Goal: Task Accomplishment & Management: Complete application form

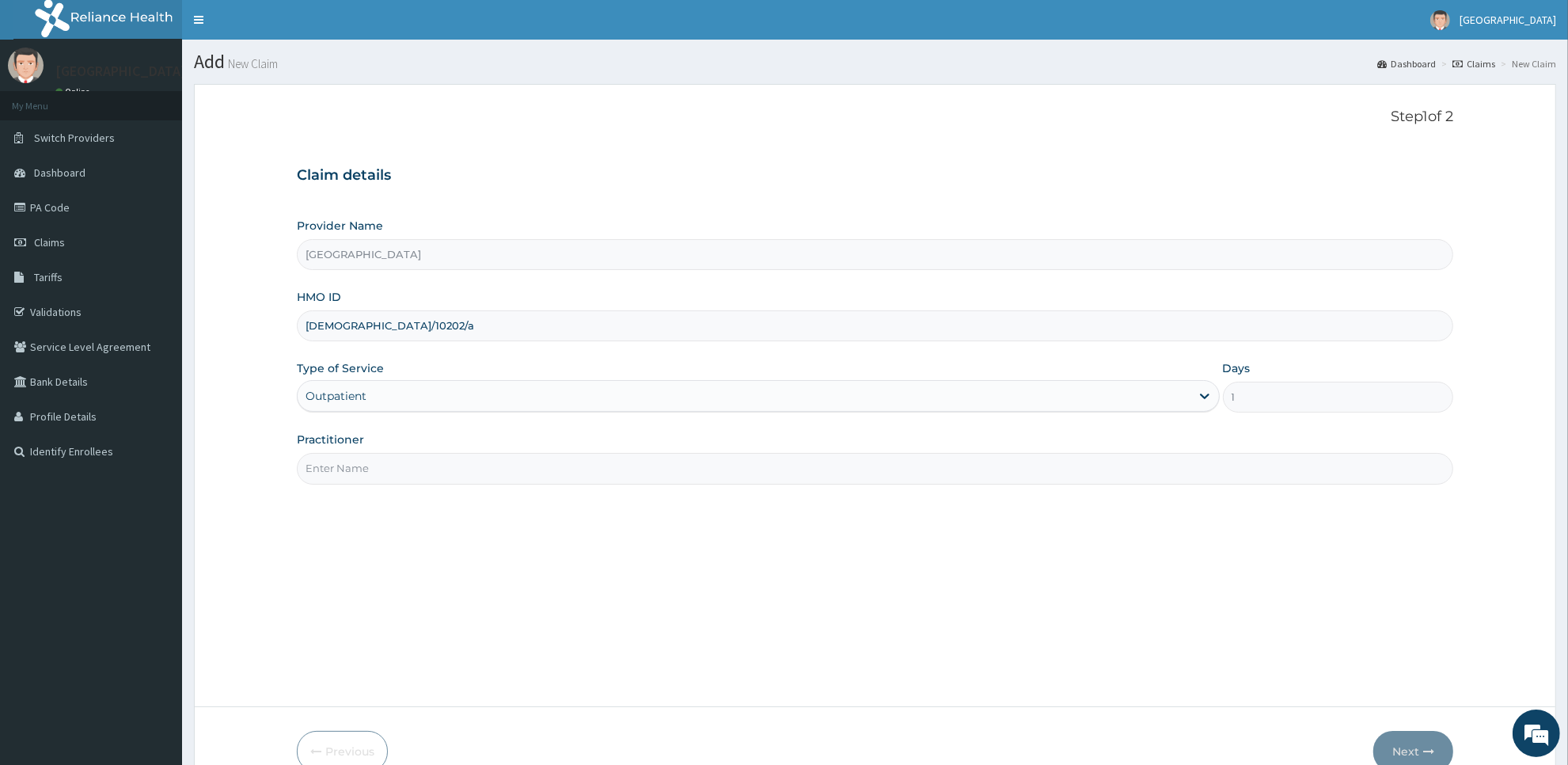
click at [551, 465] on input "Practitioner" at bounding box center [875, 468] width 1157 height 31
type input "dr hussein"
click at [1400, 741] on button "Next" at bounding box center [1413, 751] width 80 height 41
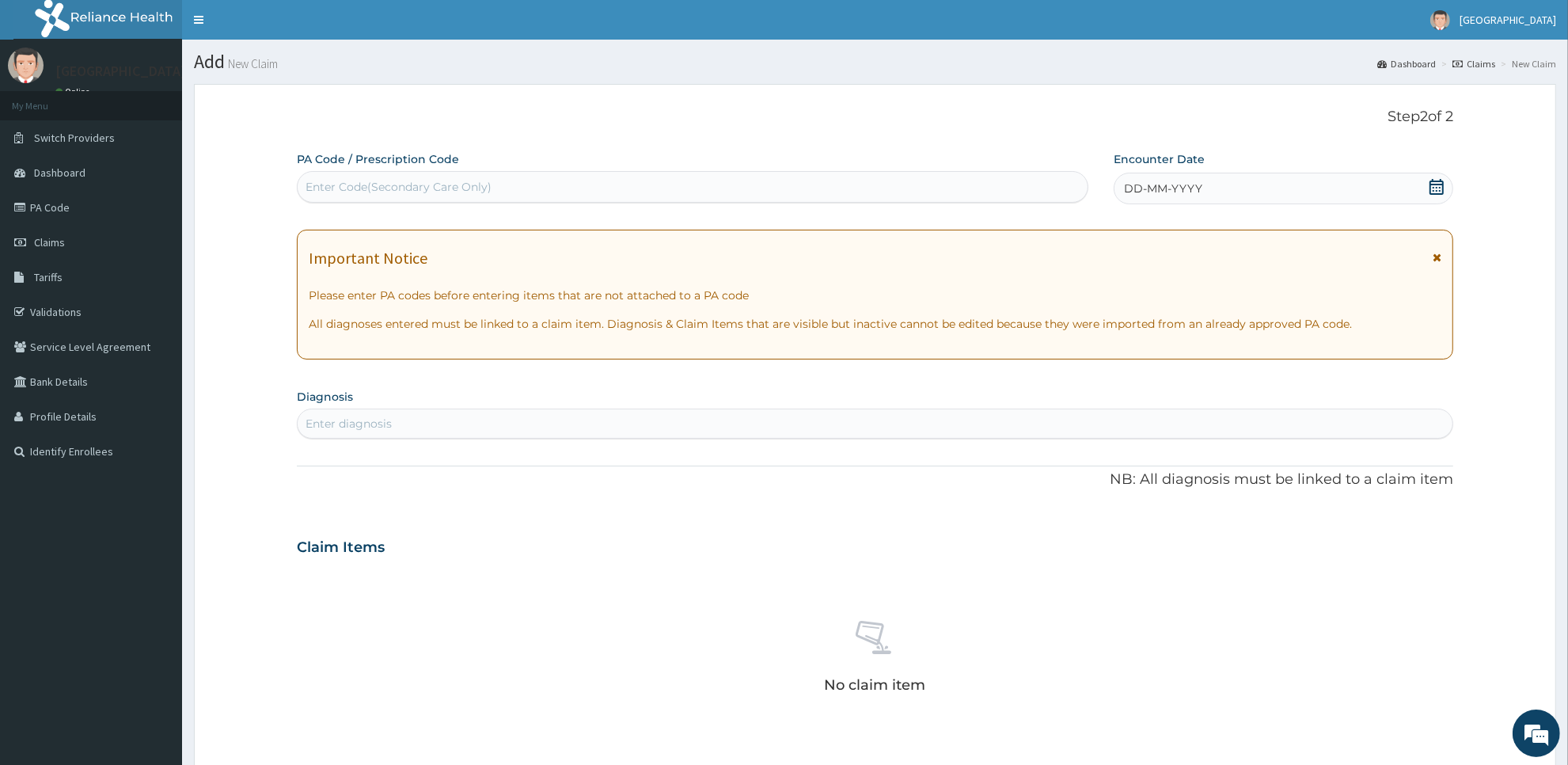
click at [1438, 188] on icon at bounding box center [1436, 187] width 16 height 16
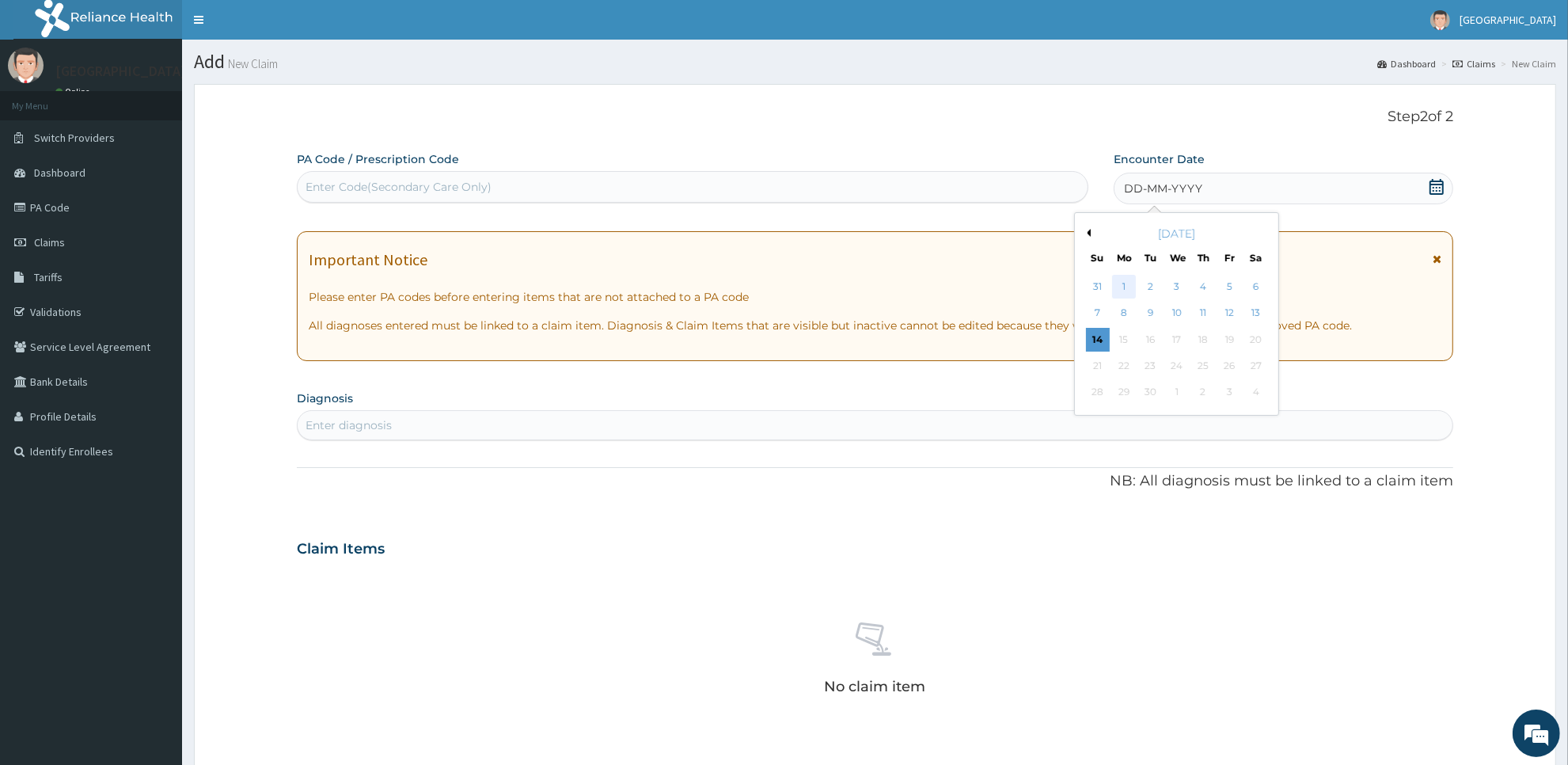
click at [1121, 294] on div "1" at bounding box center [1123, 286] width 24 height 24
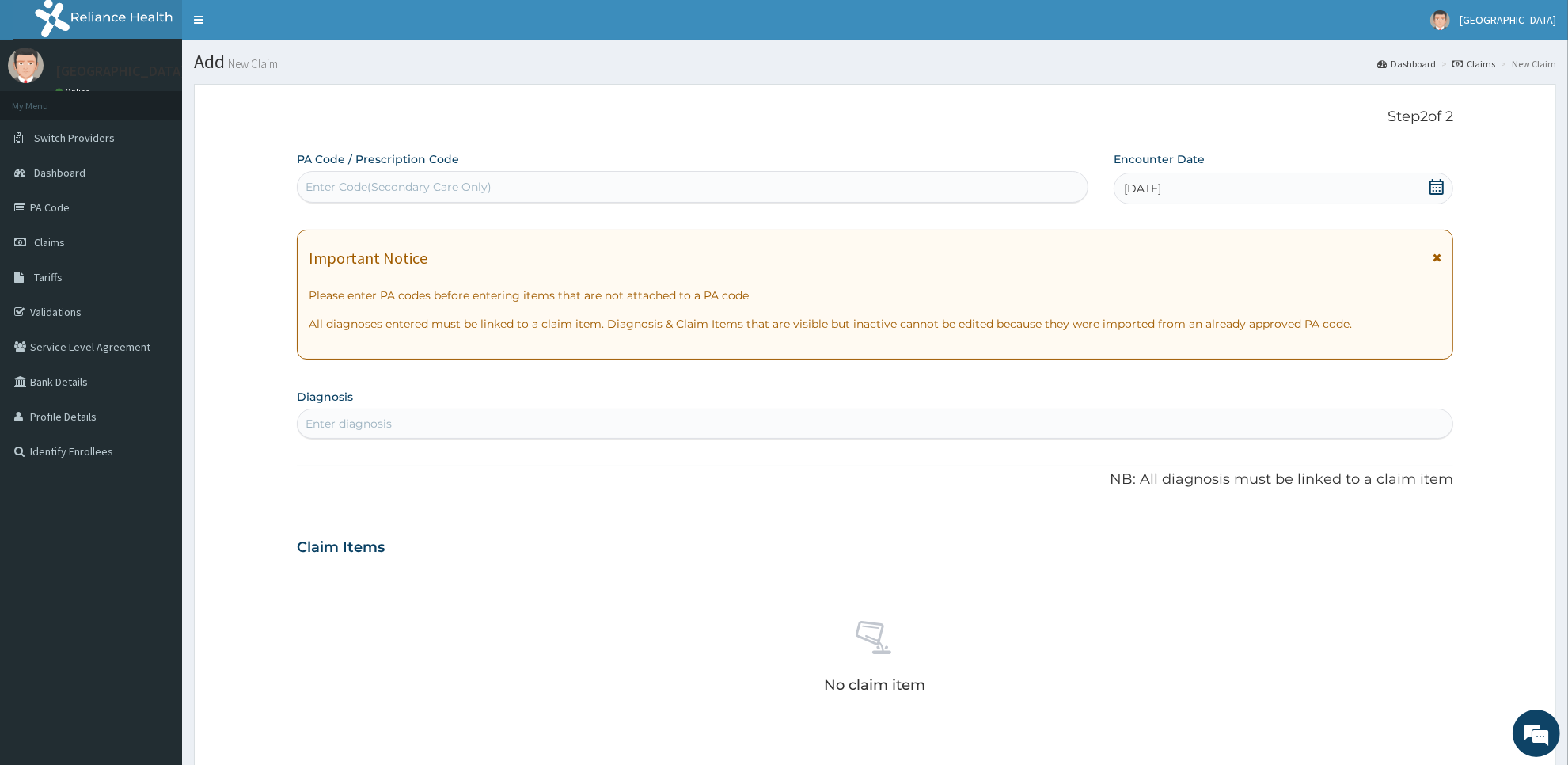
click at [1059, 416] on div "Enter diagnosis" at bounding box center [874, 424] width 1155 height 25
type input "arthri"
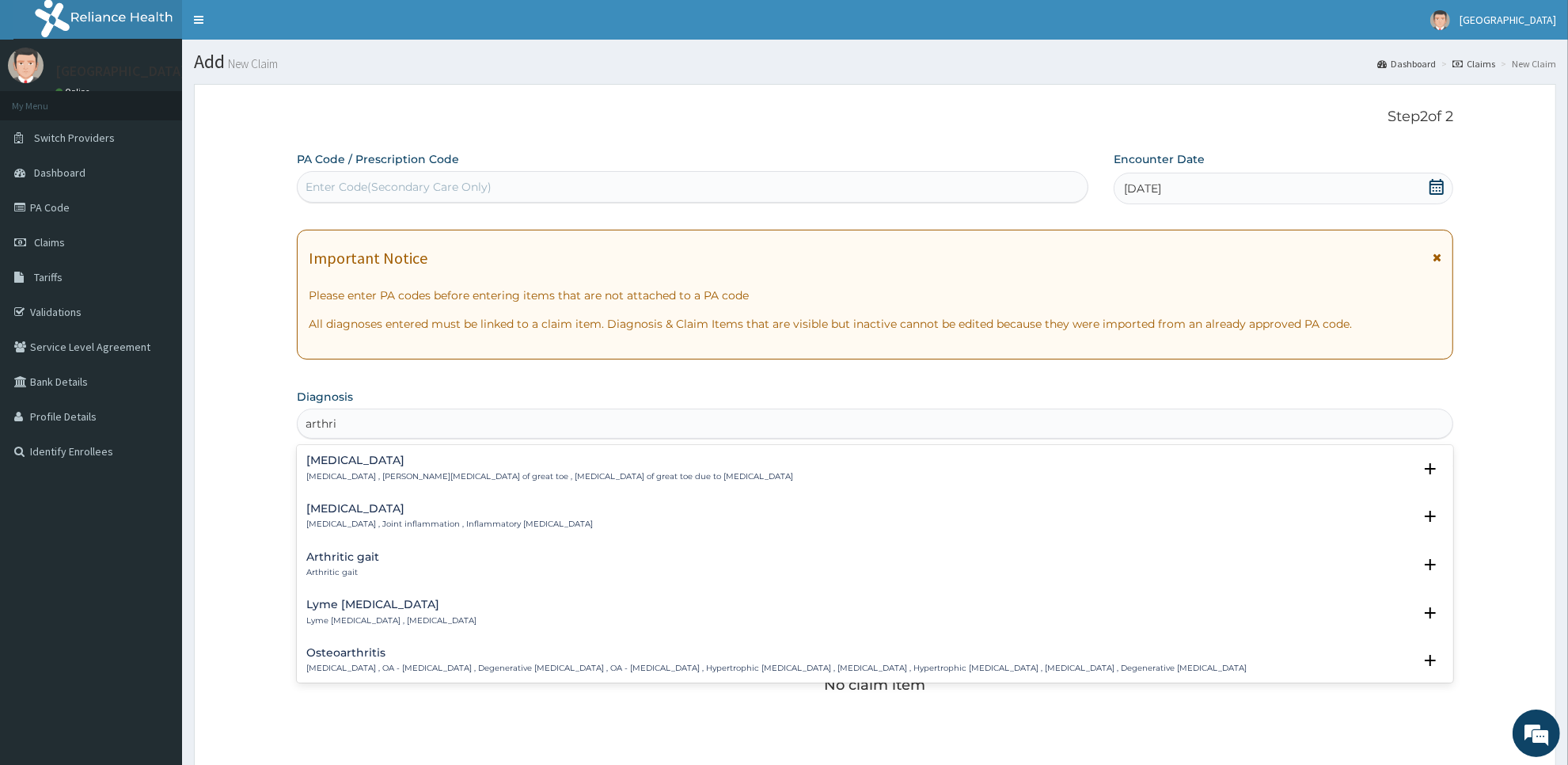
click at [484, 516] on div "Arthritis Arthritis , Joint inflammation , Inflammatory arthritis" at bounding box center [449, 517] width 287 height 28
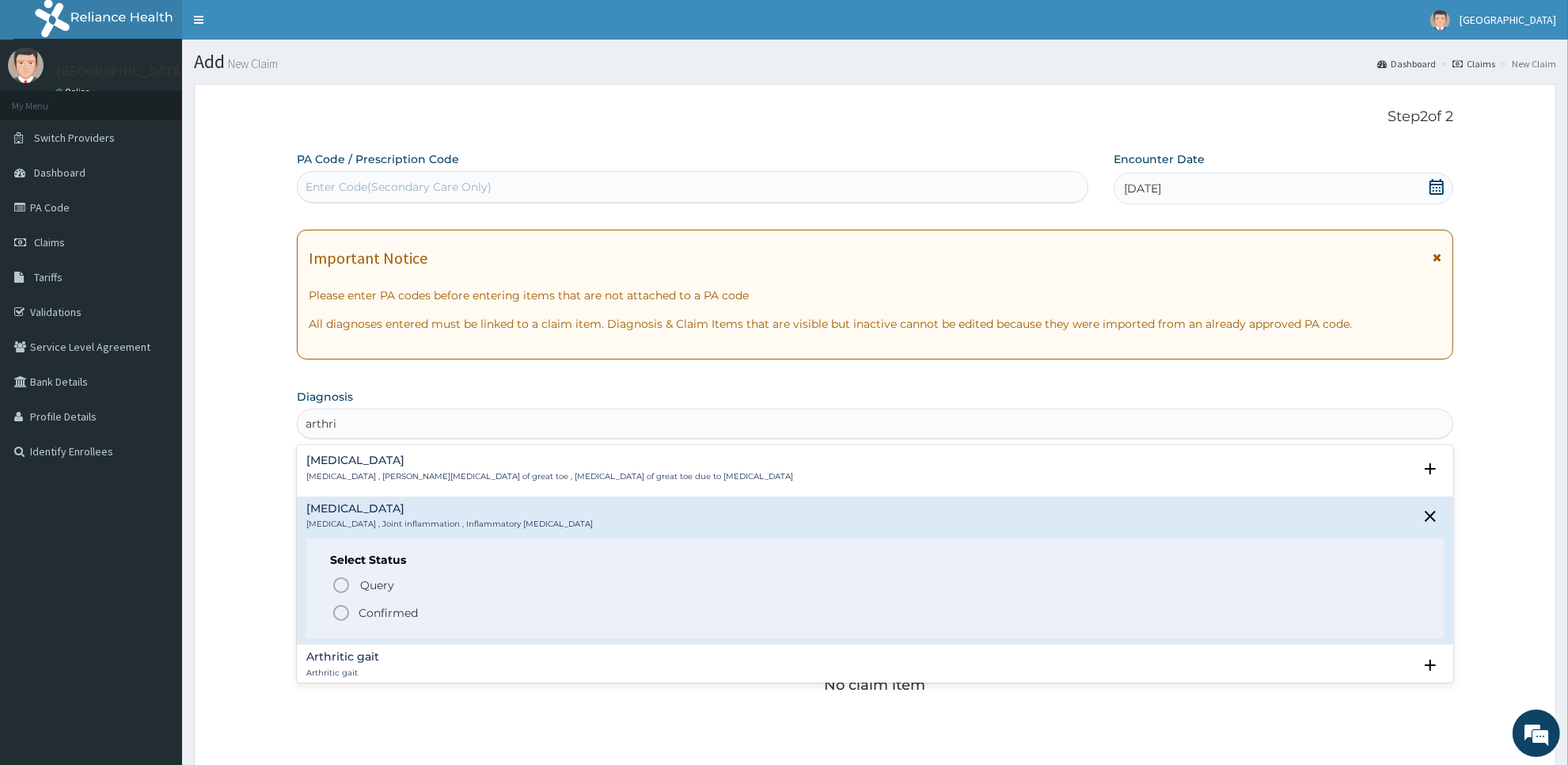
click at [453, 616] on span "Confirmed" at bounding box center [875, 613] width 1088 height 19
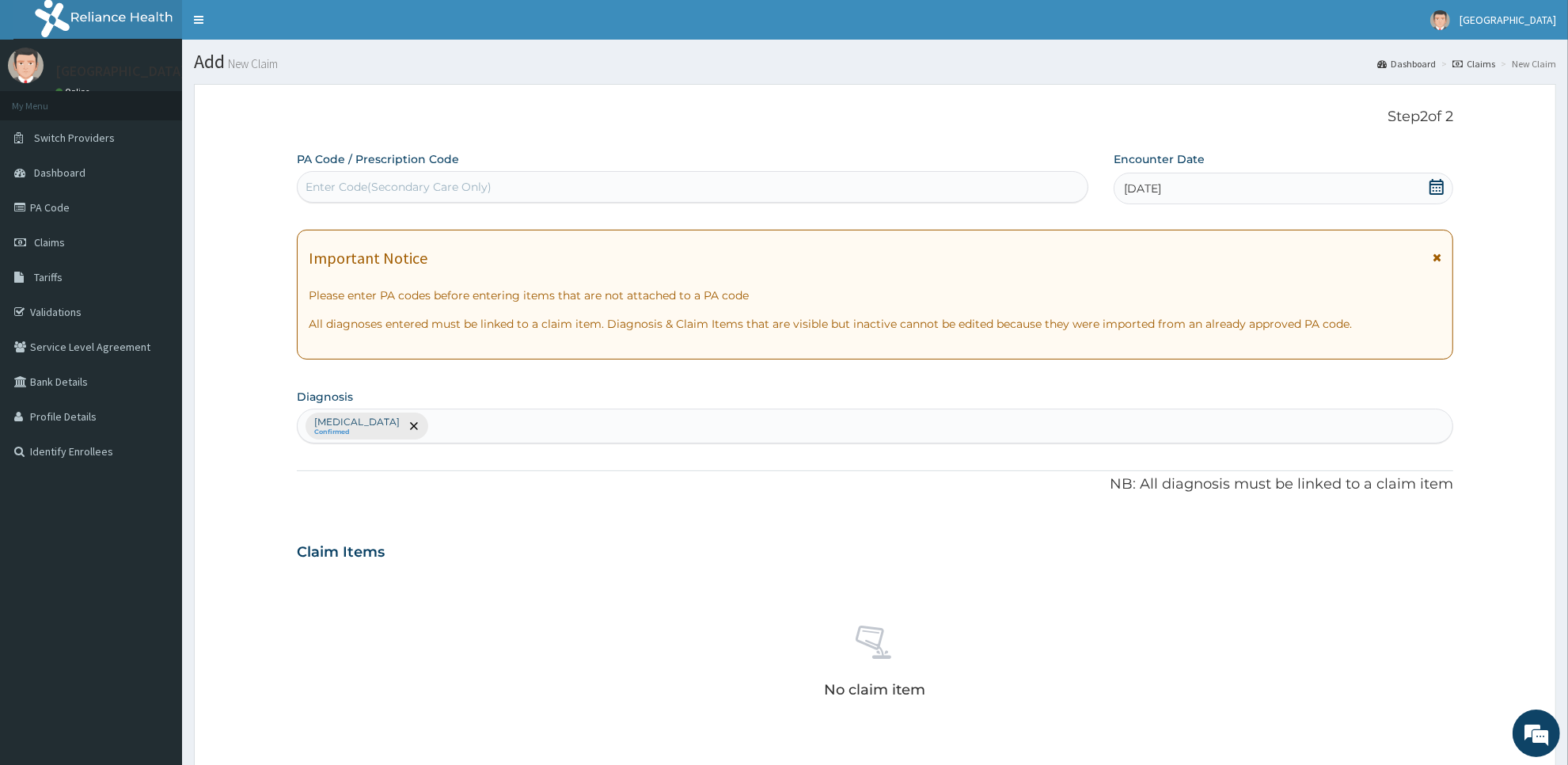
scroll to position [362, 0]
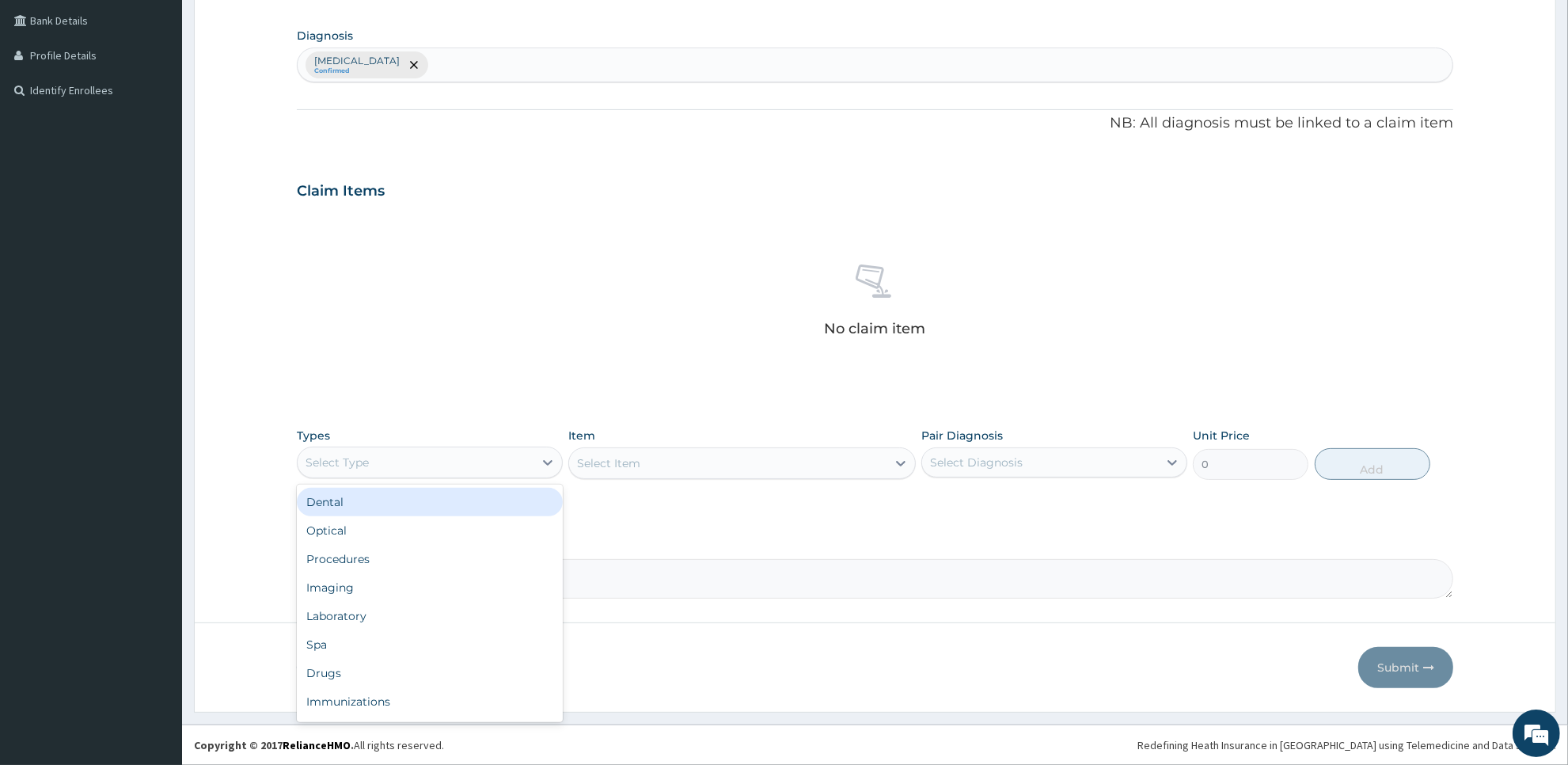
click at [516, 461] on div "Select Type" at bounding box center [415, 462] width 236 height 25
click at [507, 614] on div "Laboratory" at bounding box center [430, 616] width 266 height 28
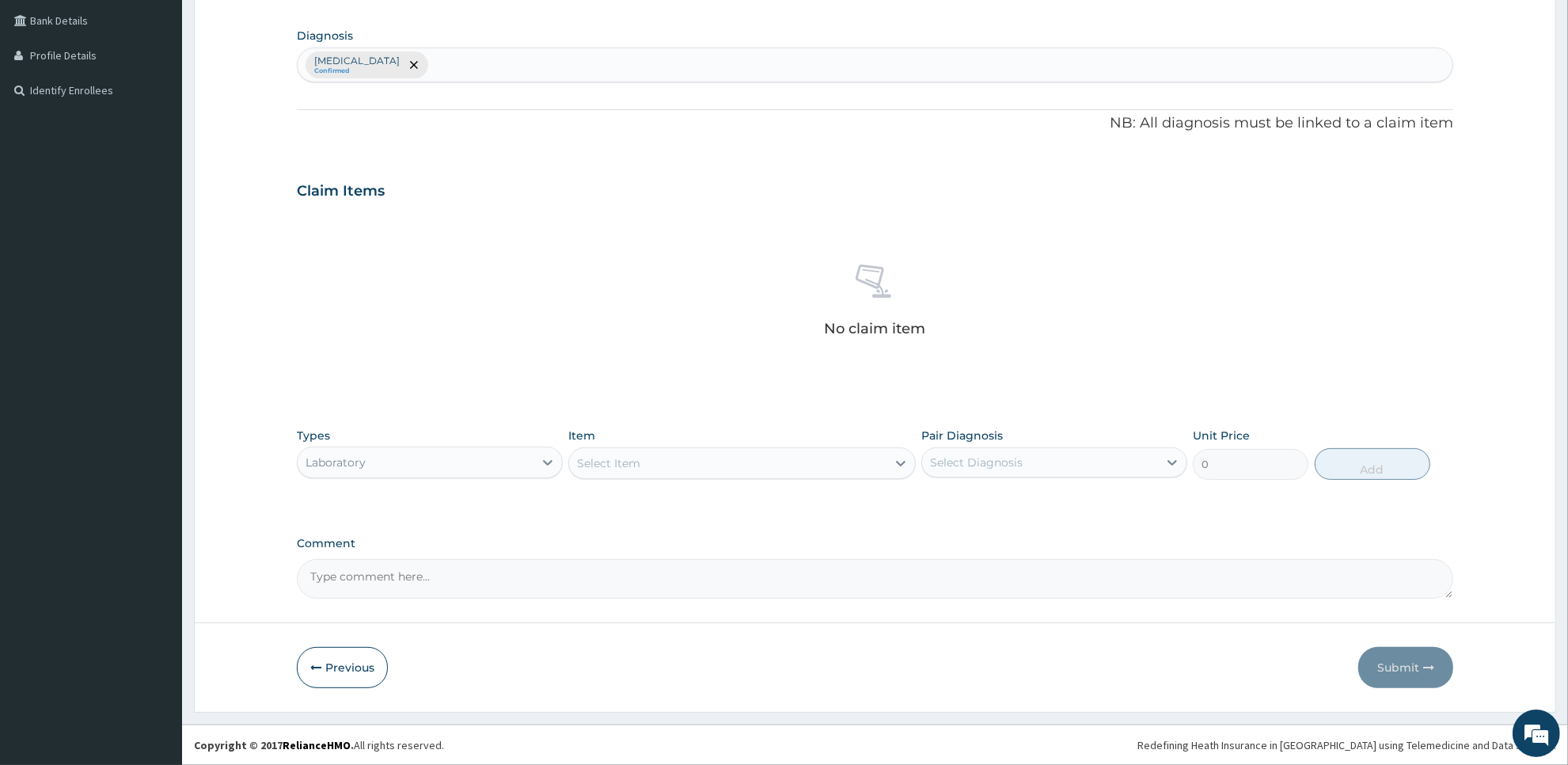
click at [777, 461] on div "Select Item" at bounding box center [727, 463] width 317 height 25
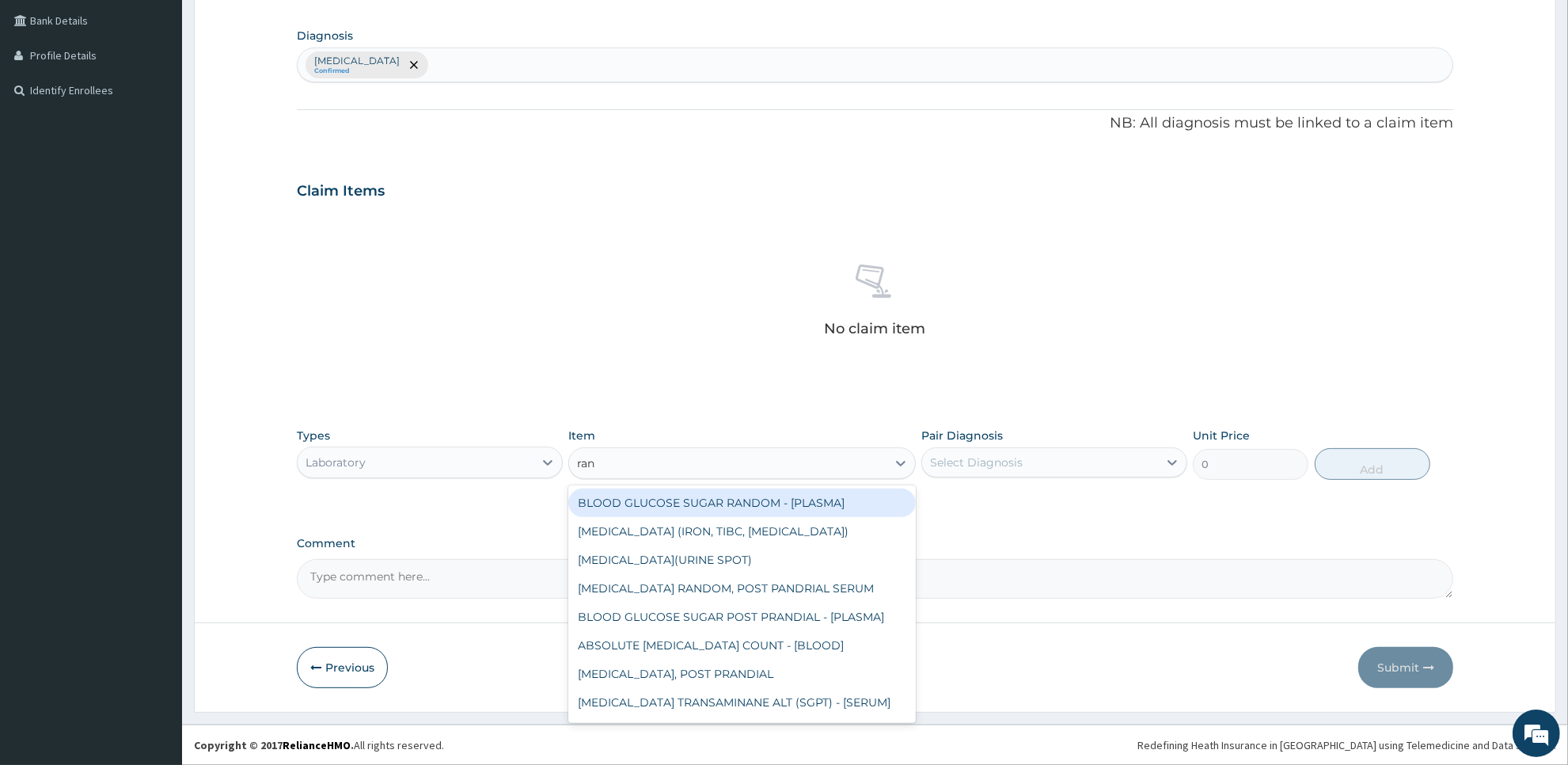
type input "rand"
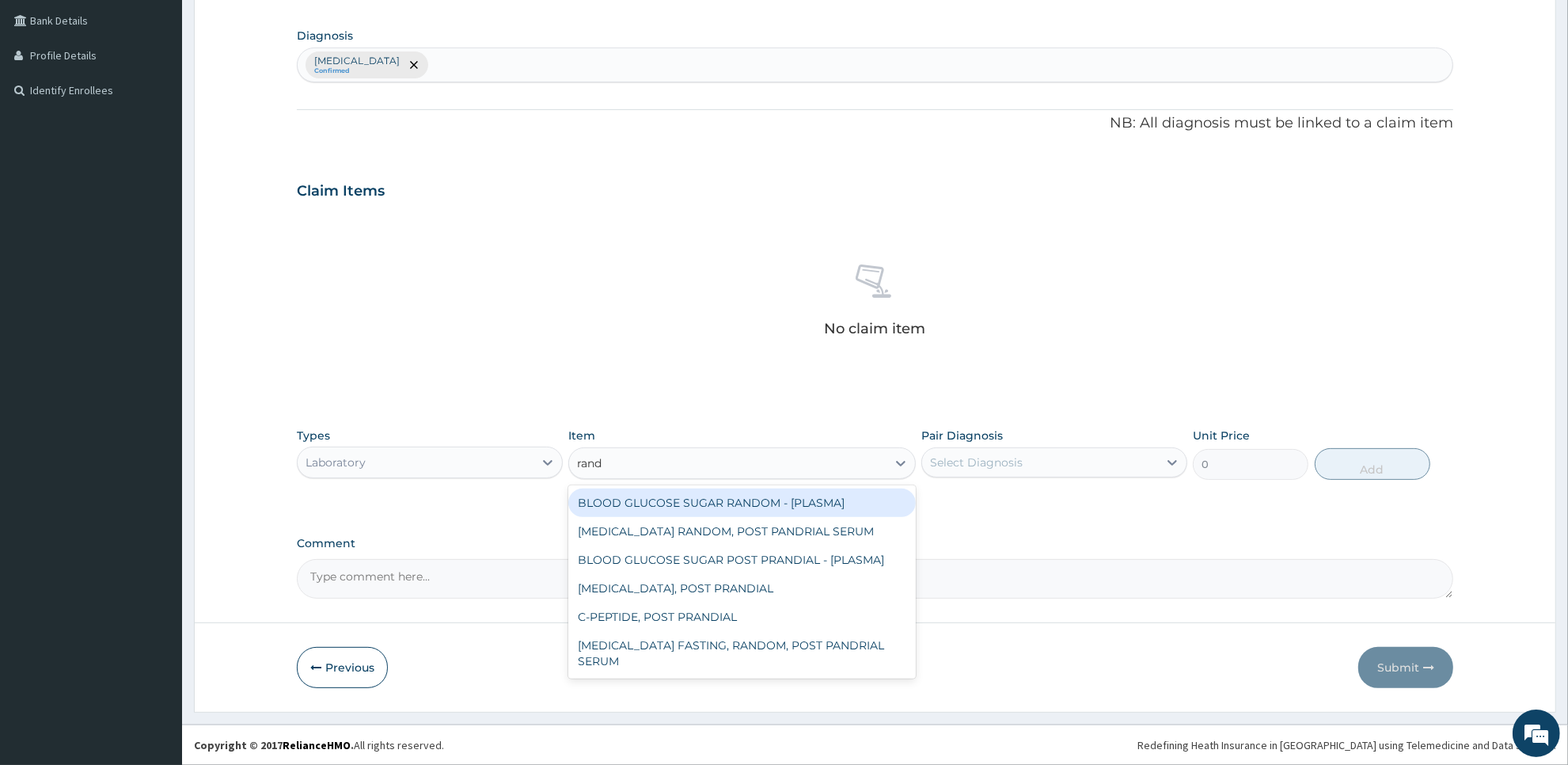
click at [809, 511] on div "BLOOD GLUCOSE SUGAR RANDOM - [PLASMA]" at bounding box center [741, 503] width 346 height 28
type input "1875"
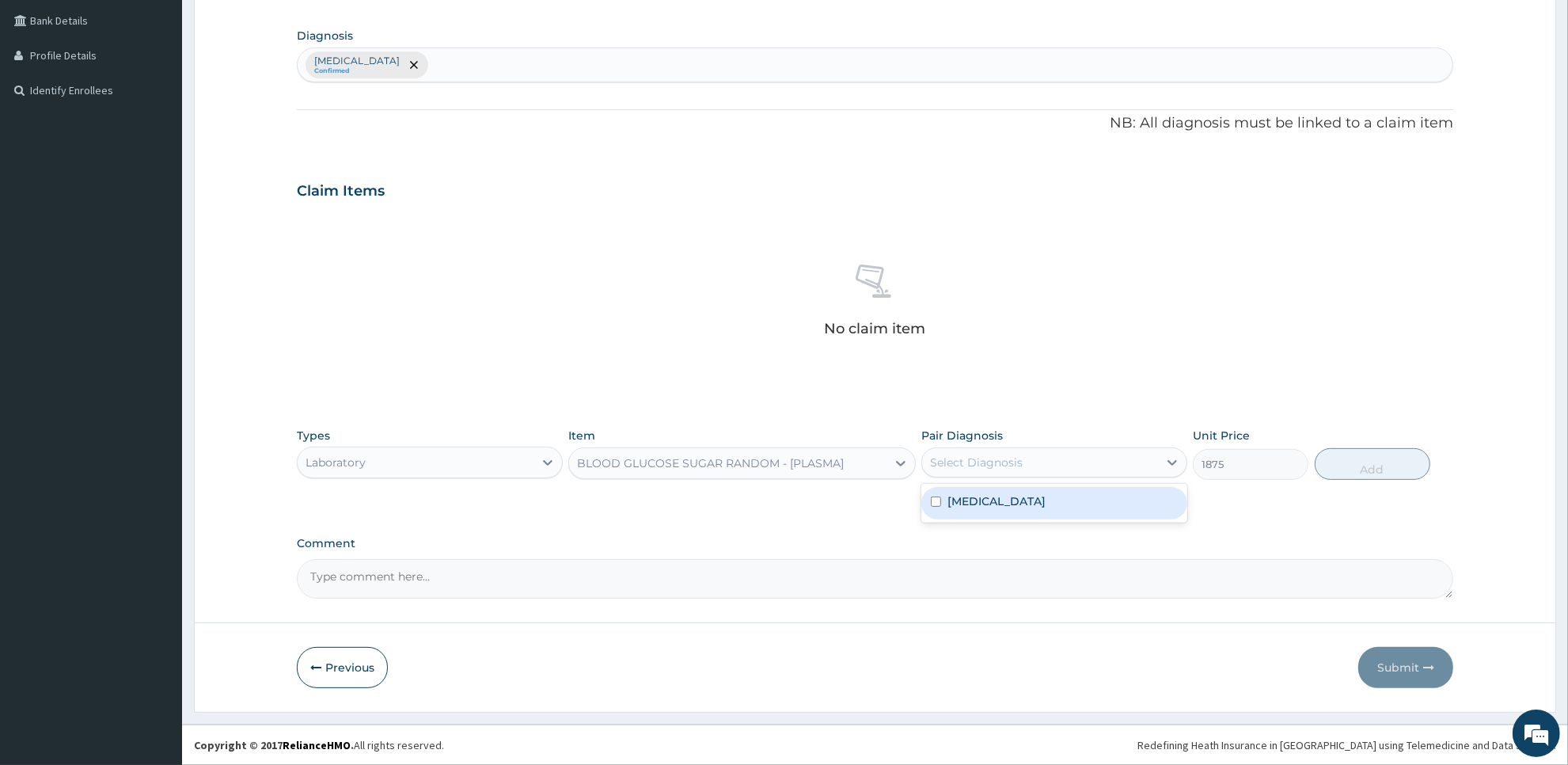
click at [978, 460] on div "Select Diagnosis" at bounding box center [977, 462] width 93 height 16
click at [978, 517] on div "Arthritis" at bounding box center [1054, 503] width 266 height 32
checkbox input "true"
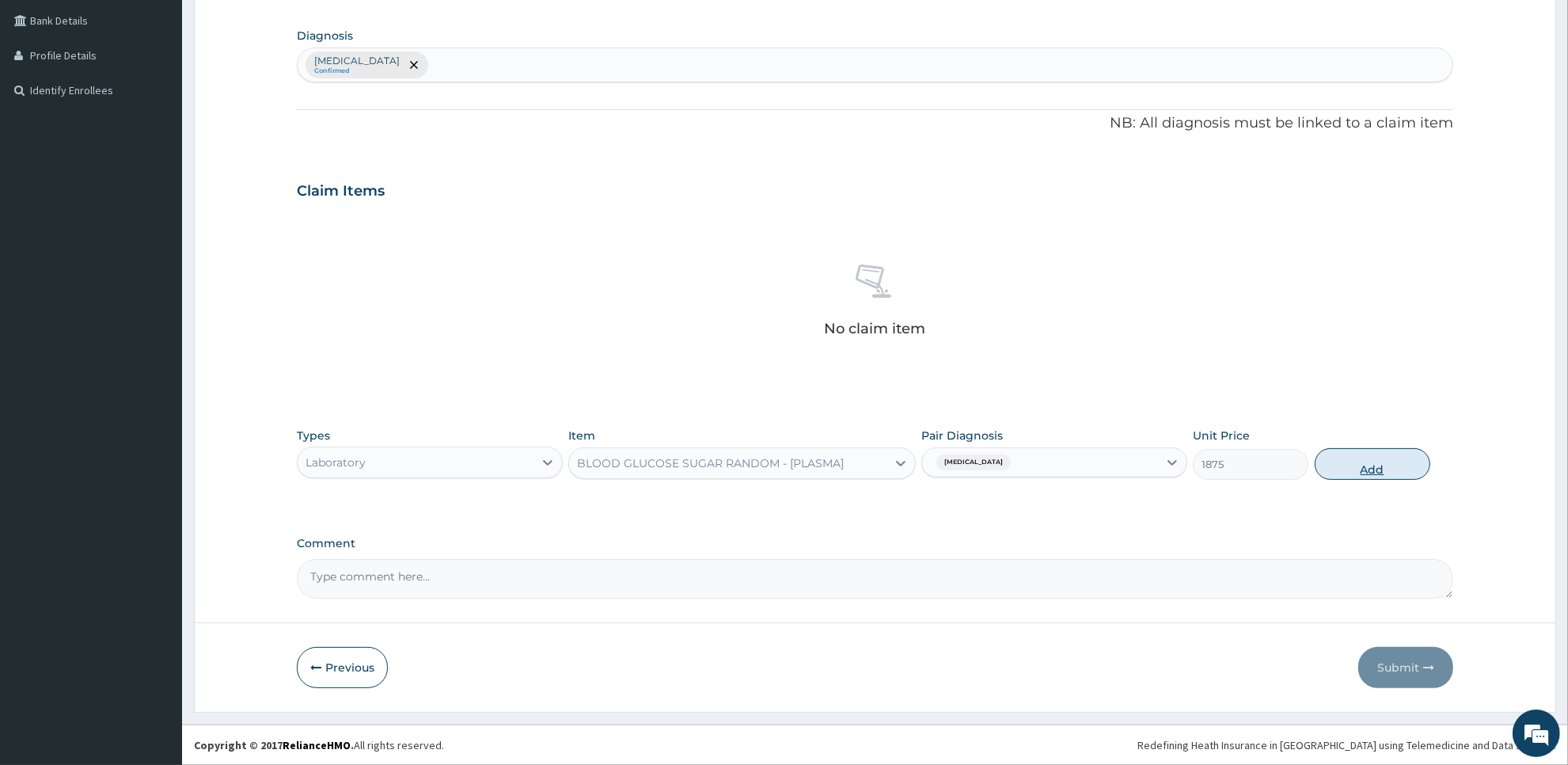
click at [1340, 461] on button "Add" at bounding box center [1372, 464] width 116 height 32
type input "0"
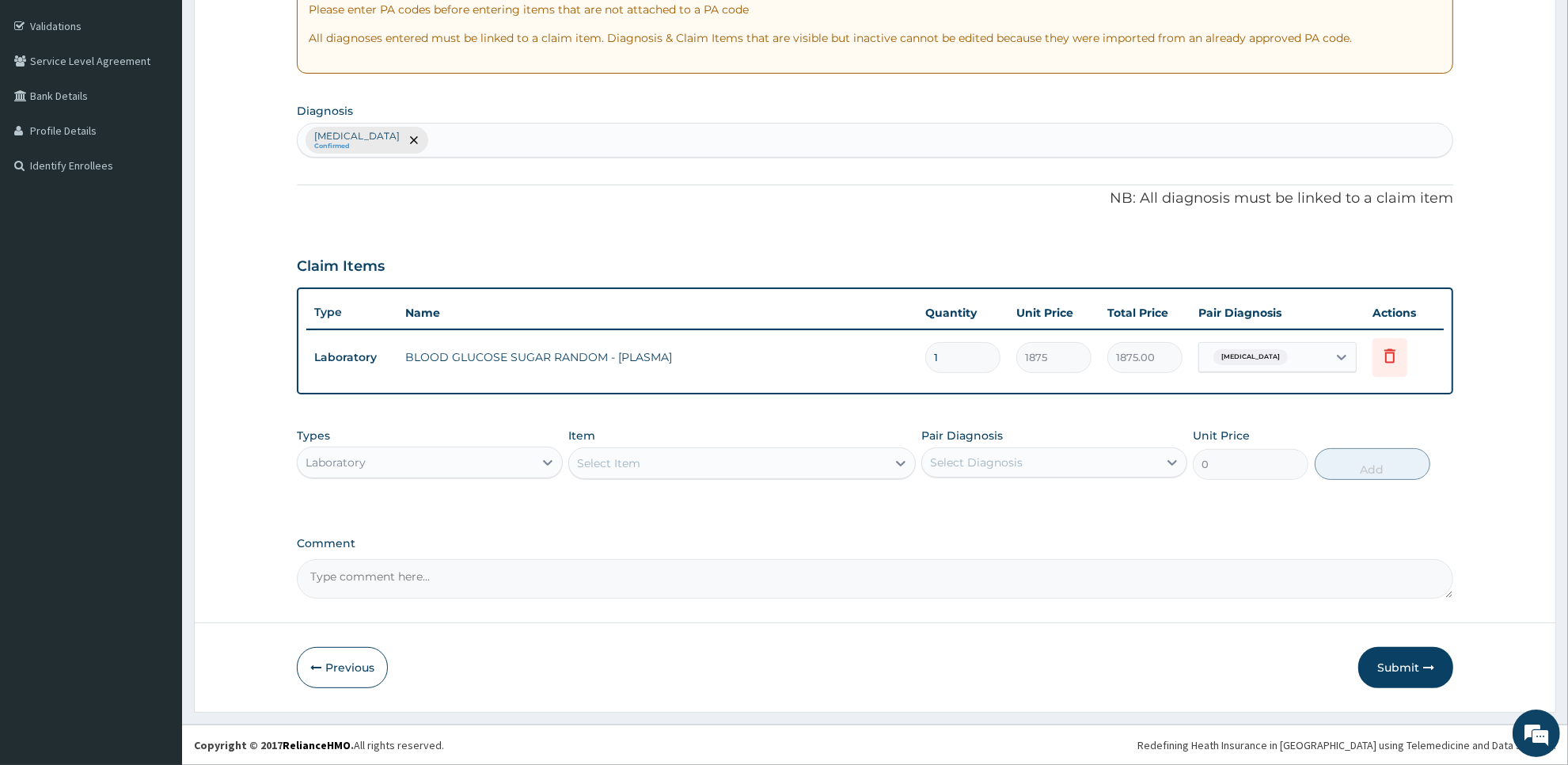
scroll to position [285, 0]
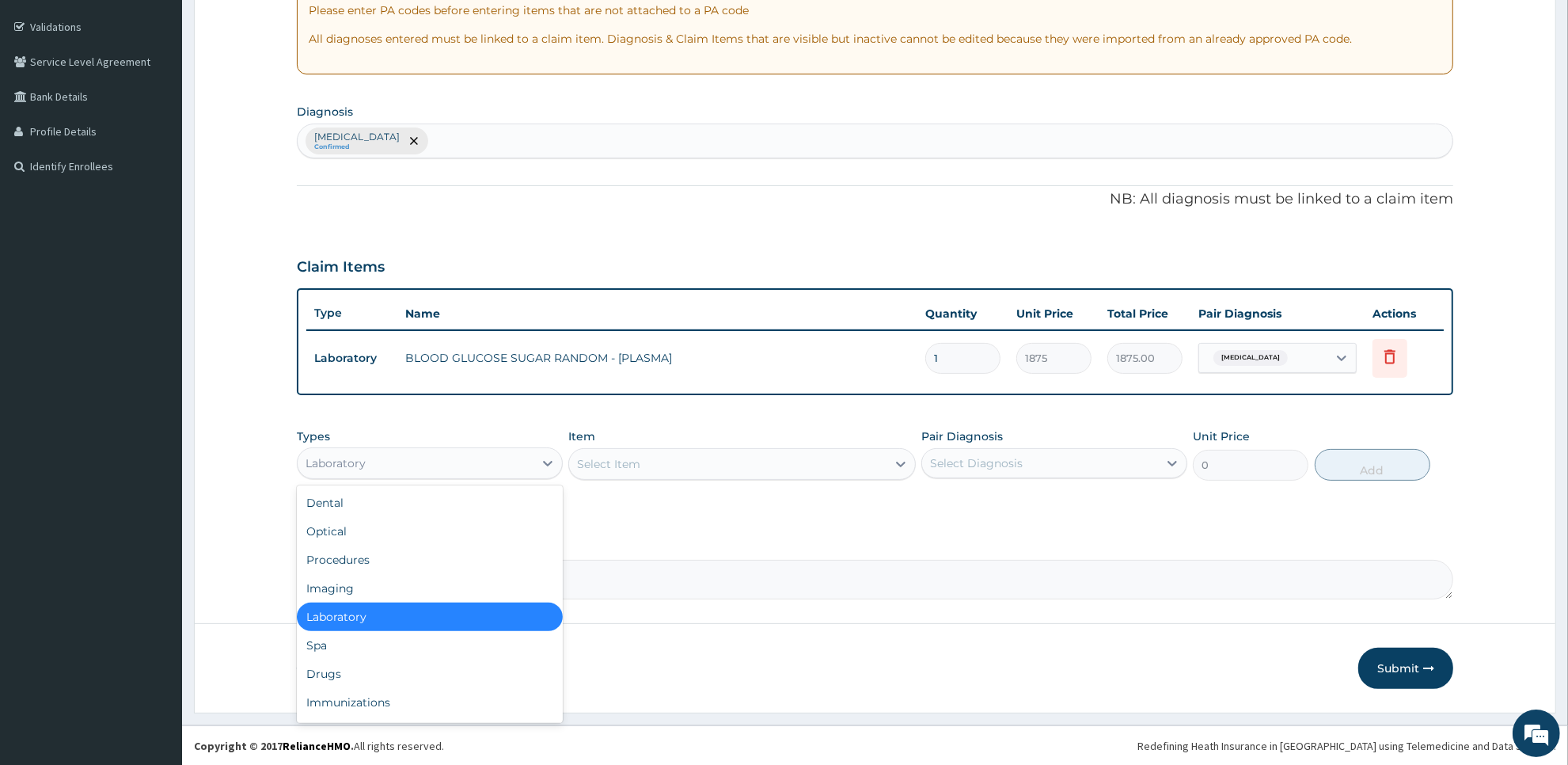
click at [524, 460] on div "Laboratory" at bounding box center [415, 463] width 236 height 25
click at [487, 675] on div "Drugs" at bounding box center [430, 674] width 266 height 28
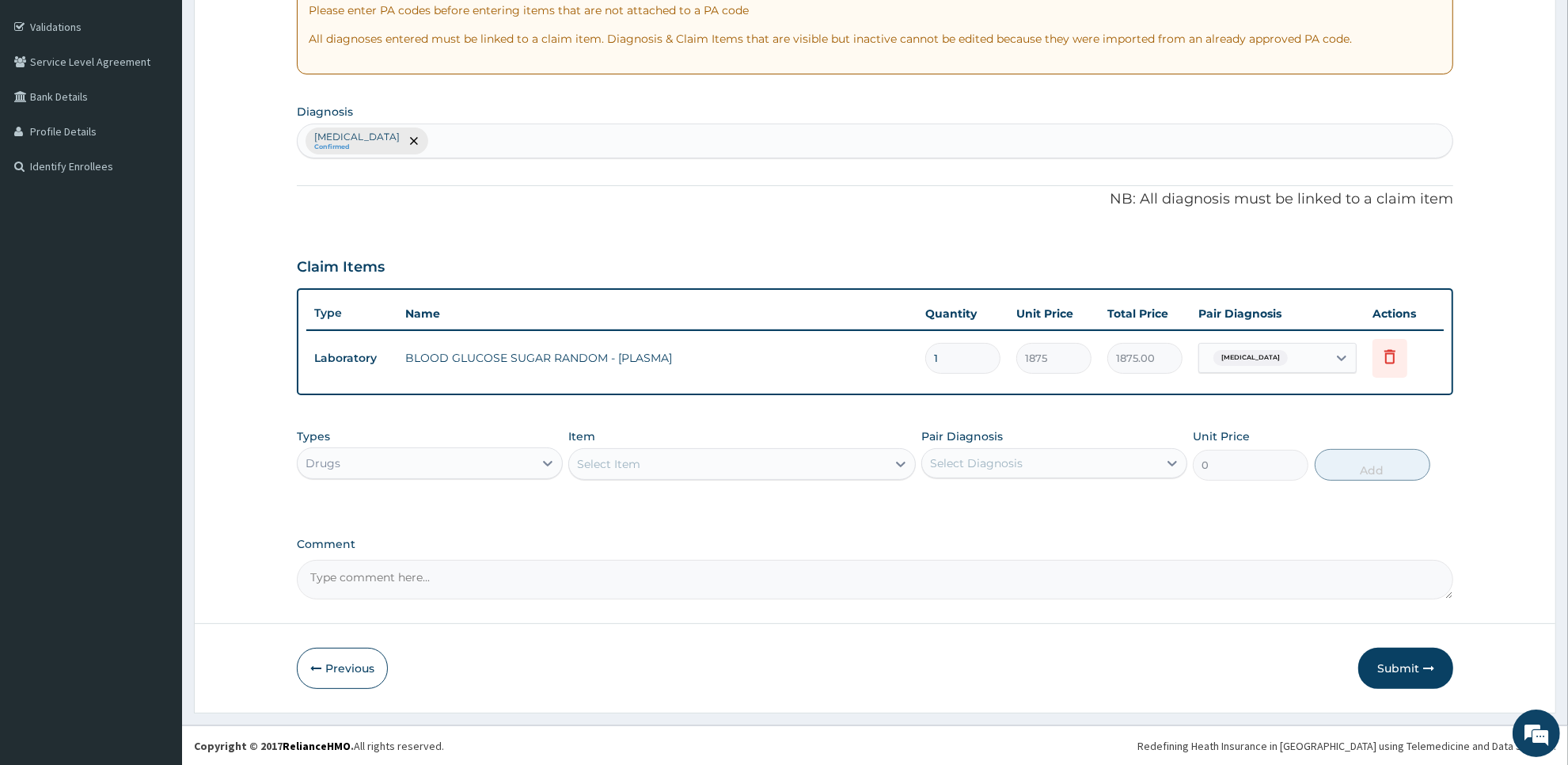
click at [756, 464] on div "Select Item" at bounding box center [727, 464] width 317 height 25
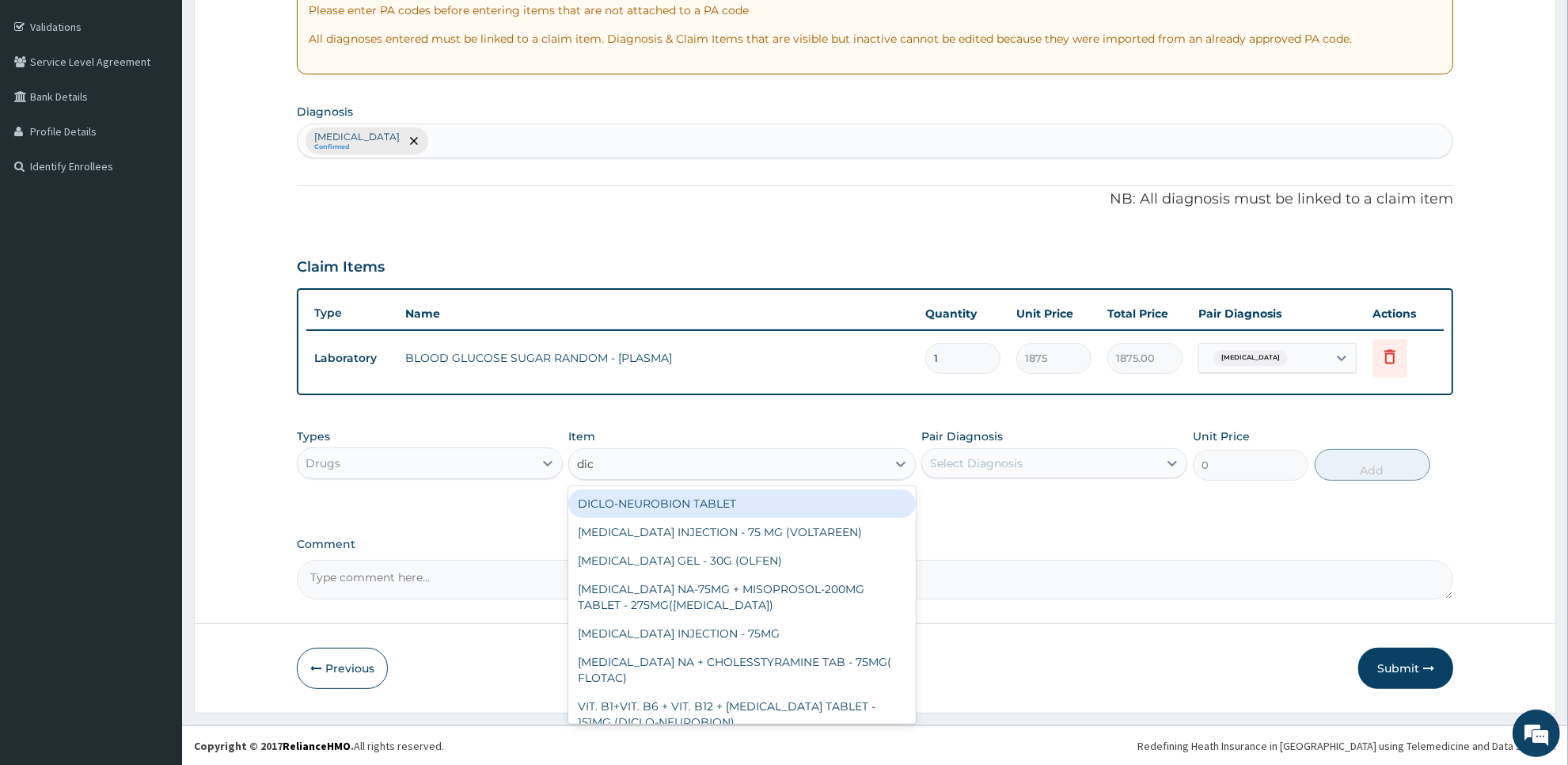
type input "dicl"
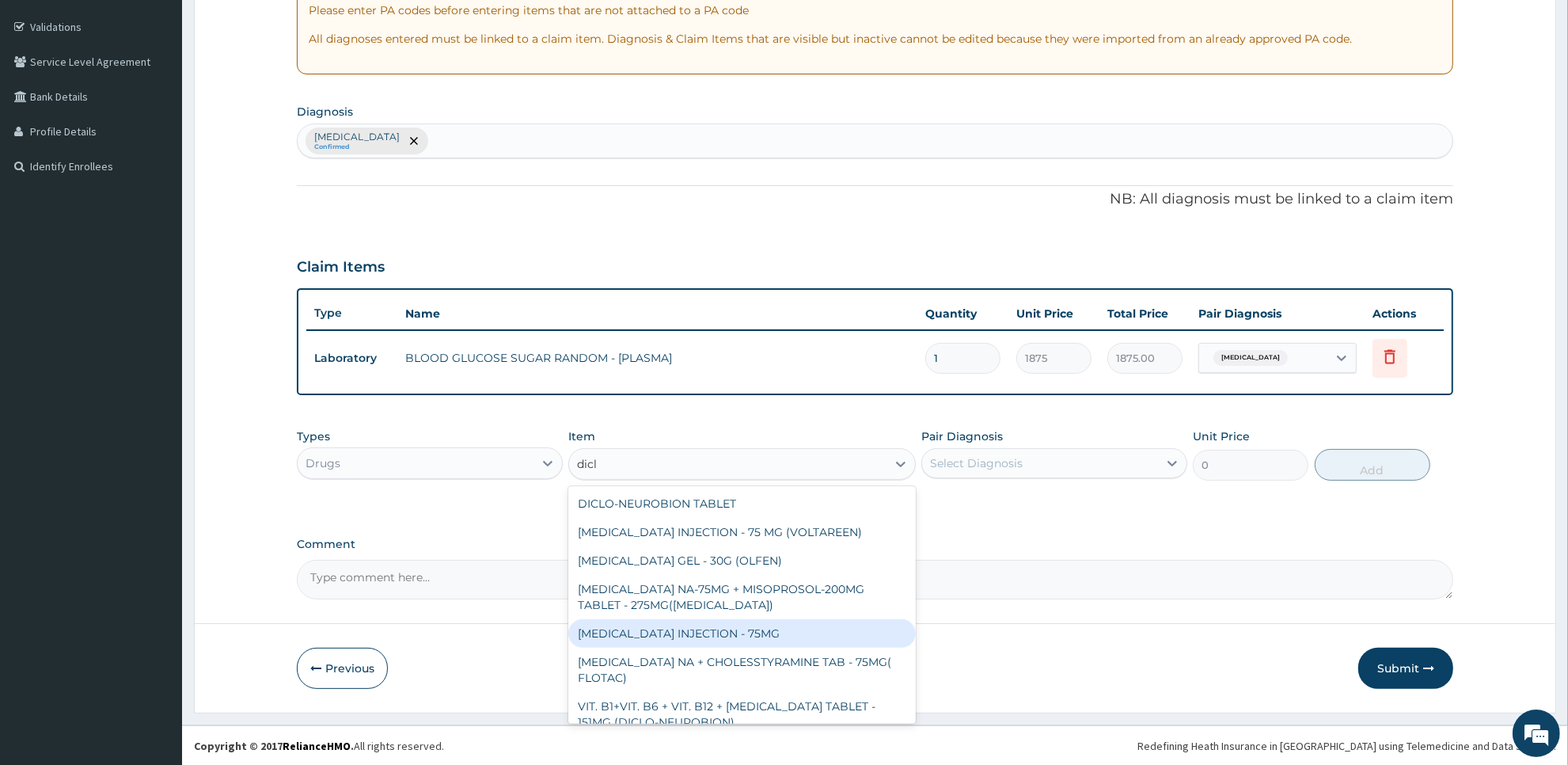
click at [790, 638] on div "[MEDICAL_DATA] INJECTION - 75MG" at bounding box center [741, 633] width 346 height 28
type input "420"
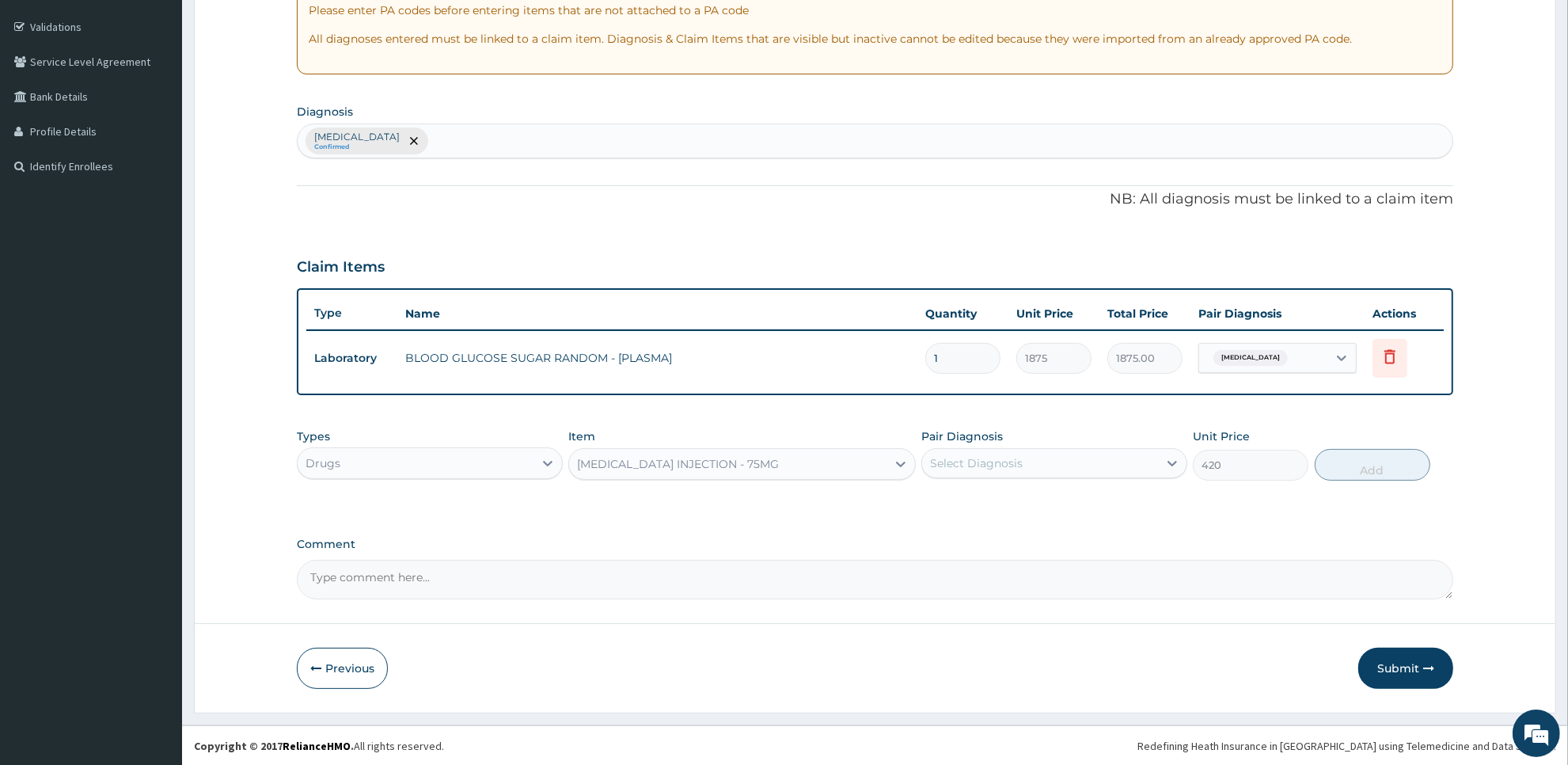
click at [1037, 461] on div "Select Diagnosis" at bounding box center [1040, 463] width 236 height 25
click at [1036, 507] on div "Arthritis" at bounding box center [1054, 504] width 266 height 32
checkbox input "true"
click at [1347, 464] on button "Add" at bounding box center [1372, 465] width 116 height 32
type input "0"
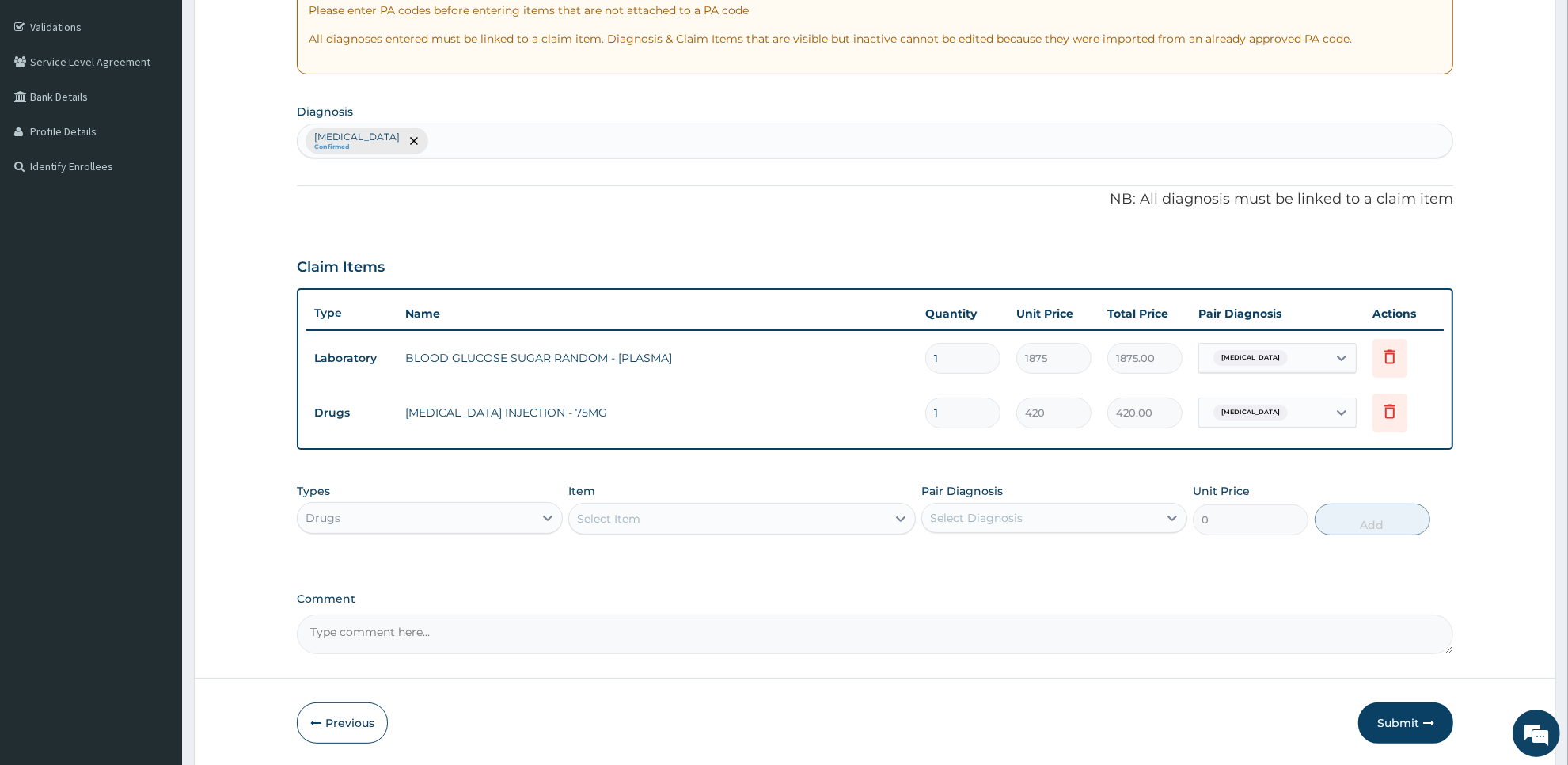
click at [795, 526] on div "Select Item" at bounding box center [727, 518] width 317 height 25
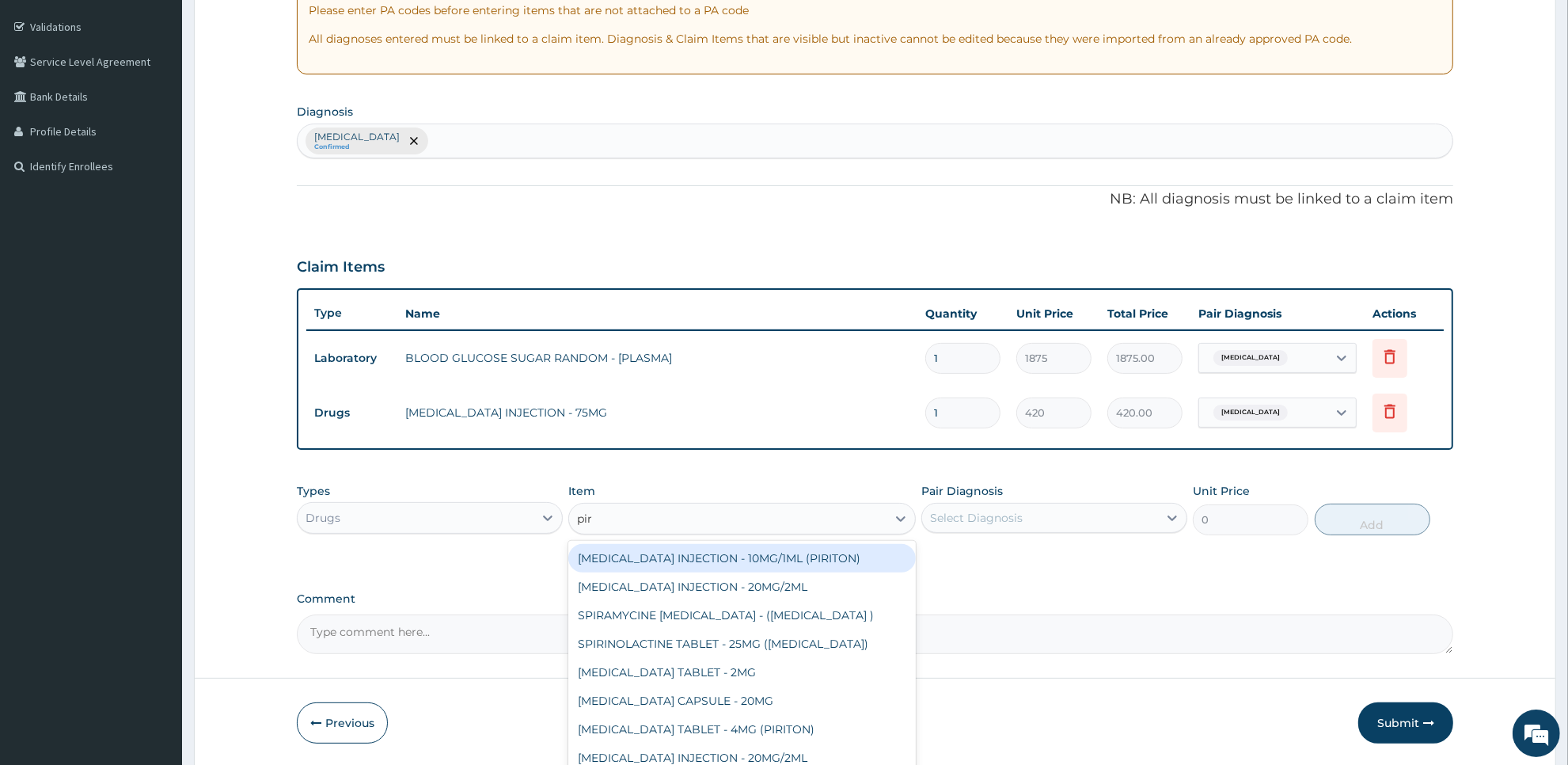
type input "piro"
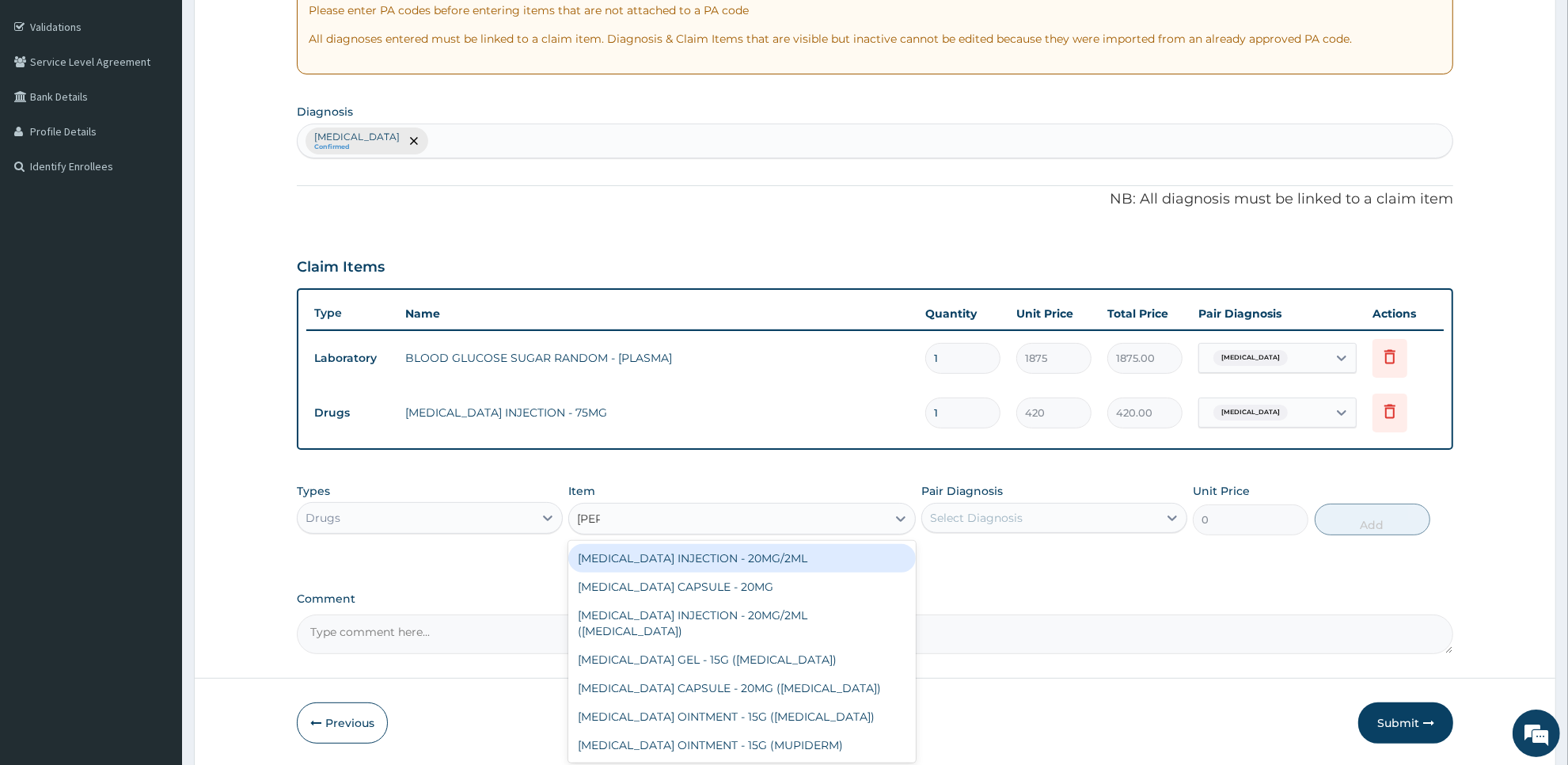
click at [816, 558] on div "[MEDICAL_DATA] INJECTION - 20MG/2ML" at bounding box center [741, 558] width 346 height 28
type input "588"
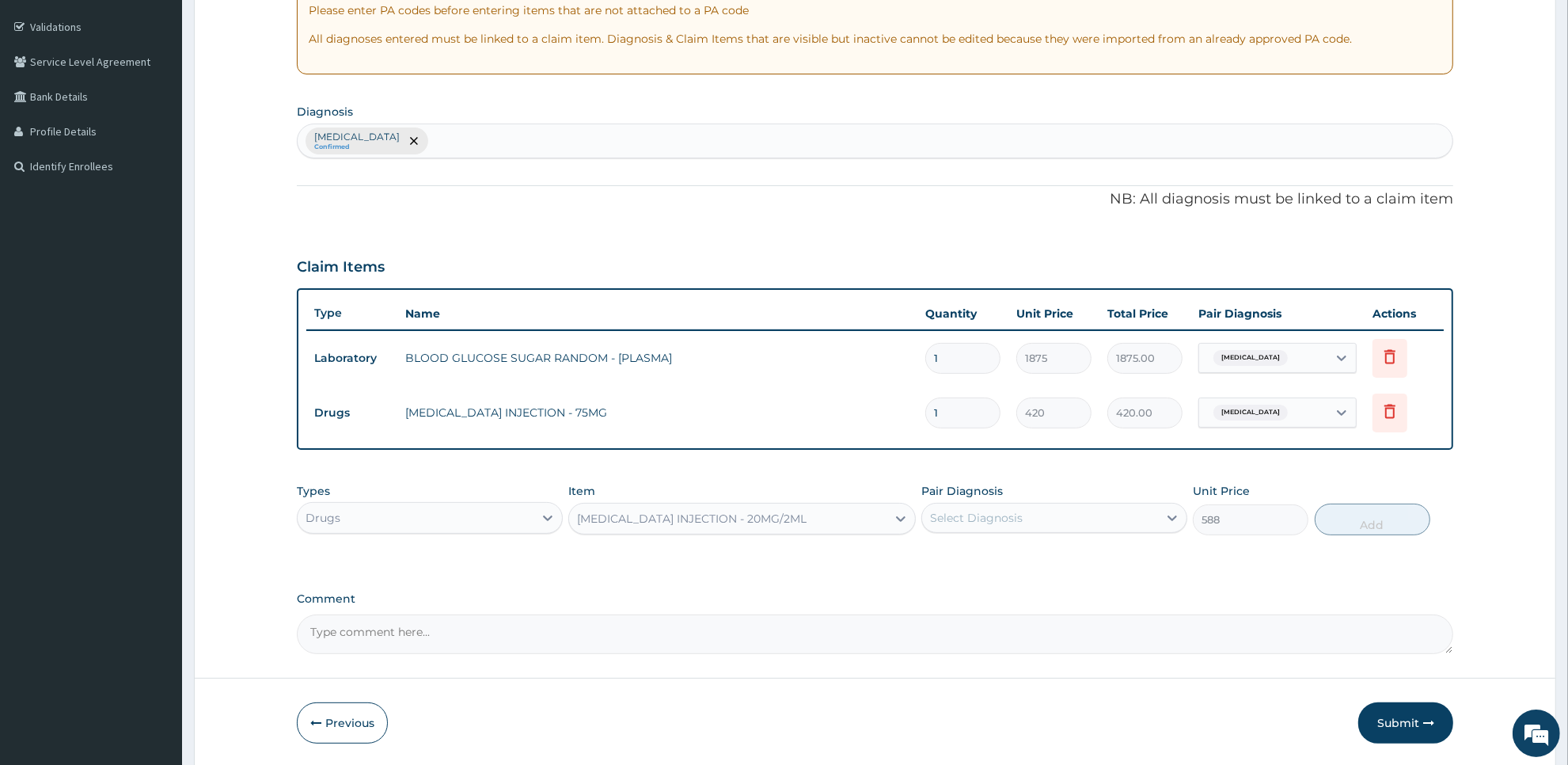
click at [1045, 515] on div "Select Diagnosis" at bounding box center [1040, 518] width 236 height 25
click at [1045, 562] on div "Arthritis" at bounding box center [1054, 558] width 266 height 32
checkbox input "true"
click at [1324, 525] on button "Add" at bounding box center [1372, 519] width 116 height 32
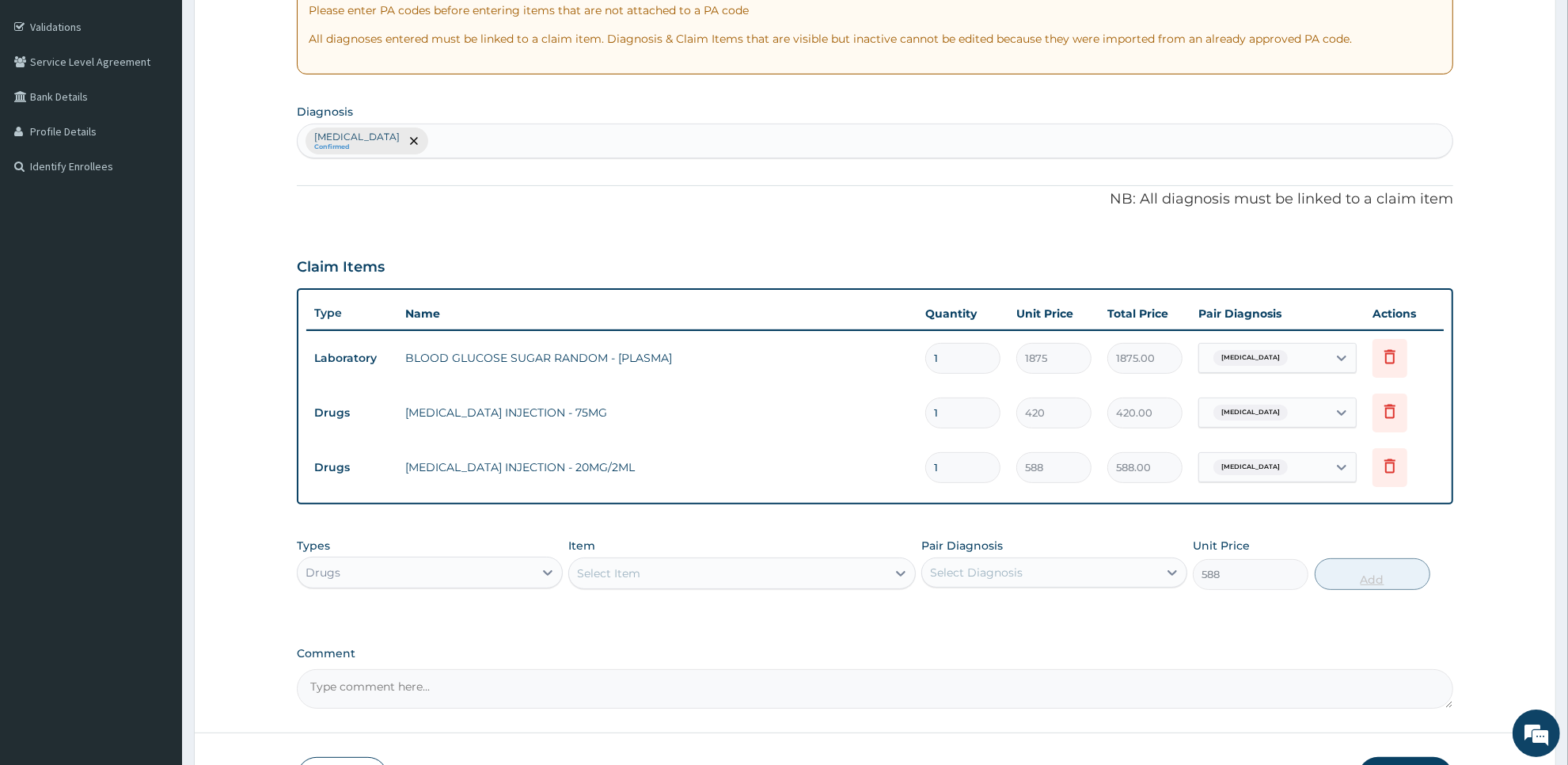
type input "0"
type input "0.00"
type input "3"
type input "1764.00"
type input "3"
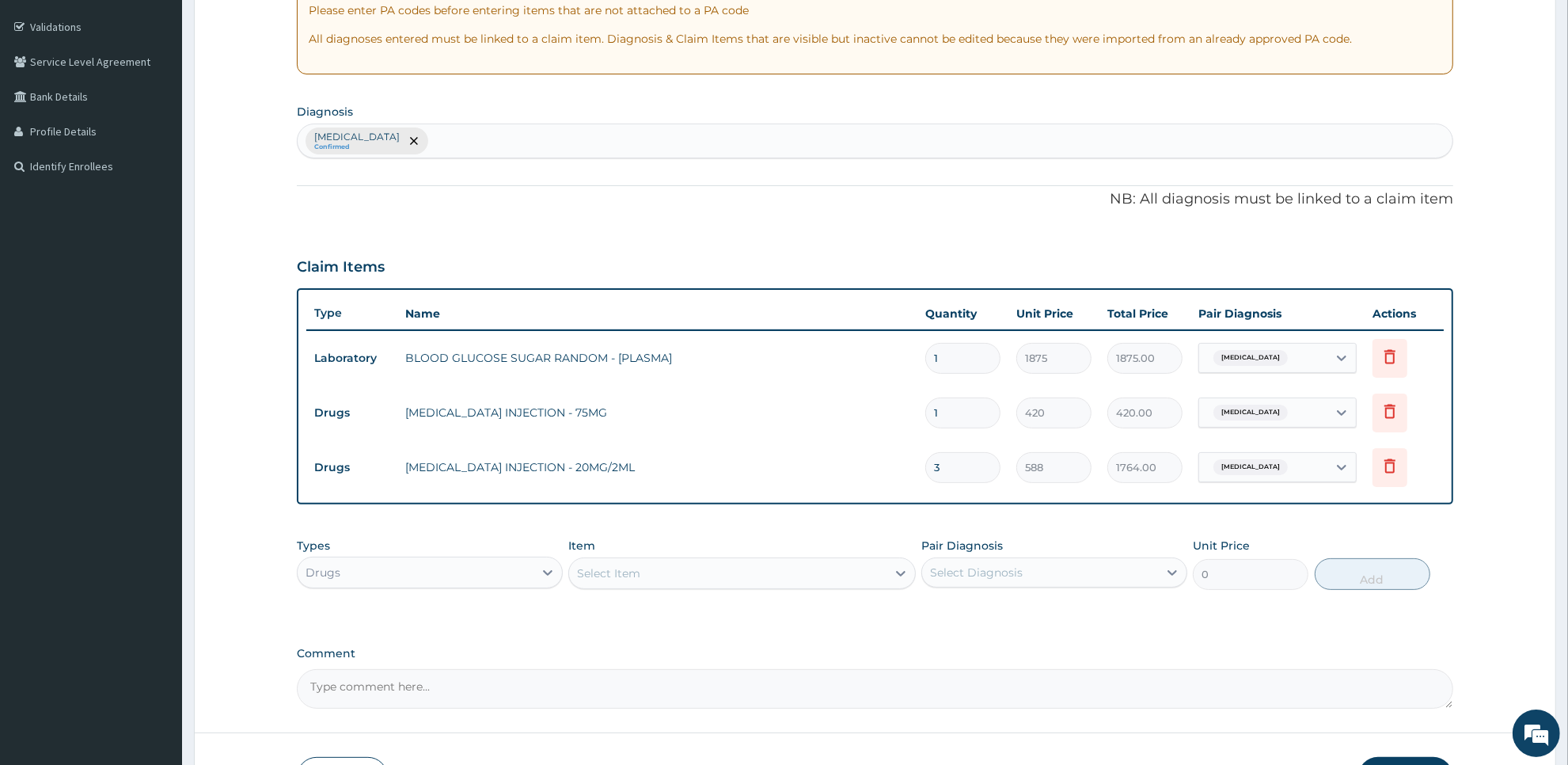
click at [855, 576] on div "Select Item" at bounding box center [727, 573] width 317 height 25
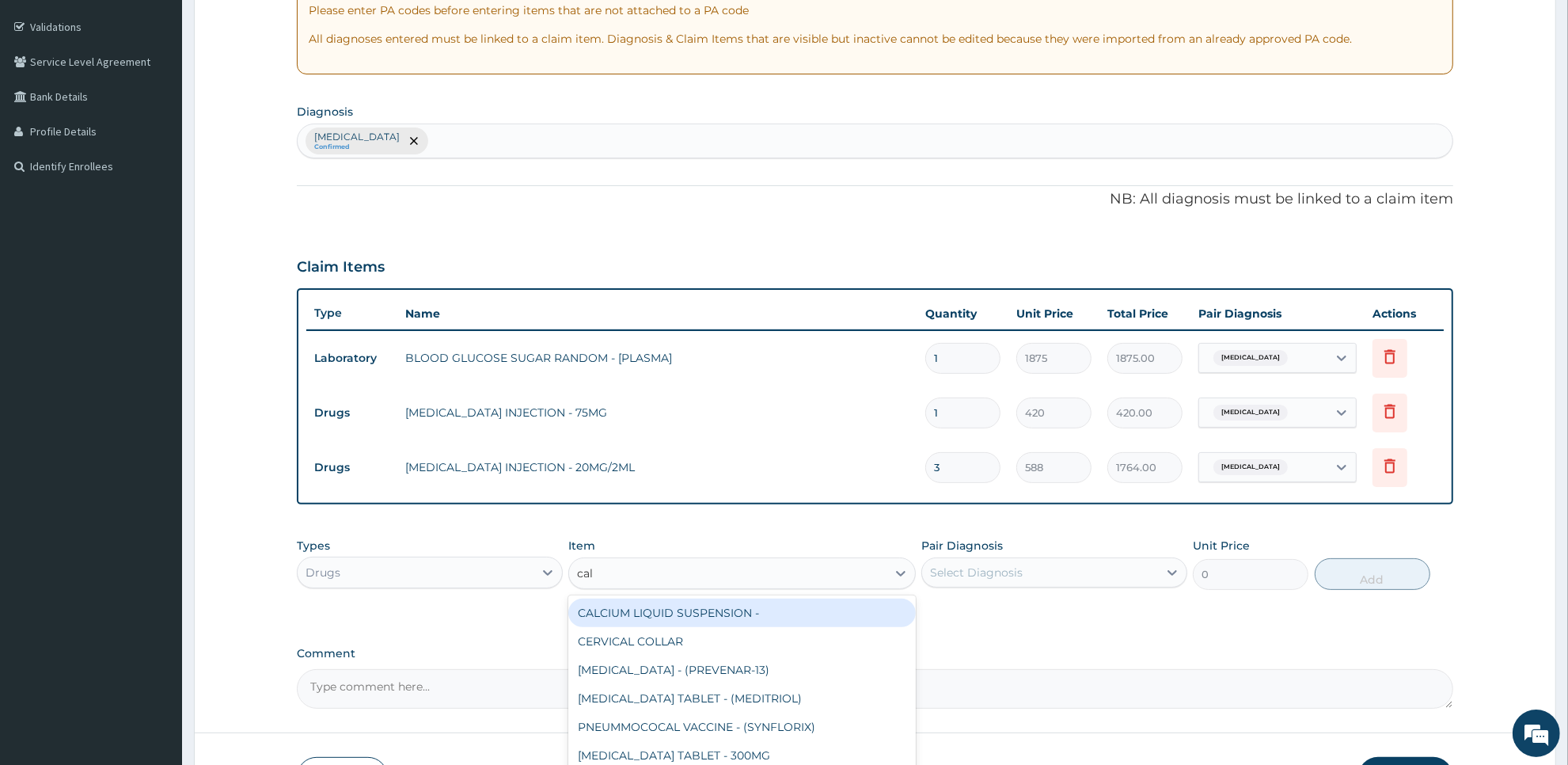
type input "calc"
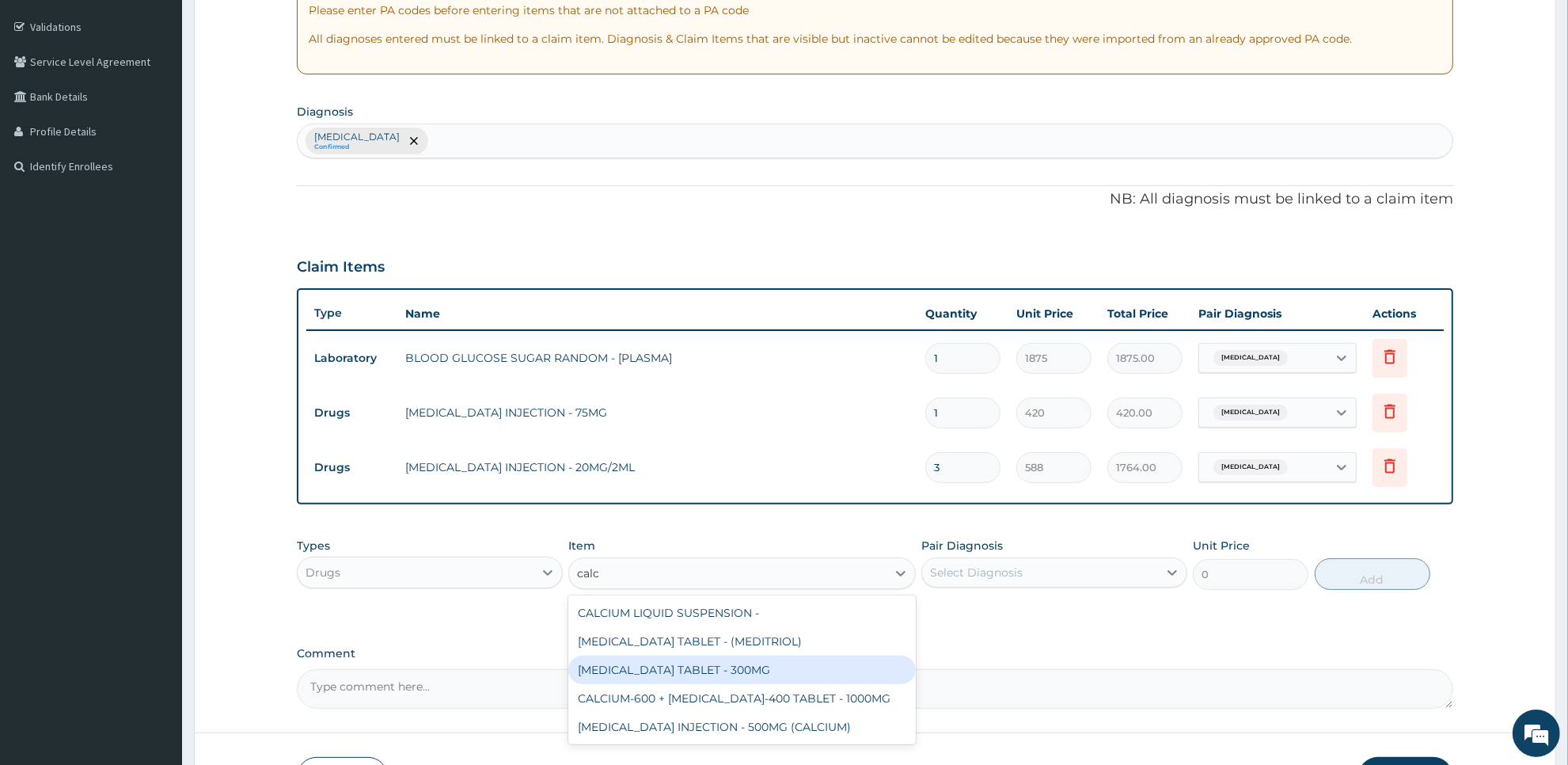
click at [861, 666] on div "[MEDICAL_DATA] TABLET - 300MG" at bounding box center [741, 669] width 346 height 28
type input "36.4"
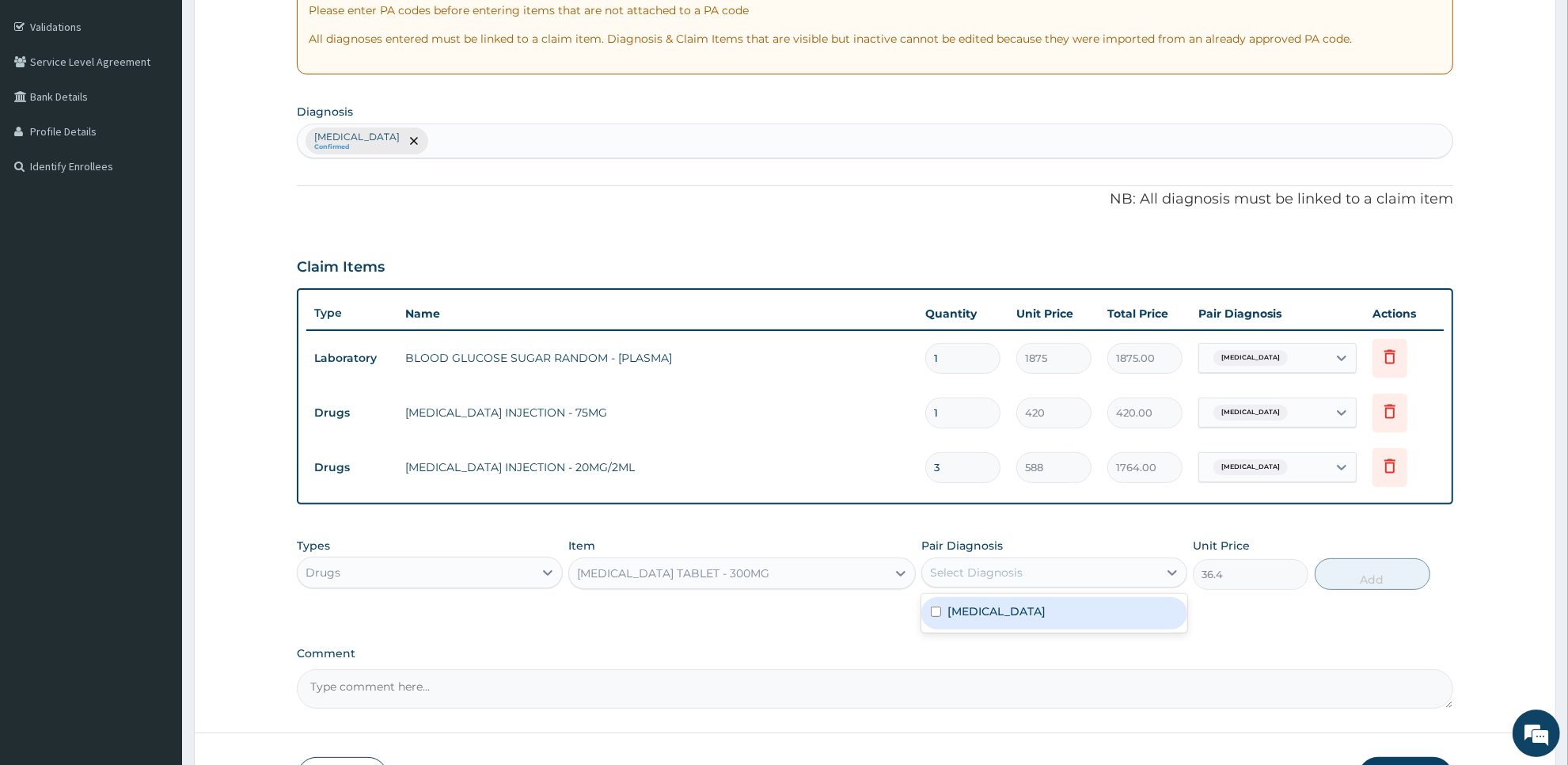
click at [1073, 576] on div "Select Diagnosis" at bounding box center [1040, 572] width 236 height 25
click at [1073, 606] on div "Arthritis" at bounding box center [1054, 613] width 266 height 32
checkbox input "true"
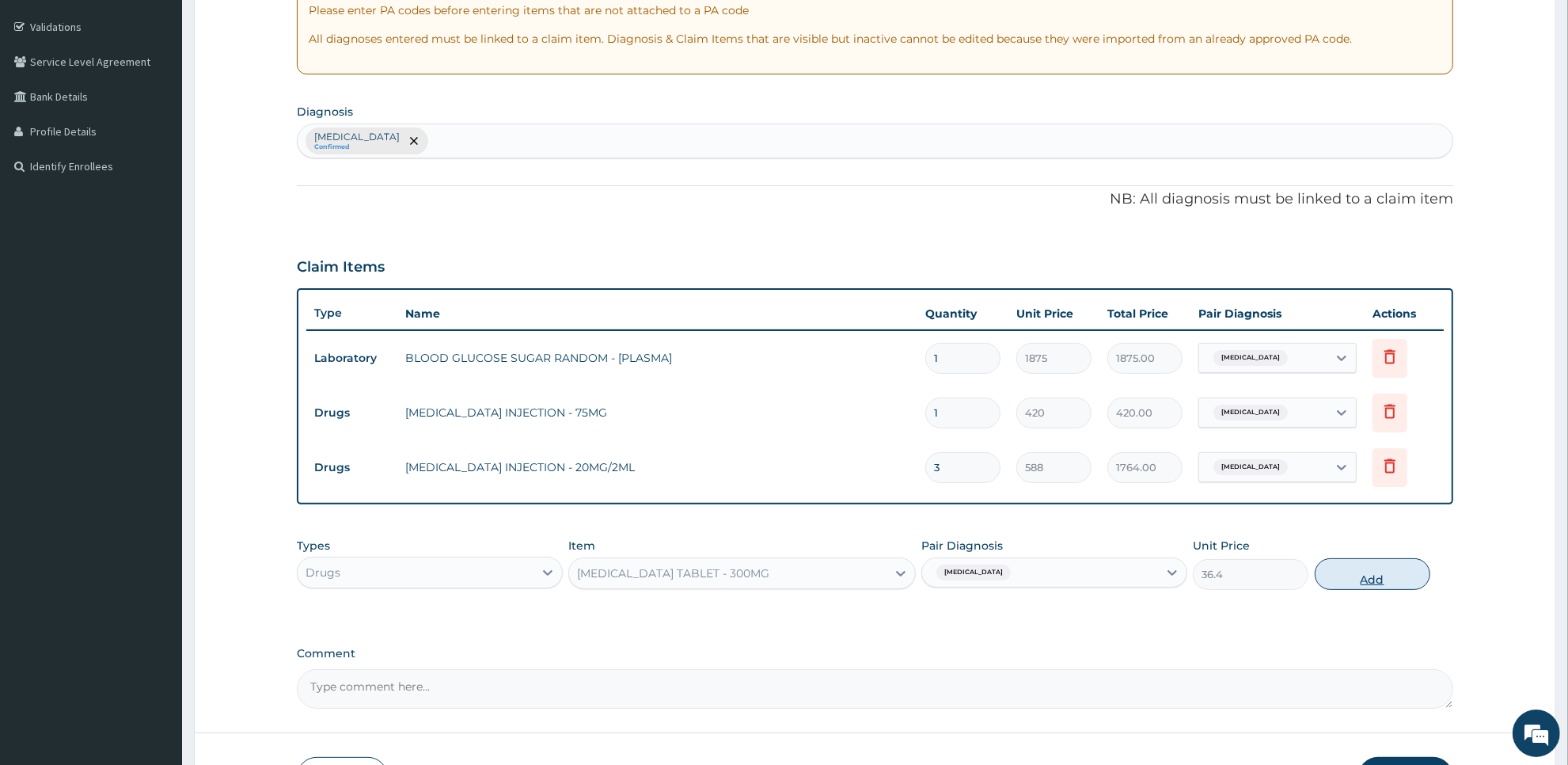
click at [1339, 583] on button "Add" at bounding box center [1372, 574] width 116 height 32
type input "0"
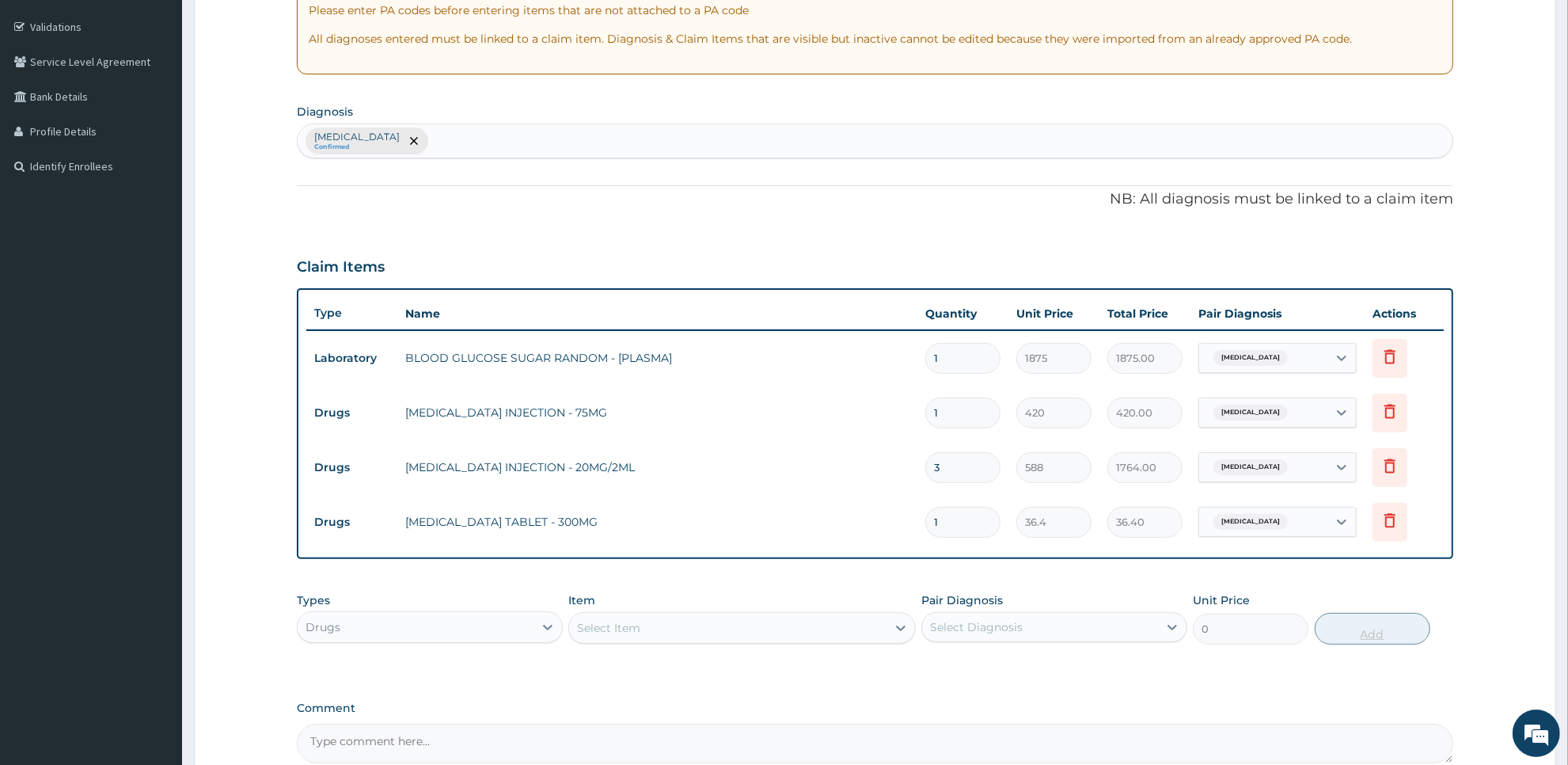
type input "0.00"
type input "1"
type input "36.40"
type input "14"
type input "509.60"
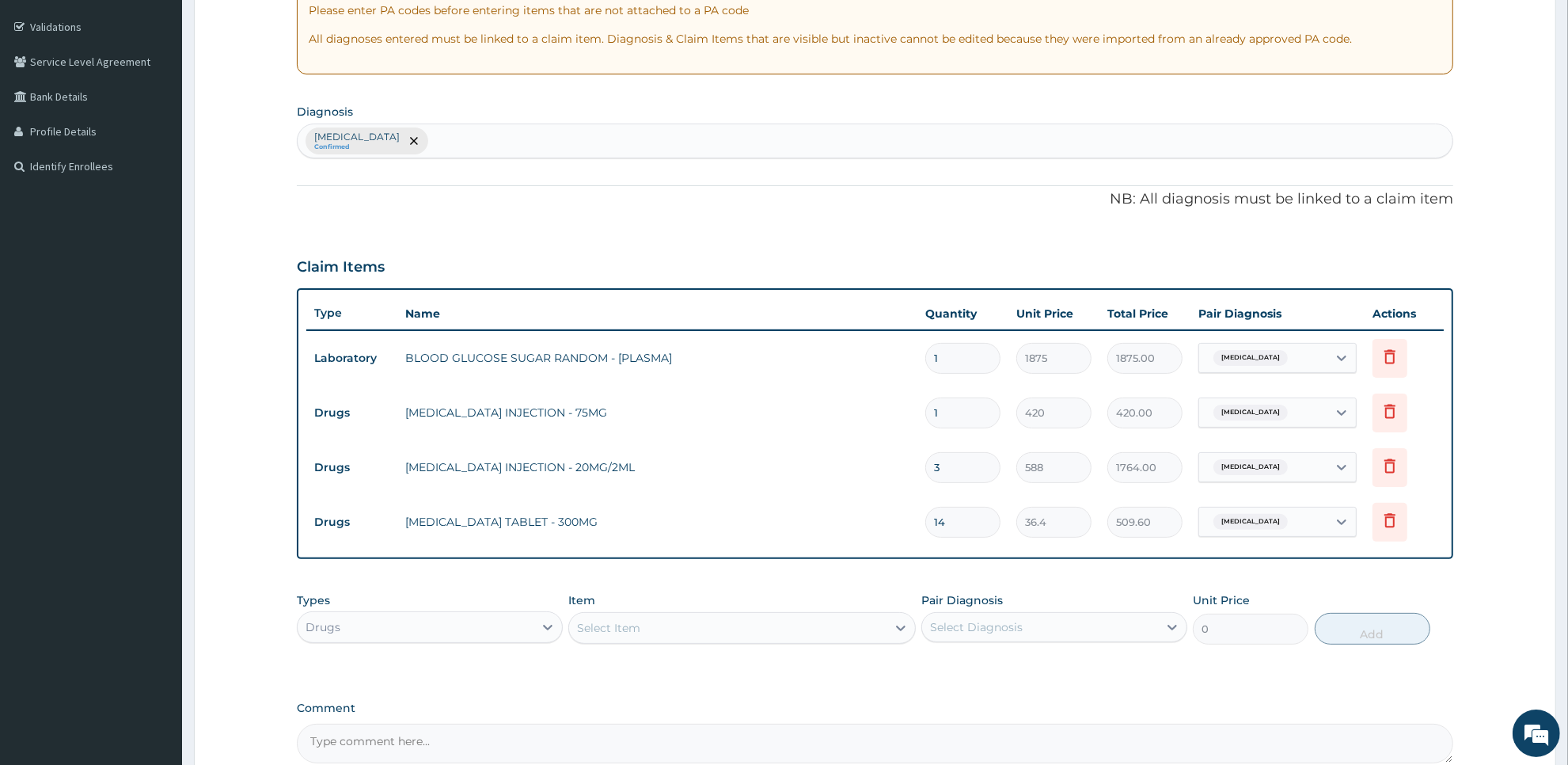
type input "14"
click at [795, 633] on div "Select Item" at bounding box center [727, 627] width 317 height 25
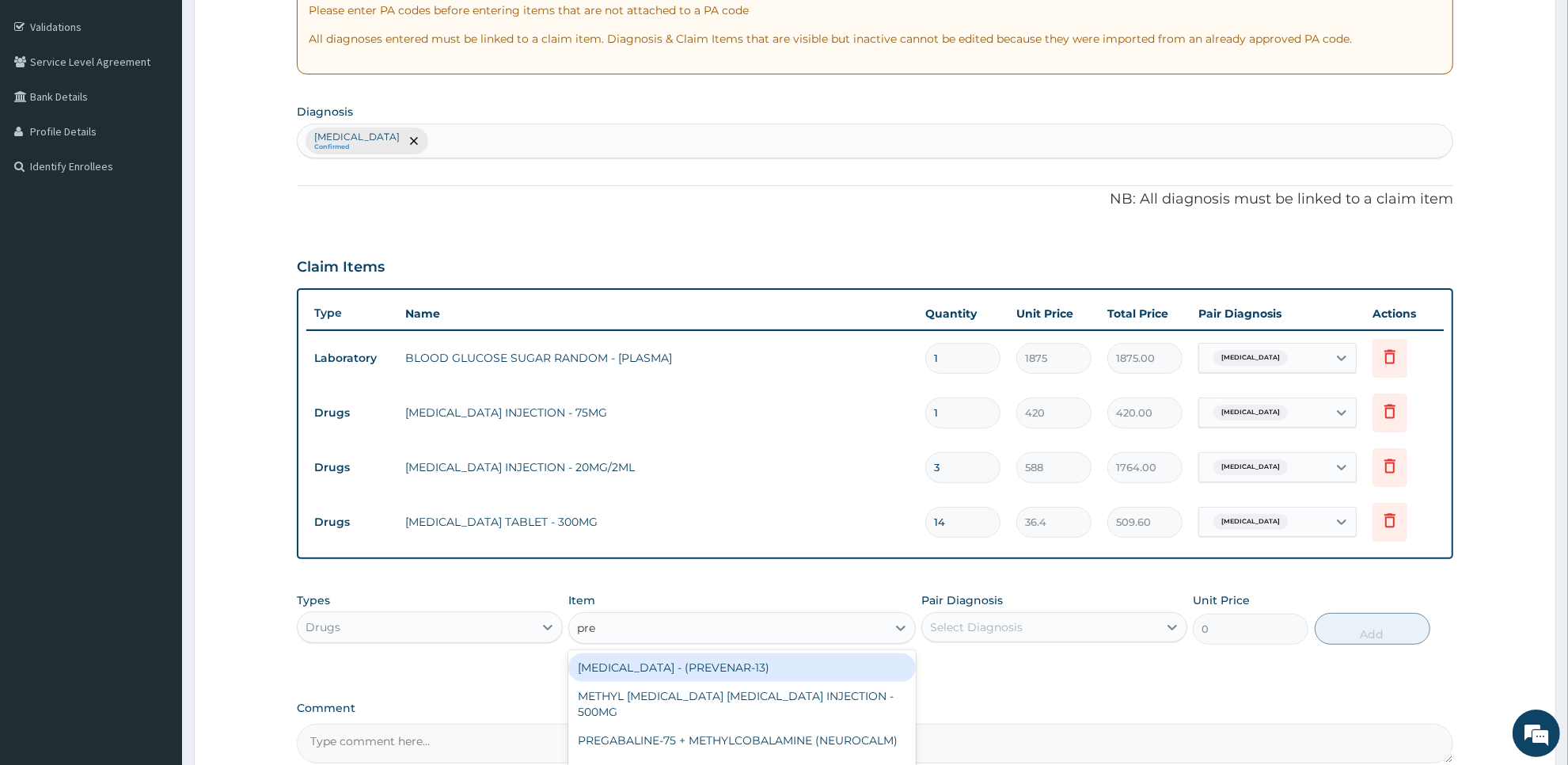
type input "pred"
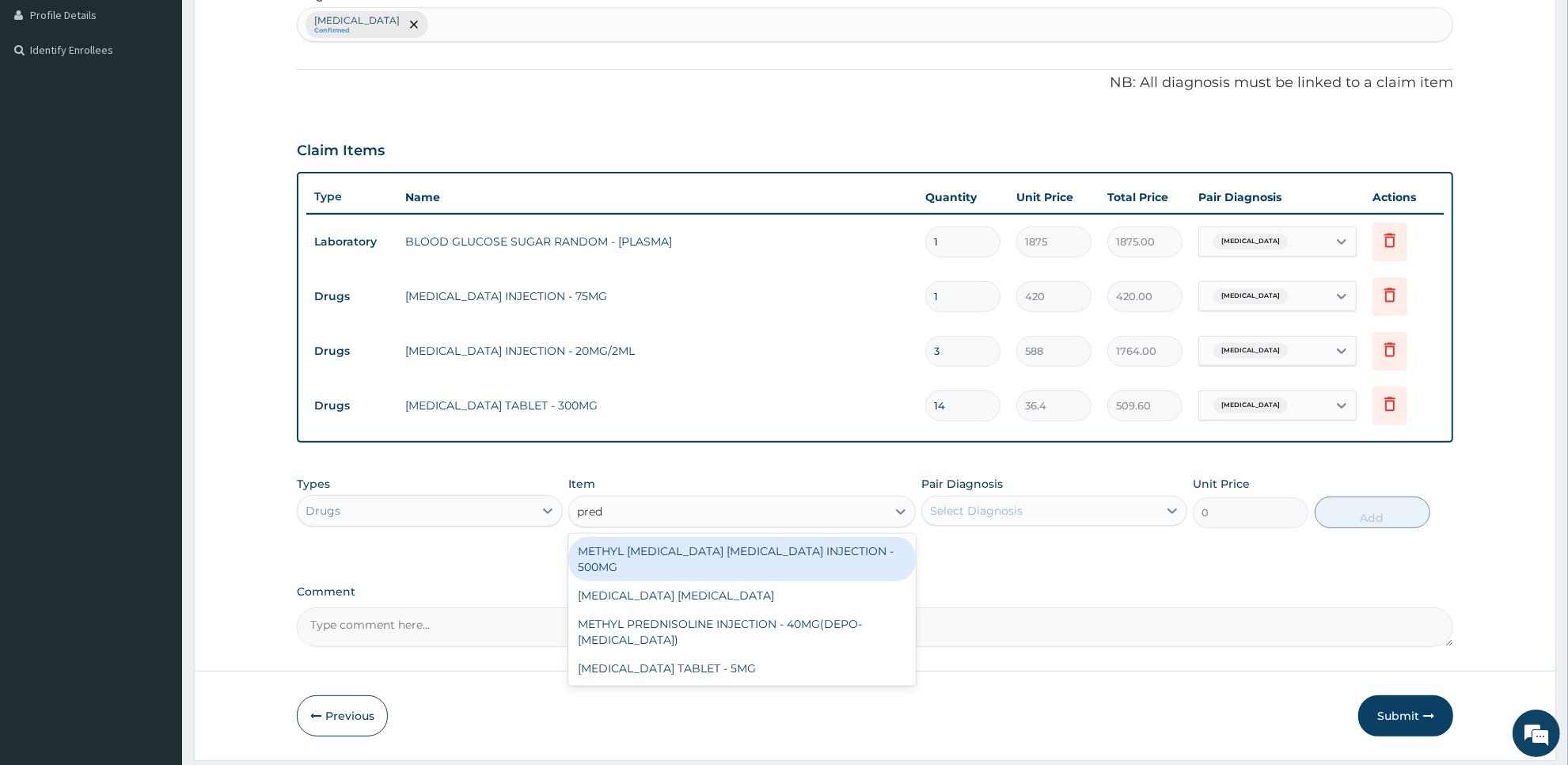
scroll to position [449, 0]
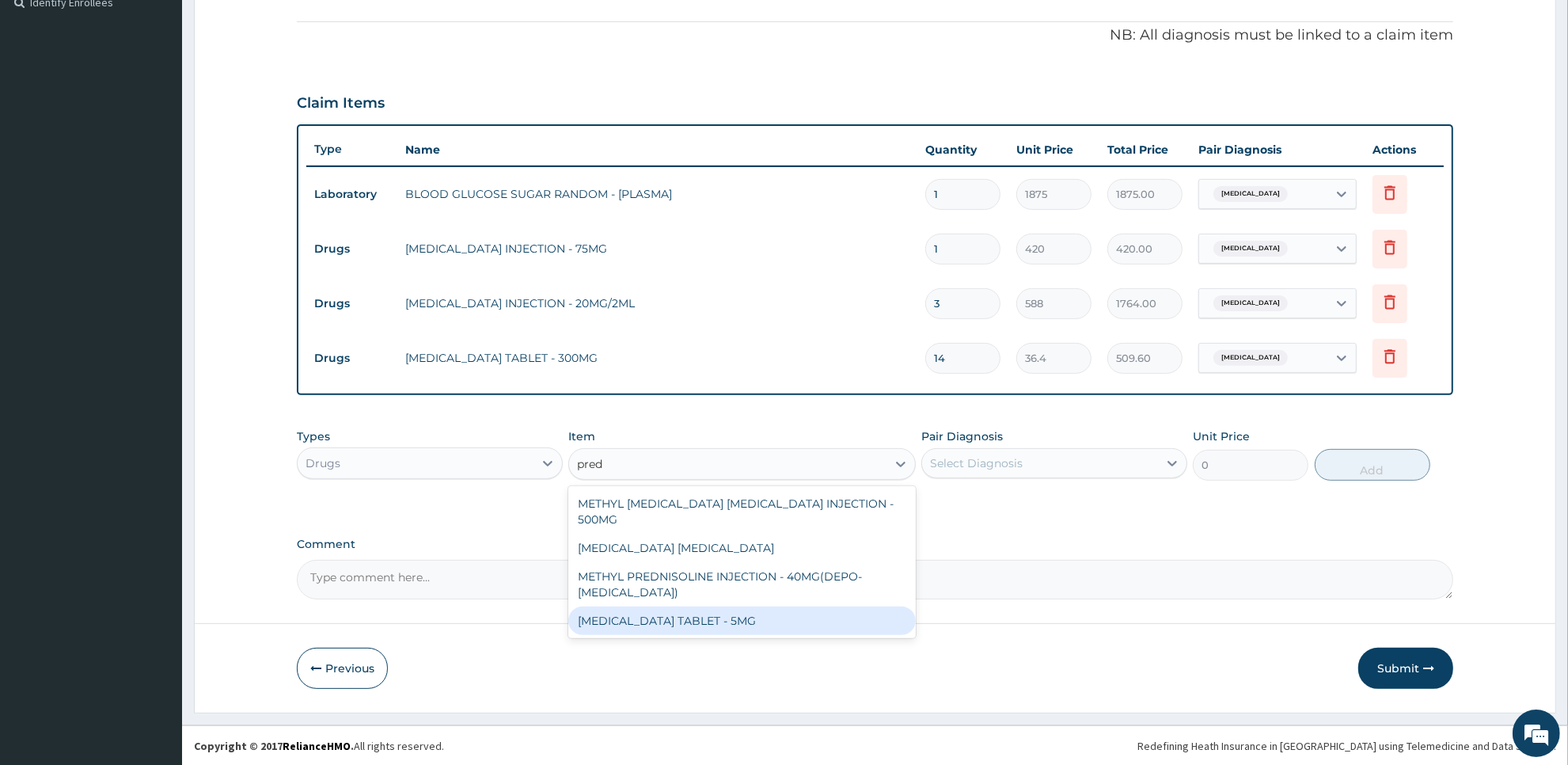
click at [883, 618] on div "[MEDICAL_DATA] TABLET - 5MG" at bounding box center [741, 620] width 346 height 28
type input "42"
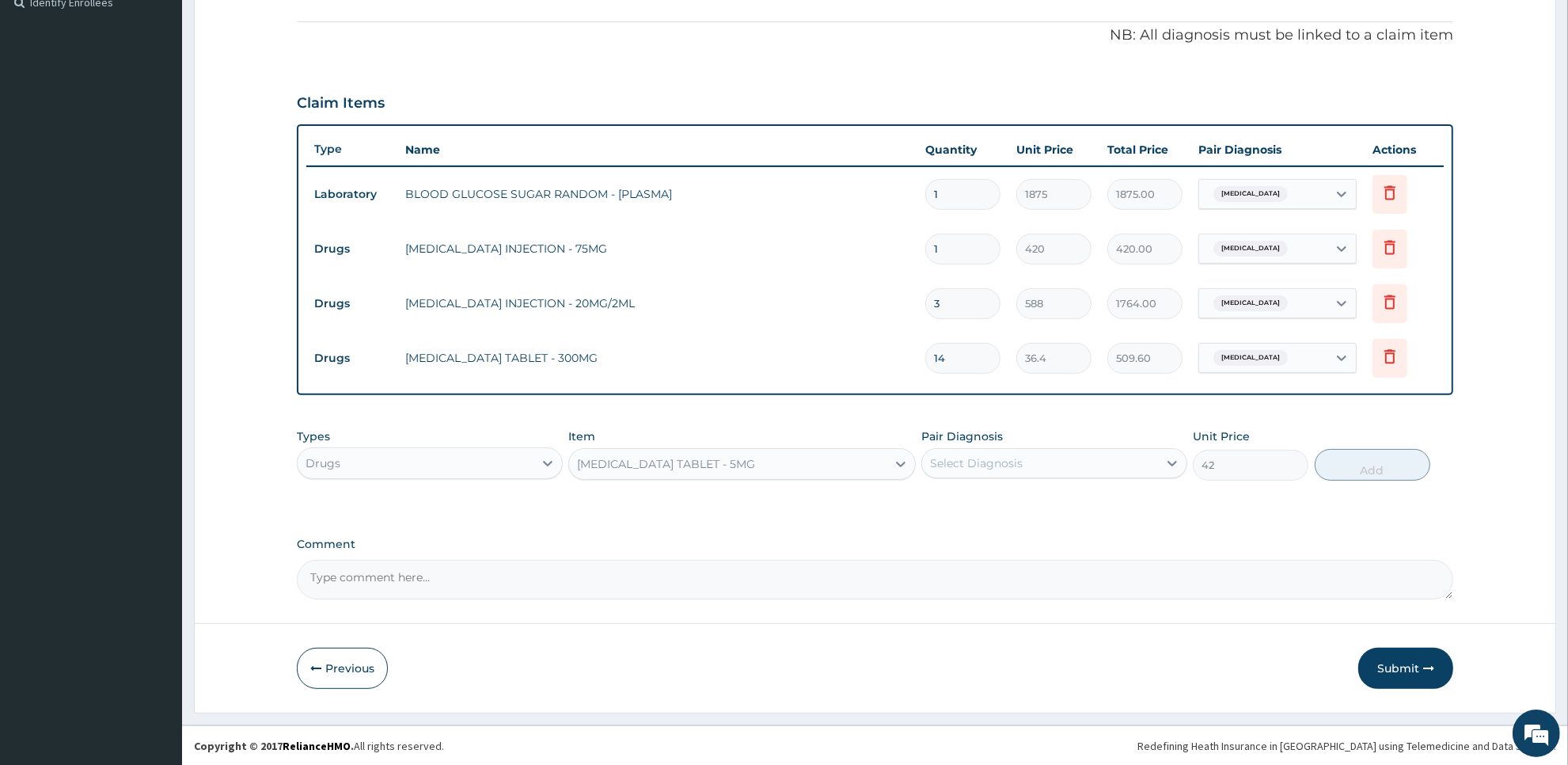
click at [1066, 468] on div "Select Diagnosis" at bounding box center [1040, 463] width 236 height 25
click at [1062, 501] on div "Arthritis" at bounding box center [1054, 504] width 266 height 32
checkbox input "true"
click at [1343, 457] on button "Add" at bounding box center [1372, 465] width 116 height 32
type input "0"
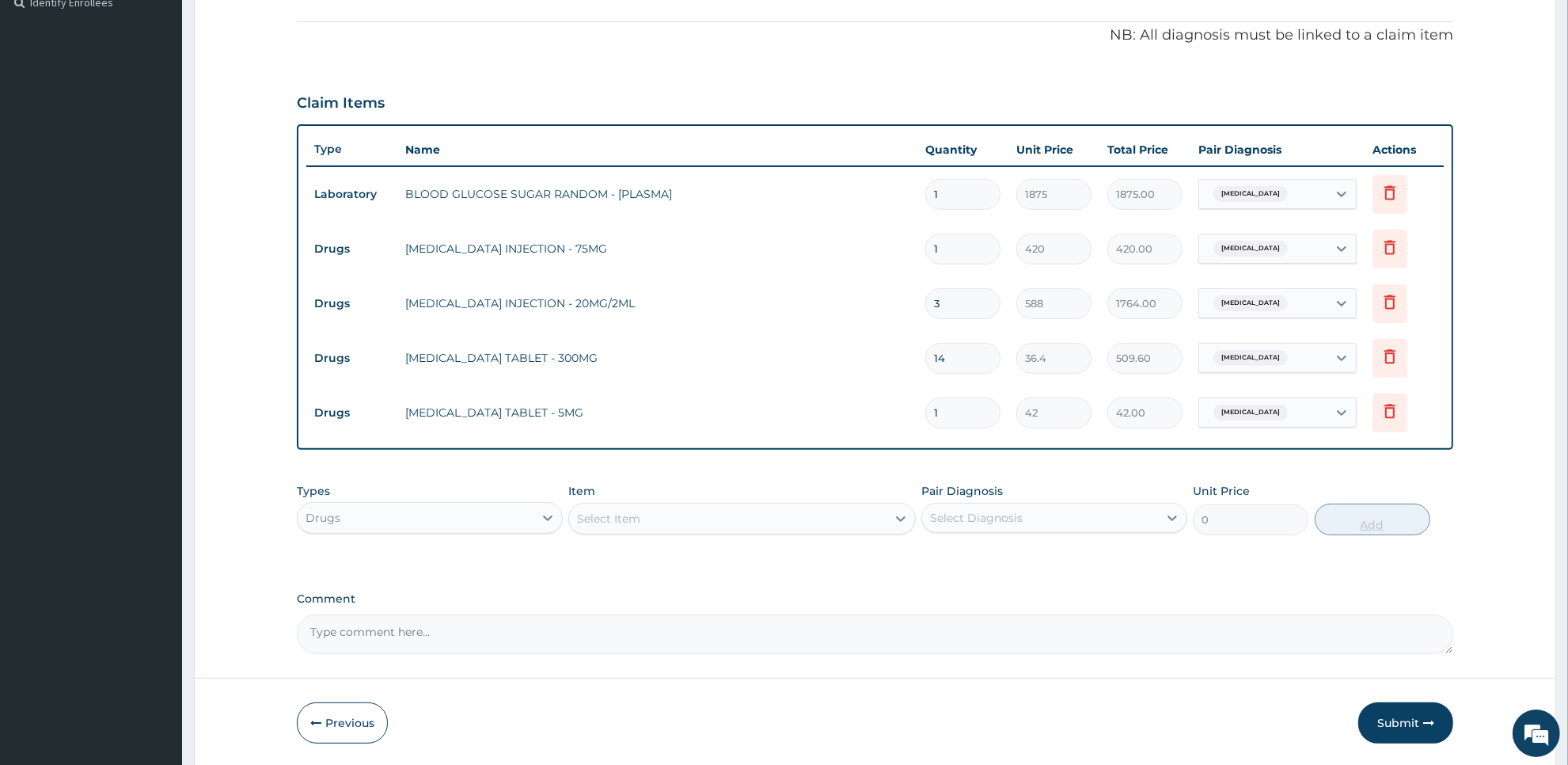
type input "10"
type input "420.00"
type input "1"
type input "42.00"
type input "0.00"
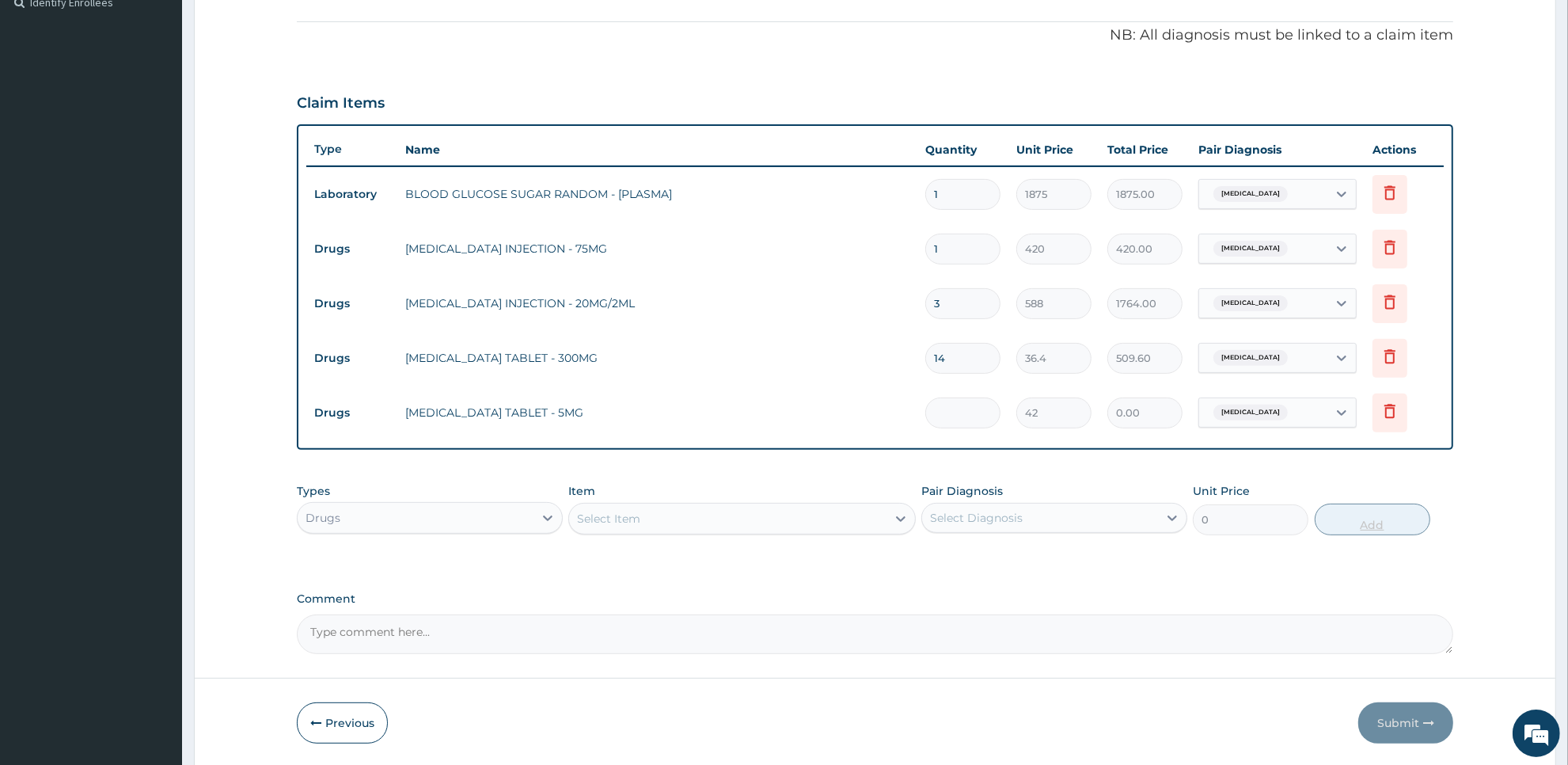
type input "2"
type input "84.00"
type input "28"
type input "1176.00"
type input "28"
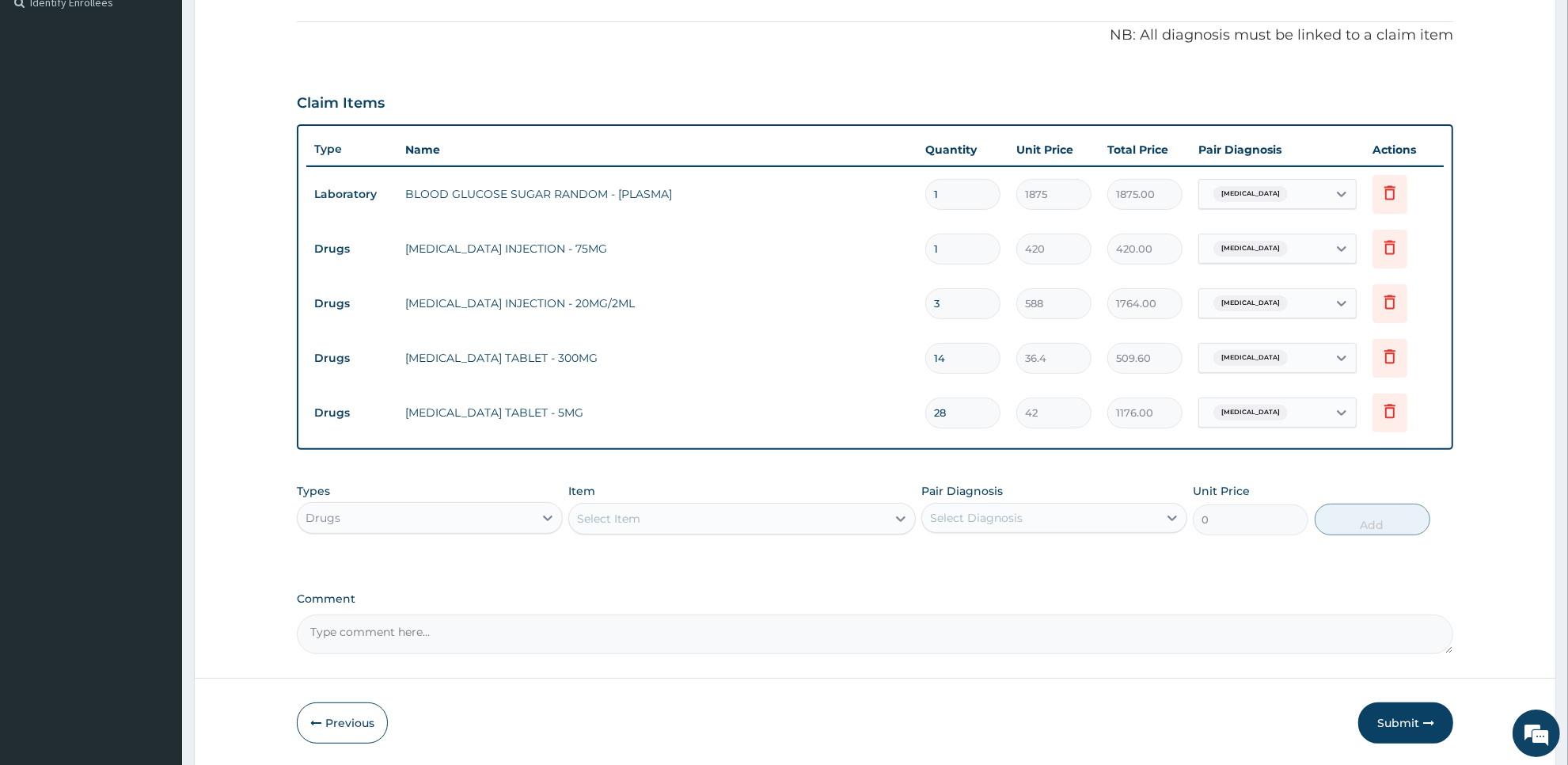
click at [785, 511] on div "Select Item" at bounding box center [727, 518] width 317 height 25
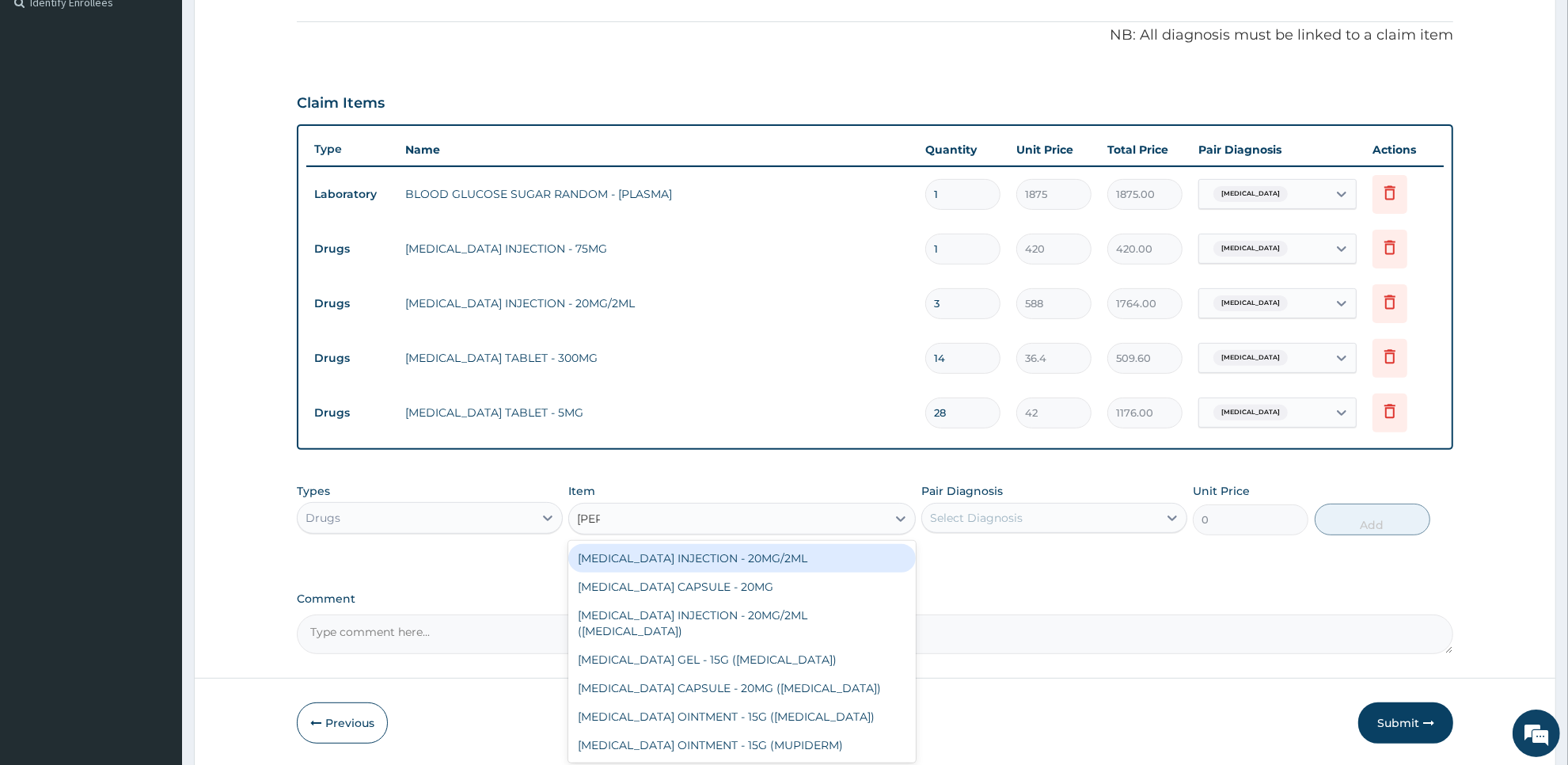
type input "pirox"
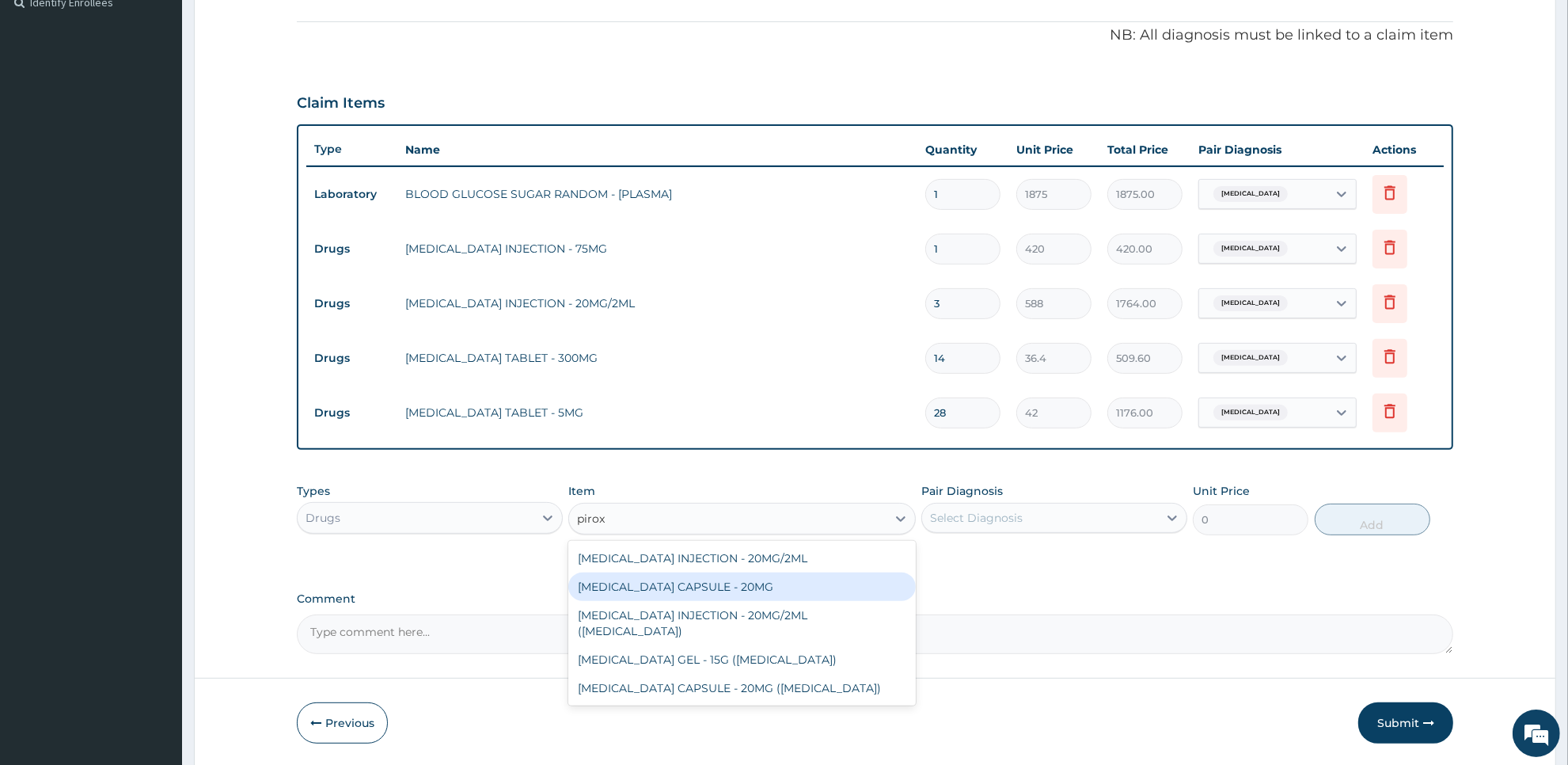
click at [782, 586] on div "[MEDICAL_DATA] CAPSULE - 20MG" at bounding box center [741, 587] width 346 height 28
type input "28"
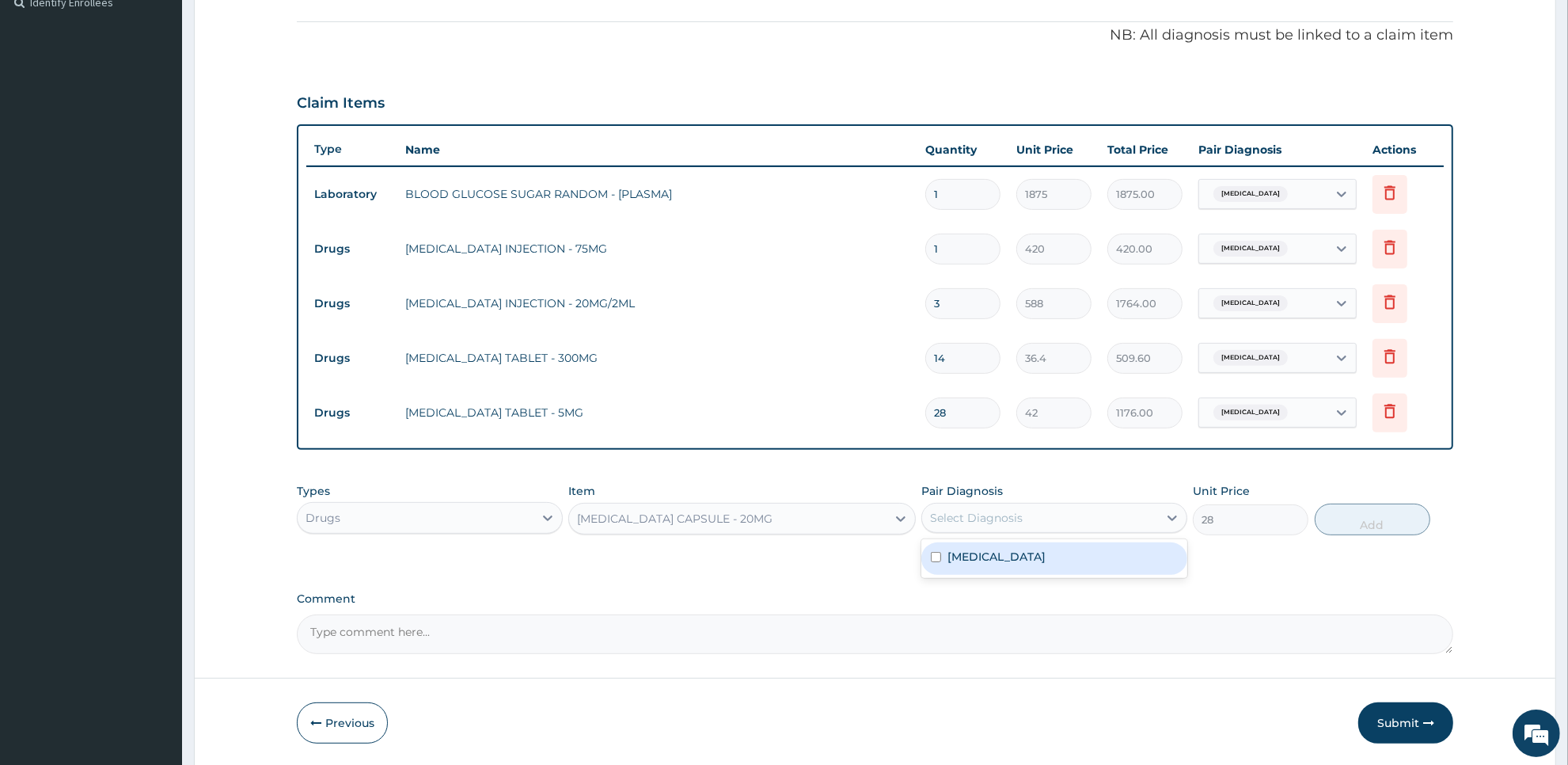
click at [1017, 519] on div "Select Diagnosis" at bounding box center [977, 518] width 93 height 16
click at [1222, 516] on div "Types Drugs Item PIROXICAM CAPSULE - 20MG Pair Diagnosis option Arthritis, sele…" at bounding box center [875, 510] width 1157 height 68
click at [1140, 552] on div "Arthritis" at bounding box center [1054, 558] width 266 height 32
checkbox input "true"
click at [1343, 531] on button "Add" at bounding box center [1372, 519] width 116 height 32
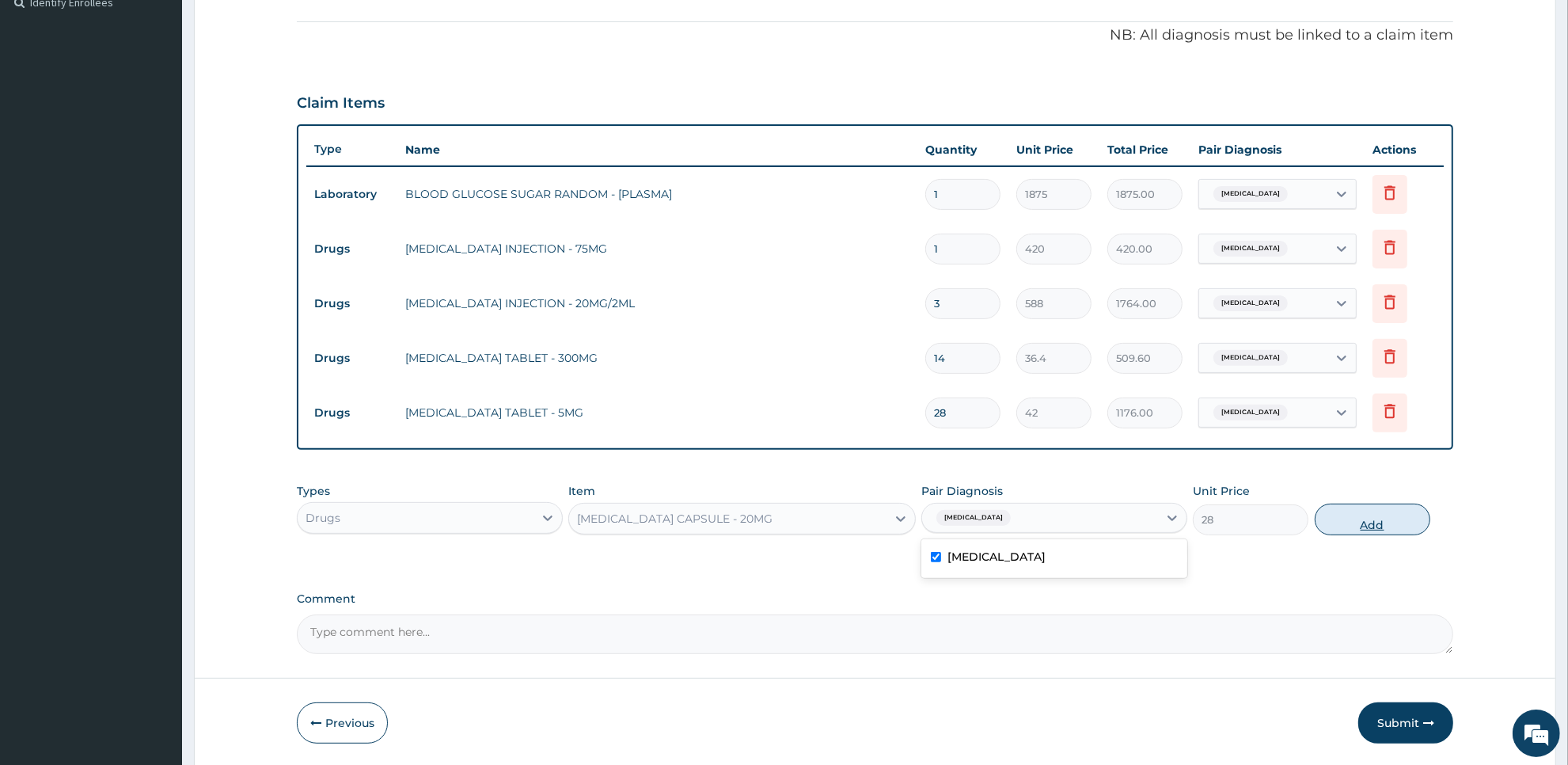
type input "0"
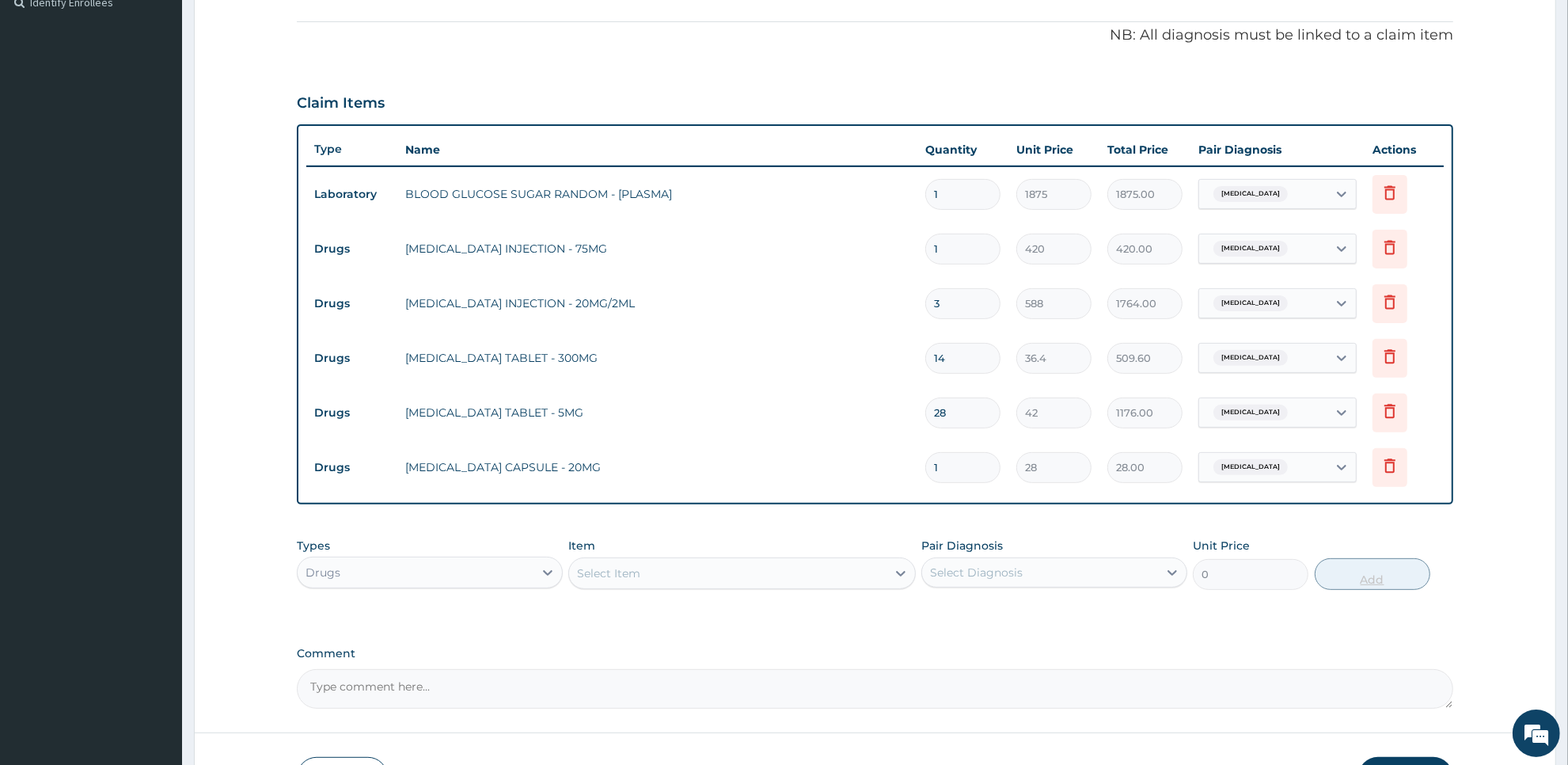
type input "14"
type input "392.00"
type input "14"
click at [883, 565] on div "Select Item" at bounding box center [727, 573] width 317 height 25
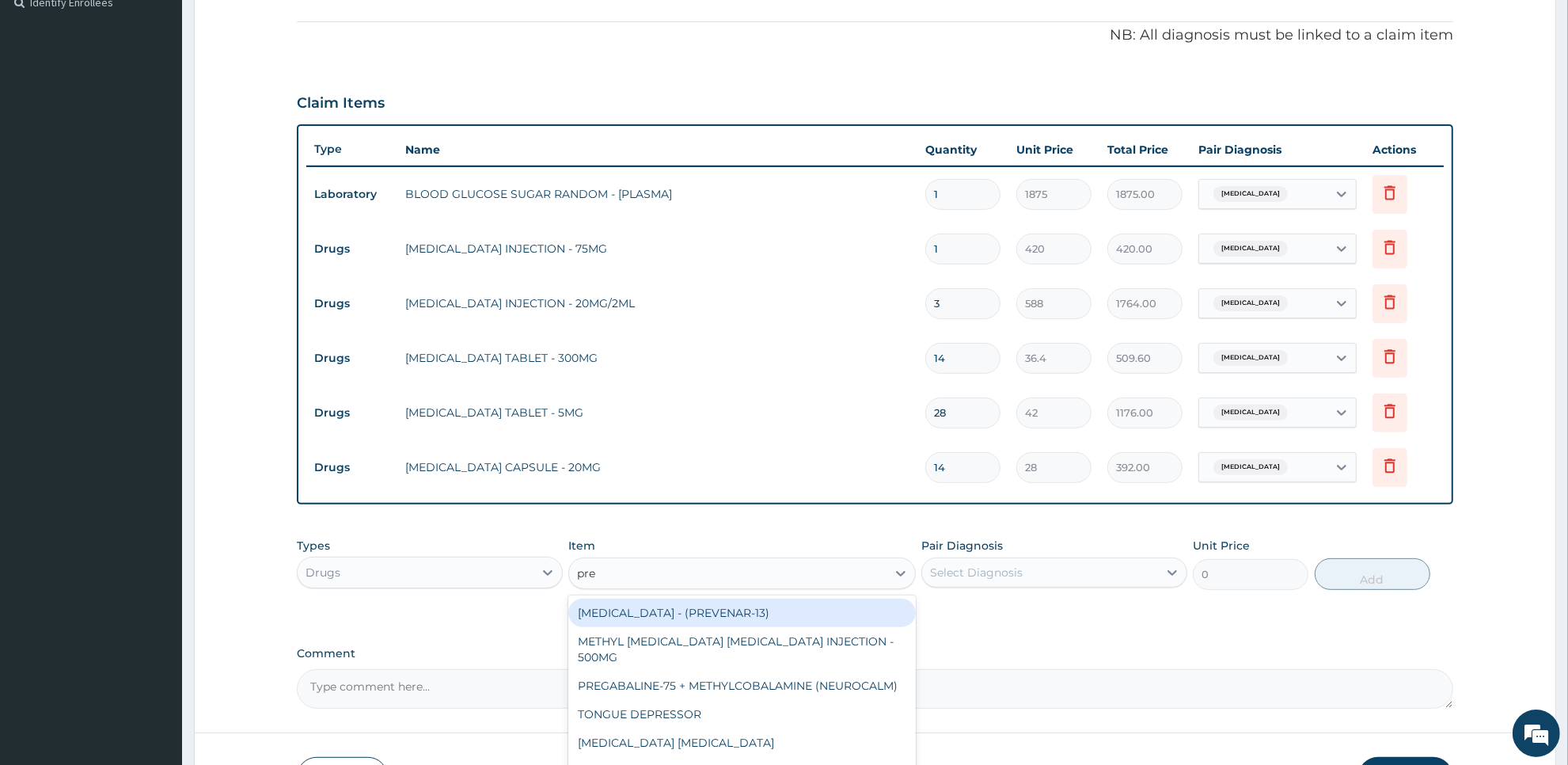
type input "preg"
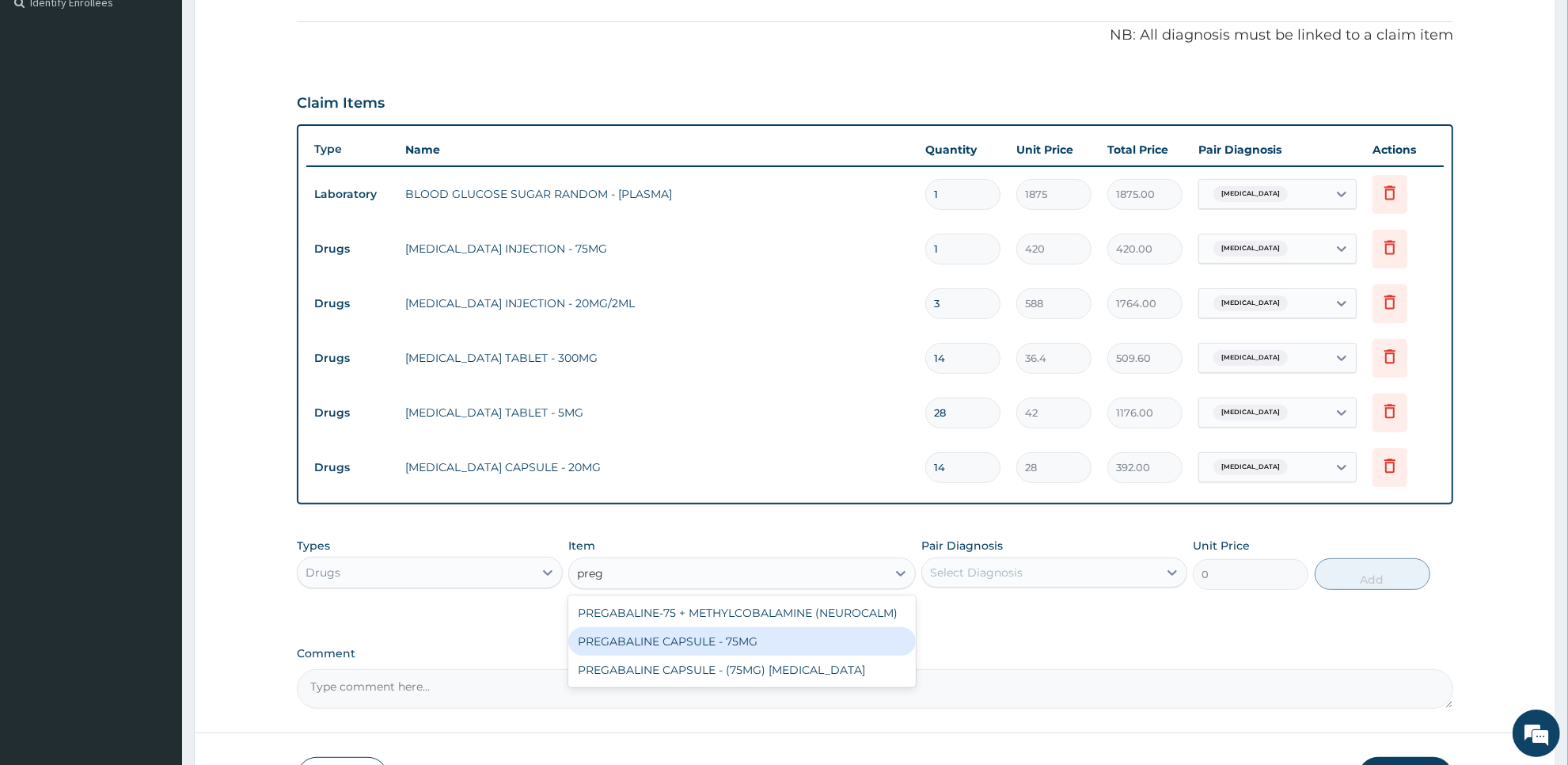
click at [883, 628] on div "PREGABALINE CAPSULE - 75MG" at bounding box center [741, 641] width 346 height 28
type input "168"
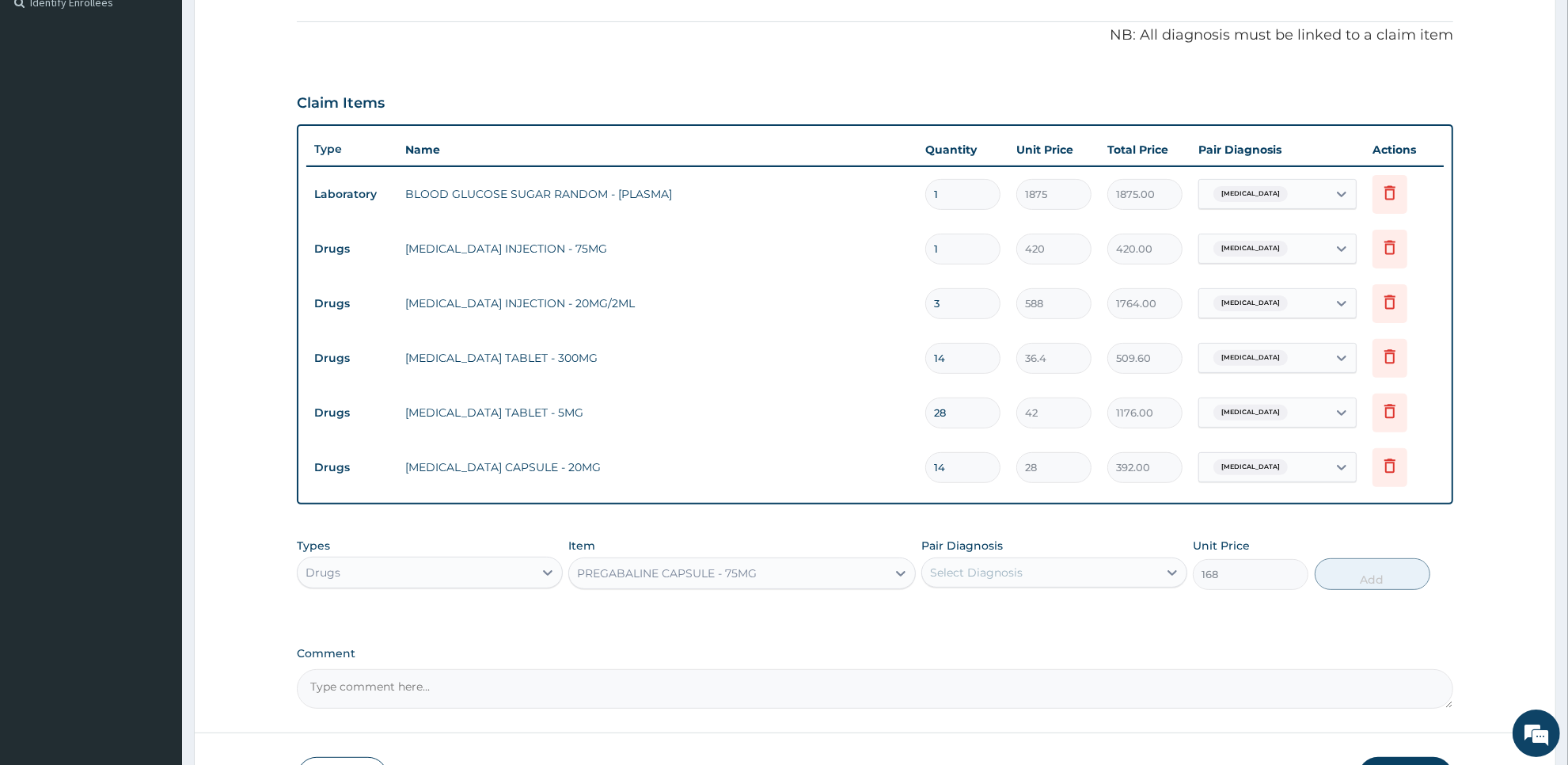
click at [1066, 583] on div "Select Diagnosis" at bounding box center [1040, 572] width 236 height 25
click at [1066, 598] on div "Arthritis" at bounding box center [1054, 613] width 266 height 32
checkbox input "true"
click at [1360, 579] on button "Add" at bounding box center [1372, 574] width 116 height 32
type input "0"
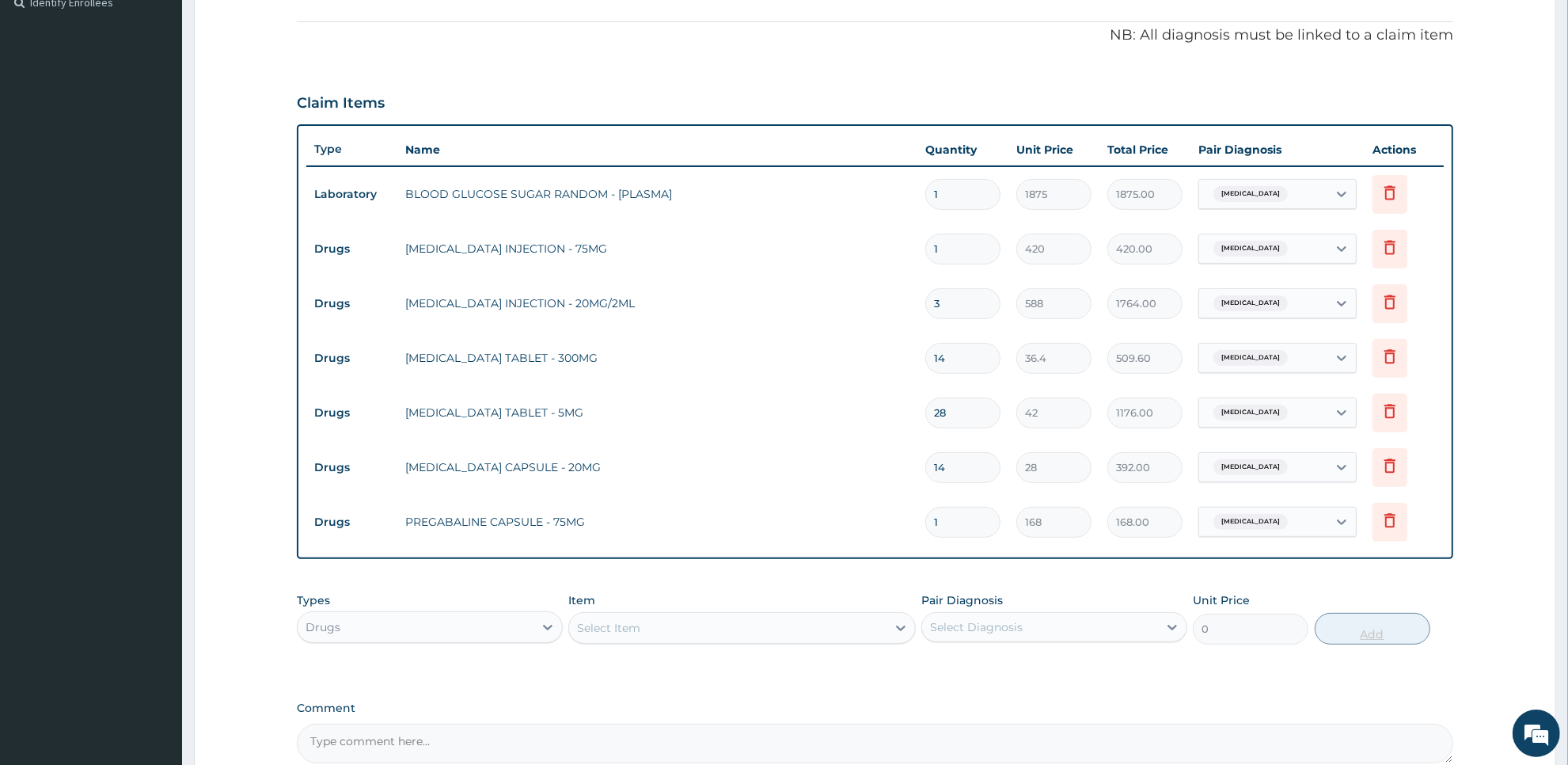
type input "10"
type input "1680.00"
type input "10"
click at [528, 611] on div "Drugs" at bounding box center [430, 627] width 266 height 32
click at [481, 711] on div "Procedures" at bounding box center [430, 724] width 266 height 28
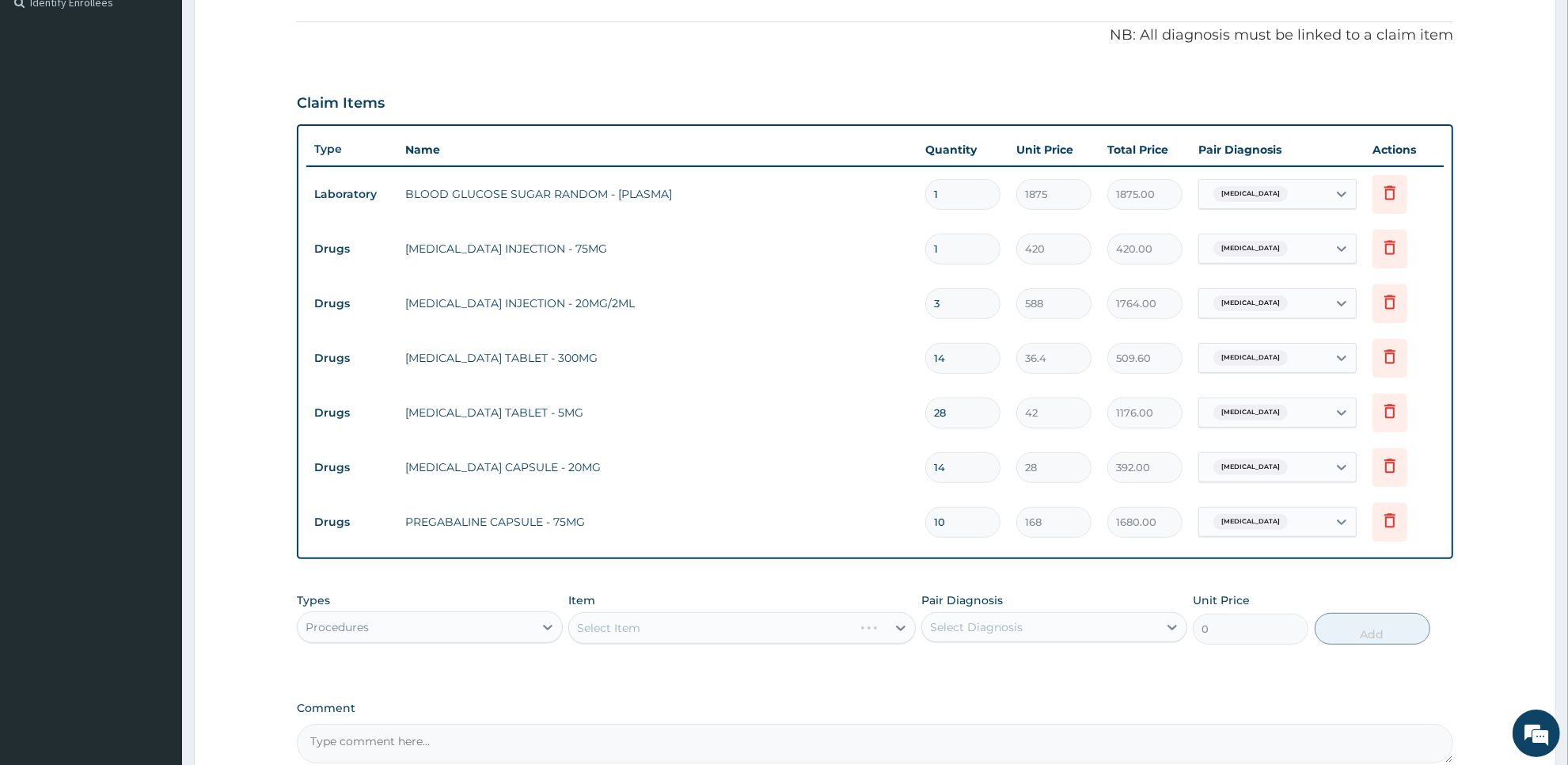
scroll to position [612, 0]
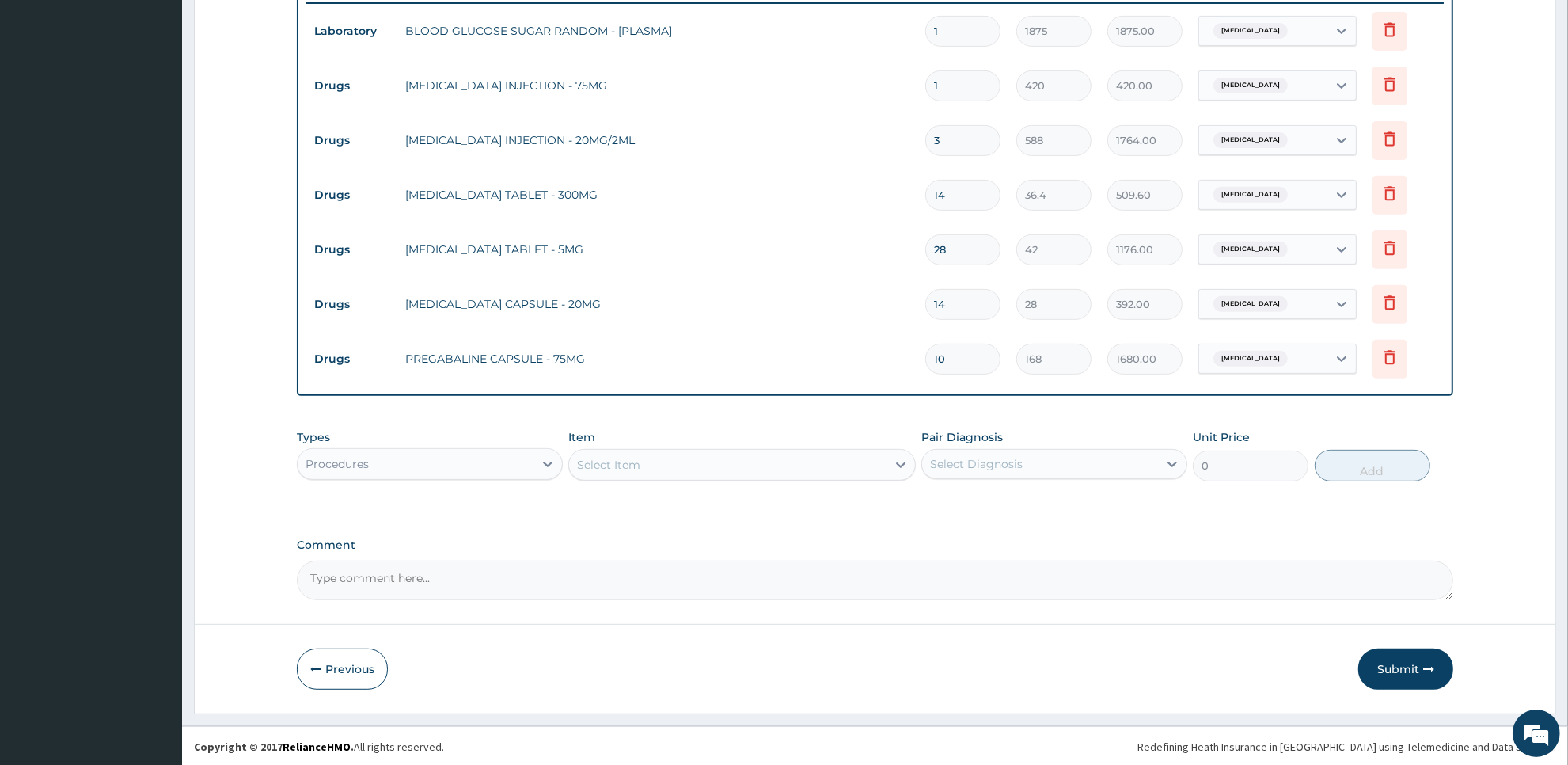
click at [845, 461] on div "Select Item" at bounding box center [727, 464] width 317 height 25
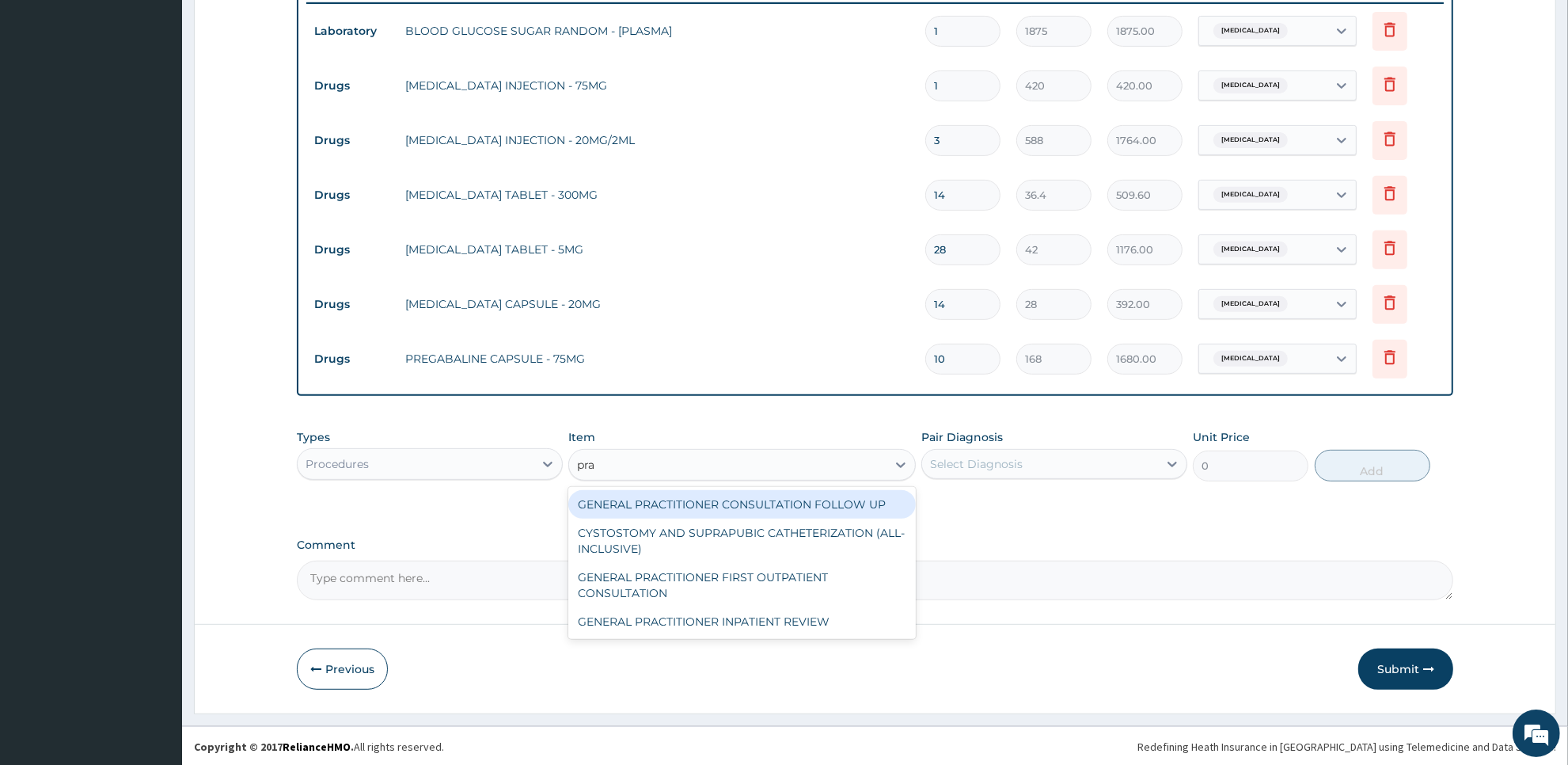
type input "prac"
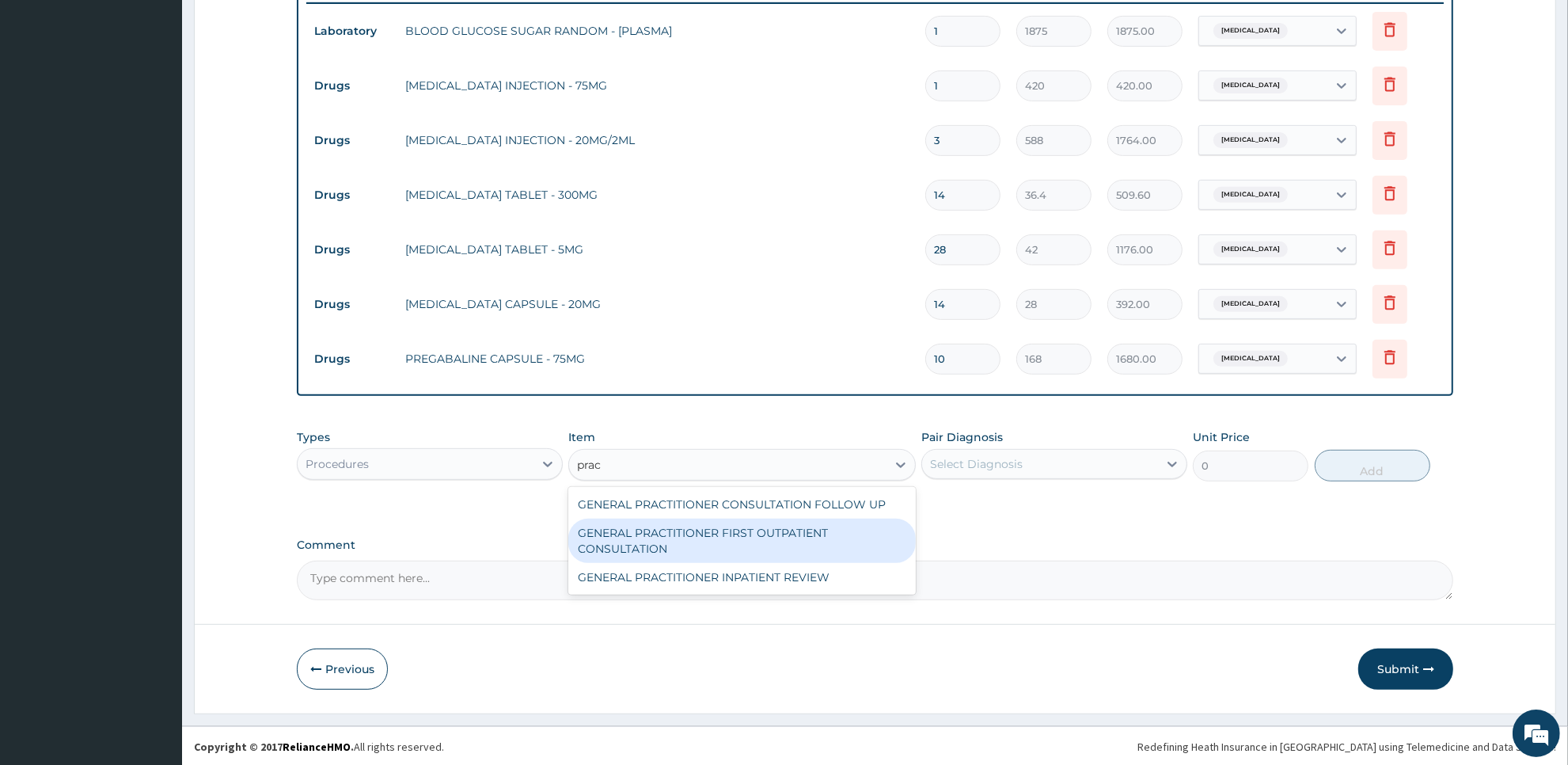
click at [850, 533] on div "GENERAL PRACTITIONER FIRST OUTPATIENT CONSULTATION" at bounding box center [741, 540] width 346 height 45
type input "3750"
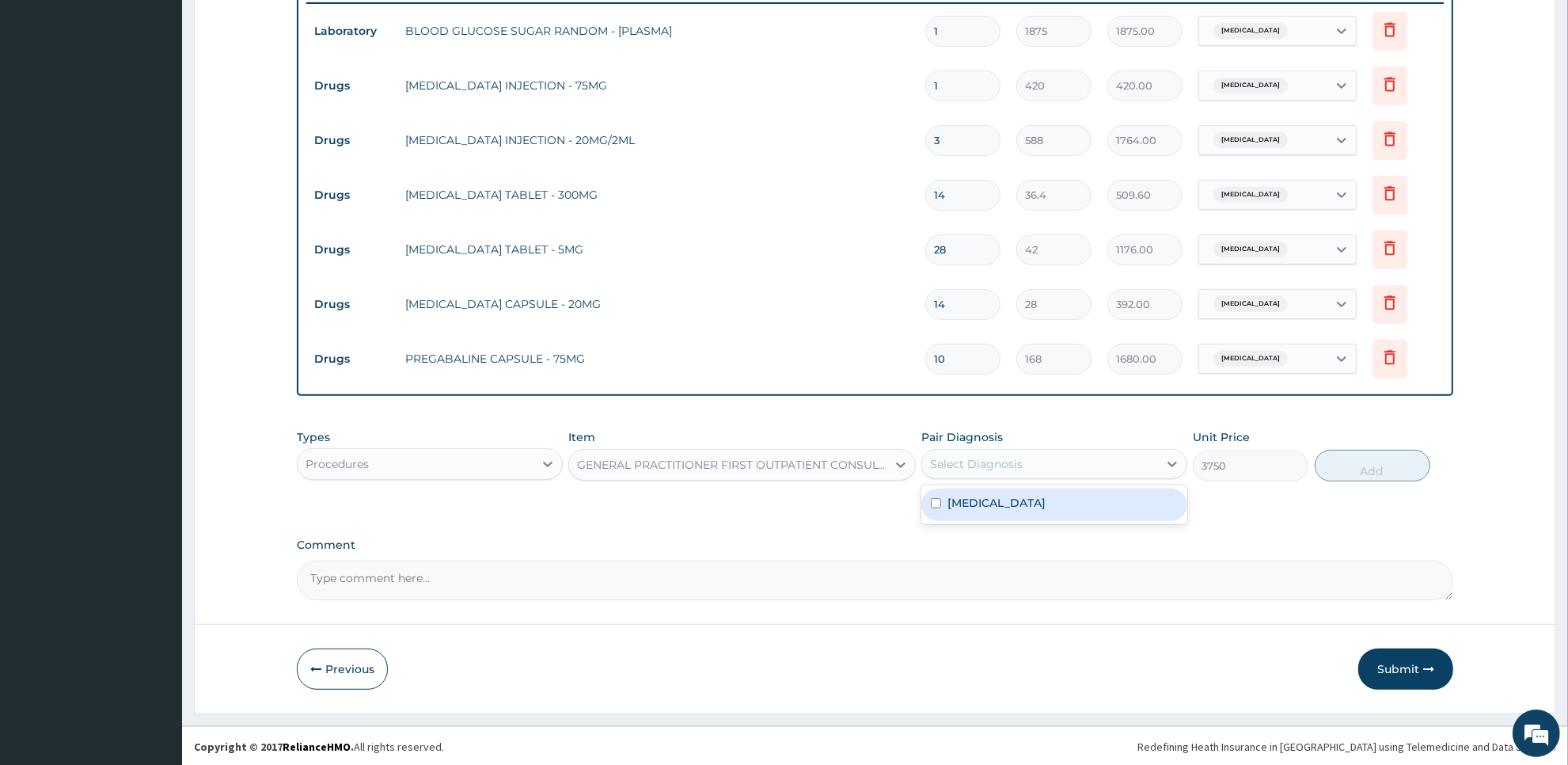
click at [1034, 455] on div "Select Diagnosis" at bounding box center [1040, 464] width 236 height 25
click at [1034, 493] on div "Arthritis" at bounding box center [1054, 504] width 266 height 32
checkbox input "true"
click at [1336, 461] on button "Add" at bounding box center [1372, 466] width 116 height 32
type input "0"
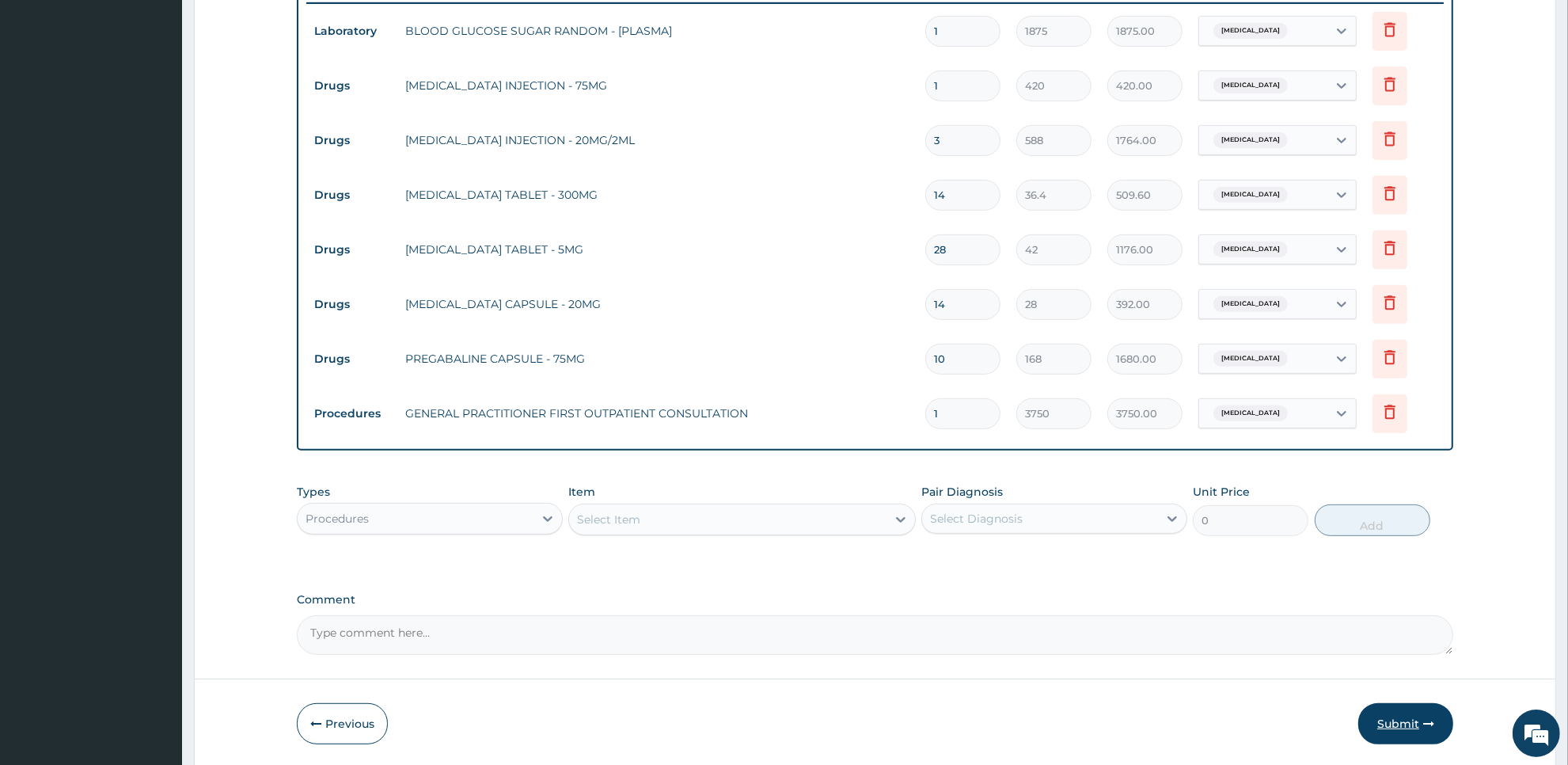
click at [1396, 717] on button "Submit" at bounding box center [1406, 724] width 95 height 41
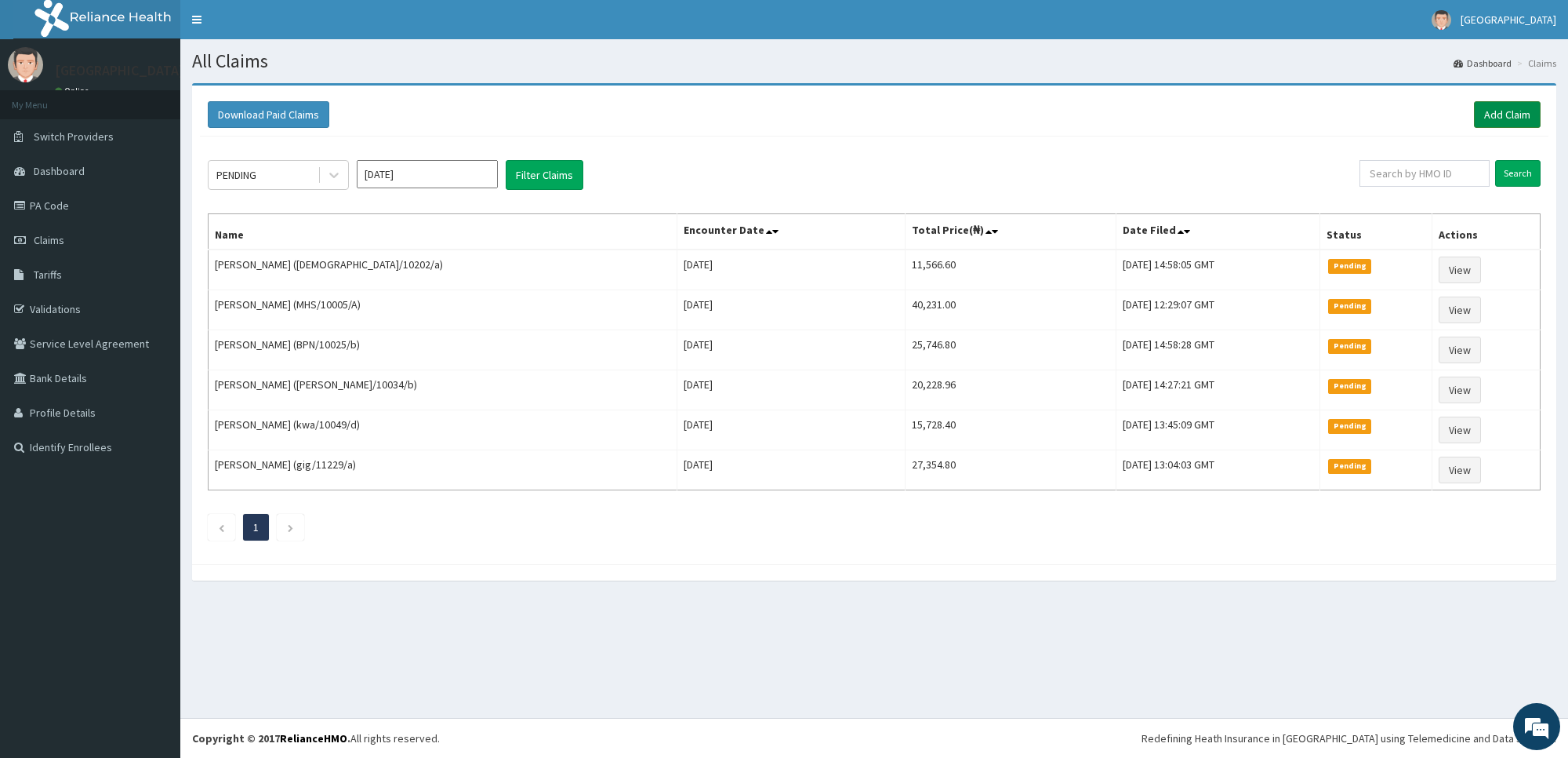
click at [1506, 119] on link "Add Claim" at bounding box center [1507, 114] width 67 height 27
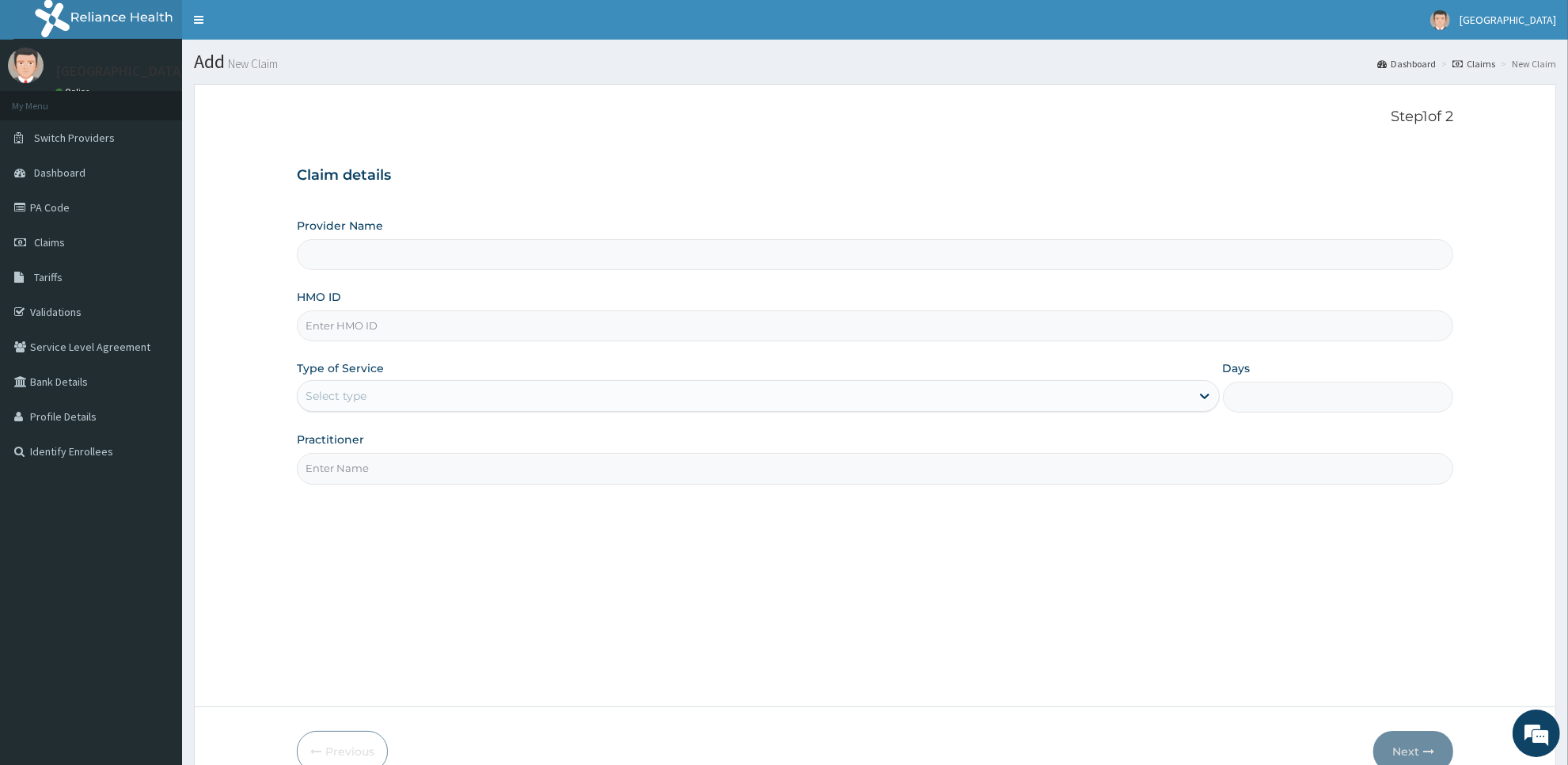
type input "[GEOGRAPHIC_DATA]"
click at [1069, 322] on input "HMO ID" at bounding box center [875, 325] width 1157 height 31
type input "hse/10209/a"
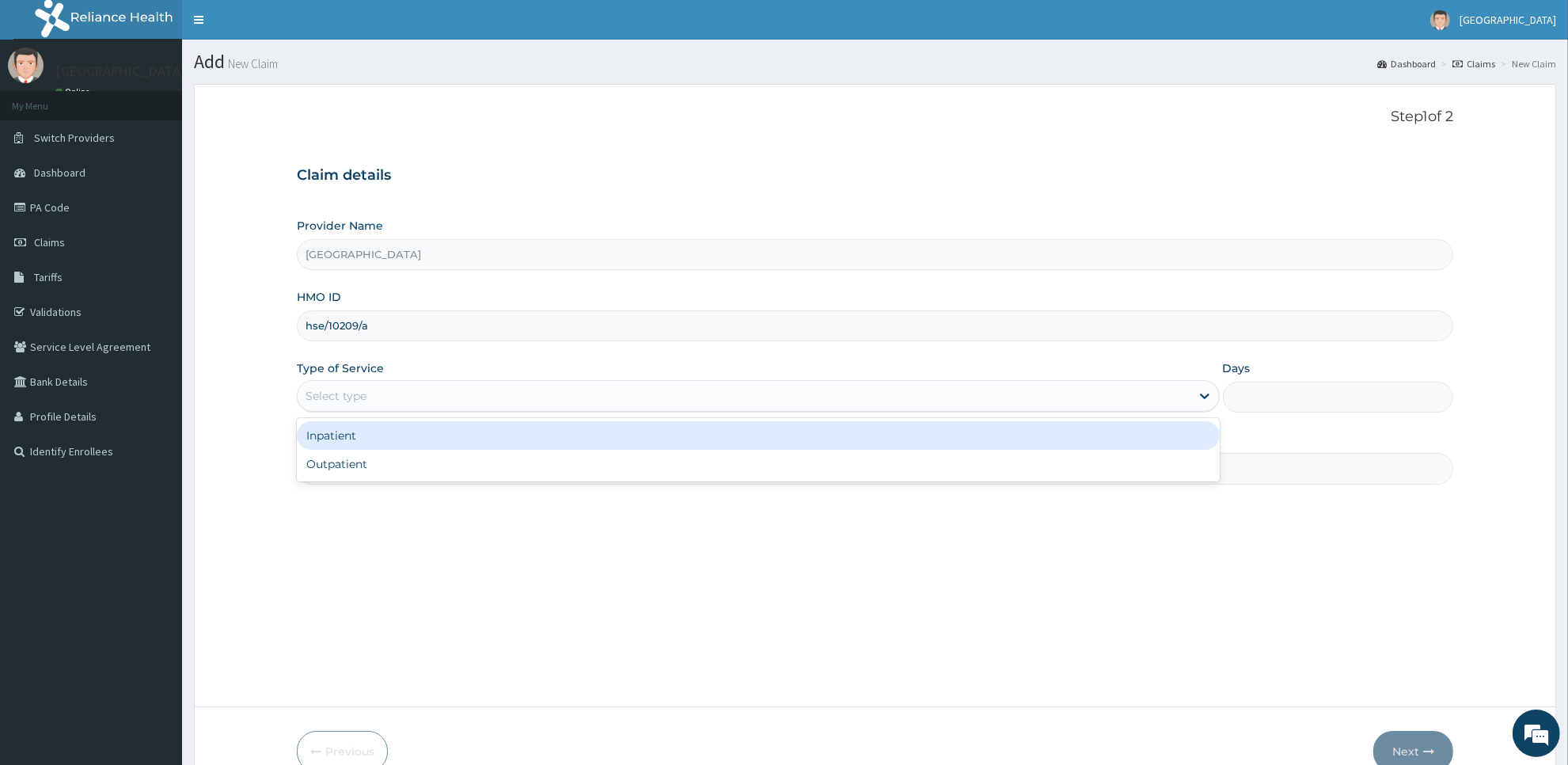
click at [444, 390] on div "Select type" at bounding box center [744, 396] width 893 height 25
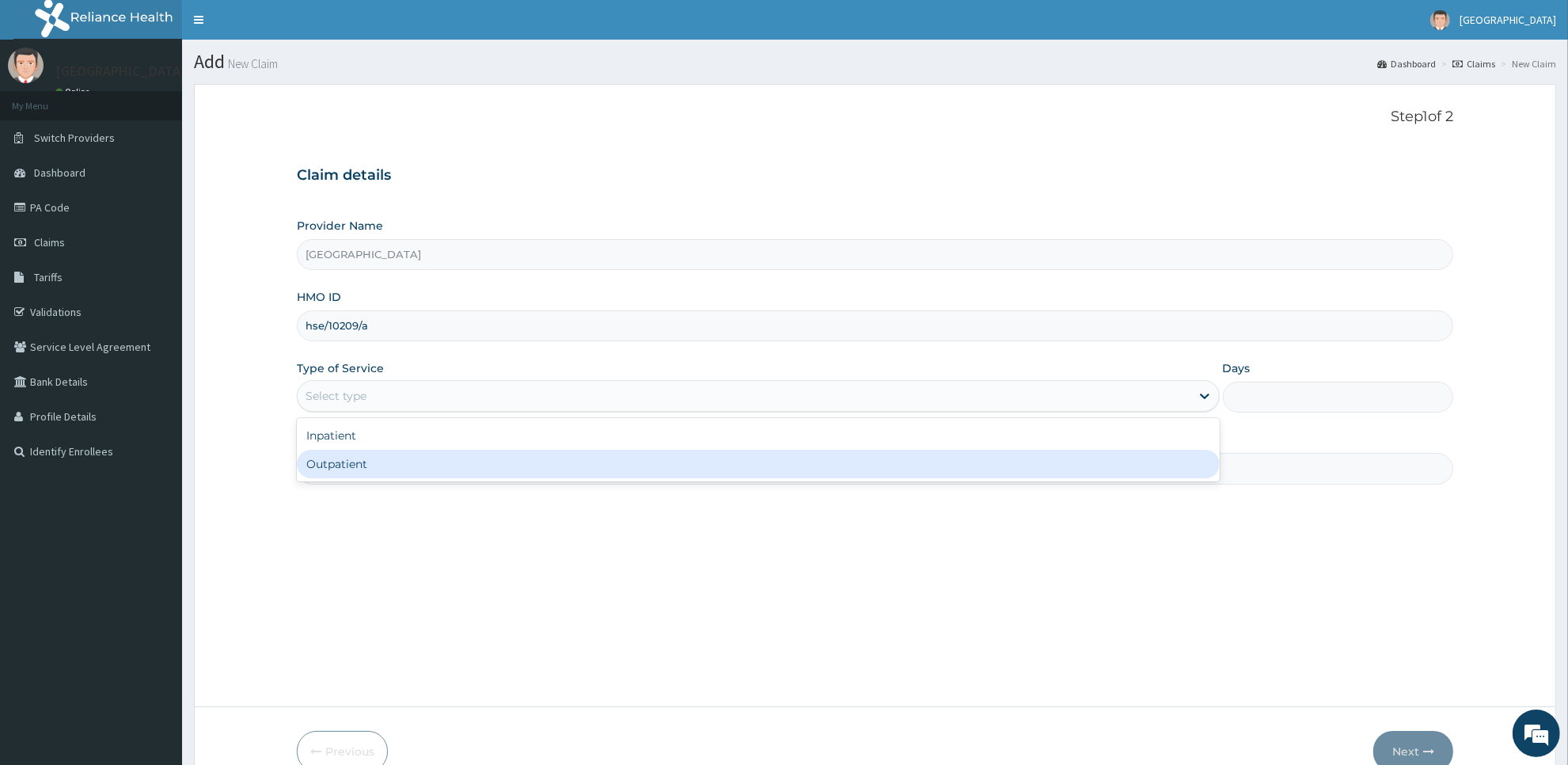
click at [460, 477] on div "Outpatient" at bounding box center [759, 464] width 923 height 28
type input "1"
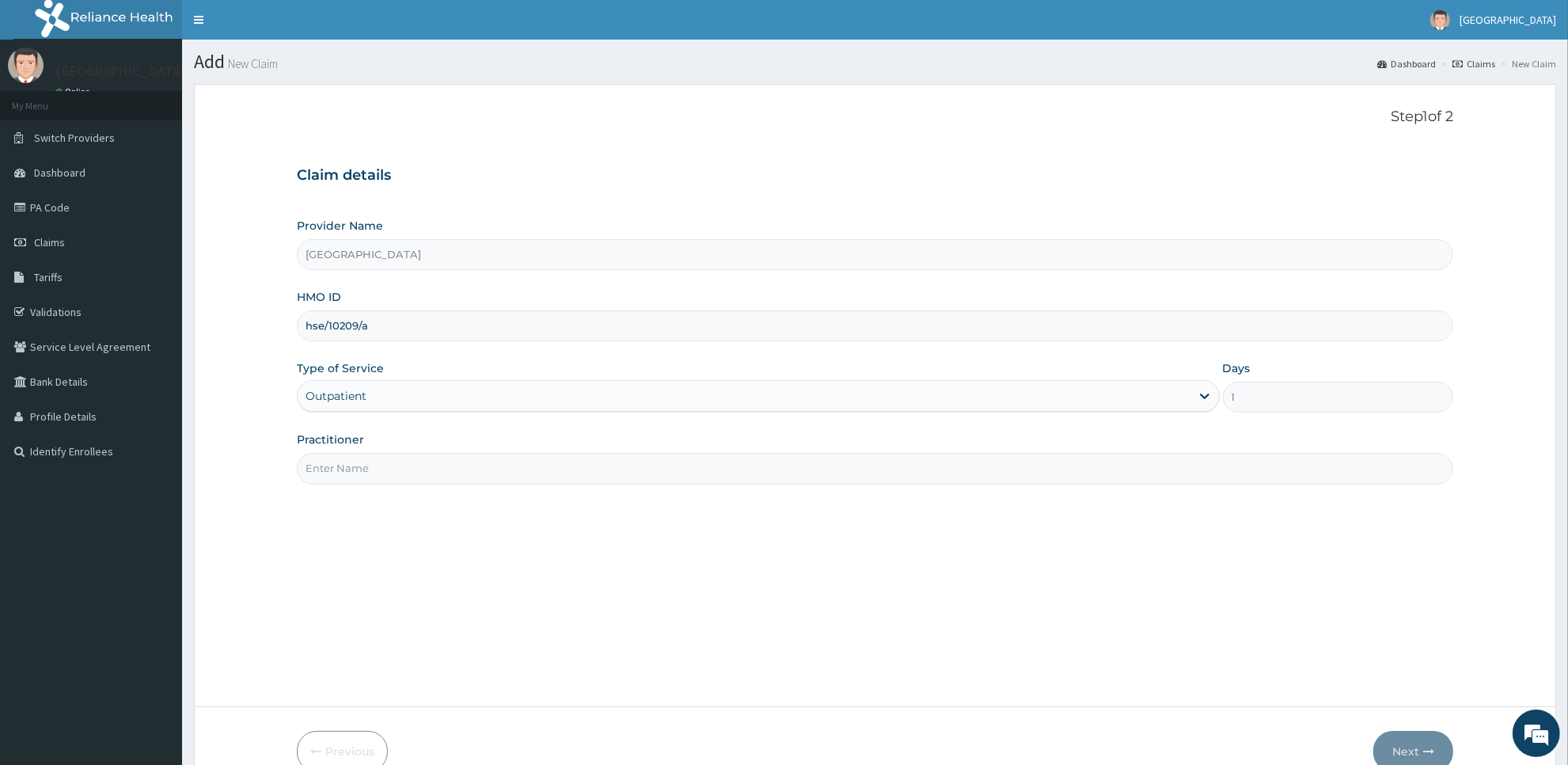
click at [460, 477] on input "Practitioner" at bounding box center [875, 468] width 1157 height 31
type input "c"
type input "[PERSON_NAME]"
click at [1392, 753] on button "Next" at bounding box center [1413, 751] width 80 height 41
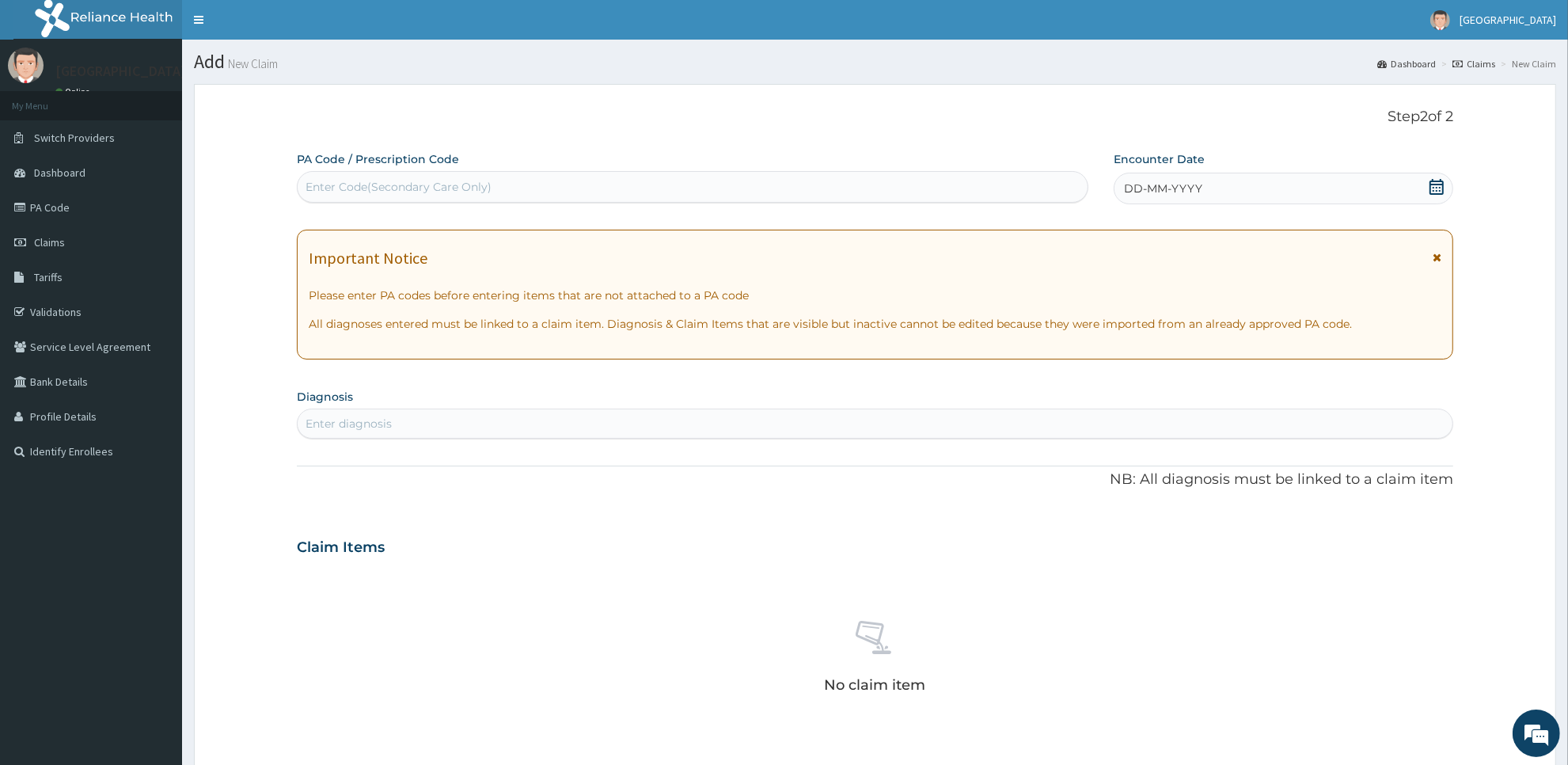
click at [1429, 191] on icon at bounding box center [1436, 187] width 14 height 16
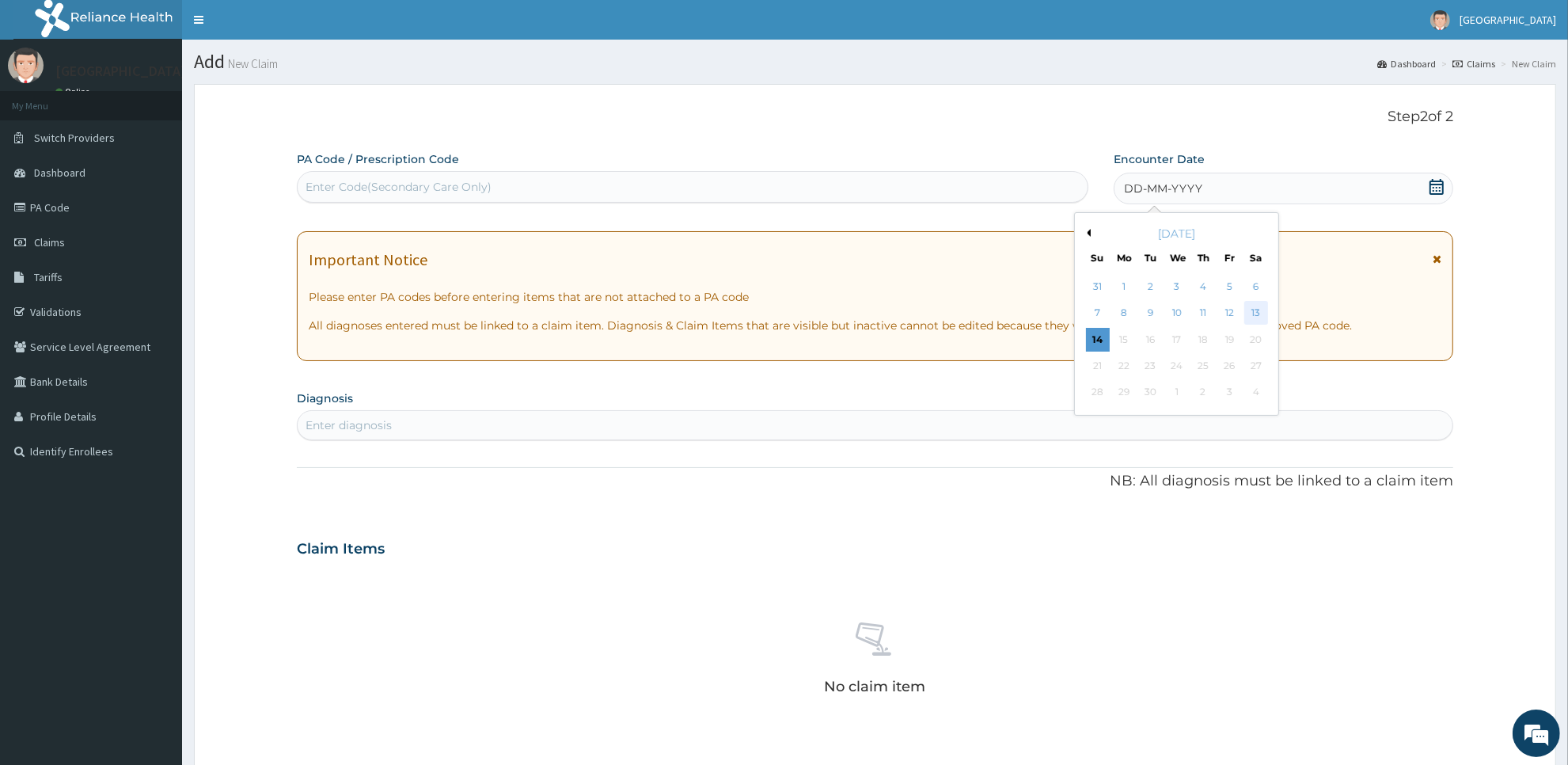
click at [1258, 311] on div "13" at bounding box center [1256, 313] width 24 height 24
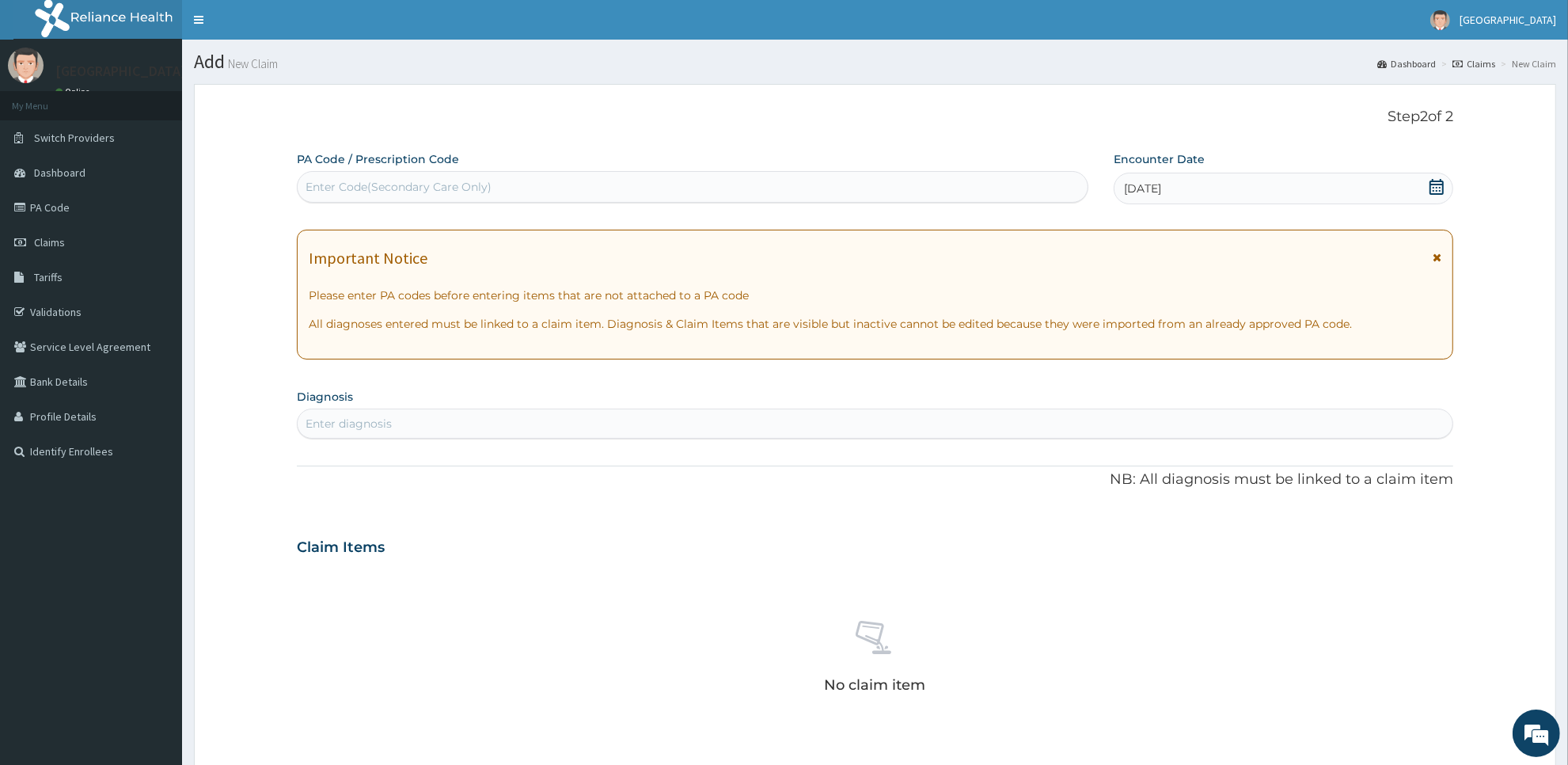
click at [1071, 421] on div "Enter diagnosis" at bounding box center [874, 424] width 1155 height 25
type input "cystit"
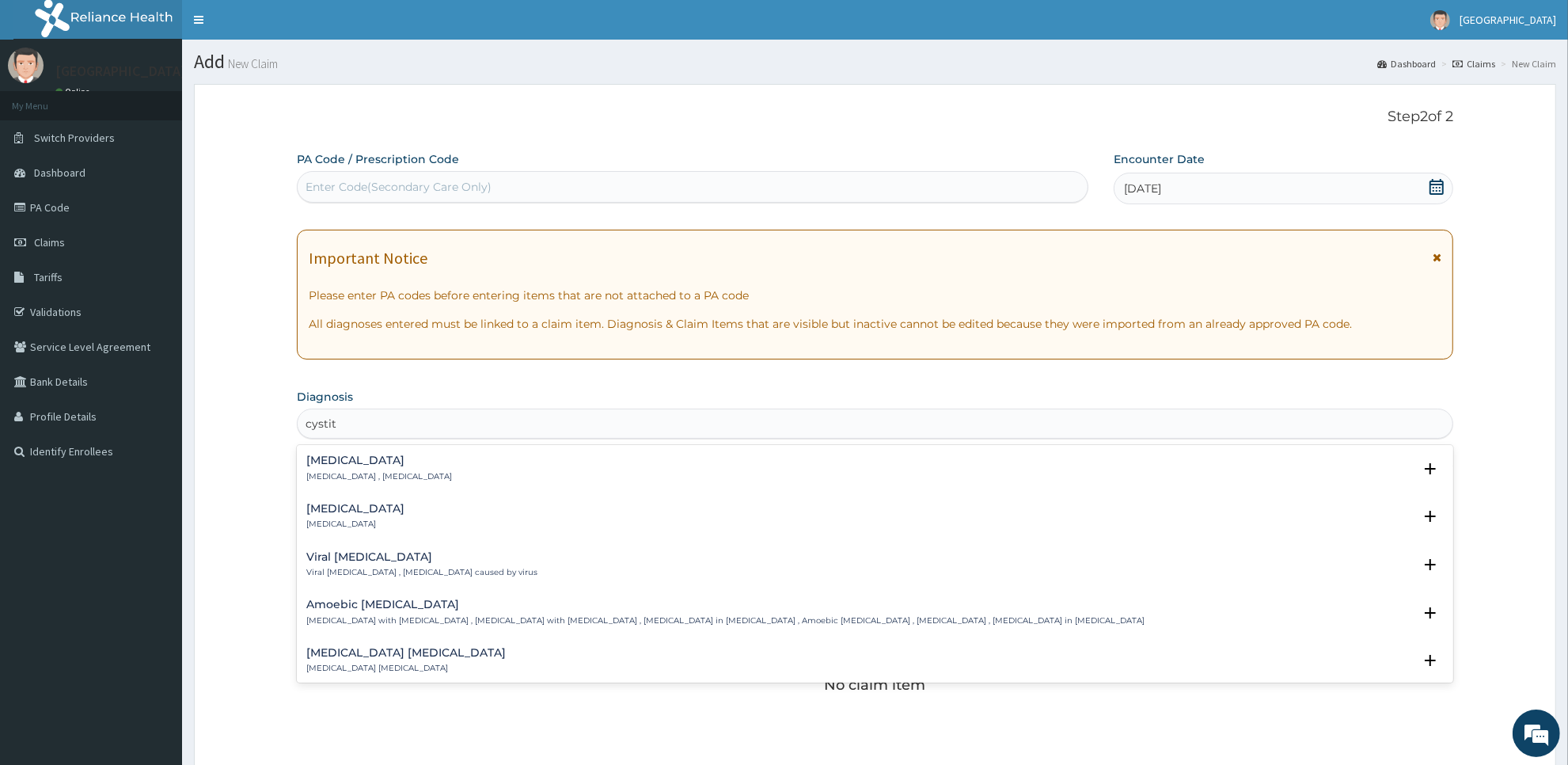
click at [477, 466] on div "Cystitis Cystitis , Bladder infection" at bounding box center [874, 468] width 1137 height 28
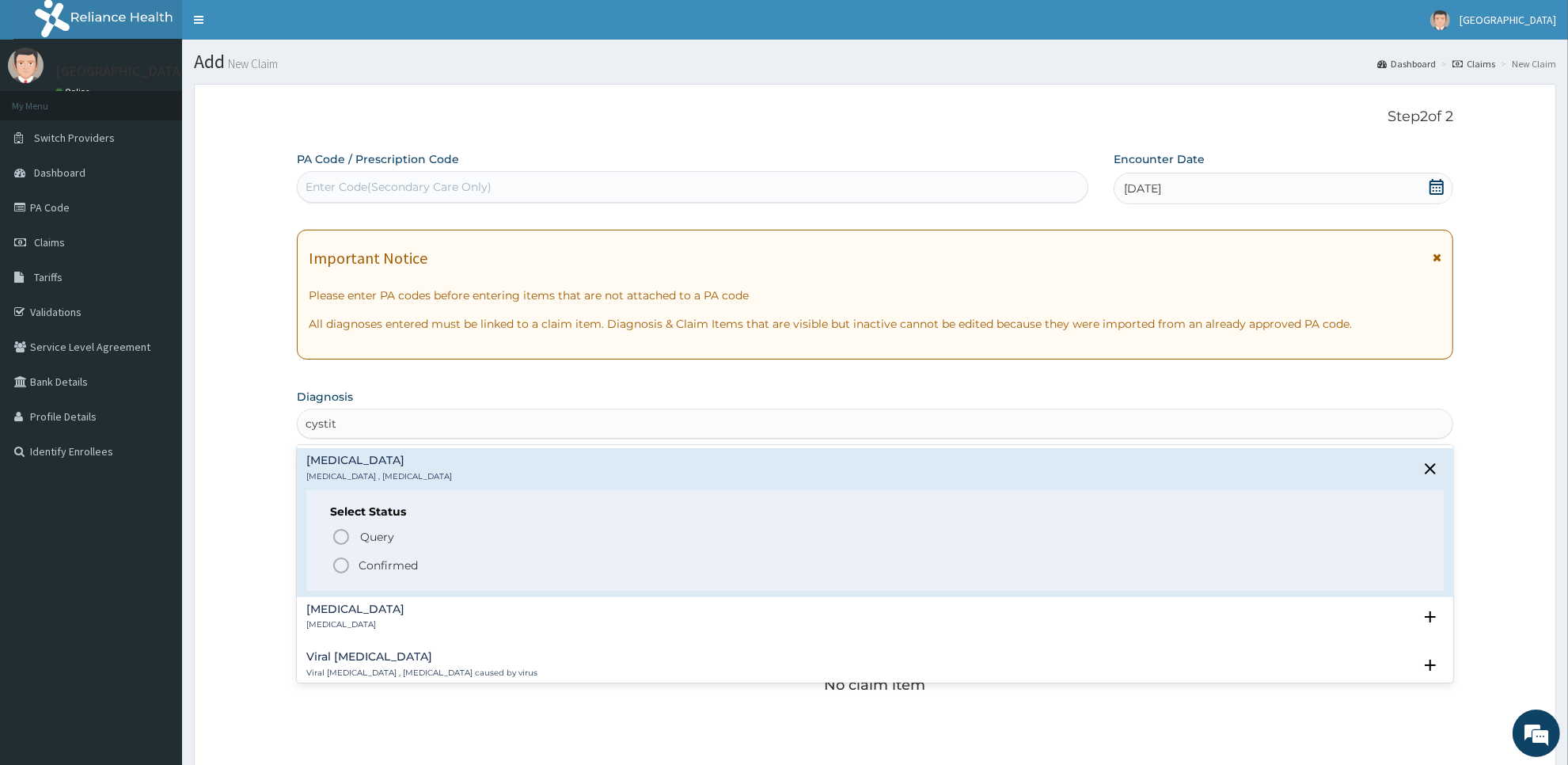
click at [431, 573] on span "Confirmed" at bounding box center [875, 566] width 1088 height 19
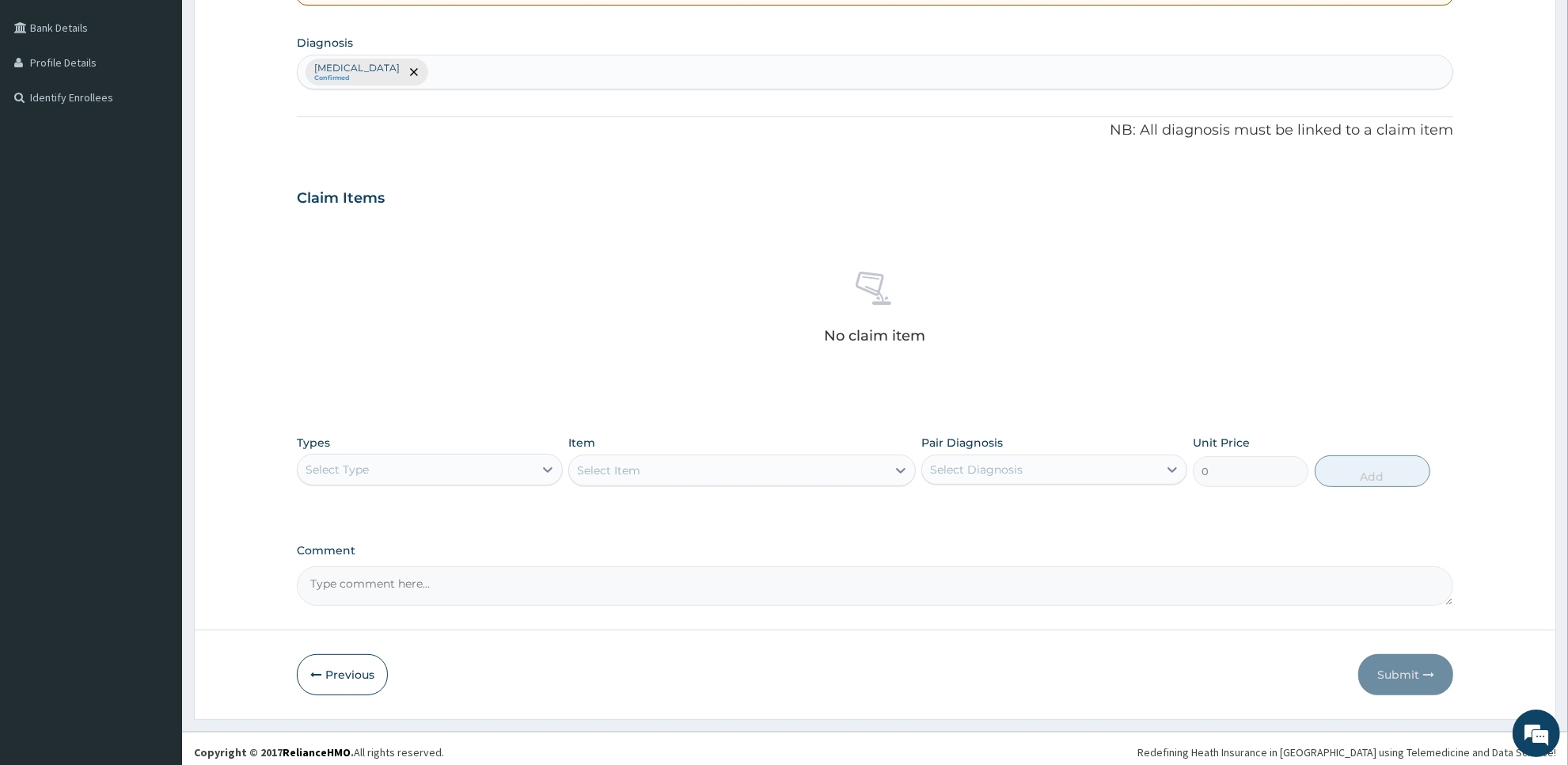
scroll to position [362, 0]
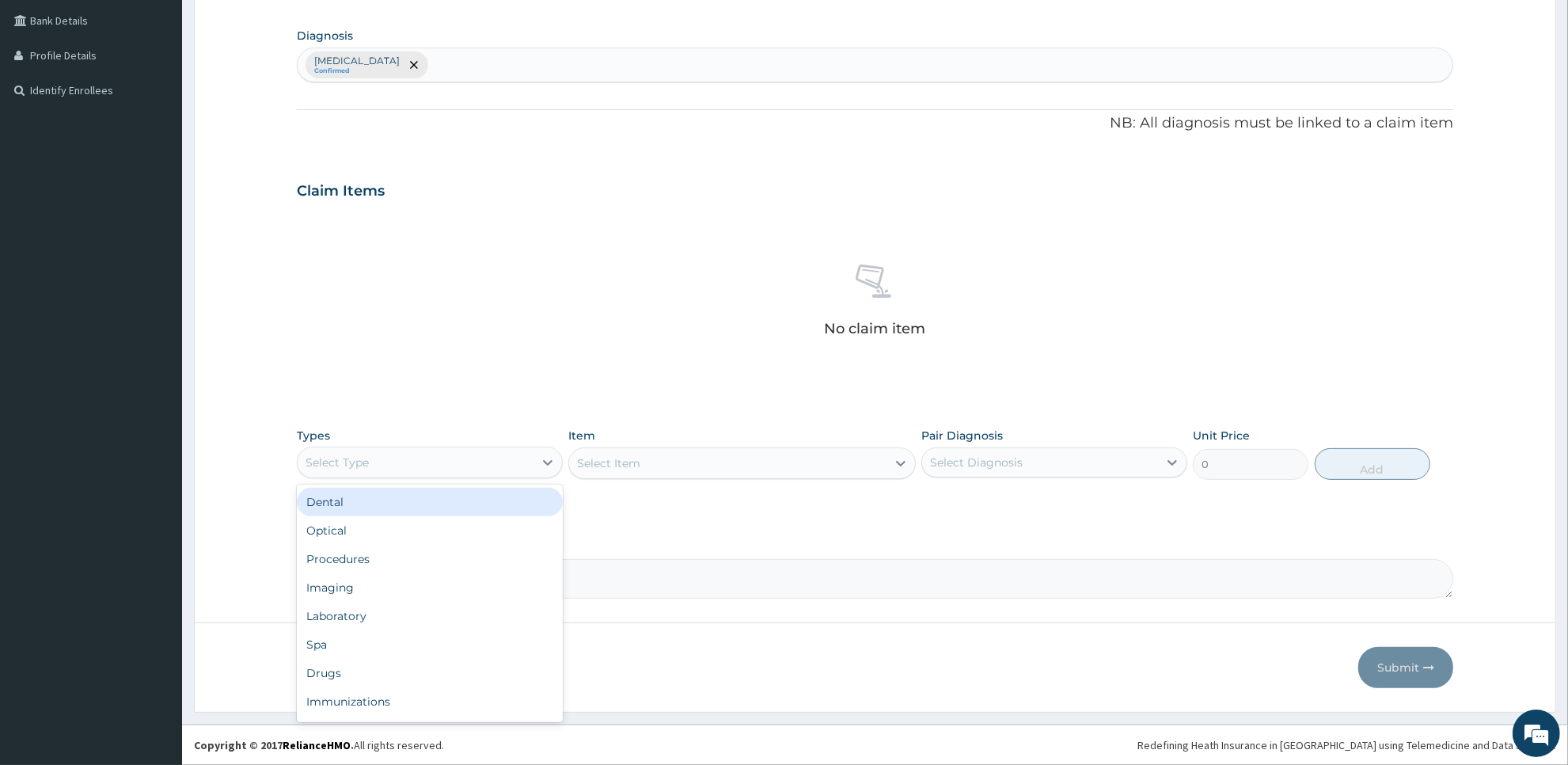
click at [527, 458] on div "Select Type" at bounding box center [415, 462] width 236 height 25
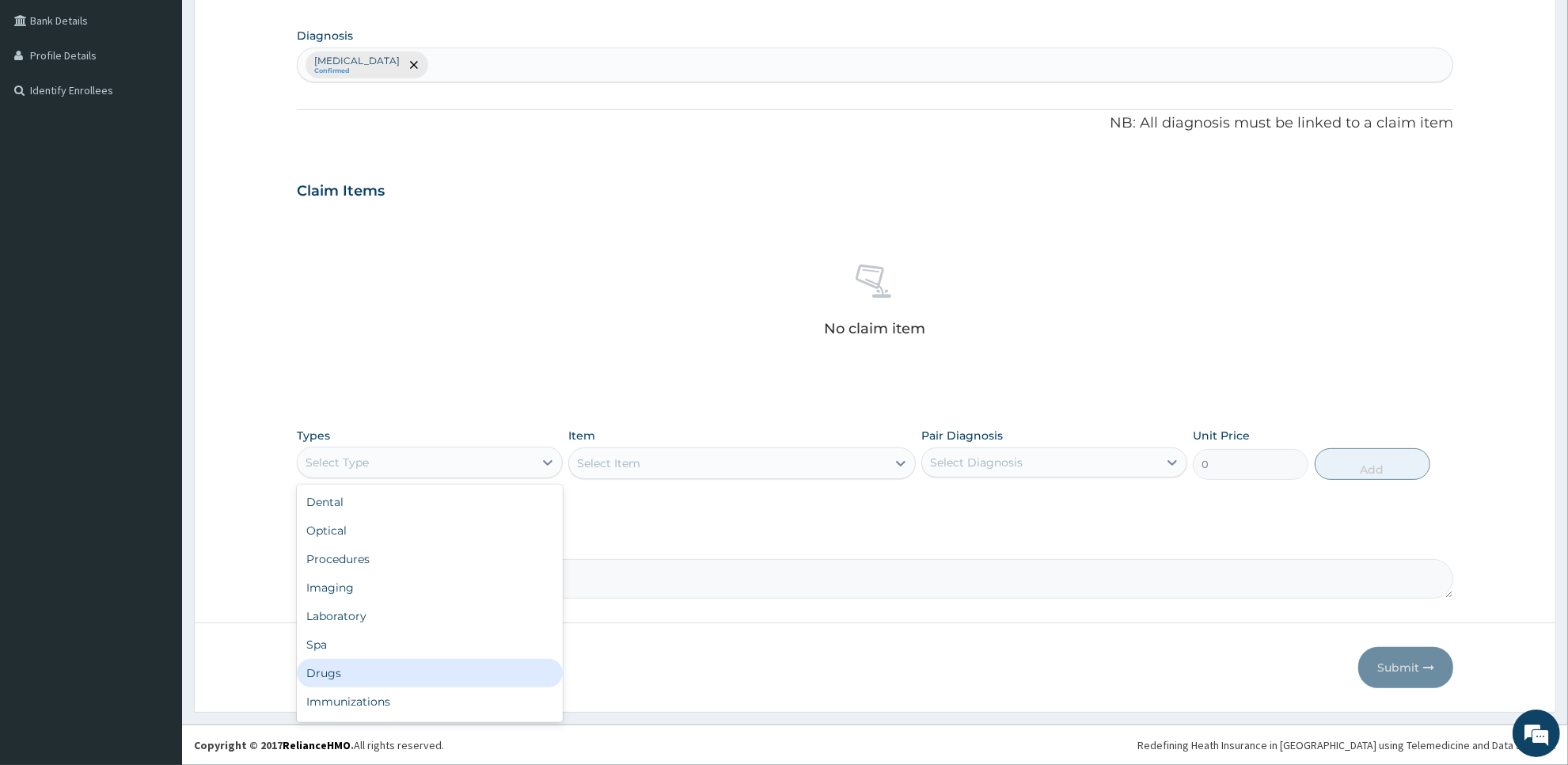
click at [484, 683] on div "Drugs" at bounding box center [430, 673] width 266 height 28
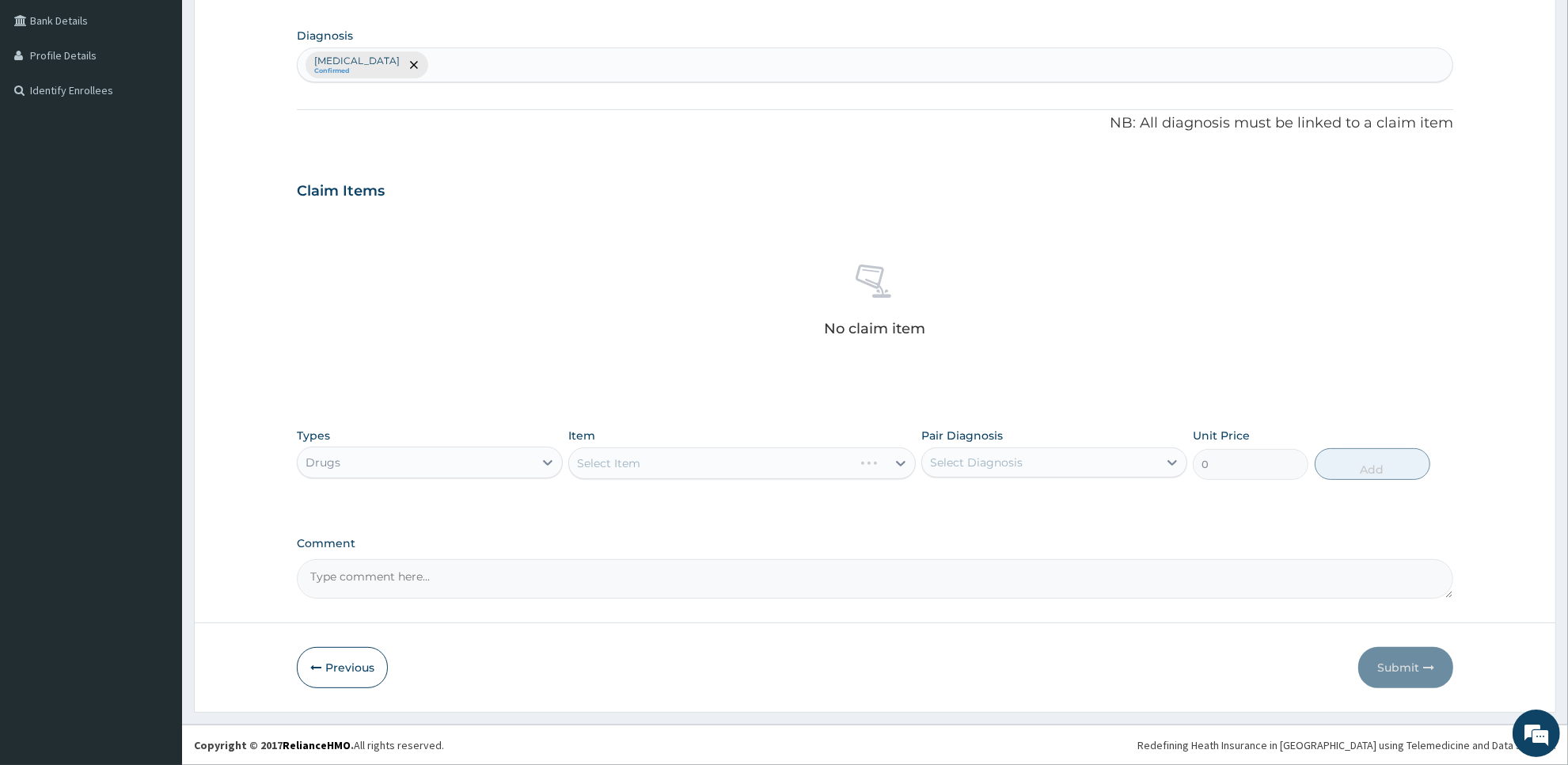
click at [837, 454] on div "Select Item" at bounding box center [741, 463] width 346 height 32
click at [837, 454] on div "Select Item" at bounding box center [727, 463] width 317 height 25
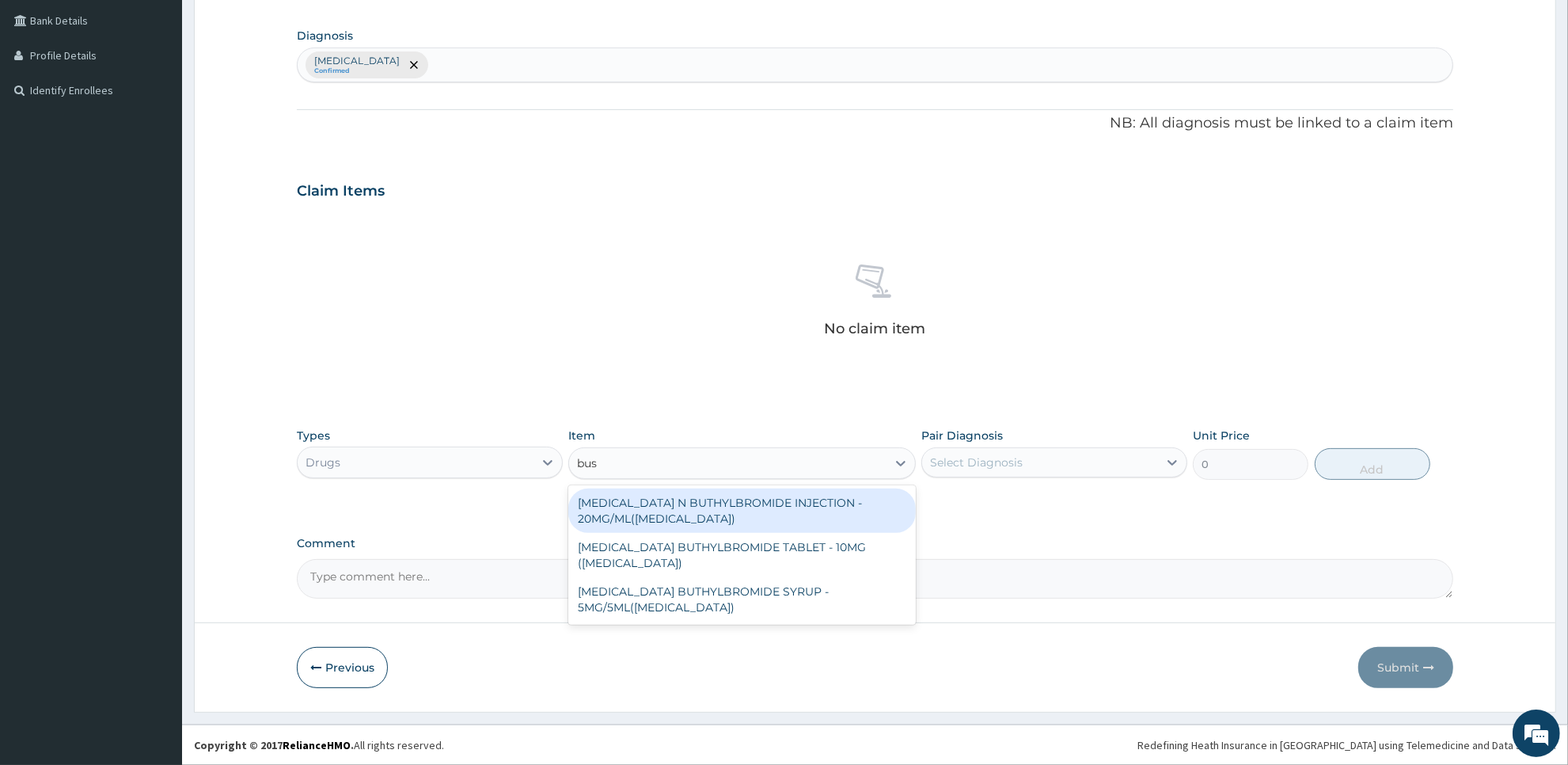
type input "busc"
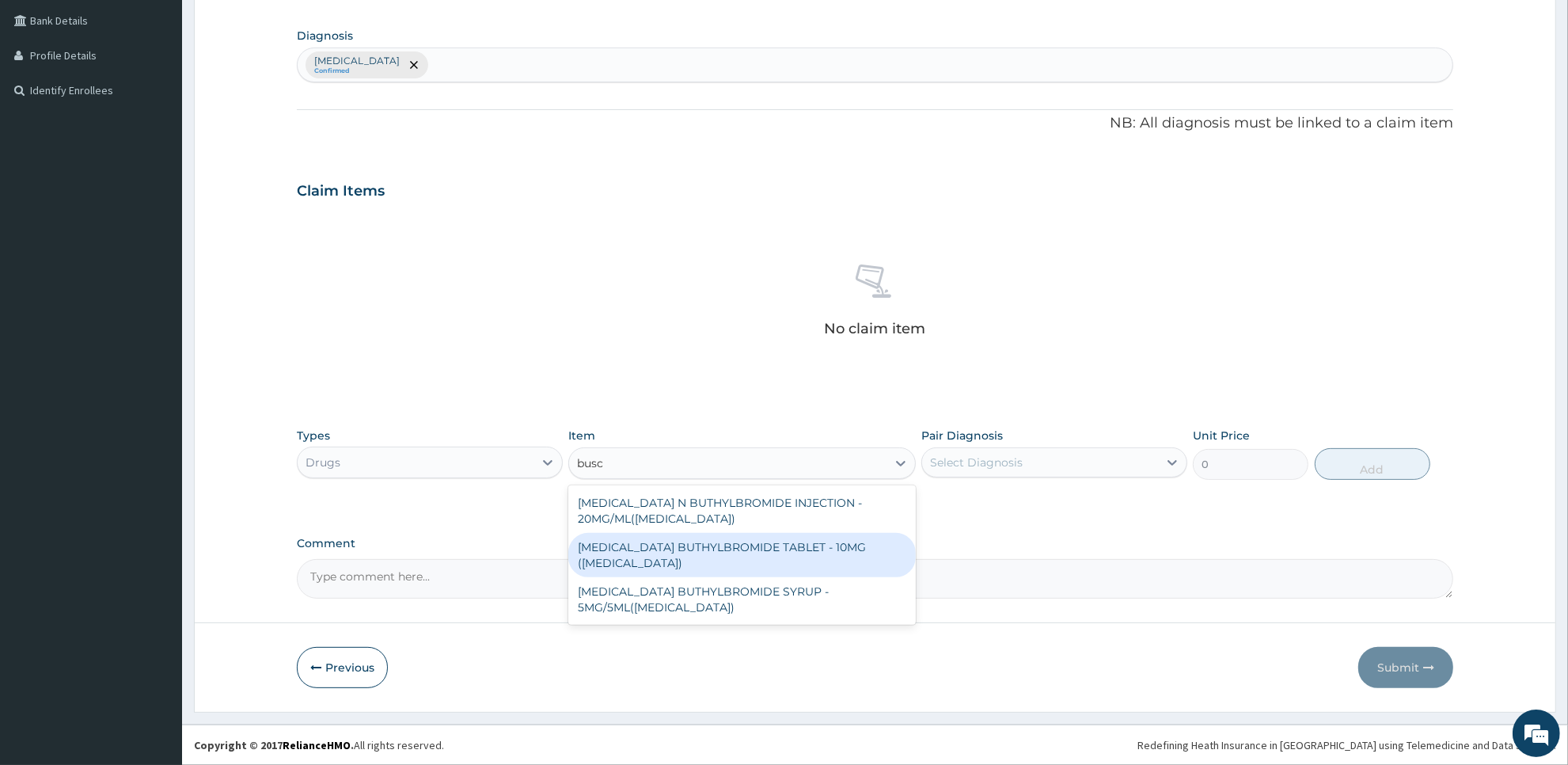
click at [851, 539] on div "[MEDICAL_DATA] BUTHYLBROMIDE TABLET - 10MG ([MEDICAL_DATA])" at bounding box center [741, 555] width 346 height 45
type input "56"
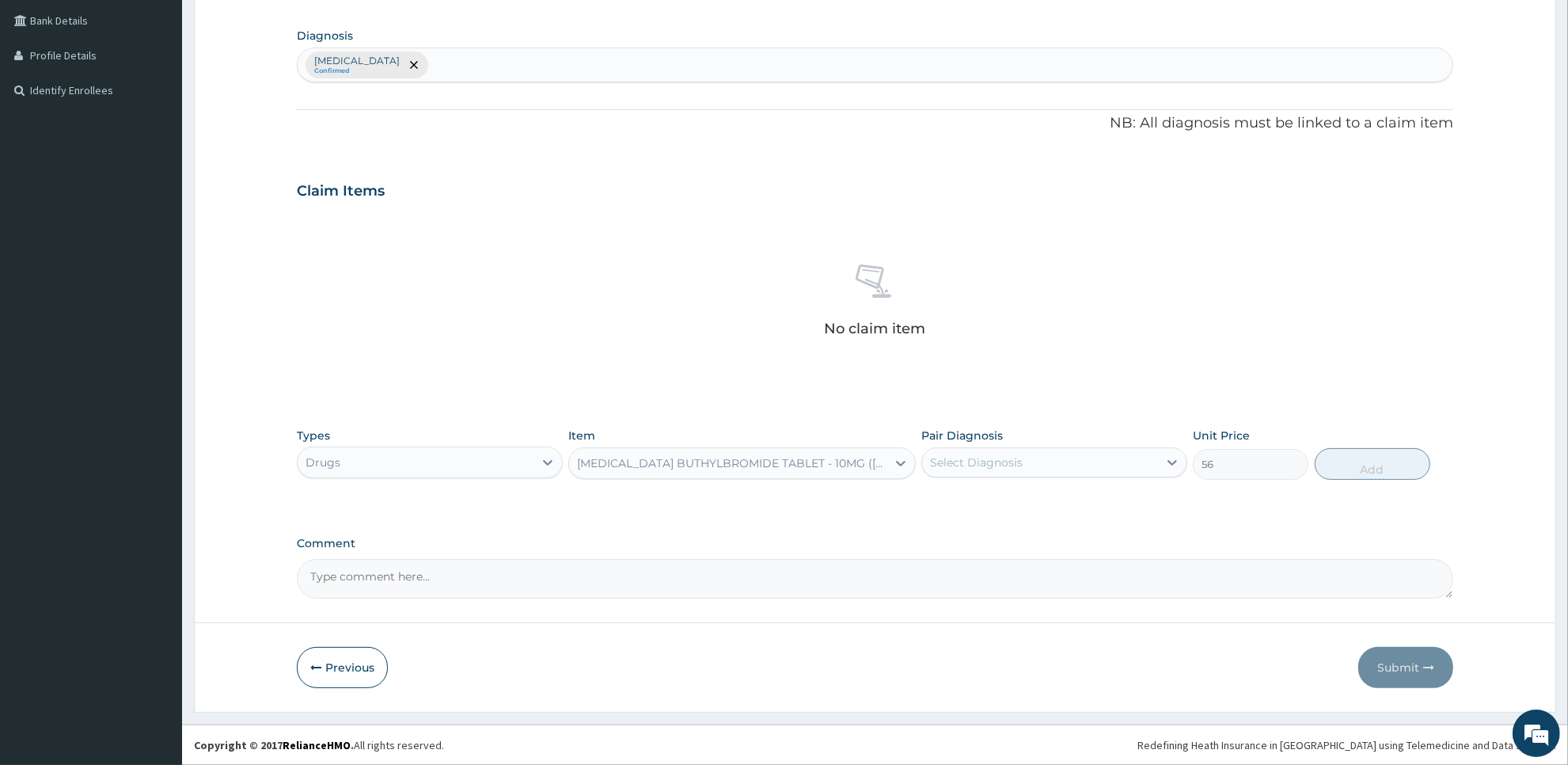
click at [1026, 460] on div "Select Diagnosis" at bounding box center [1040, 462] width 236 height 25
click at [1019, 516] on div "Cystitis" at bounding box center [1054, 503] width 266 height 32
checkbox input "true"
click at [1358, 465] on button "Add" at bounding box center [1372, 464] width 116 height 32
type input "0"
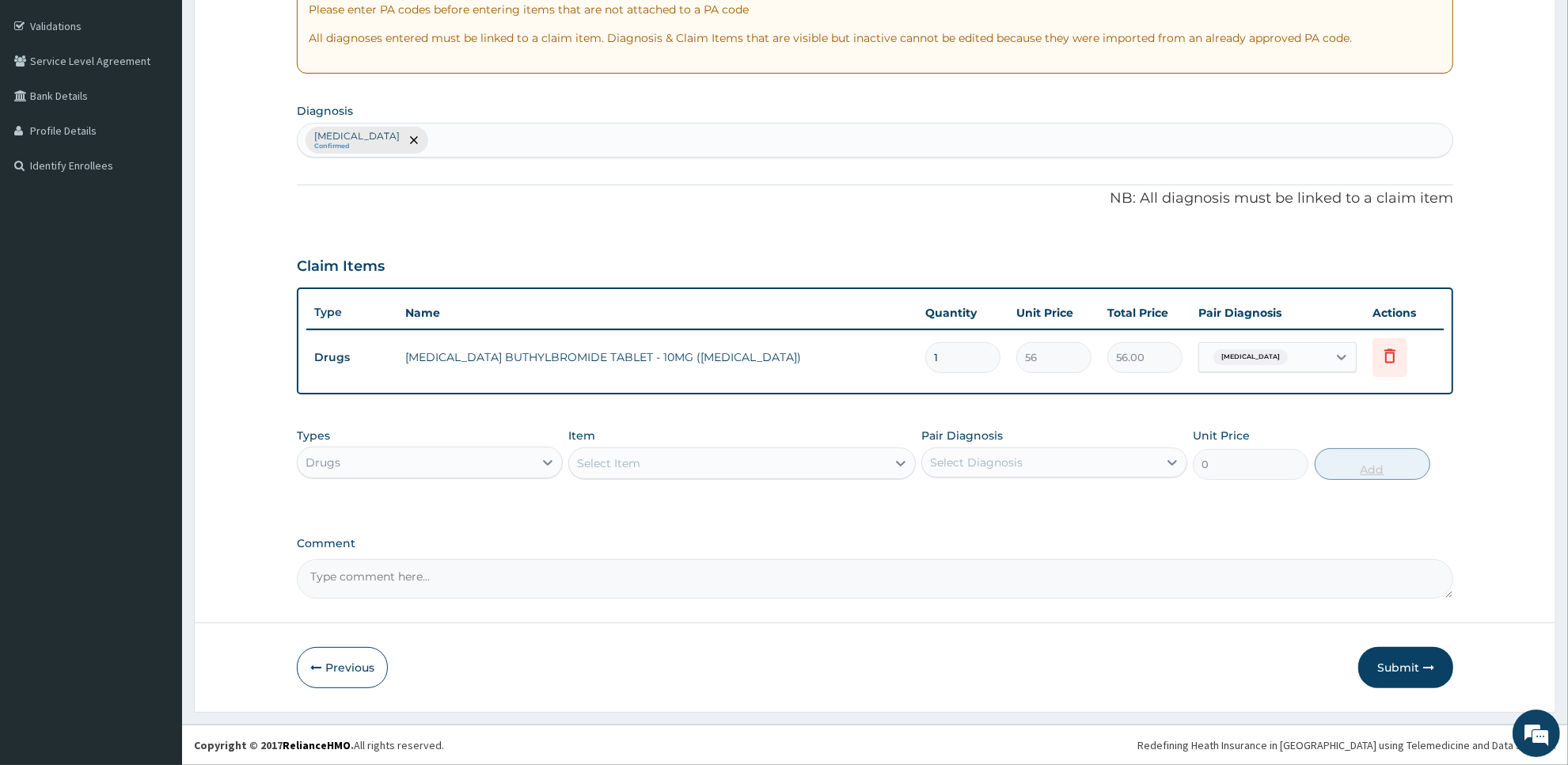
scroll to position [285, 0]
type input "0.00"
type input "2"
type input "112.00"
type input "0.00"
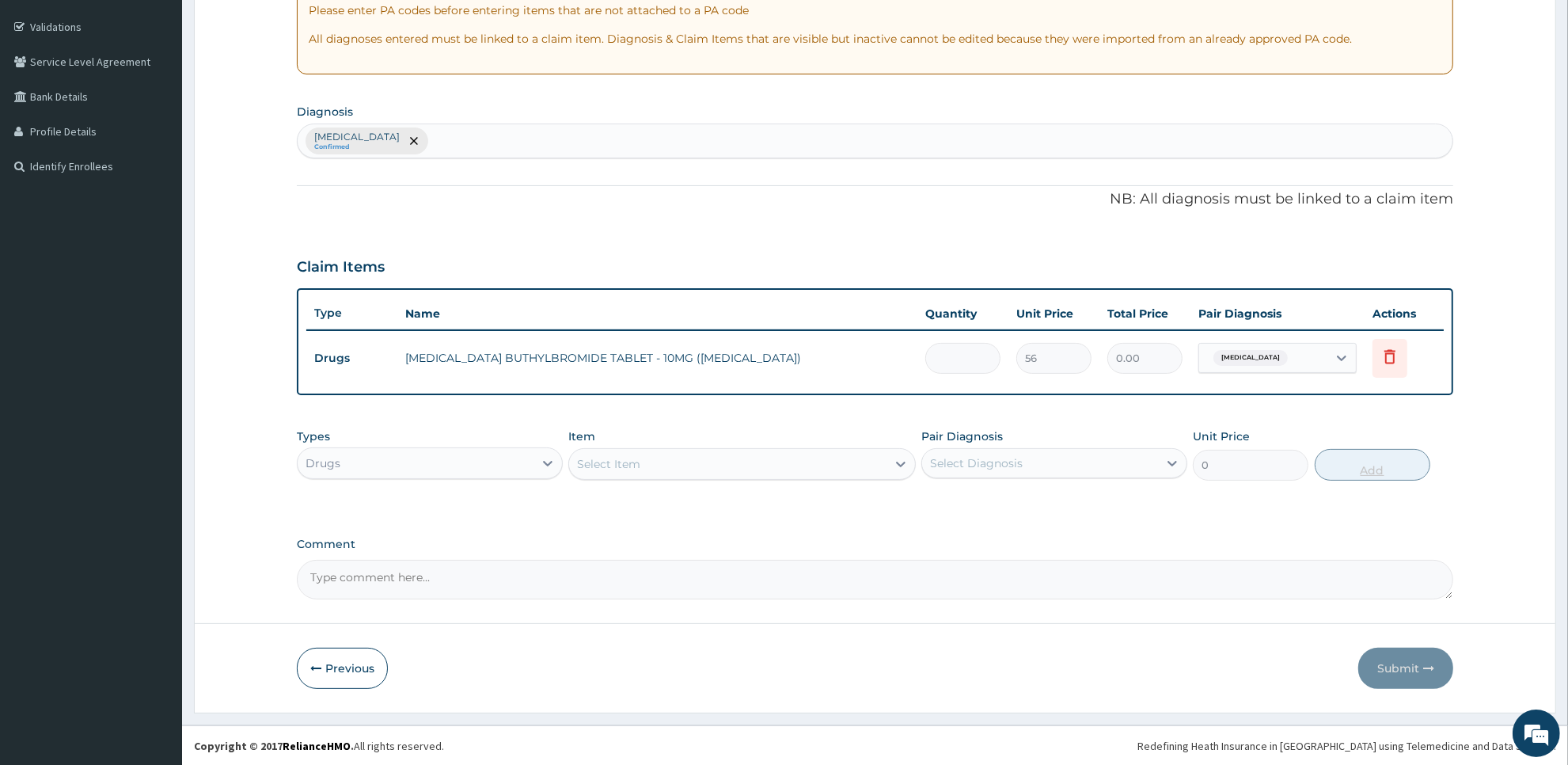
type input "1"
type input "56.00"
type input "12"
type input "672.00"
type input "12"
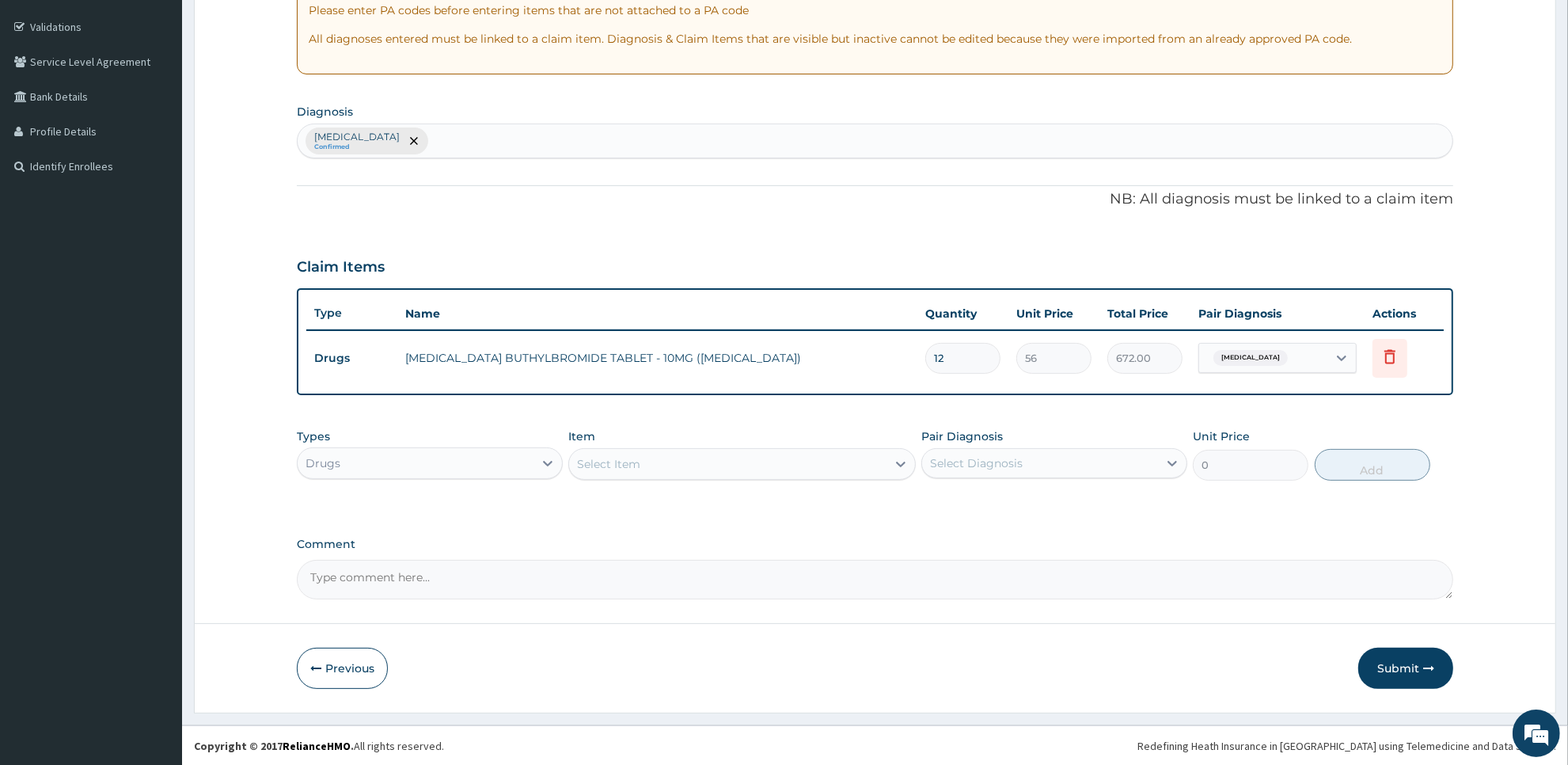
click at [796, 466] on div "Select Item" at bounding box center [727, 464] width 317 height 25
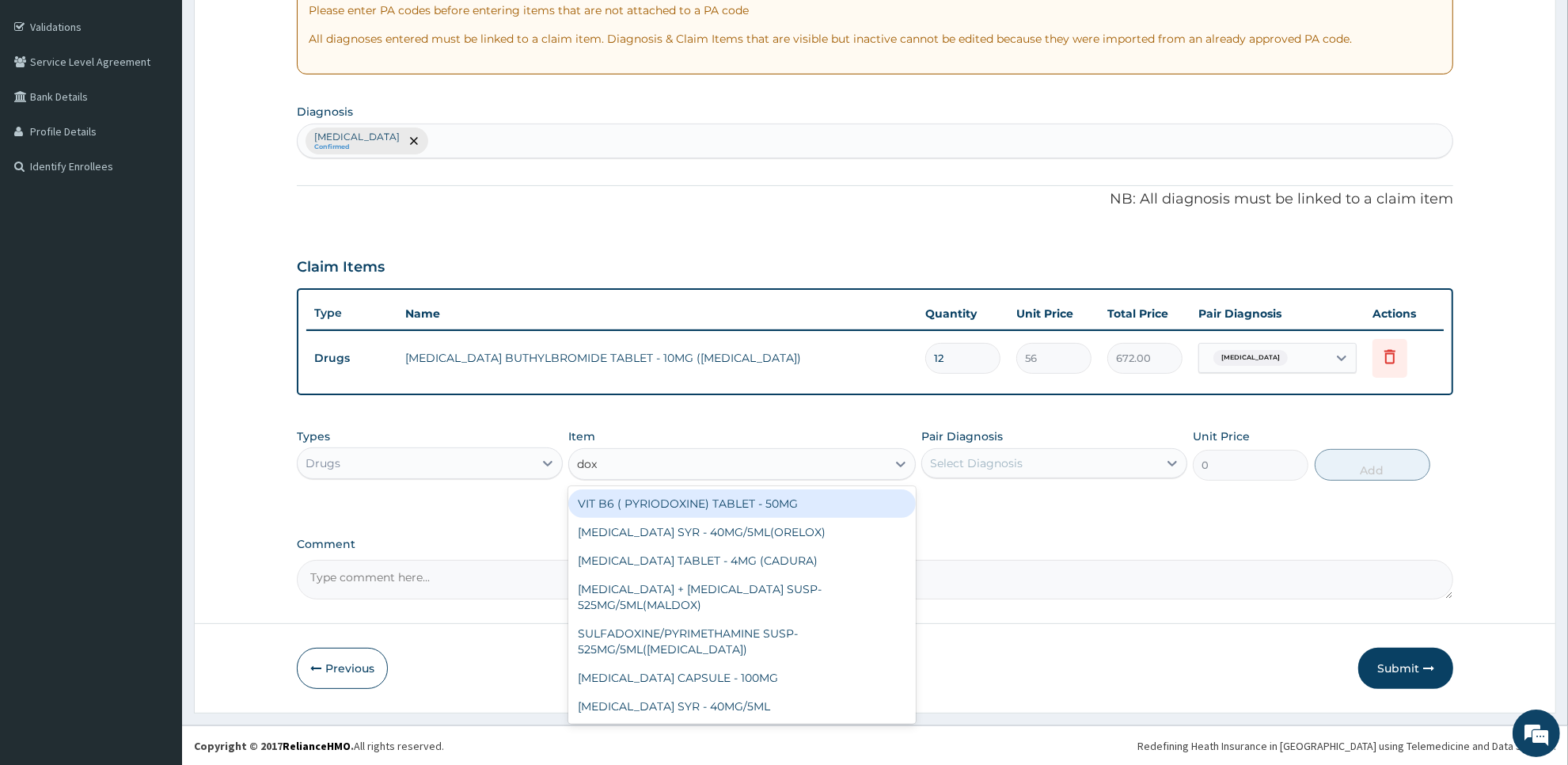
type input "doxy"
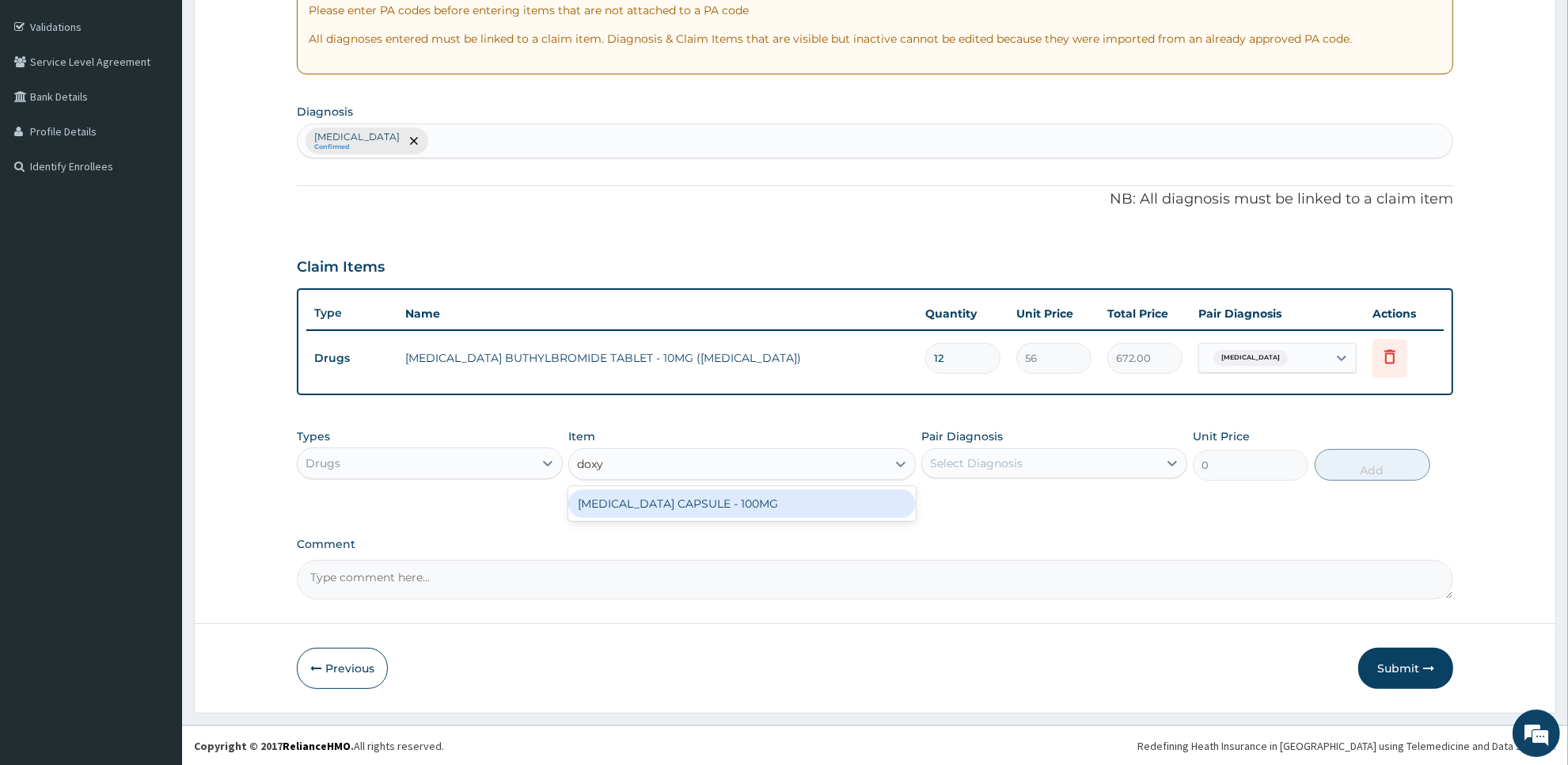
click at [817, 513] on div "[MEDICAL_DATA] CAPSULE - 100MG" at bounding box center [741, 504] width 346 height 28
type input "64.39999999999999"
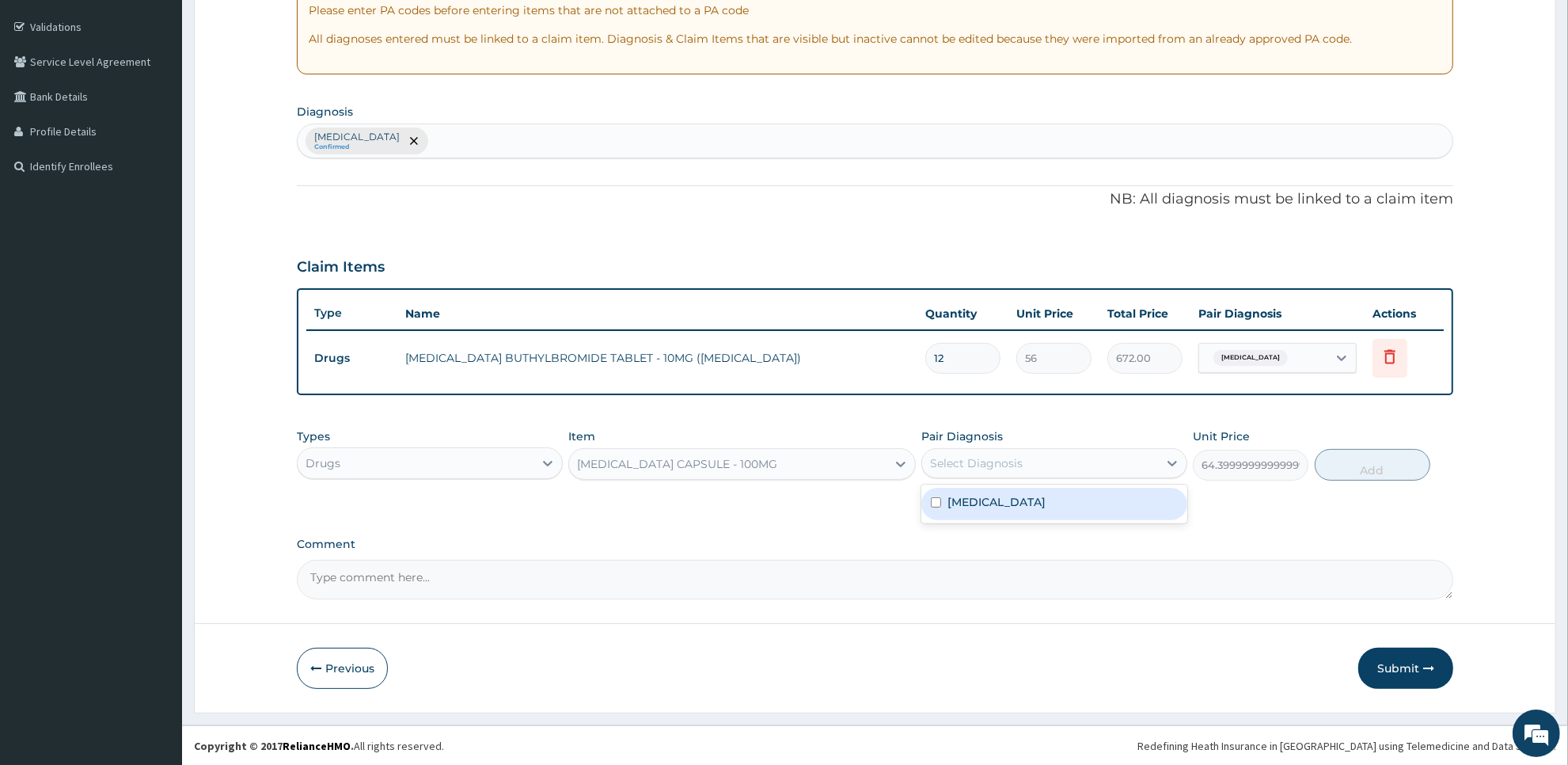
click at [991, 464] on div "Select Diagnosis" at bounding box center [977, 463] width 93 height 16
click at [992, 505] on div "Cystitis" at bounding box center [1054, 504] width 266 height 32
checkbox input "true"
click at [1358, 468] on button "Add" at bounding box center [1372, 465] width 116 height 32
type input "0"
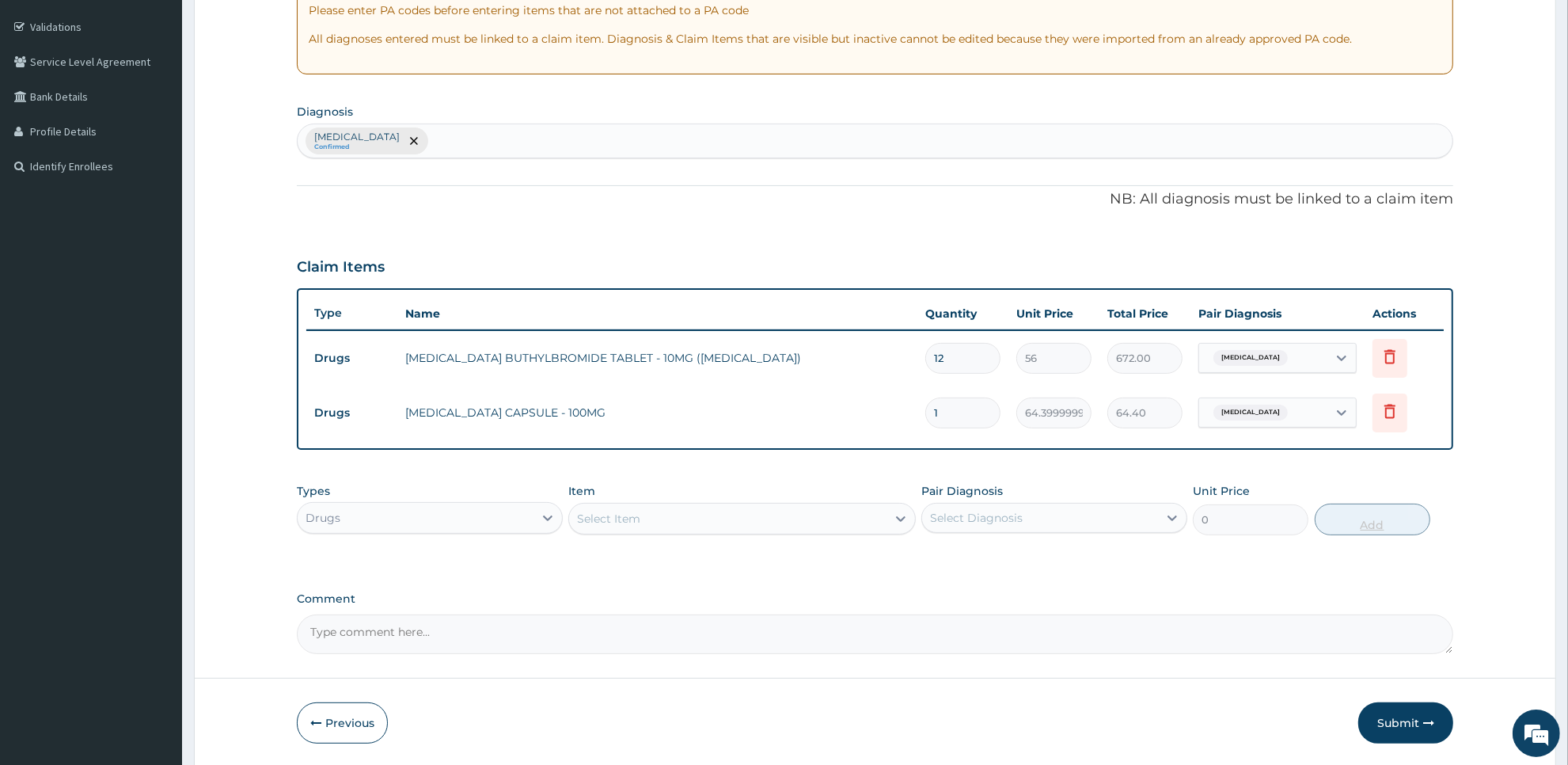
type input "10"
type input "644.00"
type input "10"
click at [844, 519] on div "Select Item" at bounding box center [727, 518] width 317 height 25
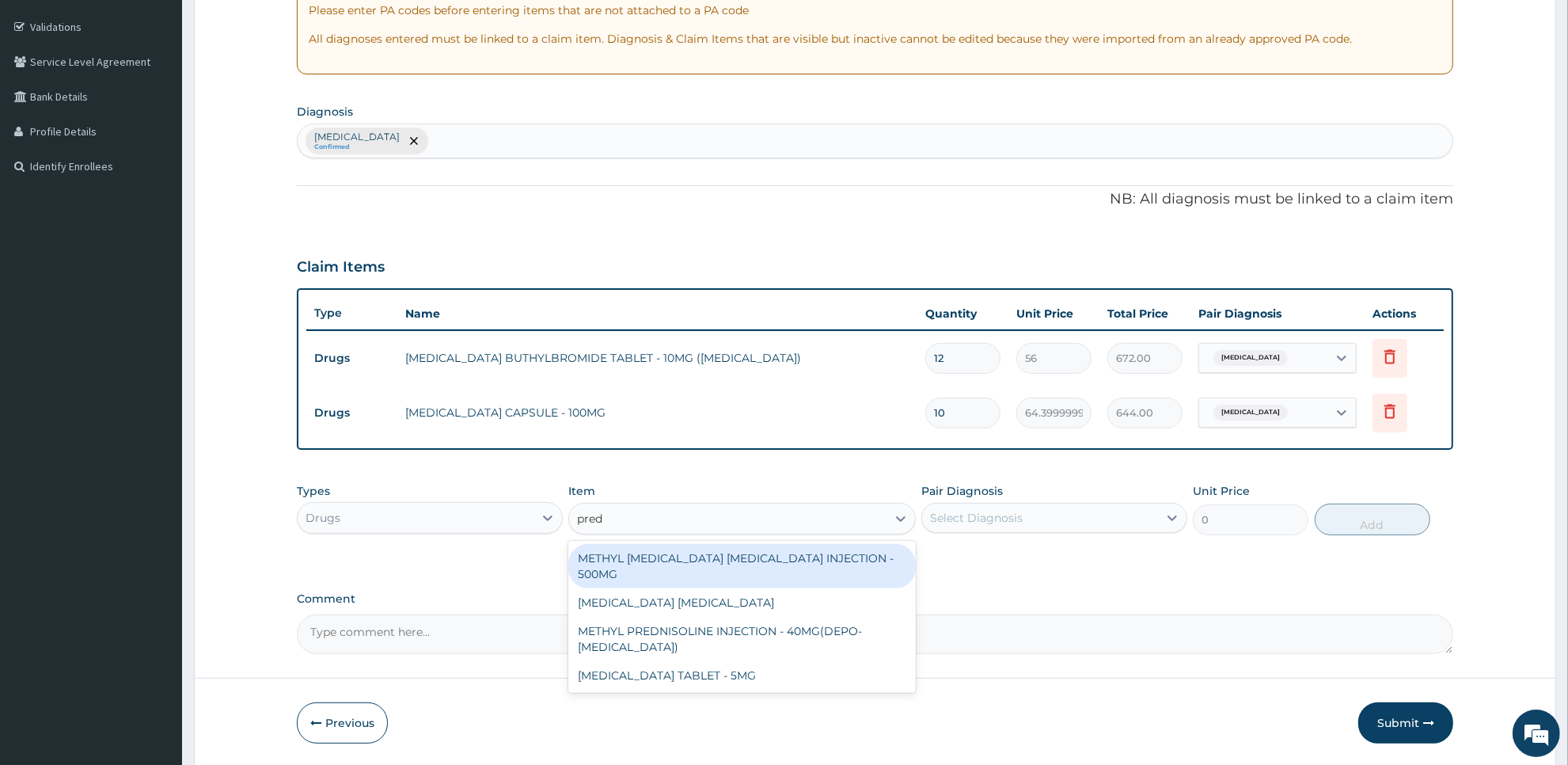
type input "predn"
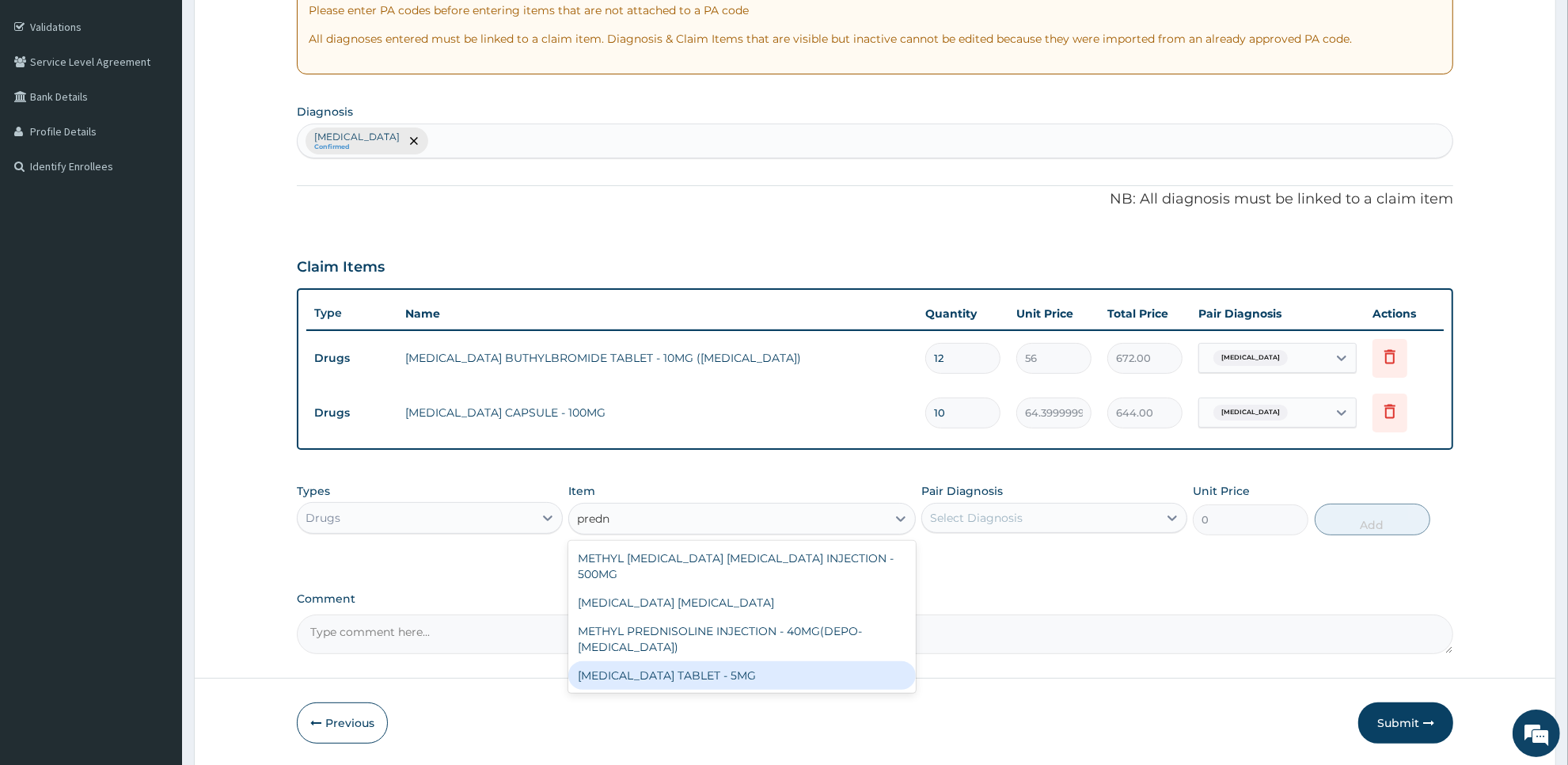
click at [821, 669] on div "[MEDICAL_DATA] TABLET - 5MG" at bounding box center [741, 676] width 346 height 28
type input "42"
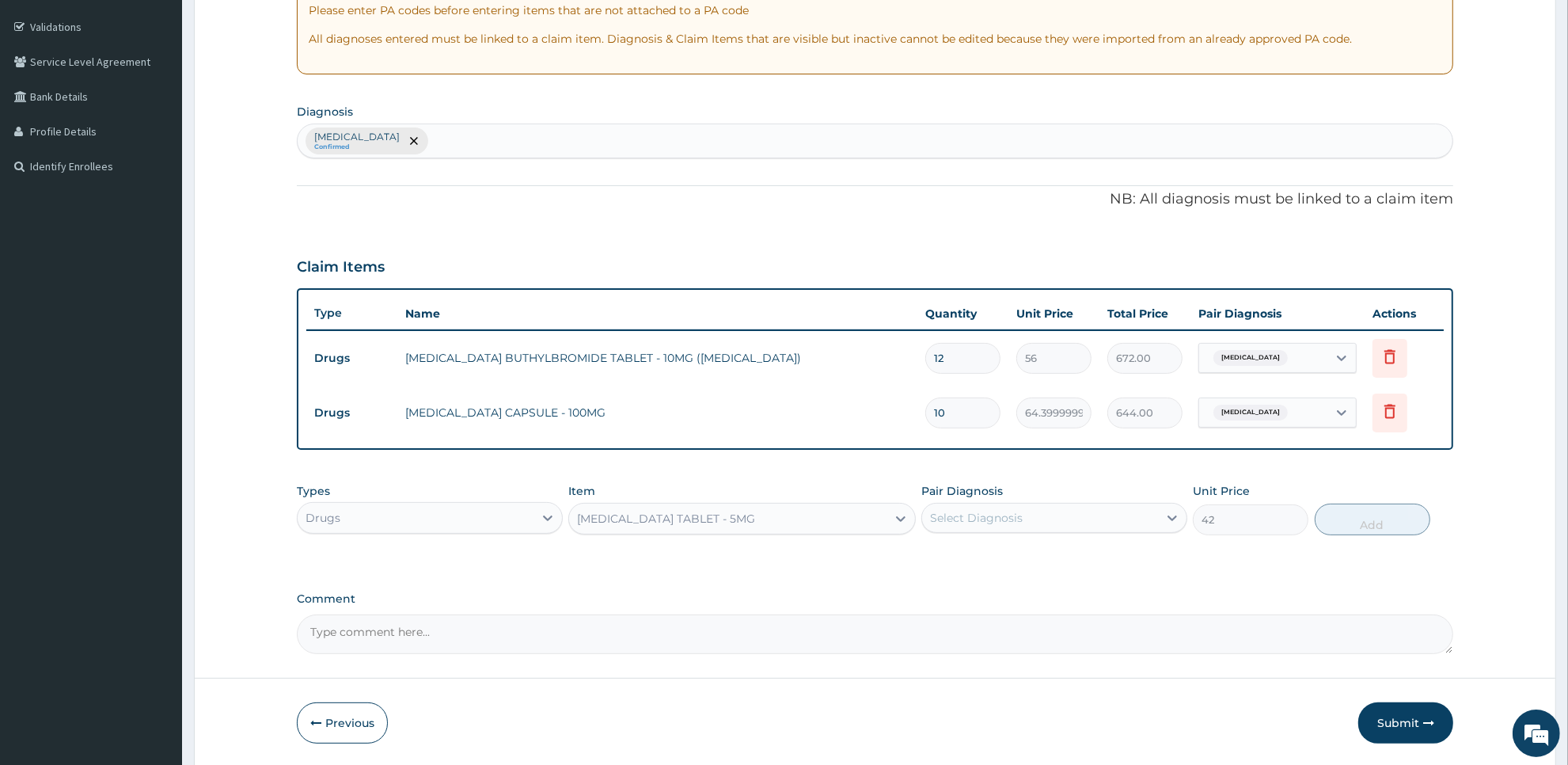
click at [1080, 517] on div "Select Diagnosis" at bounding box center [1040, 518] width 236 height 25
click at [1075, 557] on div "Cystitis" at bounding box center [1054, 558] width 266 height 32
checkbox input "true"
click at [1368, 523] on button "Add" at bounding box center [1372, 519] width 116 height 32
type input "0"
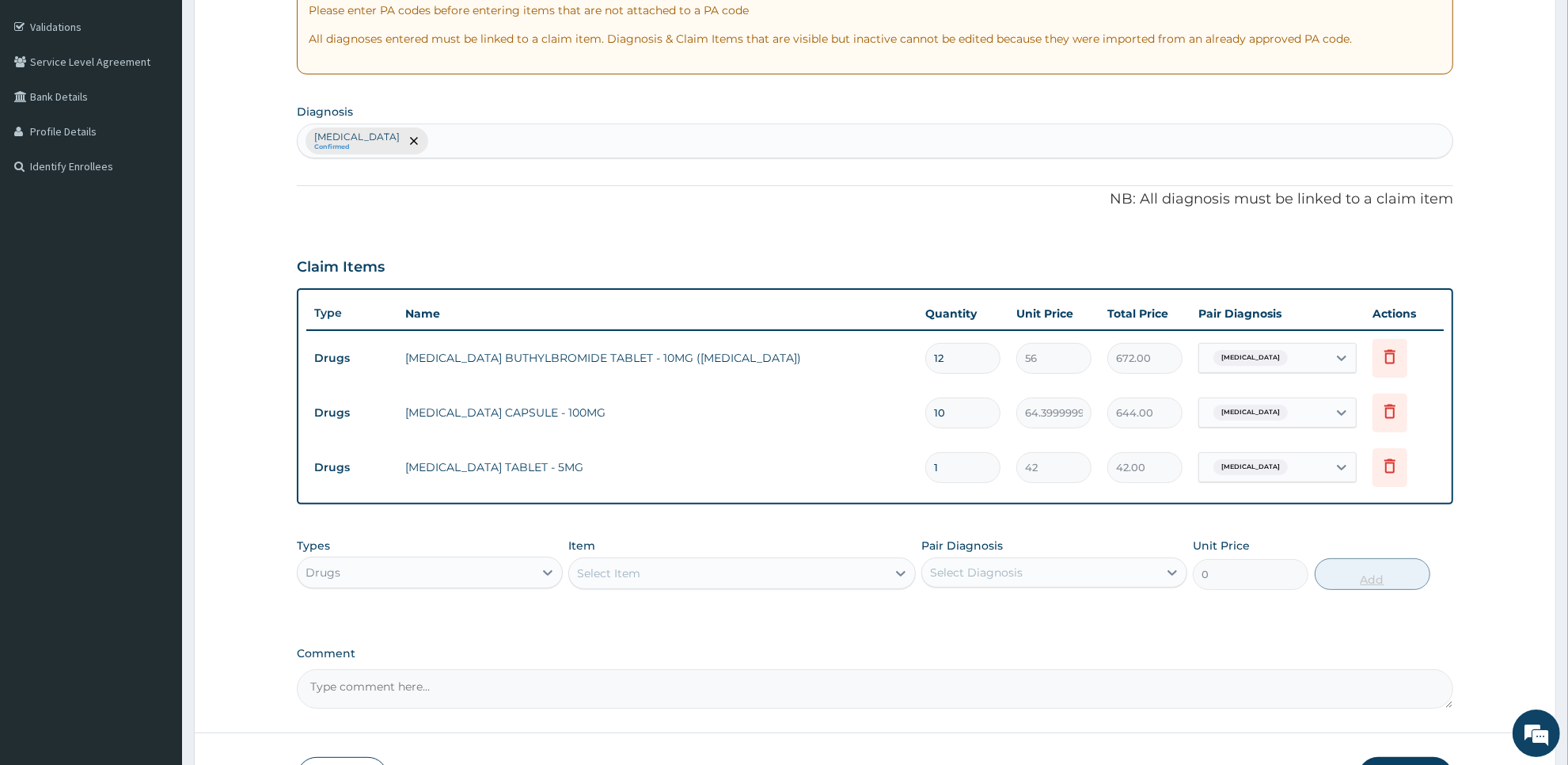
type input "10"
type input "420.00"
type input "10"
click at [840, 578] on div "Select Item" at bounding box center [727, 573] width 317 height 25
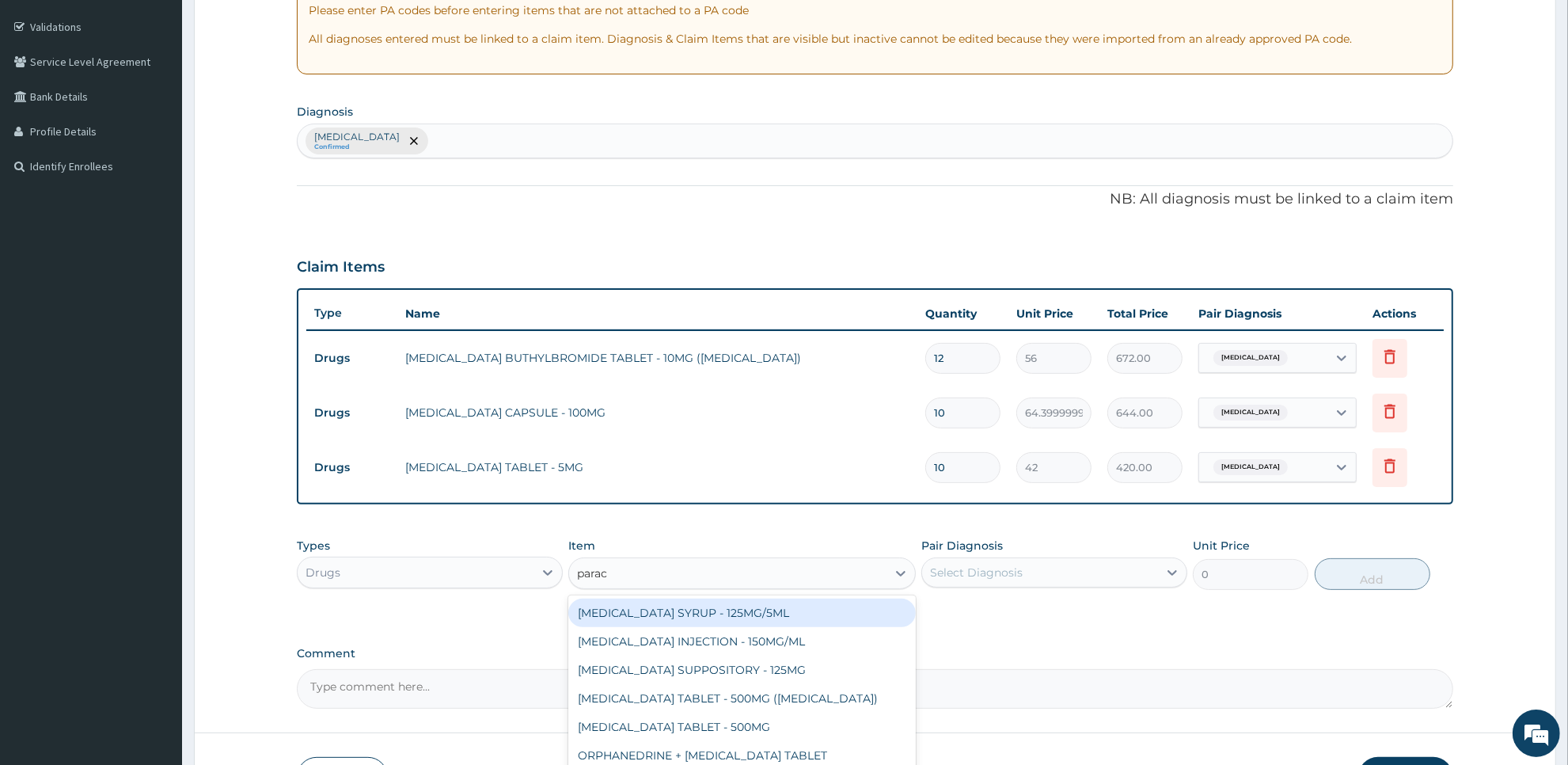
type input "parace"
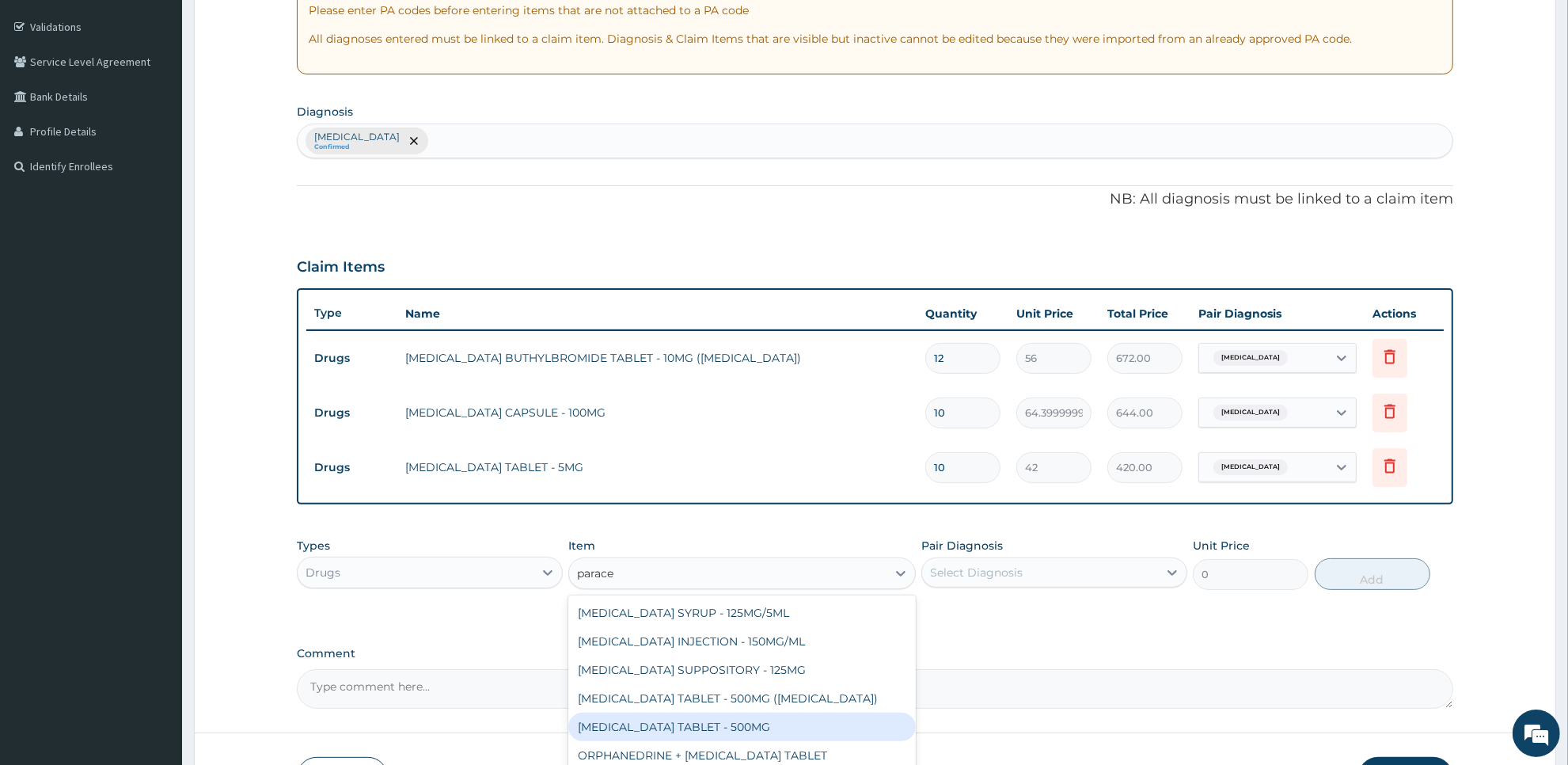
click at [857, 714] on div "[MEDICAL_DATA] TABLET - 500MG" at bounding box center [741, 726] width 346 height 28
type input "33.599999999999994"
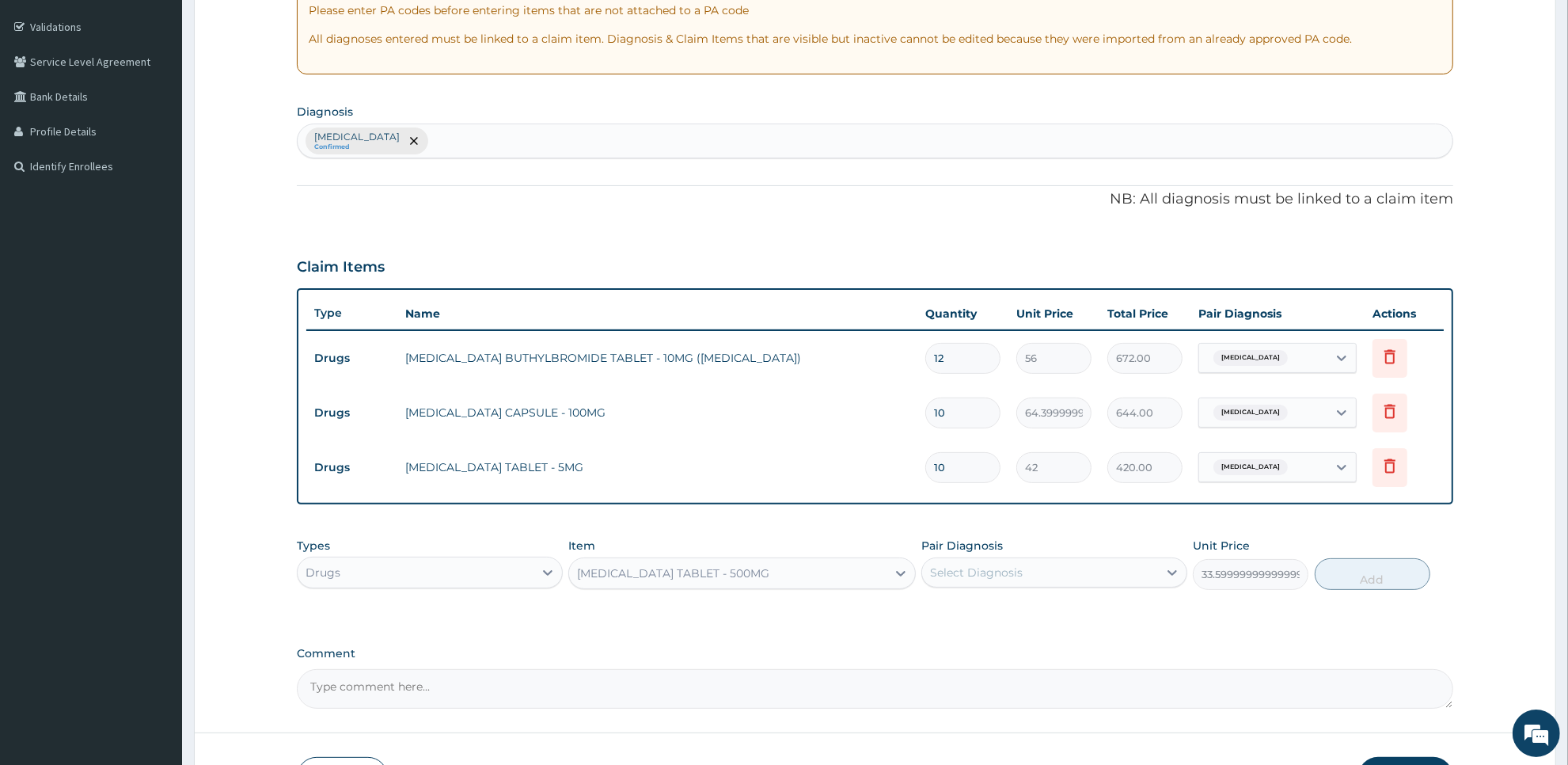
click at [1051, 583] on div "Select Diagnosis" at bounding box center [1040, 572] width 236 height 25
click at [1054, 614] on div "Cystitis" at bounding box center [1054, 613] width 266 height 32
checkbox input "true"
click at [1344, 568] on button "Add" at bounding box center [1372, 574] width 116 height 32
type input "0"
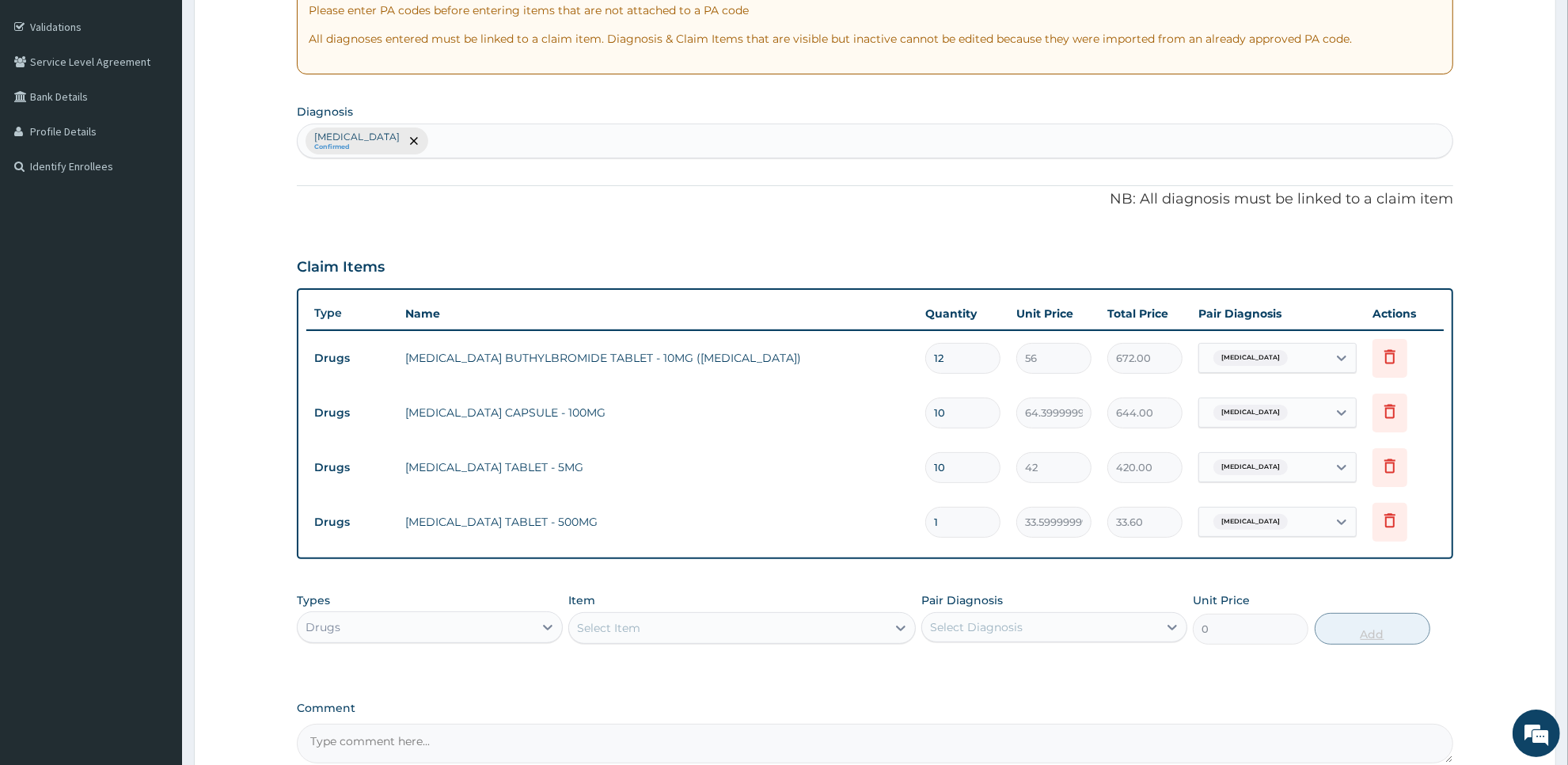
type input "18"
type input "604.80"
type input "18"
click at [822, 610] on div "Item Select Item" at bounding box center [741, 618] width 346 height 53
click at [814, 632] on div "Select Item" at bounding box center [727, 627] width 317 height 25
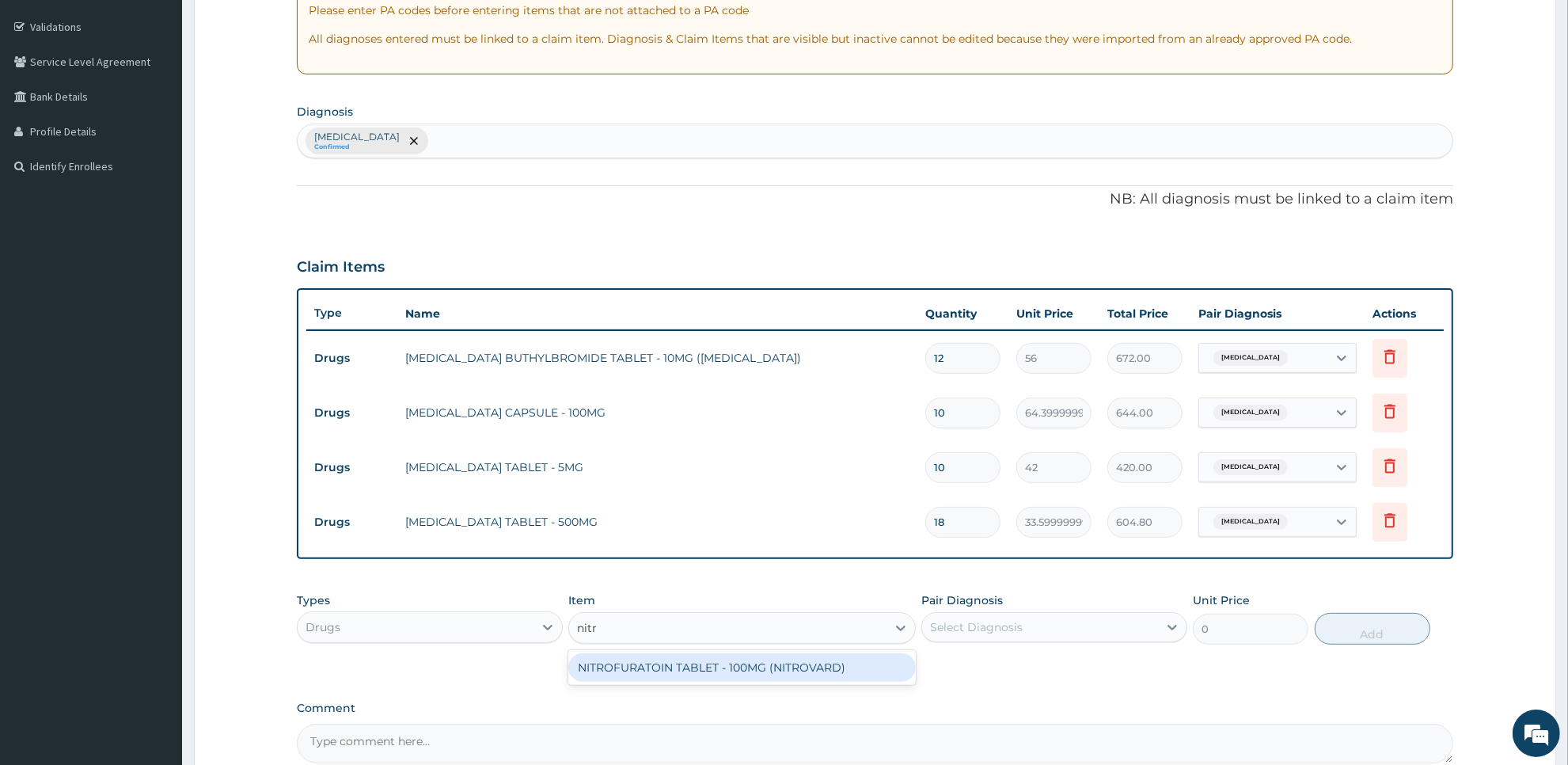
type input "nitro"
click at [814, 663] on div "NITROFURATOIN TABLET - 100MG (NITROVARD)" at bounding box center [741, 668] width 346 height 28
type input "53.199999999999996"
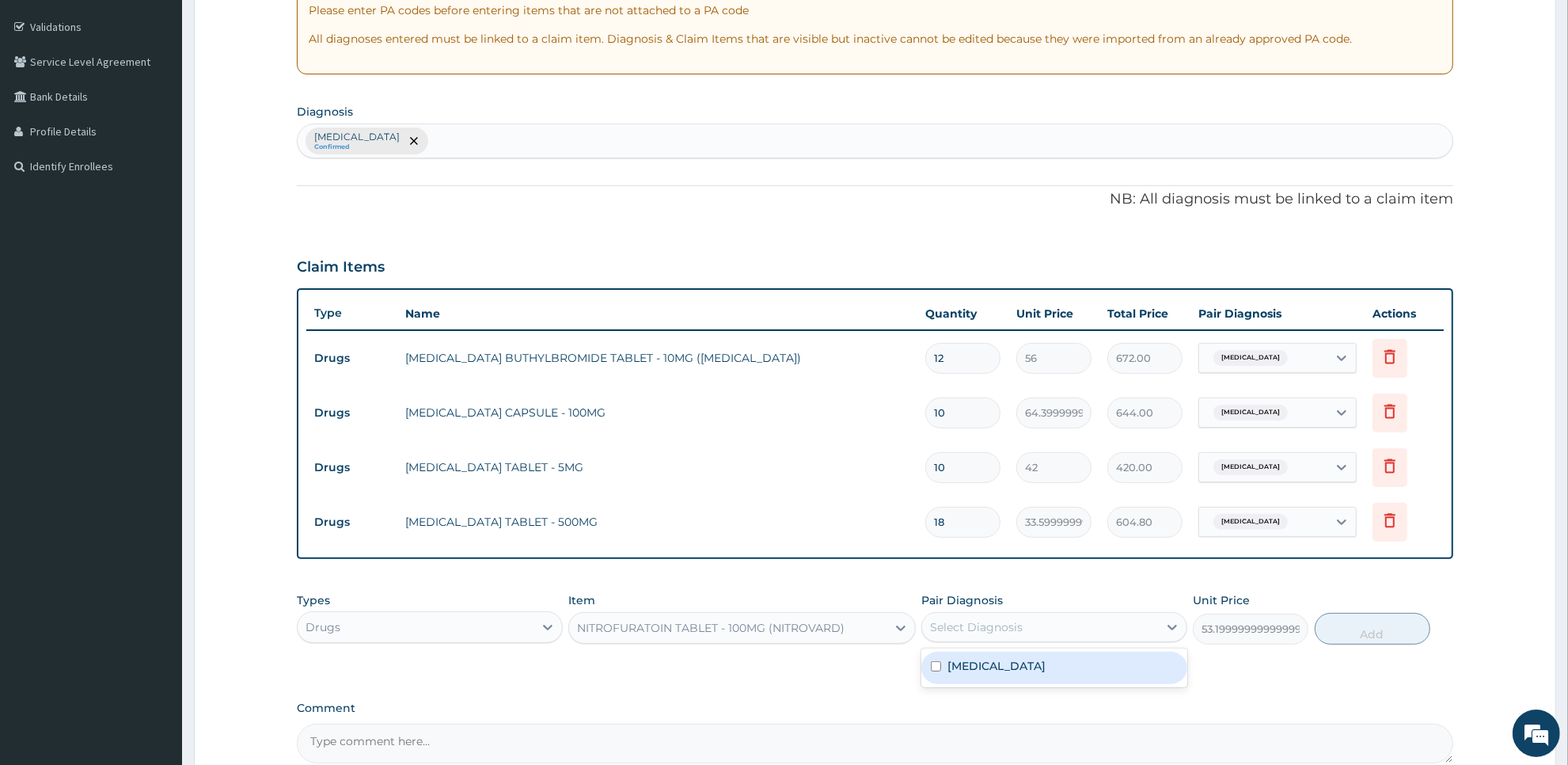
click at [966, 631] on div "Select Diagnosis" at bounding box center [977, 627] width 93 height 16
click at [965, 676] on div "Cystitis" at bounding box center [1054, 668] width 266 height 32
checkbox input "true"
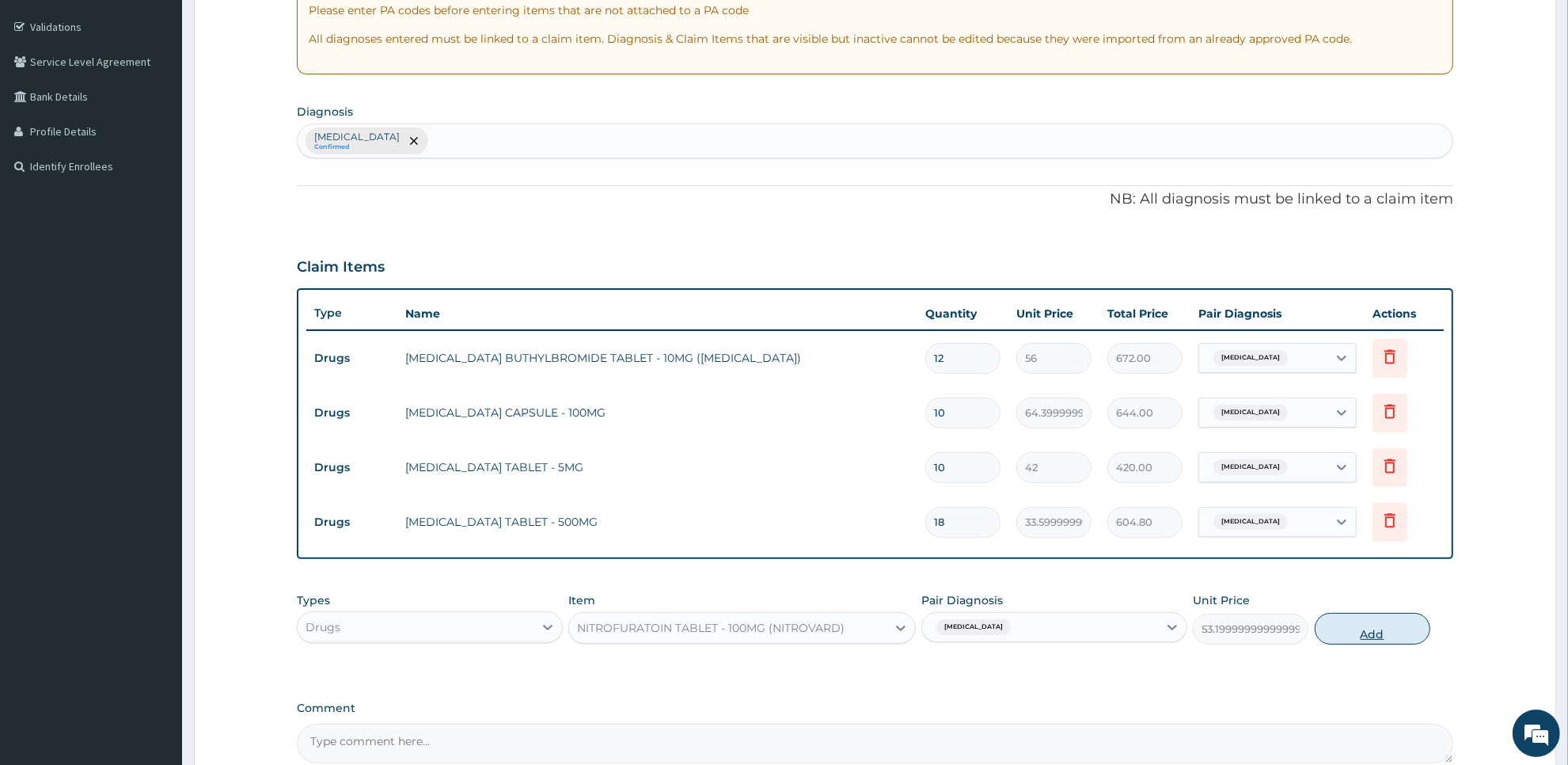
click at [1379, 633] on button "Add" at bounding box center [1372, 629] width 116 height 32
type input "0"
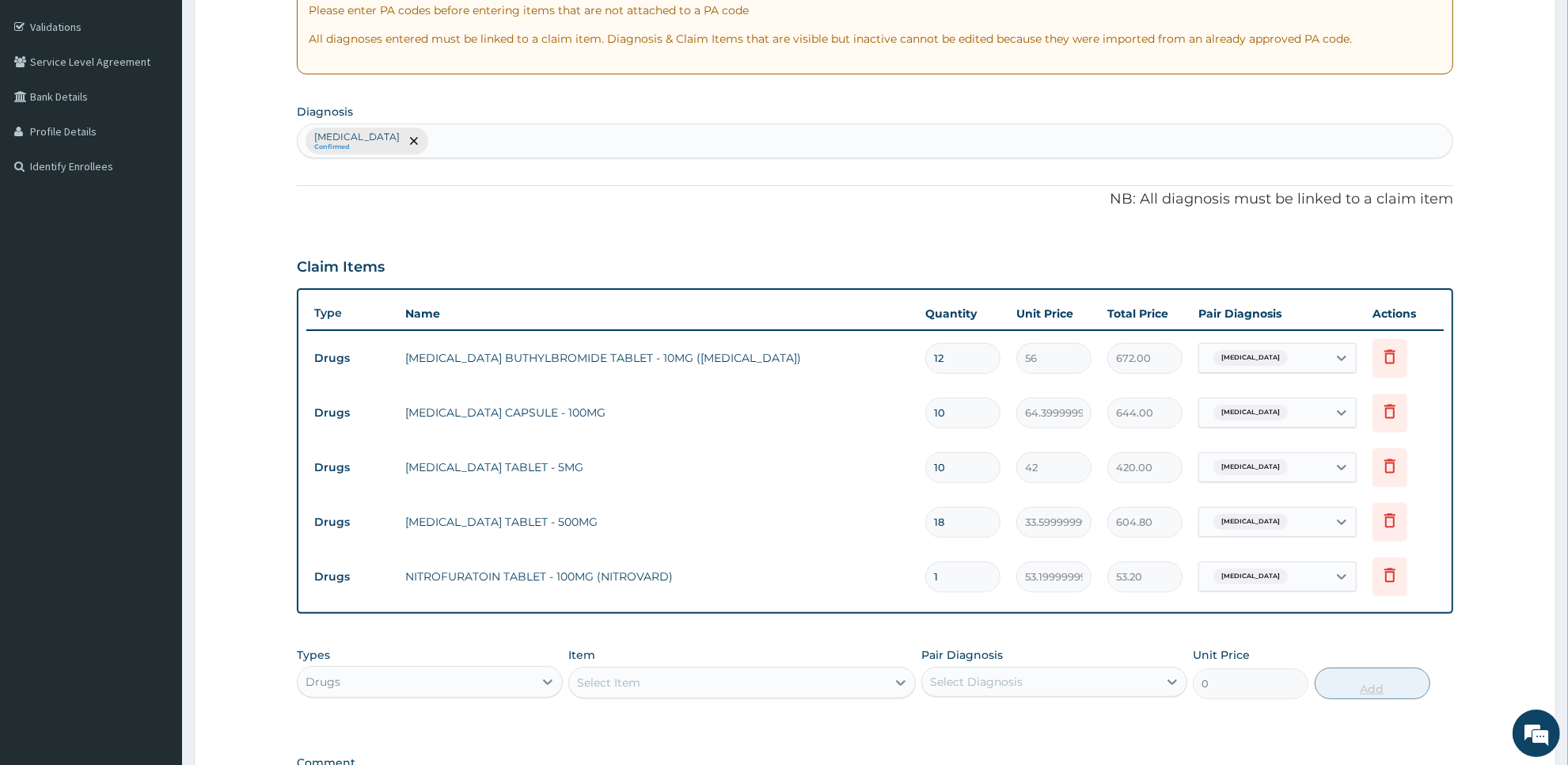
type input "10"
type input "532.00"
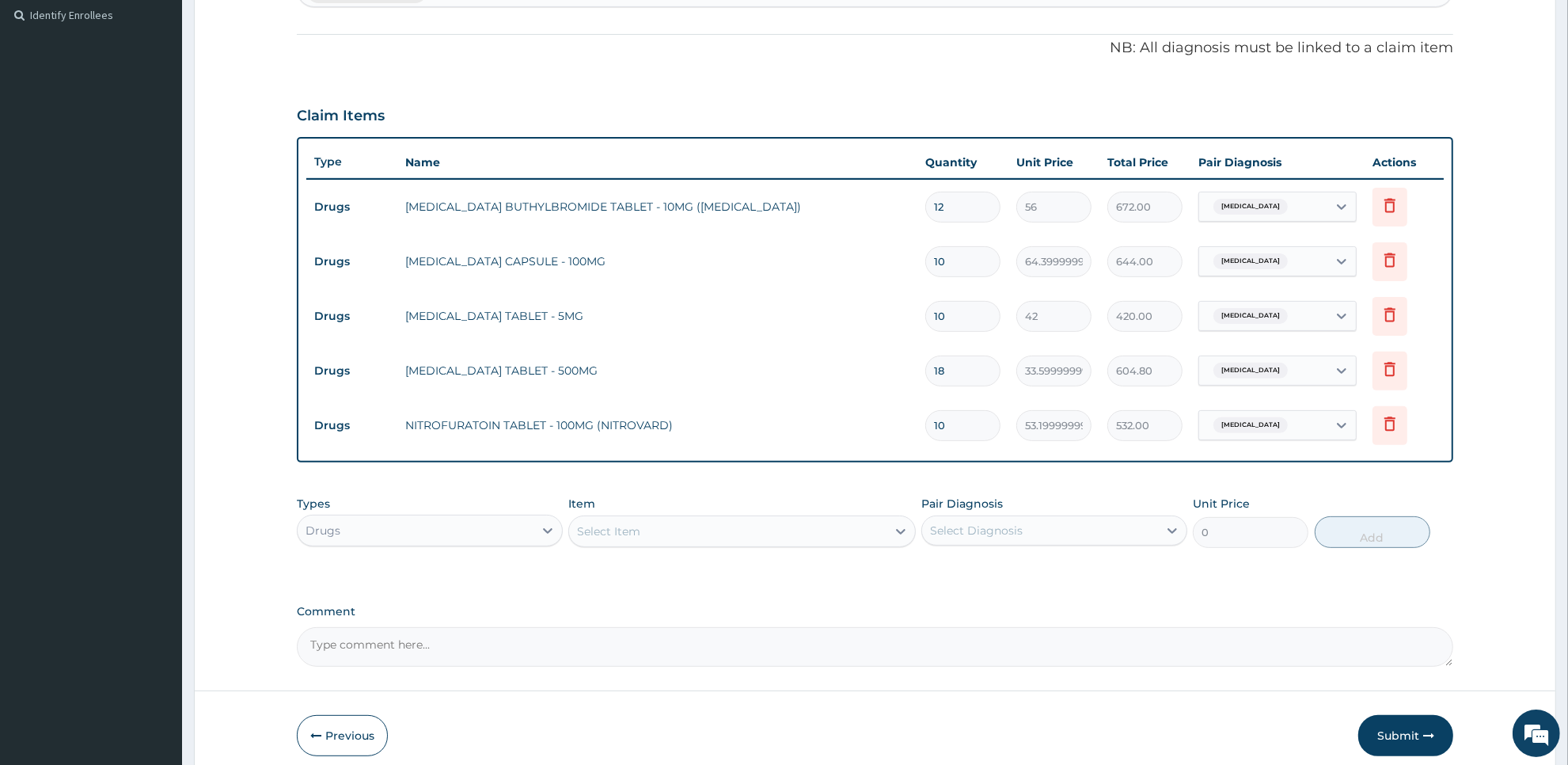
scroll to position [504, 0]
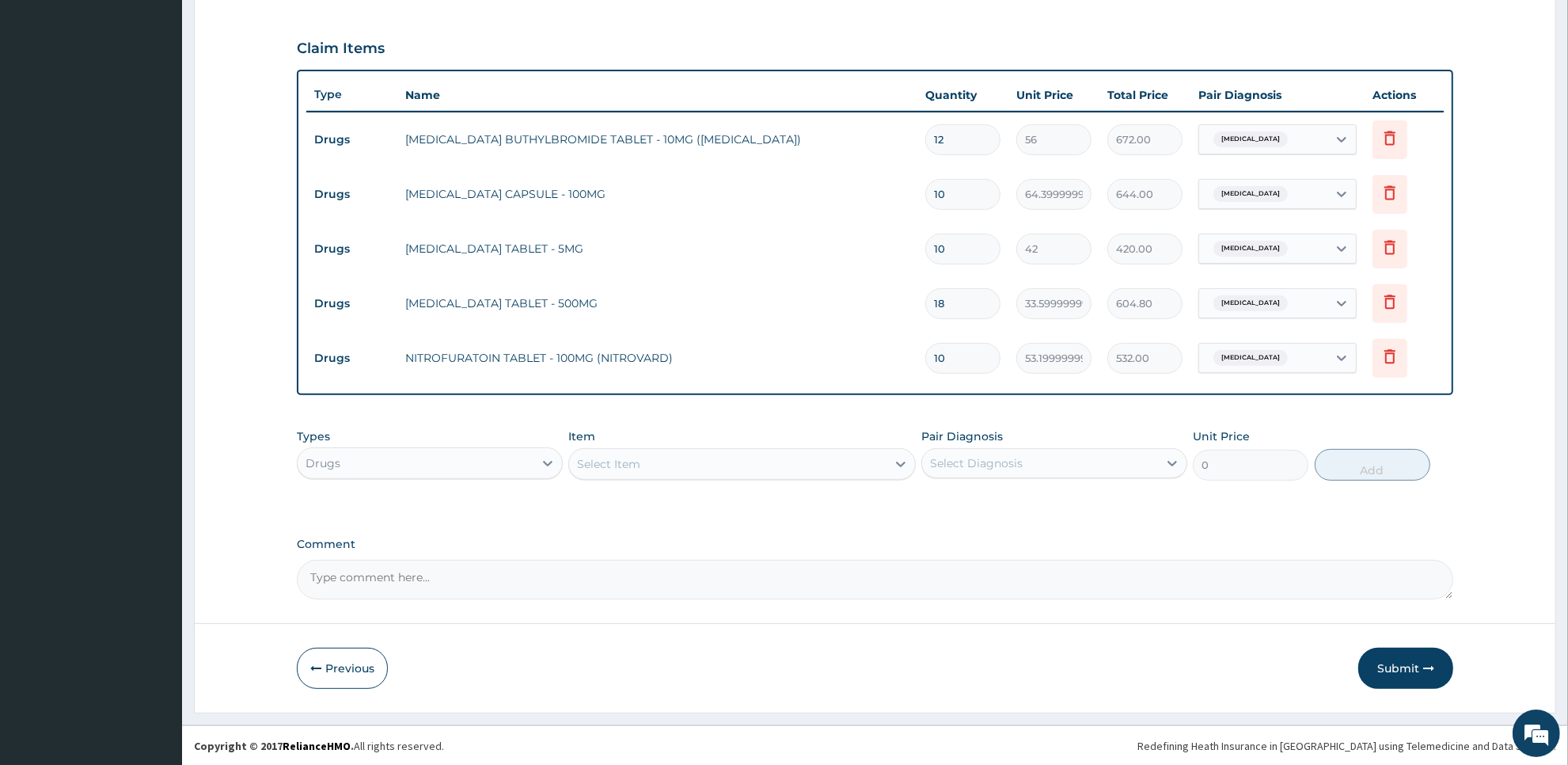
type input "10"
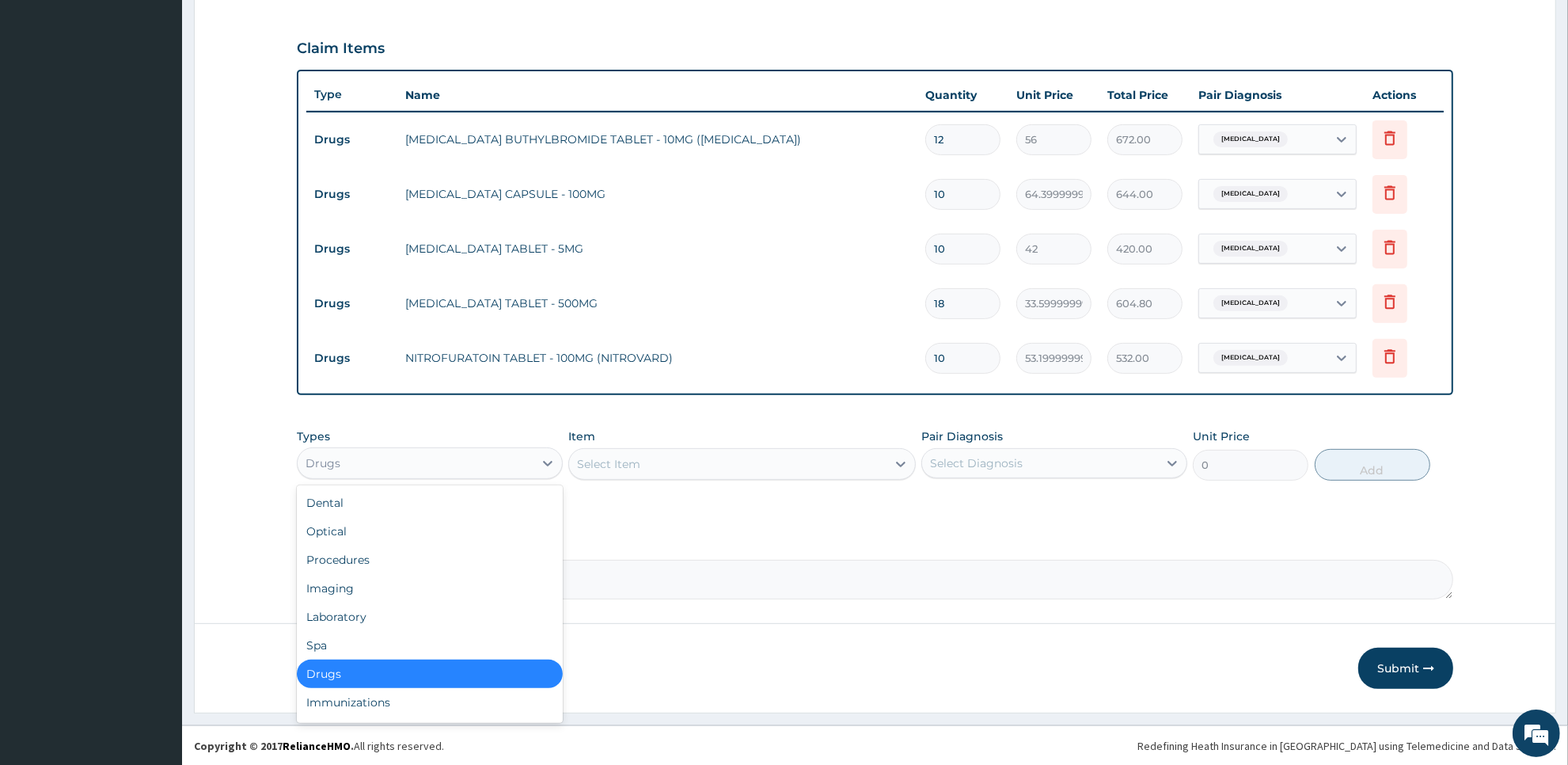
click at [509, 471] on div "Drugs" at bounding box center [415, 463] width 236 height 25
click at [518, 562] on div "Procedures" at bounding box center [430, 560] width 266 height 28
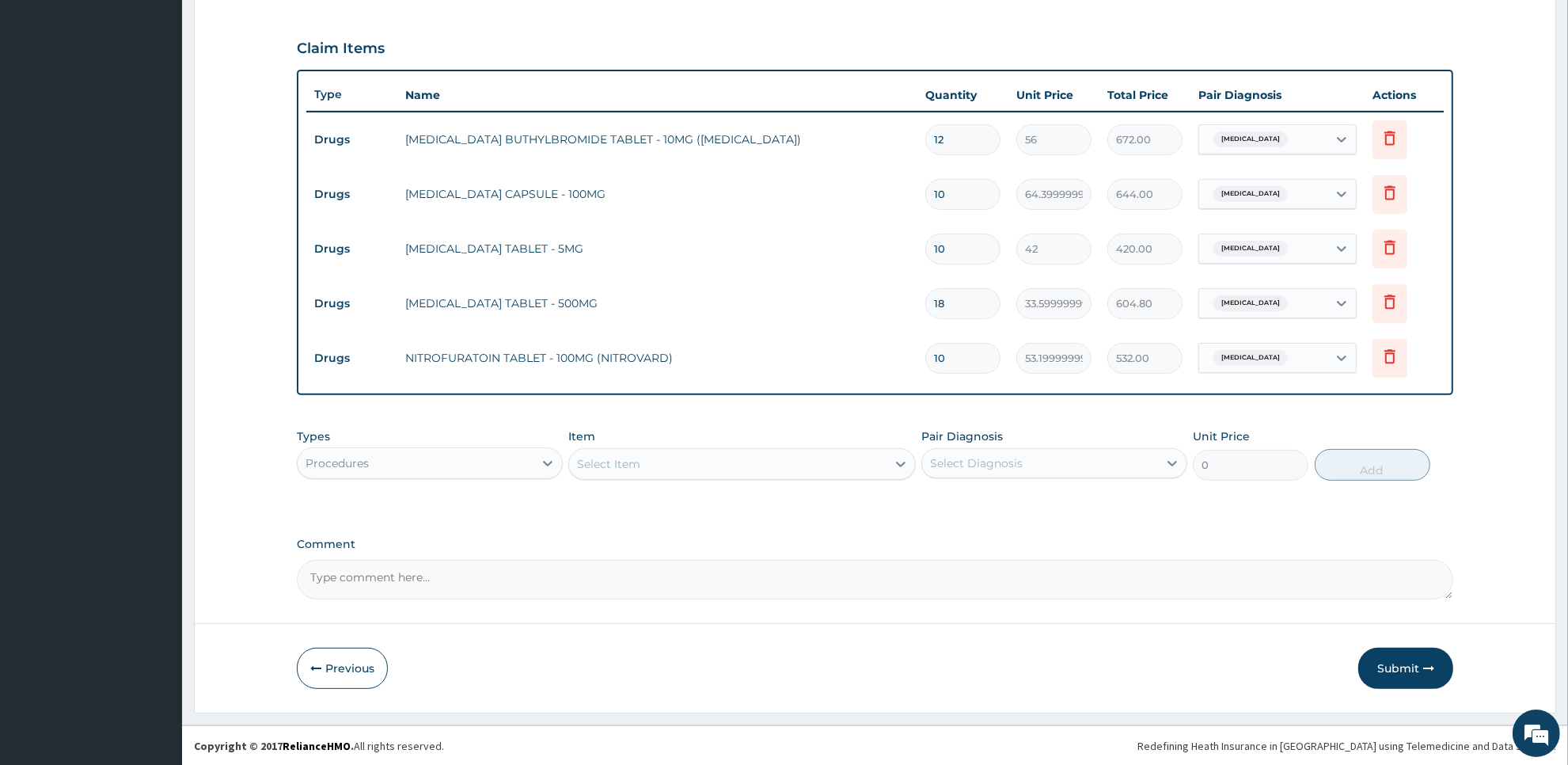
click at [766, 466] on div "Select Item" at bounding box center [727, 464] width 317 height 25
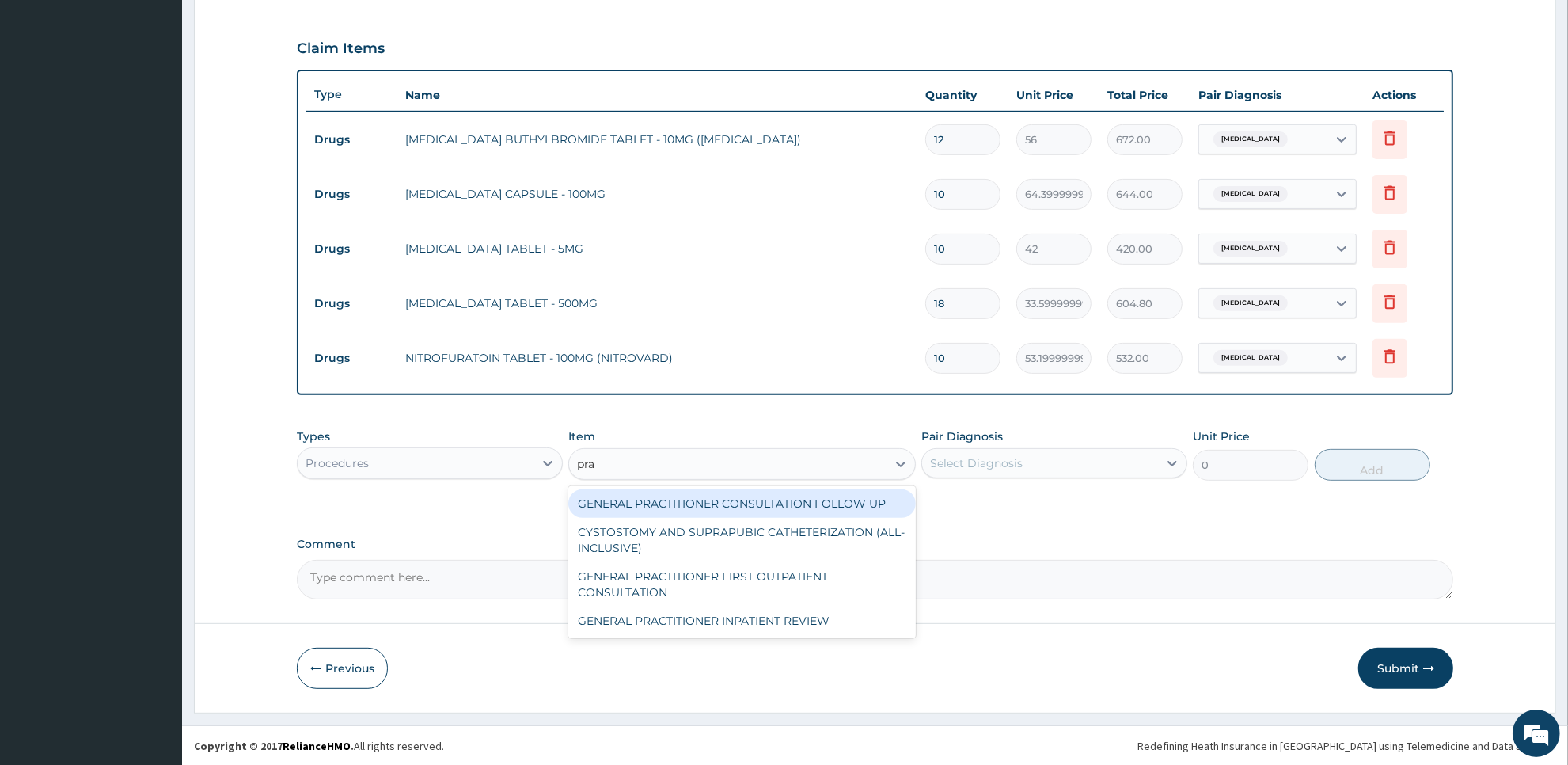
type input "prac"
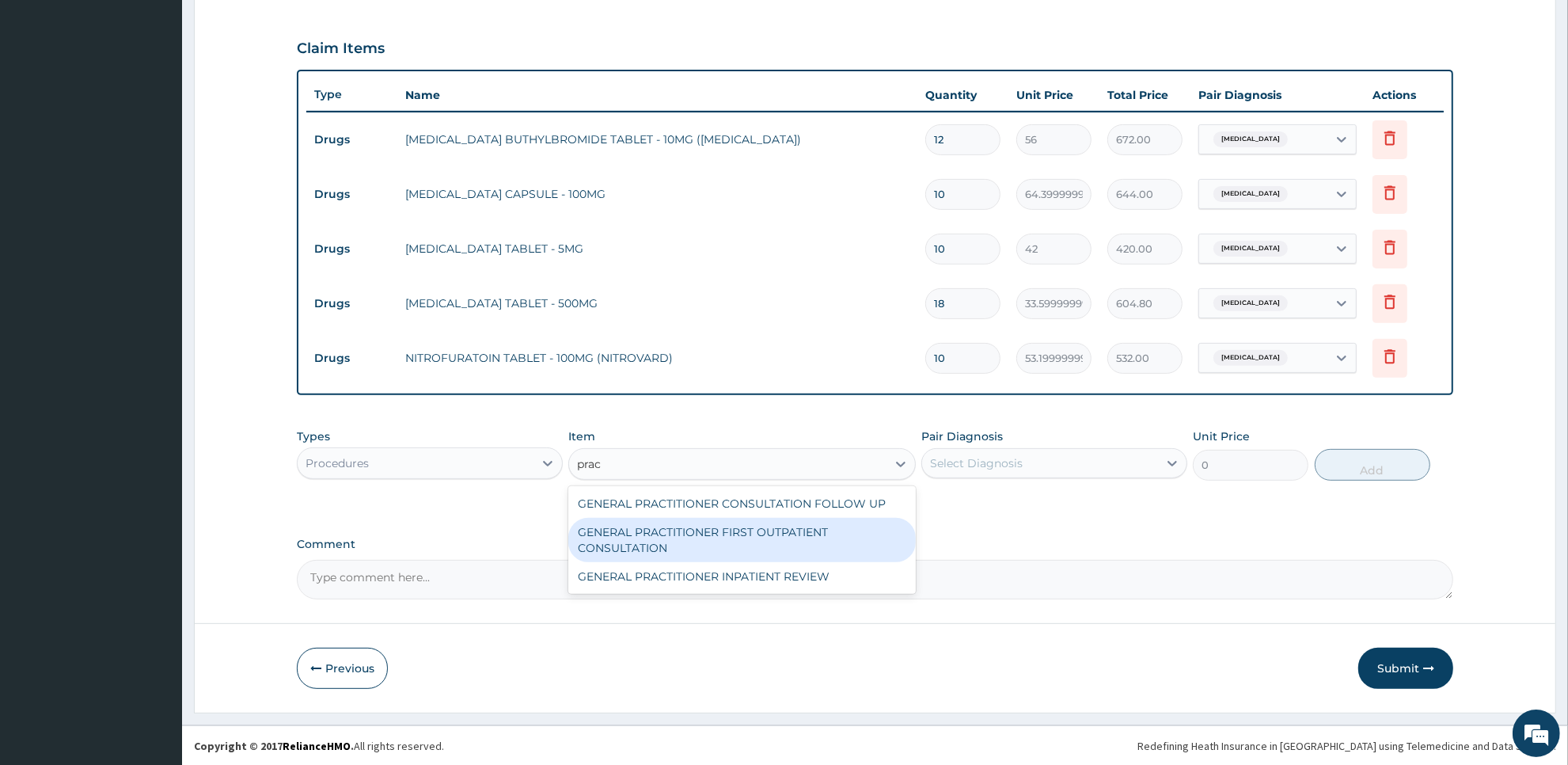
click at [777, 536] on div "GENERAL PRACTITIONER FIRST OUTPATIENT CONSULTATION" at bounding box center [741, 540] width 346 height 45
type input "3750"
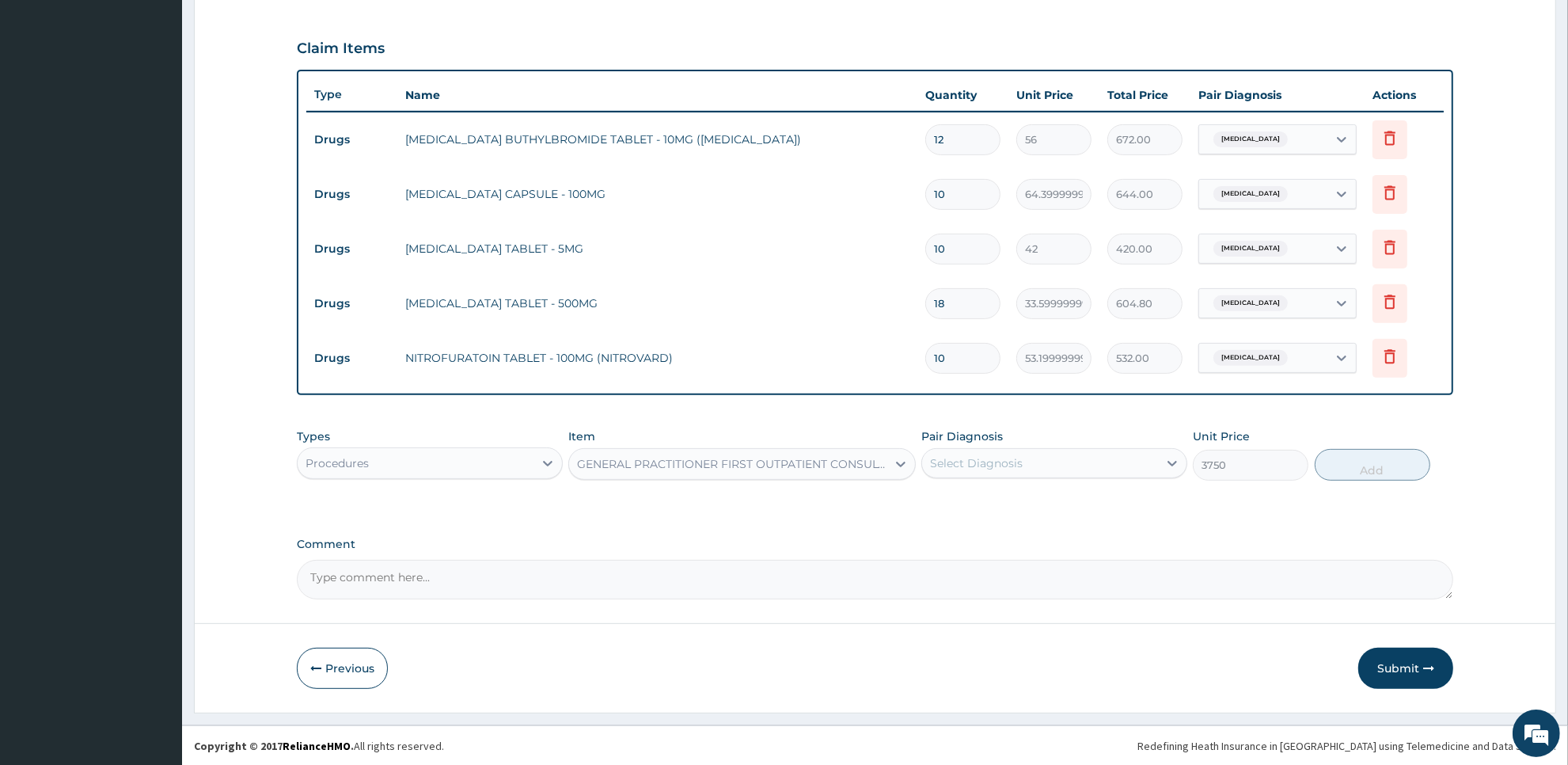
click at [964, 468] on div "Select Diagnosis" at bounding box center [977, 463] width 93 height 16
click at [960, 499] on label "Cystitis" at bounding box center [997, 502] width 98 height 16
checkbox input "true"
click at [1351, 460] on button "Add" at bounding box center [1372, 465] width 116 height 32
type input "0"
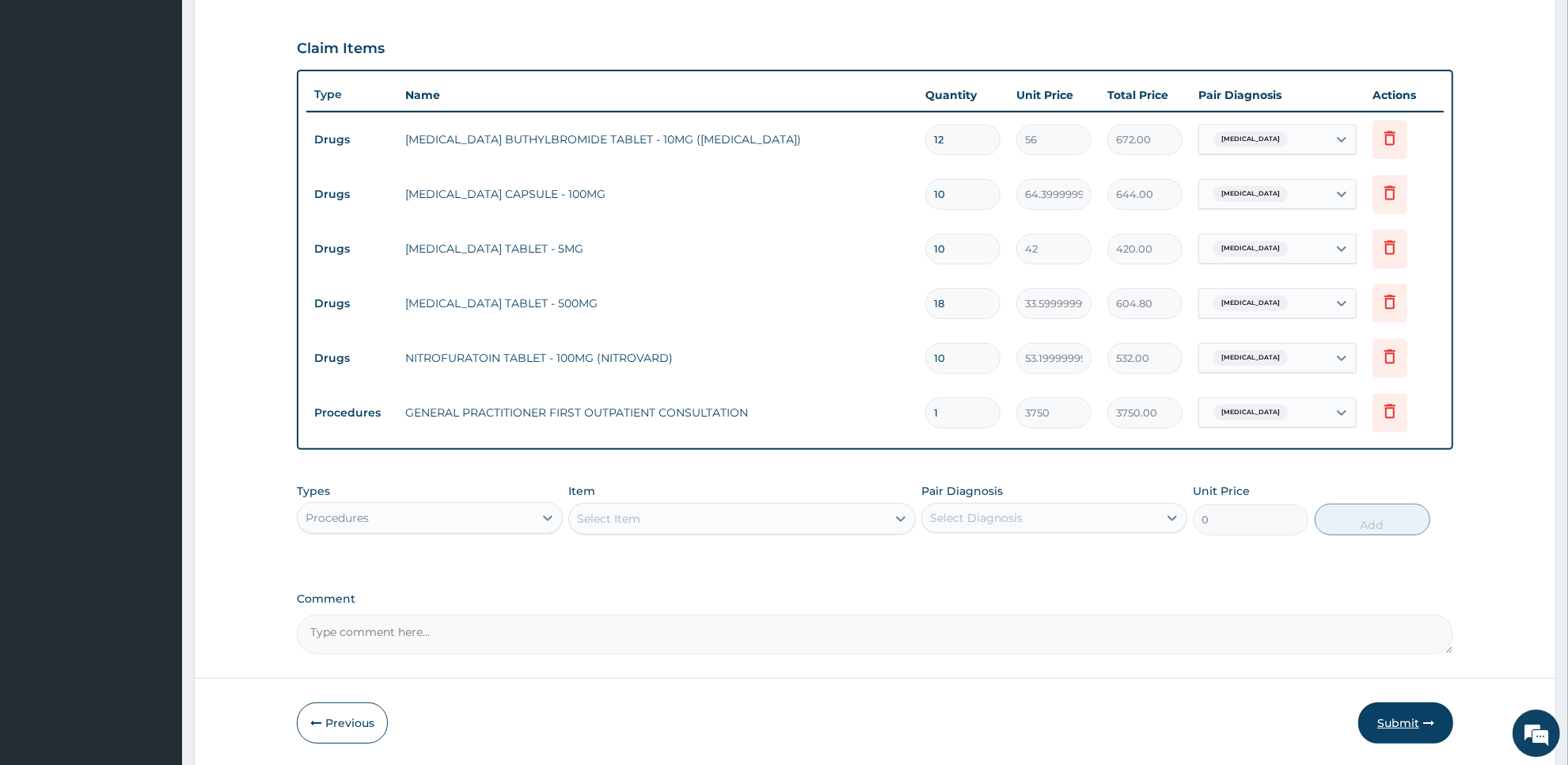
click at [1387, 711] on button "Submit" at bounding box center [1406, 723] width 95 height 41
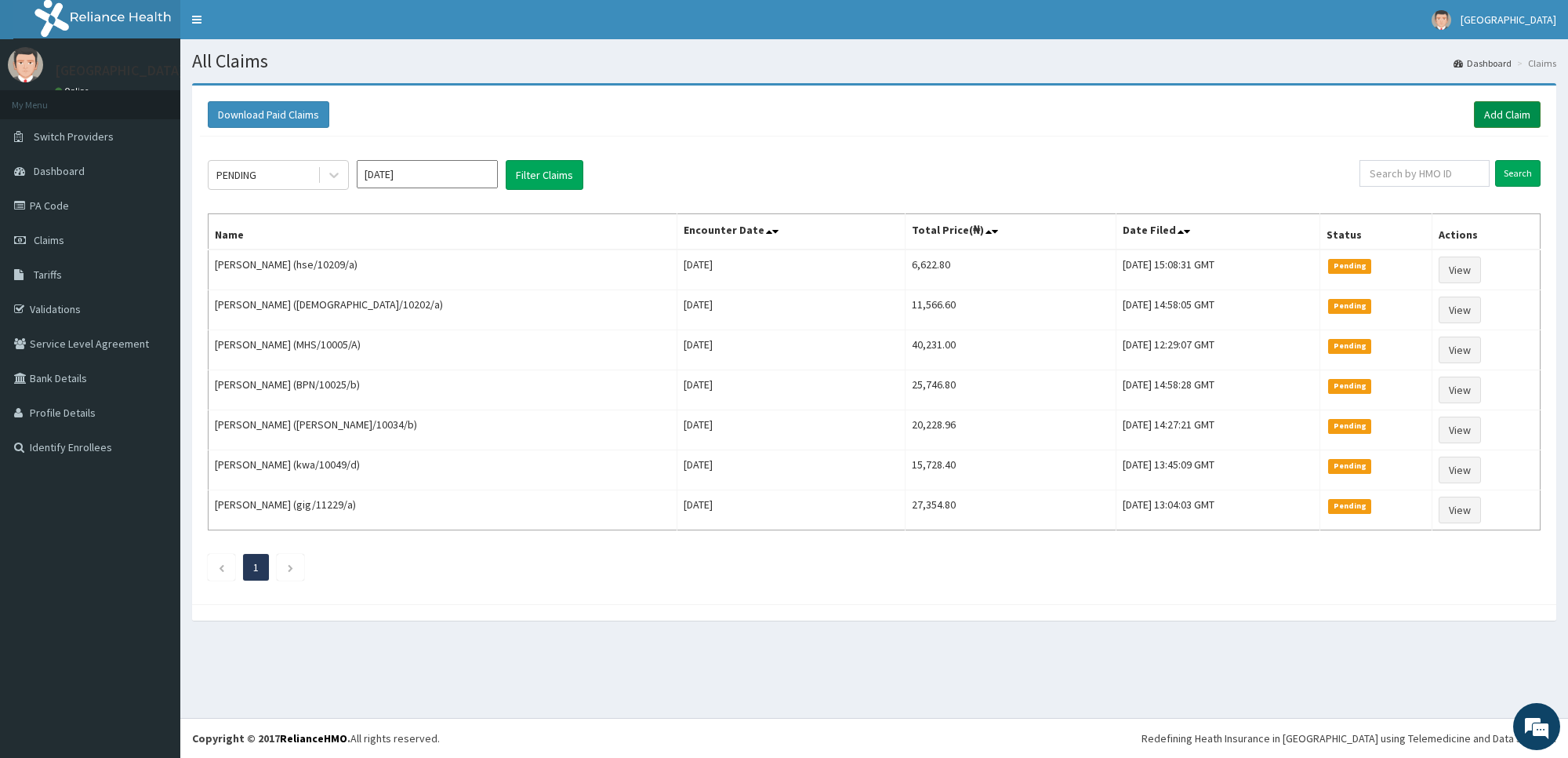
click at [1506, 115] on link "Add Claim" at bounding box center [1507, 114] width 67 height 27
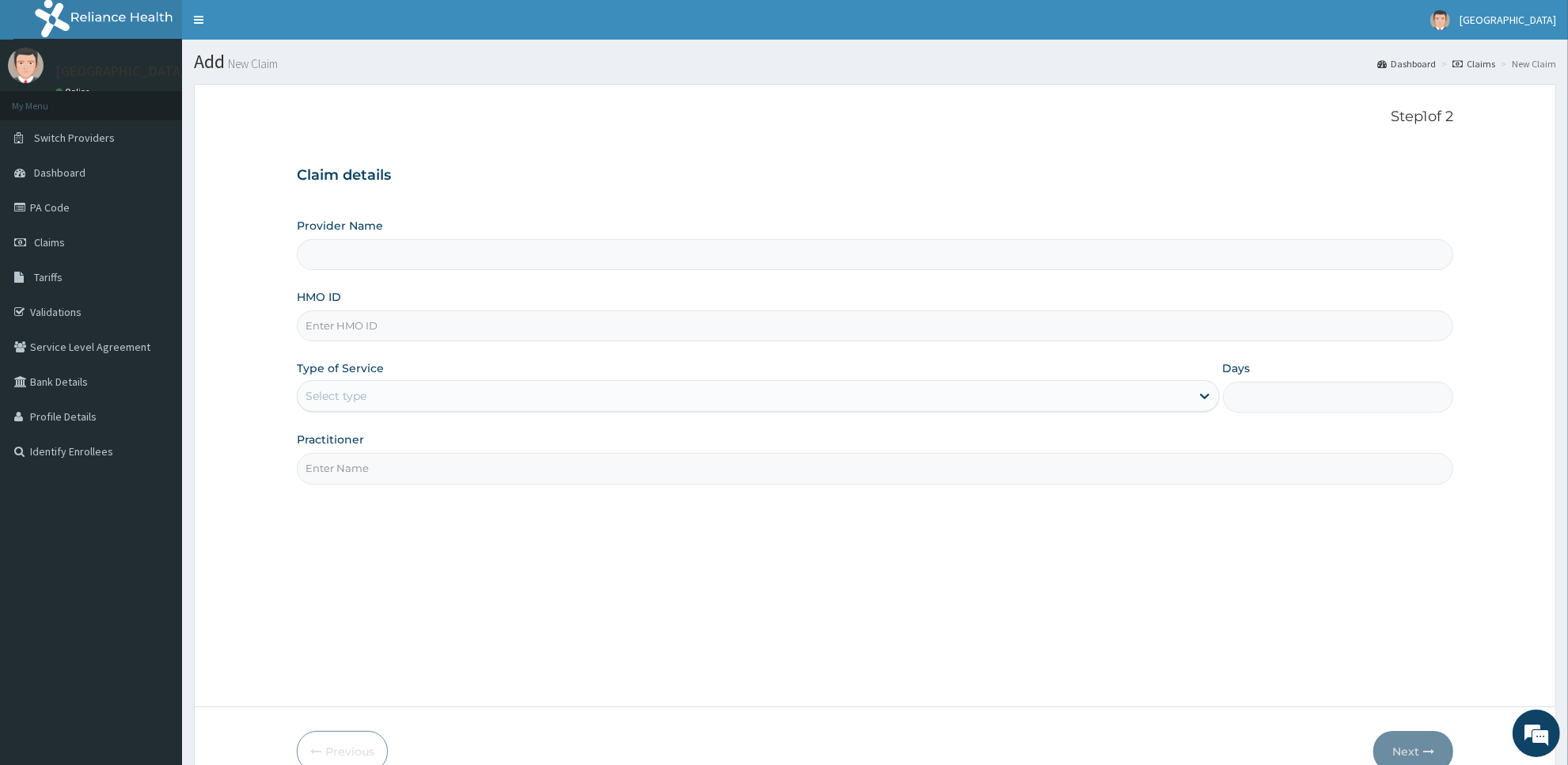
type input "[GEOGRAPHIC_DATA]"
click at [1138, 327] on input "HMO ID" at bounding box center [875, 325] width 1157 height 31
type input "eft/10618/a"
click at [1135, 392] on div "Select type" at bounding box center [744, 396] width 893 height 25
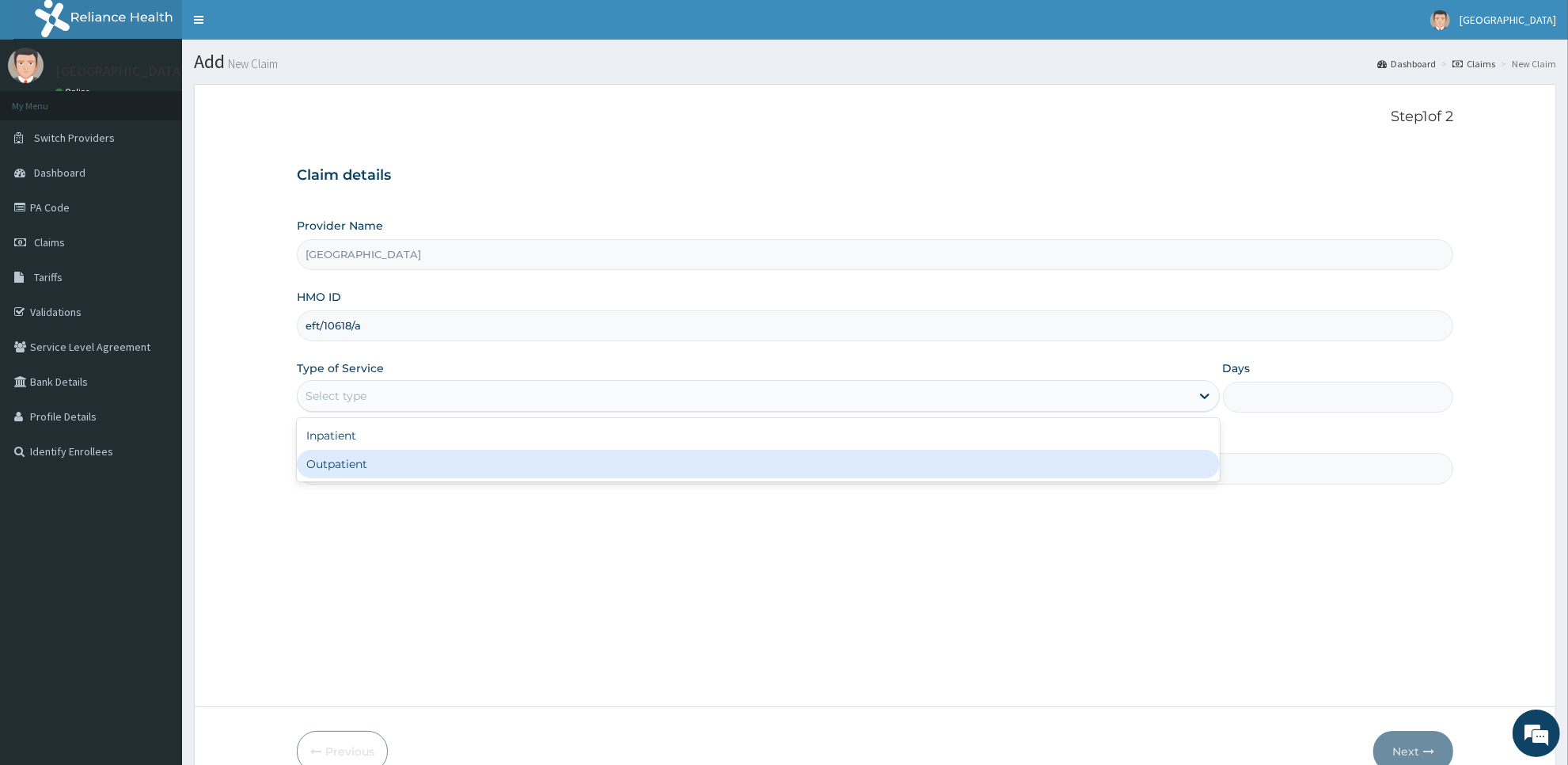
click at [1137, 463] on div "Outpatient" at bounding box center [759, 464] width 923 height 28
type input "1"
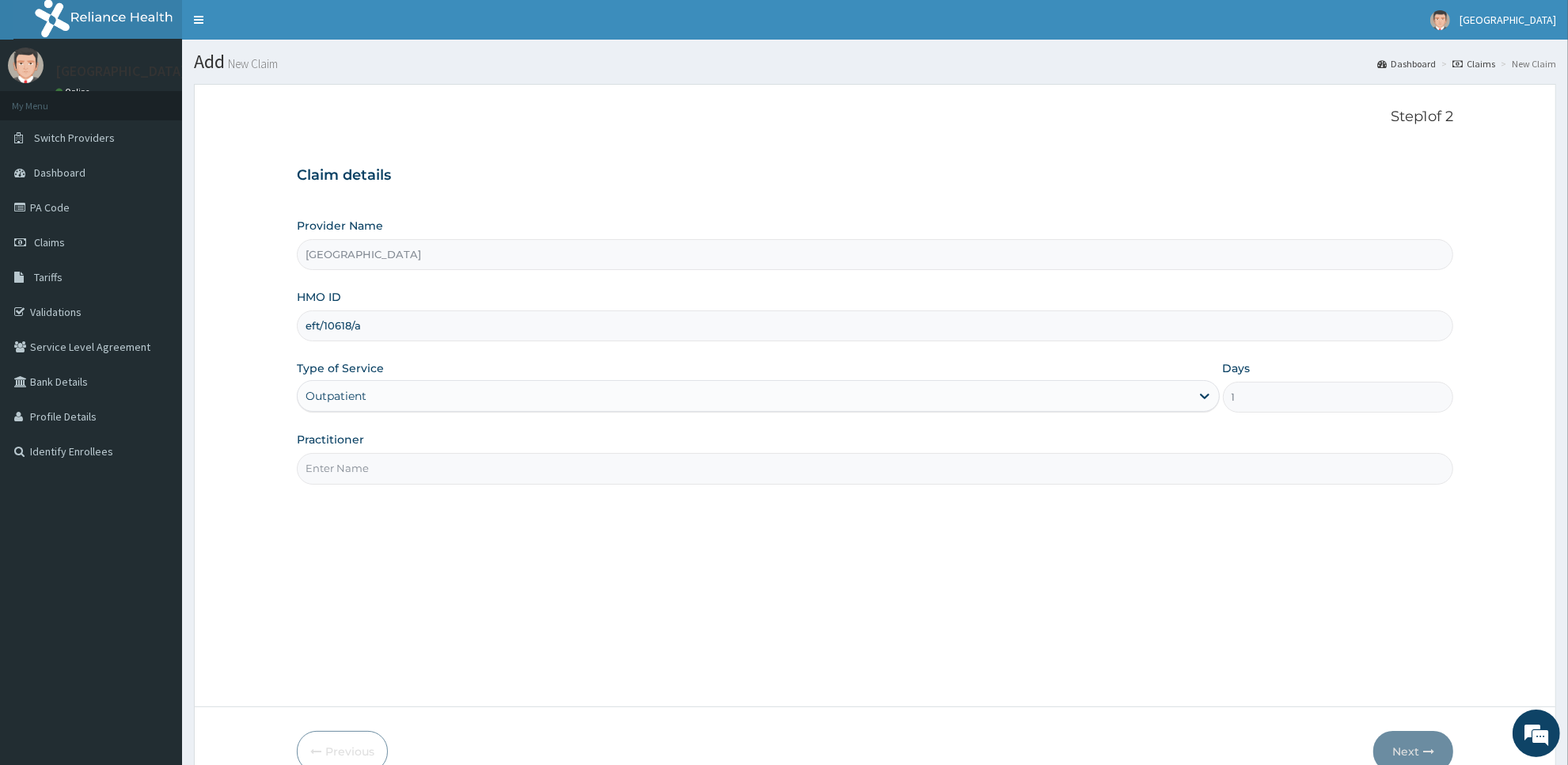
click at [1112, 473] on input "Practitioner" at bounding box center [875, 468] width 1157 height 31
type input "[PERSON_NAME]"
click at [1395, 741] on button "Next" at bounding box center [1413, 751] width 80 height 41
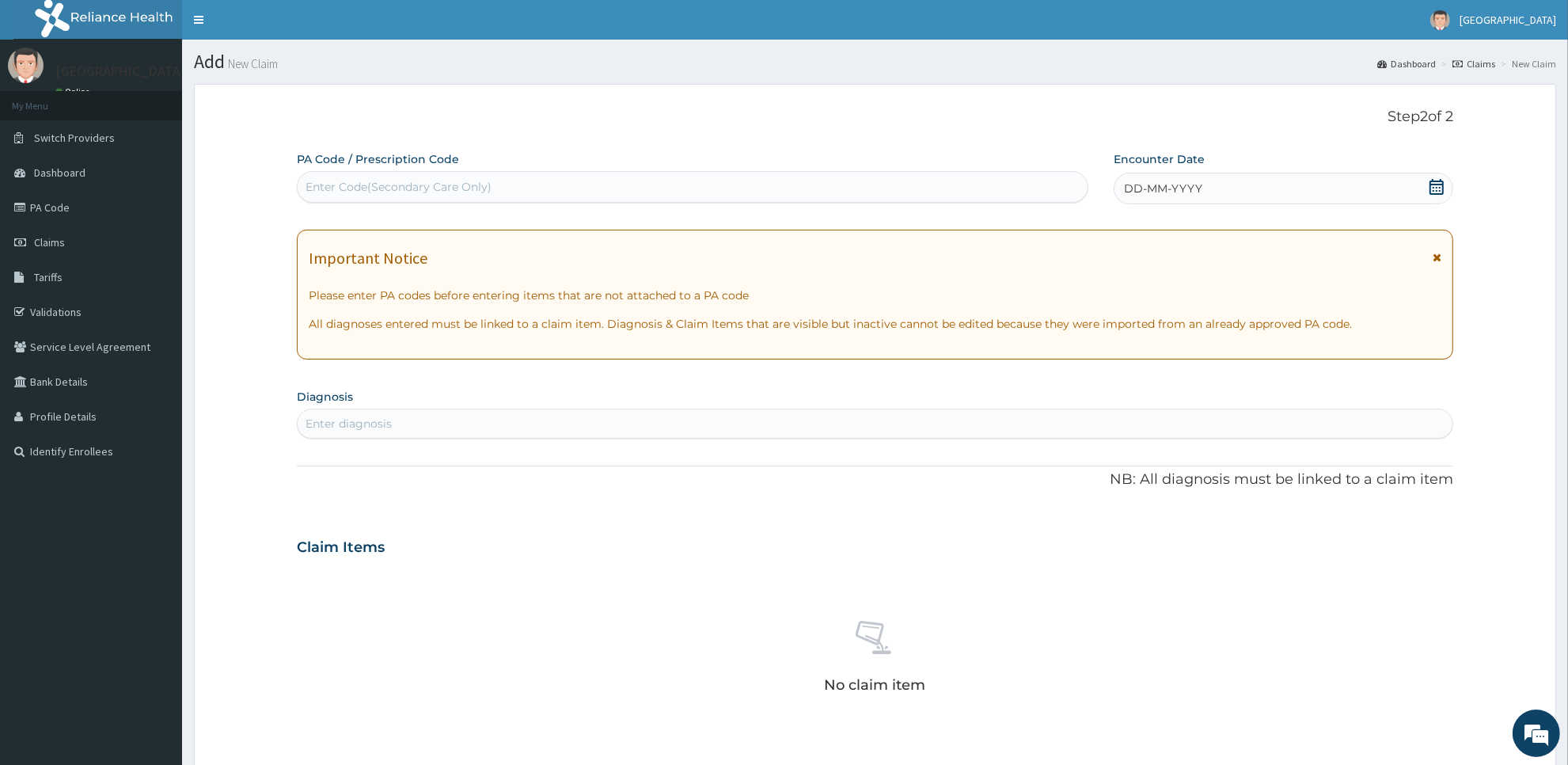
click at [1430, 195] on span at bounding box center [1436, 189] width 16 height 20
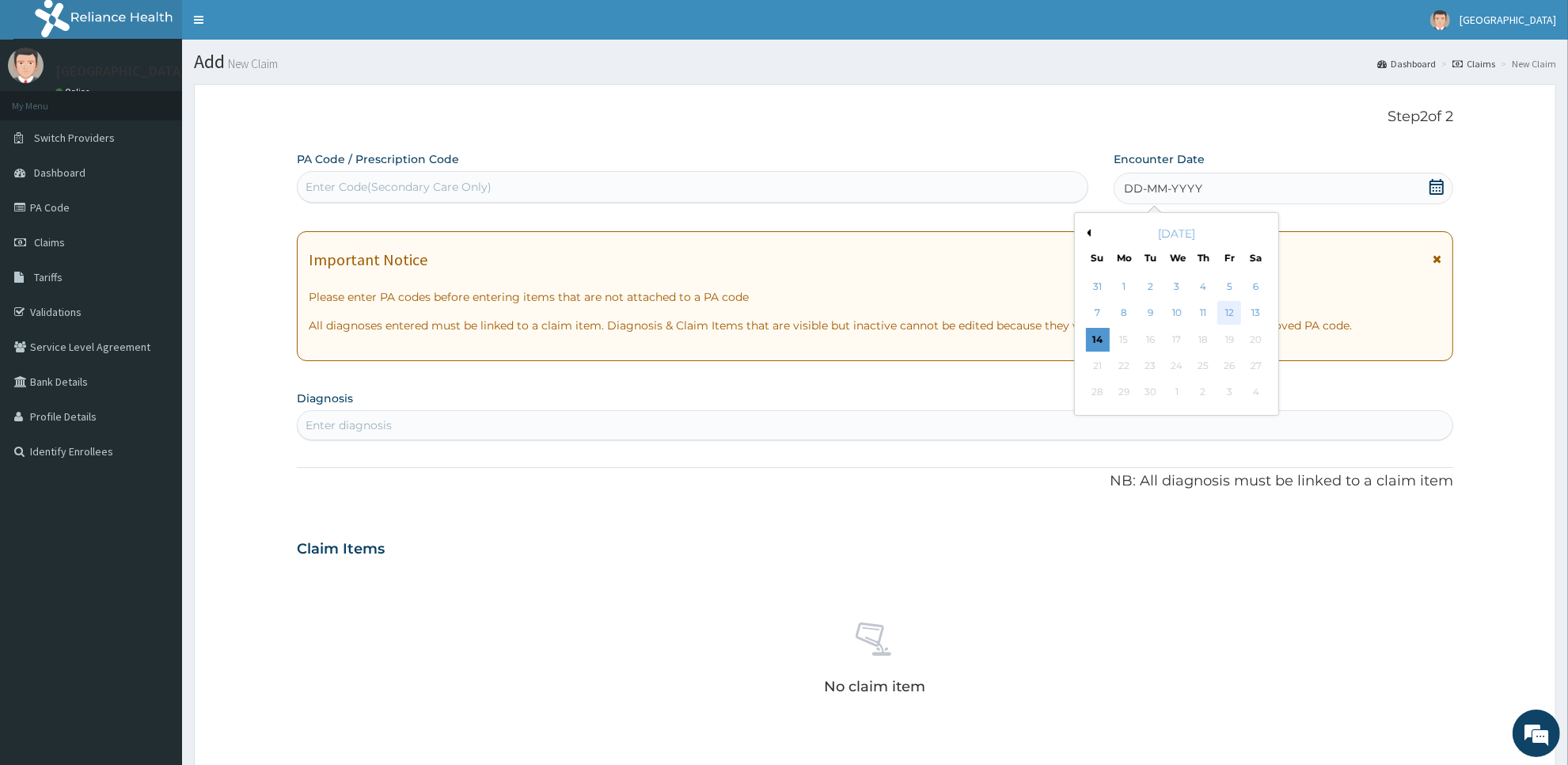
click at [1229, 306] on div "12" at bounding box center [1229, 313] width 24 height 24
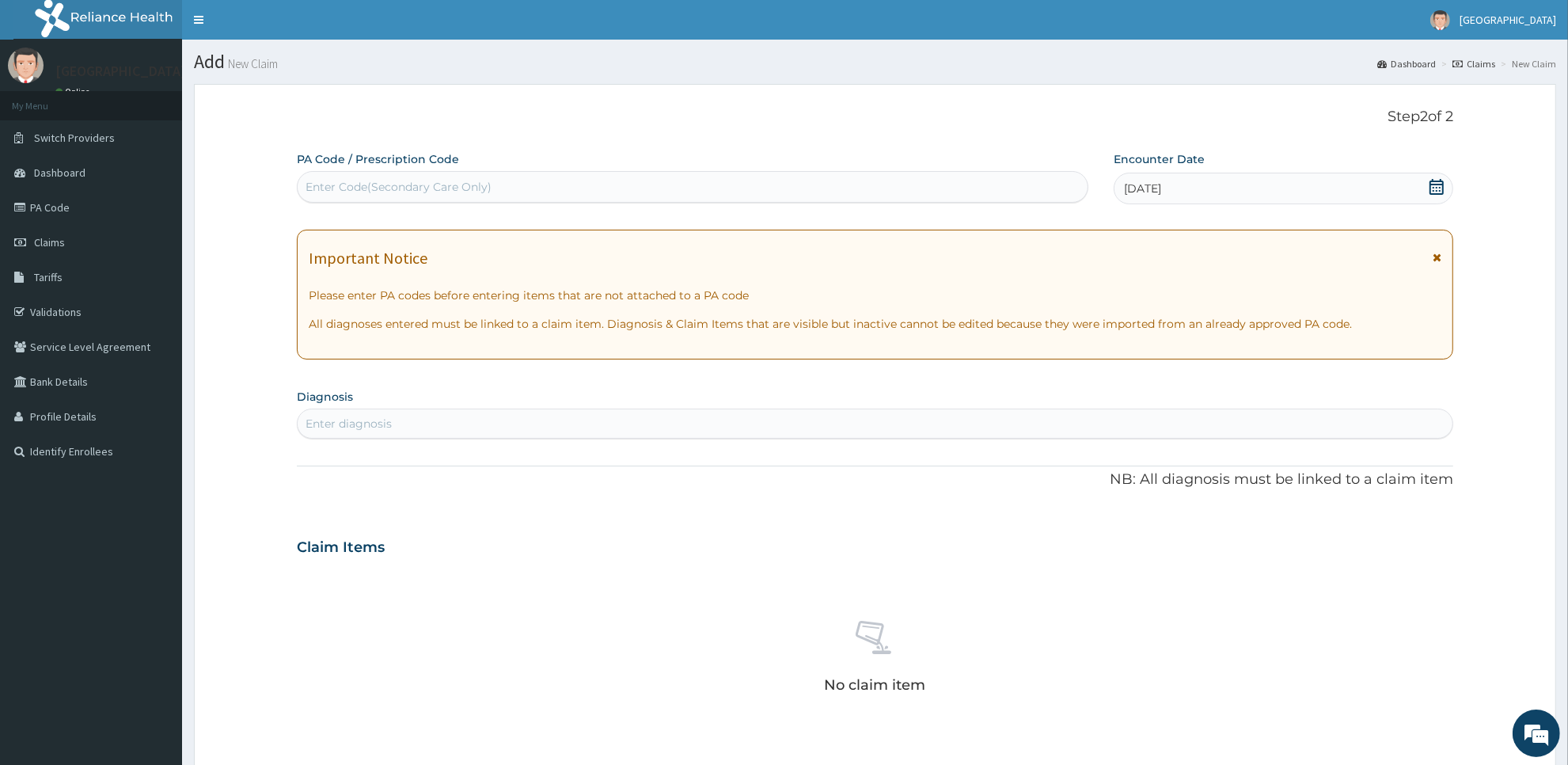
click at [1054, 419] on div "Enter diagnosis" at bounding box center [874, 424] width 1155 height 25
type input "plasm"
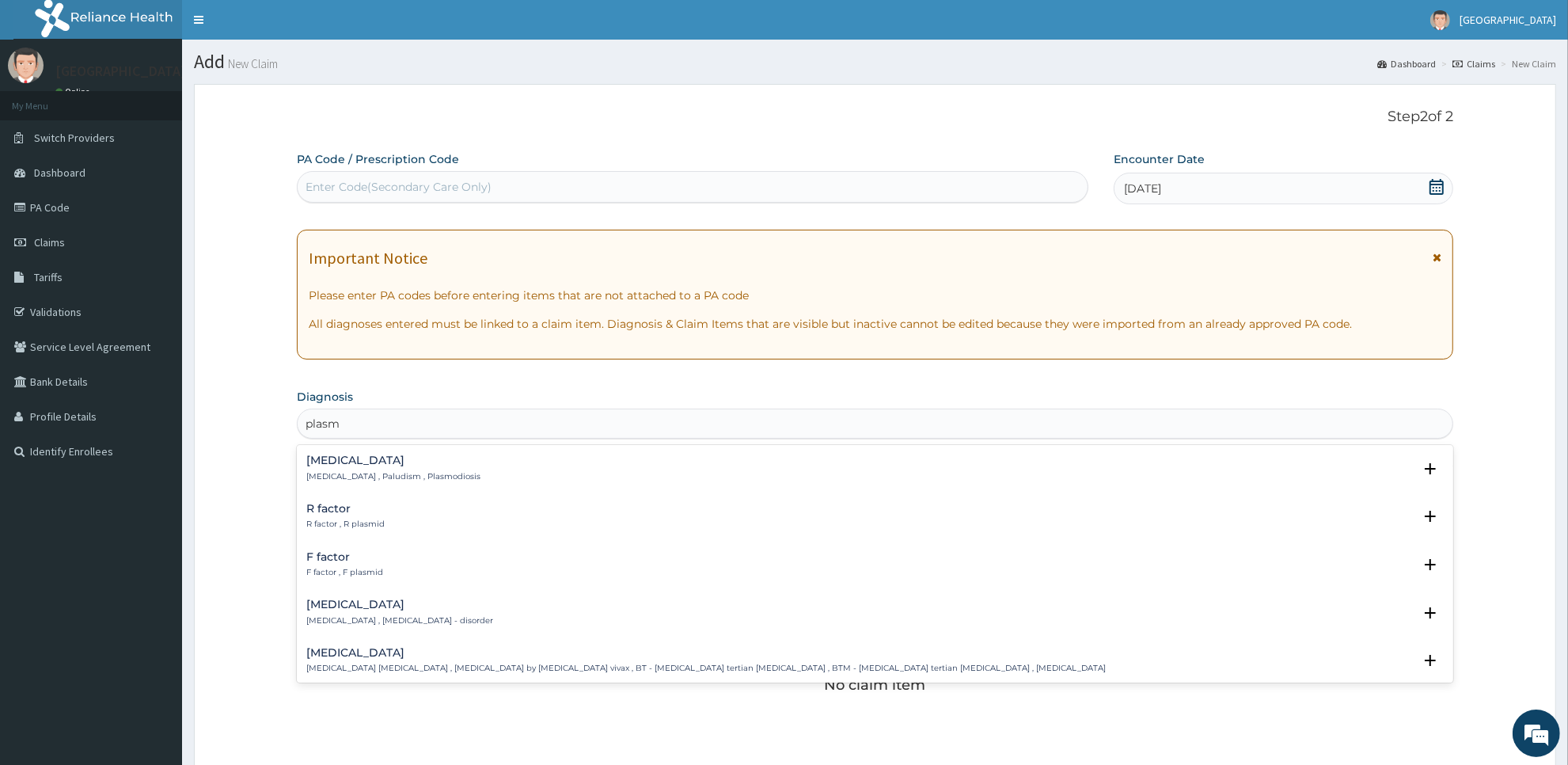
click at [458, 469] on div "[MEDICAL_DATA] [MEDICAL_DATA] , Paludism , Plasmodiosis" at bounding box center [874, 468] width 1137 height 28
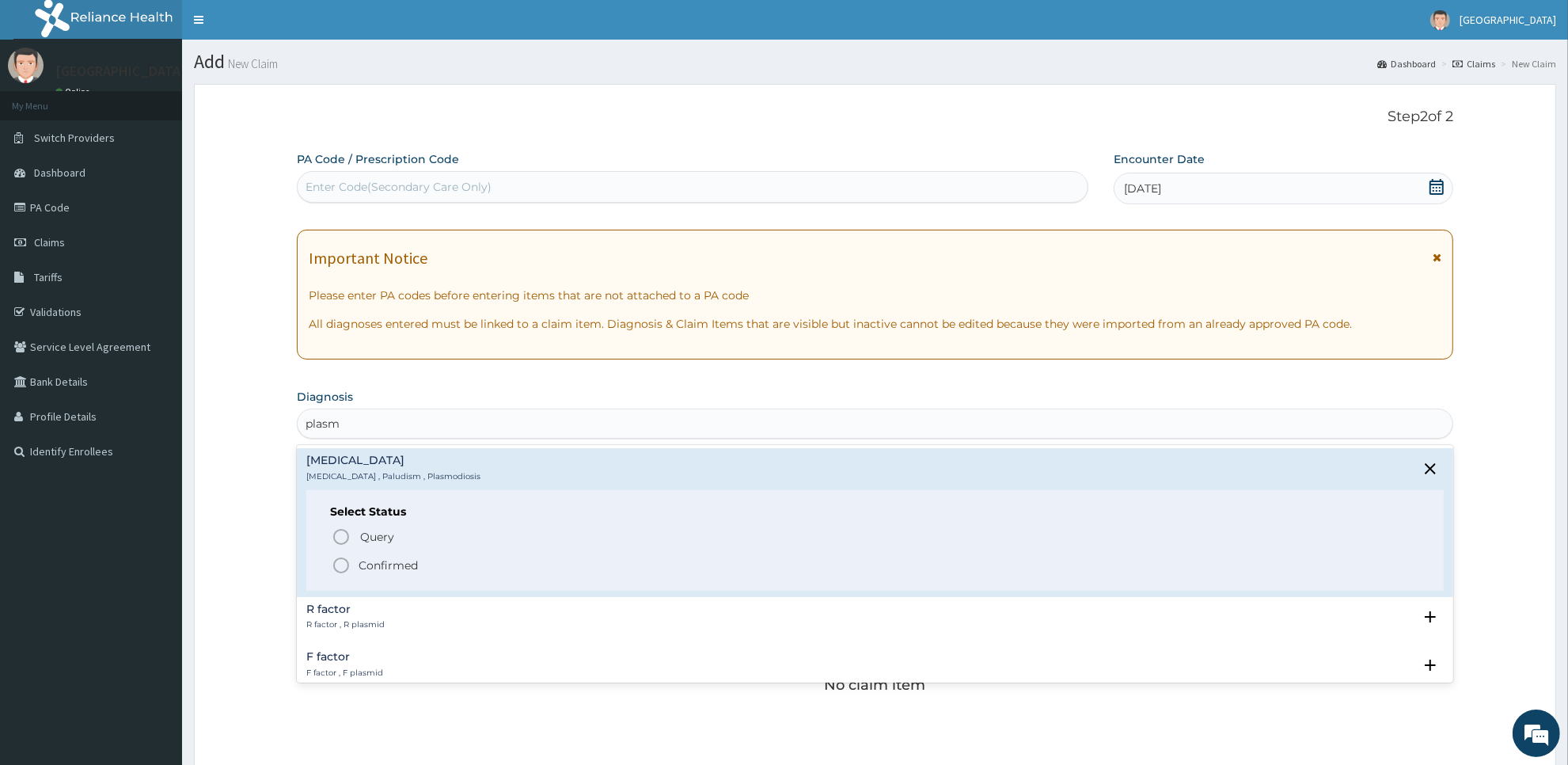
click at [429, 561] on span "Confirmed" at bounding box center [875, 566] width 1088 height 19
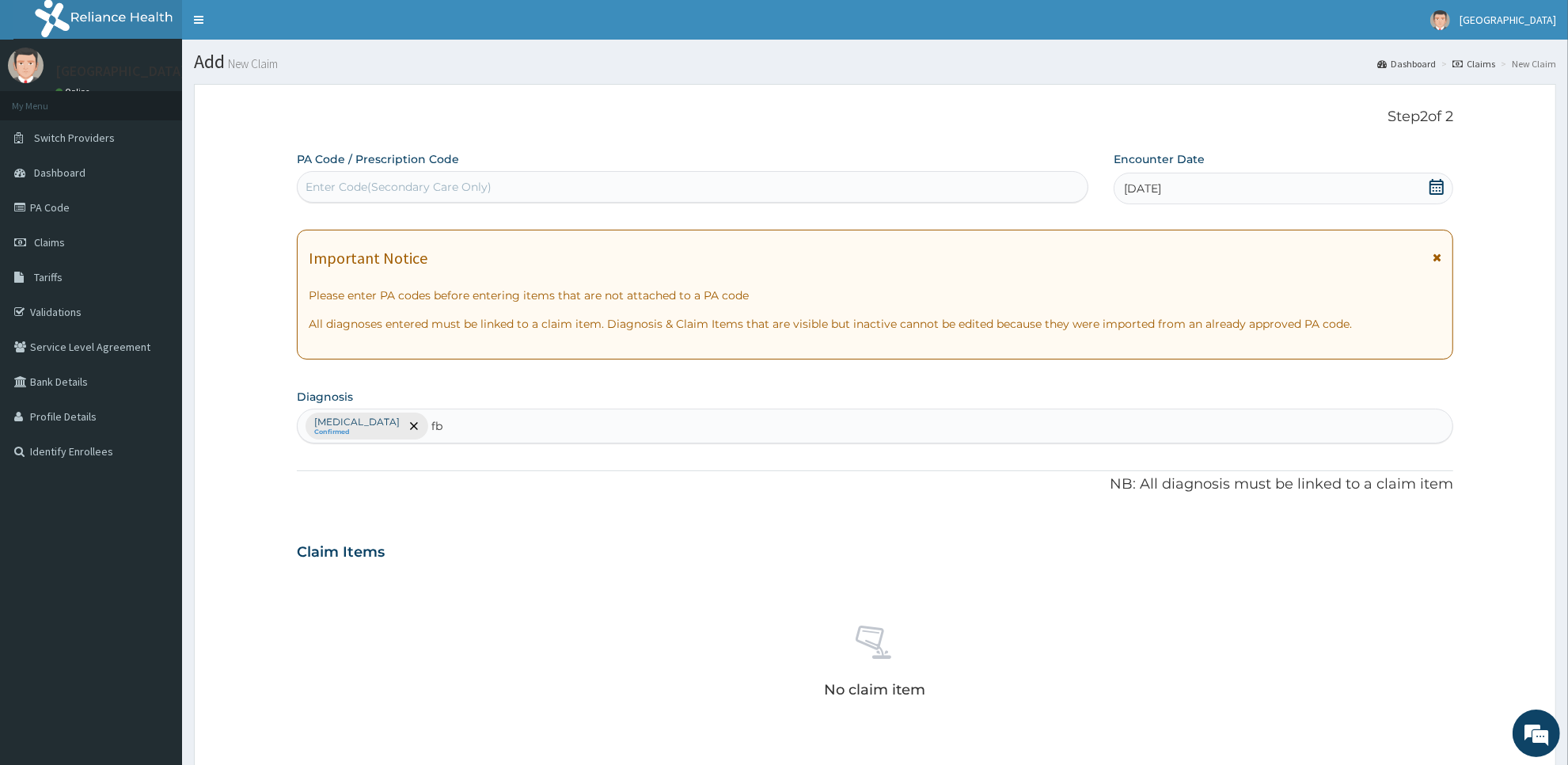
type input "f"
type input "typhoi"
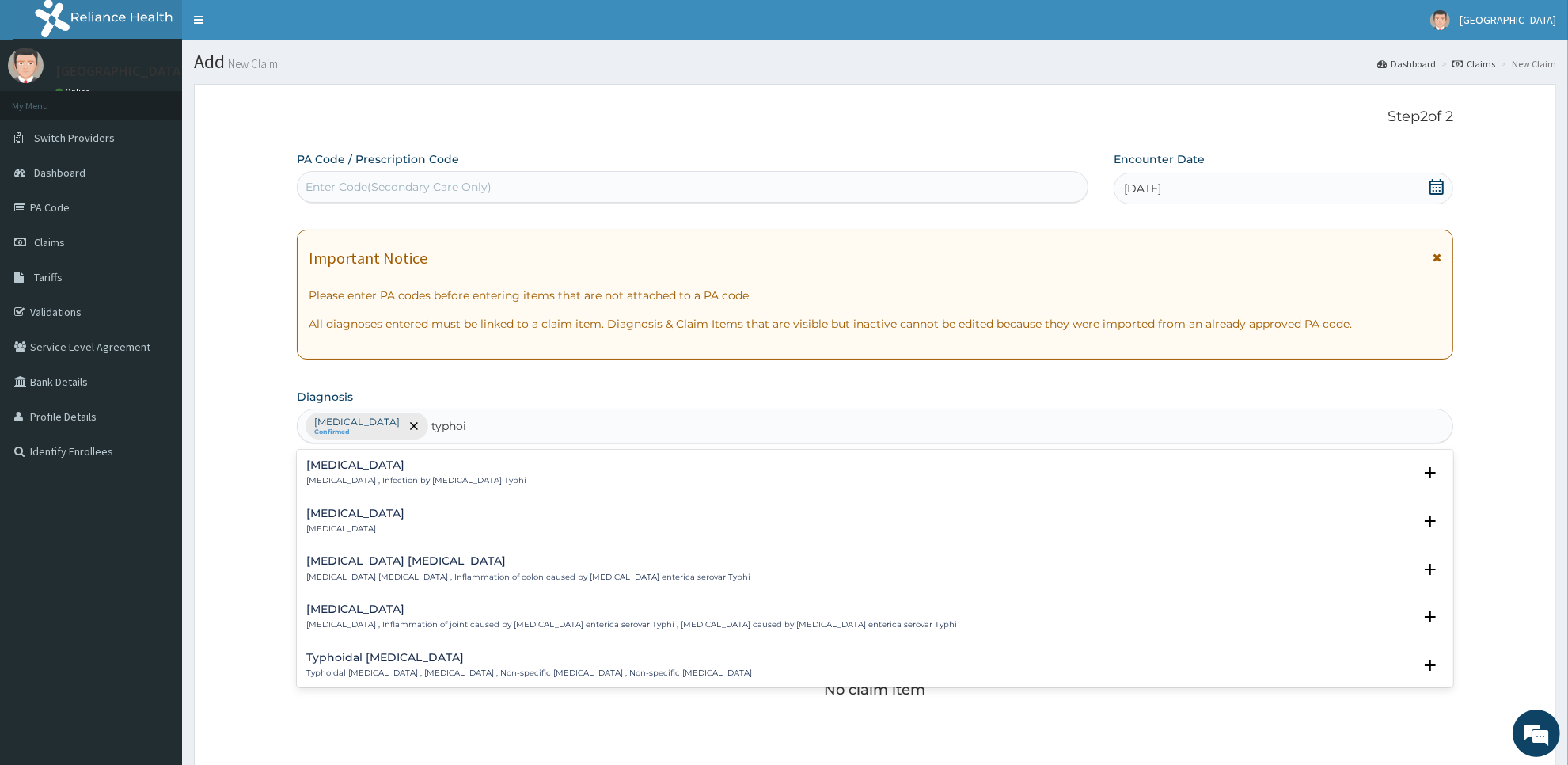
click at [374, 486] on p "Typhoid fever , Infection by Salmonella Typhi" at bounding box center [416, 481] width 220 height 11
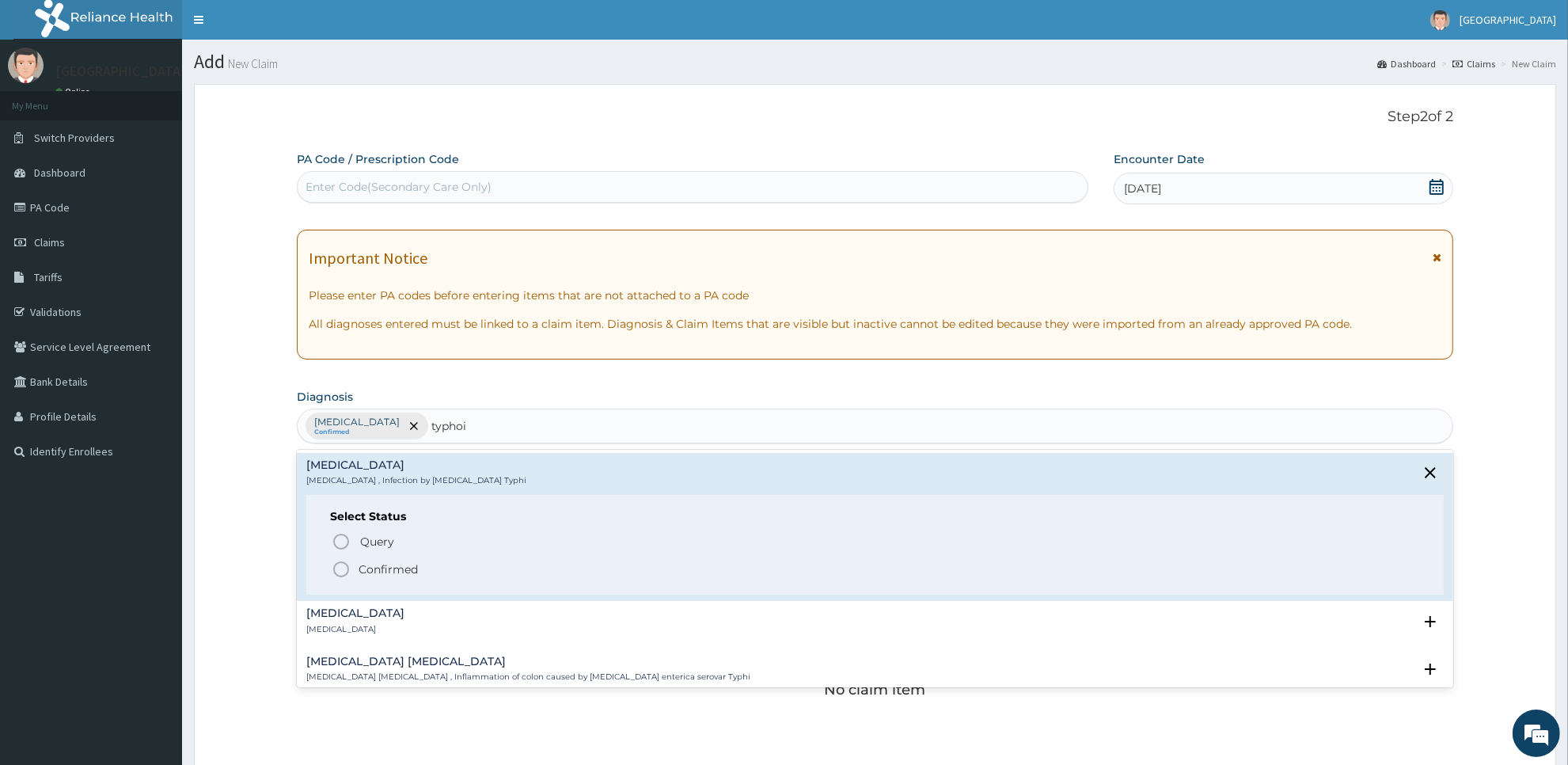
click at [374, 560] on div "Query Query covers suspected (?), Keep in view (kiv), Ruled out (r/o) Confirmed" at bounding box center [874, 554] width 1090 height 48
click at [374, 560] on span "Confirmed" at bounding box center [875, 569] width 1088 height 19
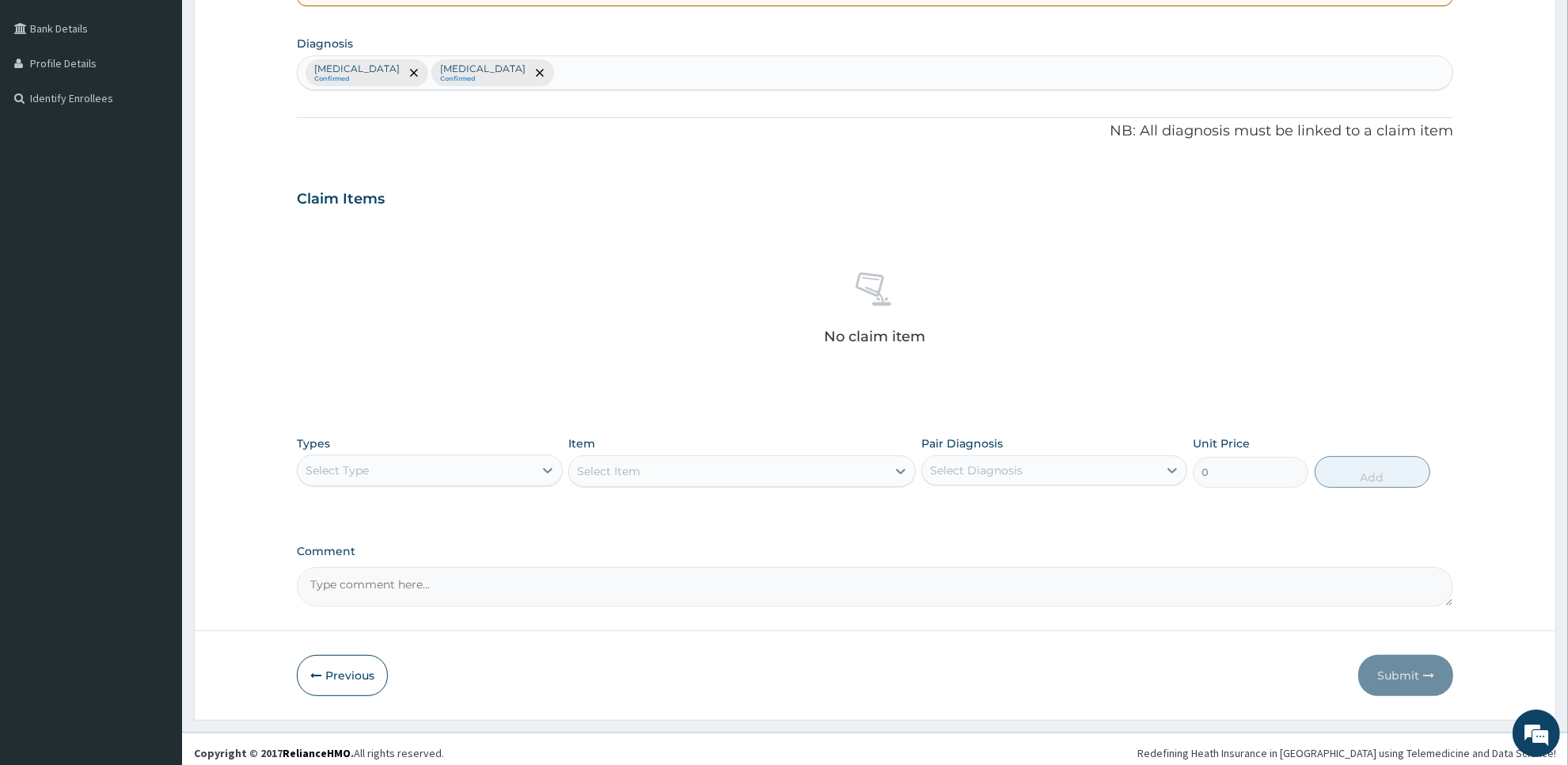
scroll to position [362, 0]
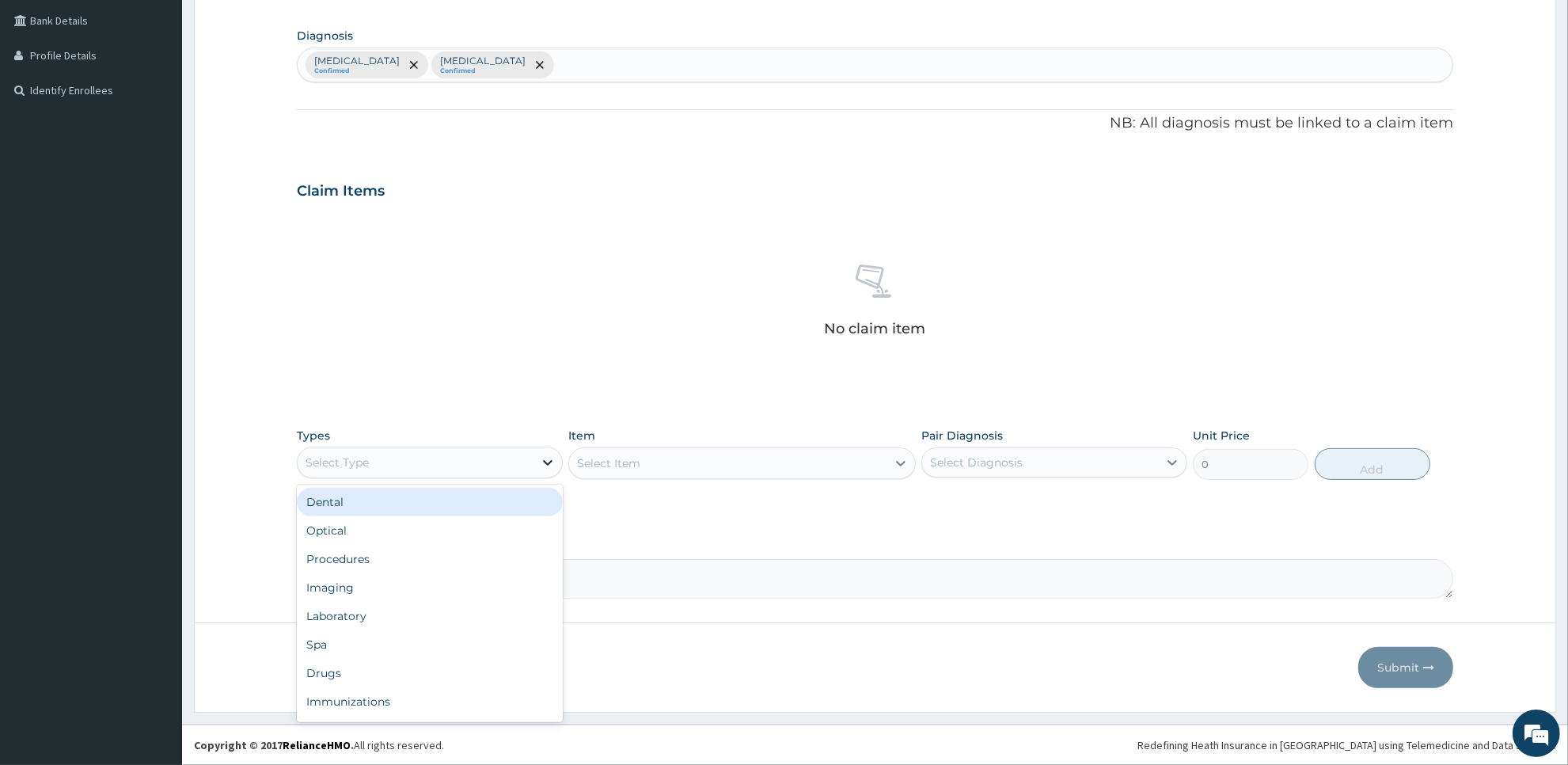
click at [541, 460] on icon at bounding box center [548, 462] width 16 height 16
click at [508, 627] on div "Laboratory" at bounding box center [430, 616] width 266 height 28
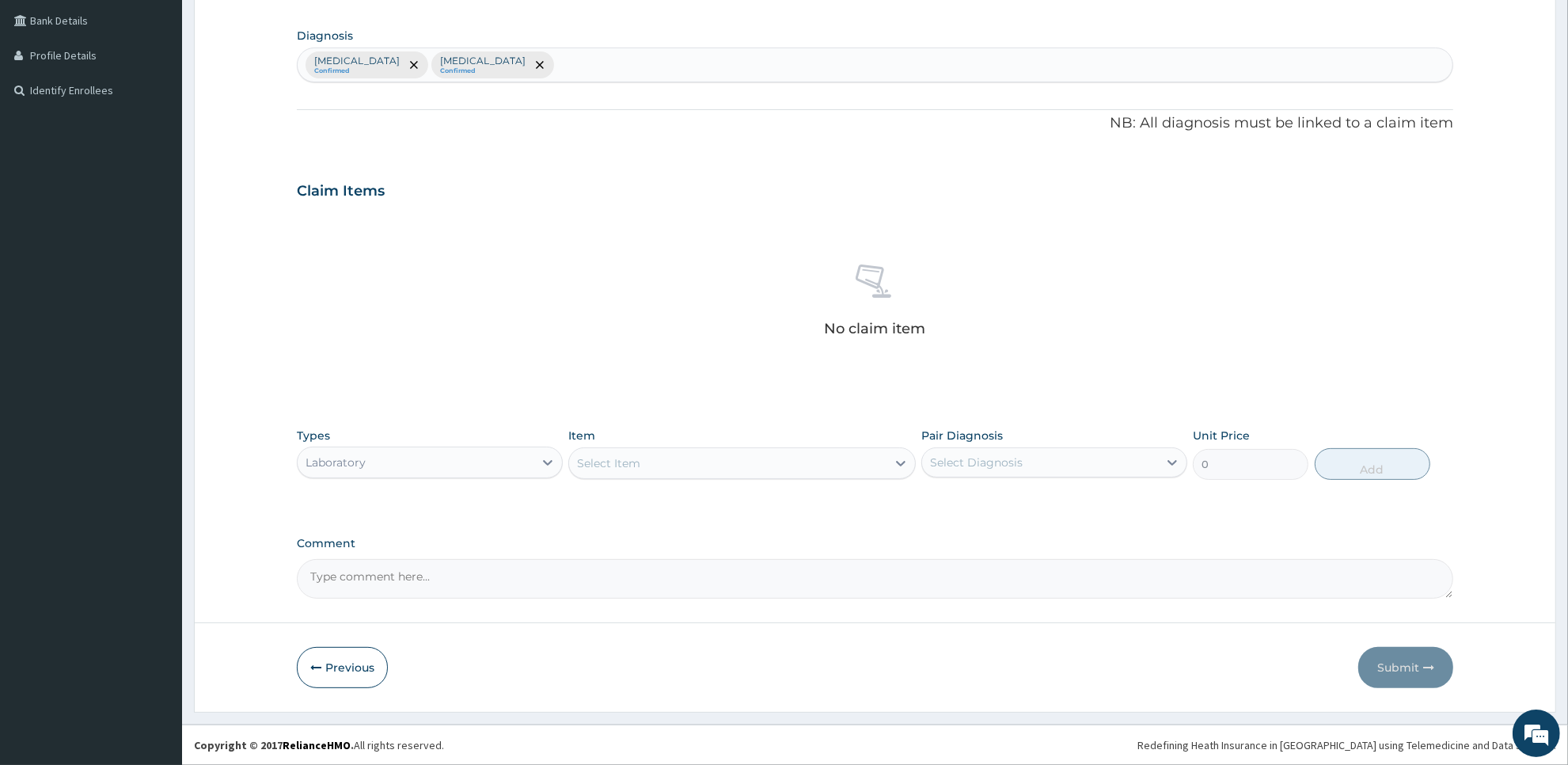
click at [749, 468] on div "Select Item" at bounding box center [727, 463] width 317 height 25
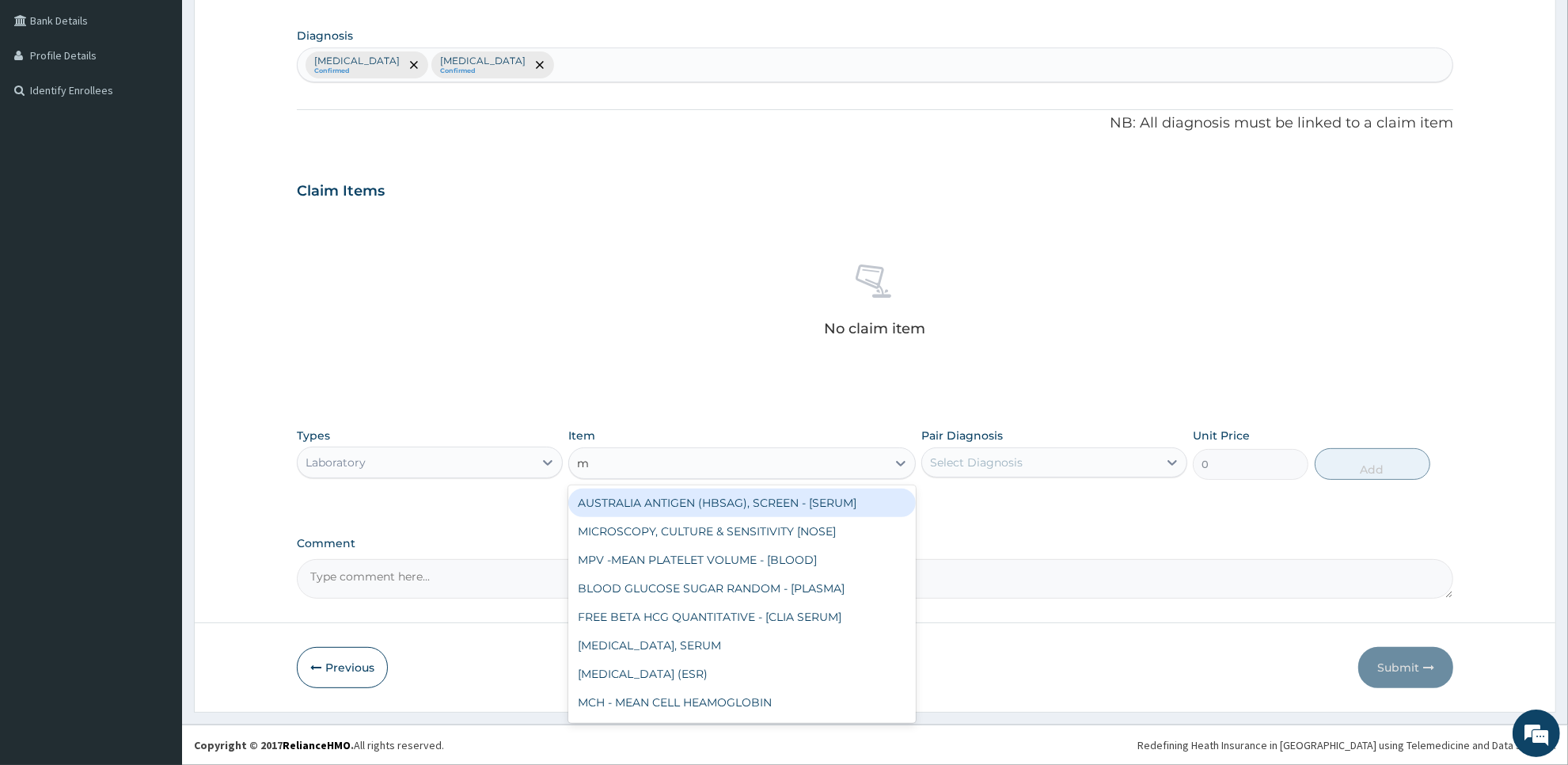
type input "mp"
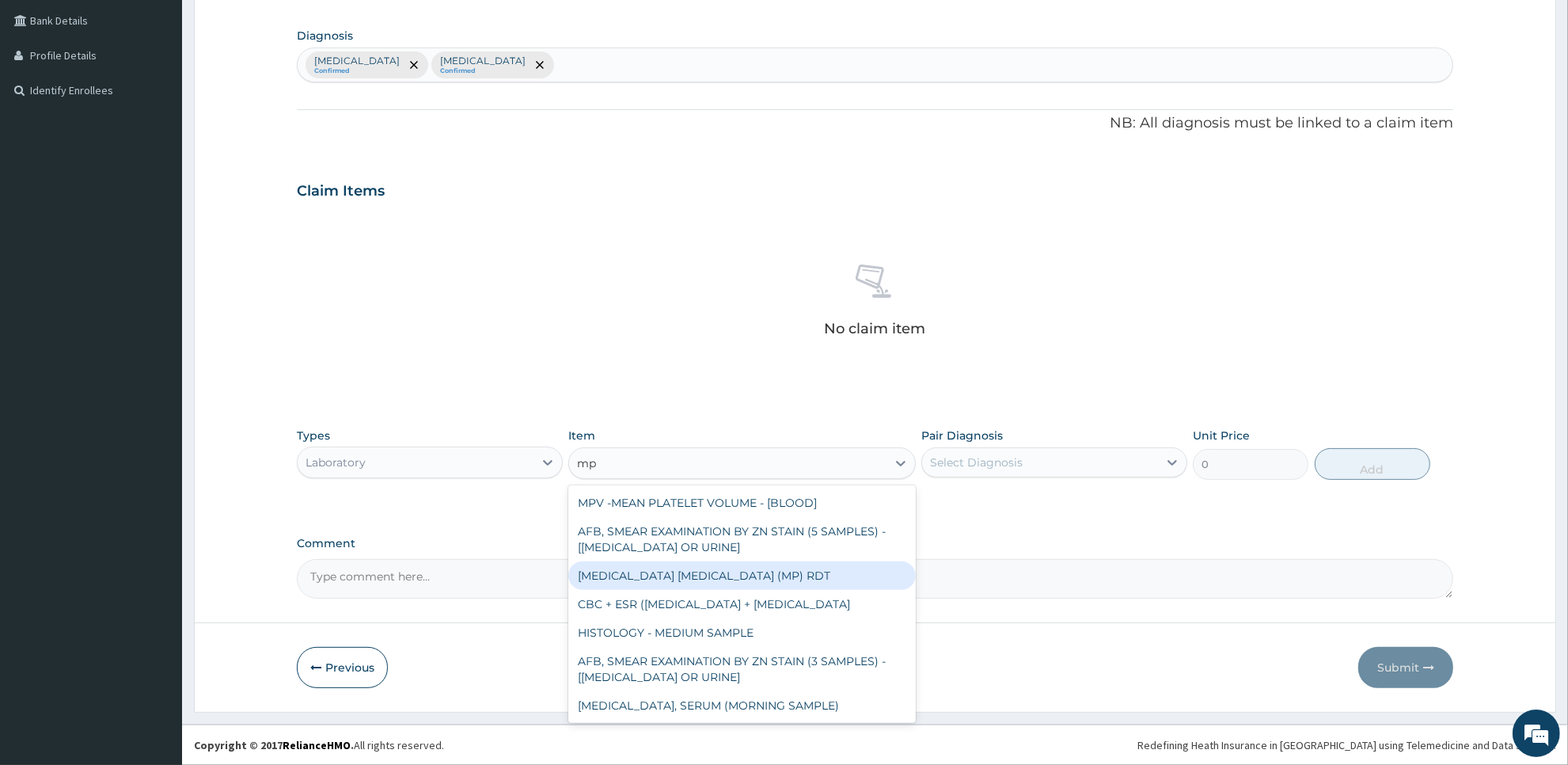
click at [745, 578] on div "MALARIA PARASITE (MP) RDT" at bounding box center [741, 576] width 346 height 28
type input "2000"
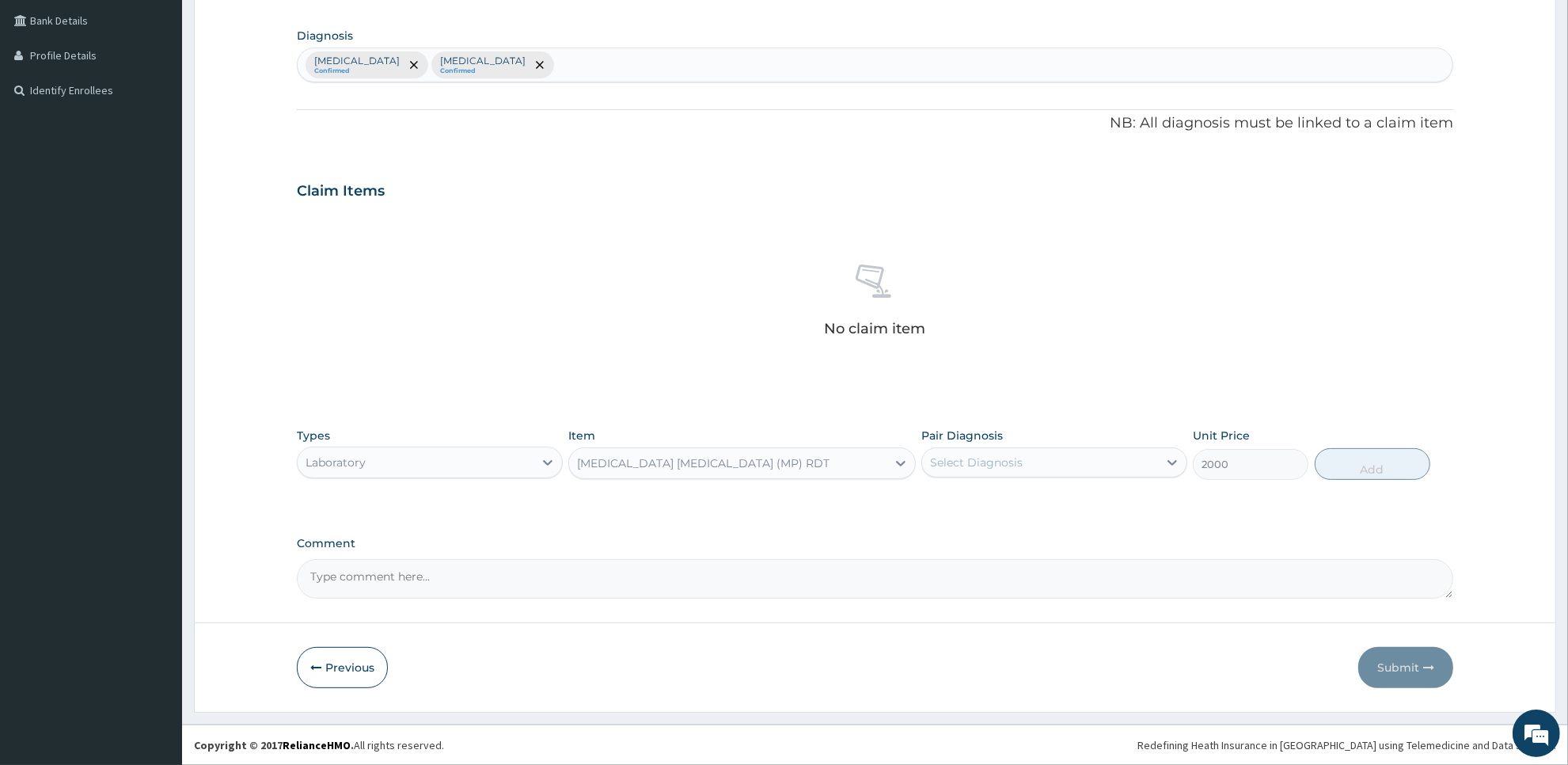
click at [1001, 460] on div "Select Diagnosis" at bounding box center [977, 462] width 93 height 16
click at [995, 509] on div "[MEDICAL_DATA]" at bounding box center [1054, 503] width 266 height 32
checkbox input "true"
click at [1328, 471] on button "Add" at bounding box center [1372, 464] width 116 height 32
type input "0"
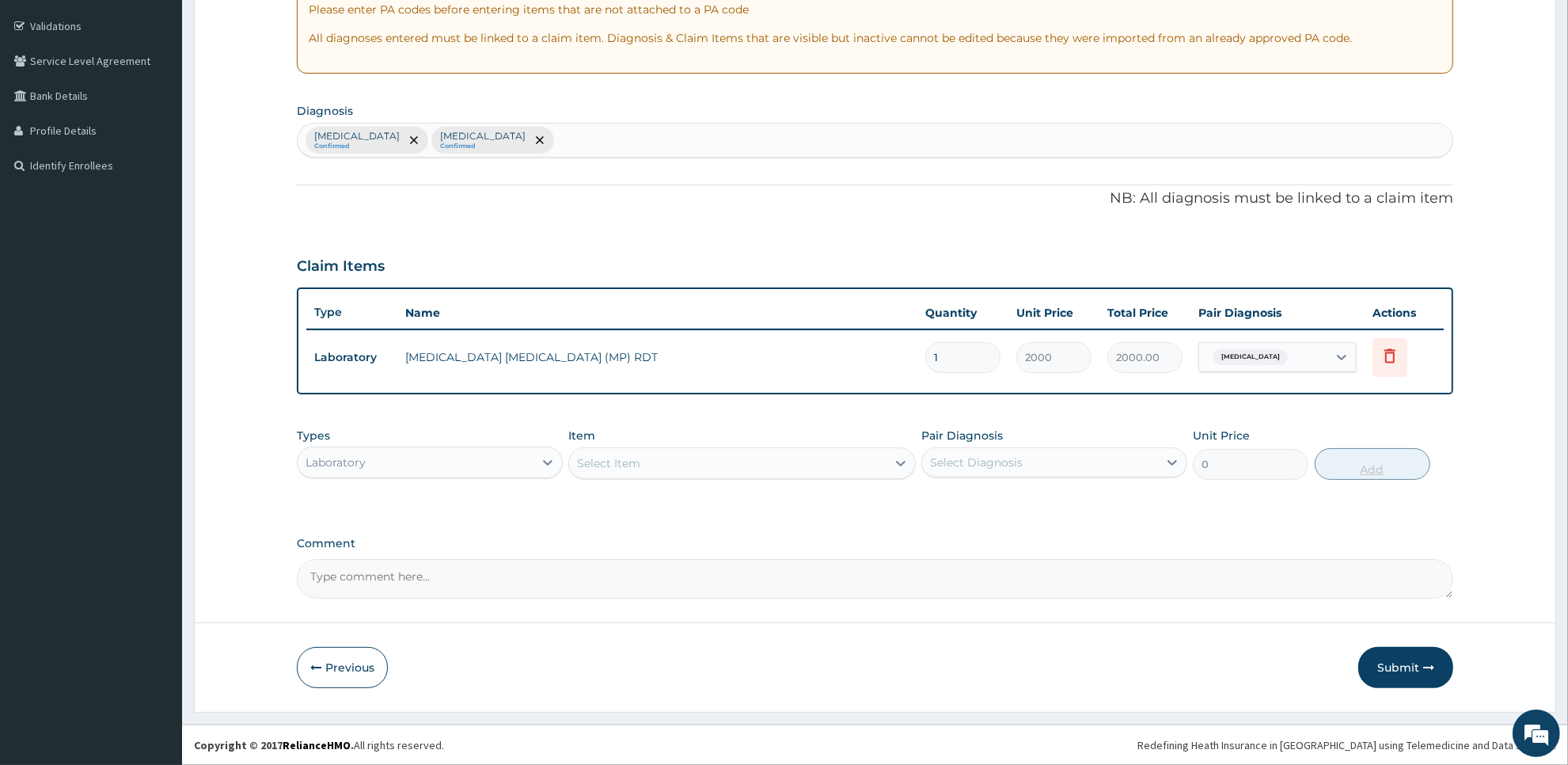
scroll to position [285, 0]
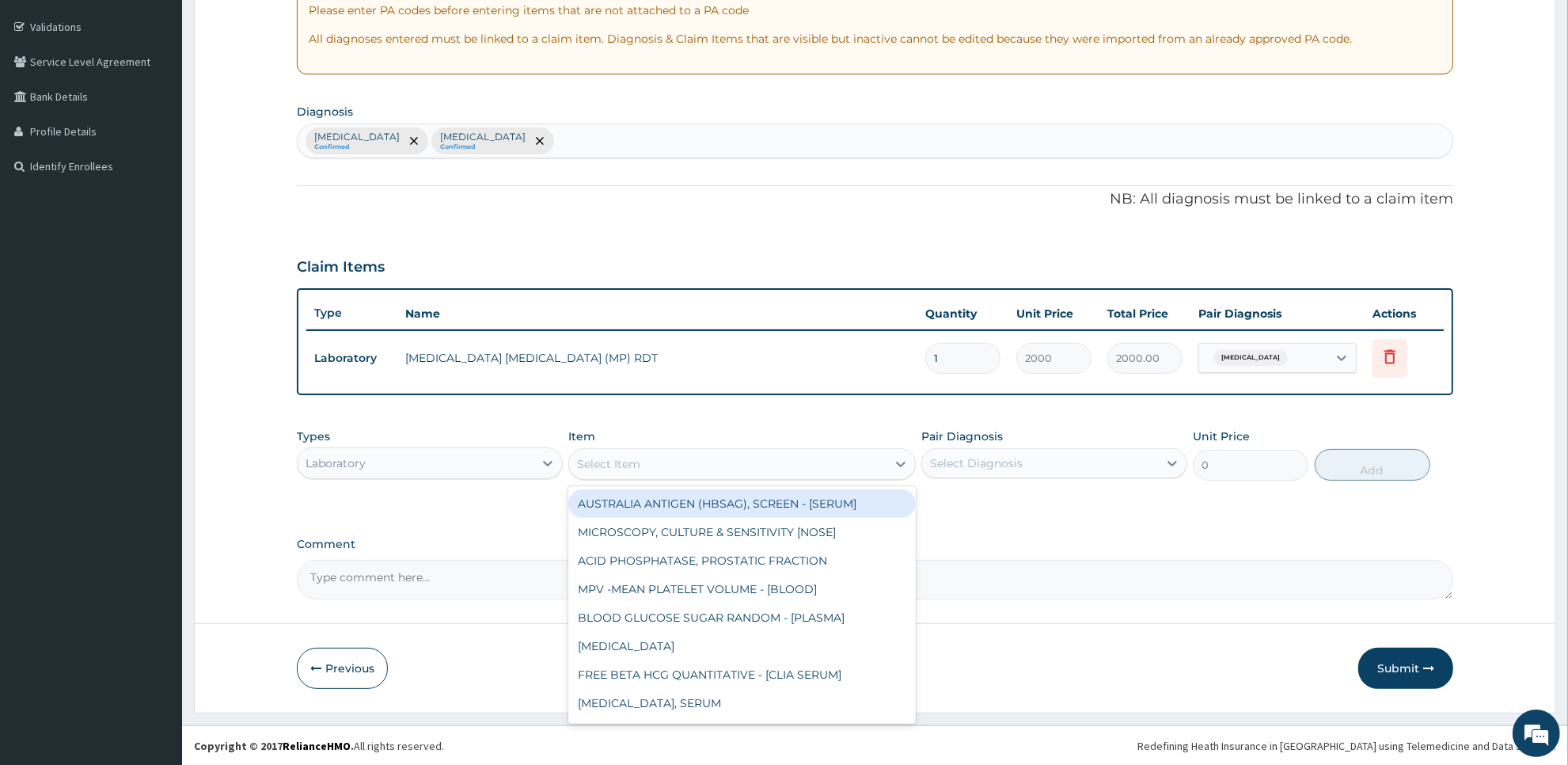
click at [863, 464] on div "Select Item" at bounding box center [727, 464] width 317 height 25
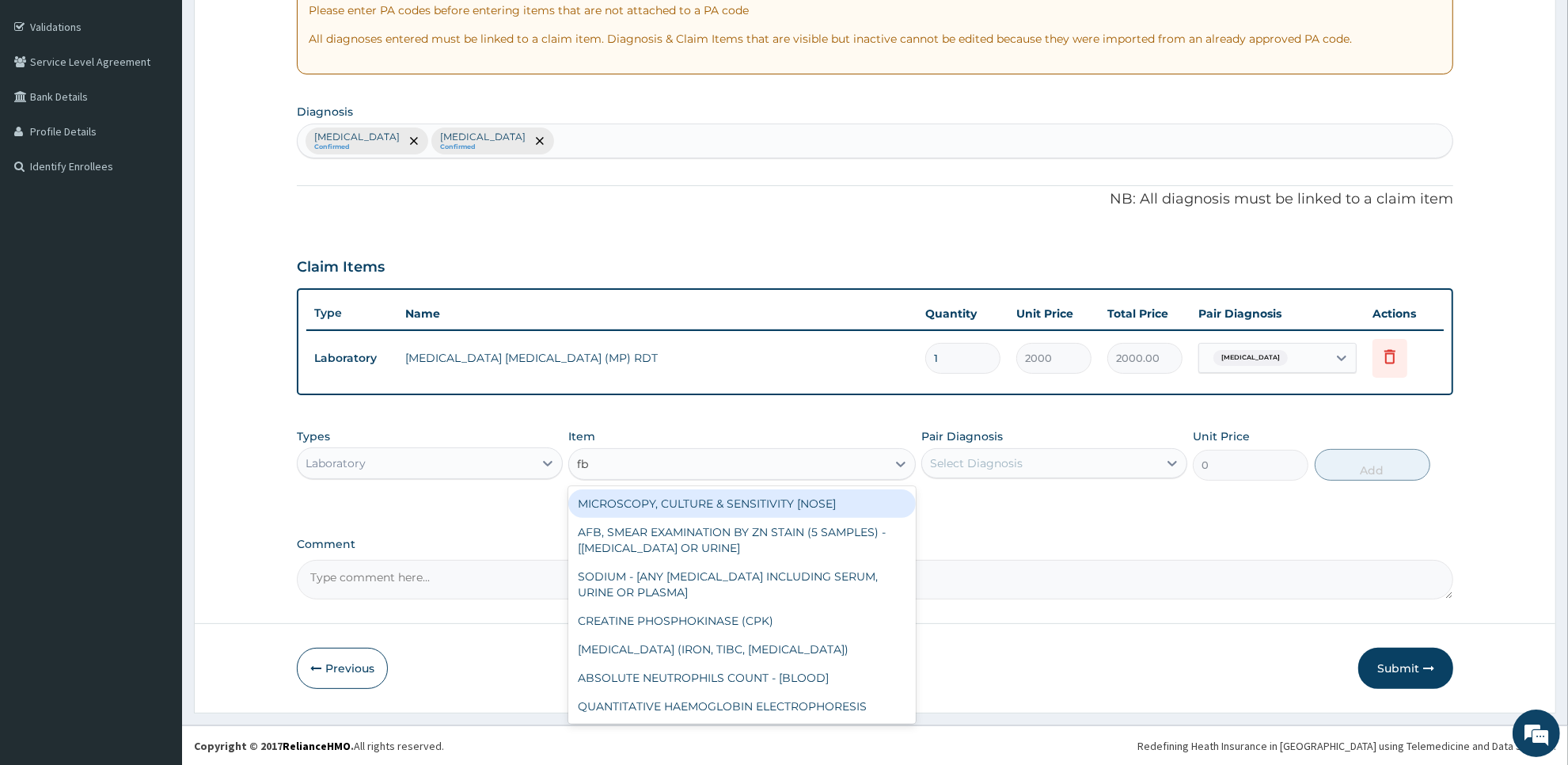
type input "fbc"
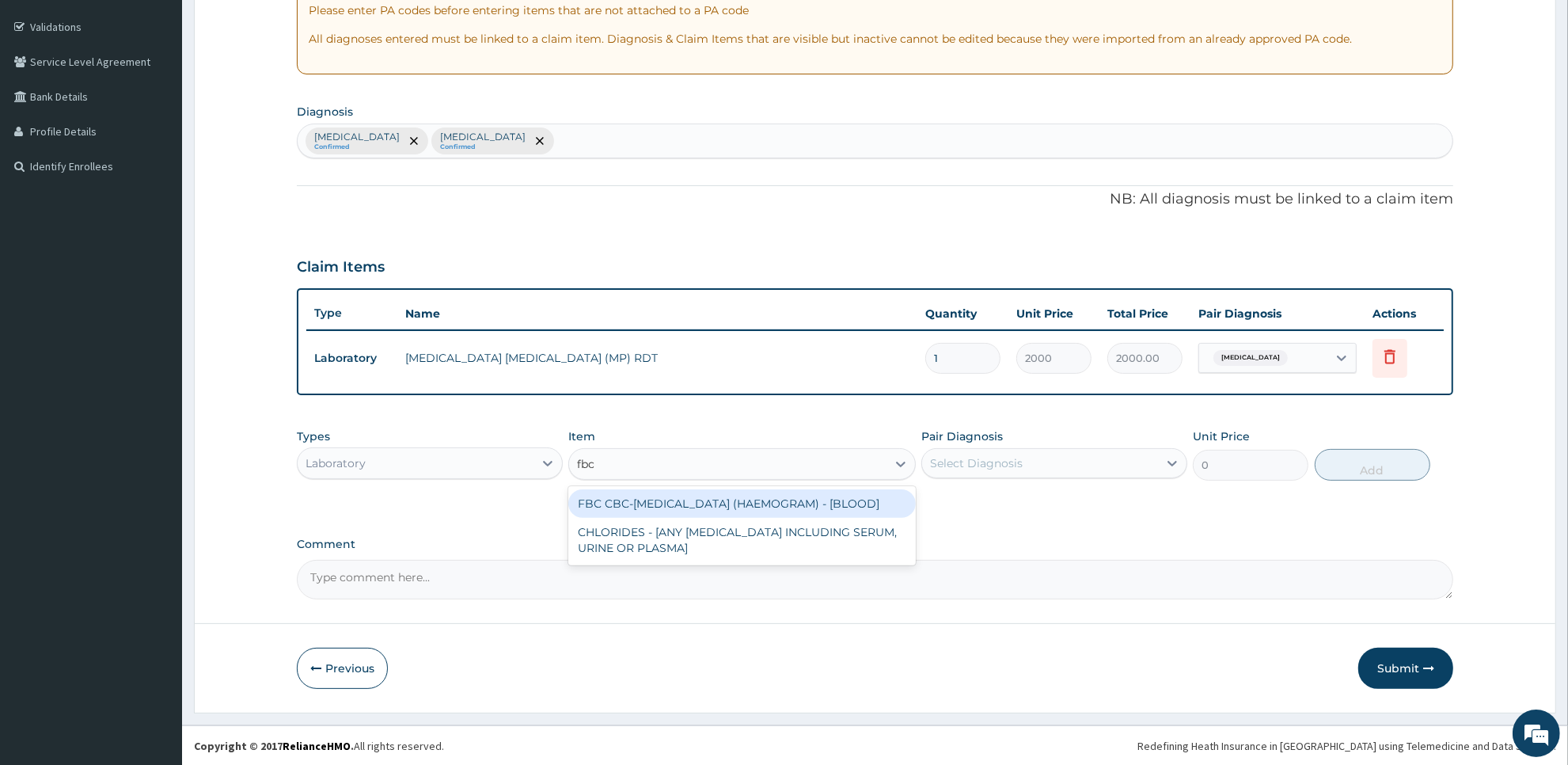
click at [863, 509] on div "FBC CBC-COMPLETE BLOOD COUNT (HAEMOGRAM) - [BLOOD]" at bounding box center [741, 504] width 346 height 28
type input "5000"
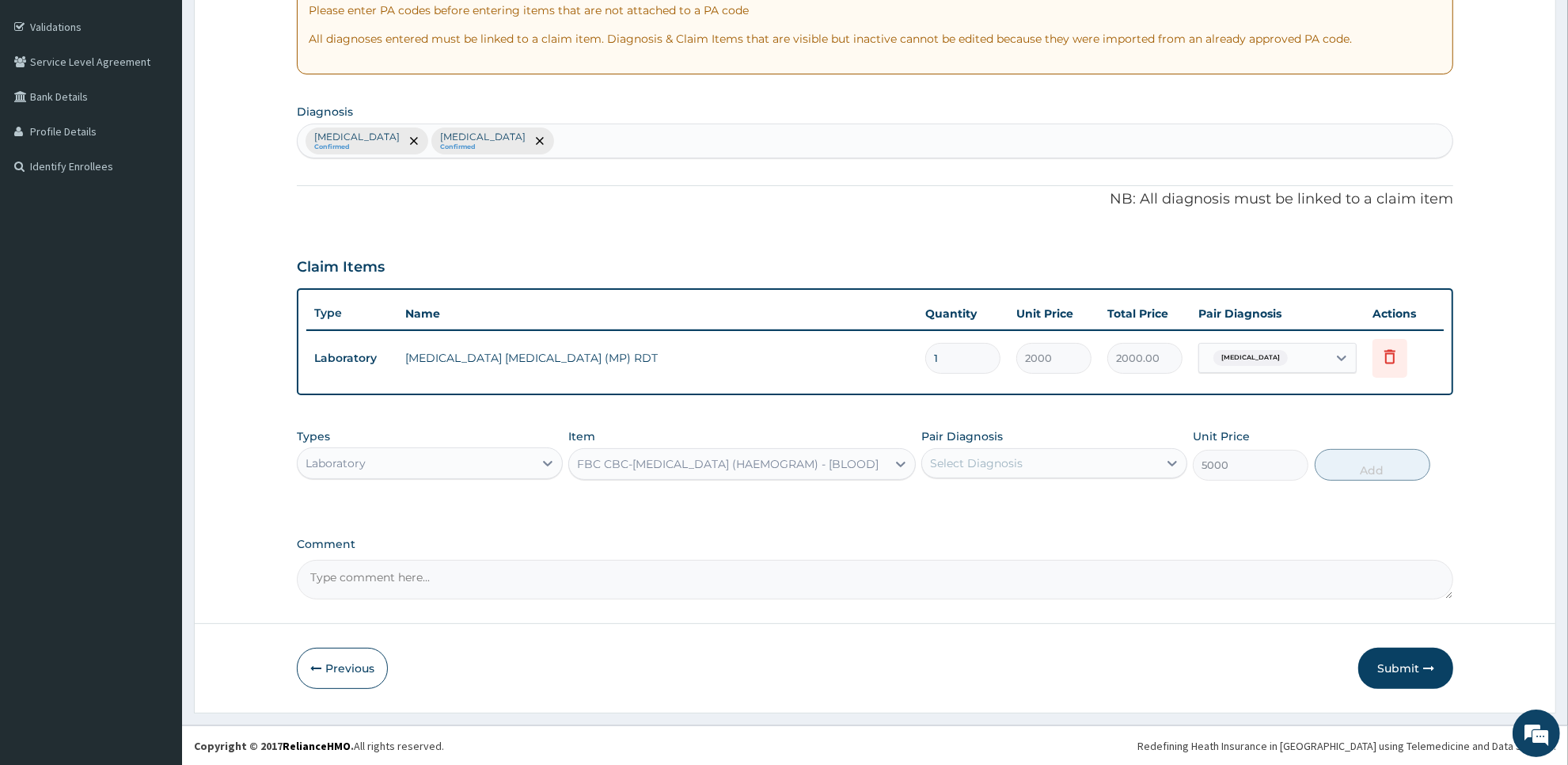
click at [1031, 468] on div "Select Diagnosis" at bounding box center [1040, 463] width 236 height 25
click at [1033, 501] on div "[MEDICAL_DATA]" at bounding box center [1054, 504] width 266 height 32
checkbox input "true"
click at [1344, 465] on button "Add" at bounding box center [1372, 465] width 116 height 32
type input "0"
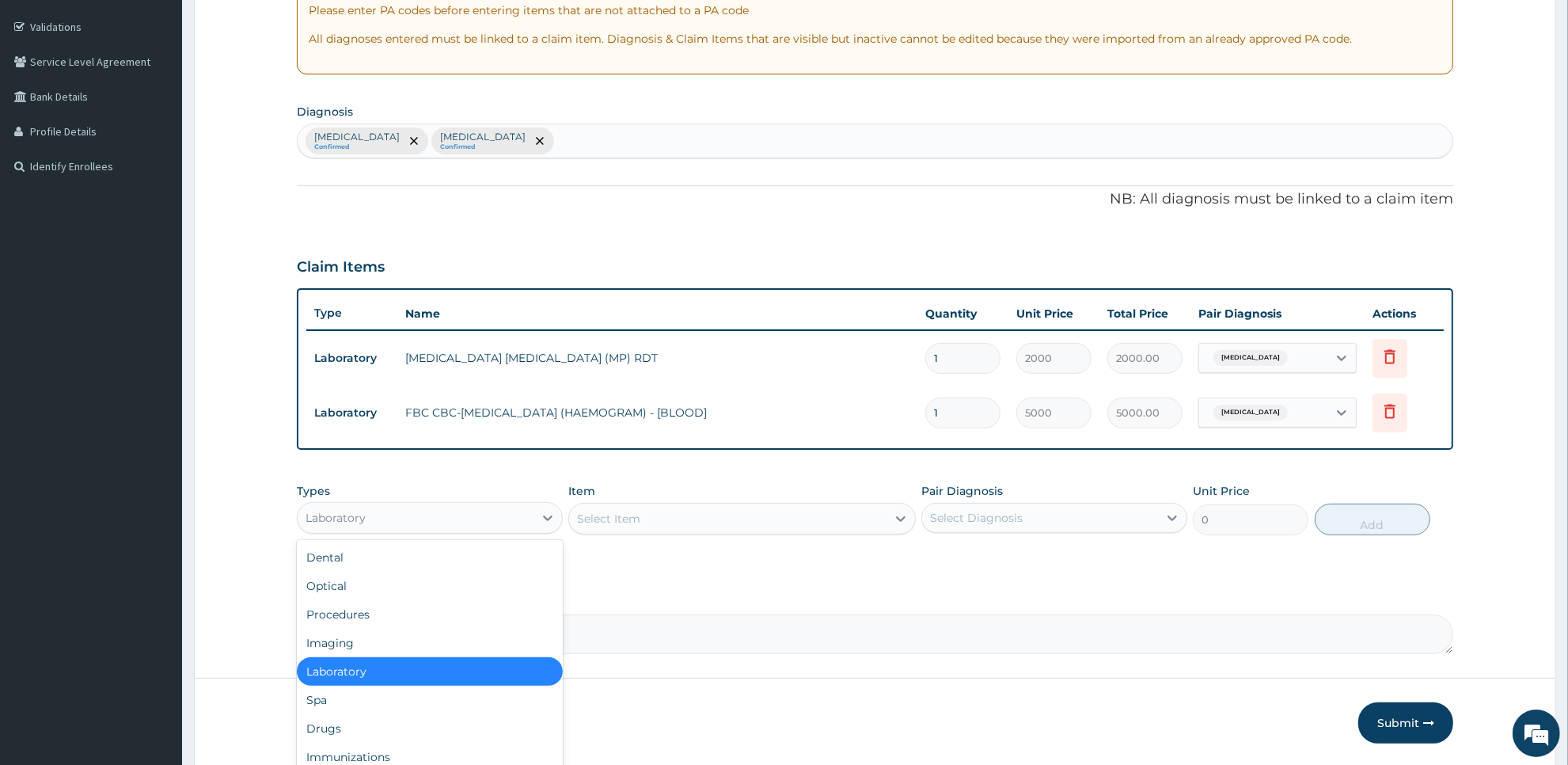
click at [488, 525] on div "Laboratory" at bounding box center [415, 518] width 236 height 25
click at [460, 719] on div "Drugs" at bounding box center [430, 728] width 266 height 28
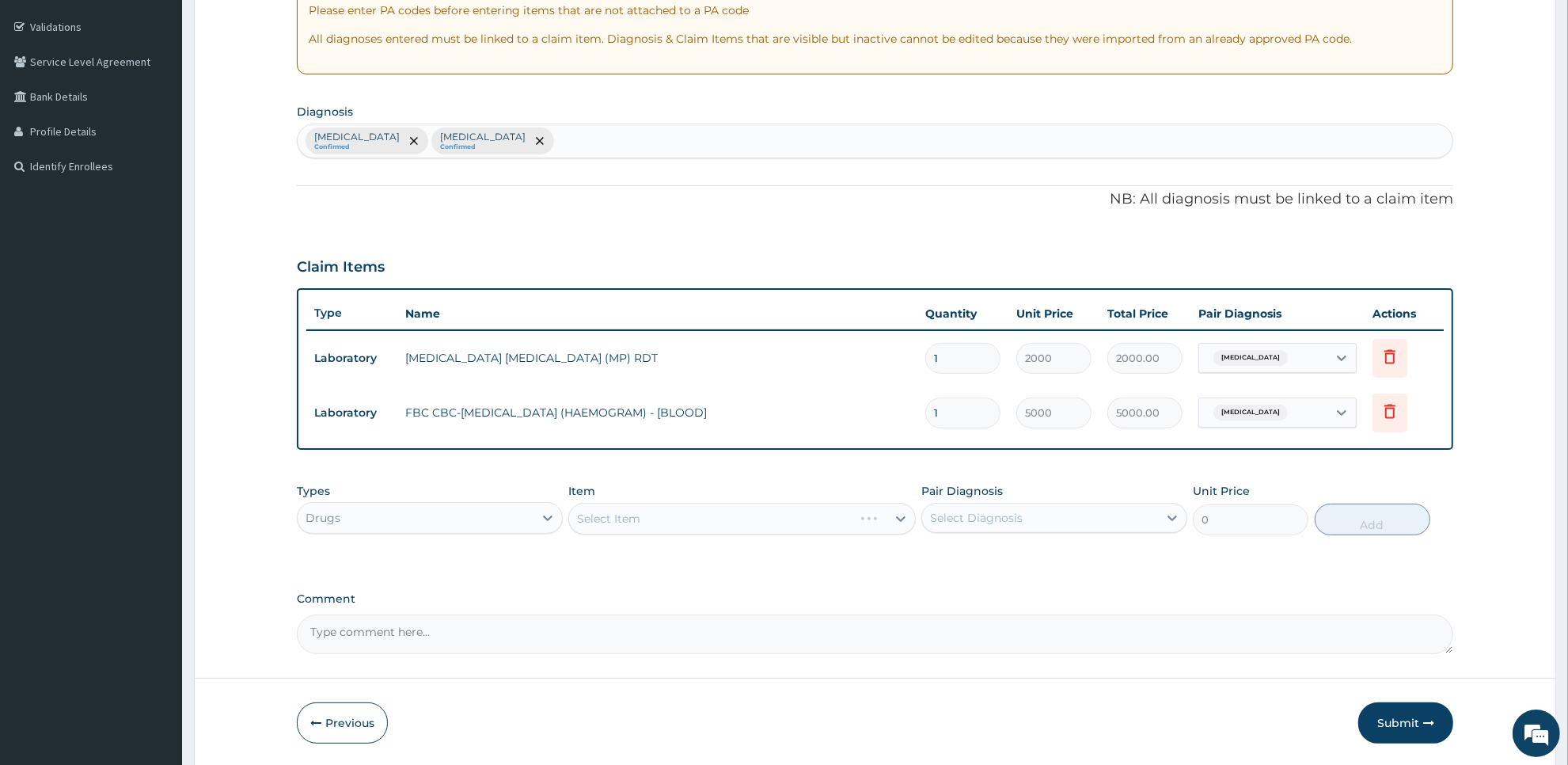
click at [687, 705] on div "Previous Submit" at bounding box center [875, 723] width 1157 height 41
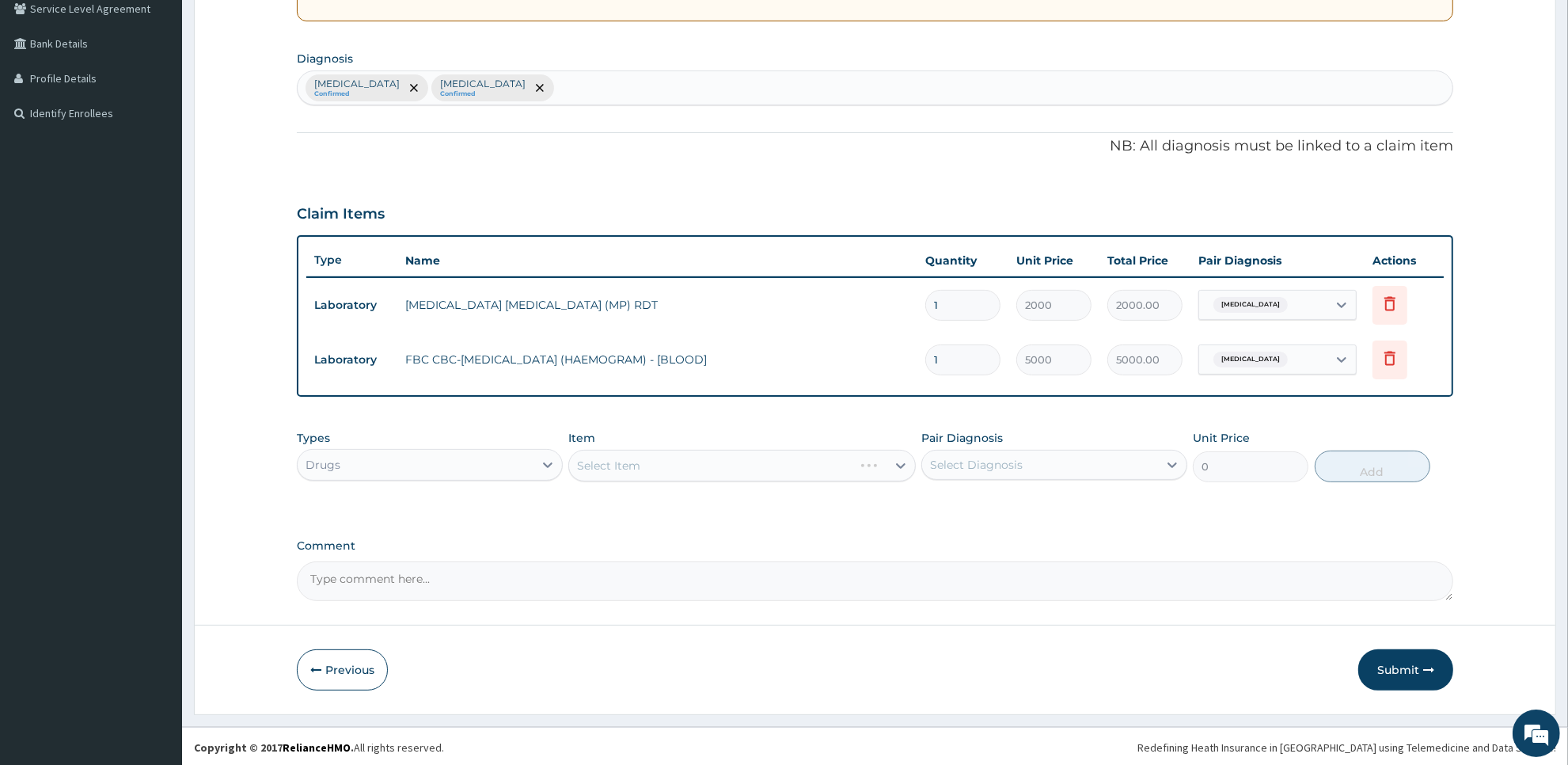
scroll to position [339, 0]
click at [821, 468] on div "Select Item" at bounding box center [727, 464] width 317 height 25
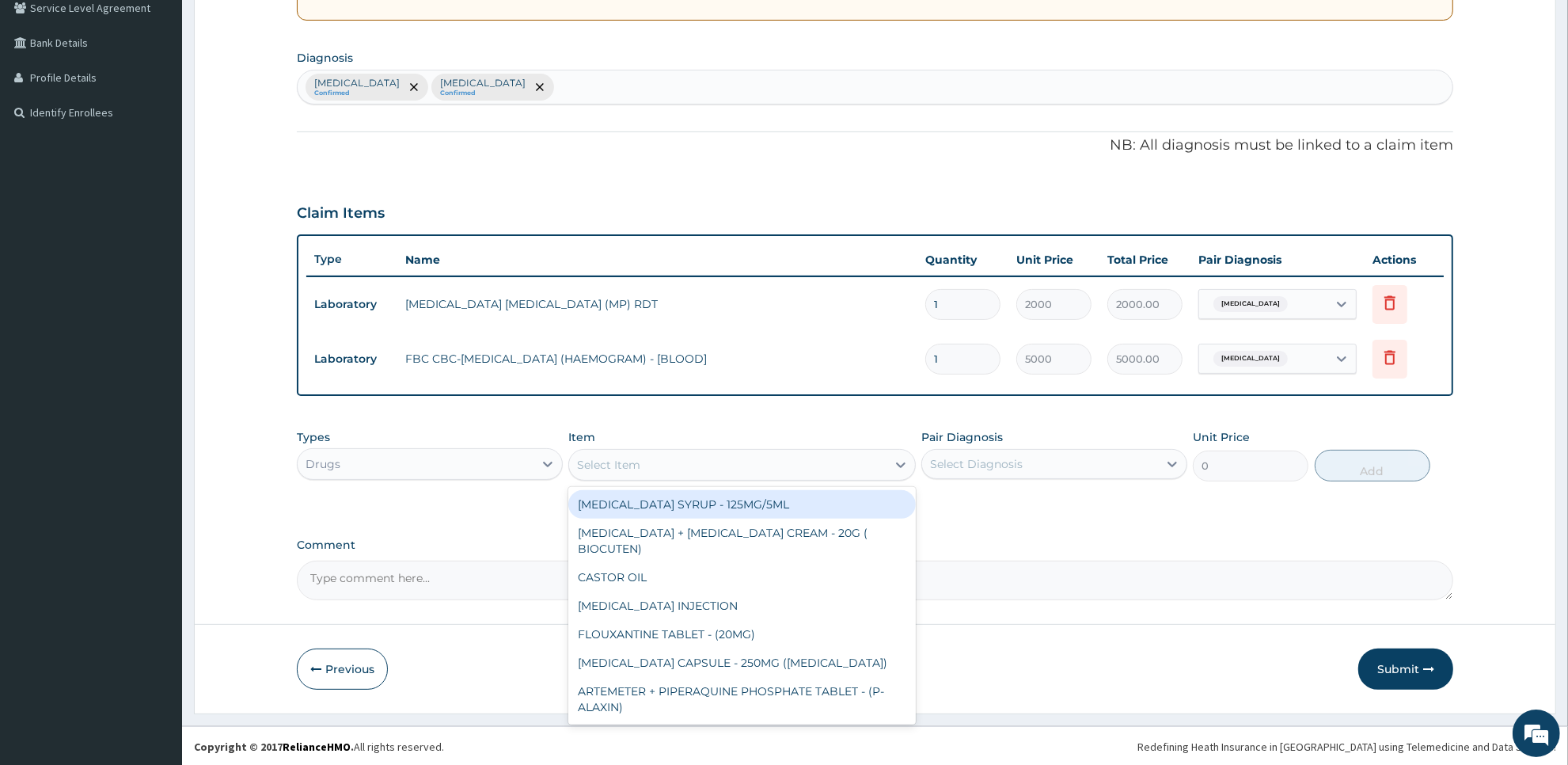
type input "c"
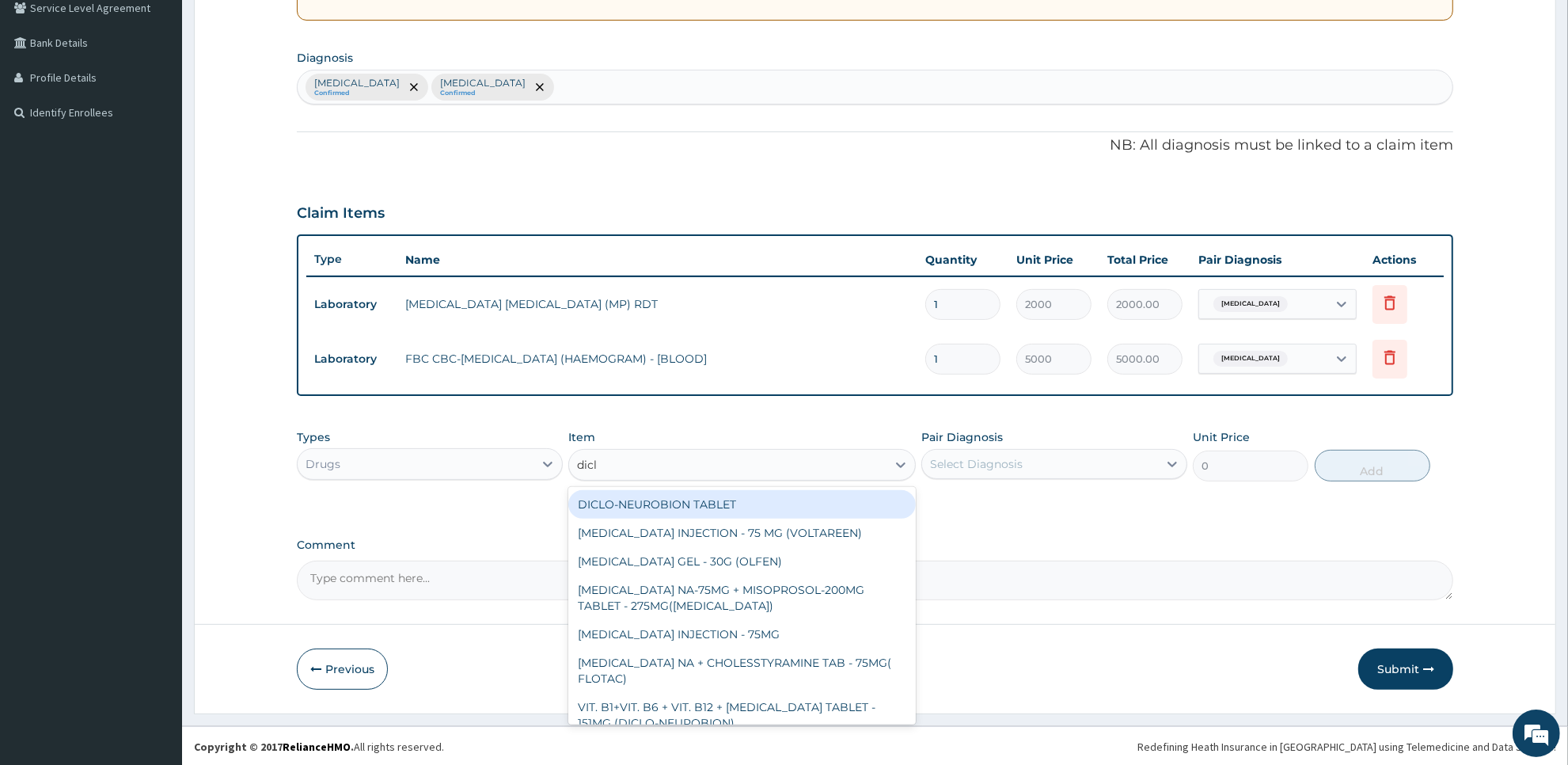
type input "diclo"
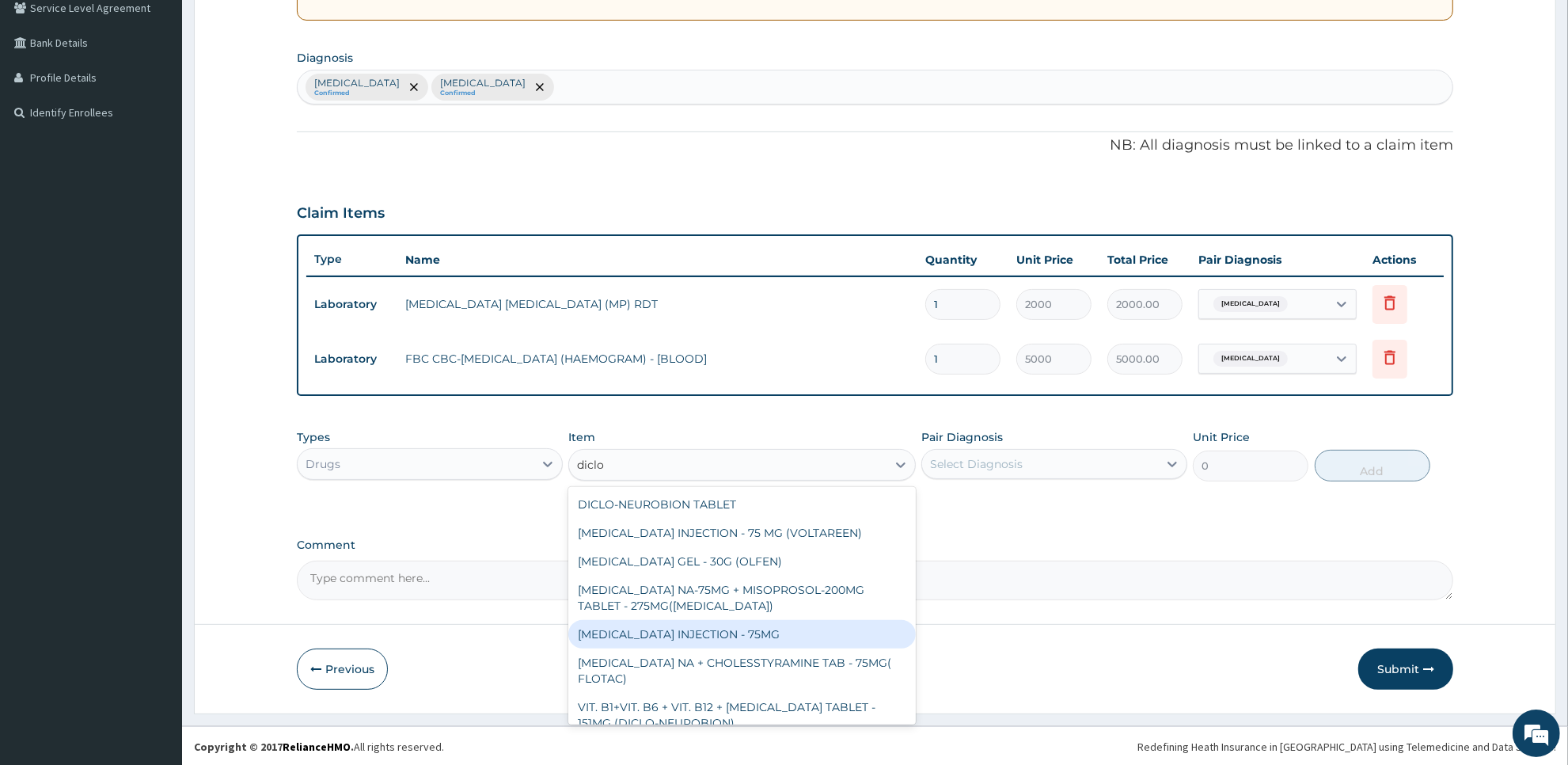
click at [803, 622] on div "DICLOFENAC INJECTION - 75MG" at bounding box center [741, 634] width 346 height 28
type input "420"
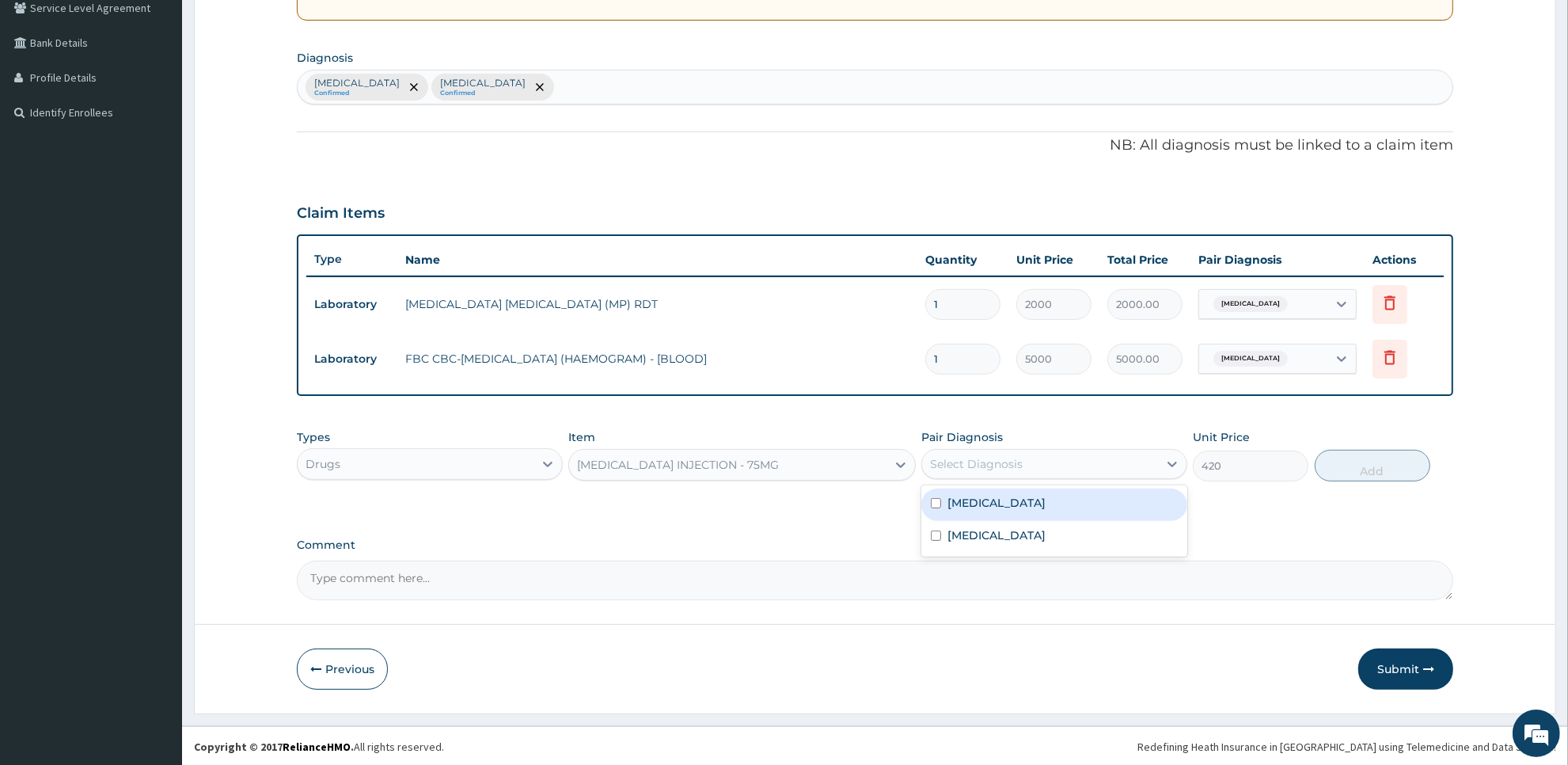
click at [1111, 466] on div "Select Diagnosis" at bounding box center [1040, 464] width 236 height 25
click at [1112, 503] on div "Malaria" at bounding box center [1054, 504] width 266 height 32
checkbox input "true"
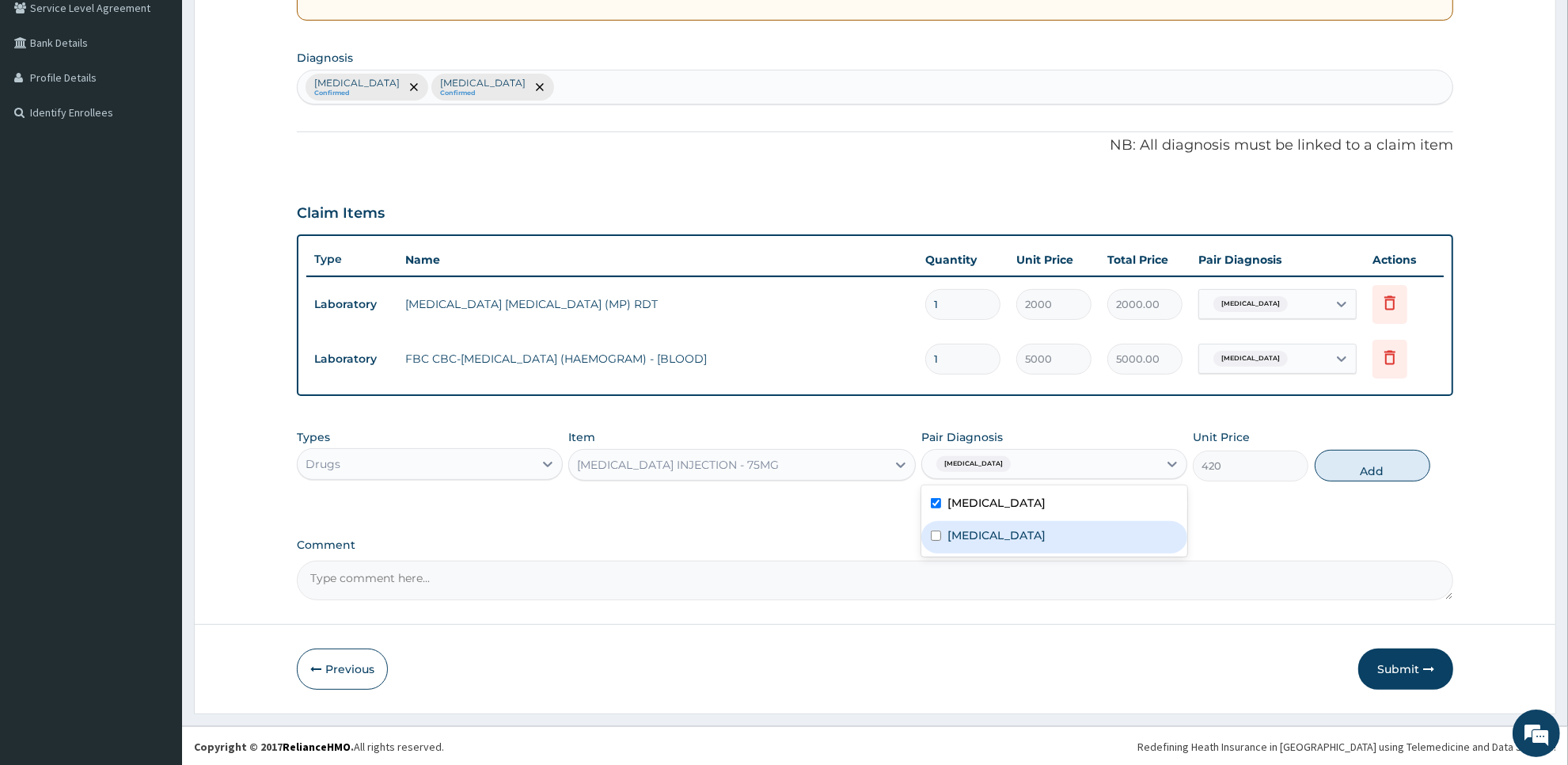
click at [1112, 537] on div "Typhoid fever" at bounding box center [1054, 537] width 266 height 32
checkbox input "true"
click at [1366, 472] on button "Add" at bounding box center [1372, 466] width 116 height 32
type input "0"
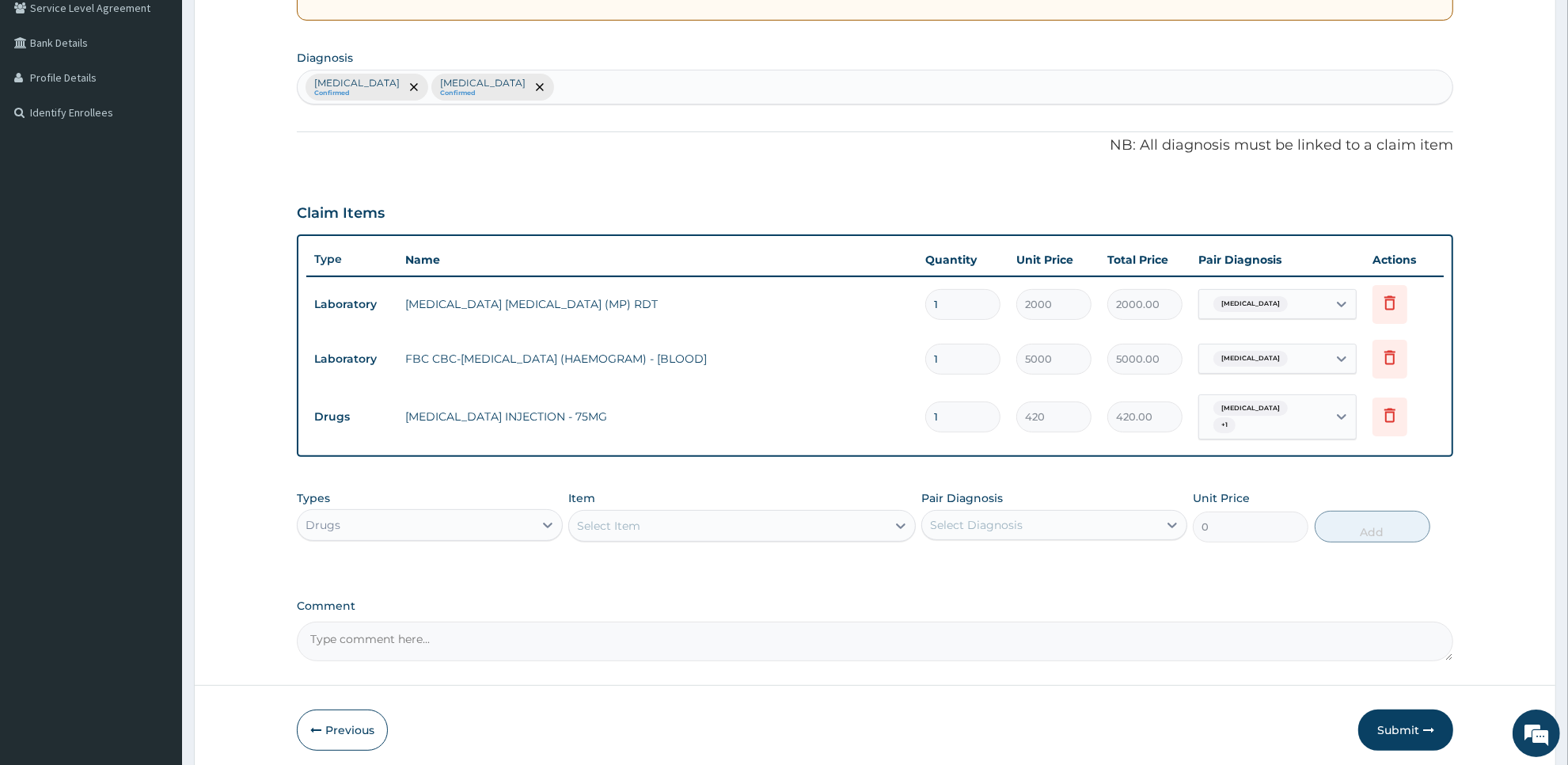
click at [866, 513] on div "Select Item" at bounding box center [727, 525] width 317 height 25
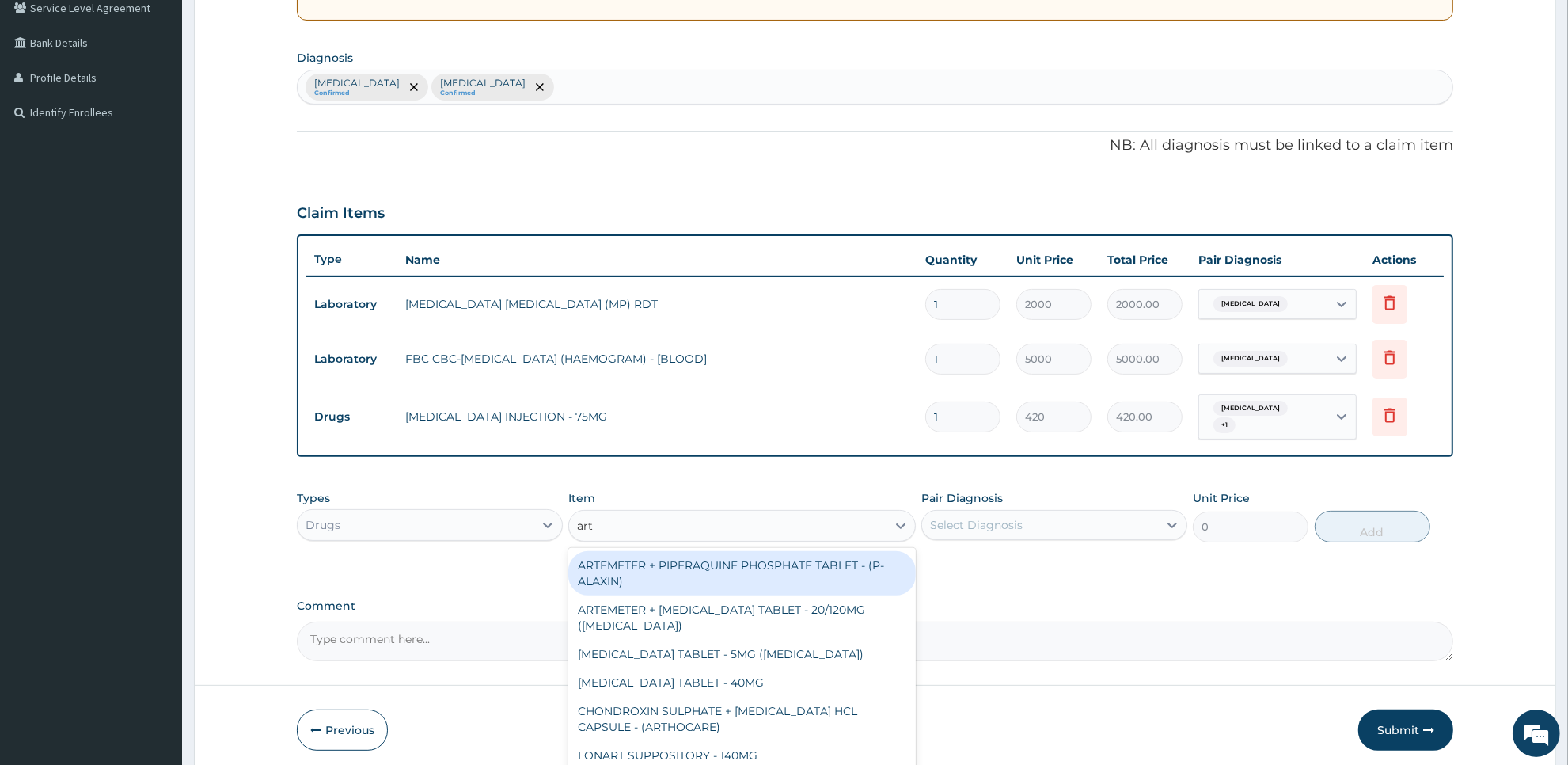
type input "arte"
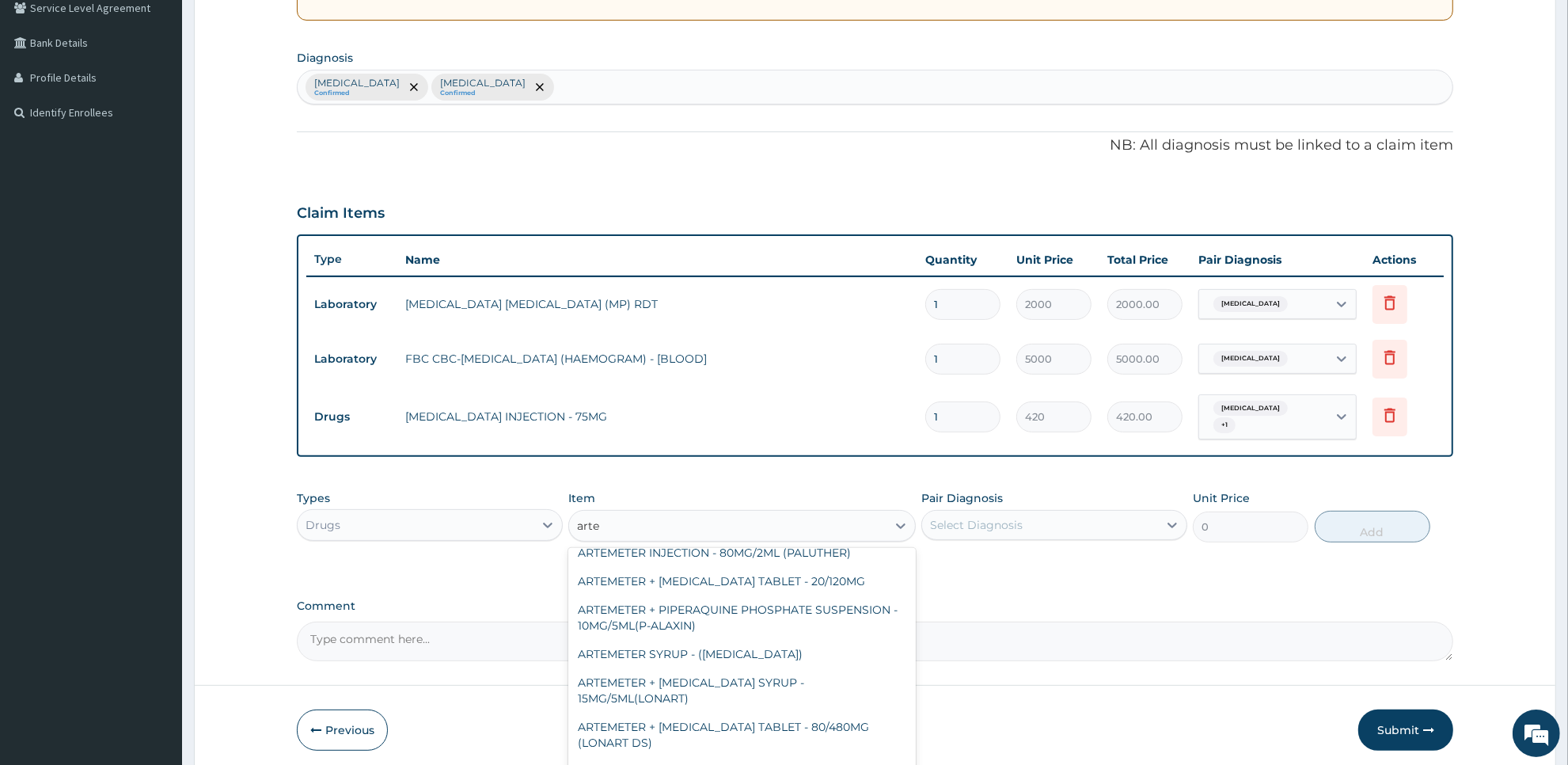
scroll to position [557, 0]
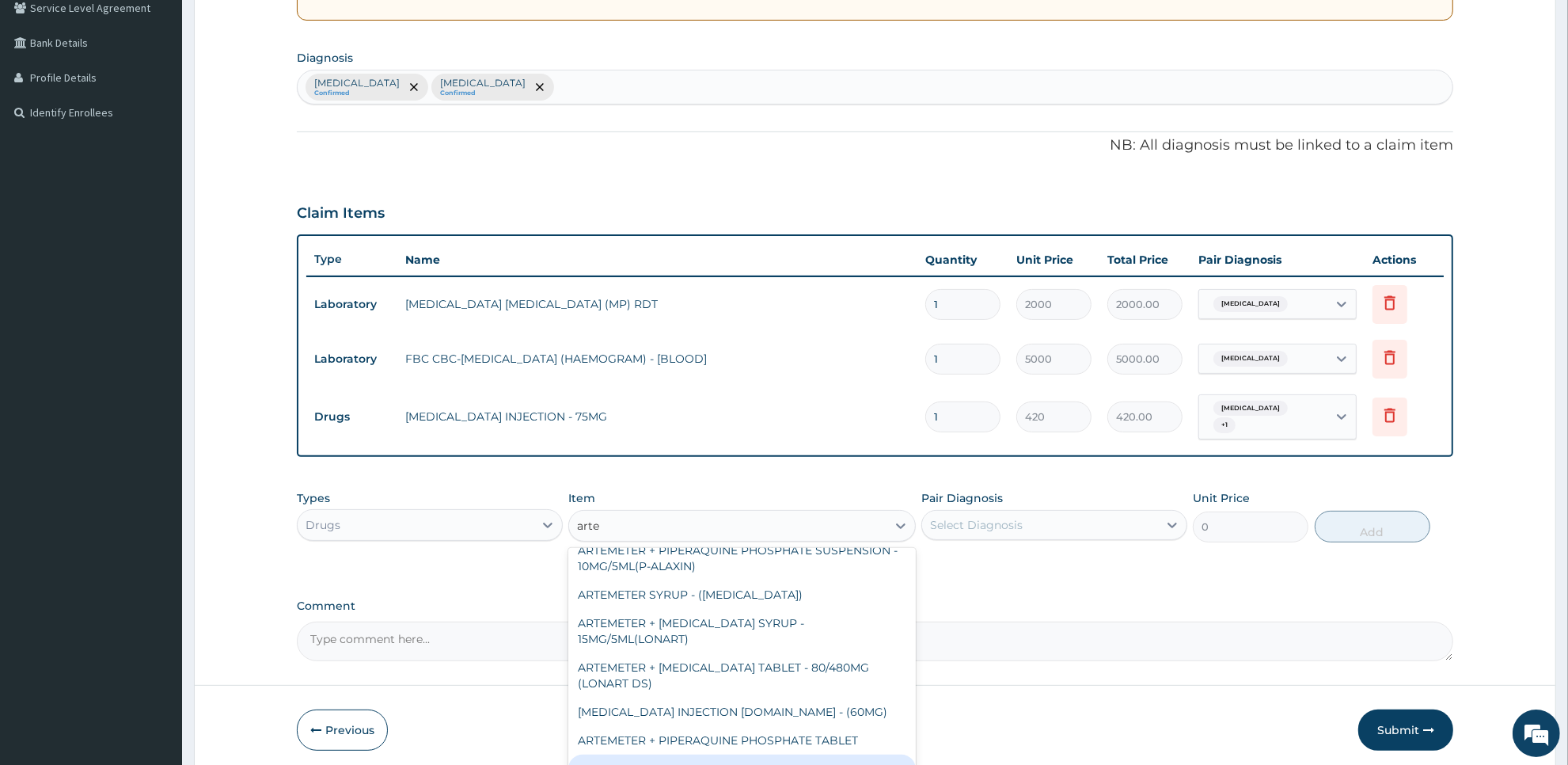
click at [887, 754] on div "ARTEMETER INJECTION - 80MG" at bounding box center [741, 769] width 346 height 28
type input "475.99999999999994"
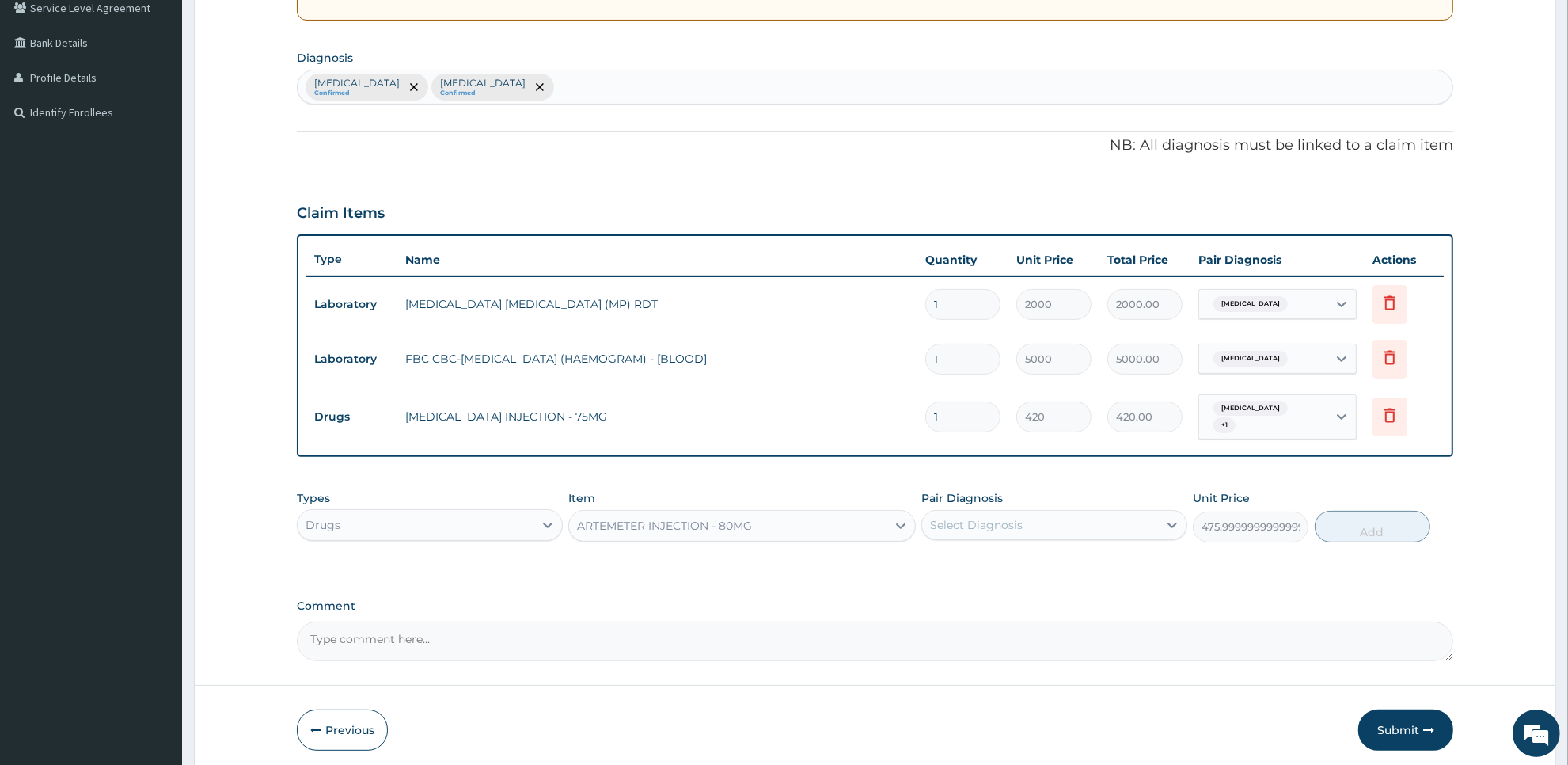
click at [1135, 512] on div "Select Diagnosis" at bounding box center [1040, 525] width 236 height 25
click at [1130, 557] on div "Malaria" at bounding box center [1054, 565] width 266 height 32
checkbox input "true"
click at [1342, 524] on button "Add" at bounding box center [1372, 526] width 116 height 32
type input "0"
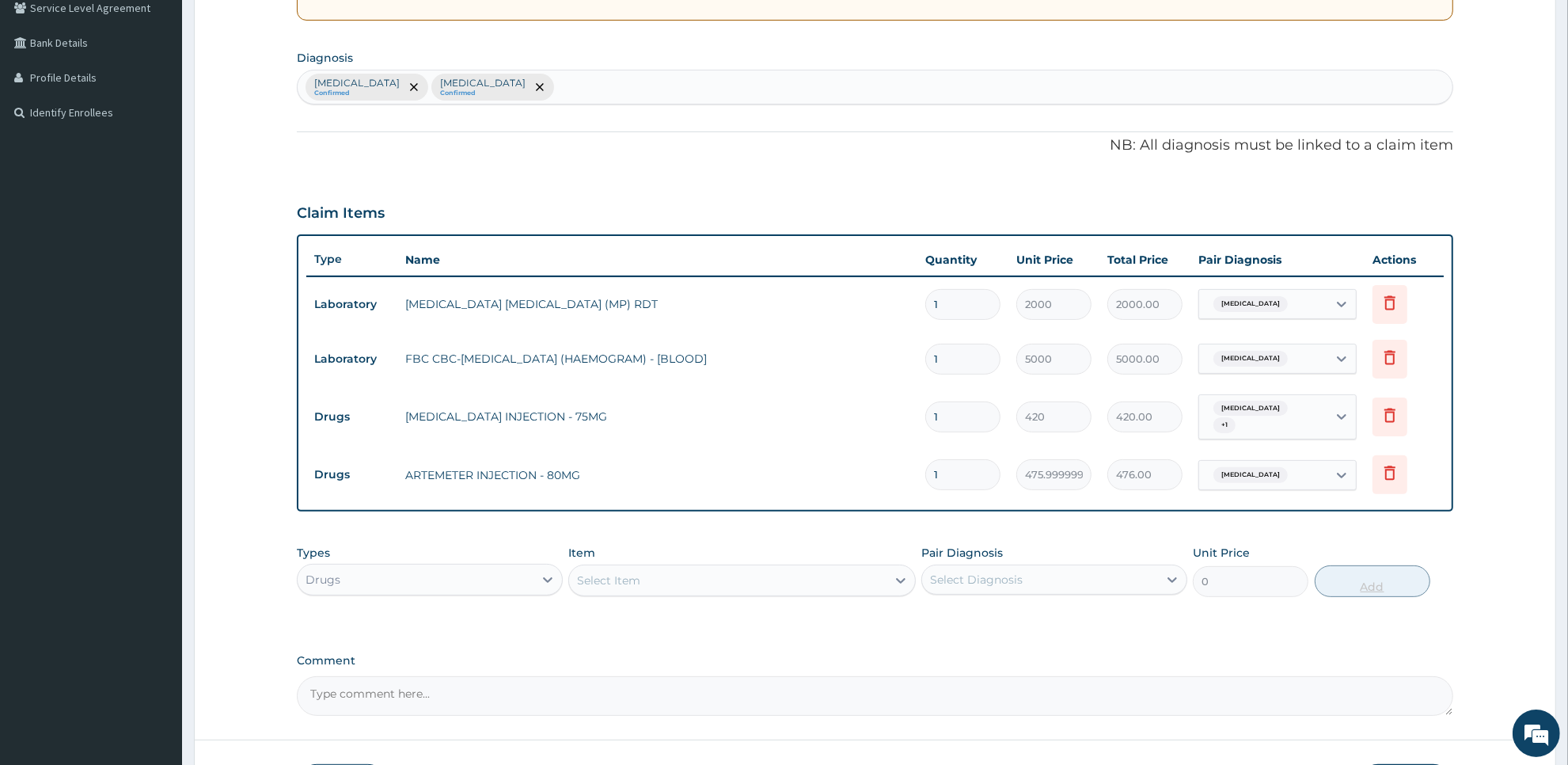
type input "0.00"
type input "6"
type input "2856.00"
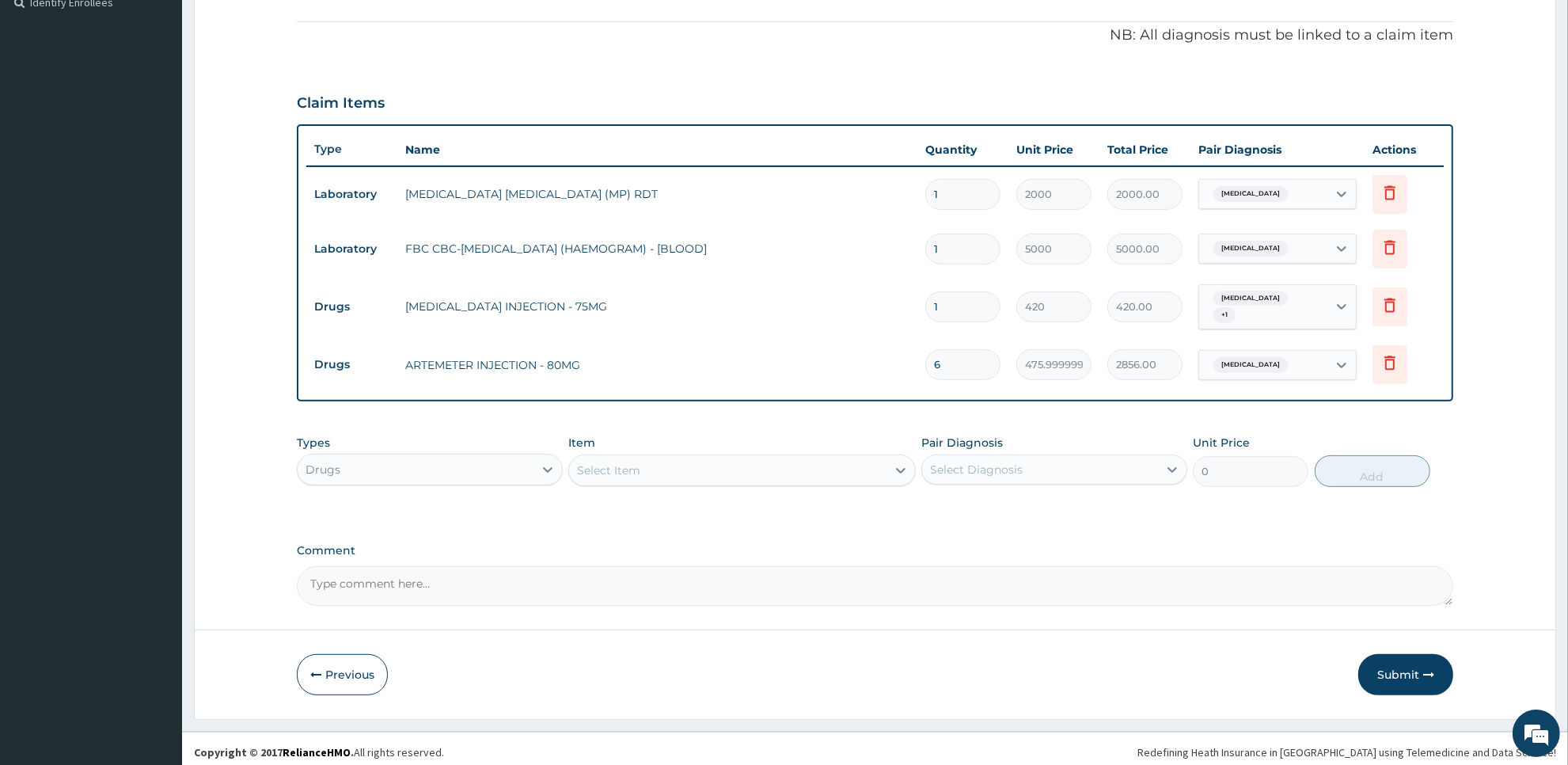
type input "6"
click at [832, 468] on div "Select Item" at bounding box center [727, 470] width 317 height 25
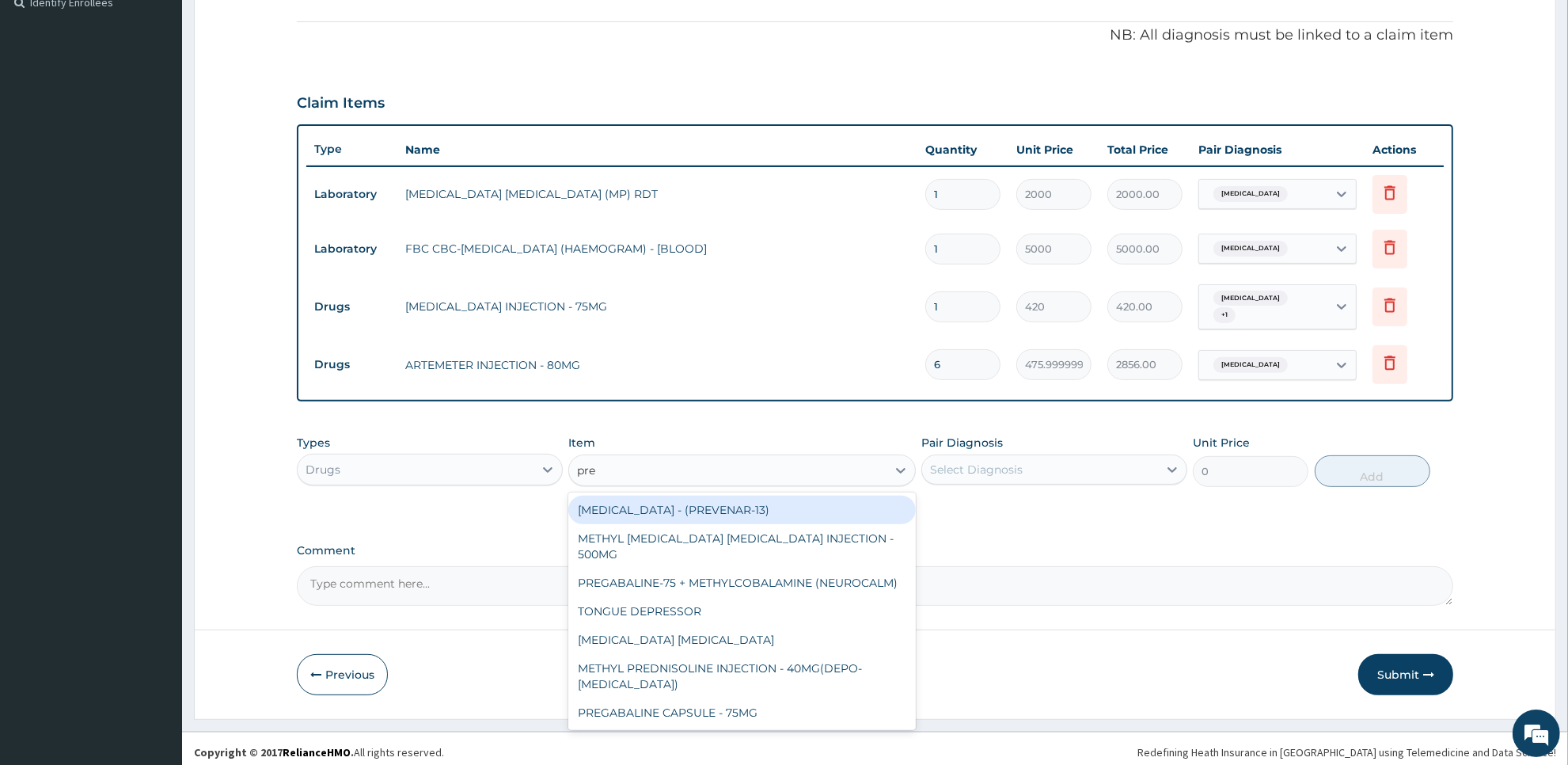
type input "pred"
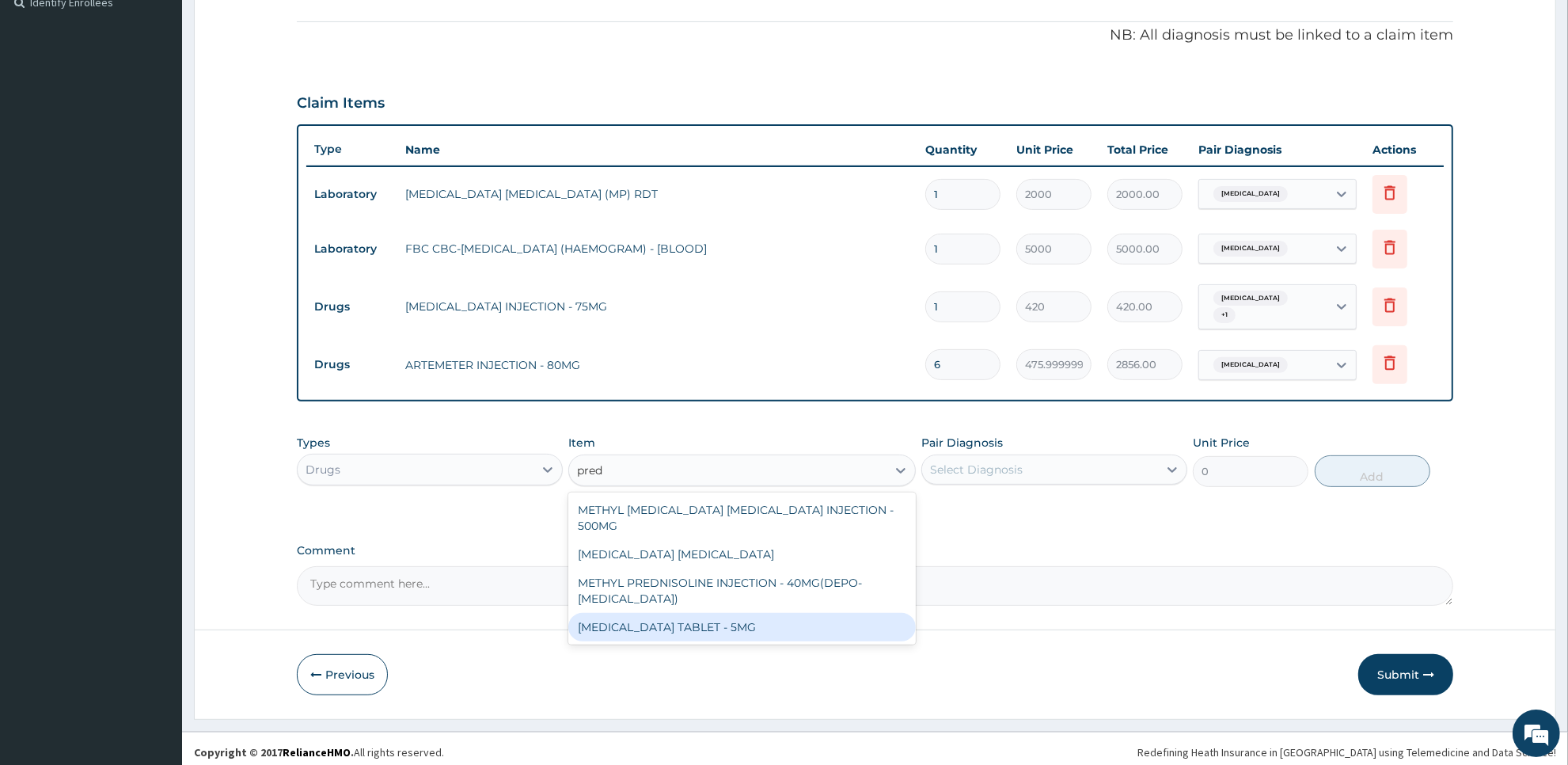
click at [841, 620] on div "PREDNISOLONE TABLET - 5MG" at bounding box center [741, 627] width 346 height 28
type input "42"
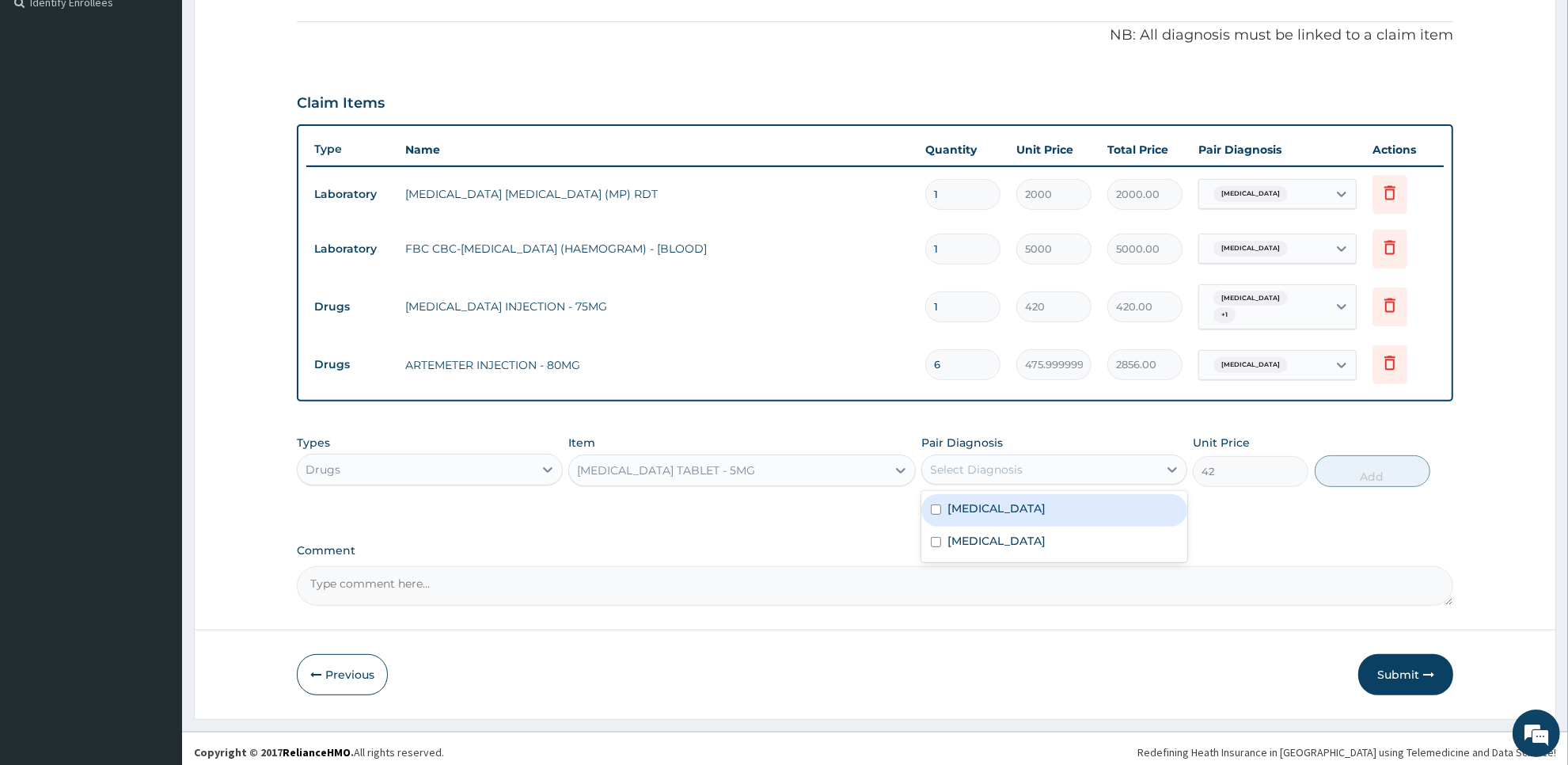
click at [1065, 468] on div "Select Diagnosis" at bounding box center [1040, 469] width 236 height 25
click at [1065, 495] on div "[MEDICAL_DATA]" at bounding box center [1054, 510] width 266 height 32
checkbox input "true"
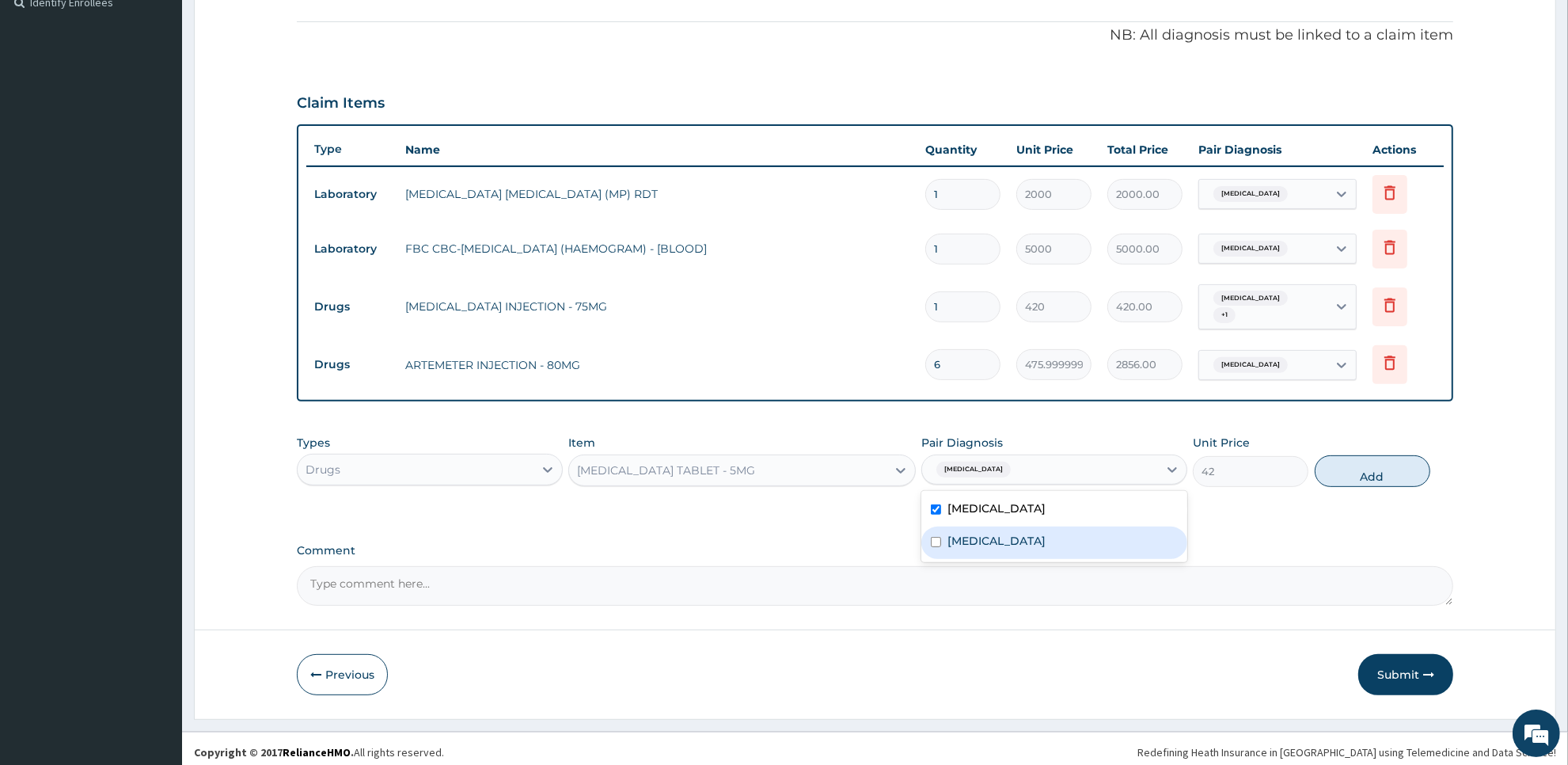
click at [1065, 544] on div "Typhoid fever" at bounding box center [1054, 542] width 266 height 32
checkbox input "true"
click at [1334, 468] on button "Add" at bounding box center [1372, 471] width 116 height 32
type input "0"
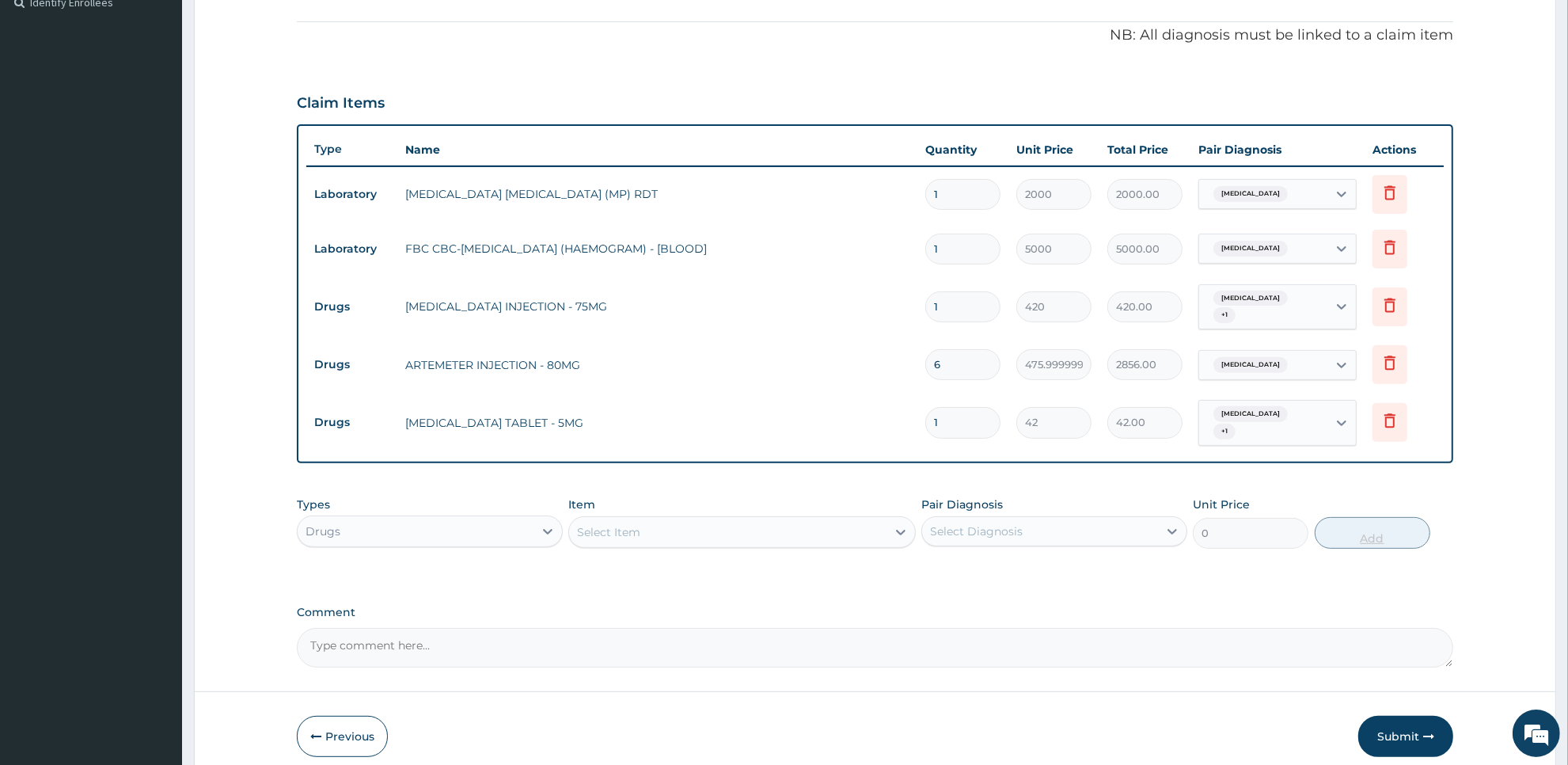
type input "10"
type input "420.00"
type input "10"
click at [833, 519] on div "Select Item" at bounding box center [727, 532] width 317 height 25
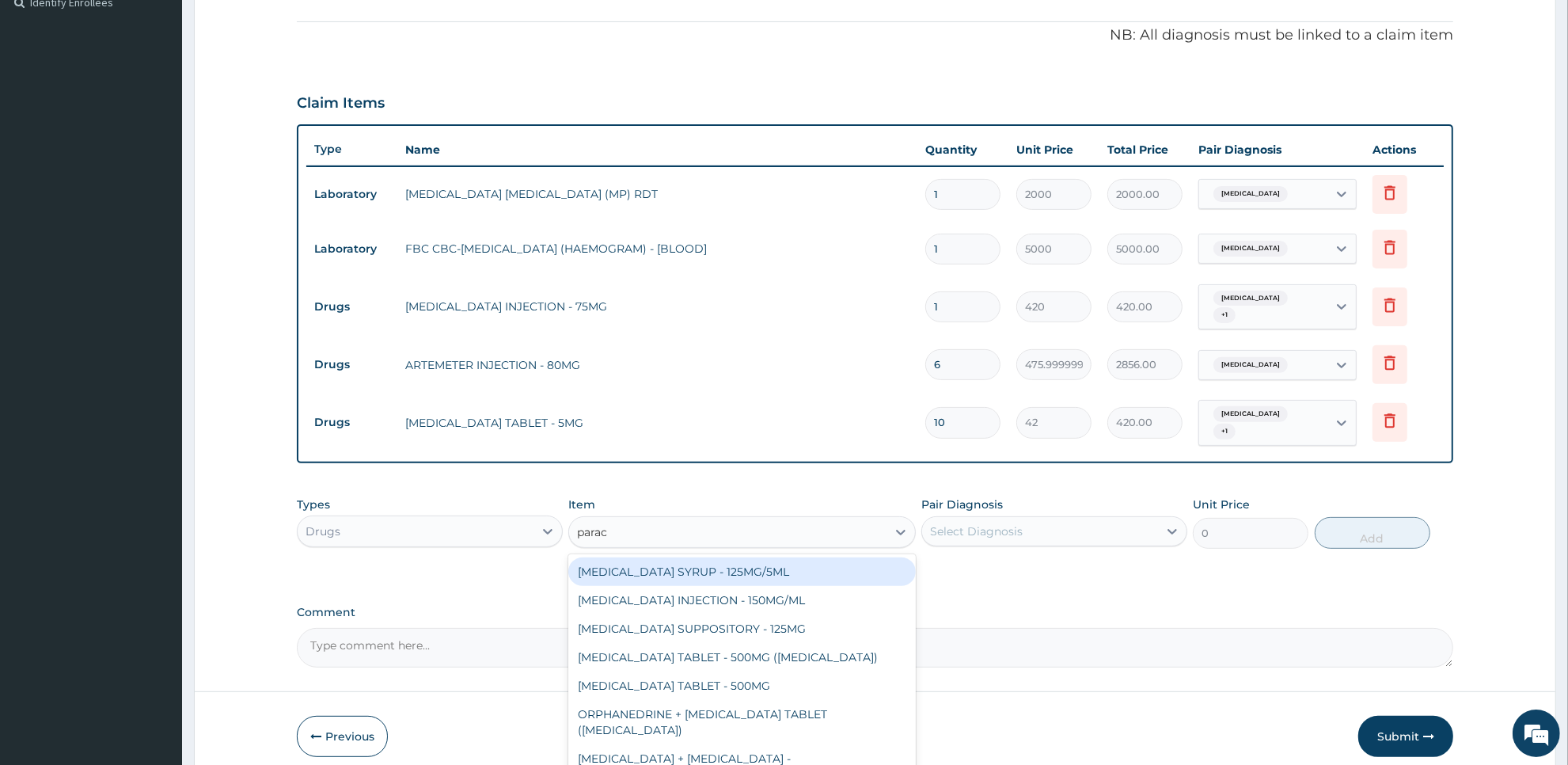
type input "parace"
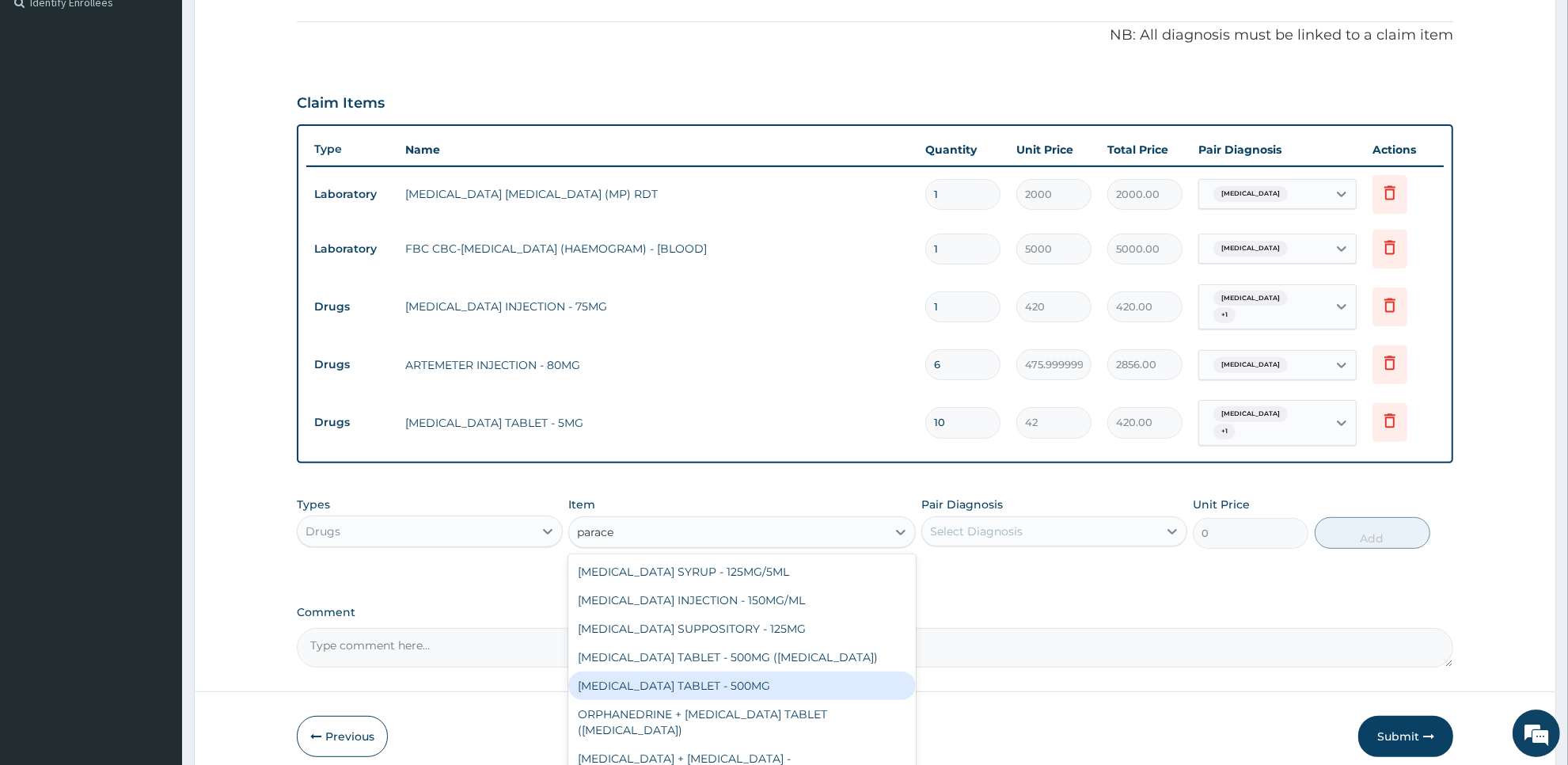
click at [844, 672] on div "PARACETAMOL TABLET - 500MG" at bounding box center [741, 686] width 346 height 28
type input "33.599999999999994"
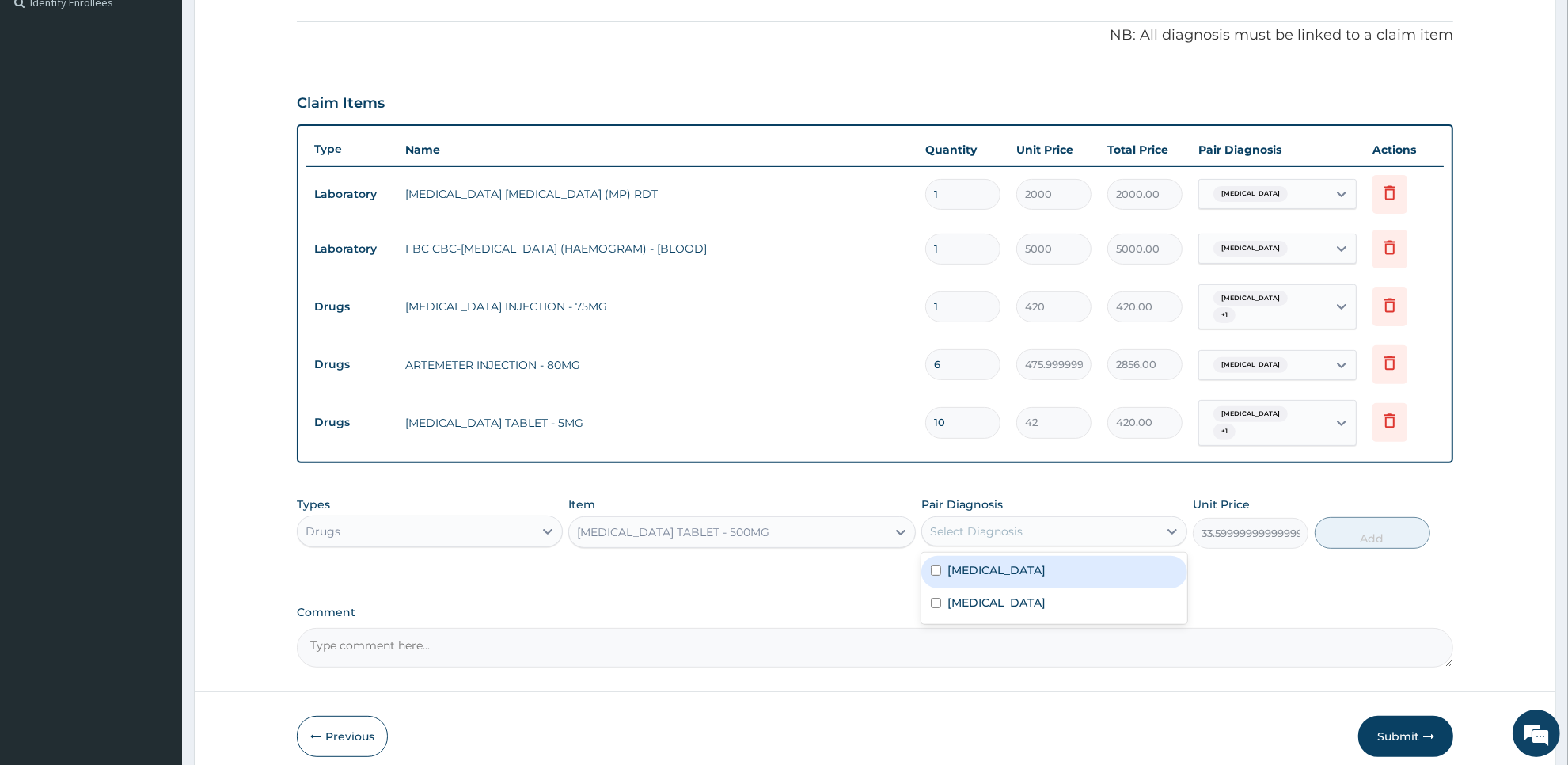
click at [1054, 519] on div "Select Diagnosis" at bounding box center [1040, 531] width 236 height 25
click at [1051, 589] on div "Typhoid fever" at bounding box center [1054, 604] width 266 height 32
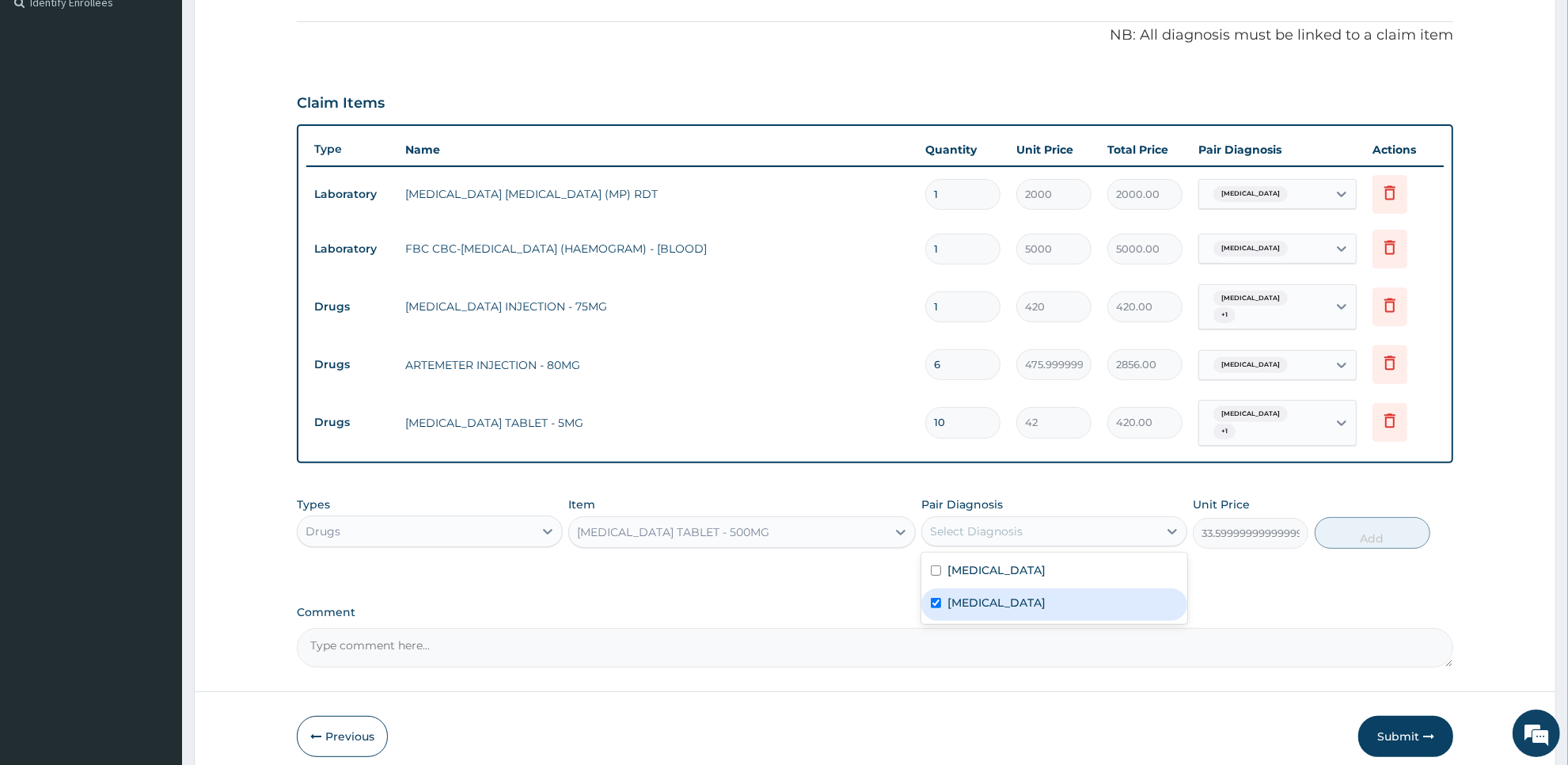
checkbox input "true"
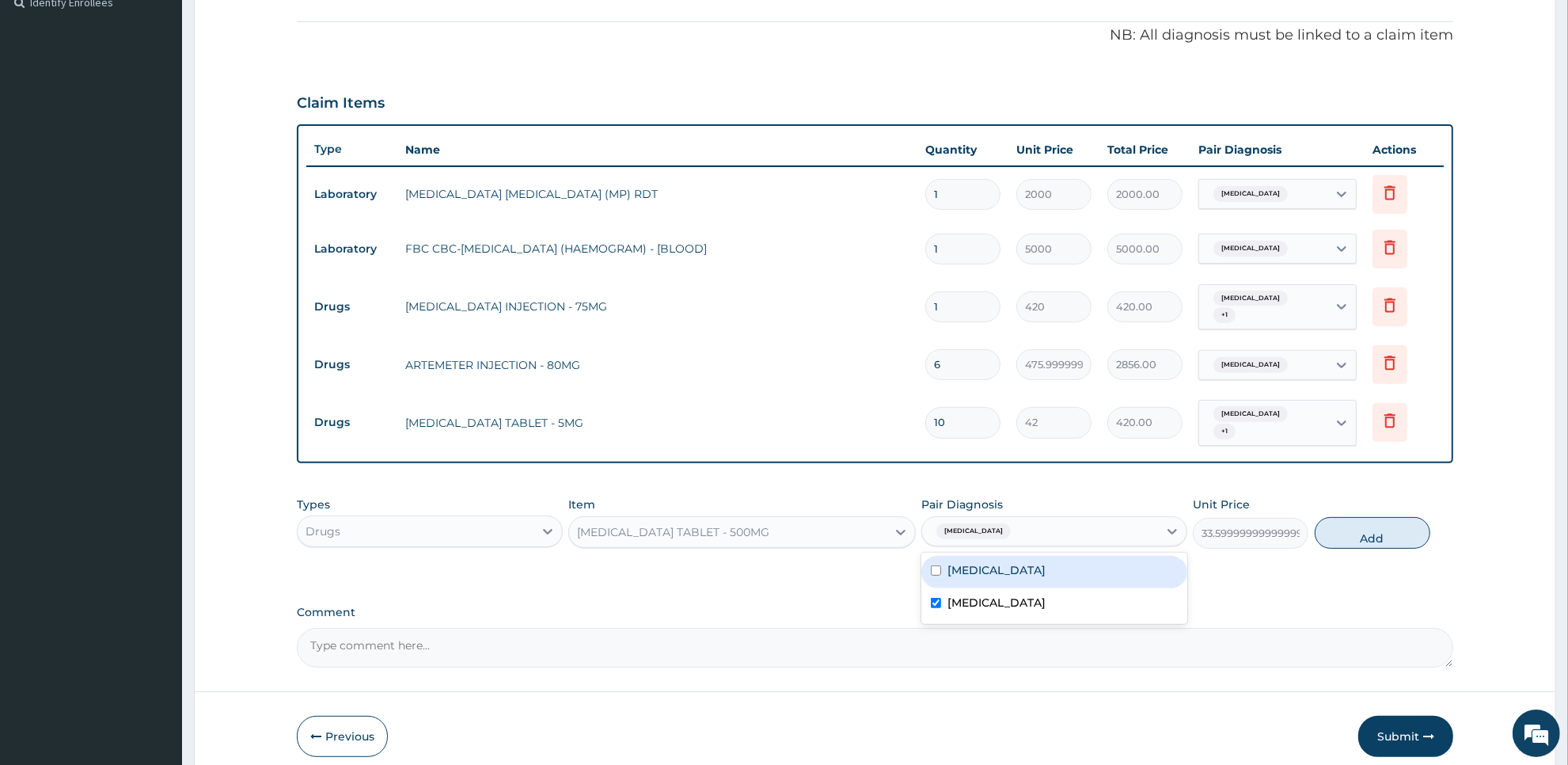
click at [1069, 556] on div "Malaria" at bounding box center [1054, 572] width 266 height 32
checkbox input "true"
click at [1330, 519] on button "Add" at bounding box center [1372, 533] width 116 height 32
type input "0"
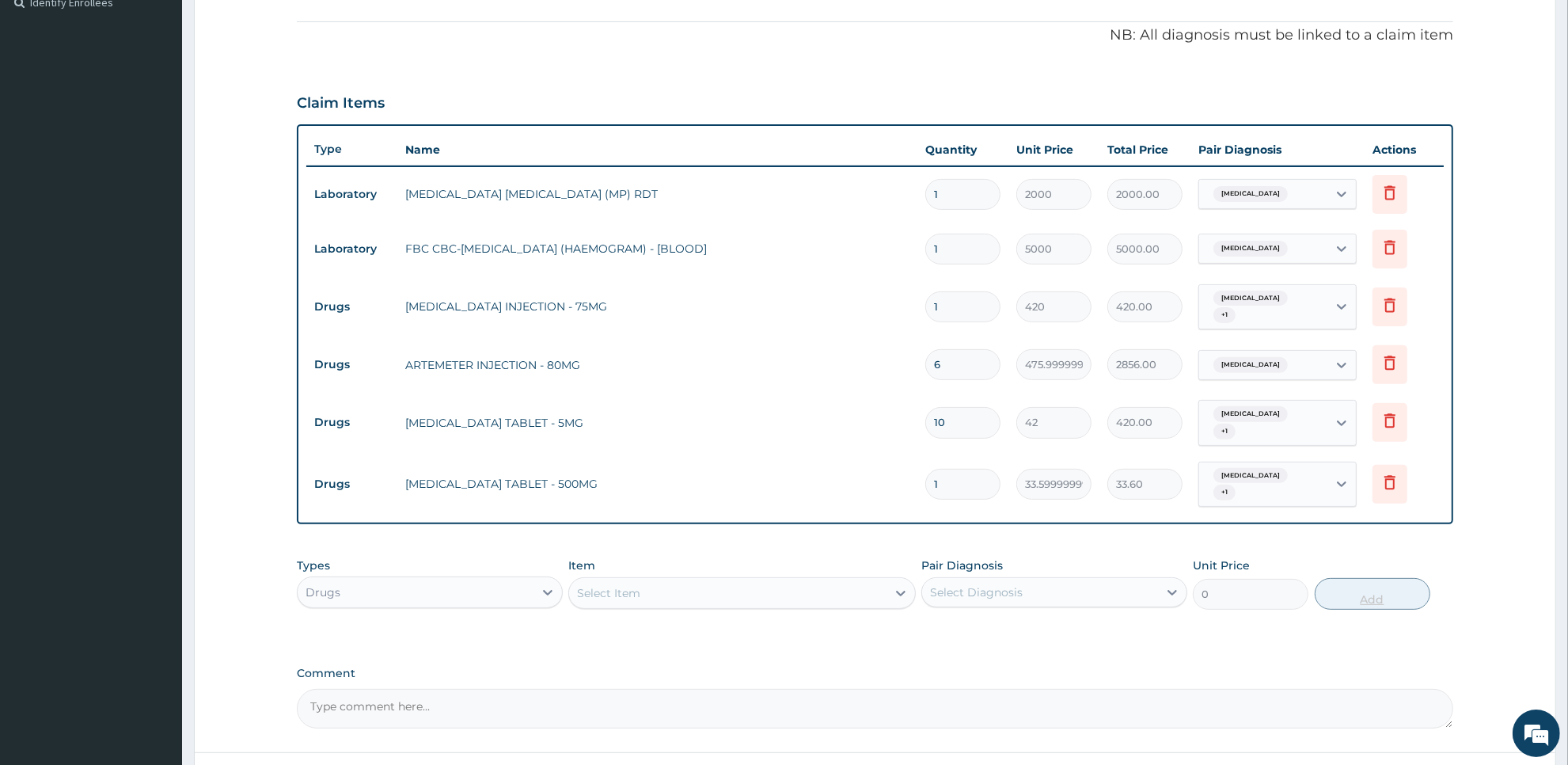
type input "18"
type input "604.80"
type input "18"
click at [845, 581] on div "Select Item" at bounding box center [727, 593] width 317 height 25
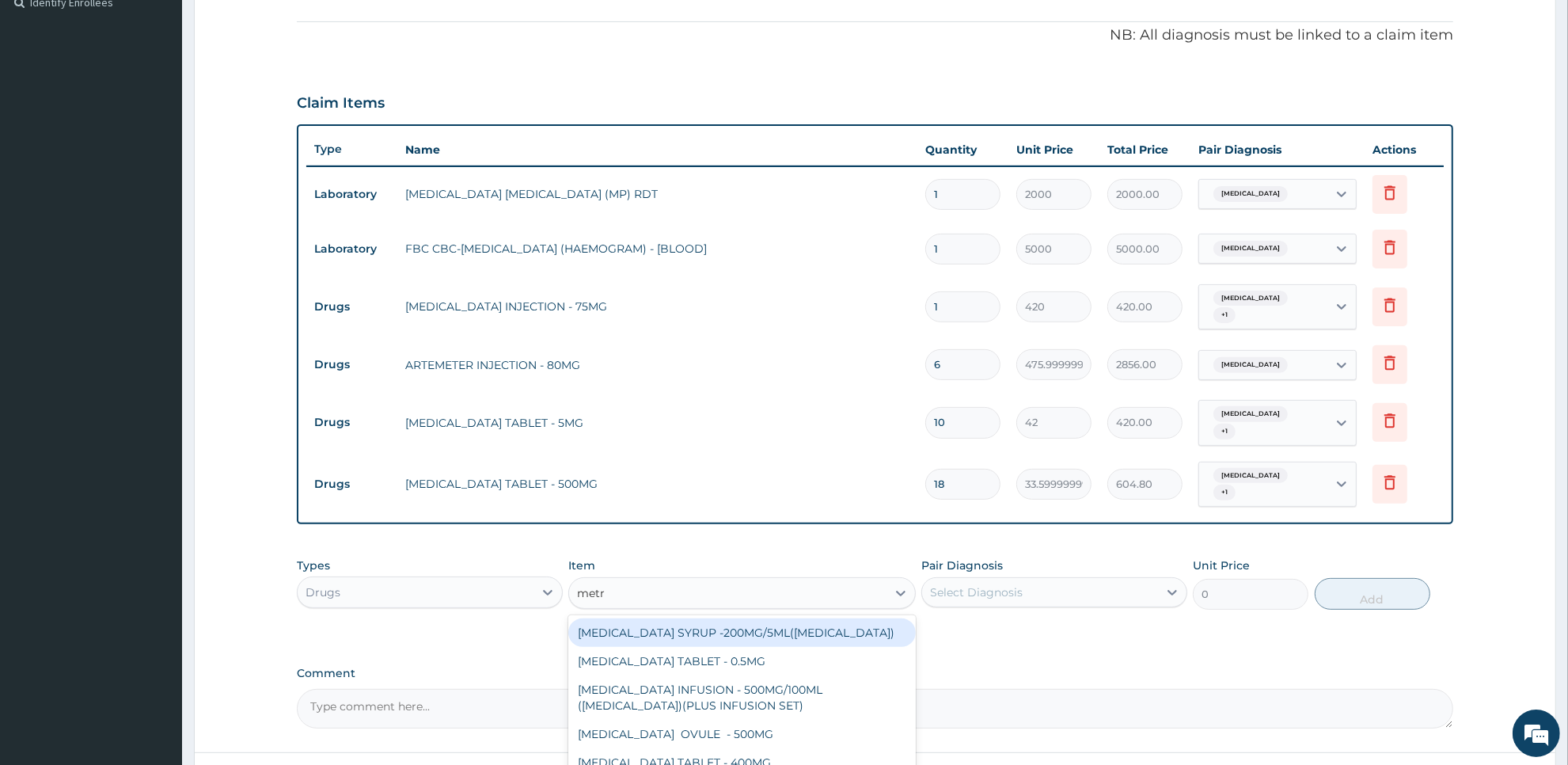
type input "metro"
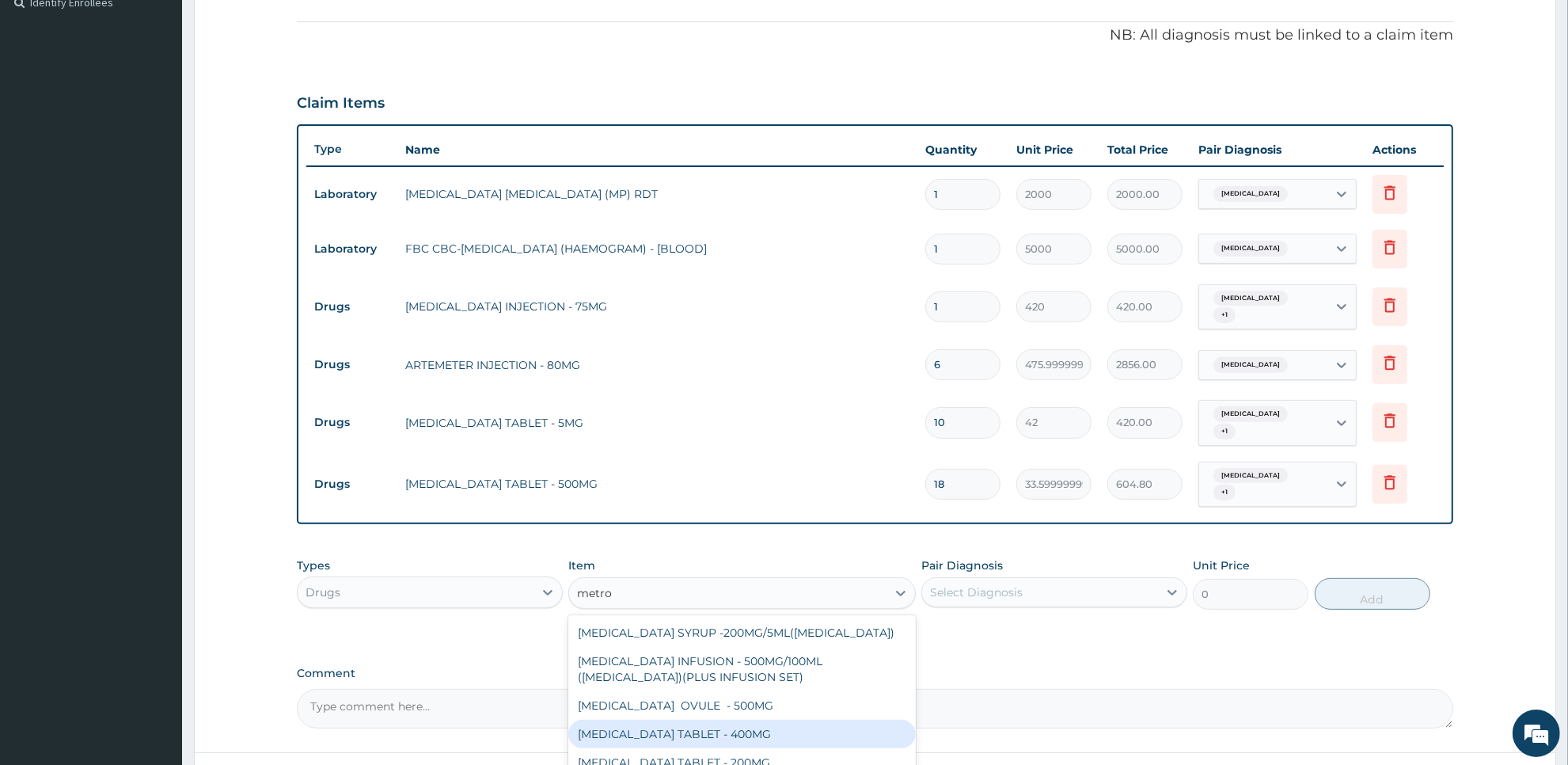
click at [837, 720] on div "METRONIDAZOLE TABLET - 400MG" at bounding box center [741, 734] width 346 height 28
type input "84"
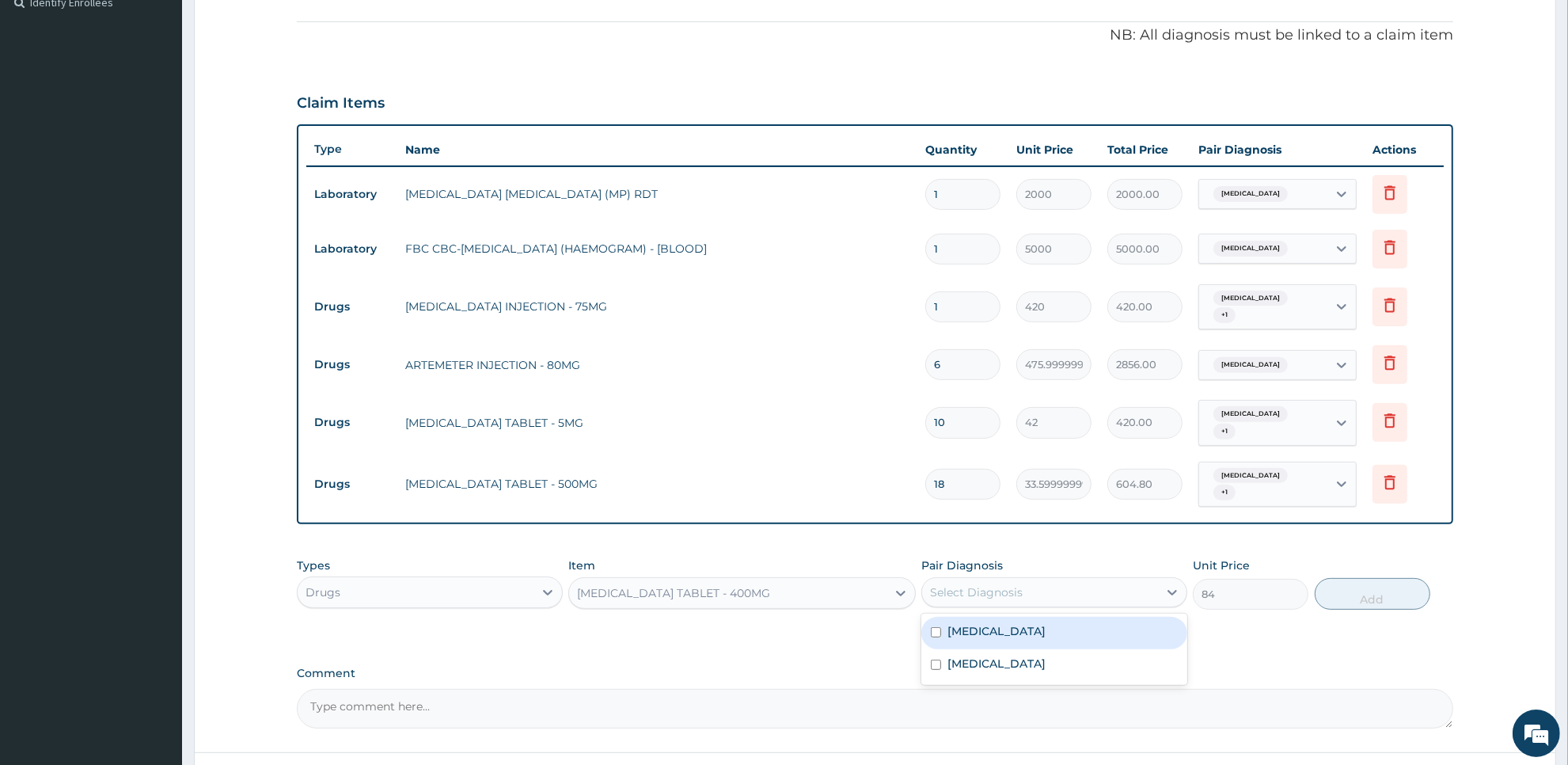
click at [1074, 580] on div "Select Diagnosis" at bounding box center [1040, 592] width 236 height 25
click at [1063, 617] on div "Malaria" at bounding box center [1054, 633] width 266 height 32
checkbox input "true"
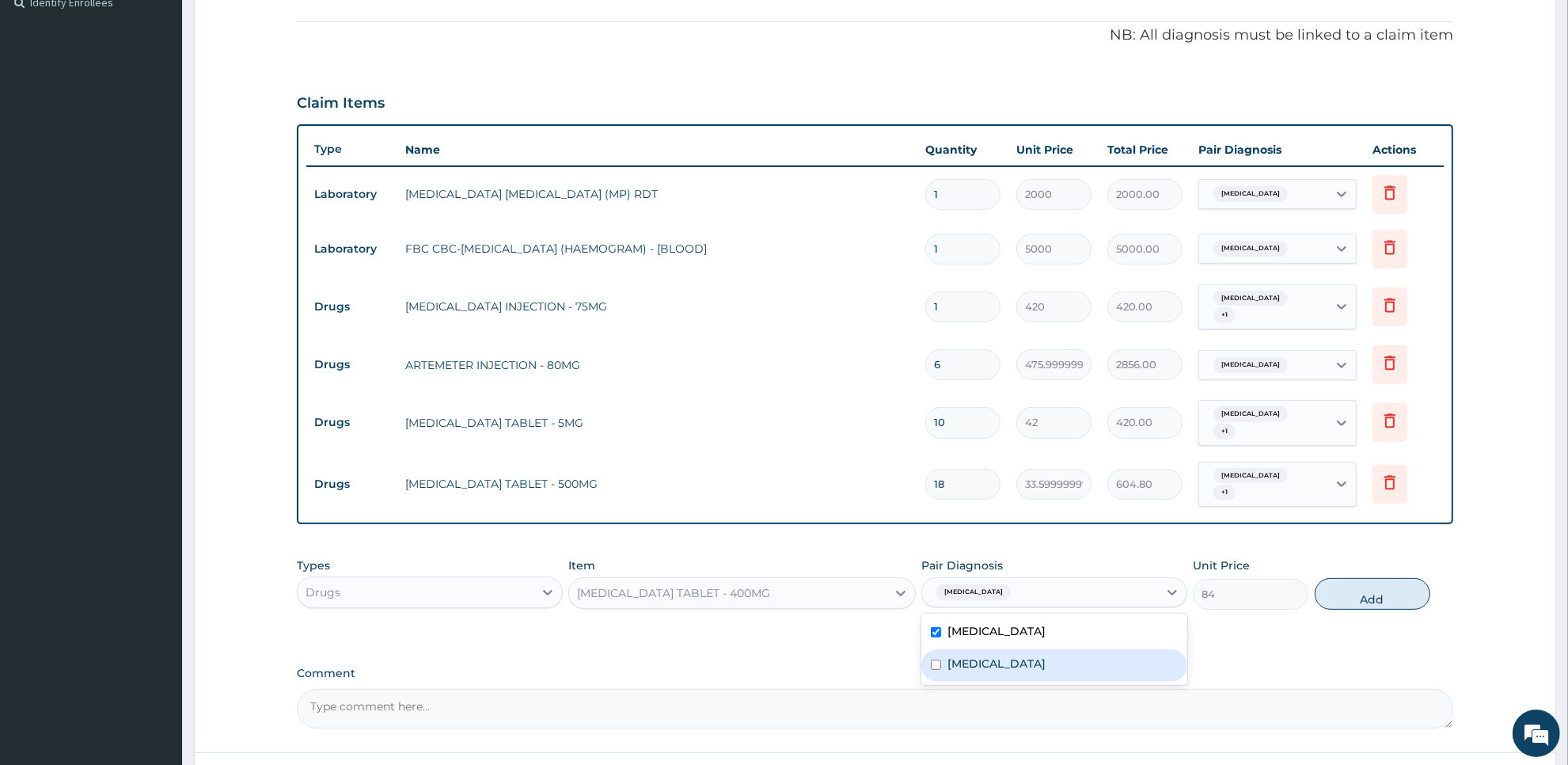
click at [1058, 650] on div "Typhoid fever" at bounding box center [1054, 665] width 266 height 32
checkbox input "true"
click at [1367, 578] on button "Add" at bounding box center [1372, 594] width 116 height 32
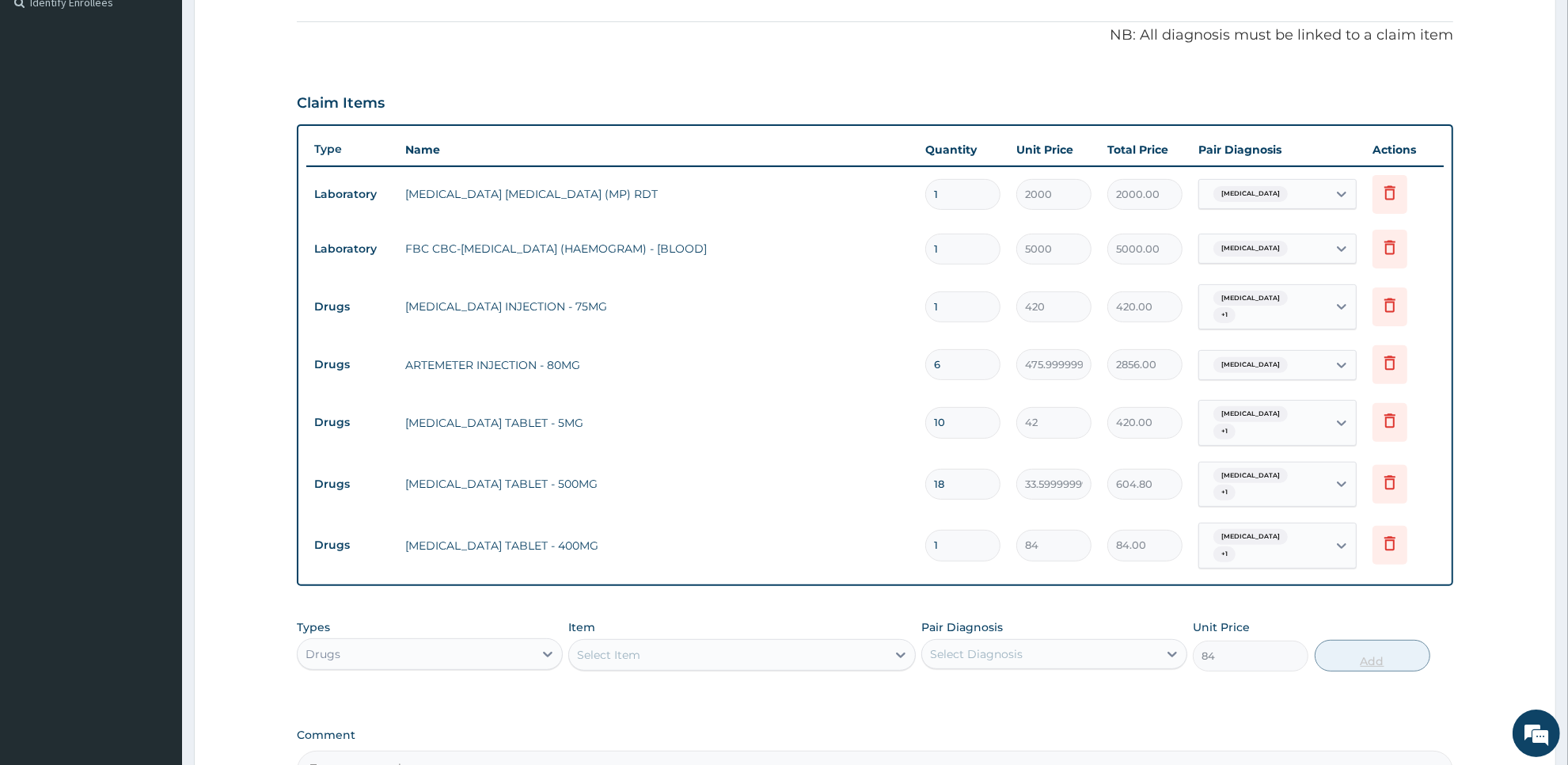
type input "0"
type input "15"
type input "1260.00"
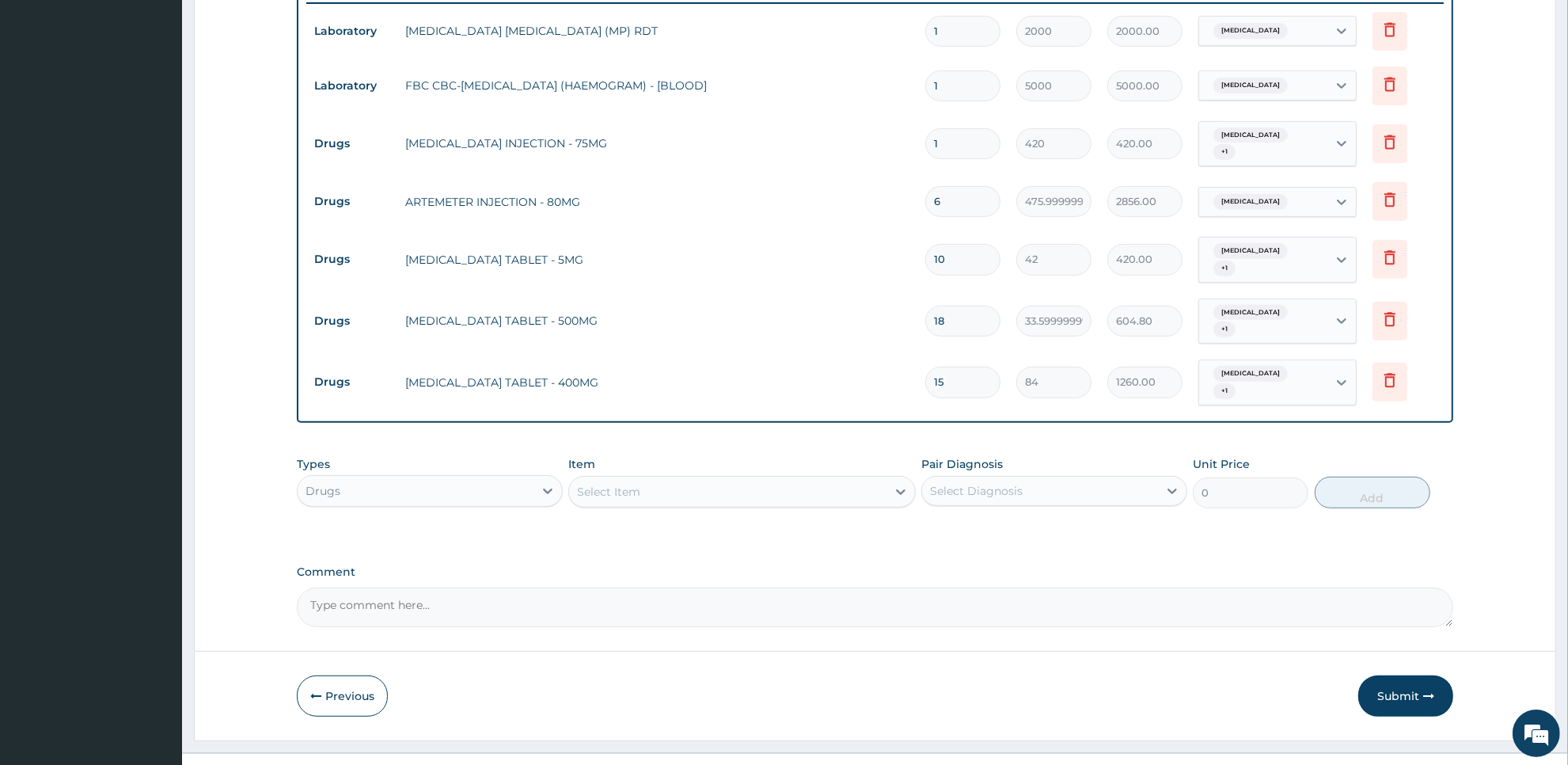
type input "15"
click at [845, 479] on div "Select Item" at bounding box center [727, 491] width 317 height 25
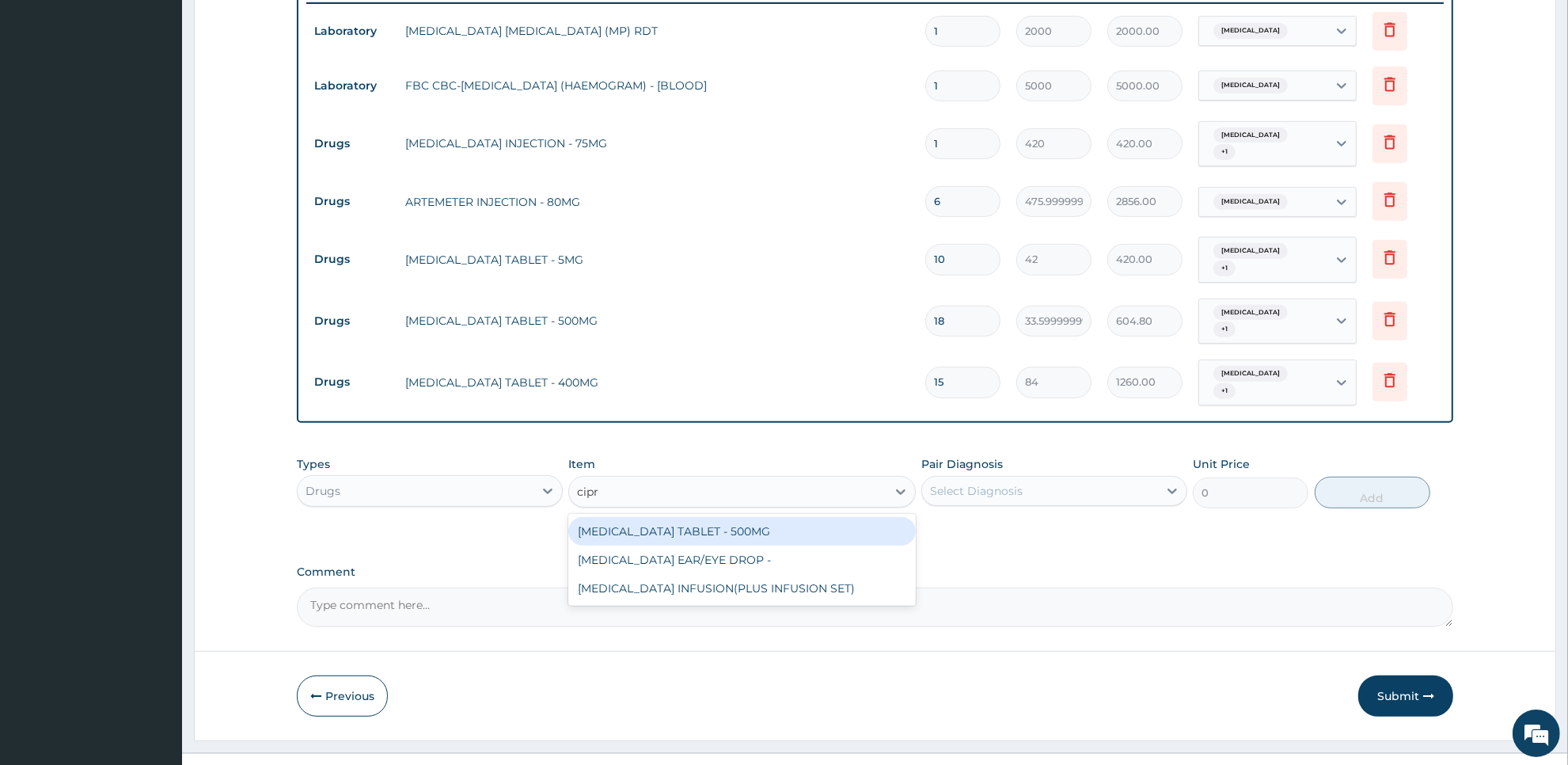
type input "cipro"
click at [844, 517] on div "CIPROFLOXACIN TABLET - 500MG" at bounding box center [741, 531] width 346 height 28
type input "196"
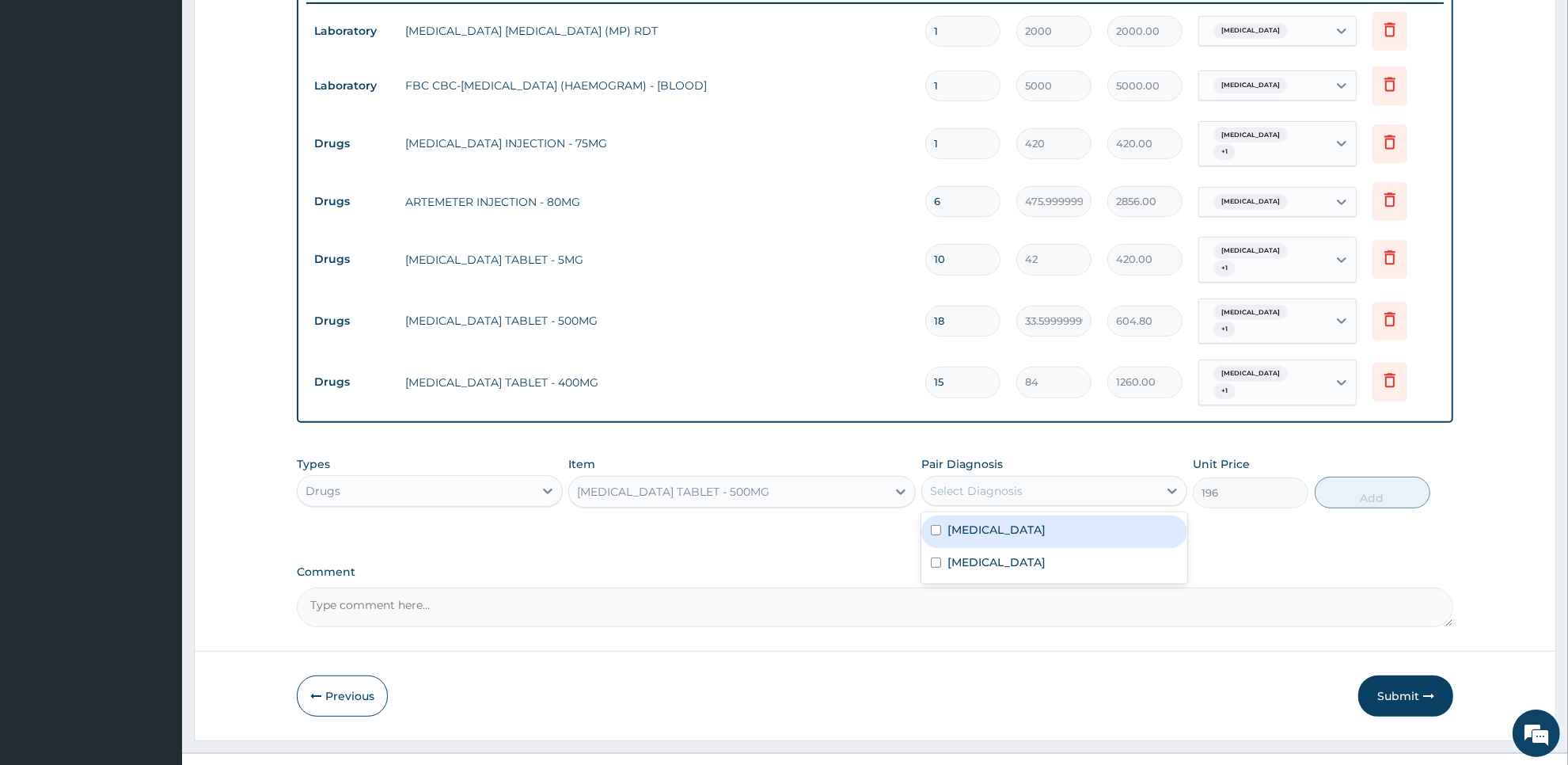
click at [994, 483] on div "Select Diagnosis" at bounding box center [977, 491] width 93 height 16
click at [995, 516] on div "Malaria" at bounding box center [1054, 532] width 266 height 32
checkbox input "true"
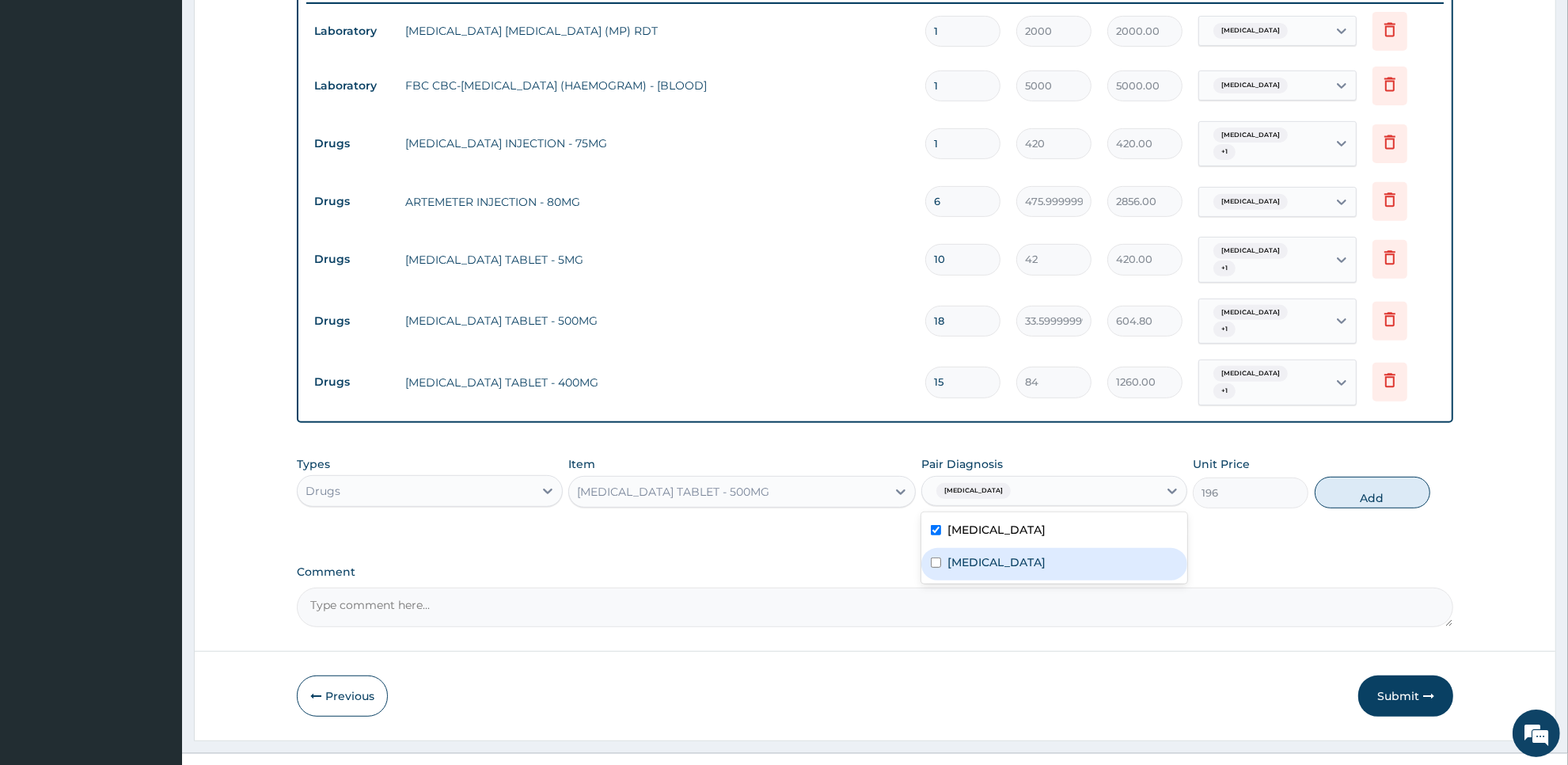
click at [997, 554] on label "Typhoid fever" at bounding box center [997, 562] width 98 height 16
checkbox input "true"
click at [1405, 476] on button "Add" at bounding box center [1372, 492] width 116 height 32
type input "0"
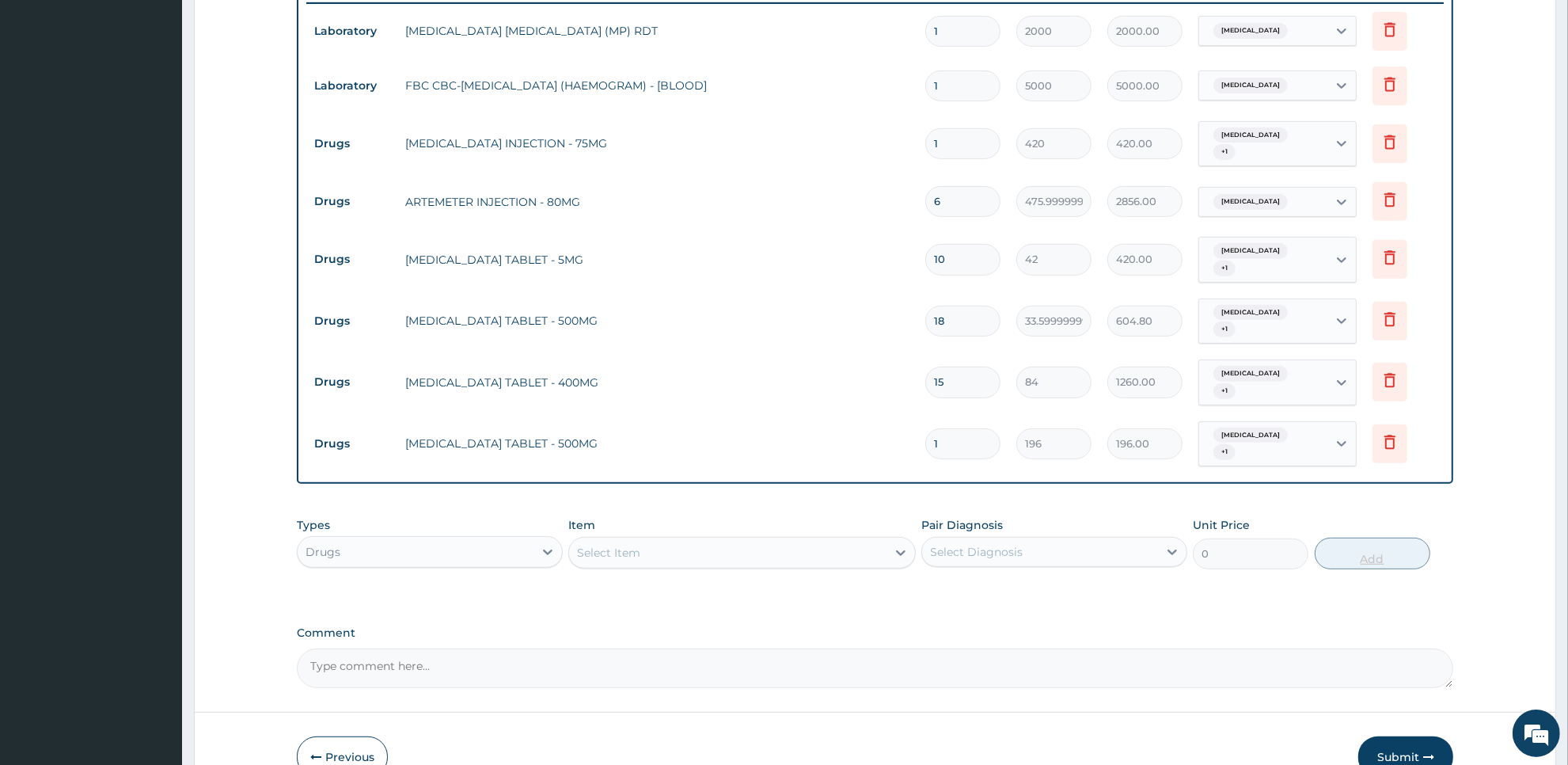
type input "10"
type input "1960.00"
type input "10"
click at [847, 540] on div "Select Item" at bounding box center [727, 553] width 317 height 25
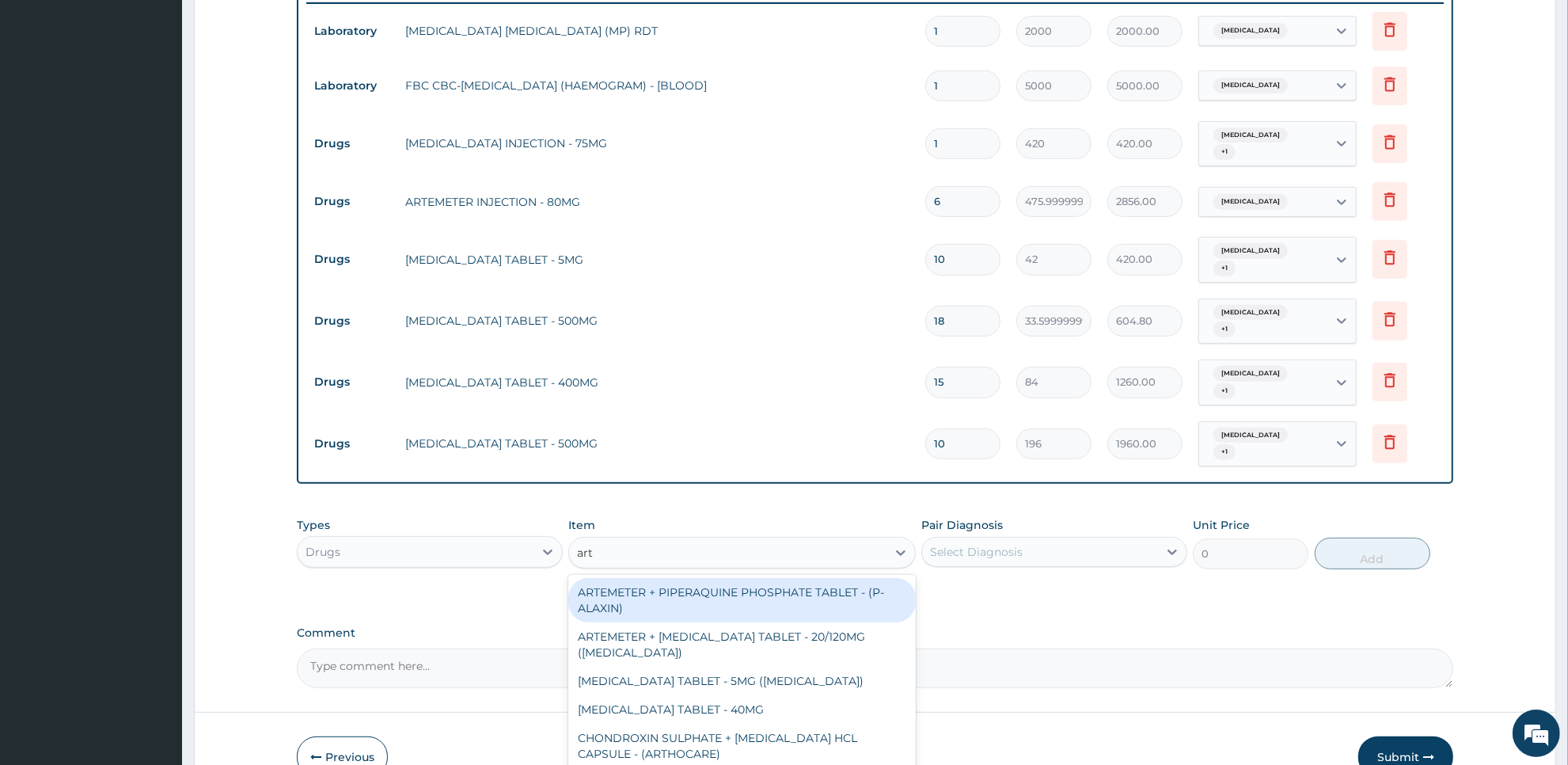
type input "arte"
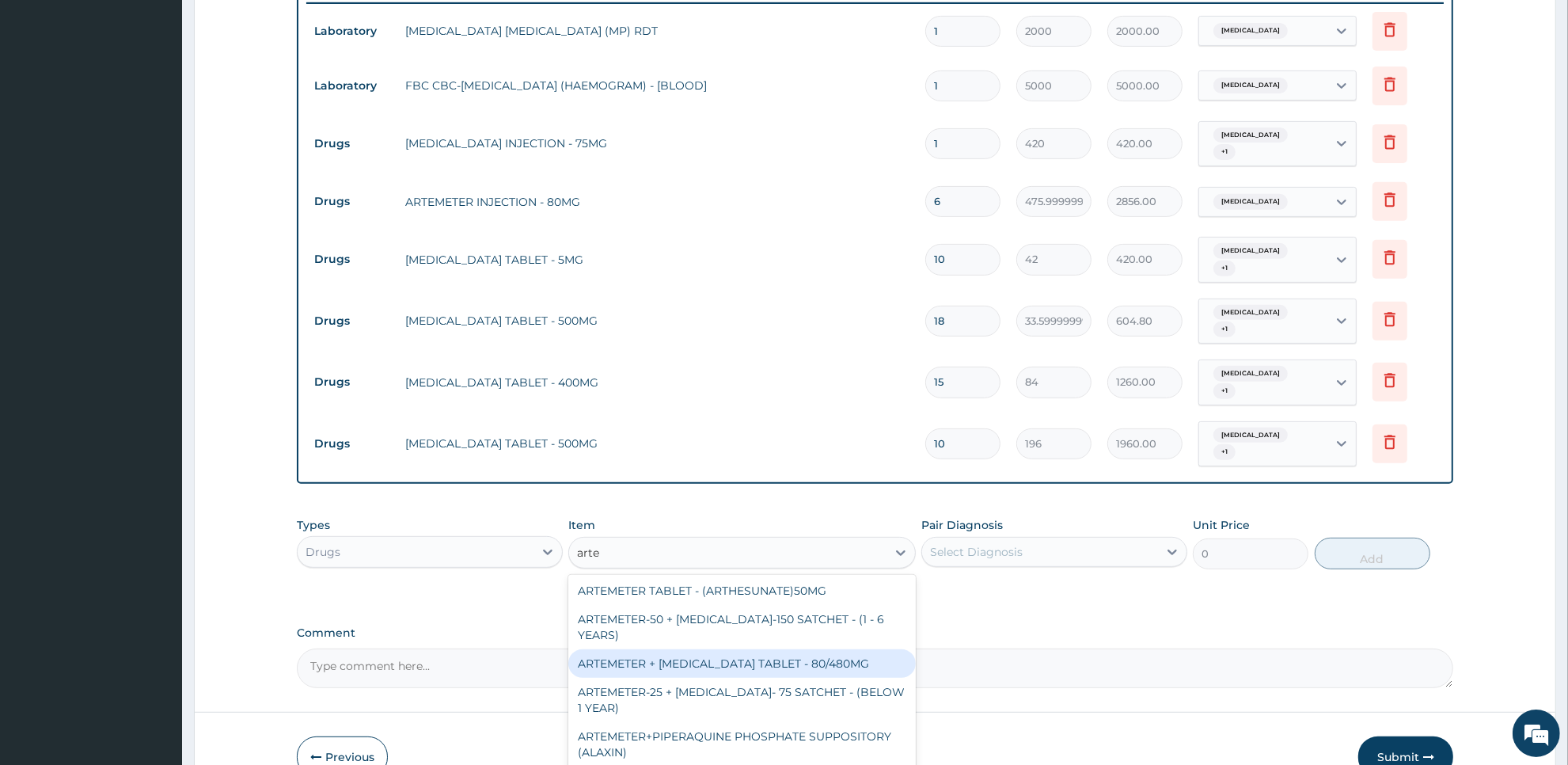
click at [823, 649] on div "ARTEMETER + LUMEFANTRINE TABLET - 80/480MG" at bounding box center [741, 663] width 346 height 28
type input "364"
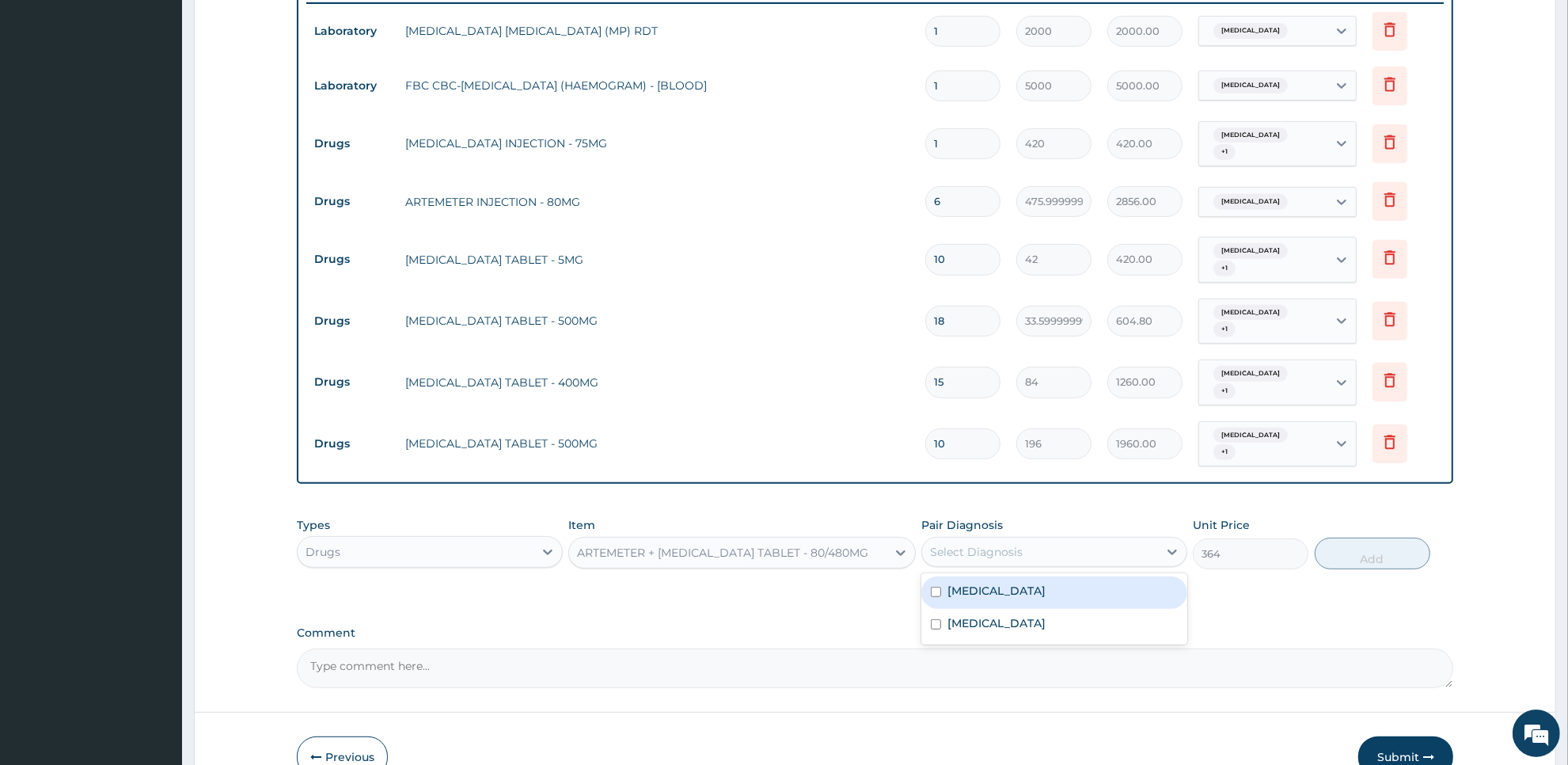
click at [1034, 540] on div "Select Diagnosis" at bounding box center [1040, 552] width 236 height 25
click at [1033, 576] on div "Malaria" at bounding box center [1054, 592] width 266 height 32
checkbox input "true"
click at [1350, 538] on button "Add" at bounding box center [1372, 554] width 116 height 32
type input "0"
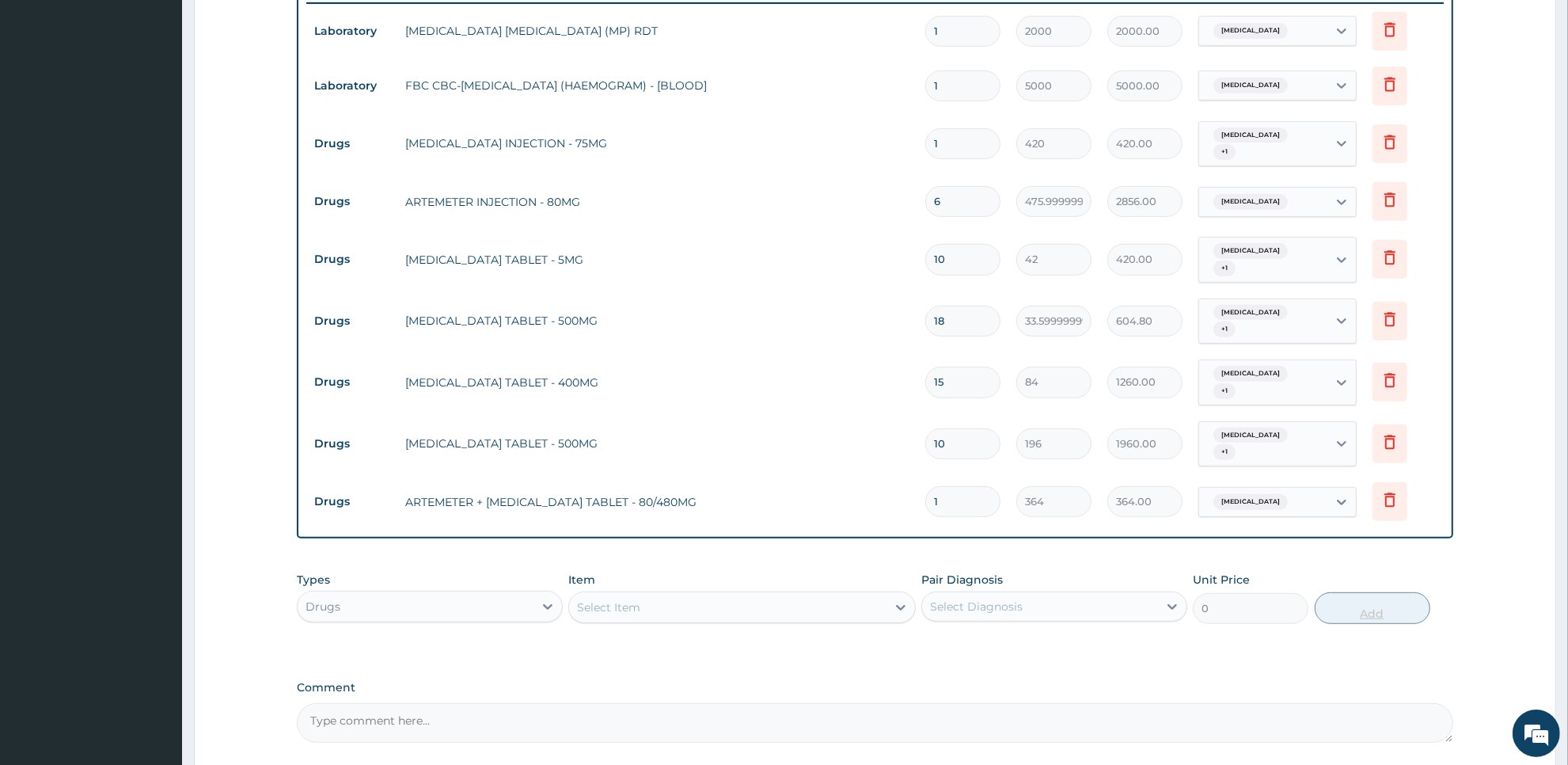
type input "0.00"
type input "6"
type input "2184.00"
type input "6"
click at [507, 594] on div "Drugs" at bounding box center [415, 606] width 236 height 25
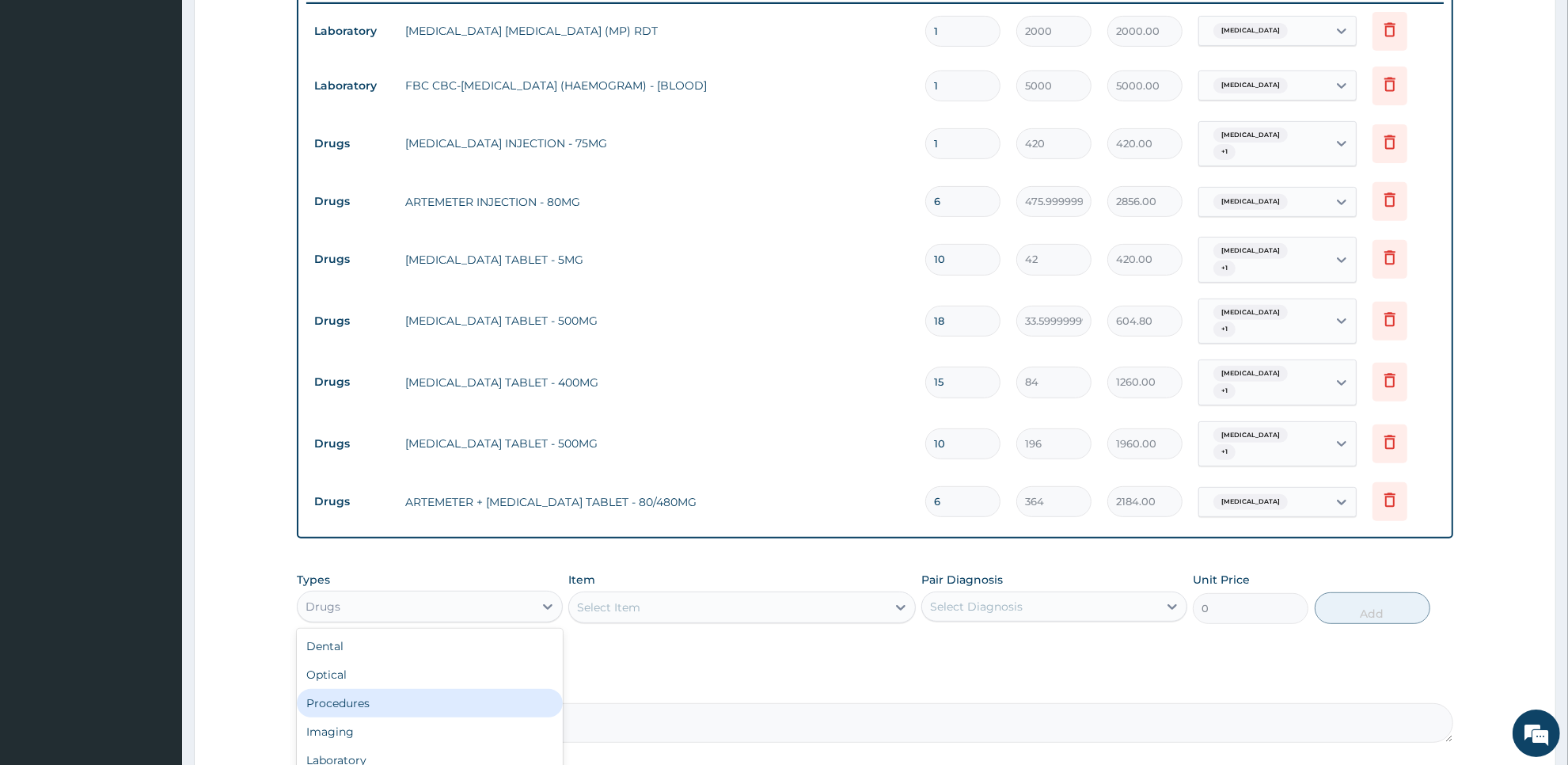
click at [487, 689] on div "Procedures" at bounding box center [430, 703] width 266 height 28
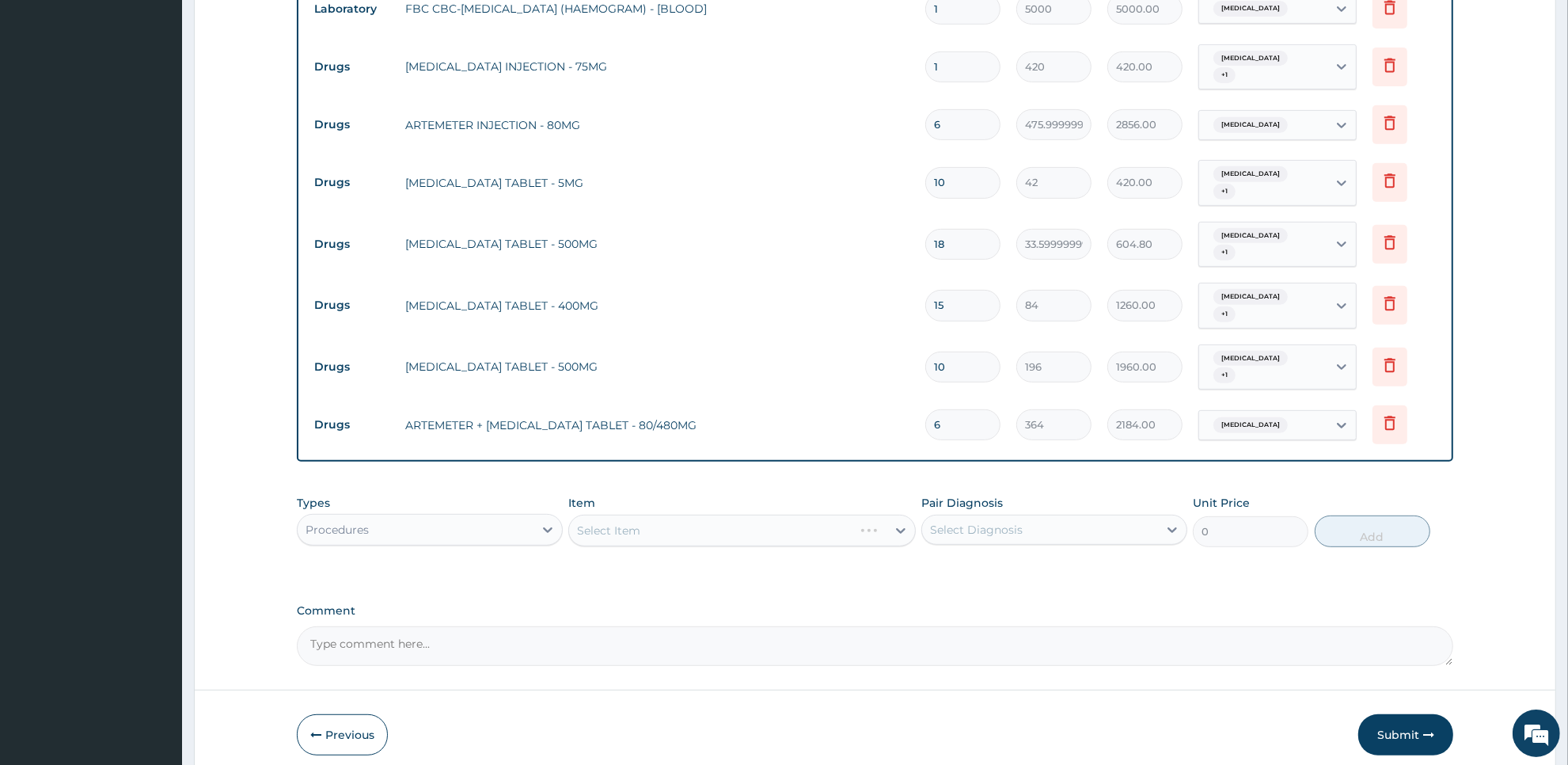
scroll to position [722, 0]
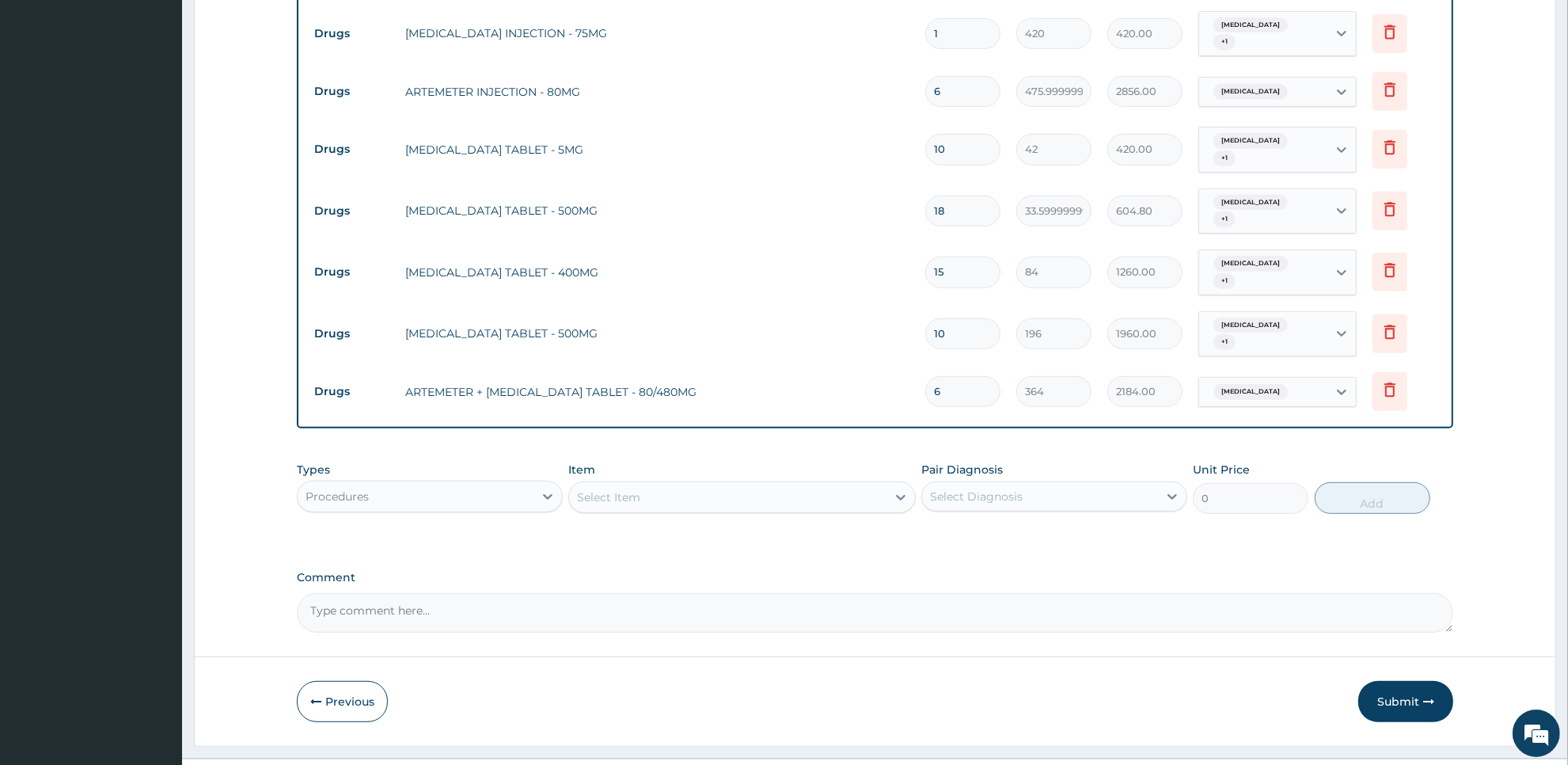
click at [798, 482] on div "Select Item" at bounding box center [741, 497] width 346 height 32
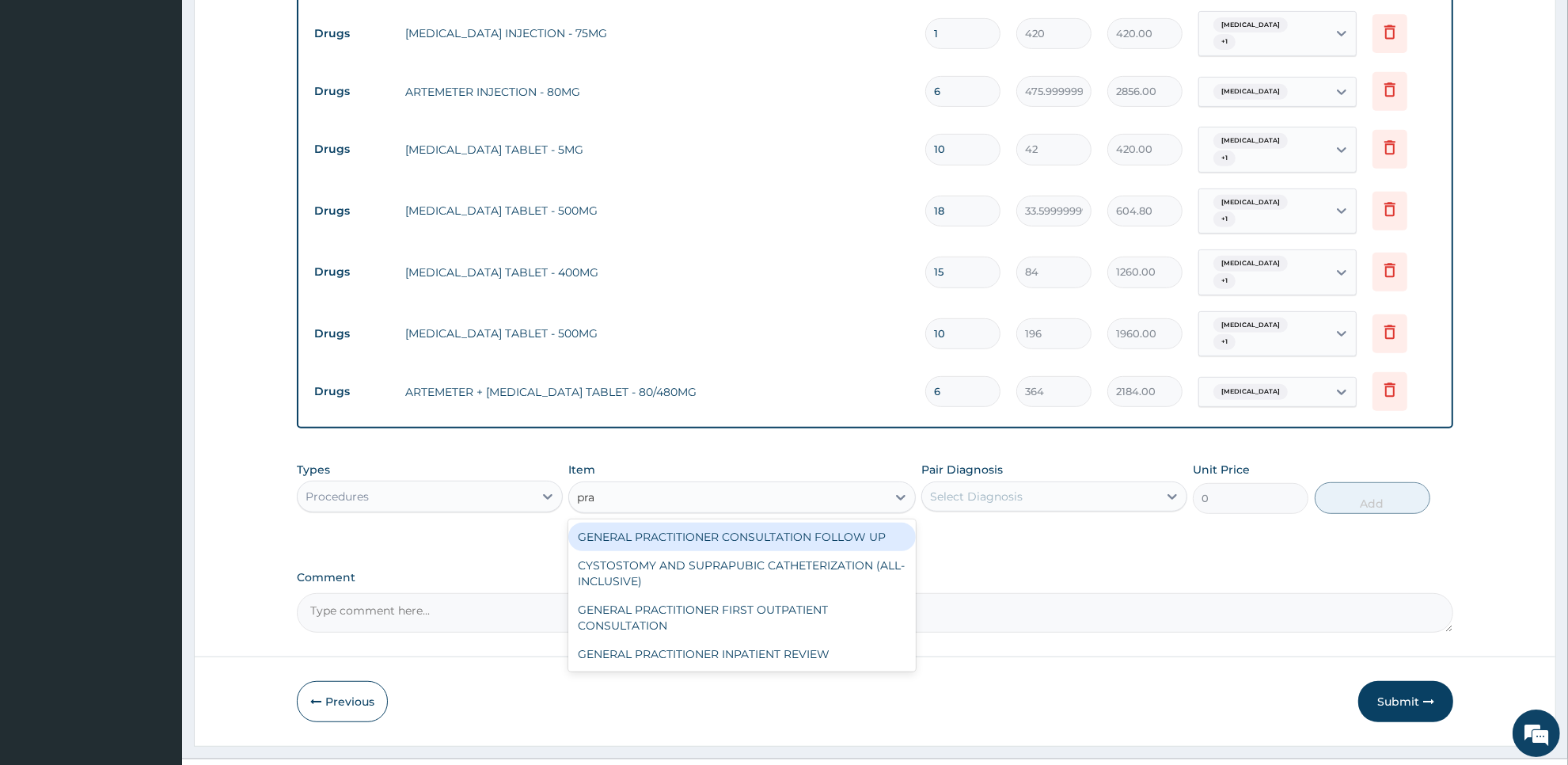
type input "prac"
click at [796, 551] on div "GENERAL PRACTITIONER FIRST OUTPATIENT CONSULTATION" at bounding box center [741, 573] width 346 height 45
type input "3750"
click at [796, 533] on div "PA Code / Prescription Code Enter Code(Secondary Care Only) Encounter Date 12-0…" at bounding box center [875, 31] width 1157 height 1204
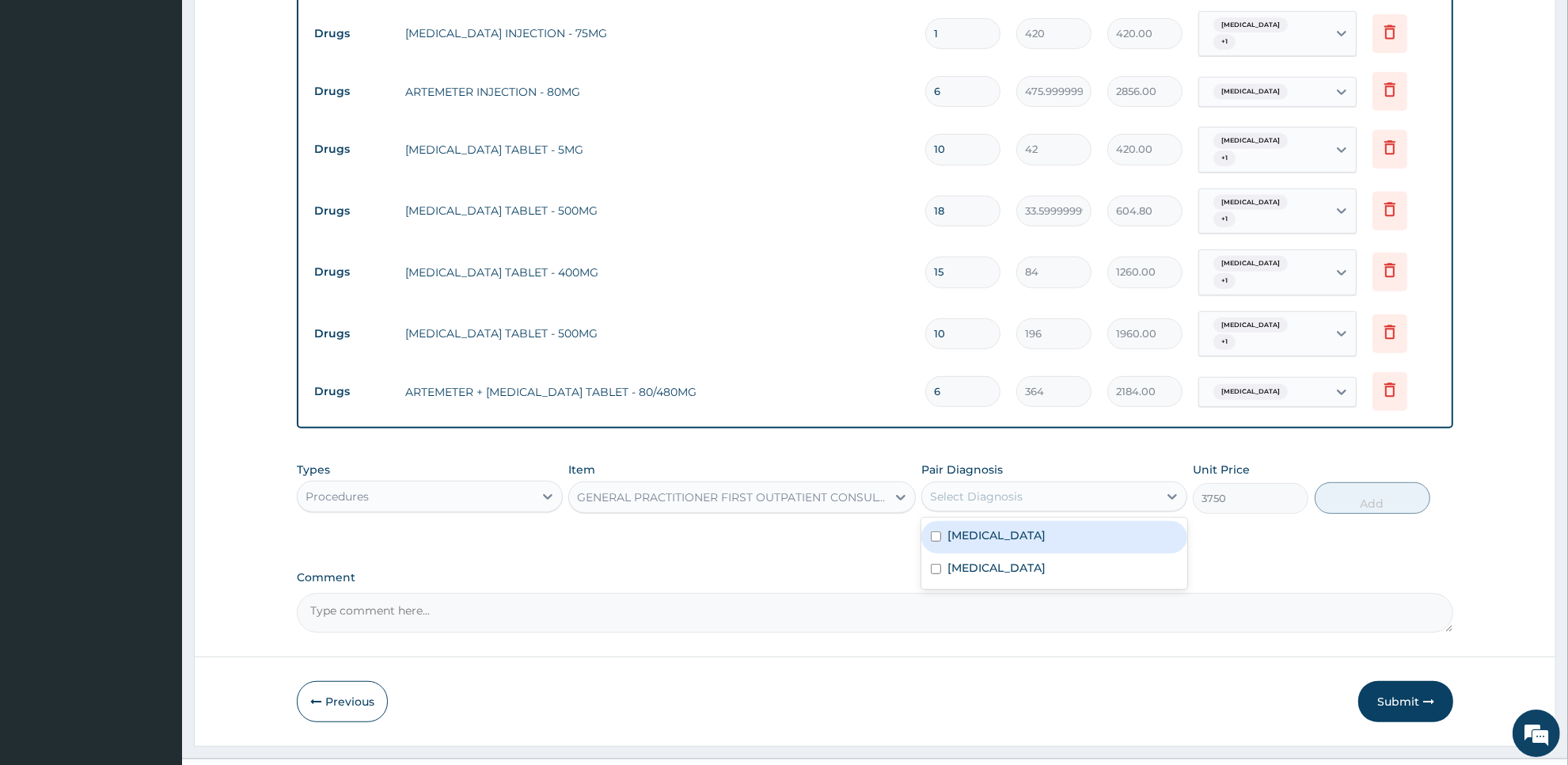
click at [1008, 489] on div "Select Diagnosis" at bounding box center [977, 497] width 93 height 16
click at [1010, 521] on div "Malaria" at bounding box center [1054, 537] width 266 height 32
checkbox input "true"
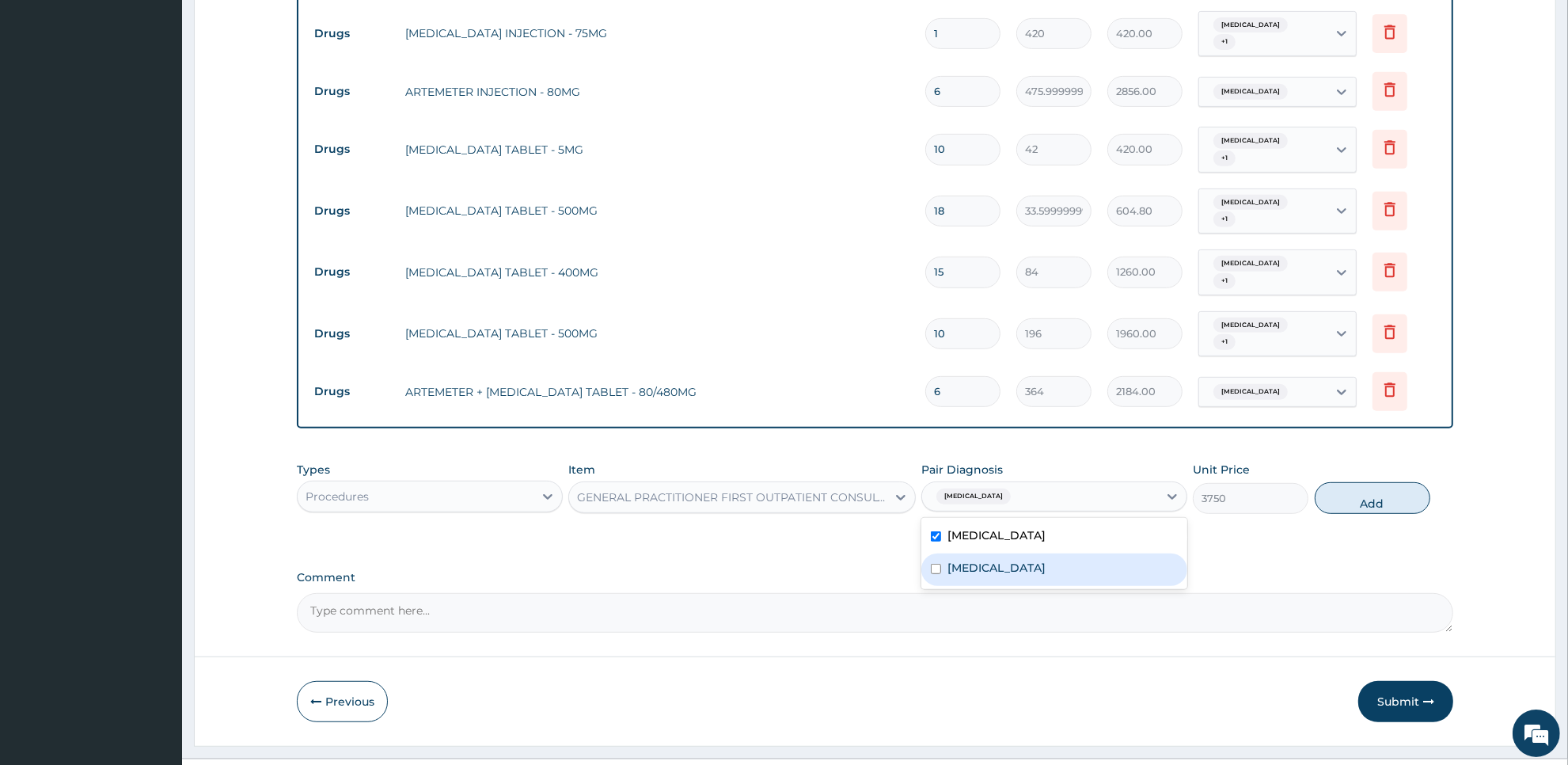
click at [1010, 560] on label "Typhoid fever" at bounding box center [997, 568] width 98 height 16
checkbox input "true"
click at [1384, 483] on button "Add" at bounding box center [1372, 498] width 116 height 32
type input "0"
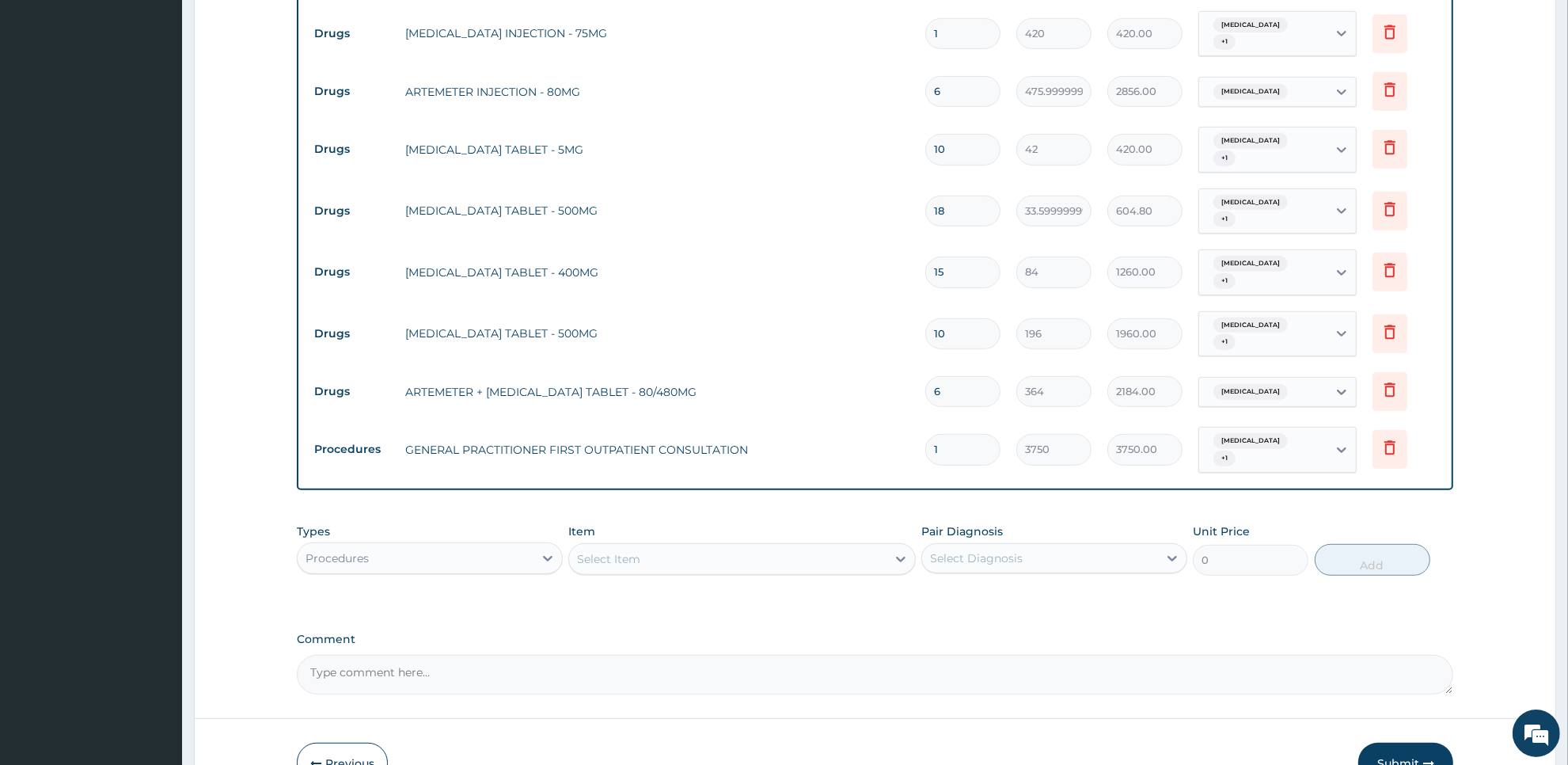
click at [1411, 743] on button "Submit" at bounding box center [1406, 763] width 95 height 41
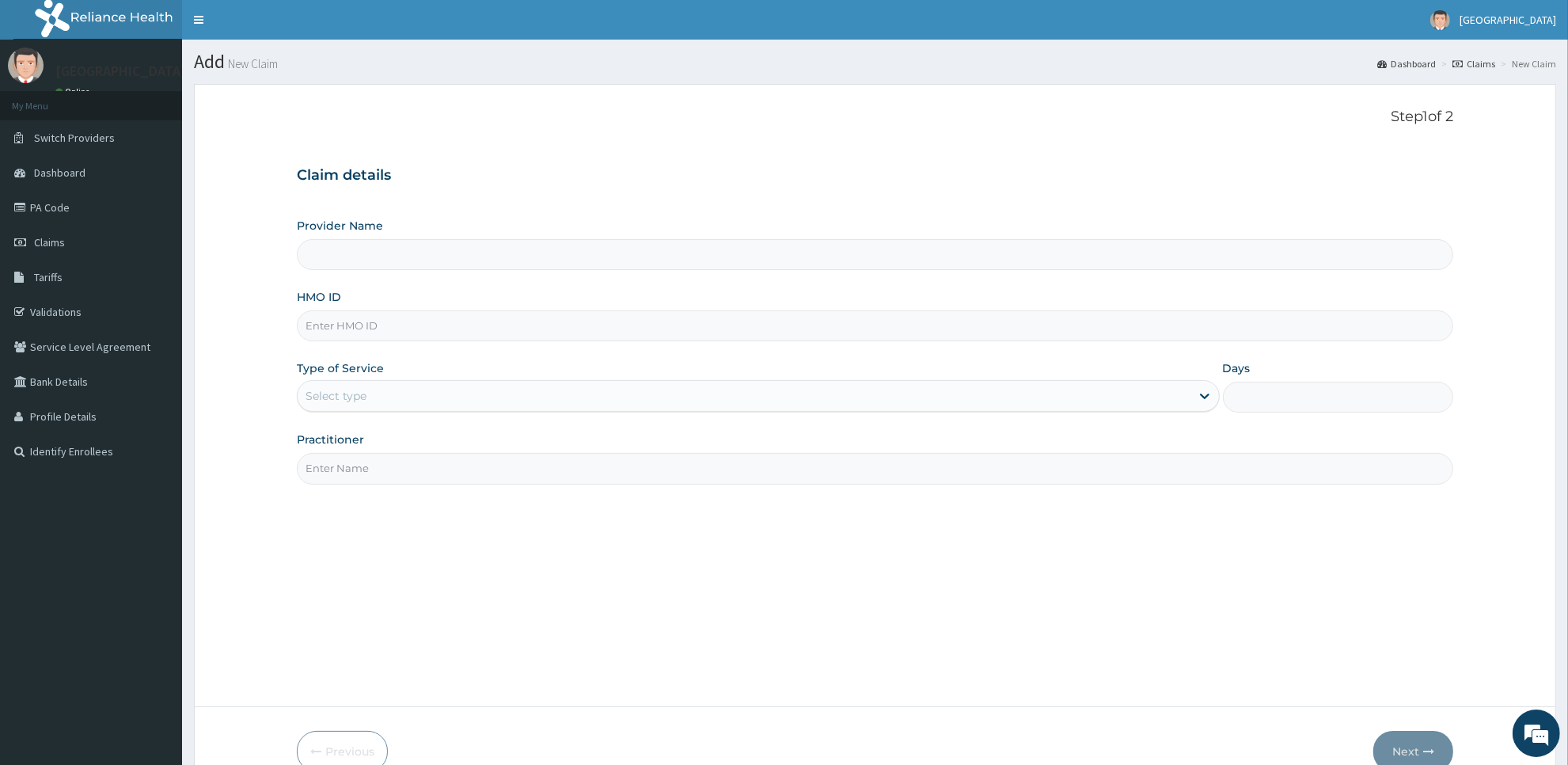
type input "[GEOGRAPHIC_DATA]"
click at [823, 330] on input "HMO ID" at bounding box center [875, 325] width 1157 height 31
type input "sbg/11103/f"
click at [488, 411] on div "Select type" at bounding box center [759, 396] width 923 height 32
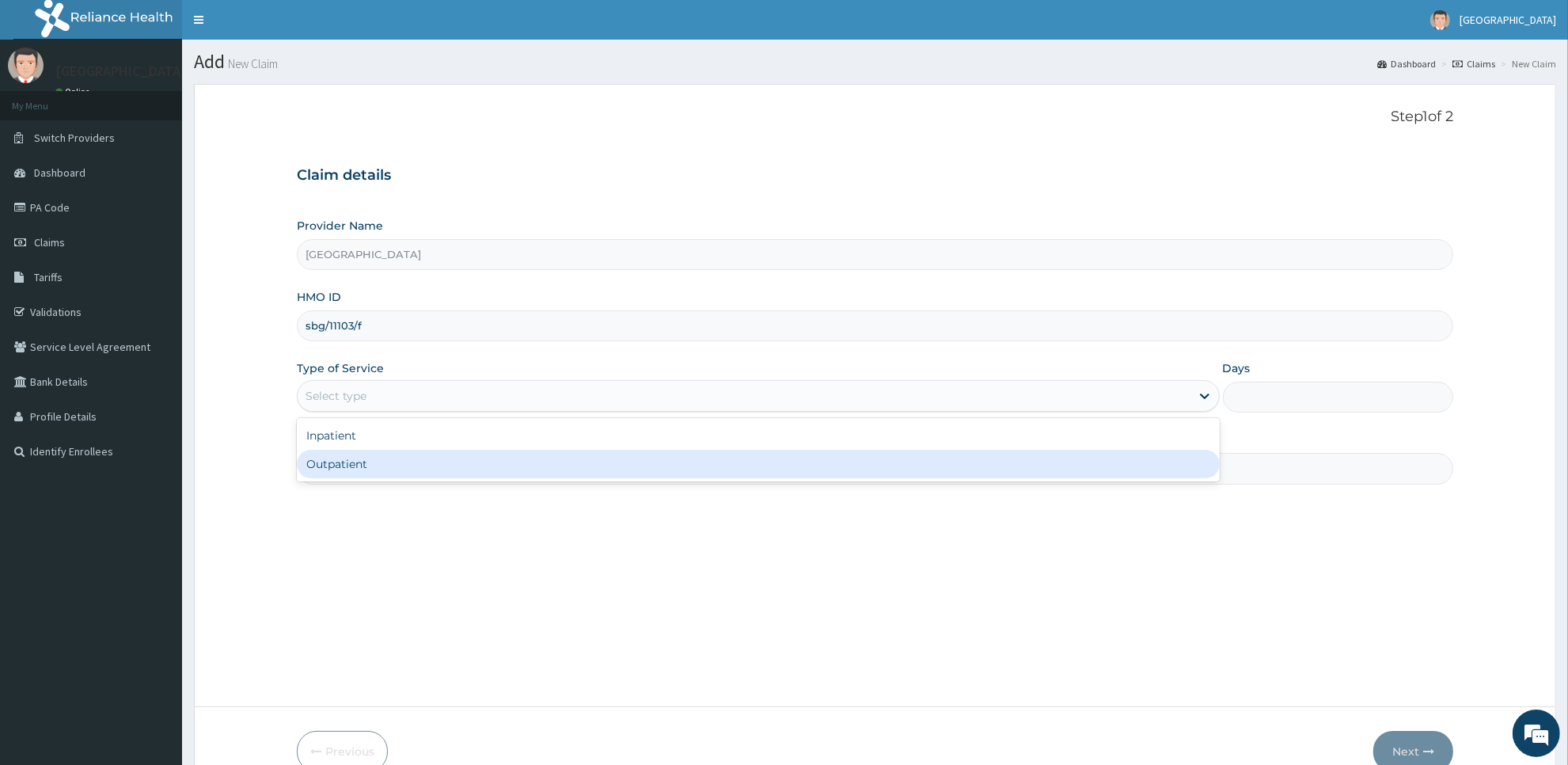
click at [488, 473] on div "Outpatient" at bounding box center [759, 464] width 923 height 28
type input "1"
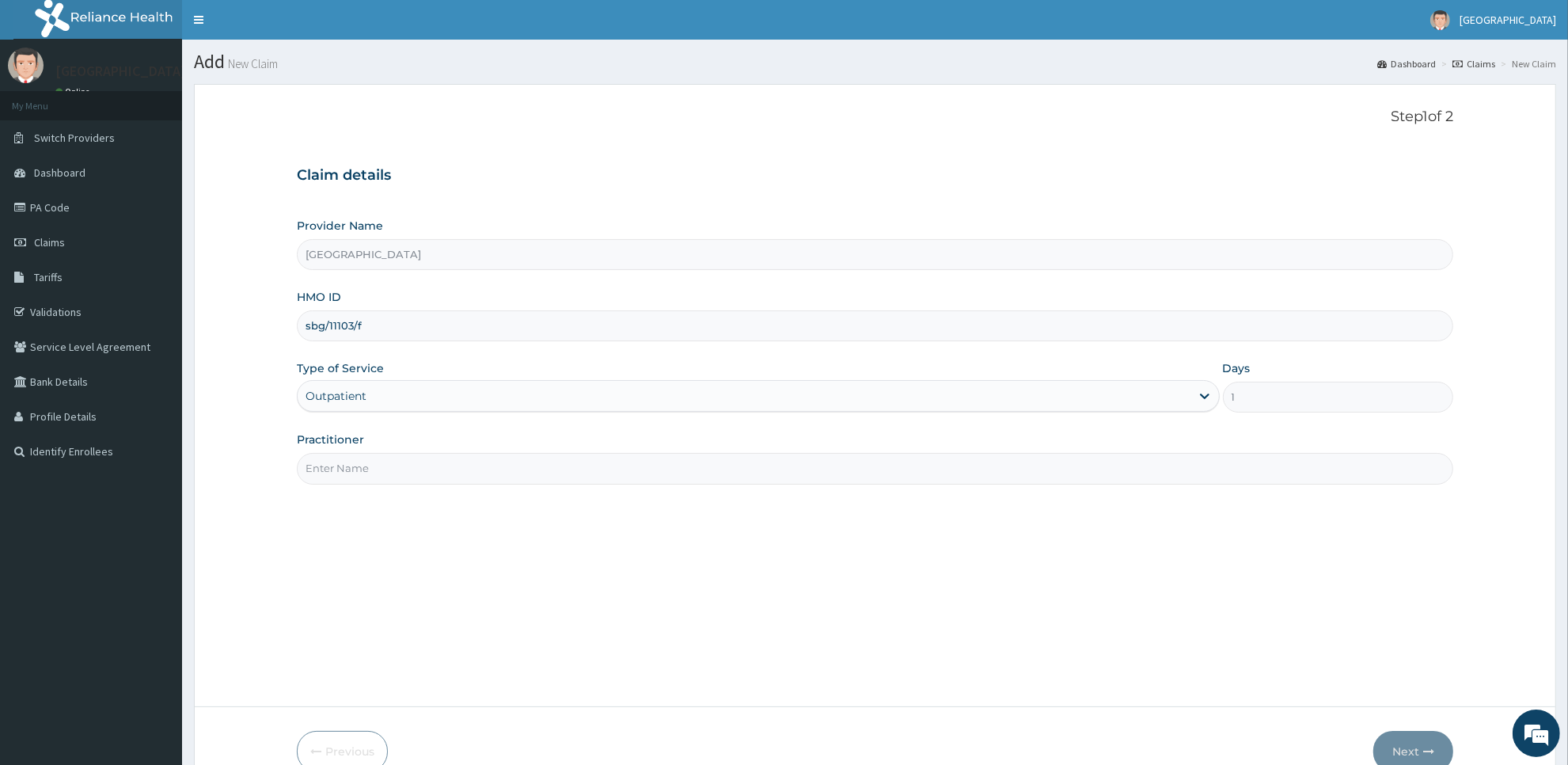
click at [488, 473] on input "Practitioner" at bounding box center [875, 468] width 1157 height 31
type input "Dr Daso"
click at [1391, 742] on button "Next" at bounding box center [1413, 751] width 80 height 41
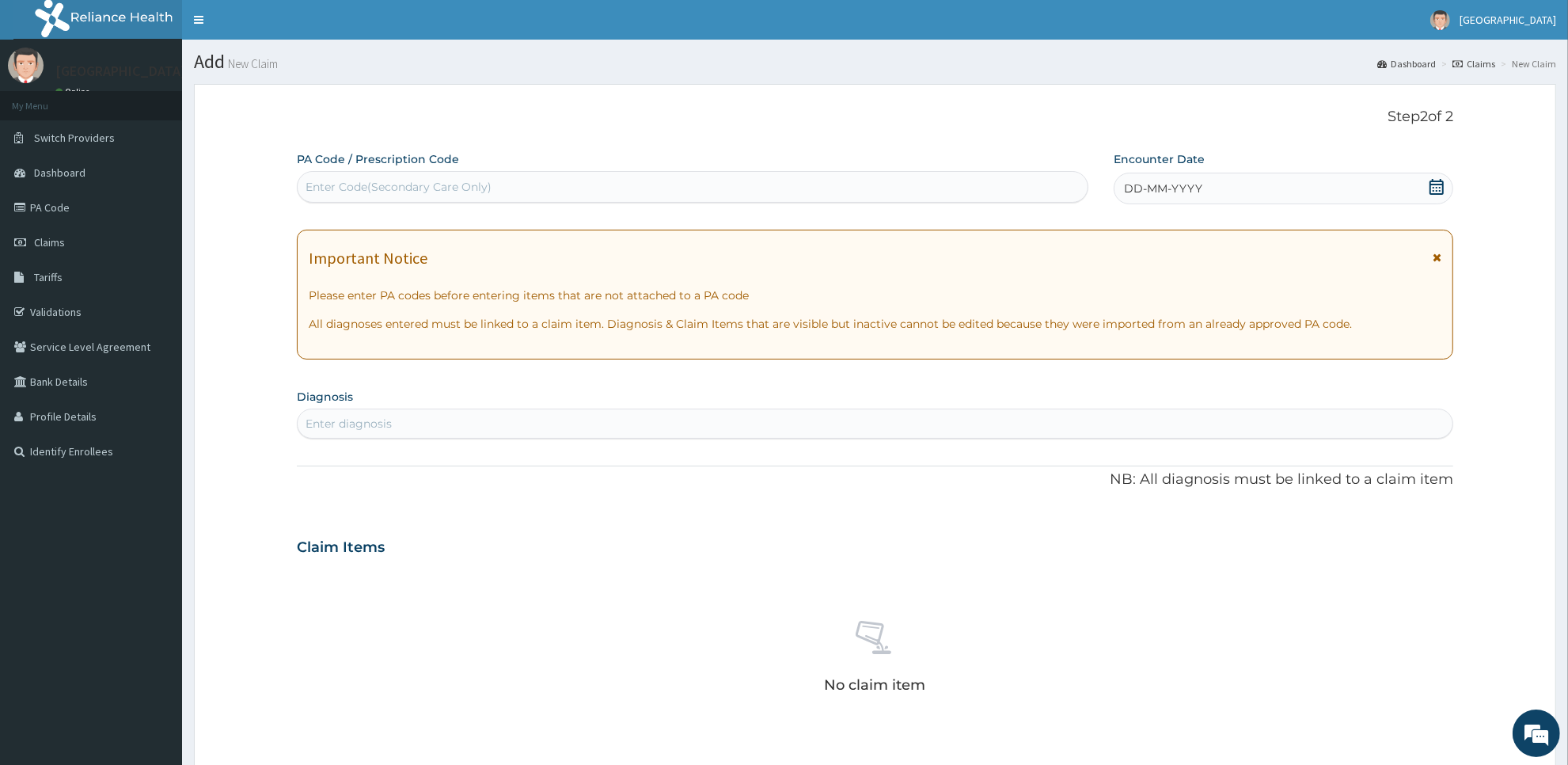
click at [1442, 182] on icon at bounding box center [1436, 187] width 14 height 16
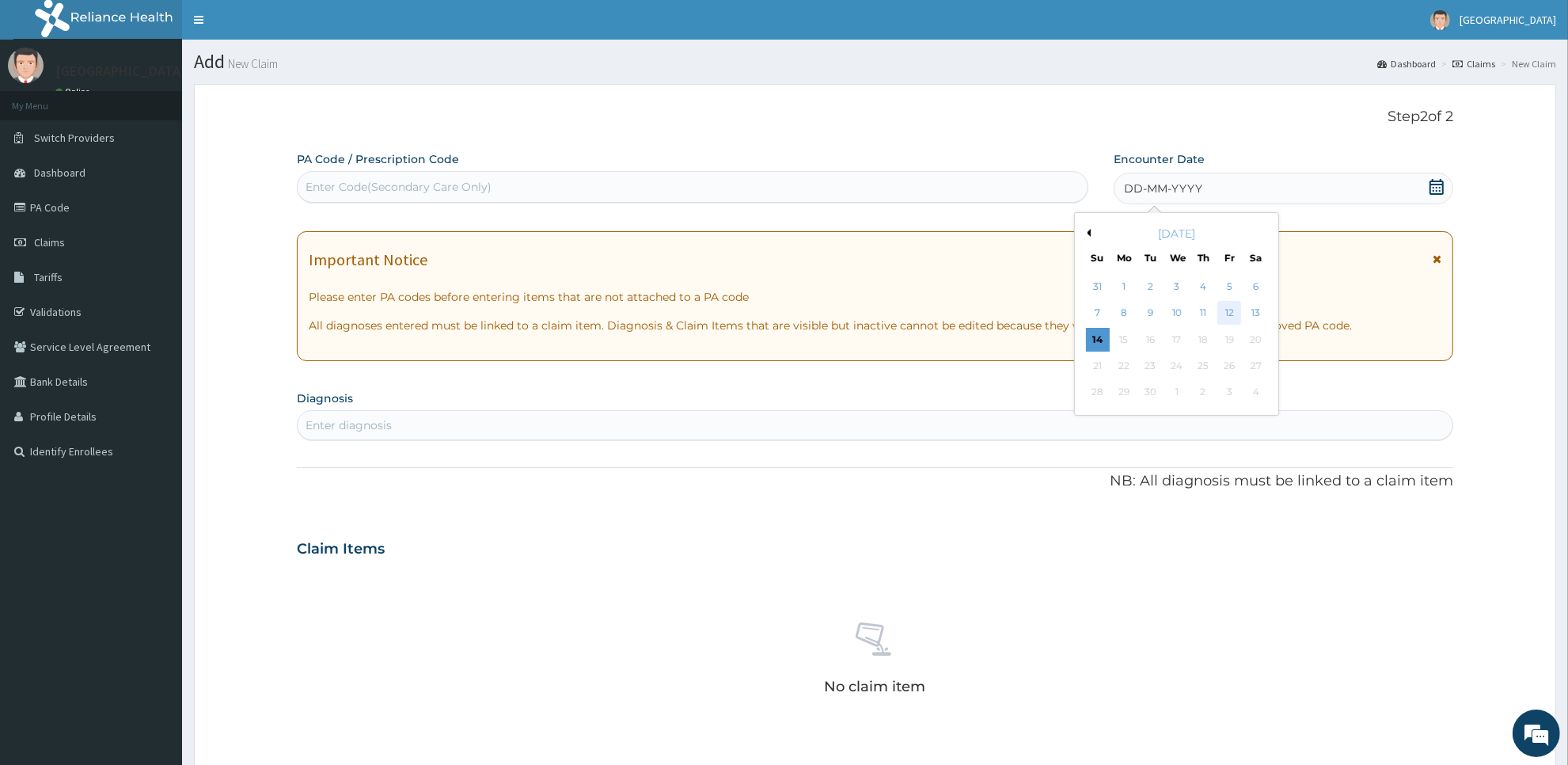
click at [1233, 310] on div "12" at bounding box center [1229, 313] width 24 height 24
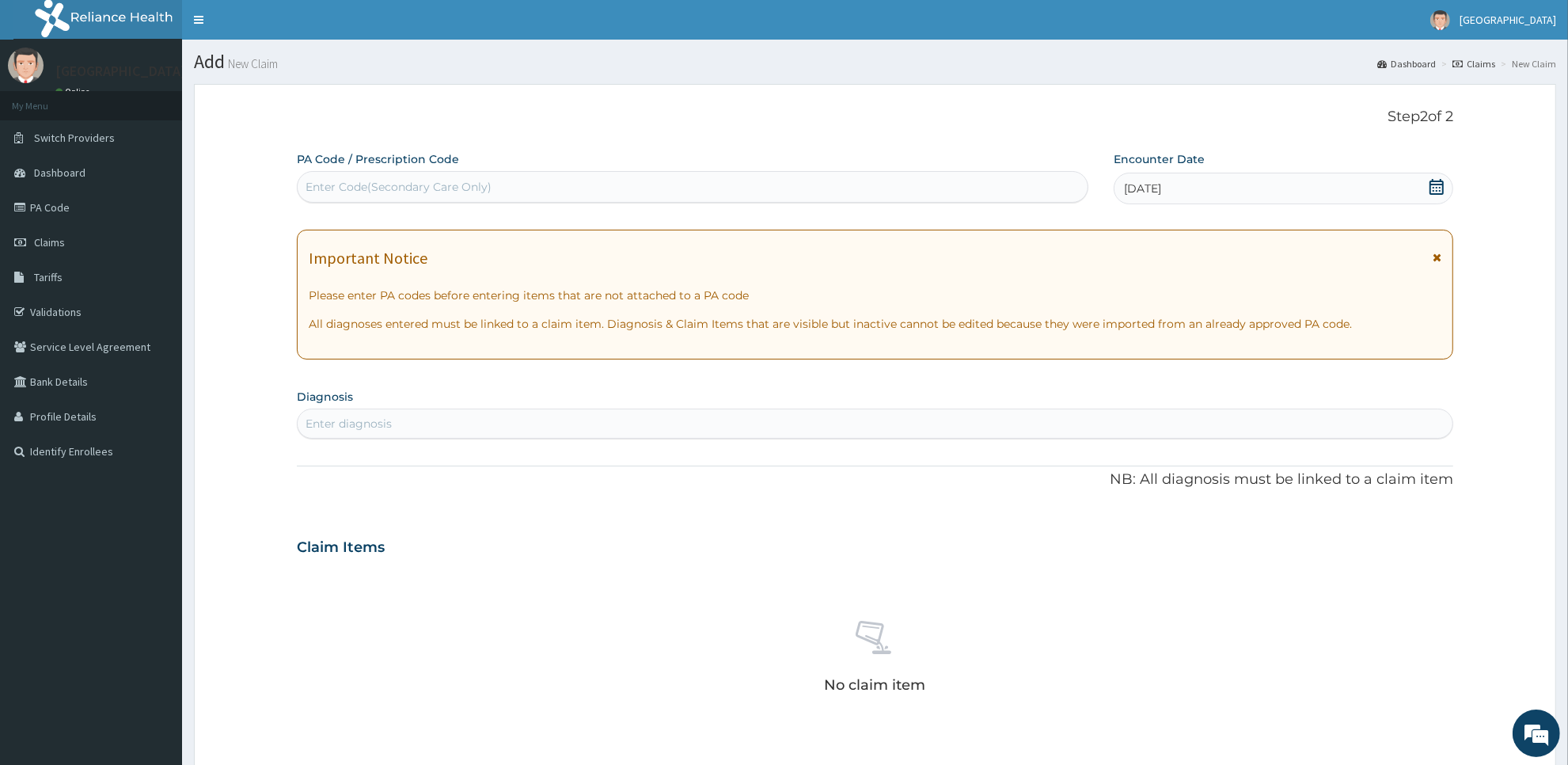
click at [1094, 416] on div "Enter diagnosis" at bounding box center [874, 424] width 1155 height 25
type input "plasm"
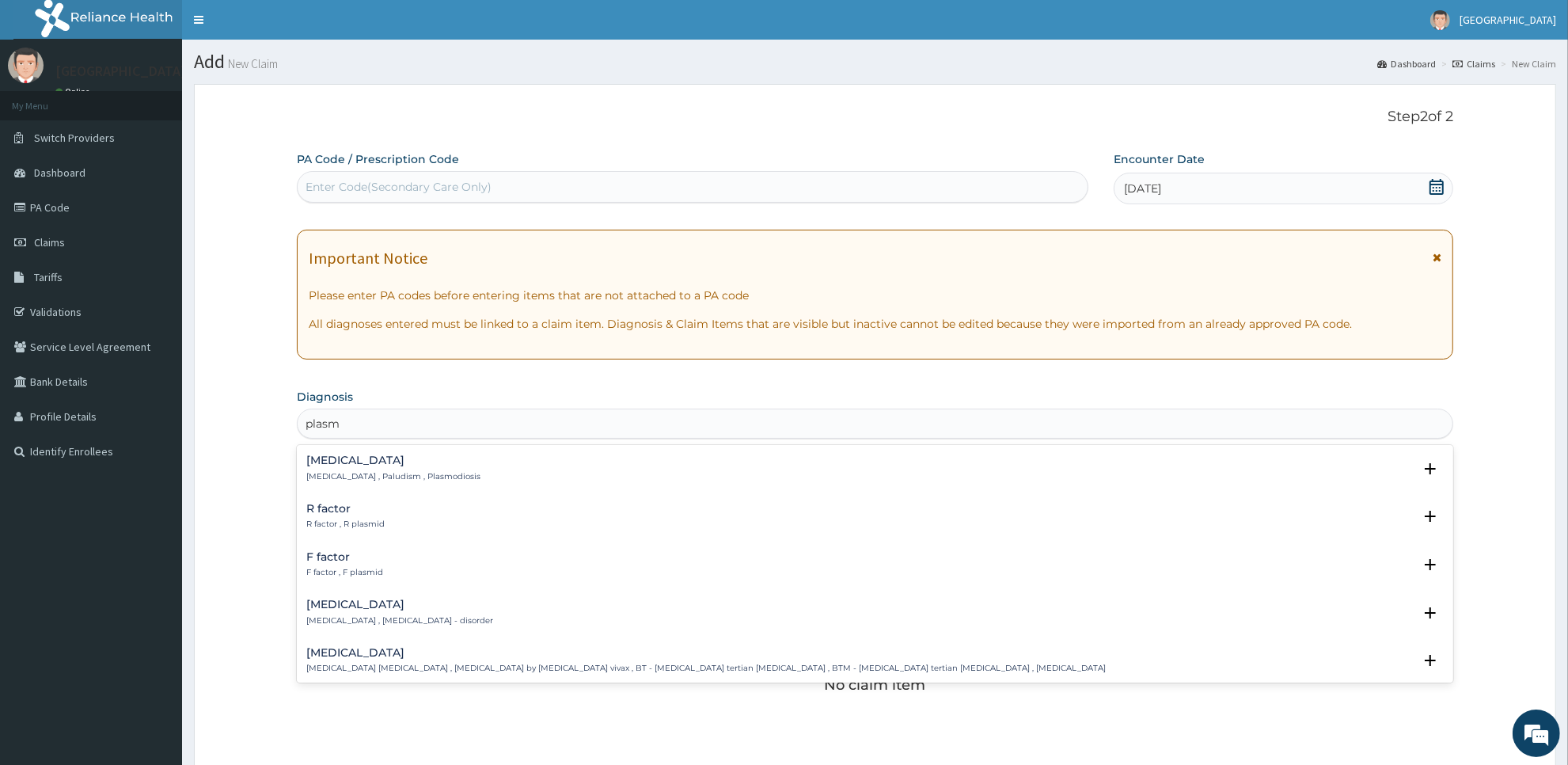
click at [442, 468] on div "Malaria Malaria , Paludism , Plasmodiosis" at bounding box center [874, 468] width 1137 height 28
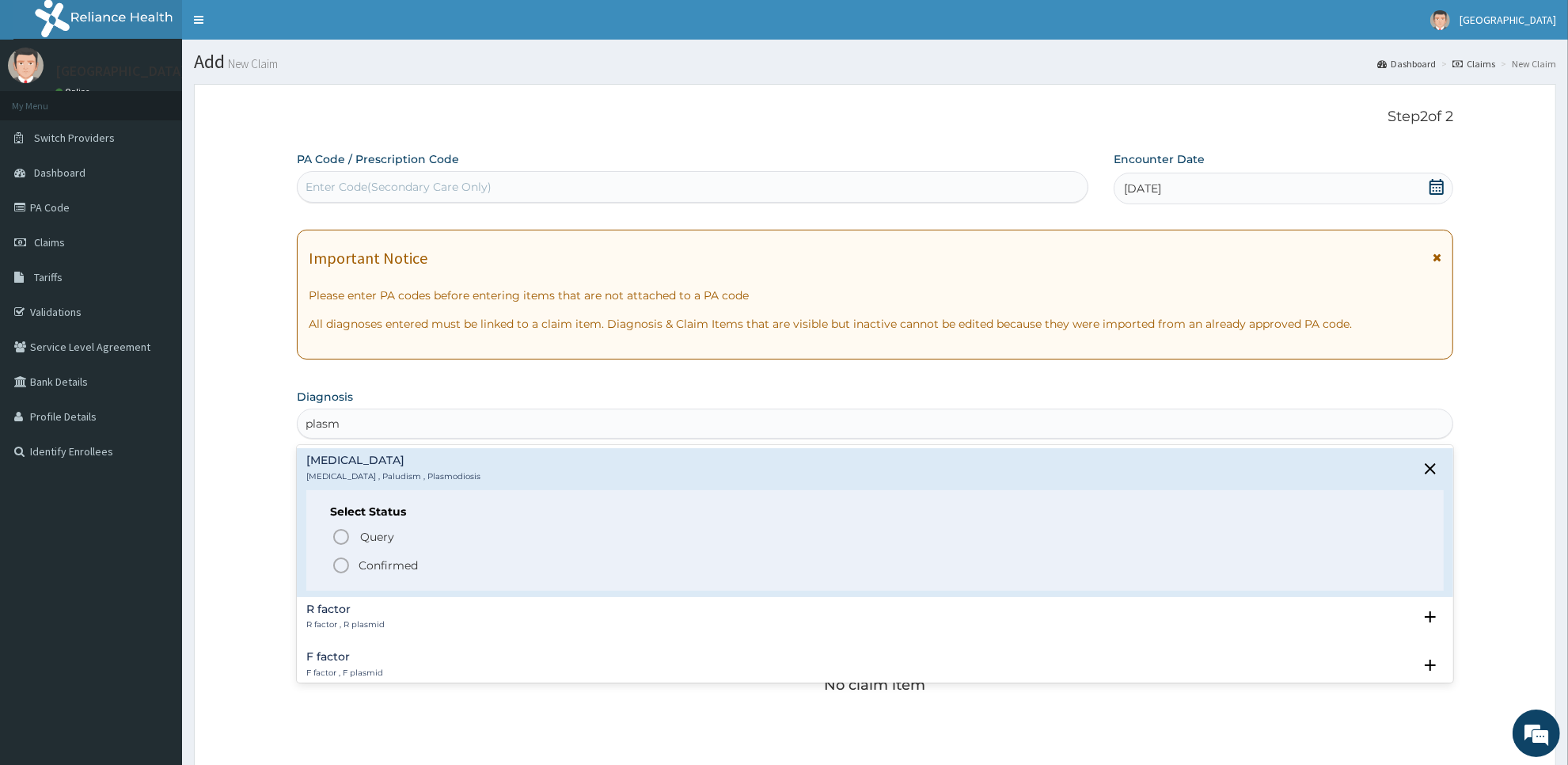
click at [435, 562] on span "Confirmed" at bounding box center [875, 566] width 1088 height 19
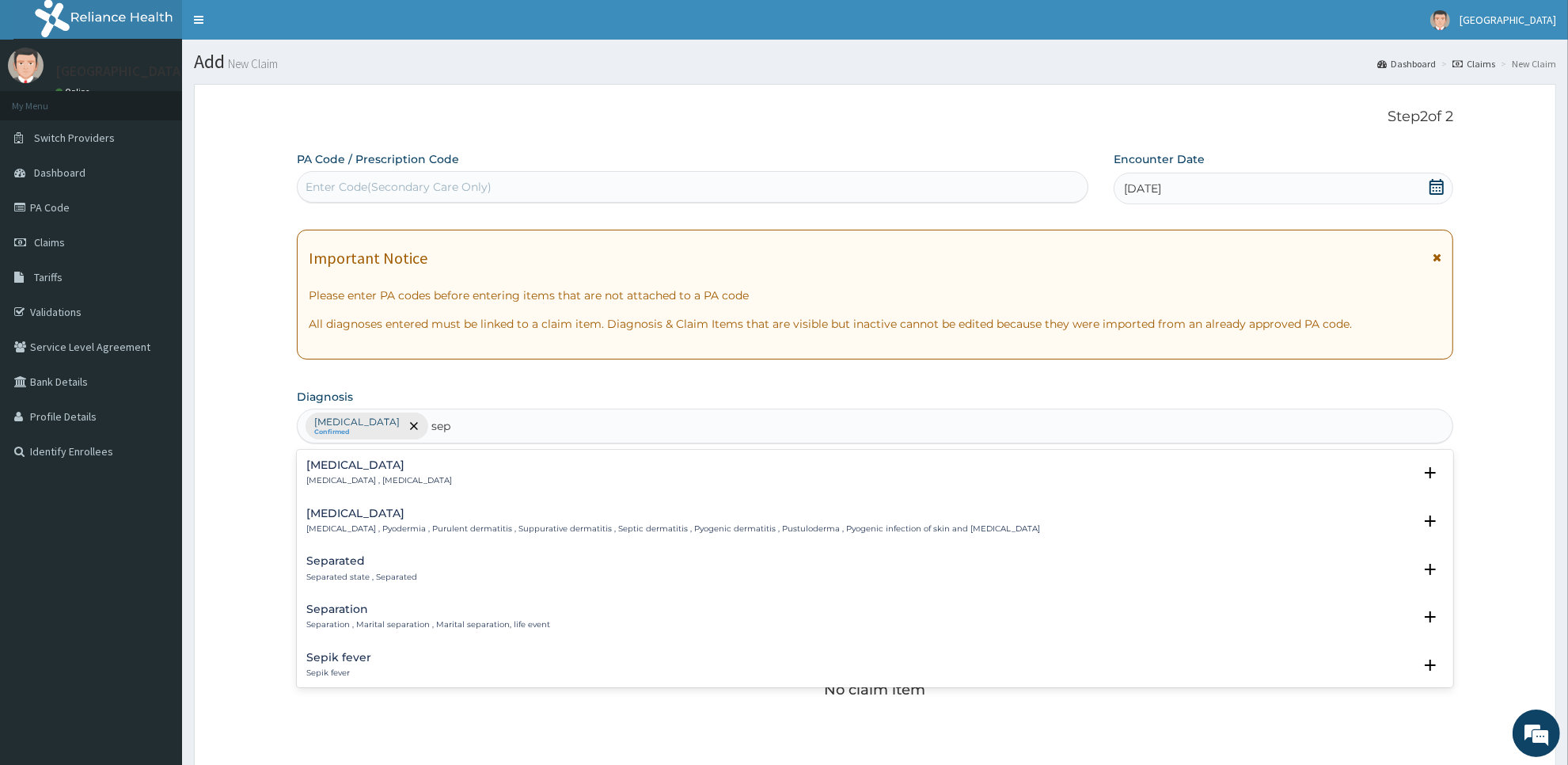
type input "seps"
click at [364, 471] on h4 "Sepsis" at bounding box center [379, 466] width 146 height 12
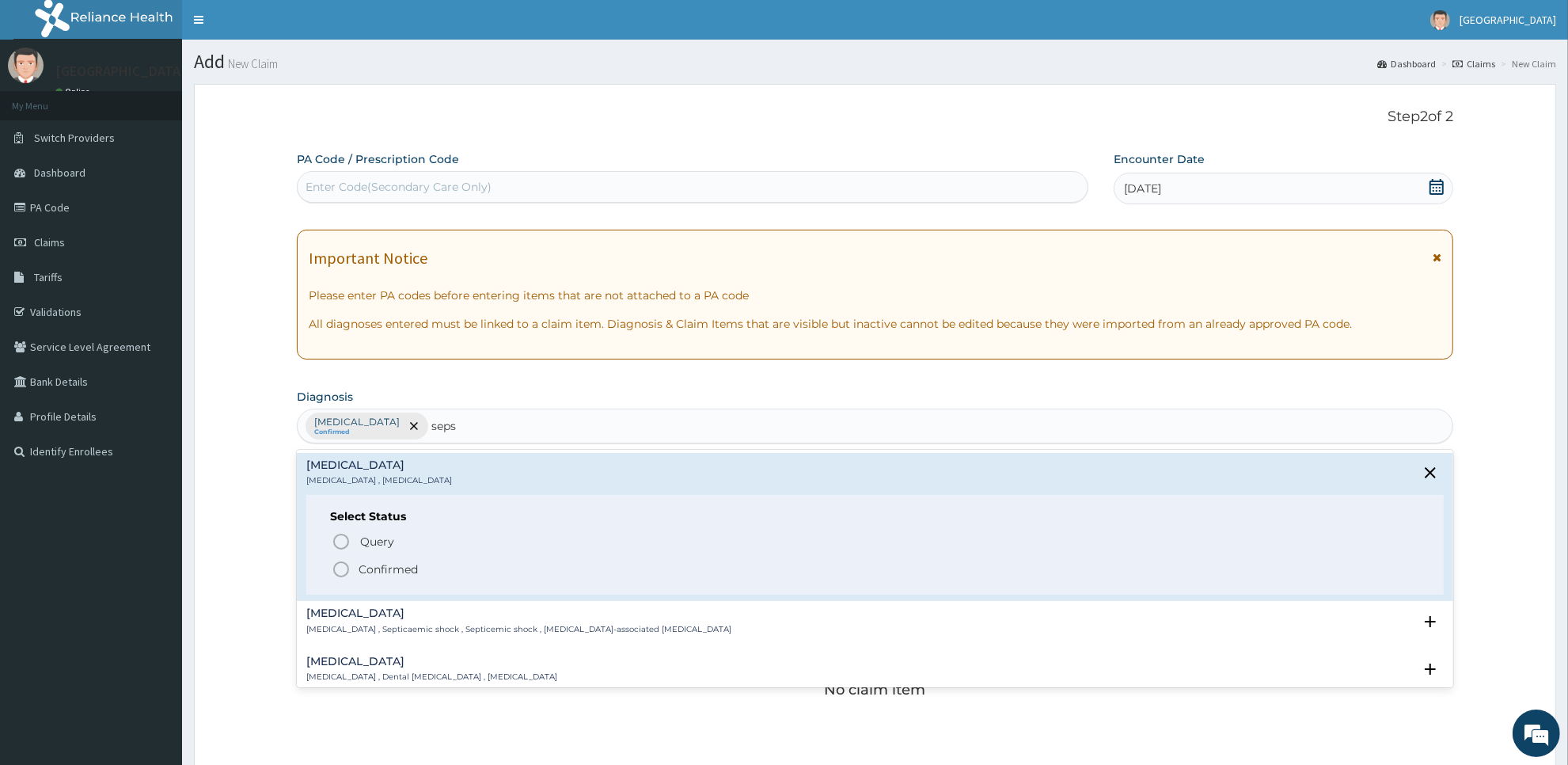
click at [370, 570] on p "Confirmed" at bounding box center [388, 569] width 60 height 16
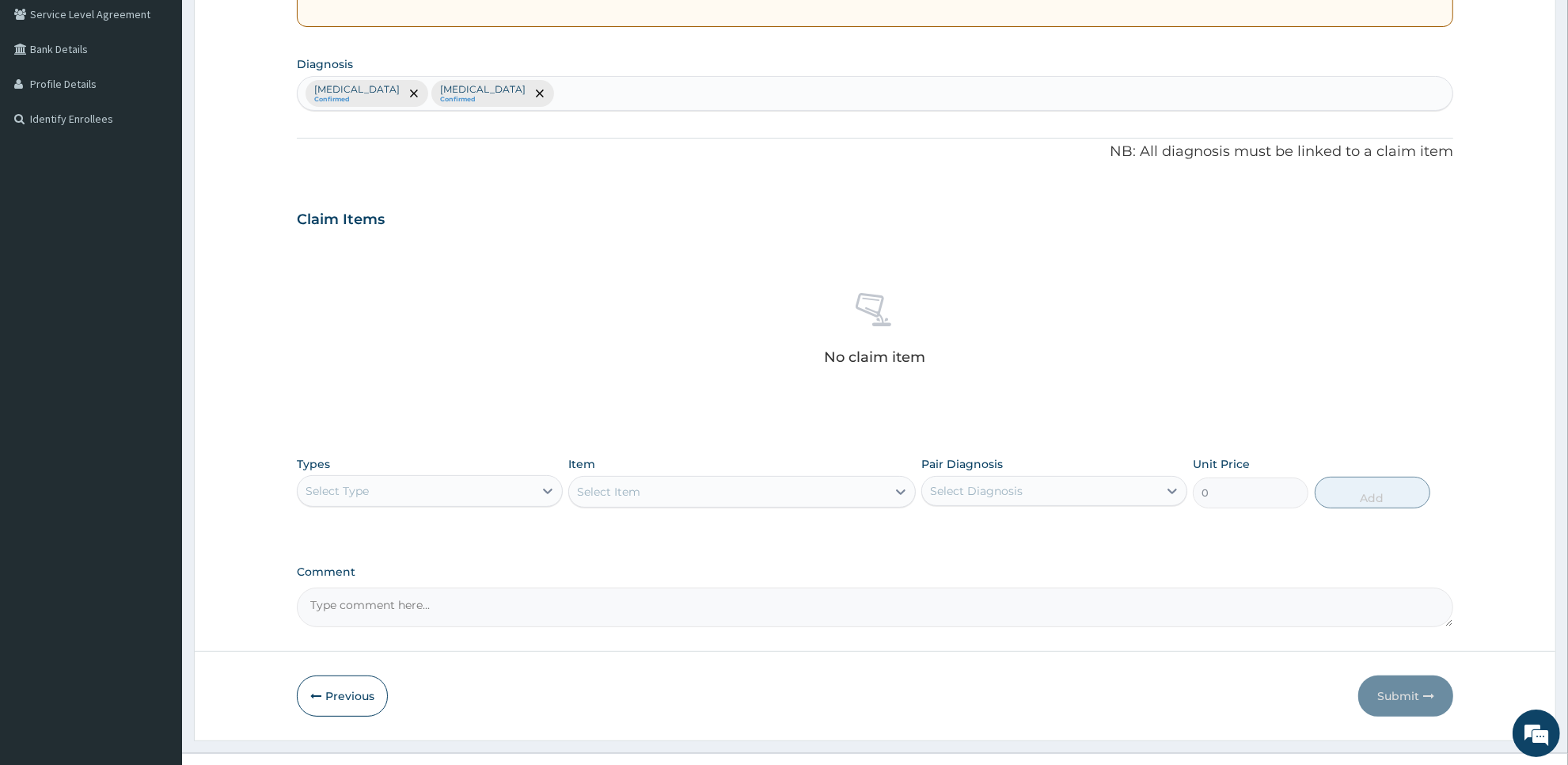
scroll to position [362, 0]
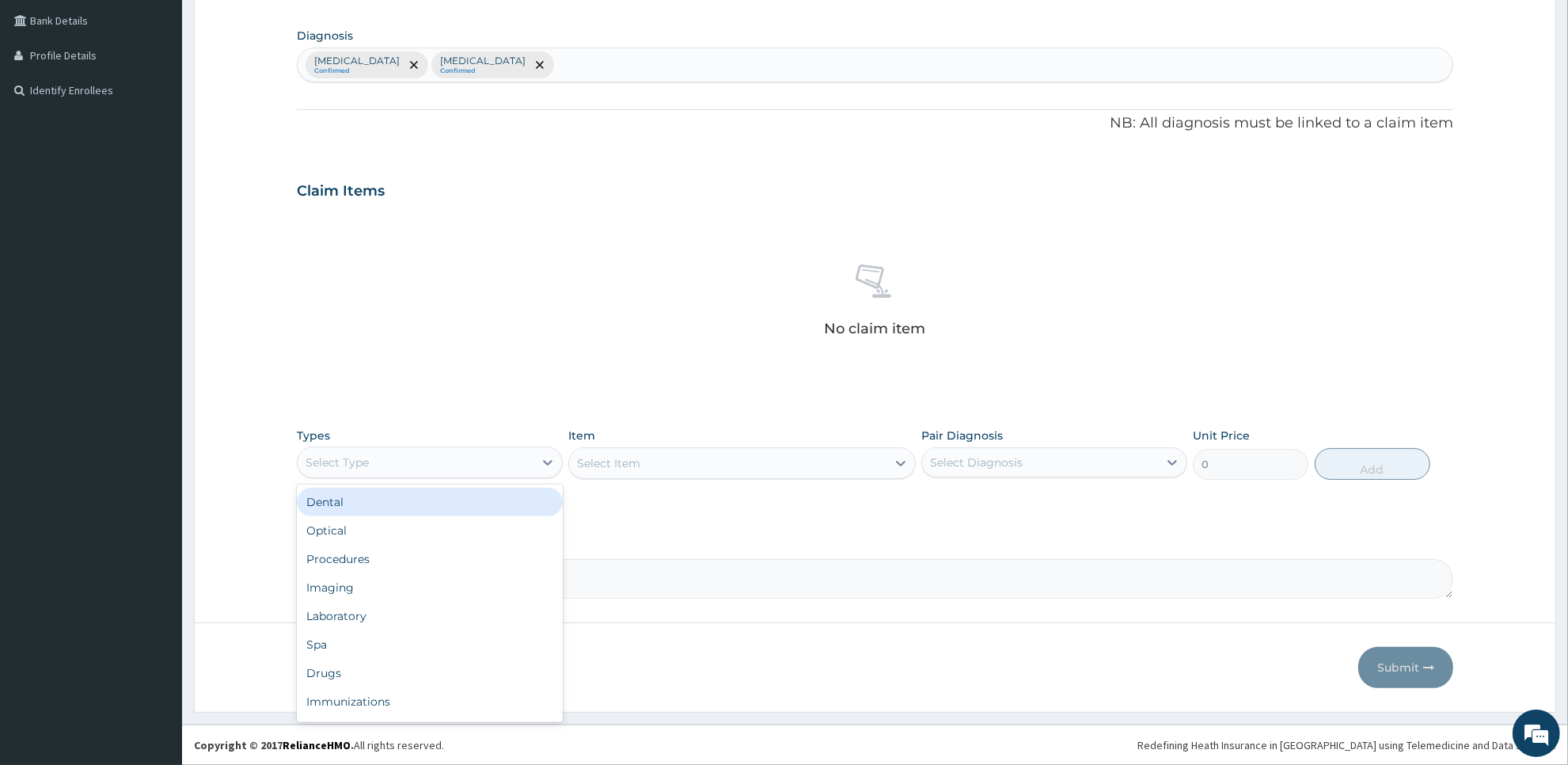
click at [411, 458] on div "Select Type" at bounding box center [415, 462] width 236 height 25
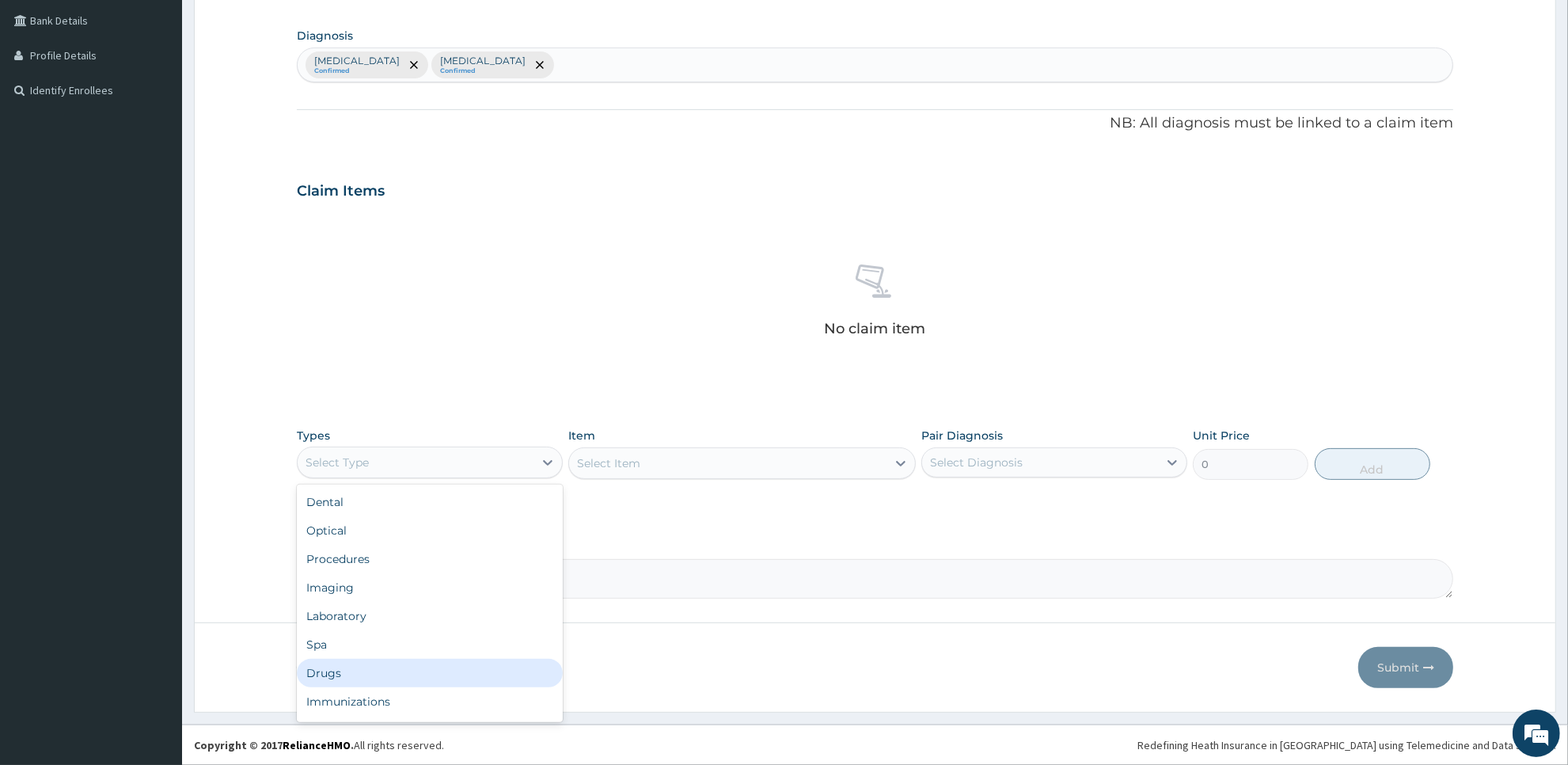
click at [424, 674] on div "Drugs" at bounding box center [430, 673] width 266 height 28
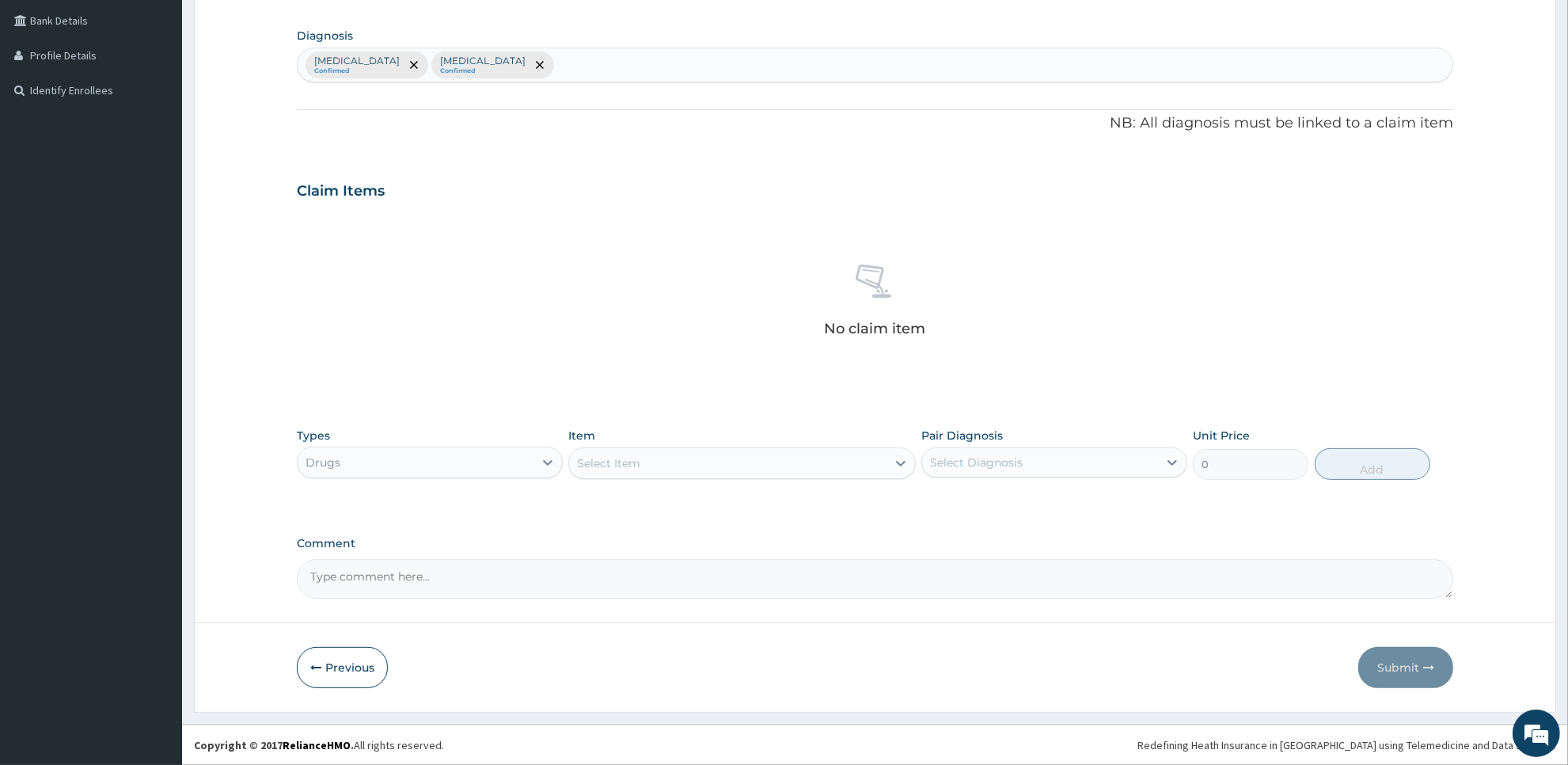
click at [758, 466] on div "Select Item" at bounding box center [727, 463] width 317 height 25
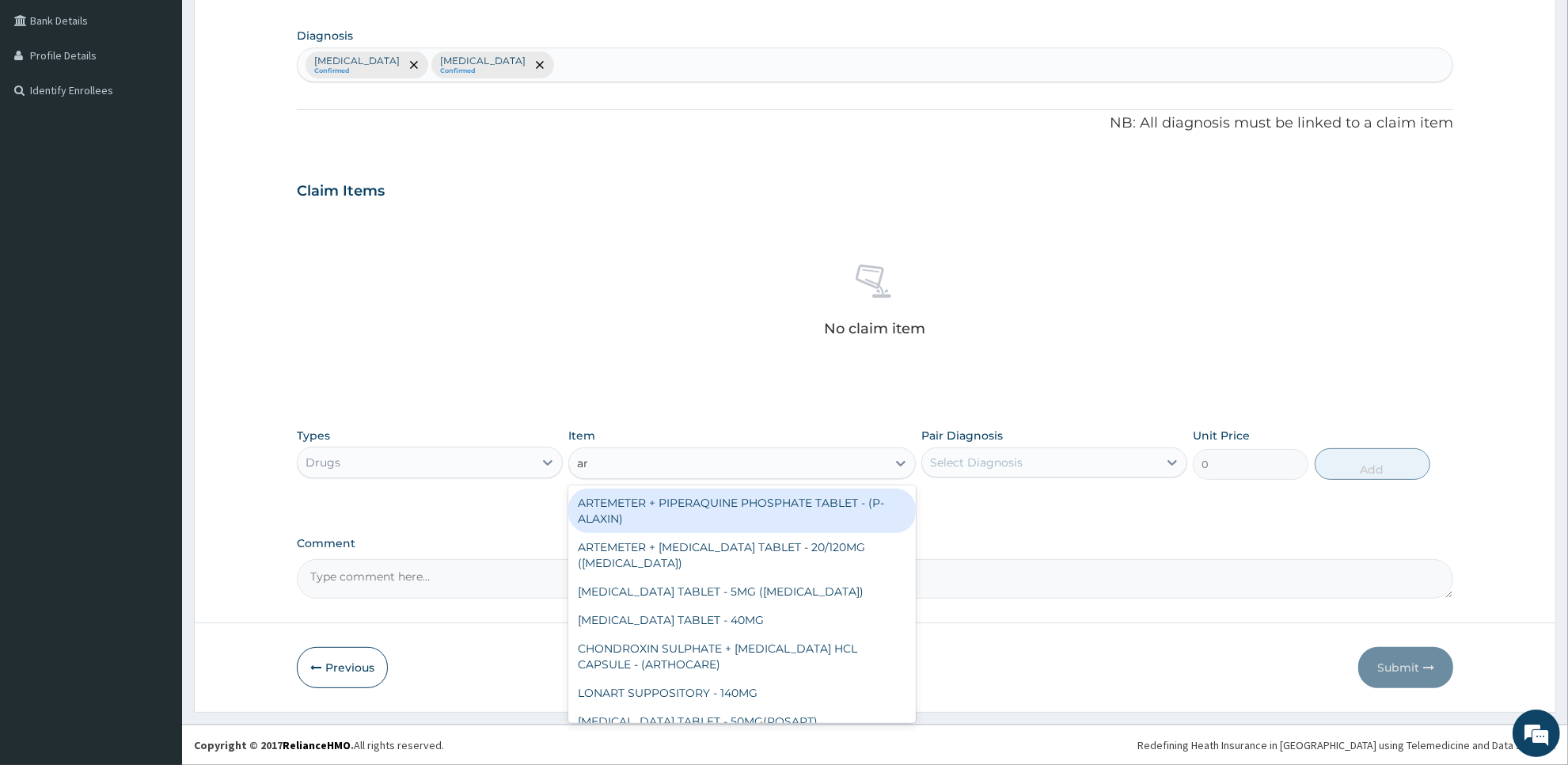
type input "a"
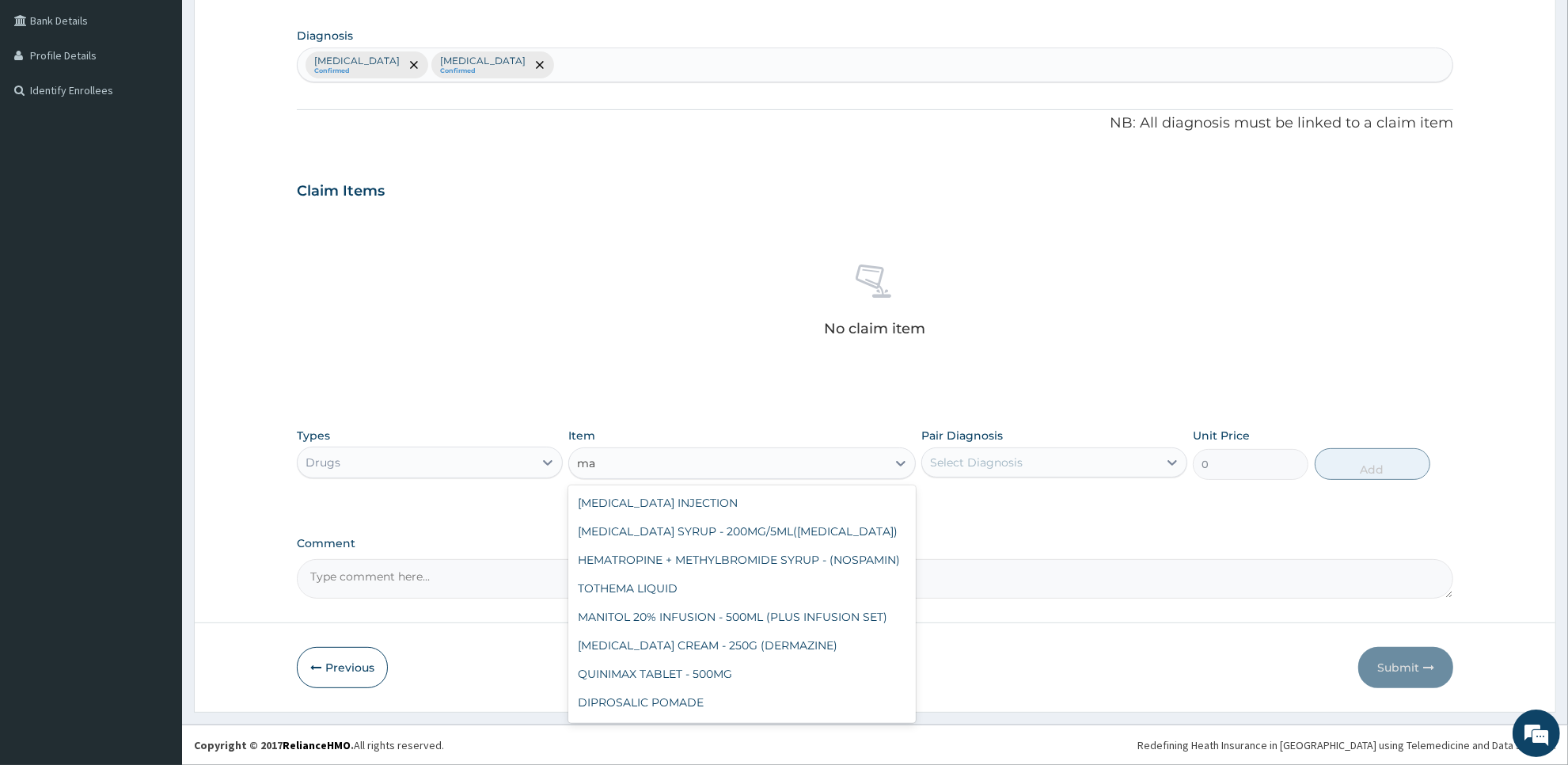
type input "m"
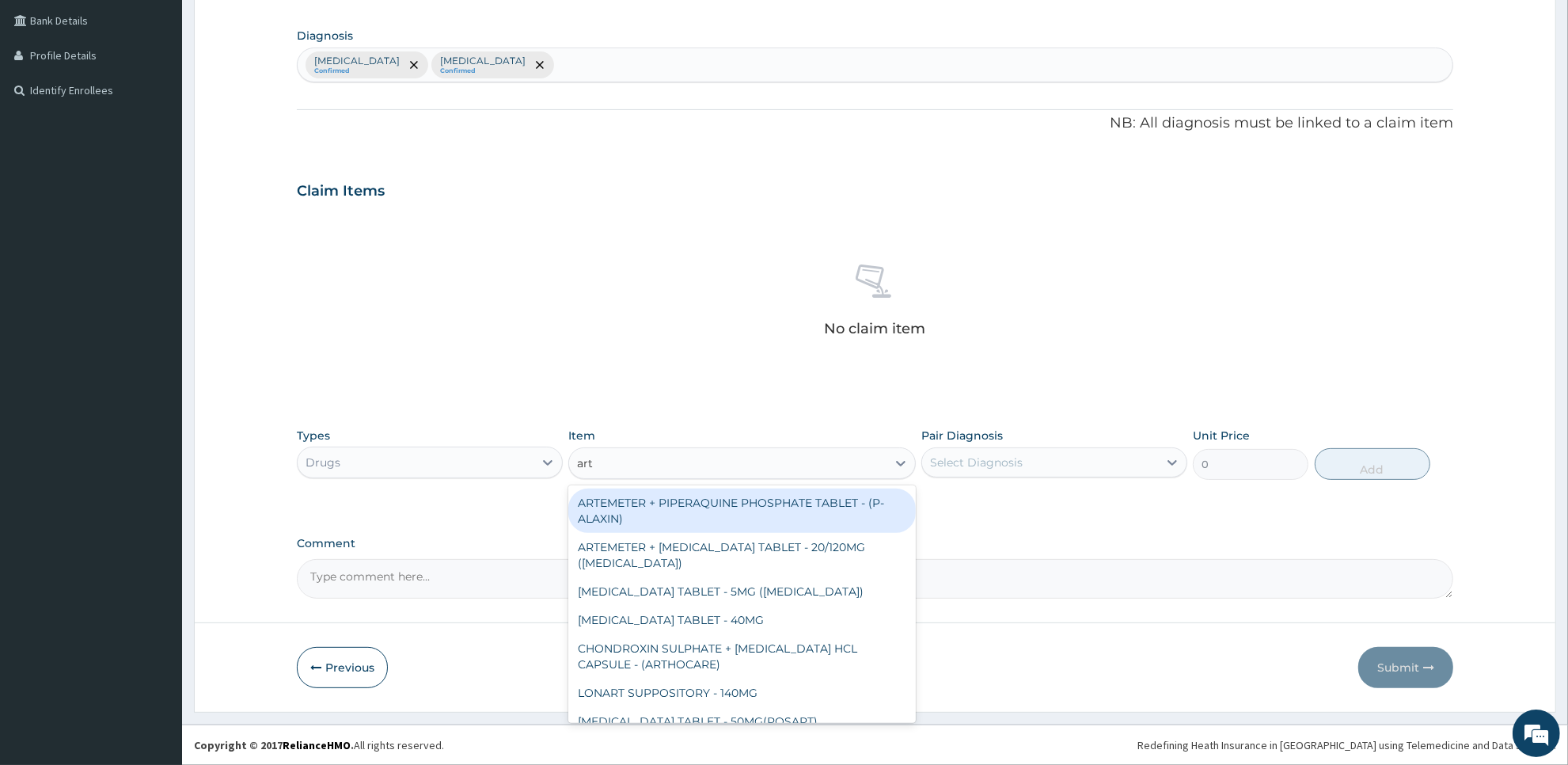
type input "arte"
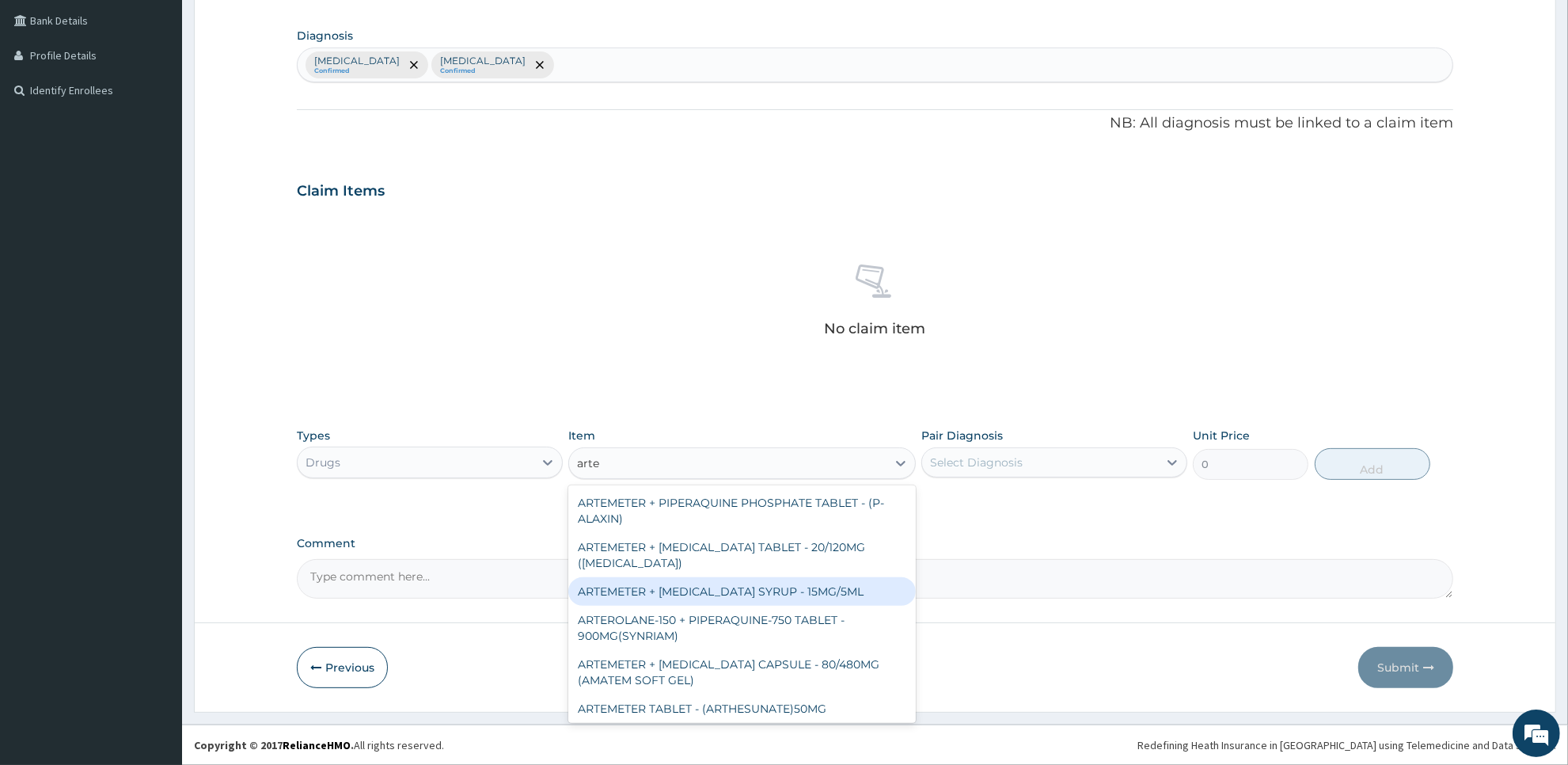
click at [822, 588] on div "ARTEMETER + LUMEFANTRINE SYRUP - 15MG/5ML" at bounding box center [741, 591] width 346 height 28
type input "1400"
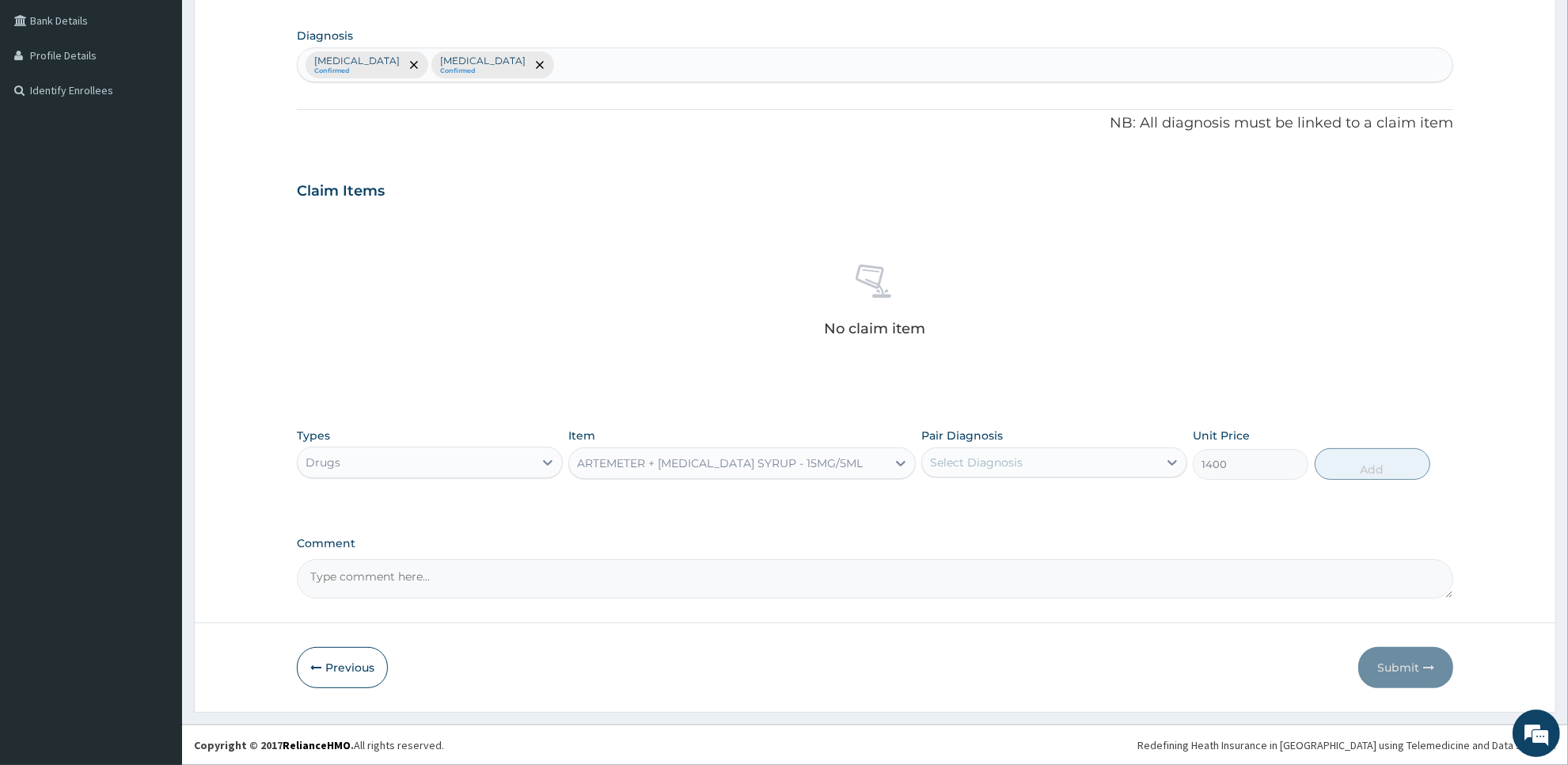
click at [1059, 464] on div "Select Diagnosis" at bounding box center [1040, 462] width 236 height 25
click at [1059, 509] on div "Malaria" at bounding box center [1054, 503] width 266 height 32
checkbox input "true"
click at [1347, 476] on button "Add" at bounding box center [1372, 464] width 116 height 32
type input "0"
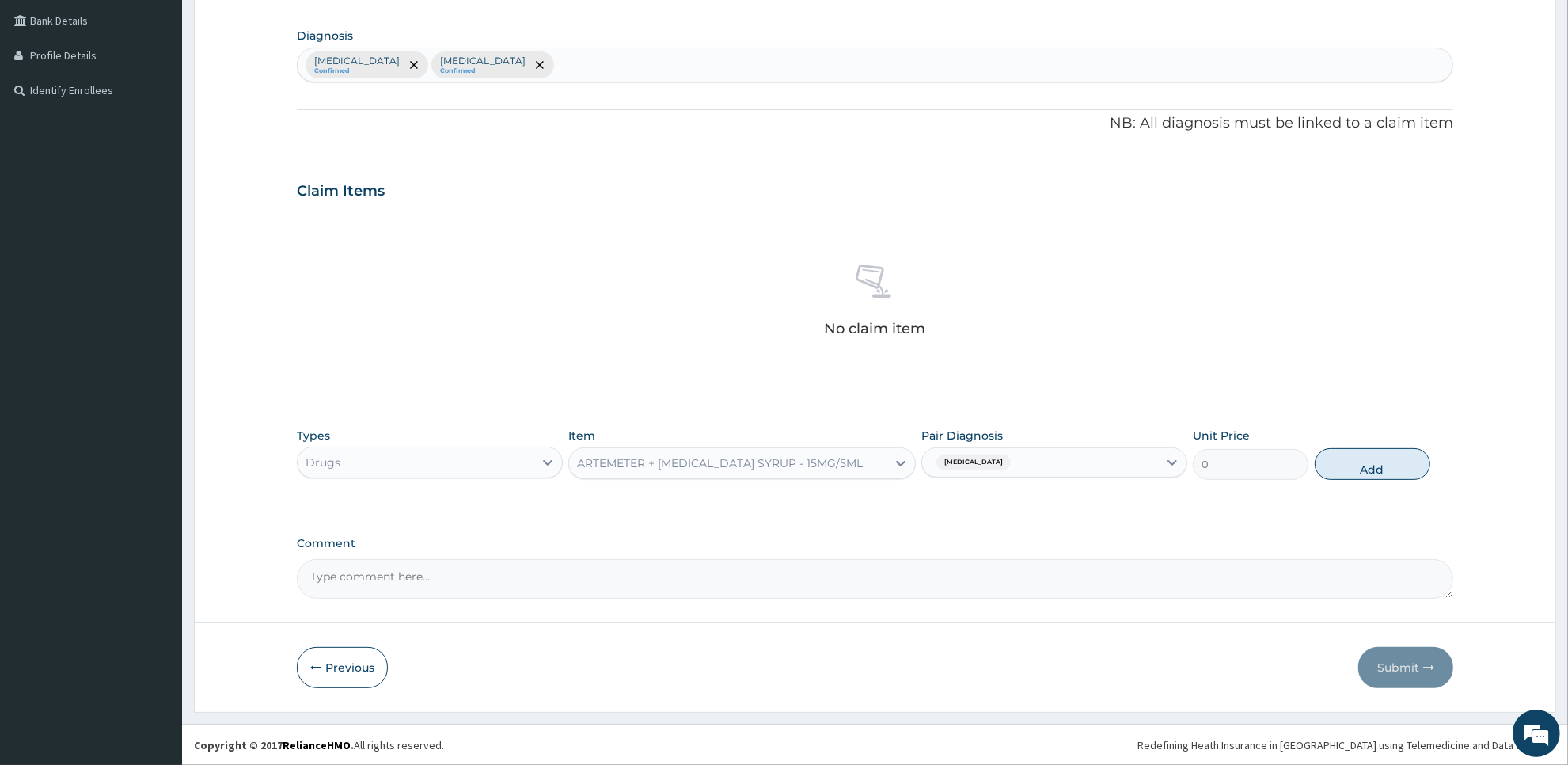
scroll to position [285, 0]
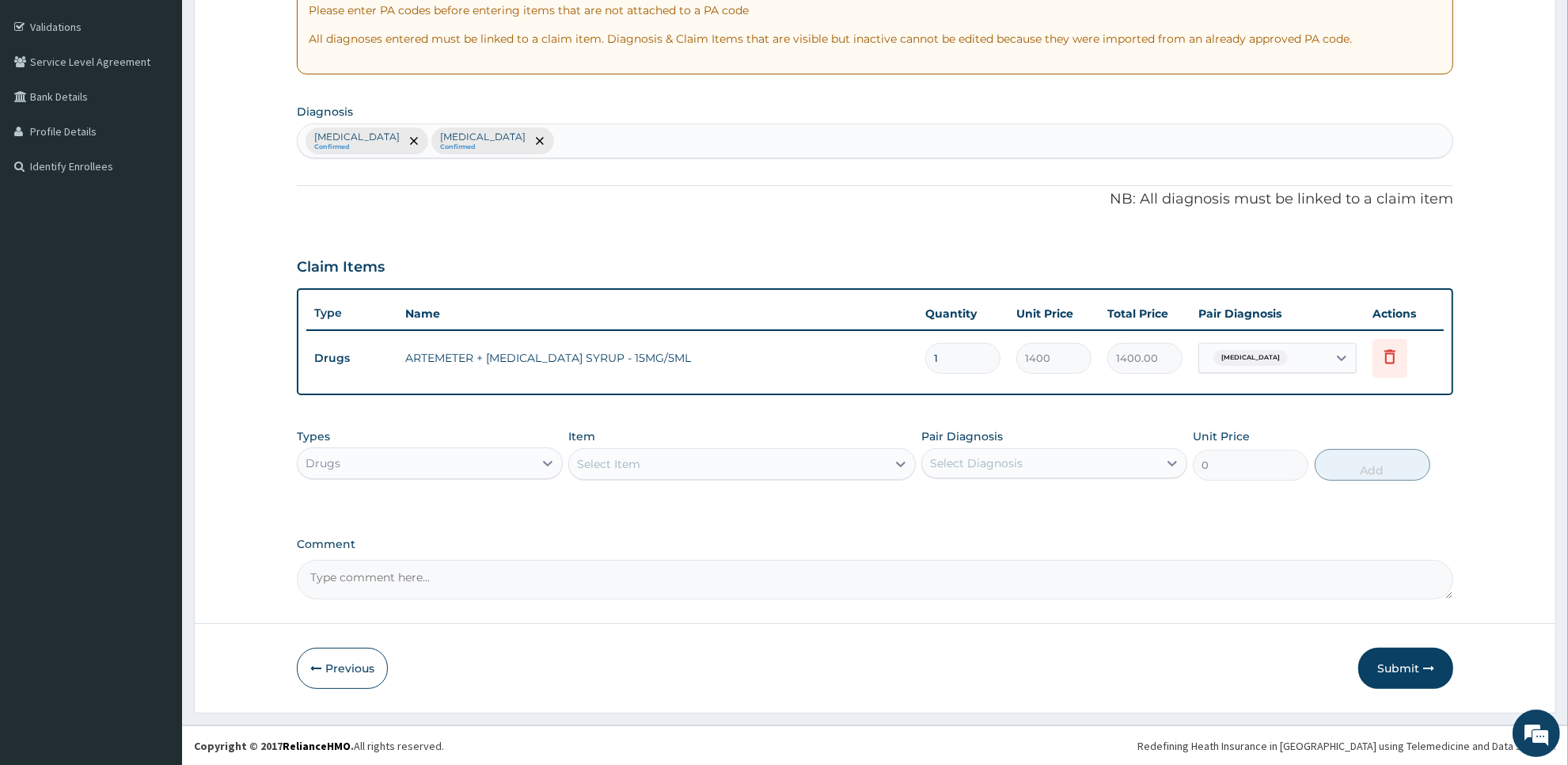
click at [839, 458] on div "Select Item" at bounding box center [727, 464] width 317 height 25
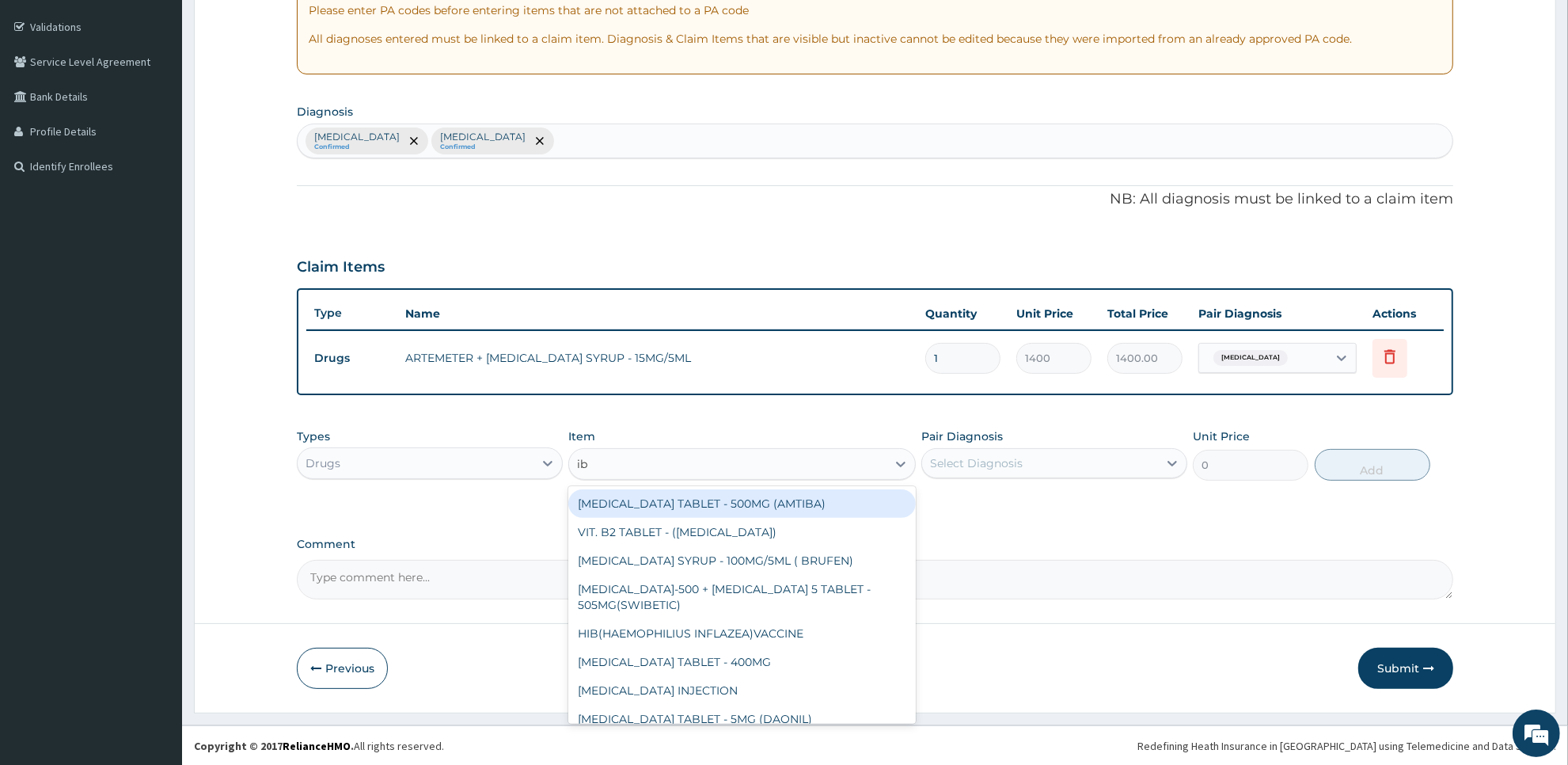
type input "ibu"
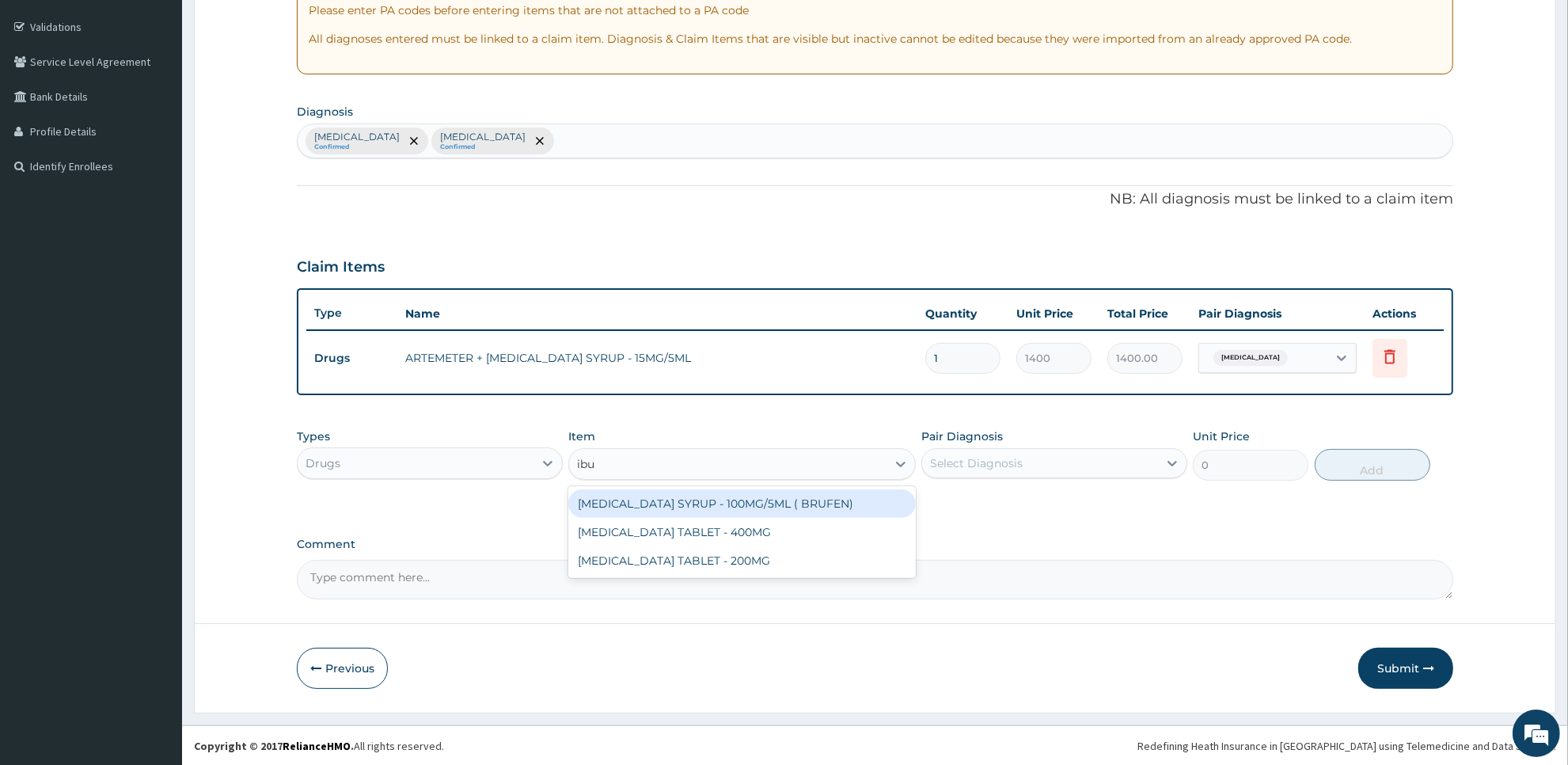
click at [839, 507] on div "IBUPROFEN SYRUP - 100MG/5ML ( BRUFEN)" at bounding box center [741, 504] width 346 height 28
type input "475.99999999999994"
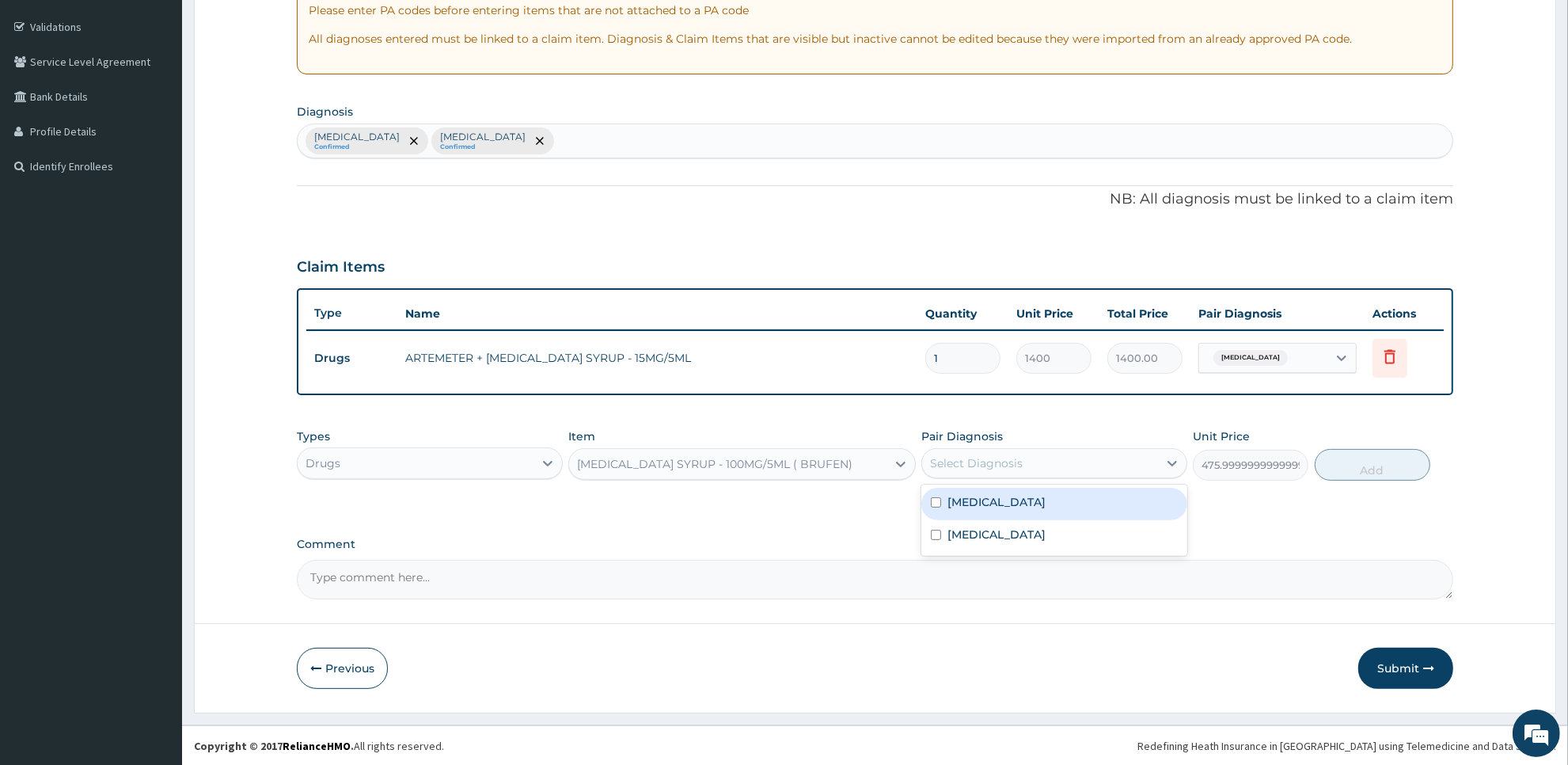
click at [983, 465] on div "Select Diagnosis" at bounding box center [977, 463] width 93 height 16
click at [986, 517] on div "Malaria" at bounding box center [1054, 504] width 266 height 32
checkbox input "true"
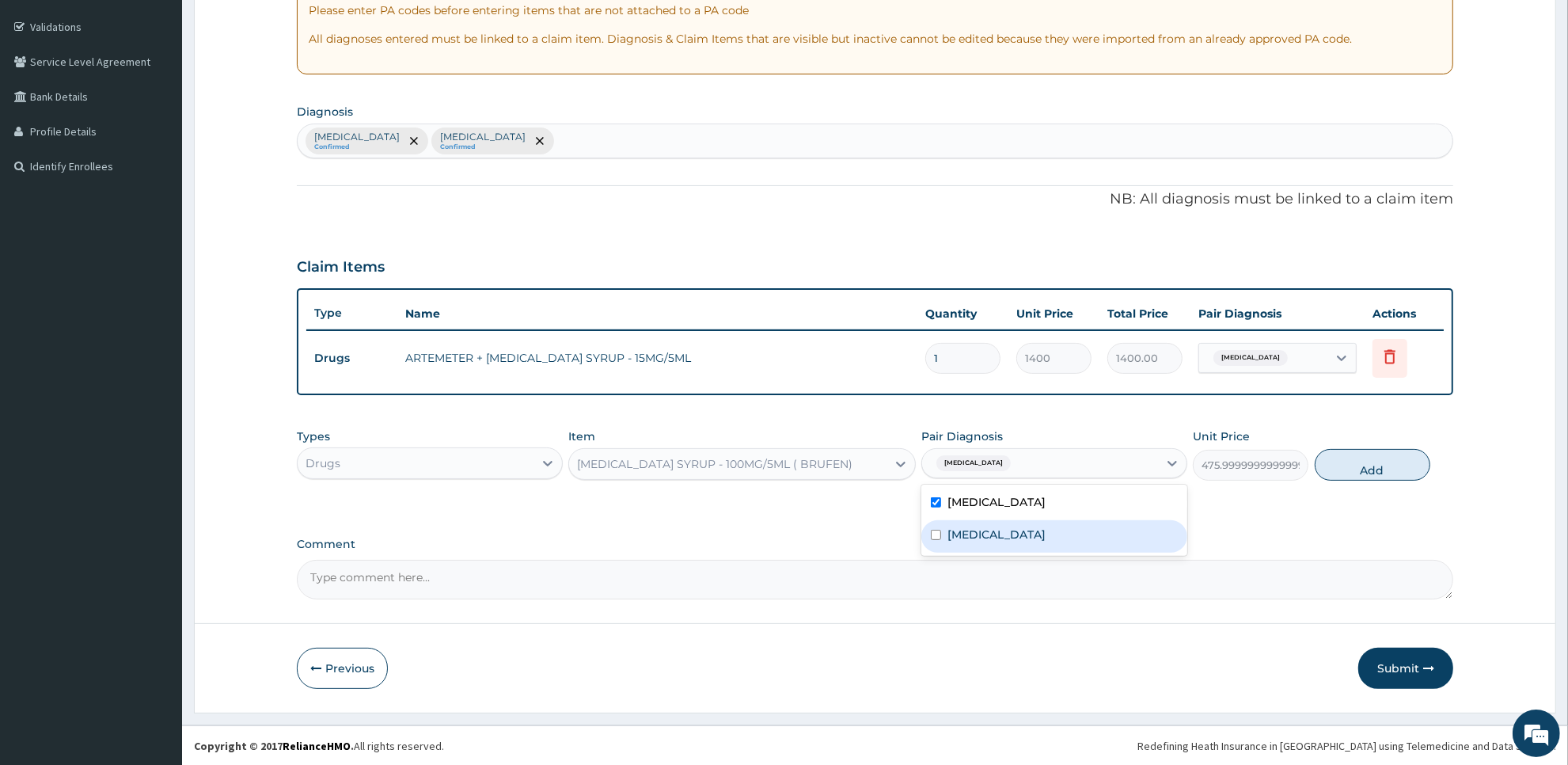
click at [986, 529] on div "Sepsis" at bounding box center [1054, 536] width 266 height 32
checkbox input "true"
click at [1366, 466] on button "Add" at bounding box center [1372, 465] width 116 height 32
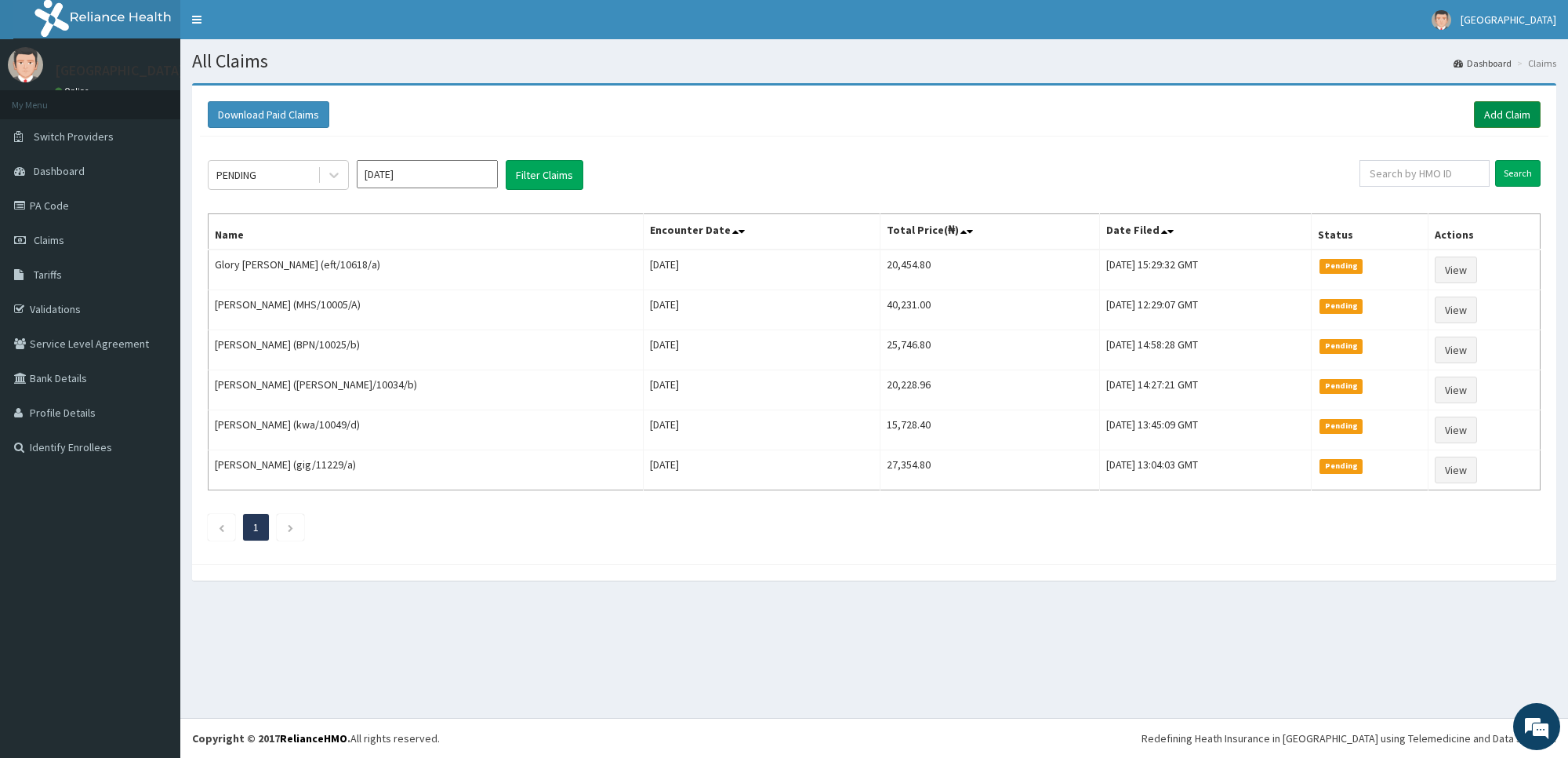
click at [1512, 112] on link "Add Claim" at bounding box center [1507, 114] width 67 height 27
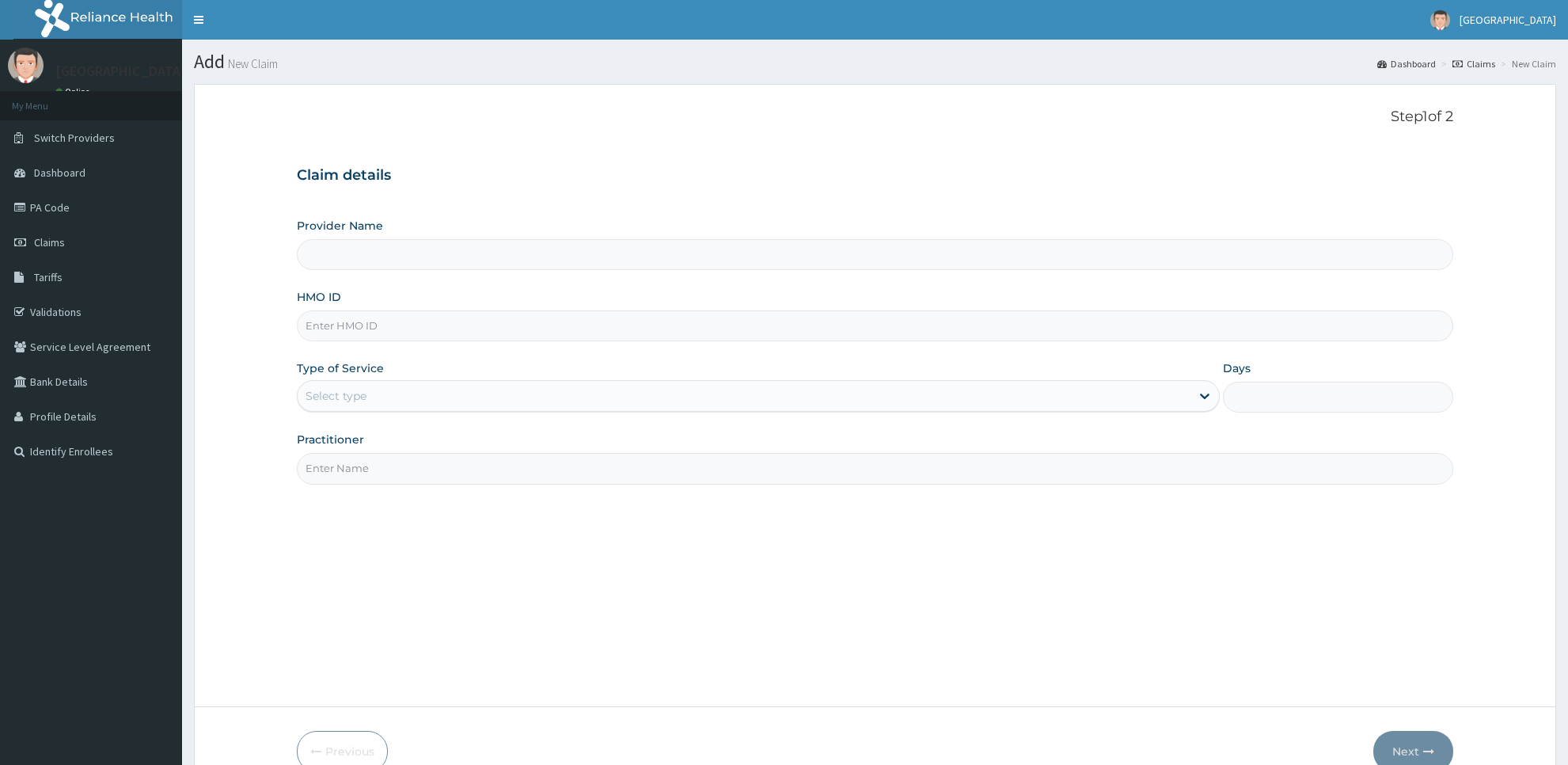
click at [979, 322] on input "HMO ID" at bounding box center [875, 325] width 1157 height 31
type input "[GEOGRAPHIC_DATA]"
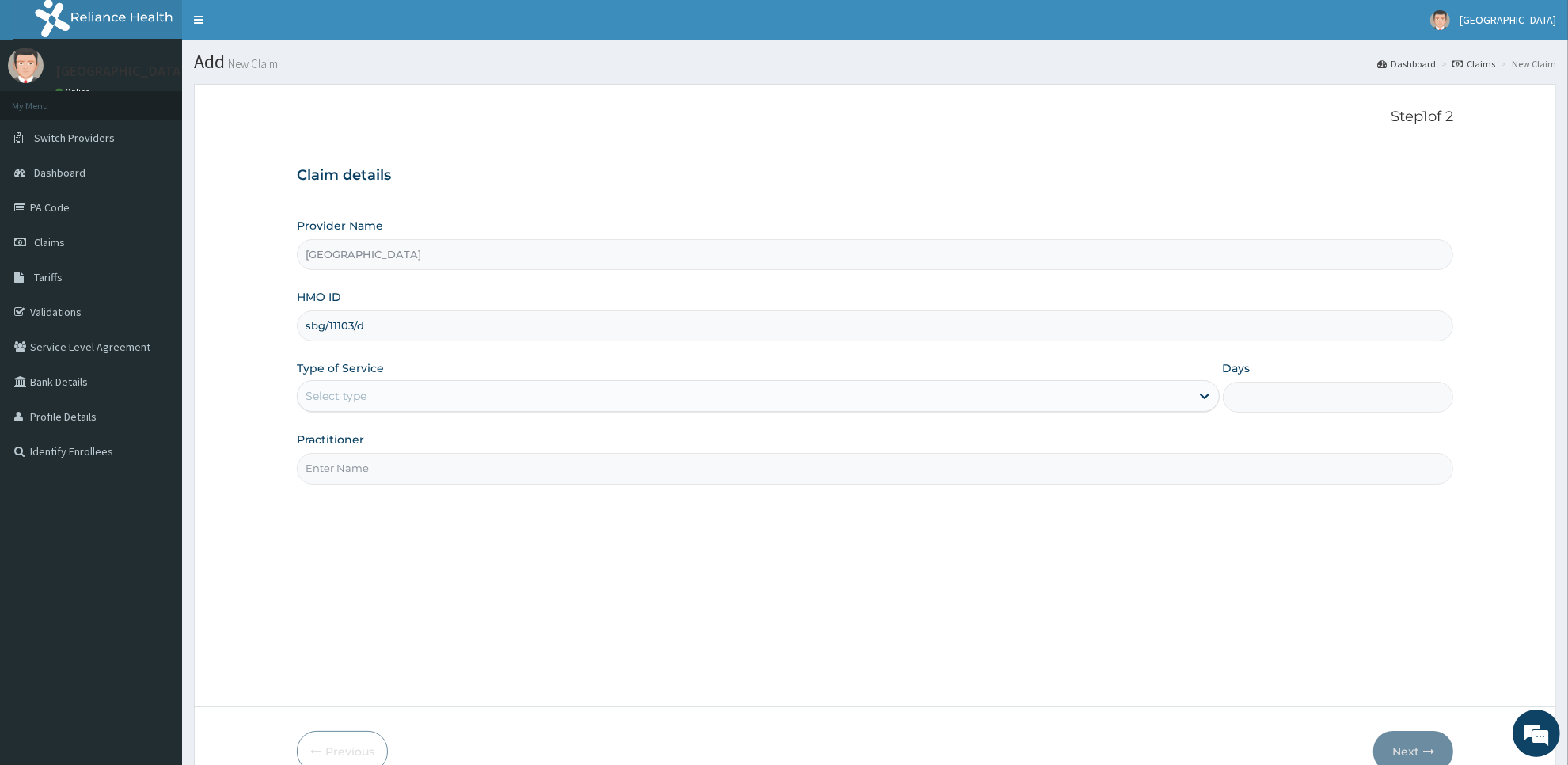
type input "sbg/11103/d"
click at [460, 390] on div "Select type" at bounding box center [744, 396] width 893 height 25
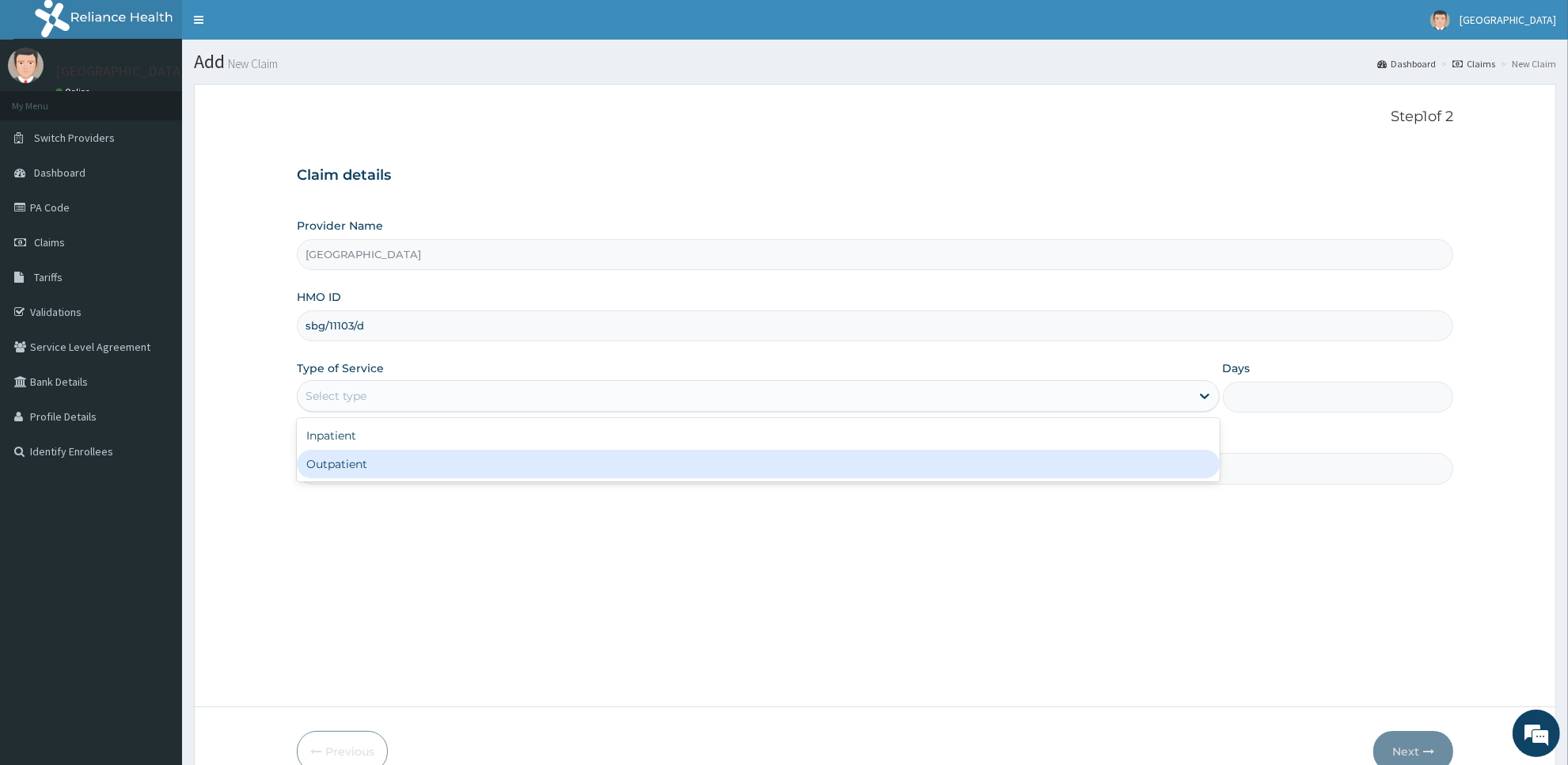
click at [461, 461] on div "Outpatient" at bounding box center [759, 464] width 923 height 28
type input "1"
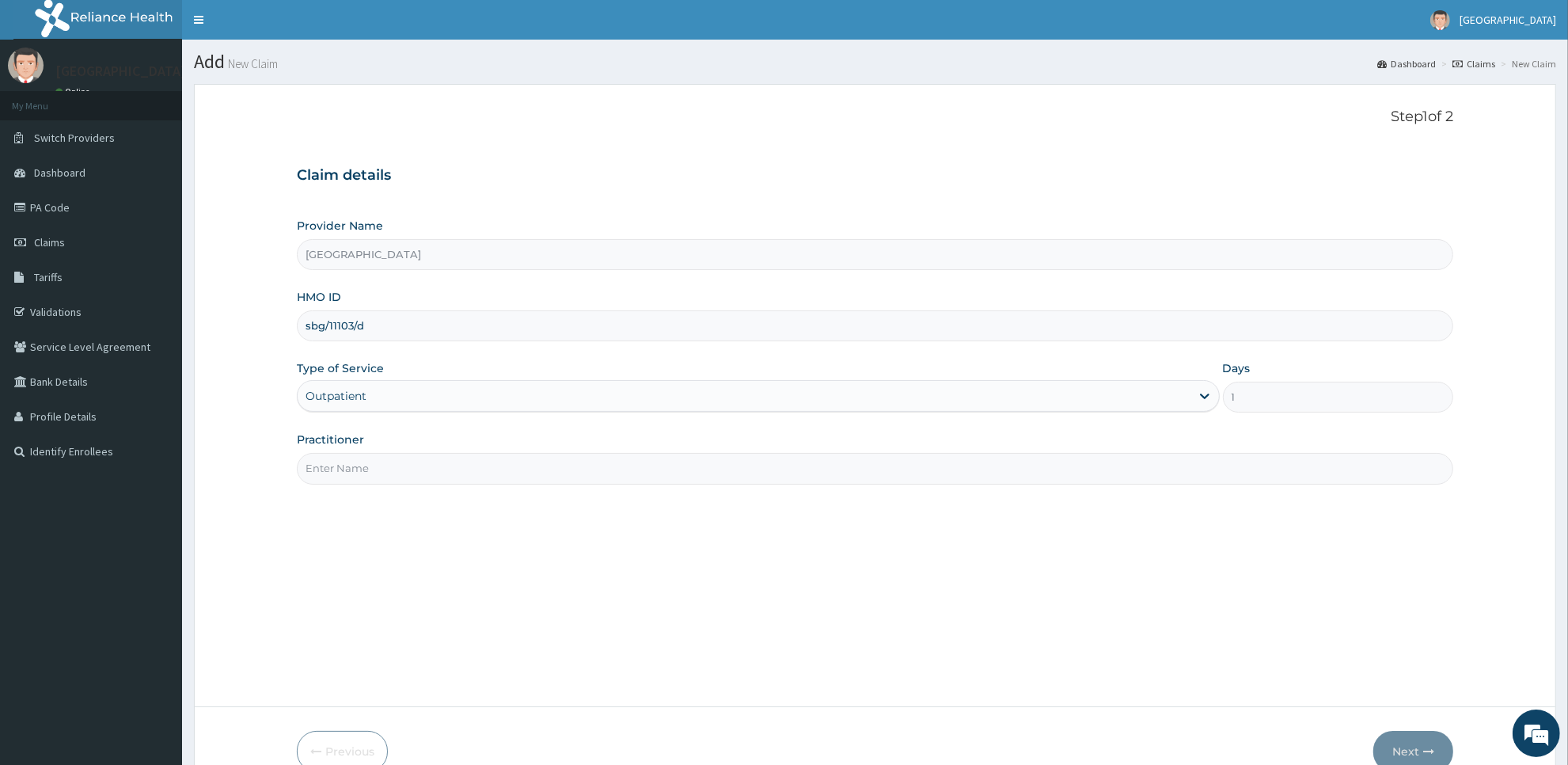
click at [461, 461] on input "Practitioner" at bounding box center [875, 468] width 1157 height 31
type input "[PERSON_NAME]"
click at [1435, 740] on button "Next" at bounding box center [1413, 751] width 80 height 41
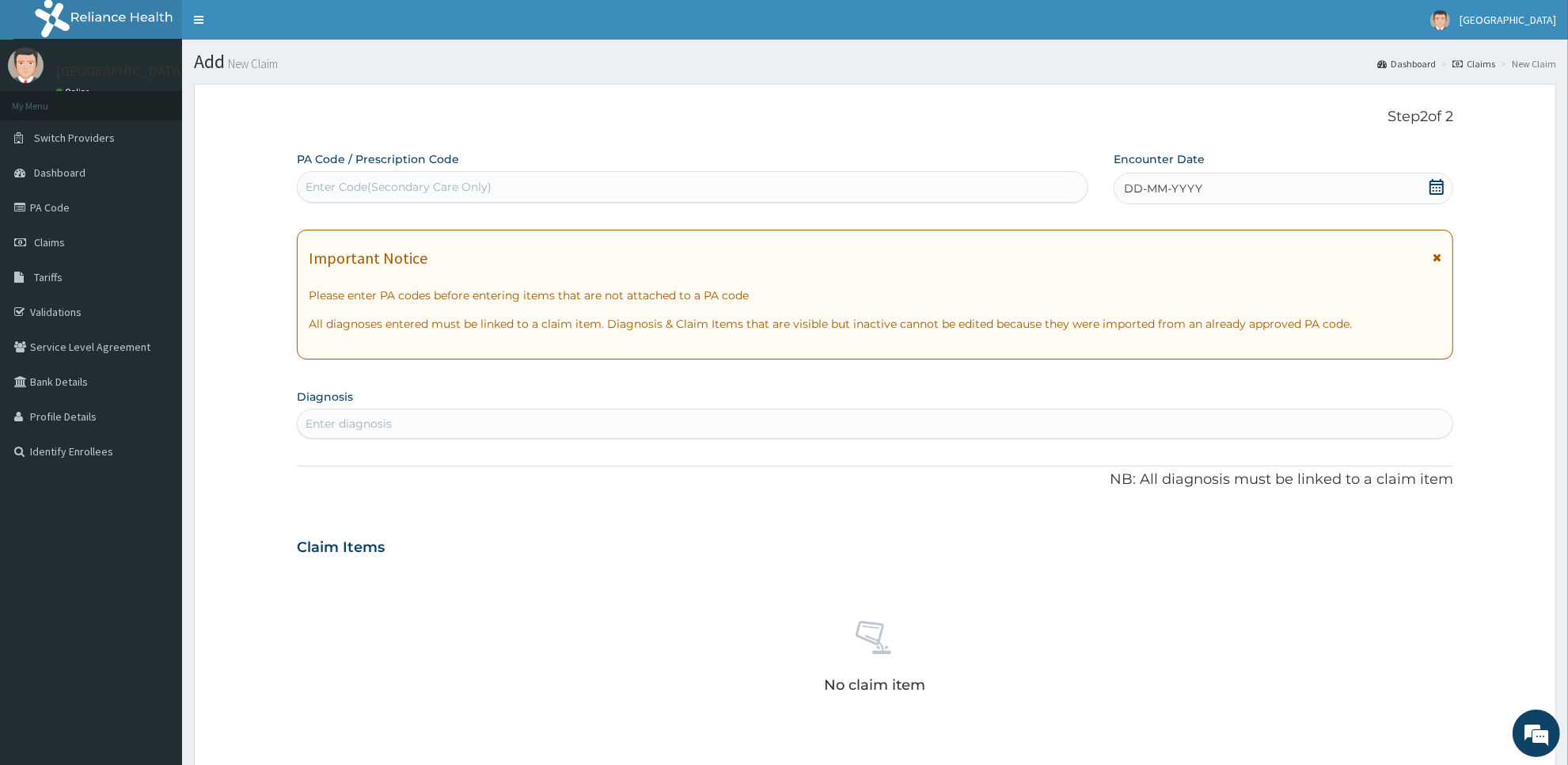
click at [1436, 191] on icon at bounding box center [1436, 187] width 14 height 16
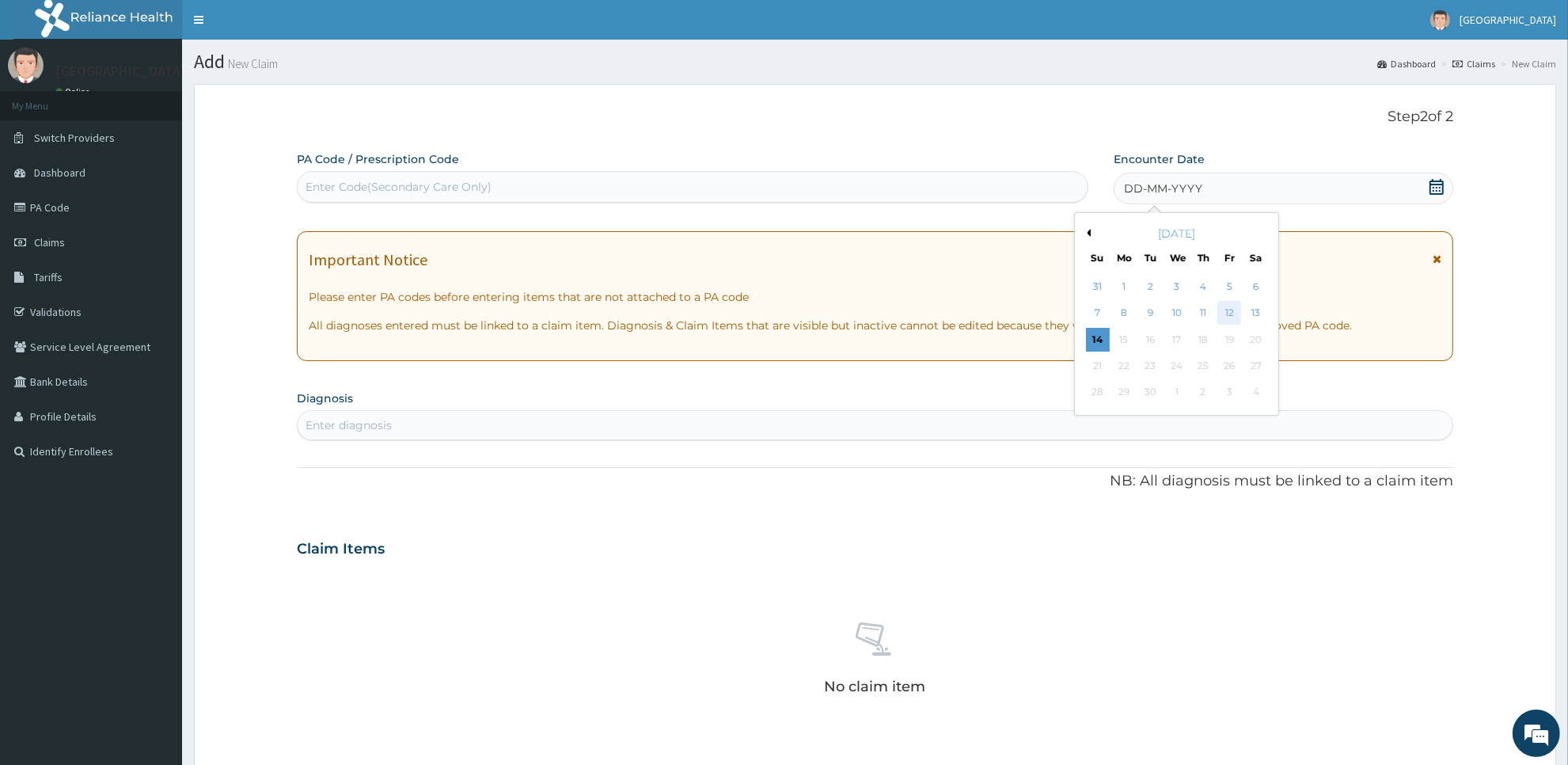
click at [1233, 317] on div "12" at bounding box center [1229, 313] width 24 height 24
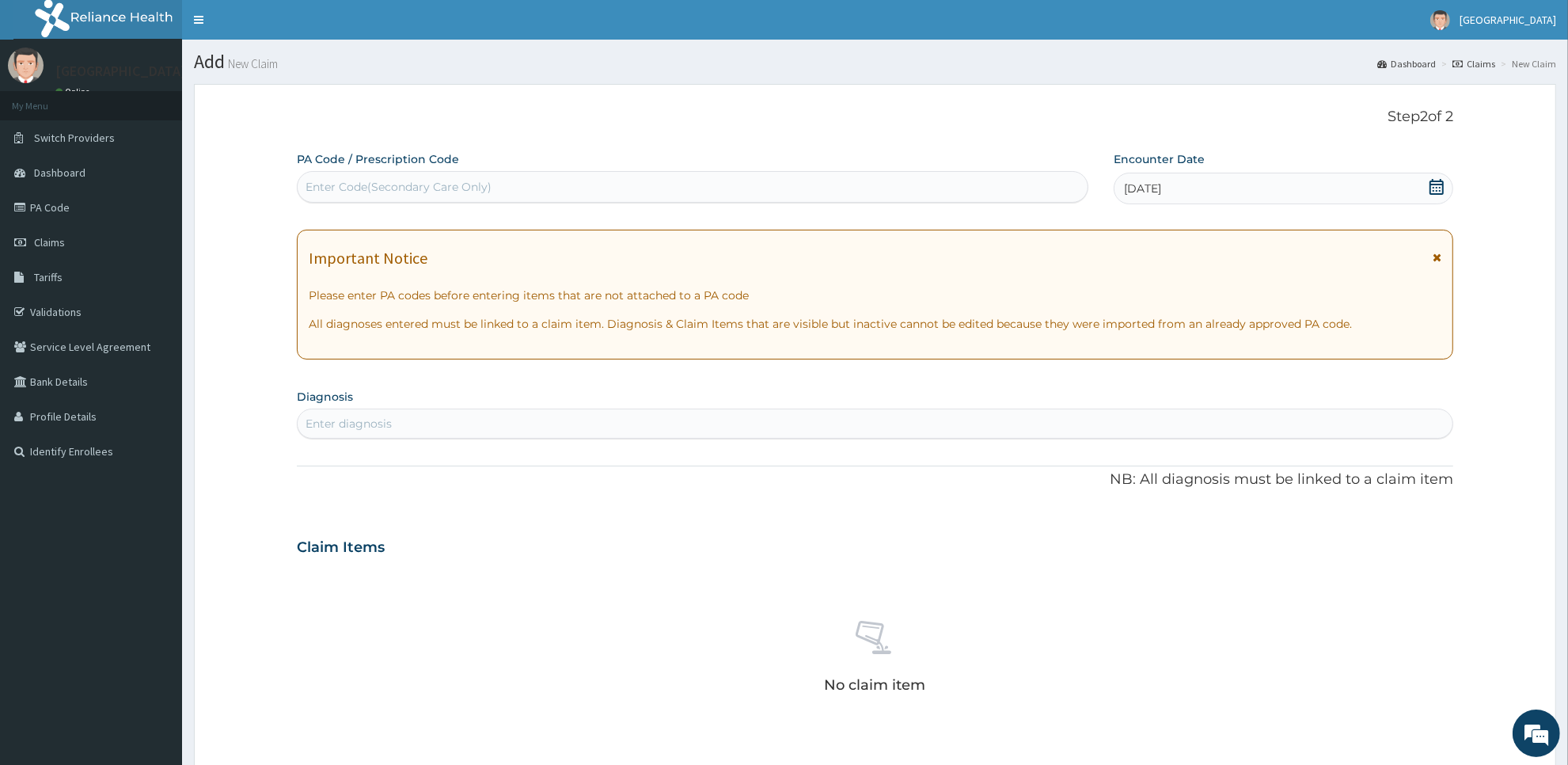
click at [1143, 418] on div "Enter diagnosis" at bounding box center [874, 424] width 1155 height 25
type input "plasm"
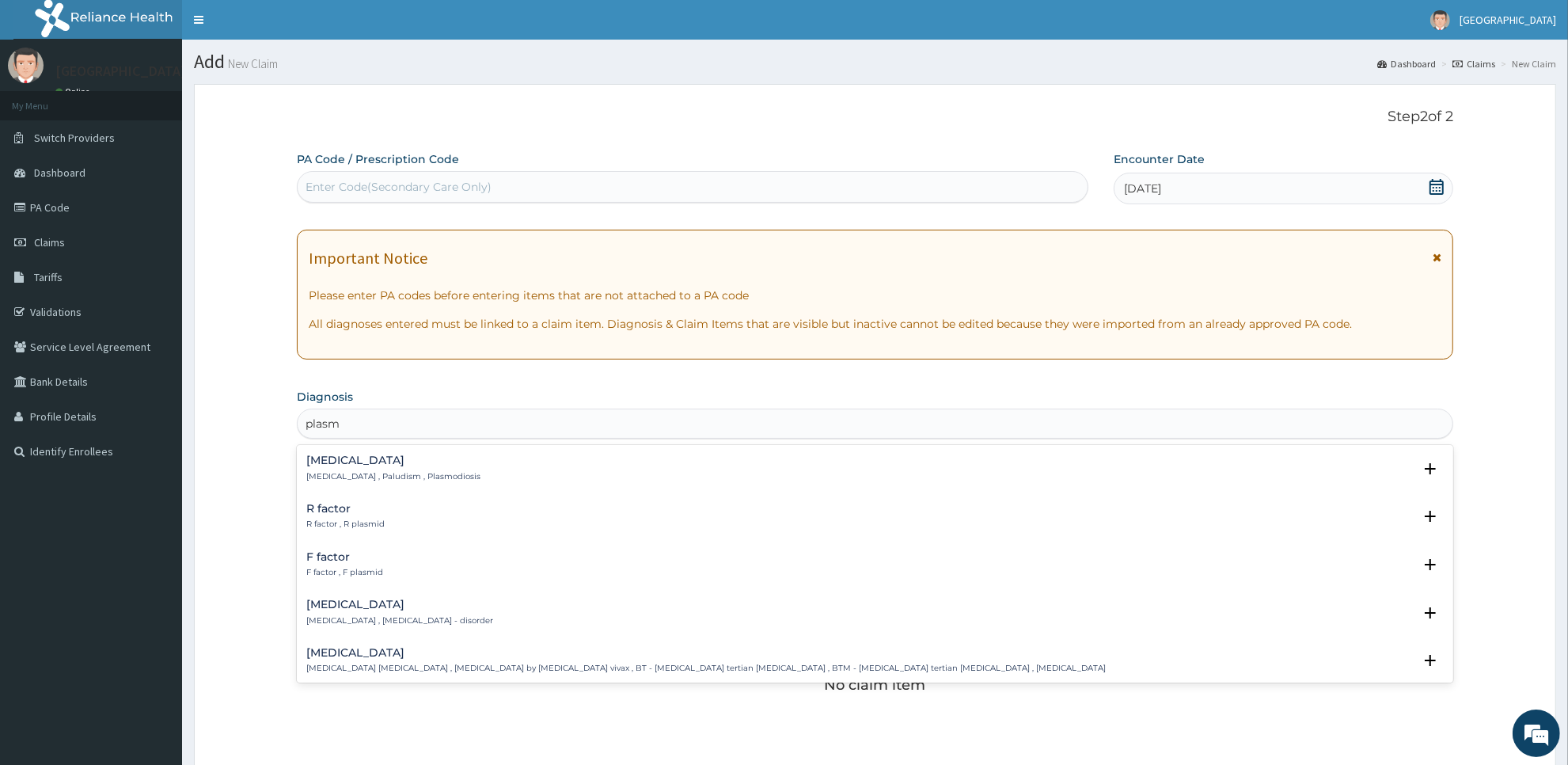
click at [587, 465] on div "[MEDICAL_DATA] [MEDICAL_DATA] , Paludism , Plasmodiosis" at bounding box center [874, 468] width 1137 height 28
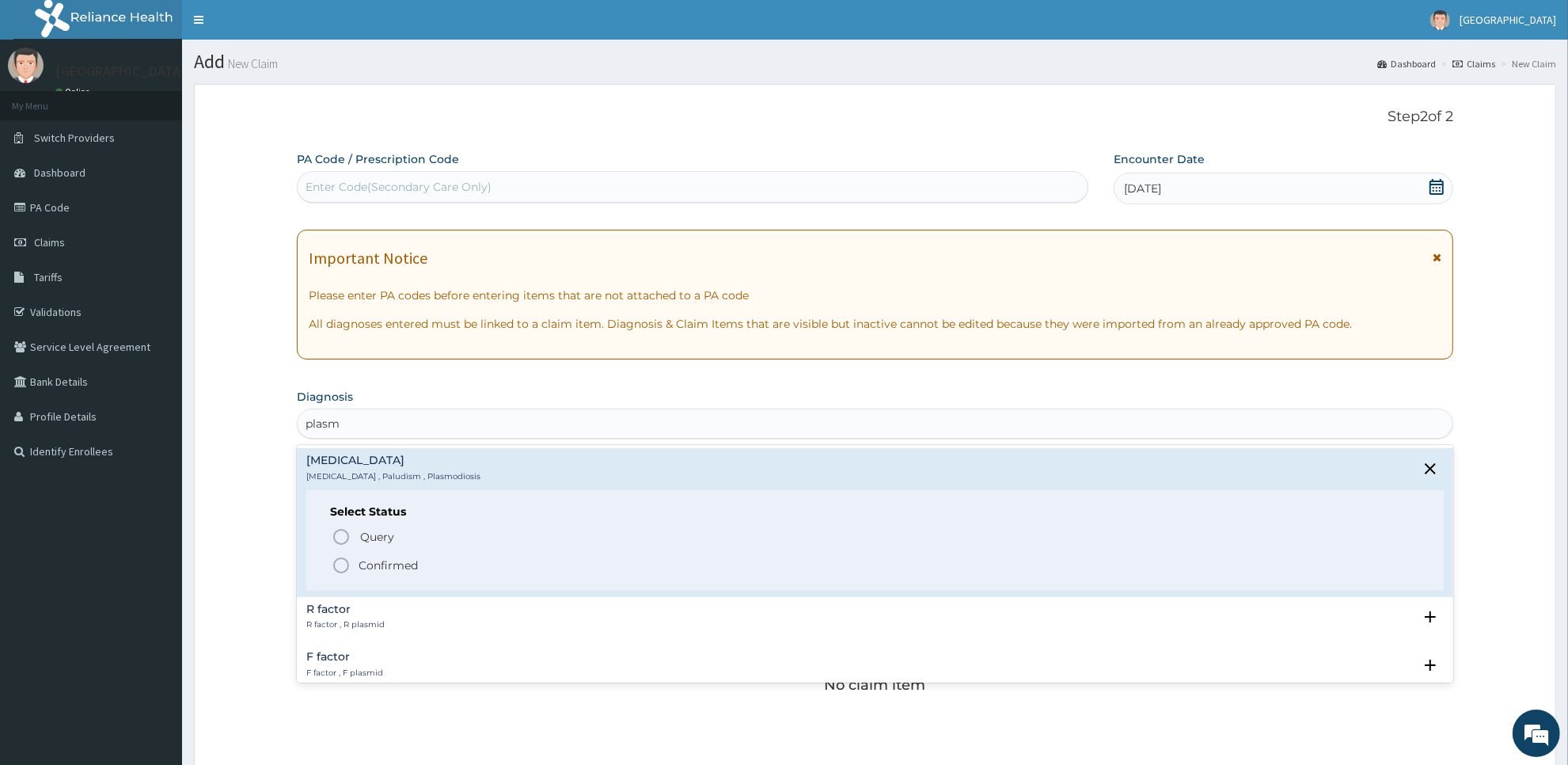
click at [570, 564] on span "Confirmed" at bounding box center [875, 566] width 1088 height 19
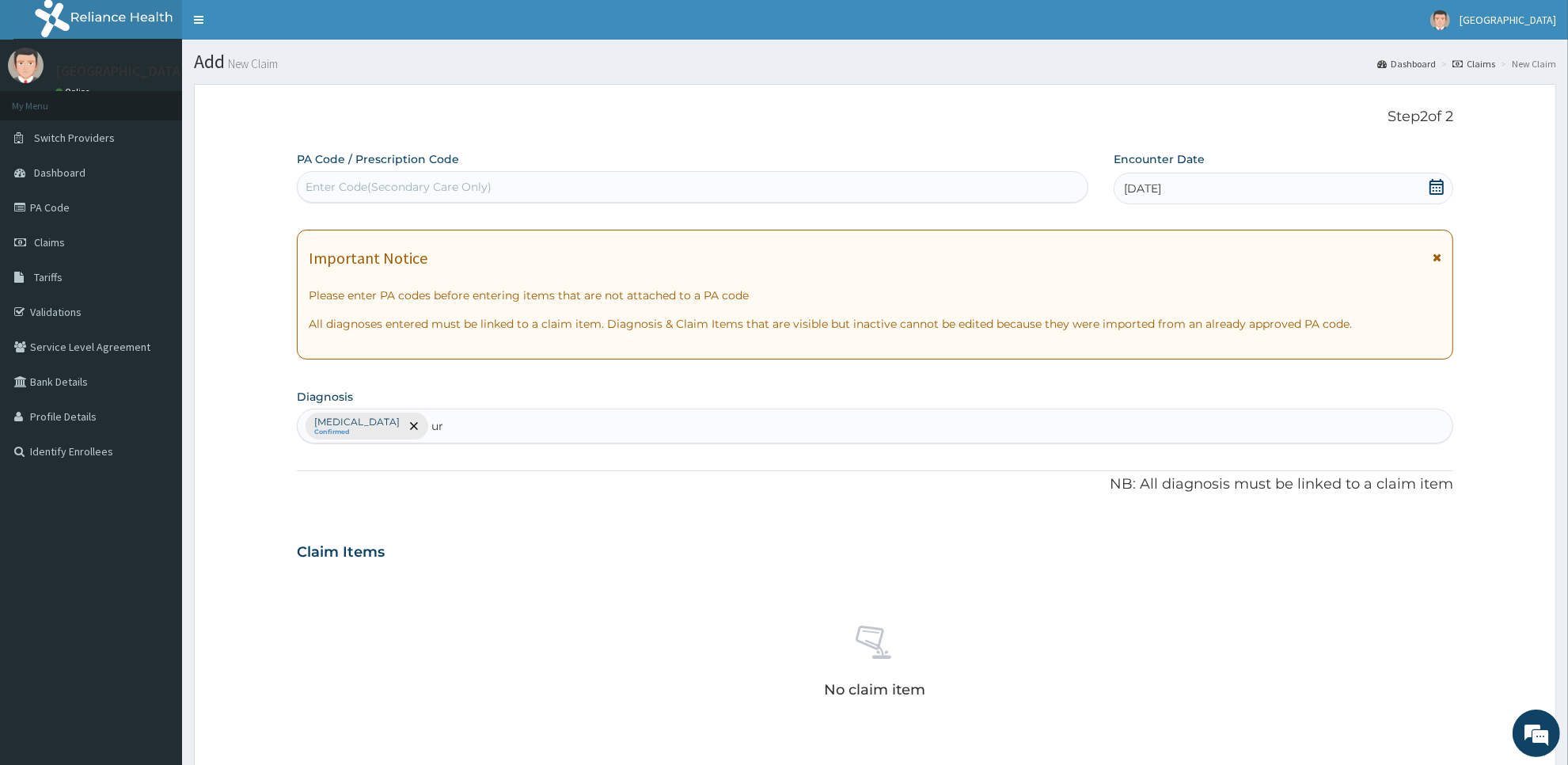
type input "u"
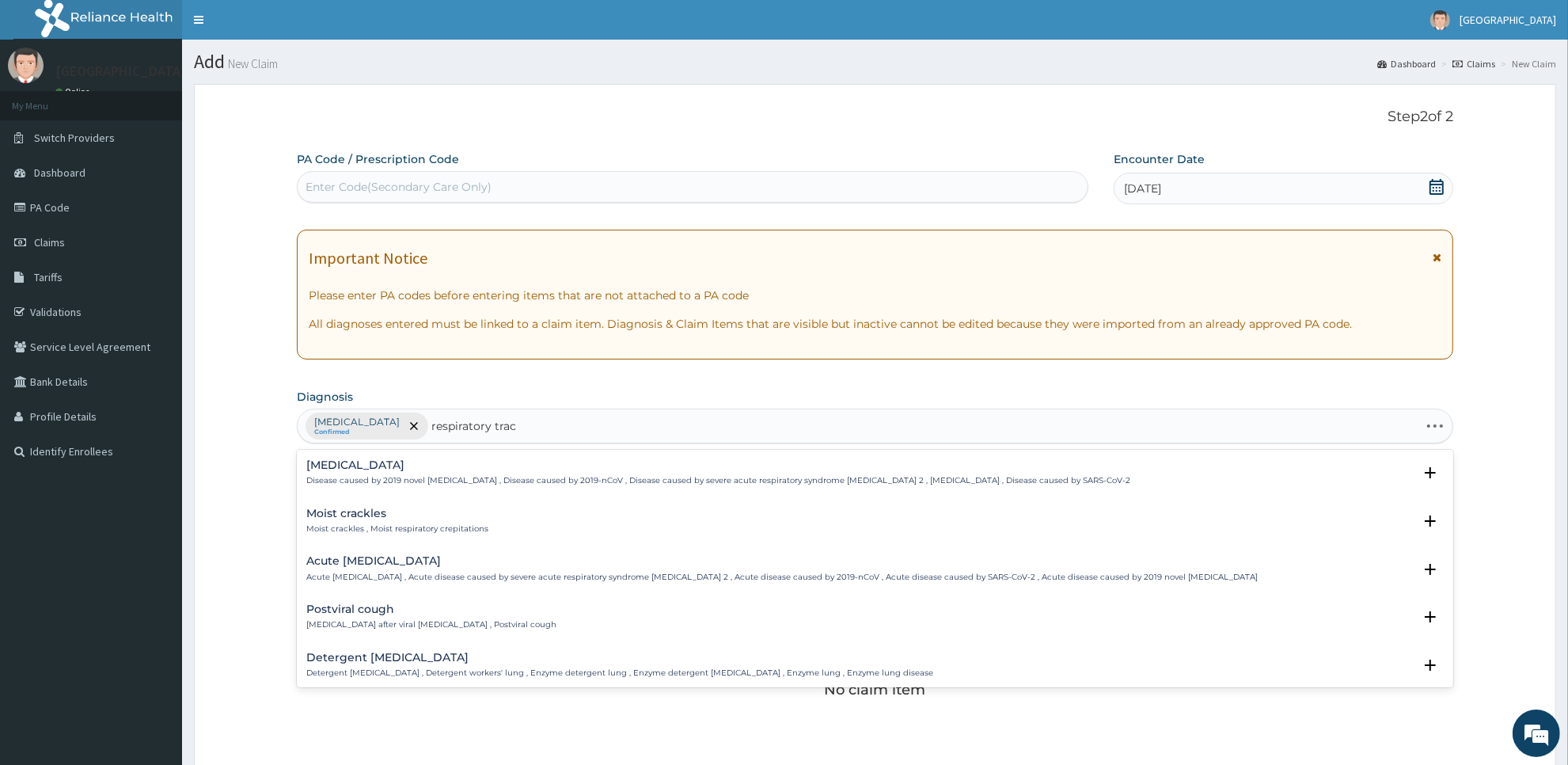
type input "respiratory tract"
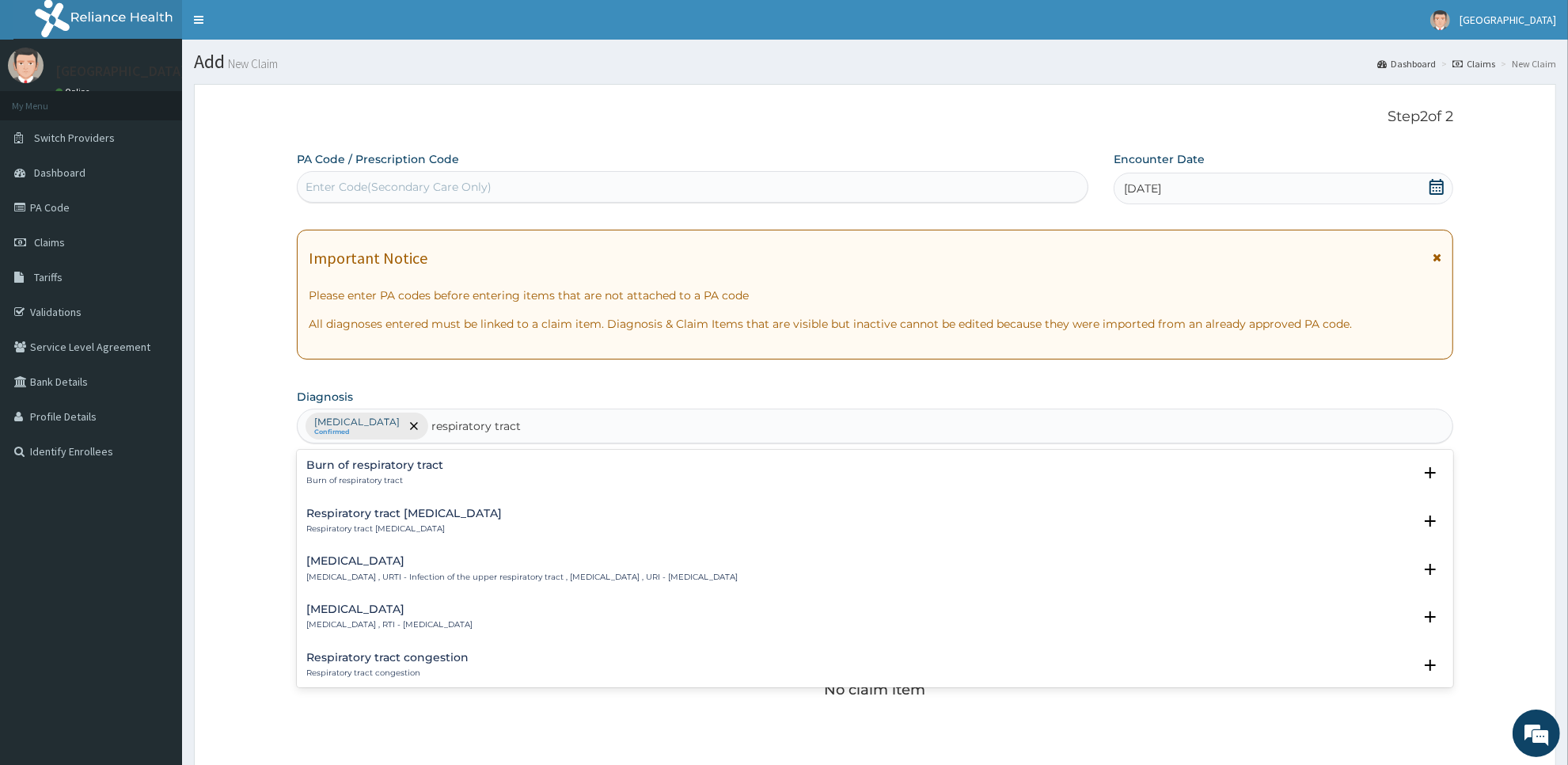
click at [499, 581] on p "[MEDICAL_DATA] , URTI - Infection of the upper respiratory tract , [MEDICAL_DAT…" at bounding box center [522, 577] width 431 height 11
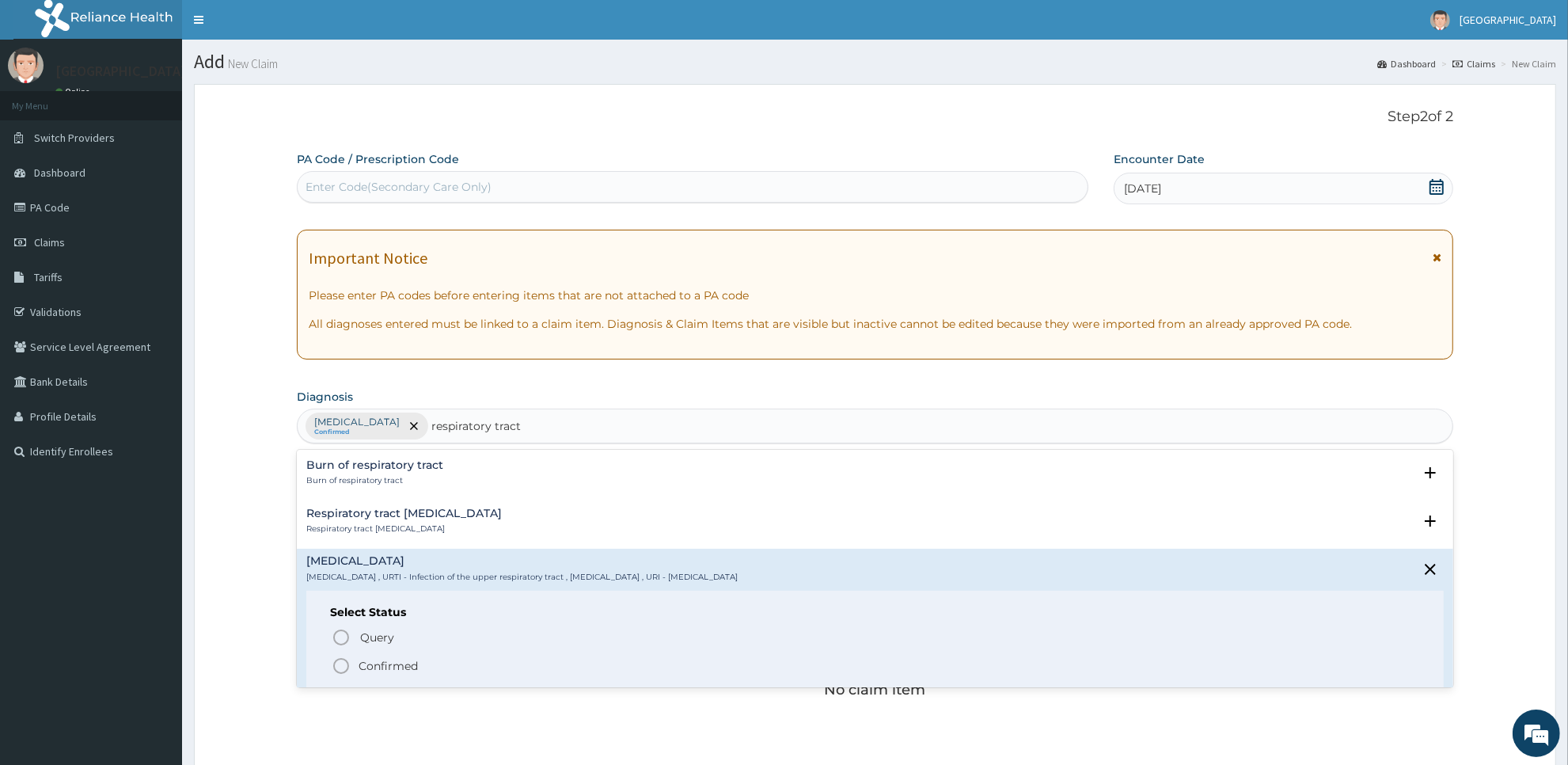
click at [501, 660] on span "Confirmed" at bounding box center [875, 666] width 1088 height 19
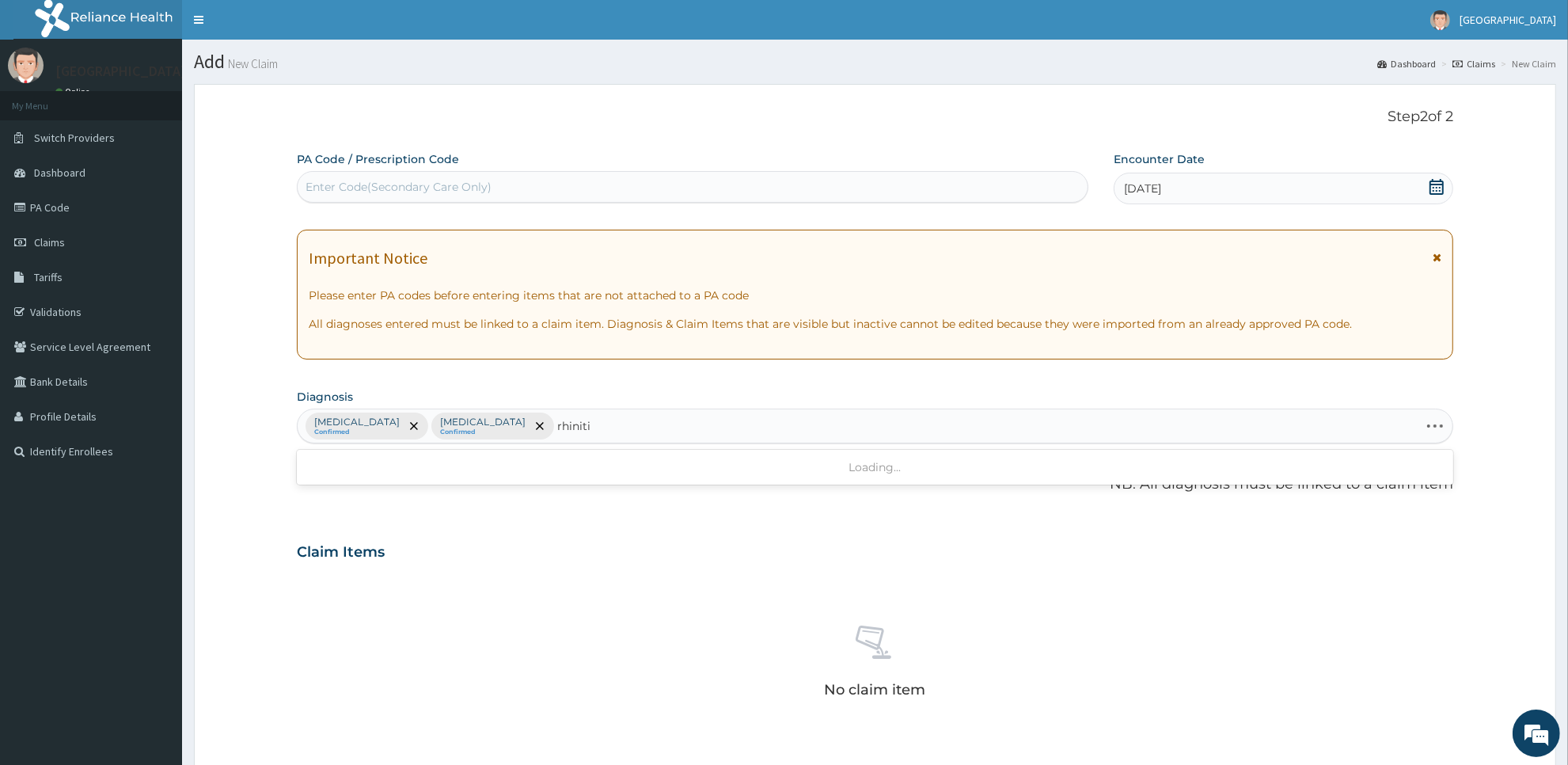
type input "[MEDICAL_DATA]"
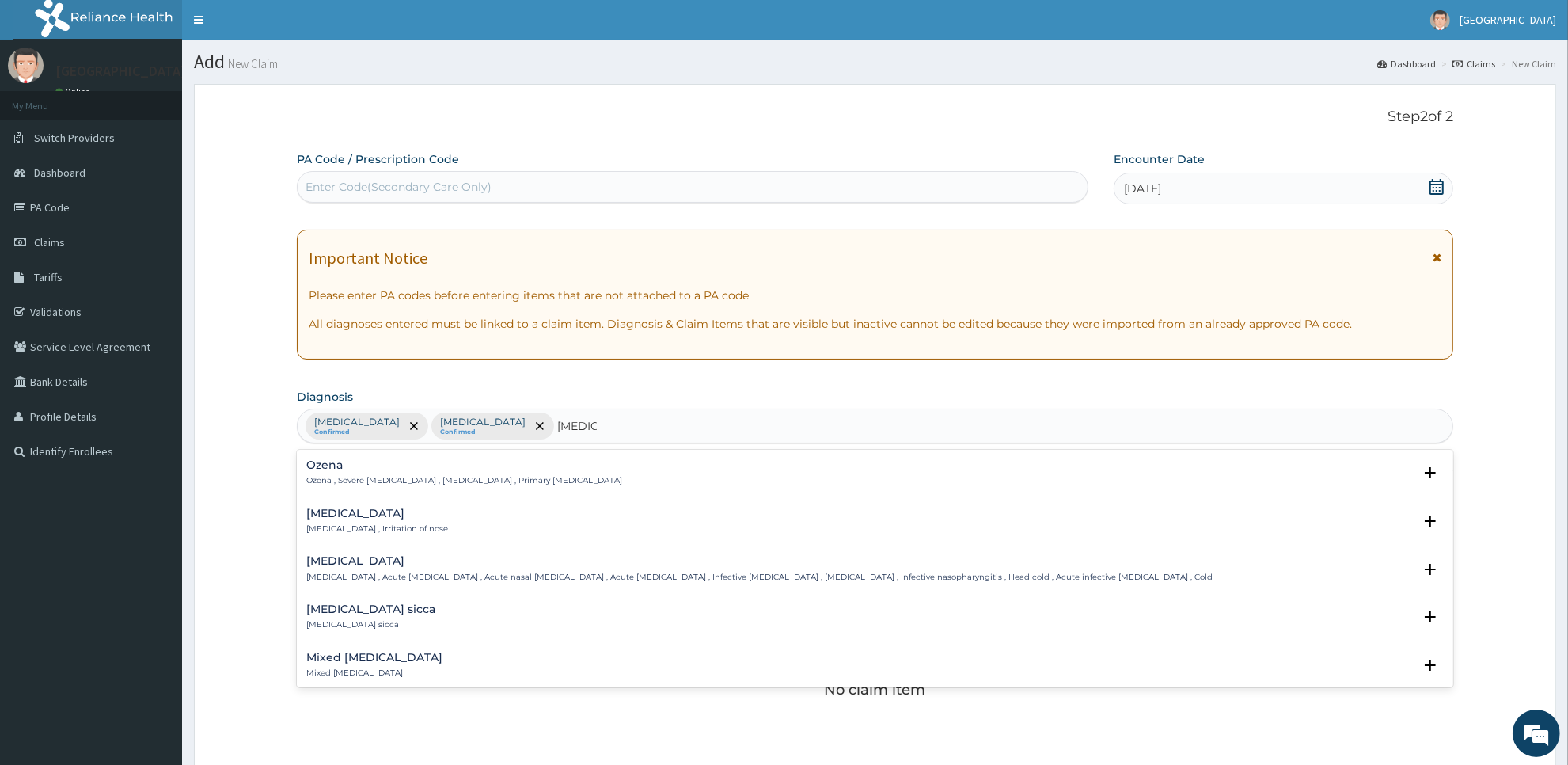
click at [353, 517] on h4 "[MEDICAL_DATA]" at bounding box center [377, 514] width 142 height 12
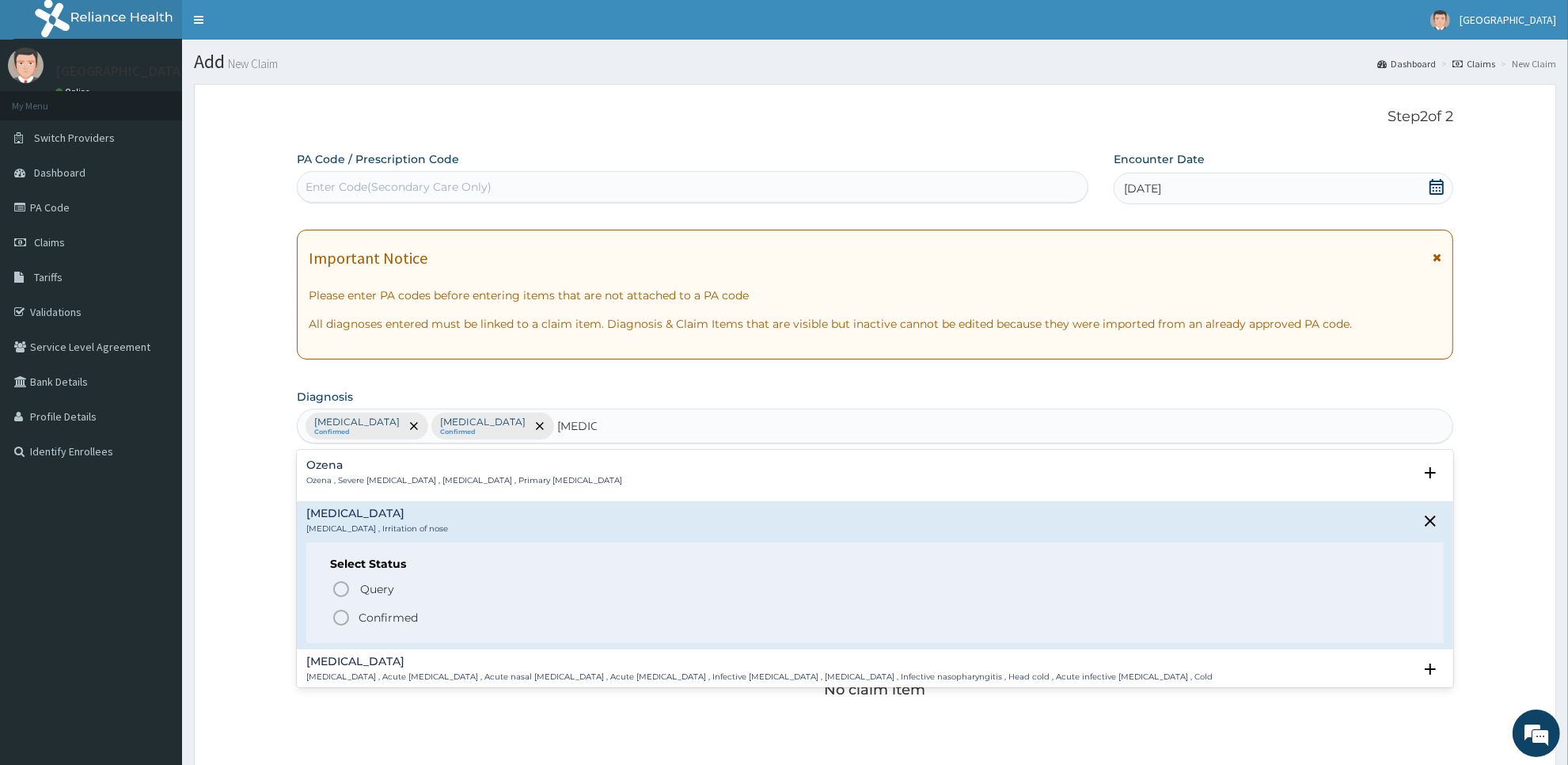
click at [359, 611] on p "Confirmed" at bounding box center [388, 618] width 60 height 16
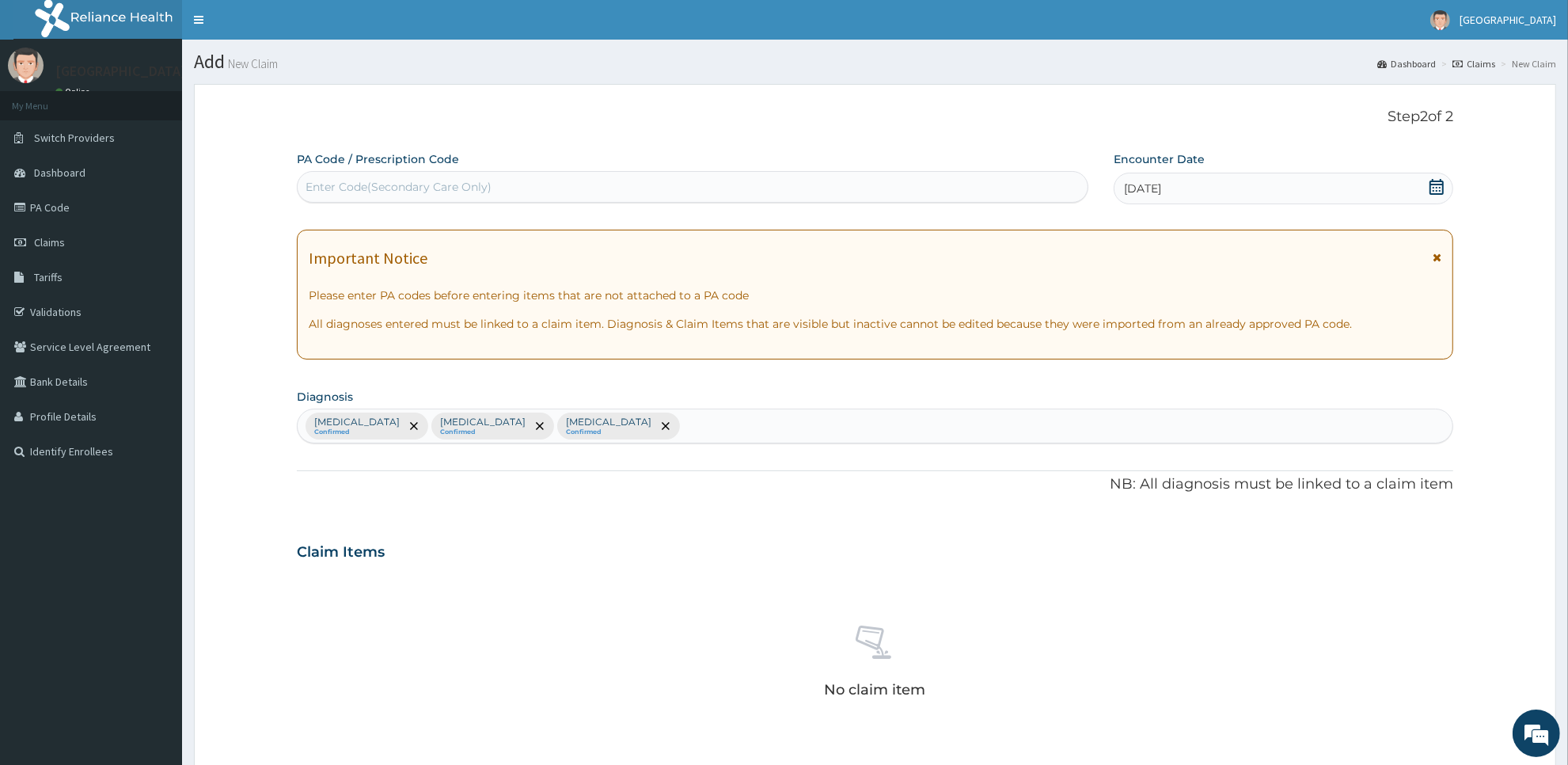
scroll to position [362, 0]
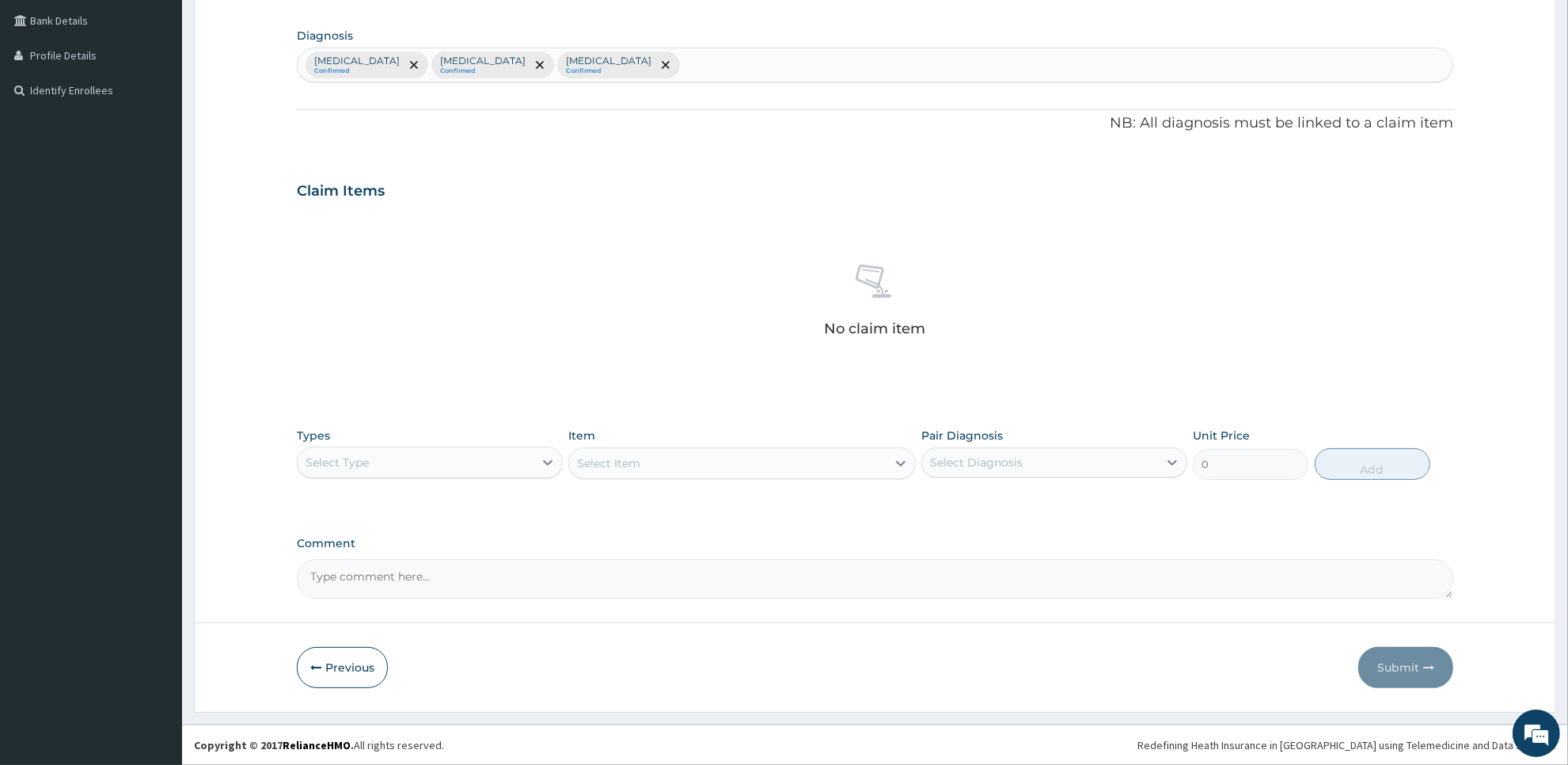
click at [539, 444] on div "Types Select Type" at bounding box center [430, 454] width 266 height 53
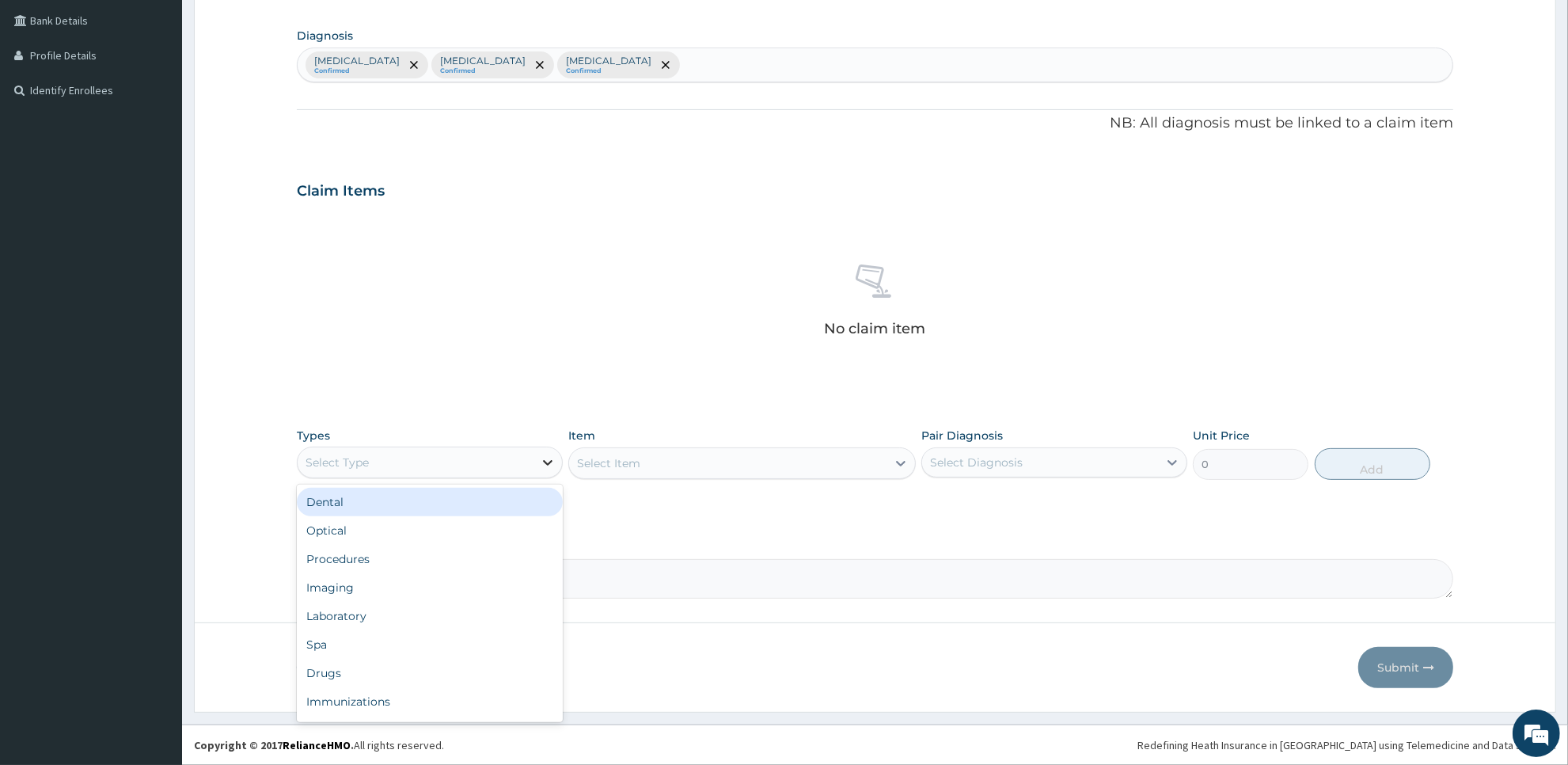
click at [540, 457] on icon at bounding box center [548, 462] width 16 height 16
drag, startPoint x: 475, startPoint y: 608, endPoint x: 468, endPoint y: 628, distance: 21.2
click at [468, 628] on div "Laboratory" at bounding box center [430, 616] width 266 height 28
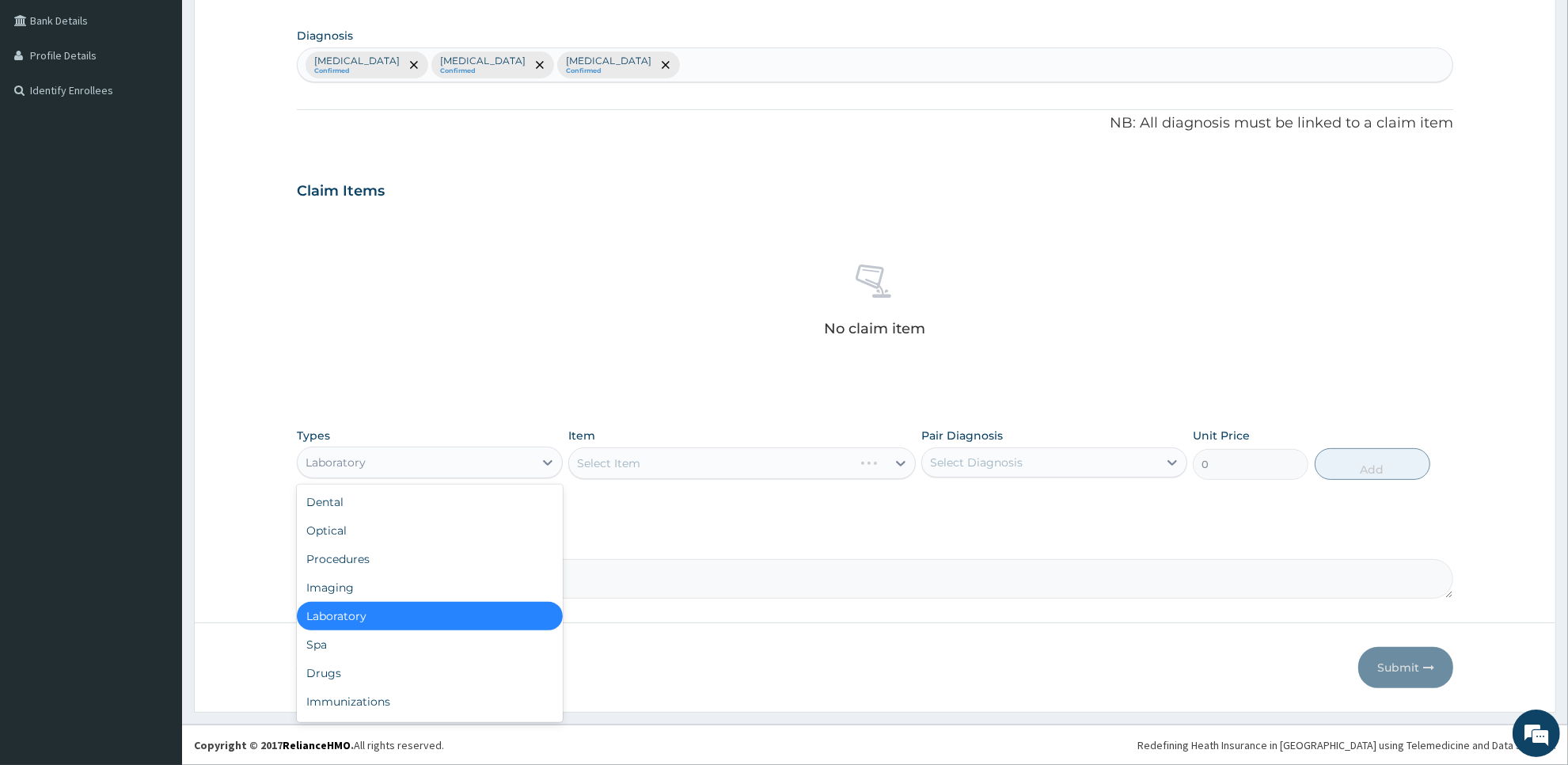
click at [479, 468] on div "Laboratory" at bounding box center [415, 462] width 236 height 25
click at [455, 662] on div "Drugs" at bounding box center [430, 673] width 266 height 28
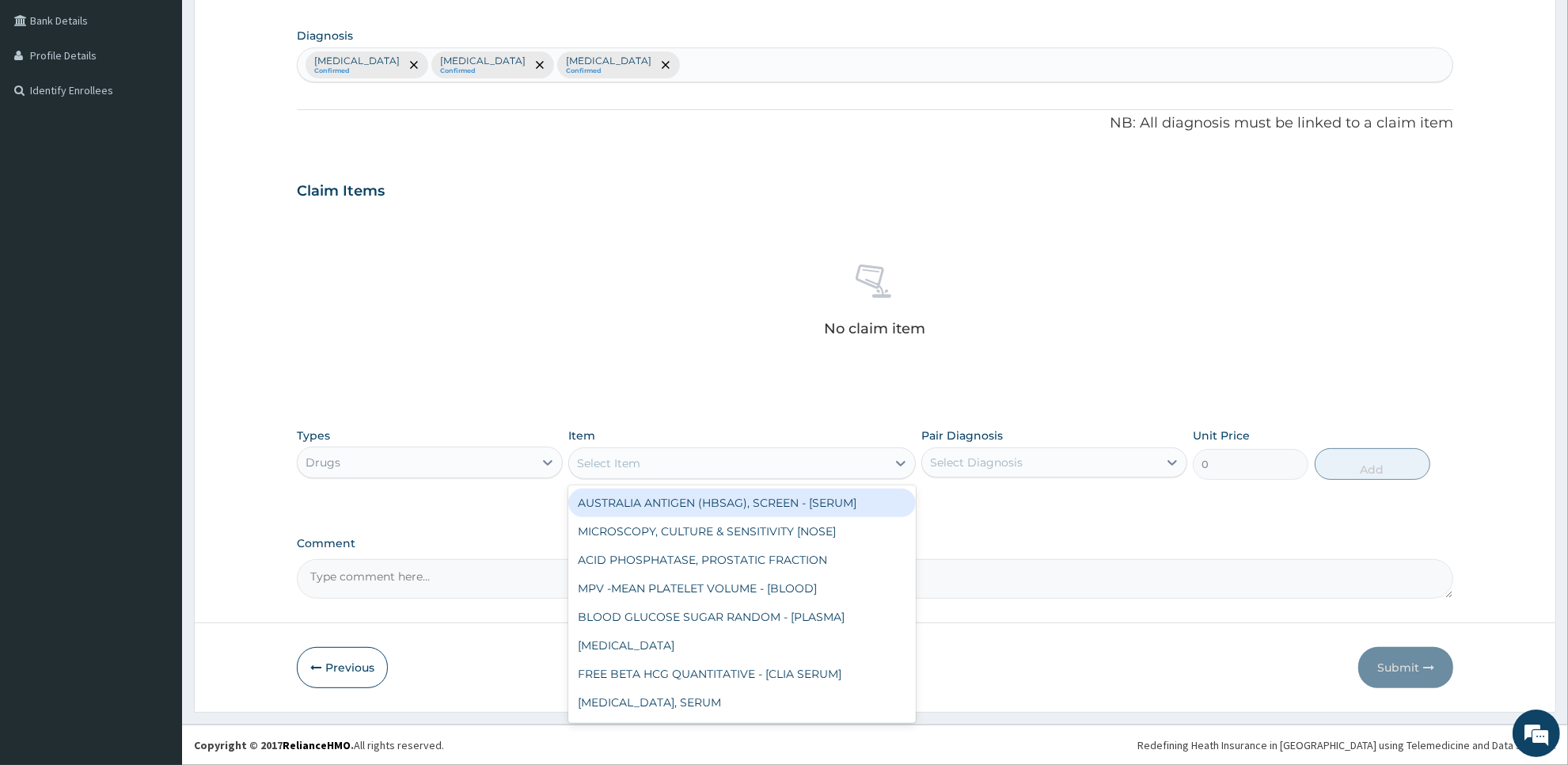
click at [835, 472] on div "Select Item" at bounding box center [727, 463] width 317 height 25
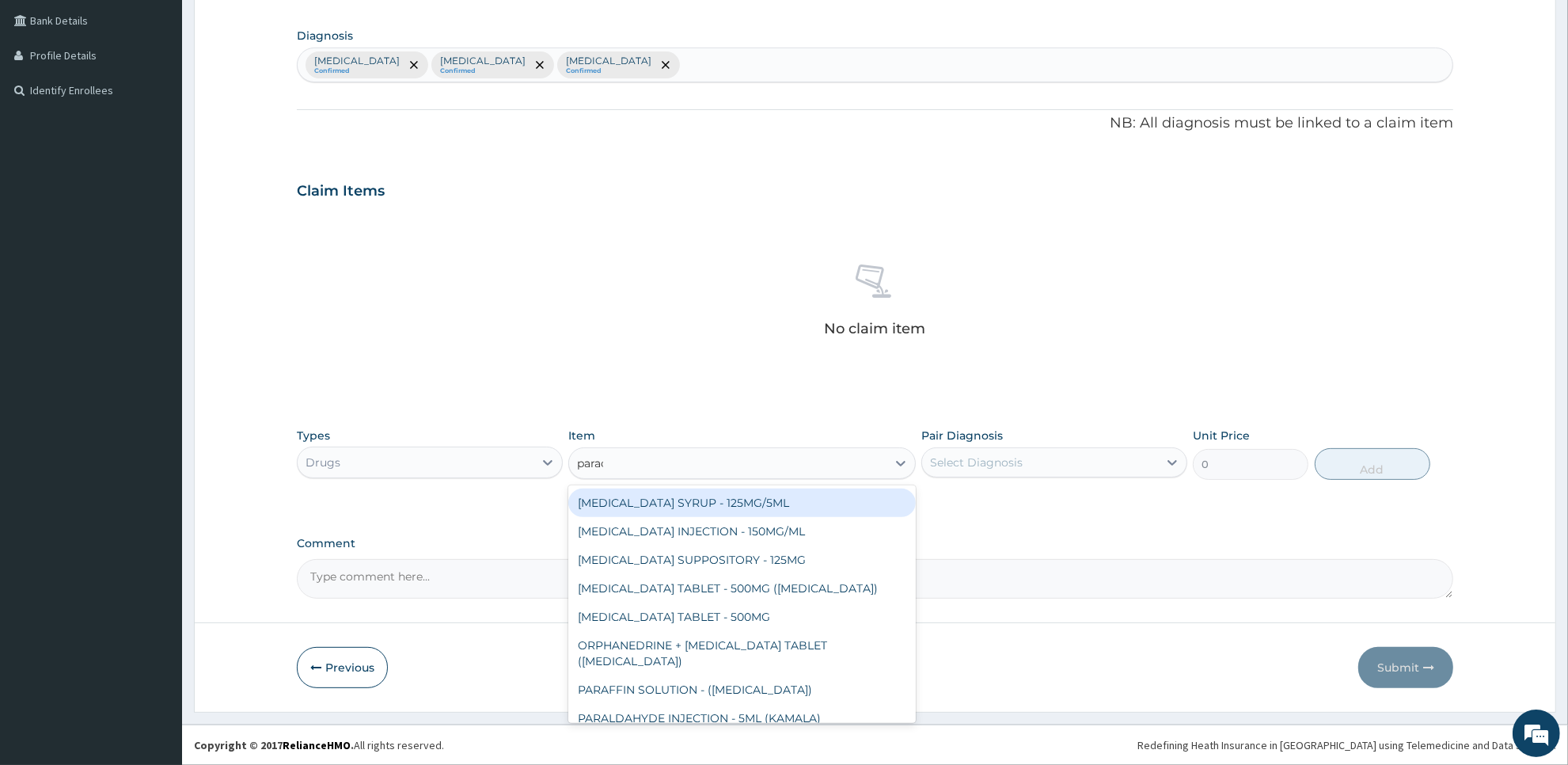
type input "parace"
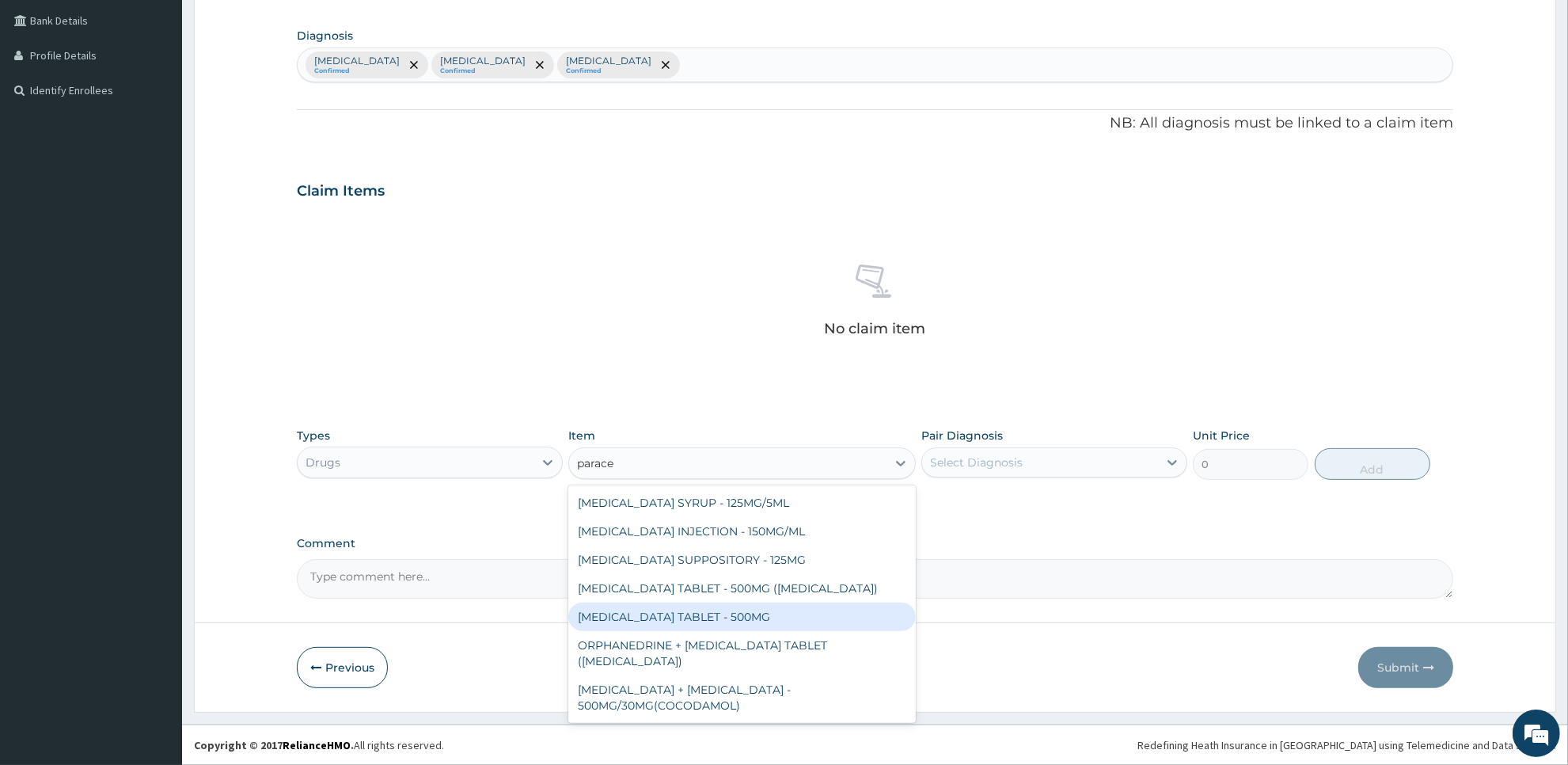
click at [694, 627] on div "PARACETAMOL TABLET - 500MG" at bounding box center [741, 617] width 346 height 28
type input "33.599999999999994"
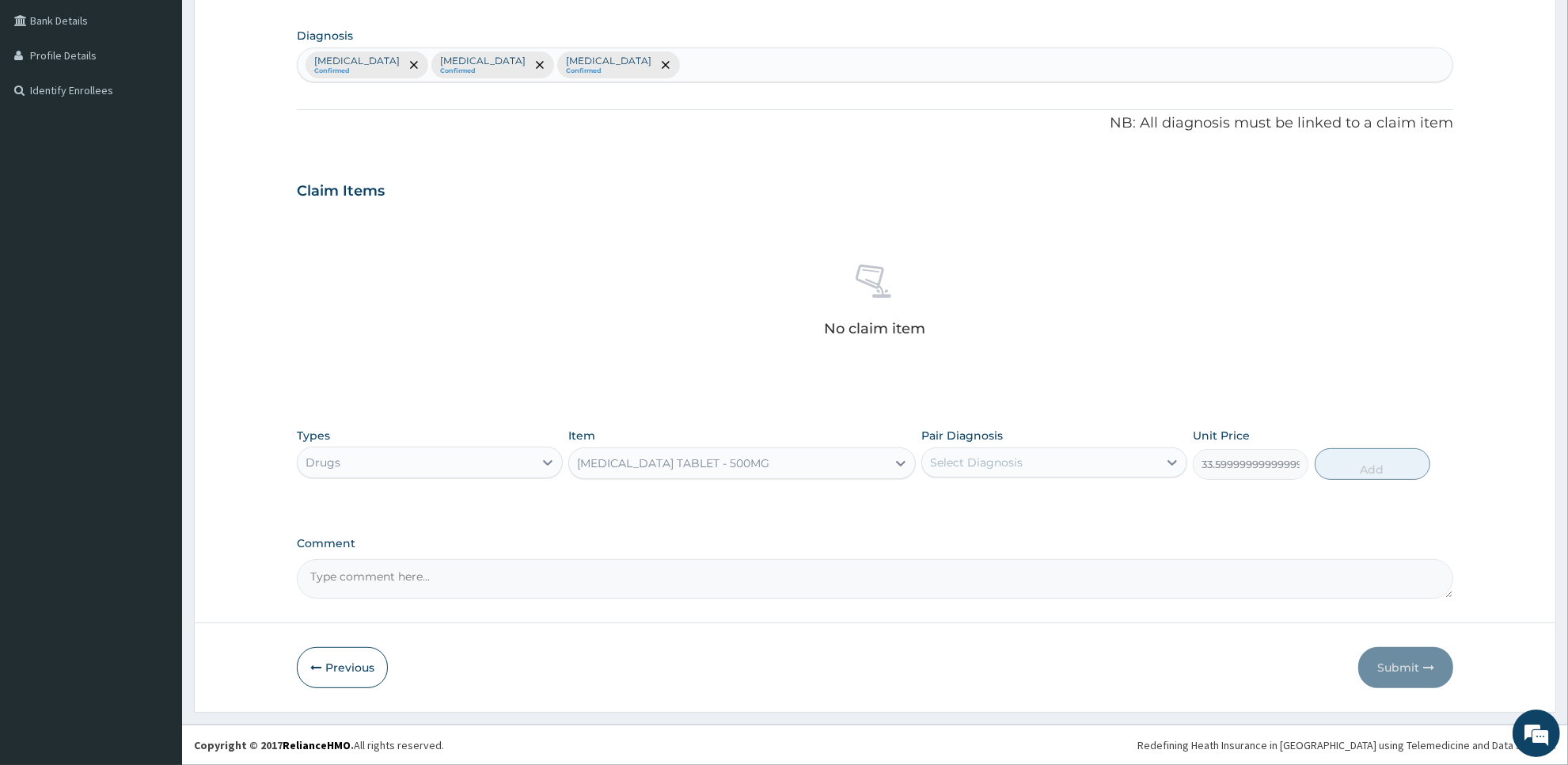
click at [1079, 477] on div "Pair Diagnosis Select Diagnosis" at bounding box center [1054, 454] width 266 height 53
click at [1075, 469] on div "Select Diagnosis" at bounding box center [1040, 462] width 236 height 25
click at [1071, 499] on div "Malaria" at bounding box center [1054, 503] width 266 height 32
checkbox input "true"
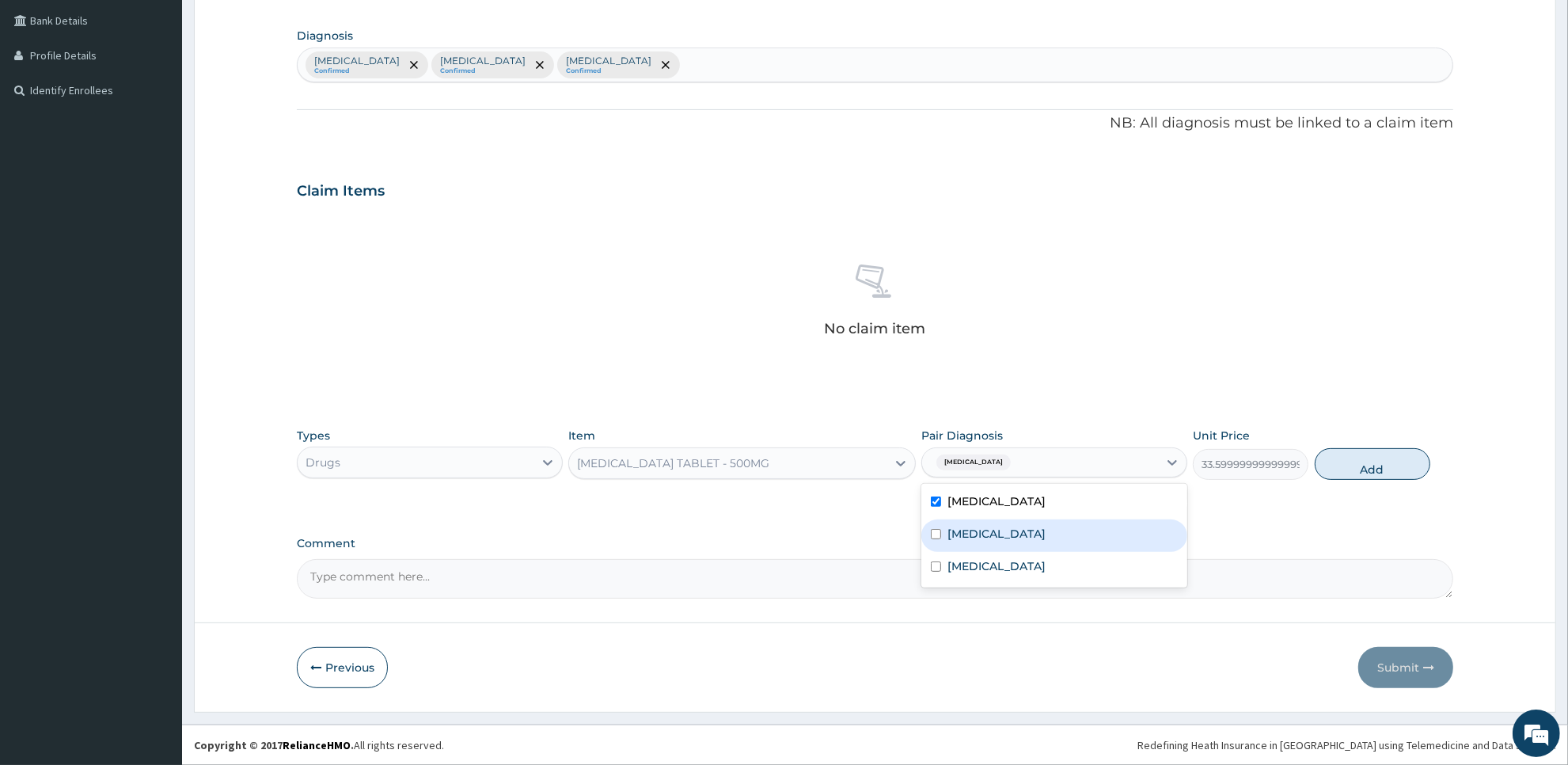
click at [1045, 525] on label "Upper respiratory infection" at bounding box center [997, 533] width 98 height 16
checkbox input "true"
drag, startPoint x: 1065, startPoint y: 568, endPoint x: 1310, endPoint y: 449, distance: 272.4
click at [1310, 449] on div "Types Drugs Item PARACETAMOL TABLET - 500MG Pair Diagnosis option Upper respira…" at bounding box center [875, 454] width 1157 height 68
click at [1134, 564] on div "Rhinitis" at bounding box center [1054, 568] width 266 height 32
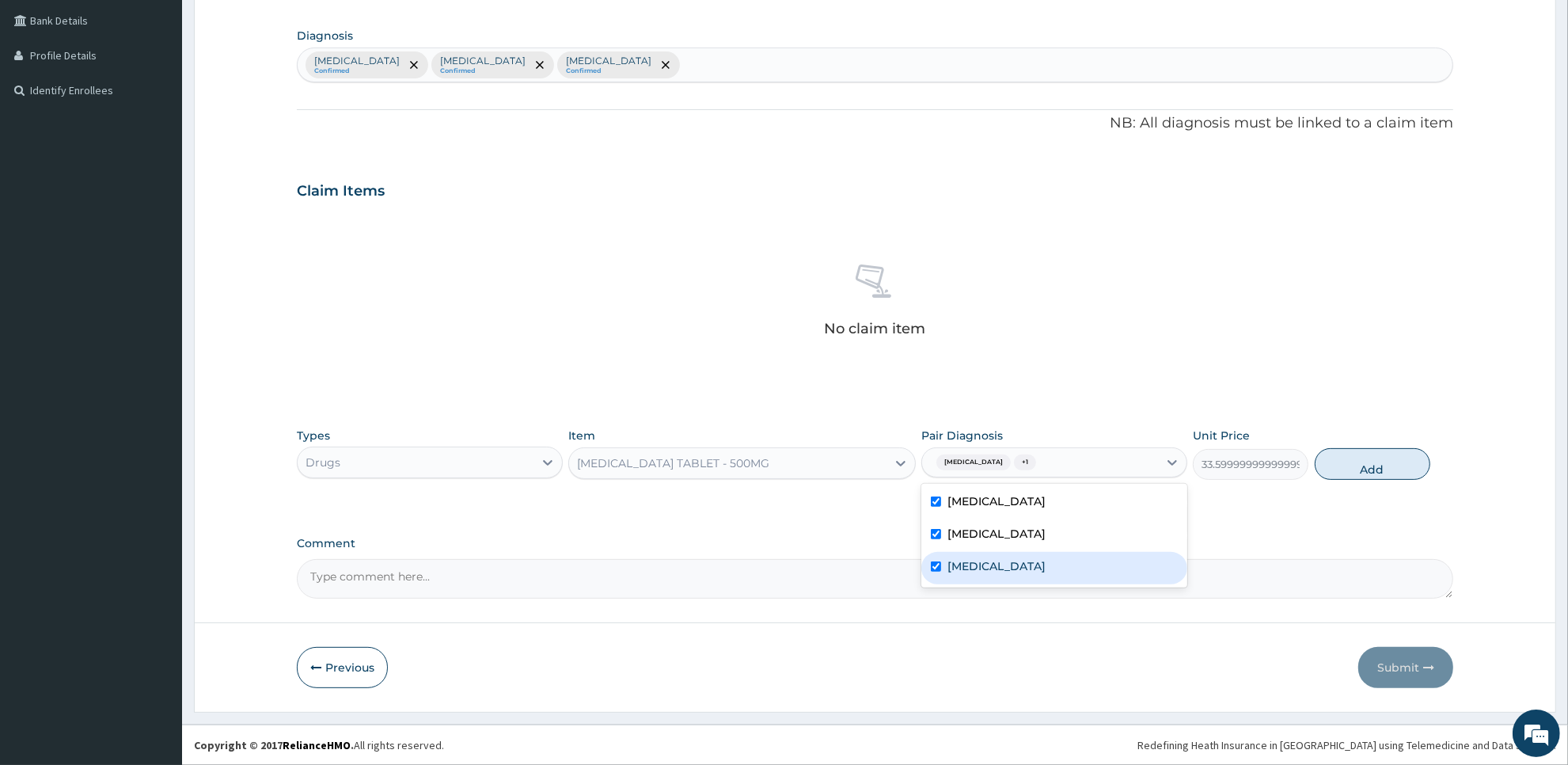
checkbox input "true"
click at [1358, 471] on button "Add" at bounding box center [1372, 464] width 116 height 32
type input "0"
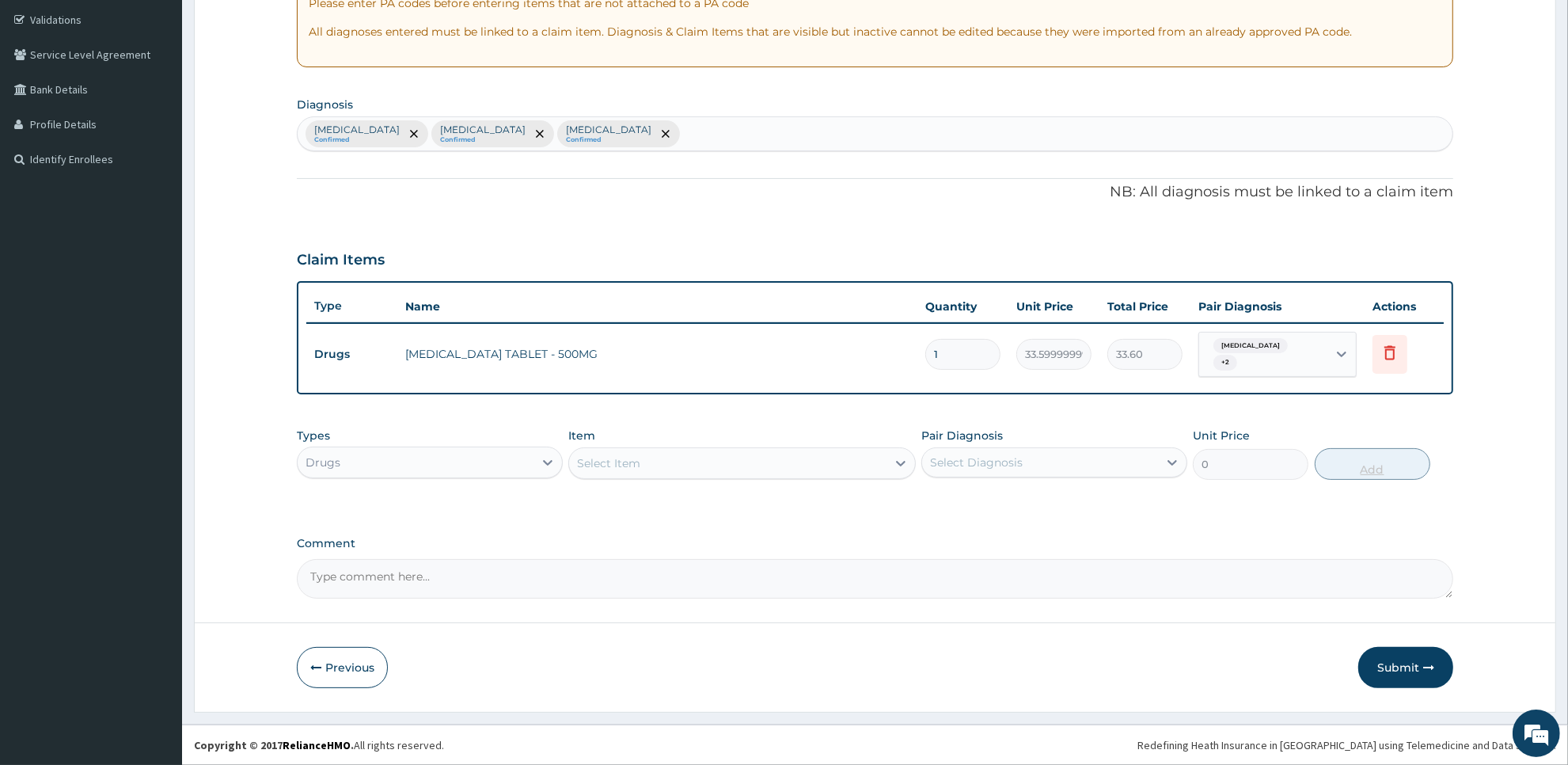
scroll to position [285, 0]
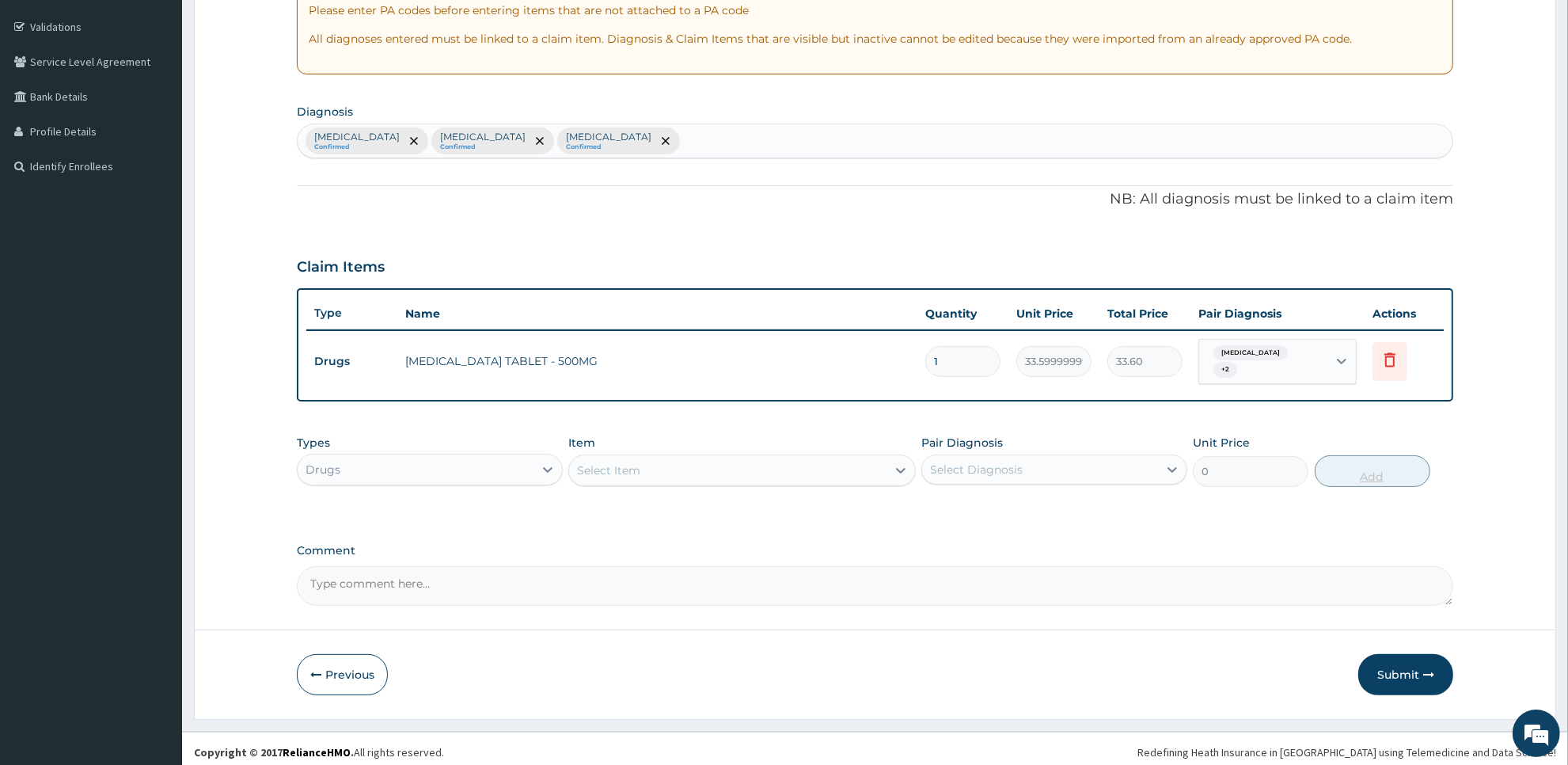
type input "0.00"
type input "9"
type input "302.40"
type input "9"
click at [761, 472] on div "Select Item" at bounding box center [727, 470] width 317 height 25
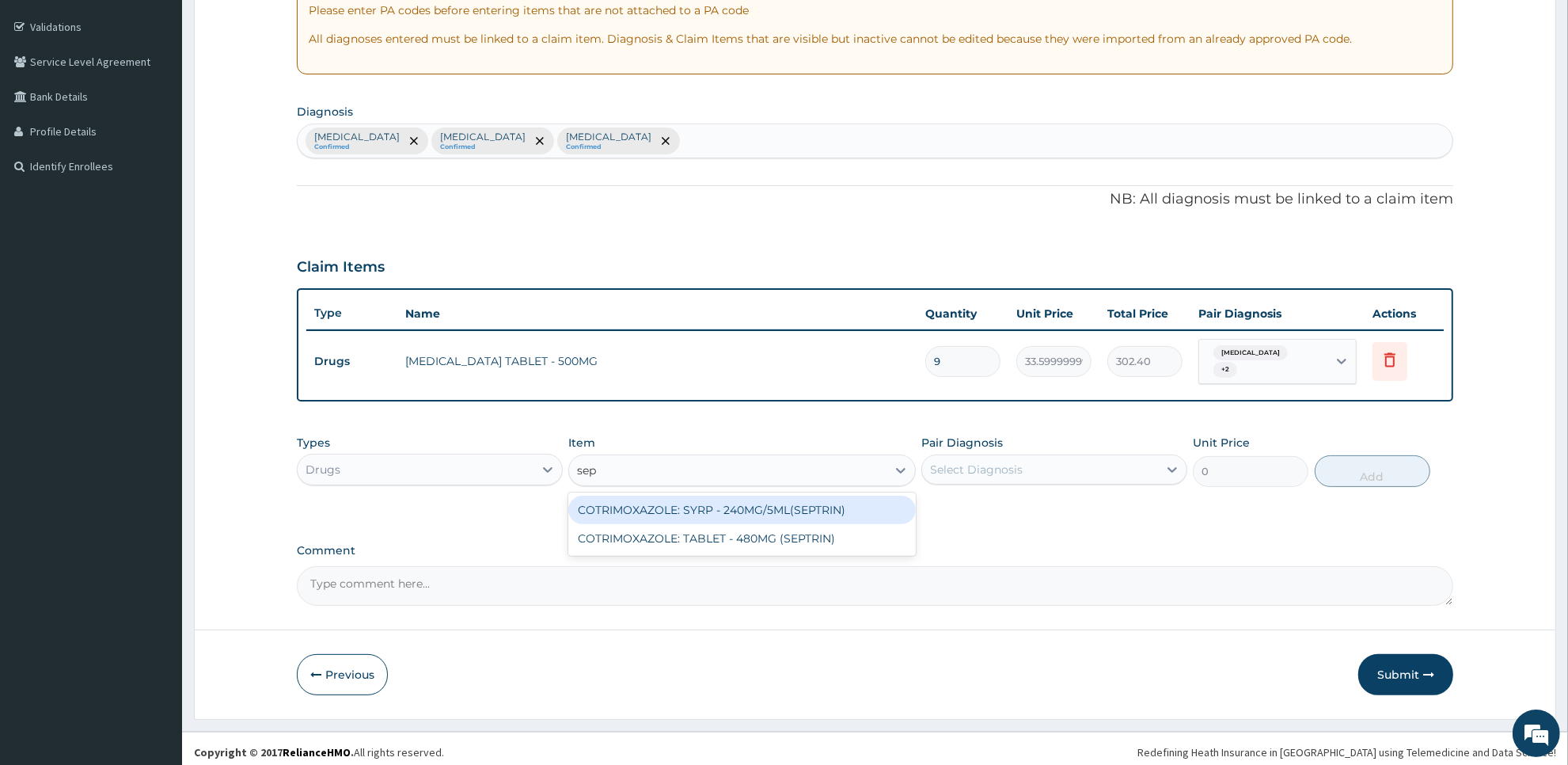
type input "sept"
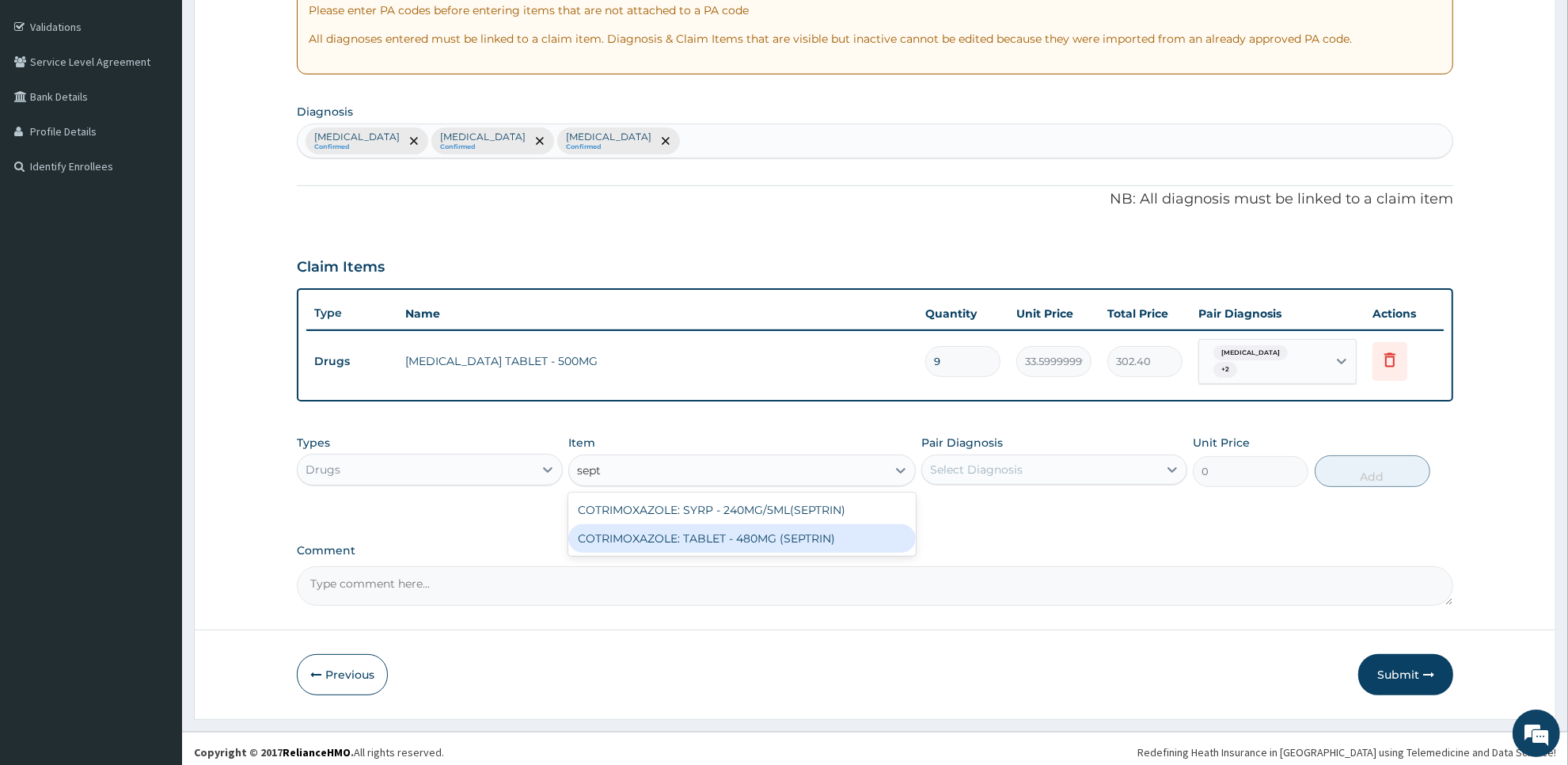
click at [766, 531] on div "COTRIMOXAZOLE: TABLET - 480MG (SEPTRIN)" at bounding box center [741, 539] width 346 height 28
type input "81.19999999999999"
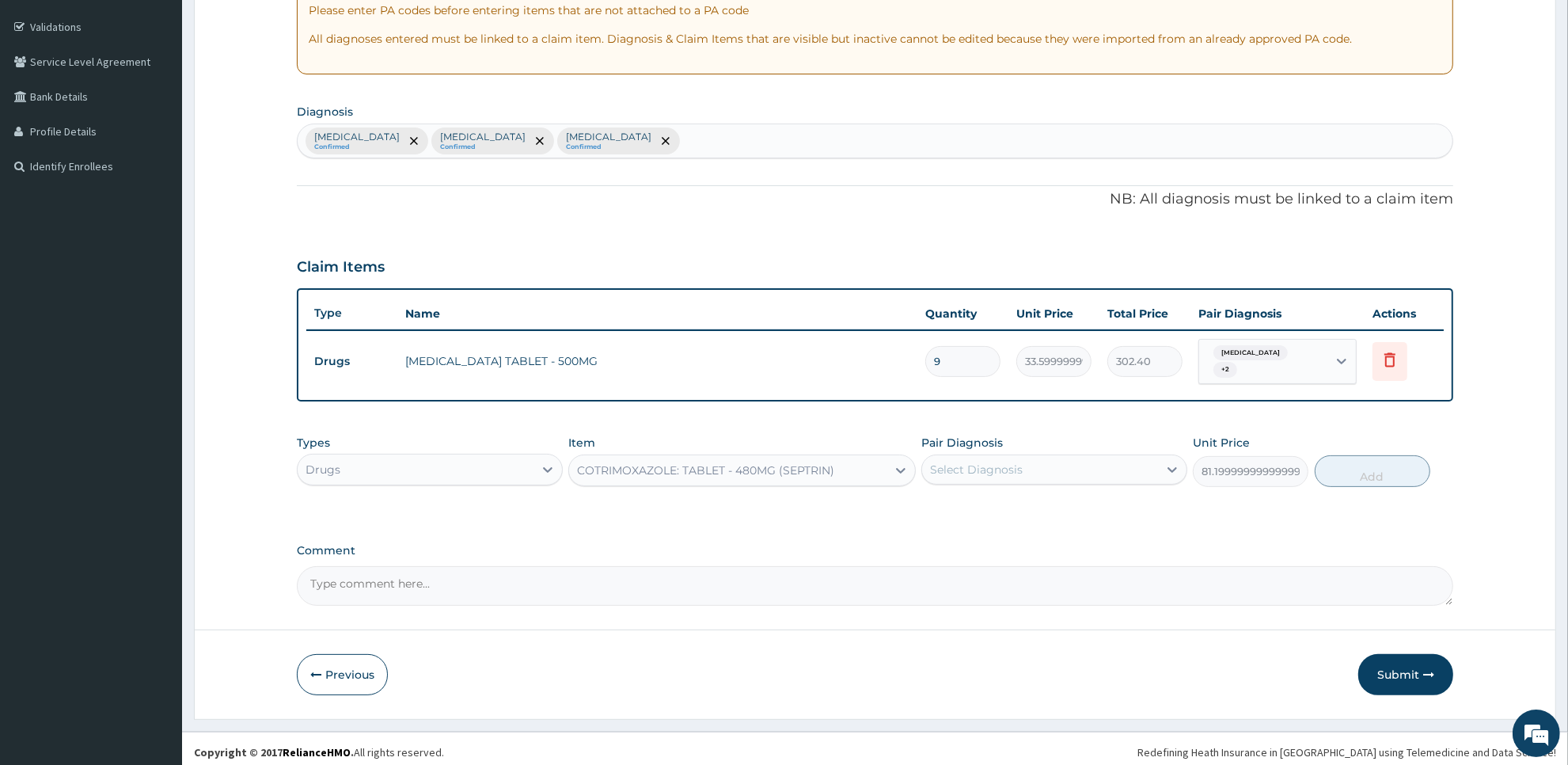
click at [1006, 445] on div "Pair Diagnosis Select Diagnosis" at bounding box center [1054, 461] width 266 height 53
click at [1006, 461] on div "Select Diagnosis" at bounding box center [977, 469] width 93 height 16
click at [1002, 501] on div "Malaria" at bounding box center [1054, 510] width 266 height 32
checkbox input "false"
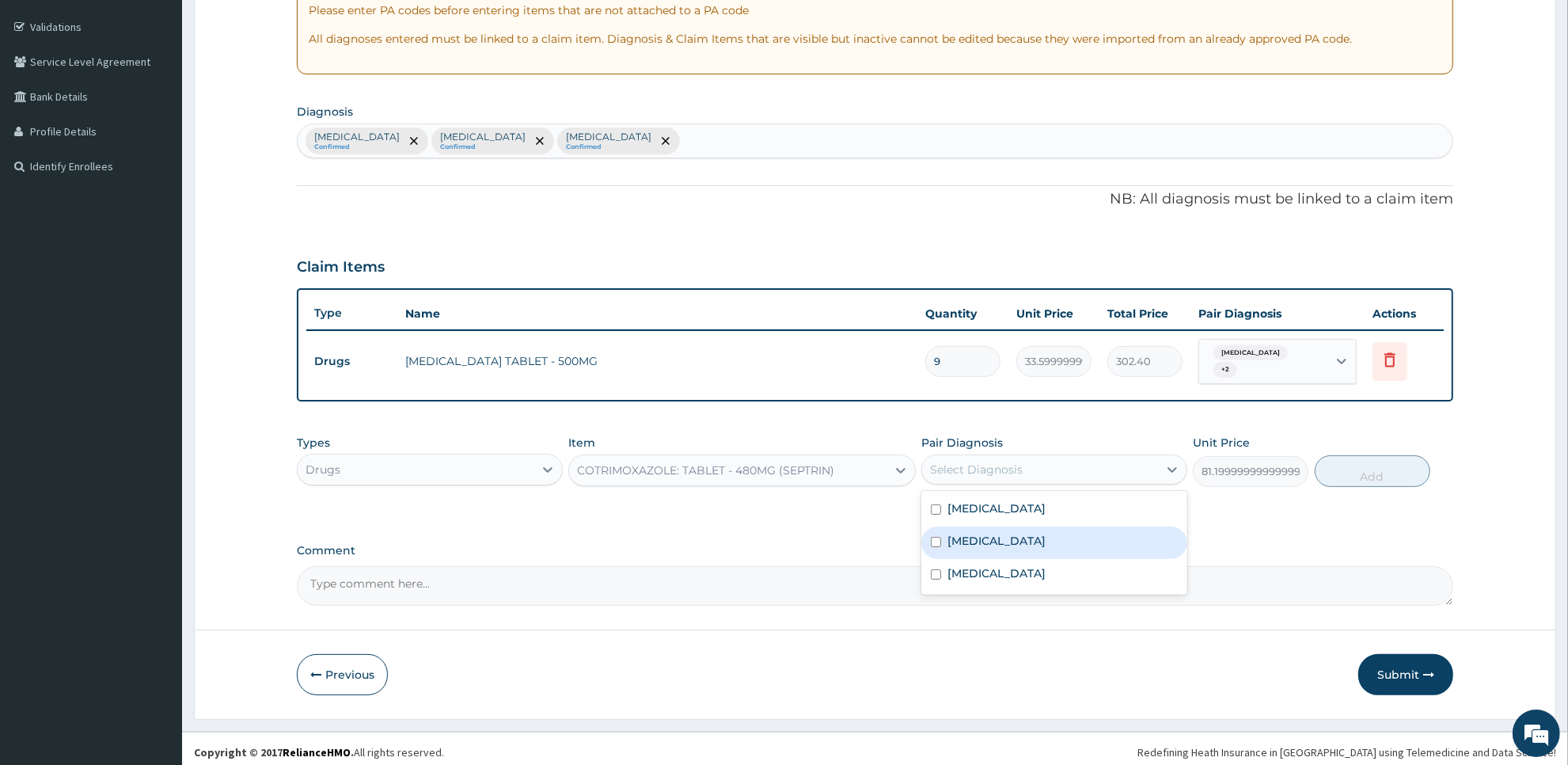
click at [1002, 533] on label "Upper respiratory infection" at bounding box center [997, 541] width 98 height 16
checkbox input "true"
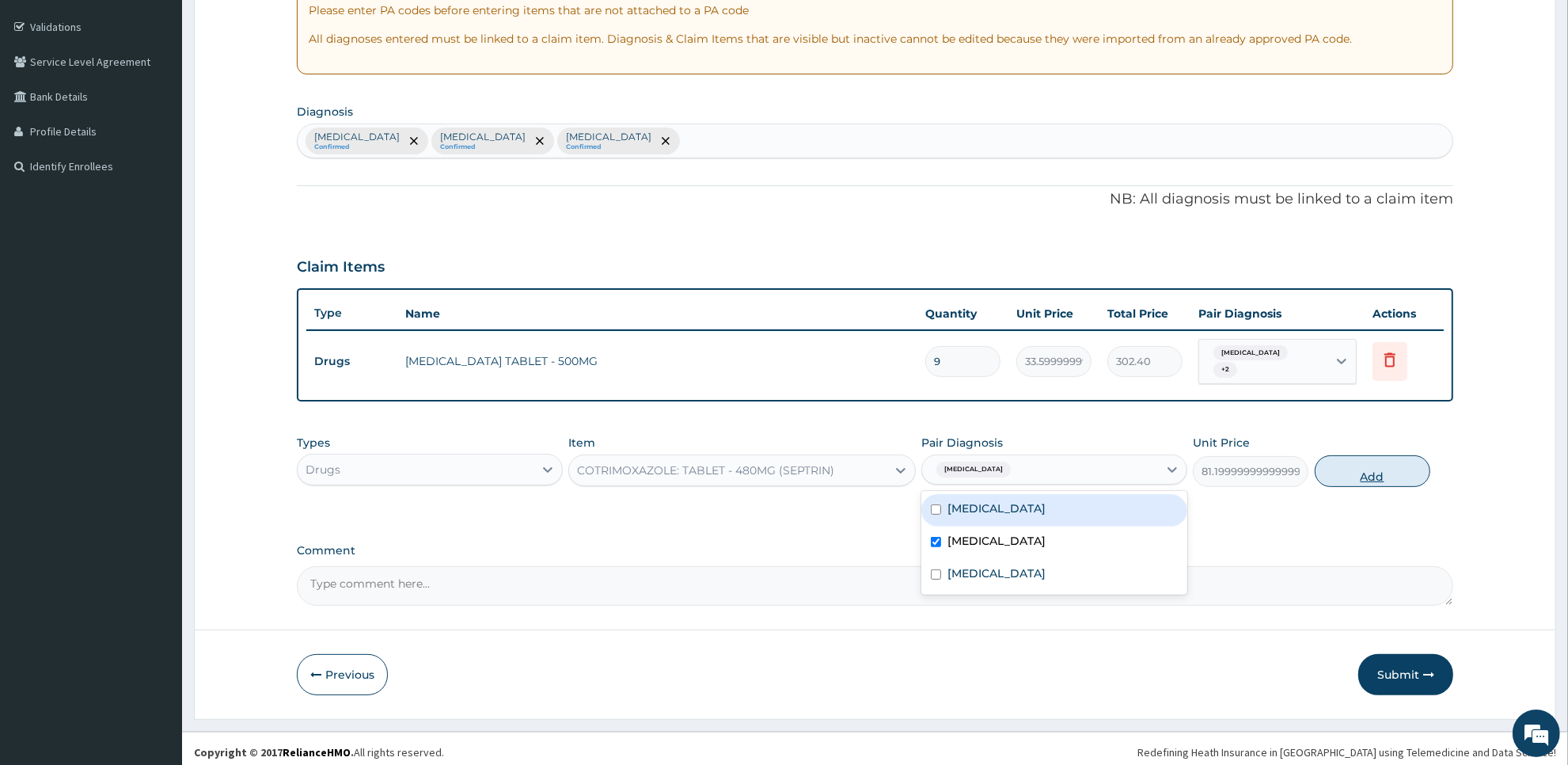
click at [1339, 461] on button "Add" at bounding box center [1372, 471] width 116 height 32
type input "0"
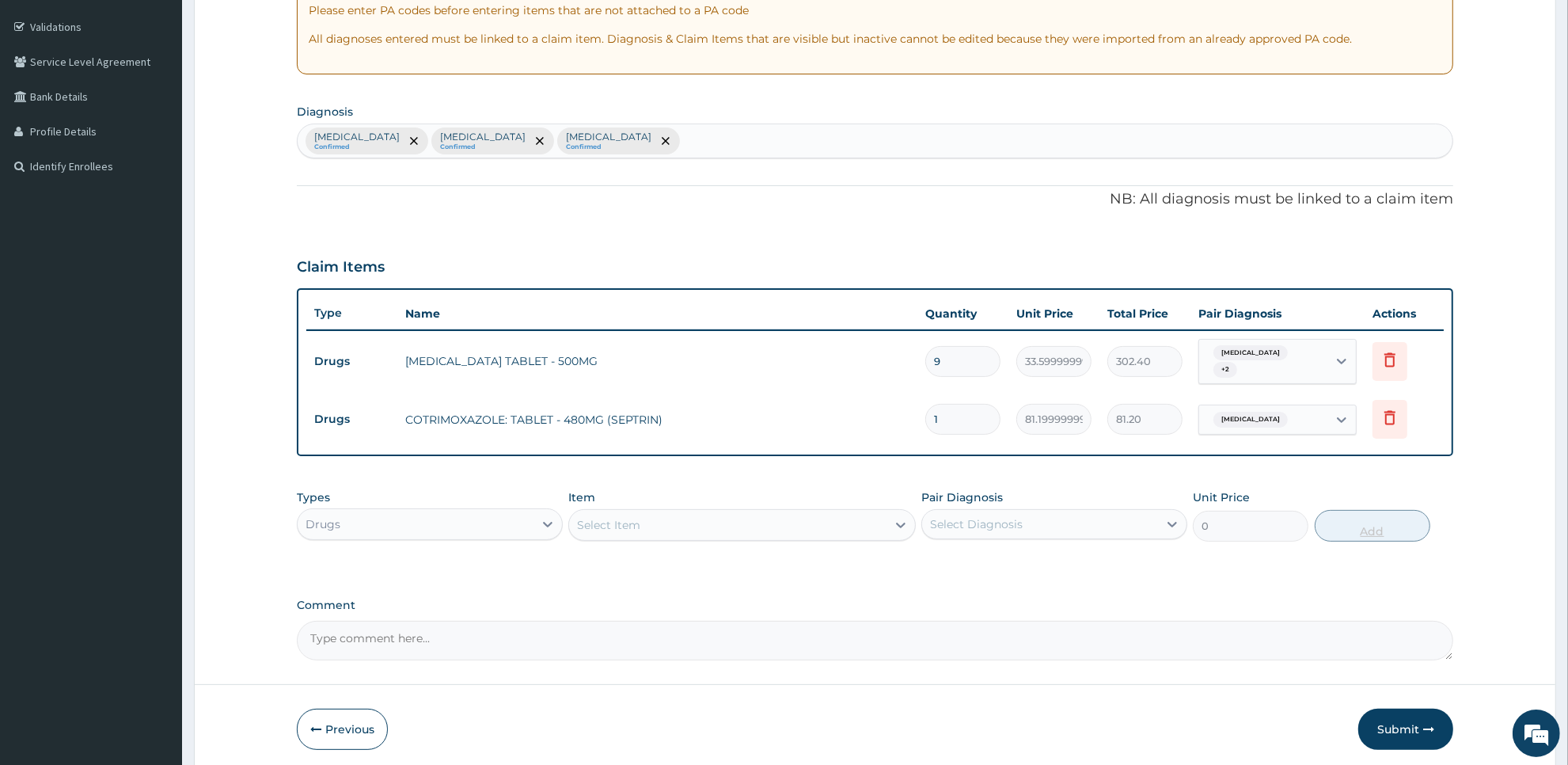
type input "10"
type input "812.00"
type input "10"
click at [752, 523] on div "Select Item" at bounding box center [727, 525] width 317 height 25
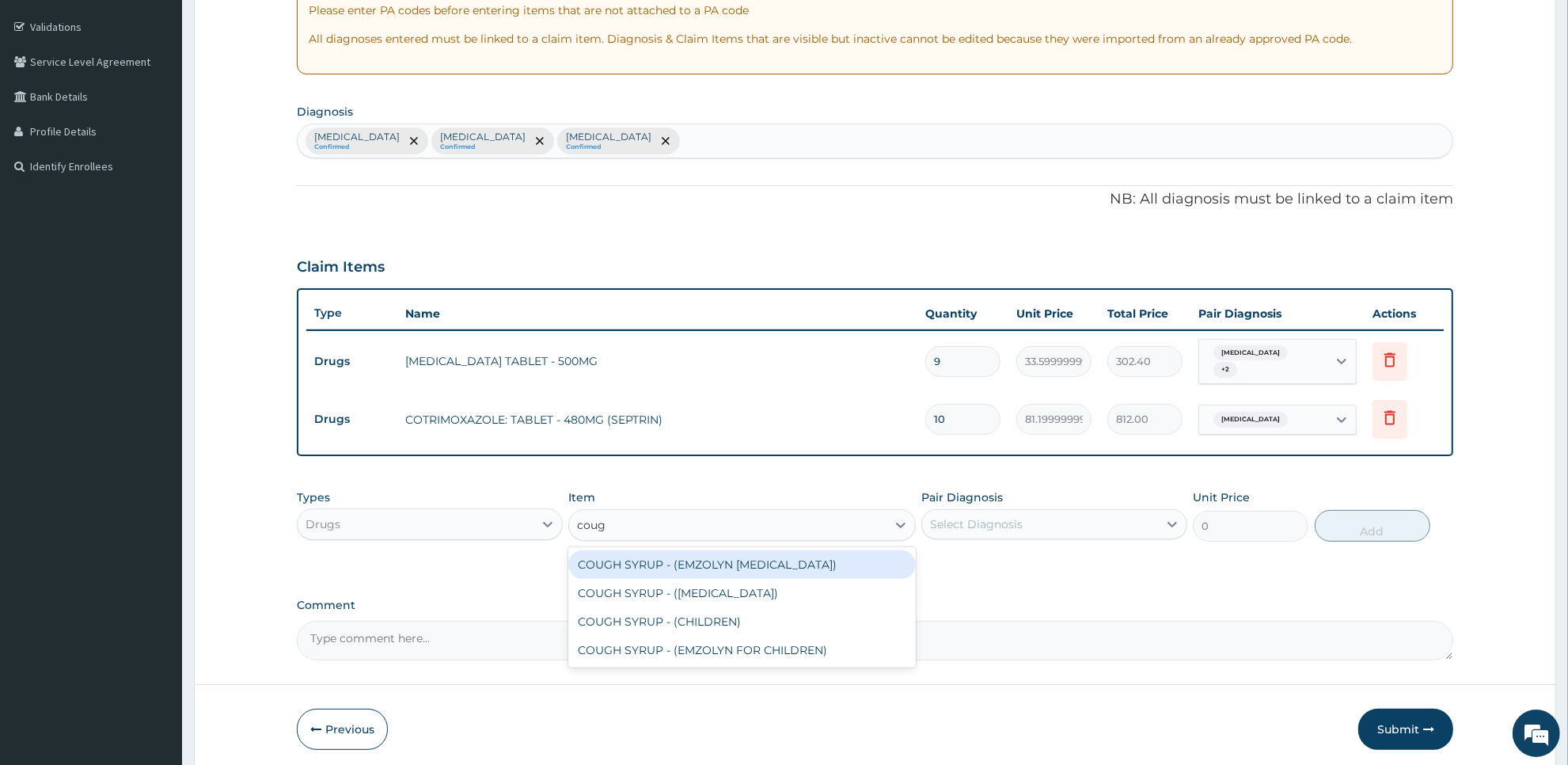
type input "cough"
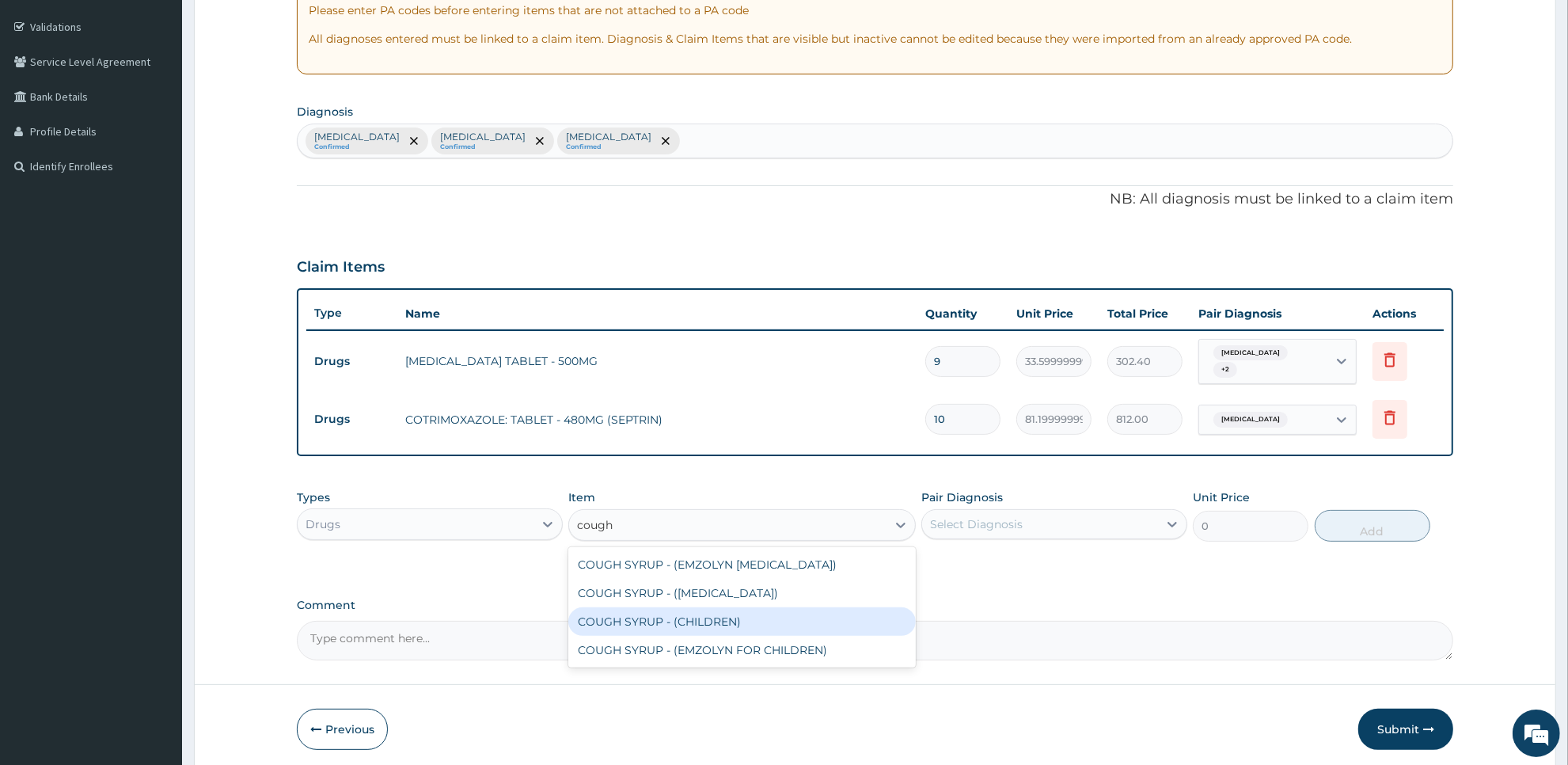
click at [756, 610] on div "COUGH SYRUP - (CHILDREN)" at bounding box center [741, 621] width 346 height 28
type input "1120"
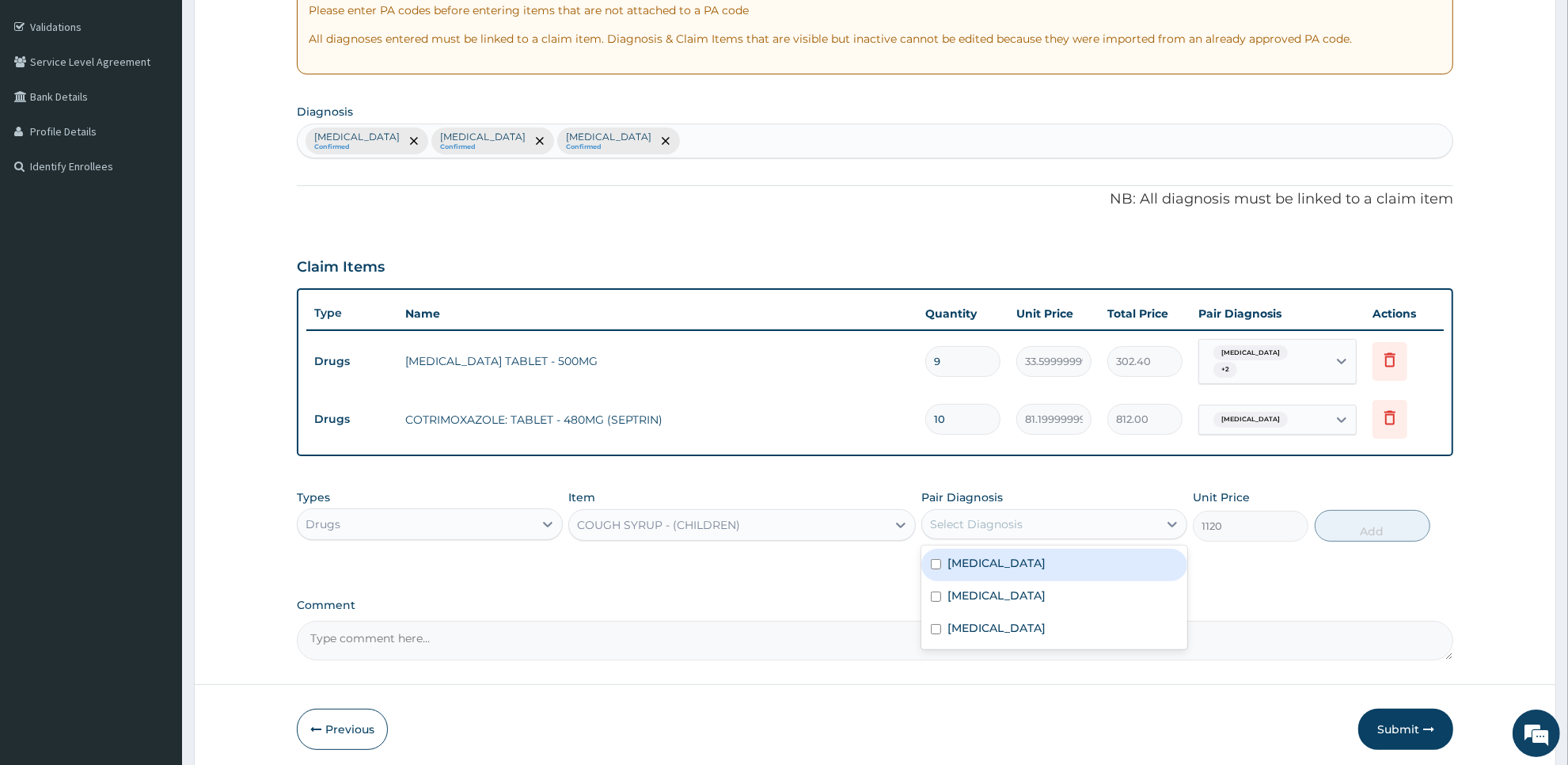
click at [1001, 517] on div "Select Diagnosis" at bounding box center [977, 525] width 93 height 16
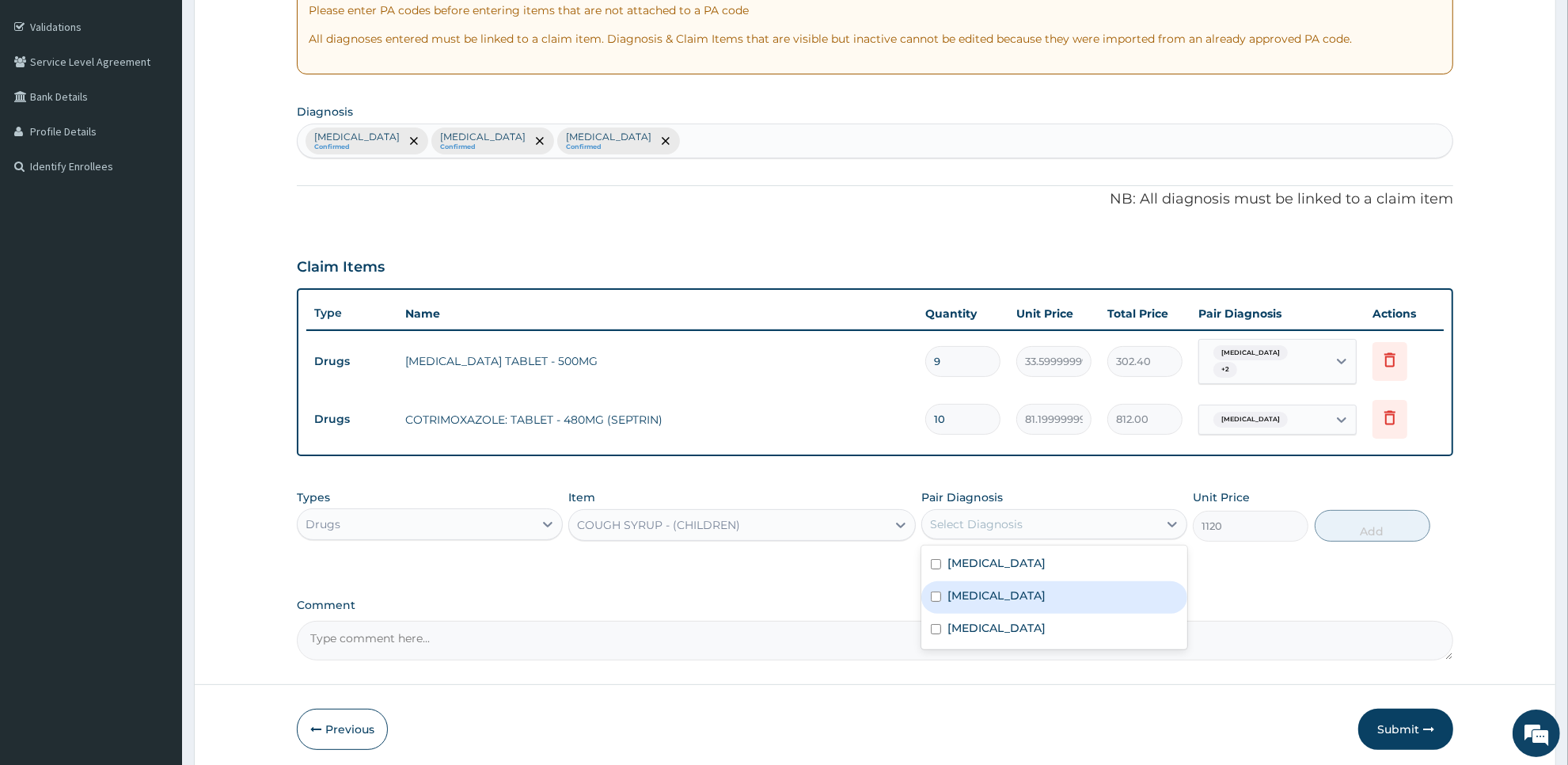
click at [1004, 588] on label "Upper respiratory infection" at bounding box center [997, 596] width 98 height 16
checkbox input "true"
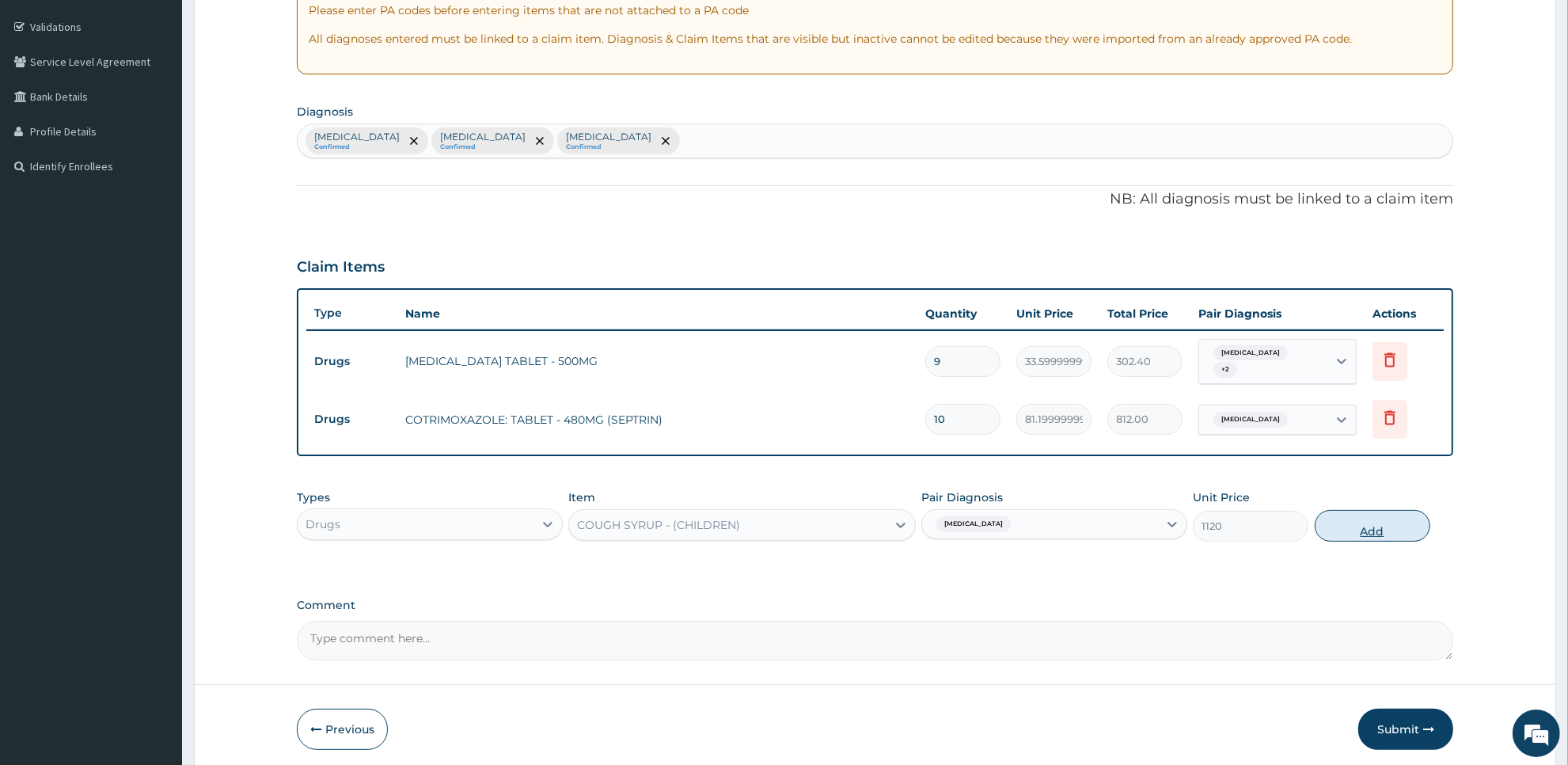
click at [1338, 529] on button "Add" at bounding box center [1372, 525] width 116 height 32
type input "0"
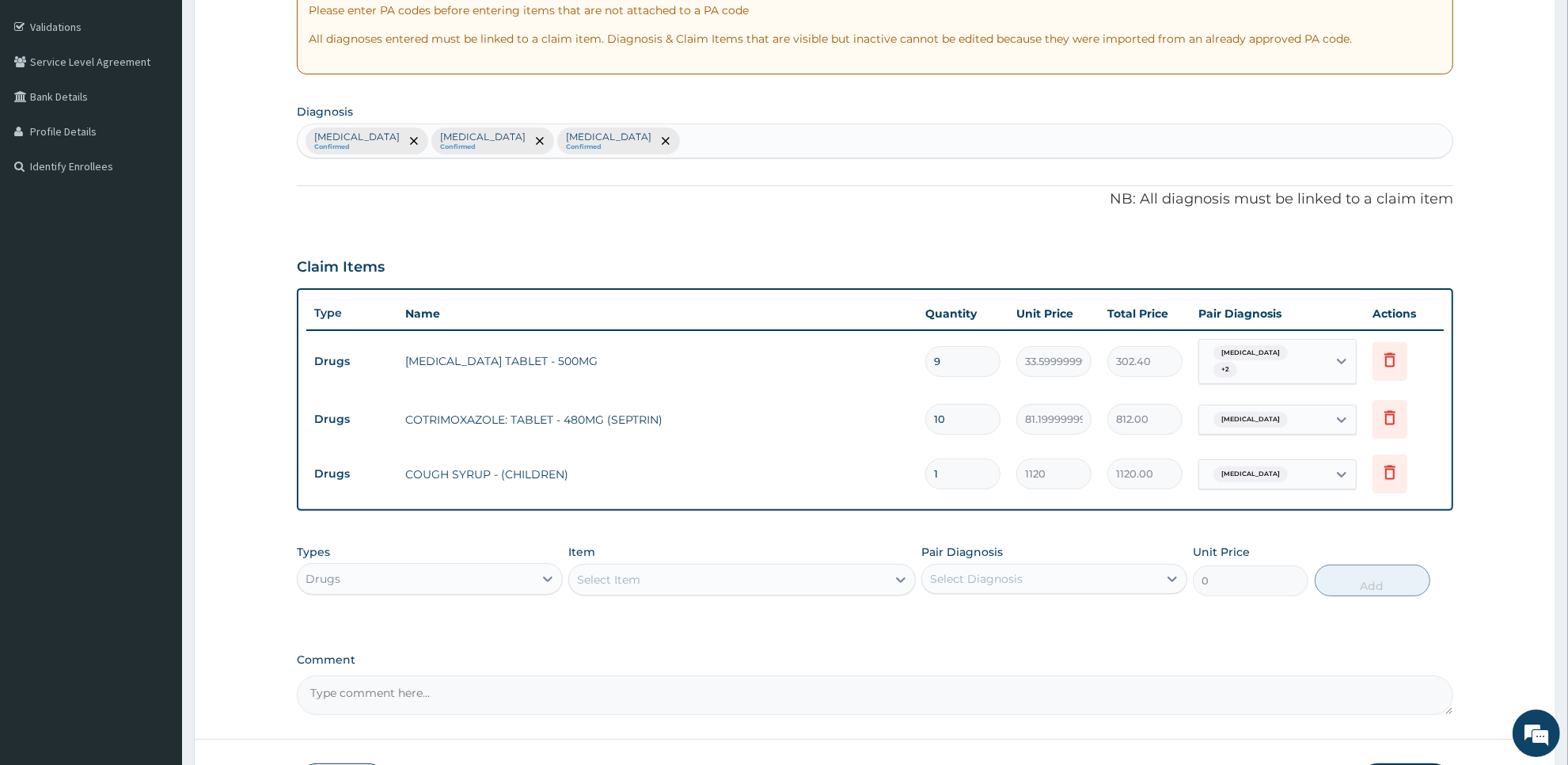
click at [831, 567] on div "Select Item" at bounding box center [727, 579] width 317 height 25
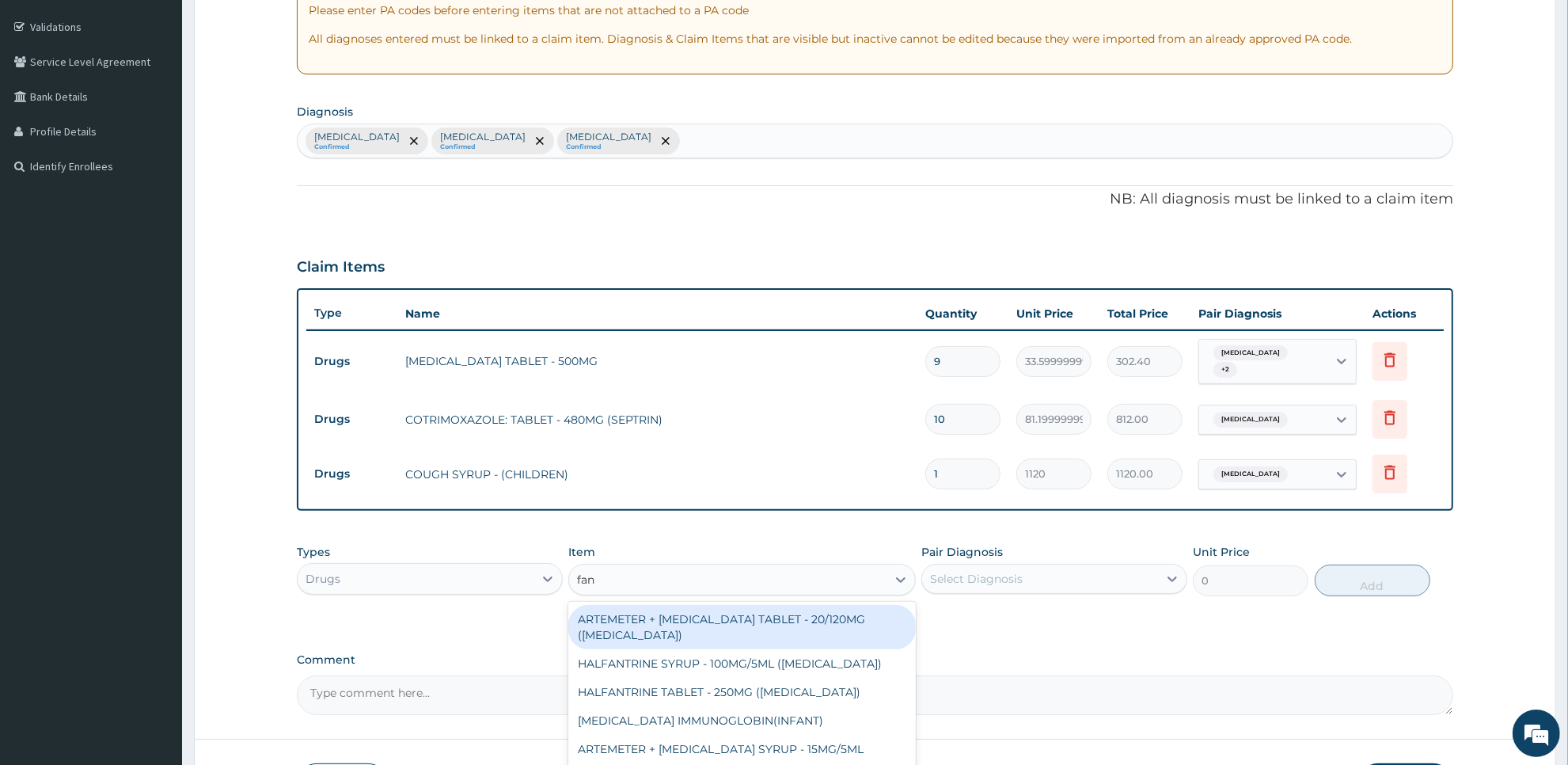
type input "fans"
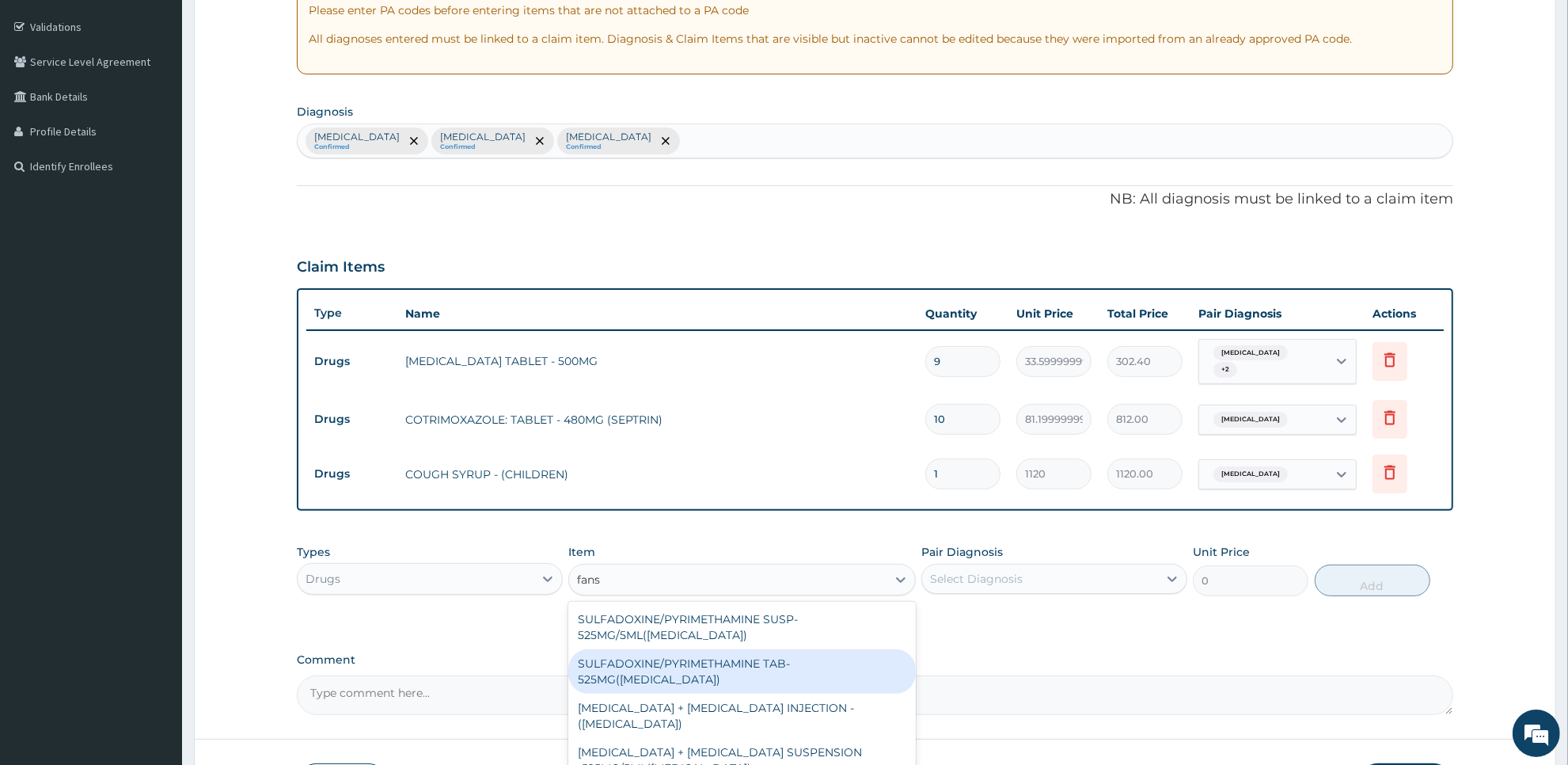
click at [824, 663] on div "SULFADOXINE/PYRIMETHAMINE TAB- 525MG(FANSIDAR)" at bounding box center [741, 671] width 346 height 45
type input "210"
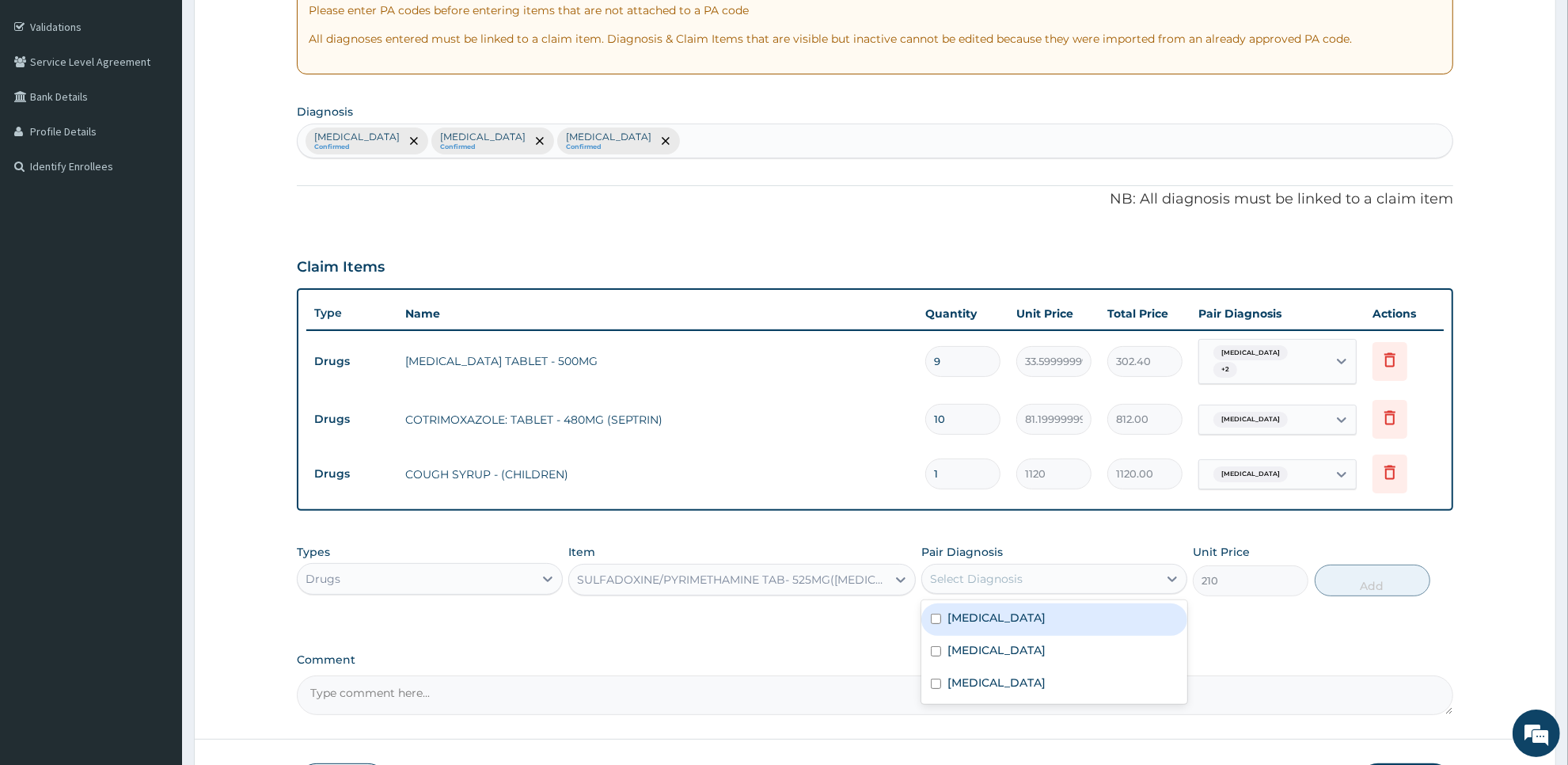
click at [1025, 568] on div "Select Diagnosis" at bounding box center [1040, 578] width 236 height 25
click at [1025, 611] on div "Malaria" at bounding box center [1054, 619] width 266 height 32
checkbox input "false"
type input "3"
click at [1109, 610] on div "Malaria" at bounding box center [1054, 619] width 266 height 32
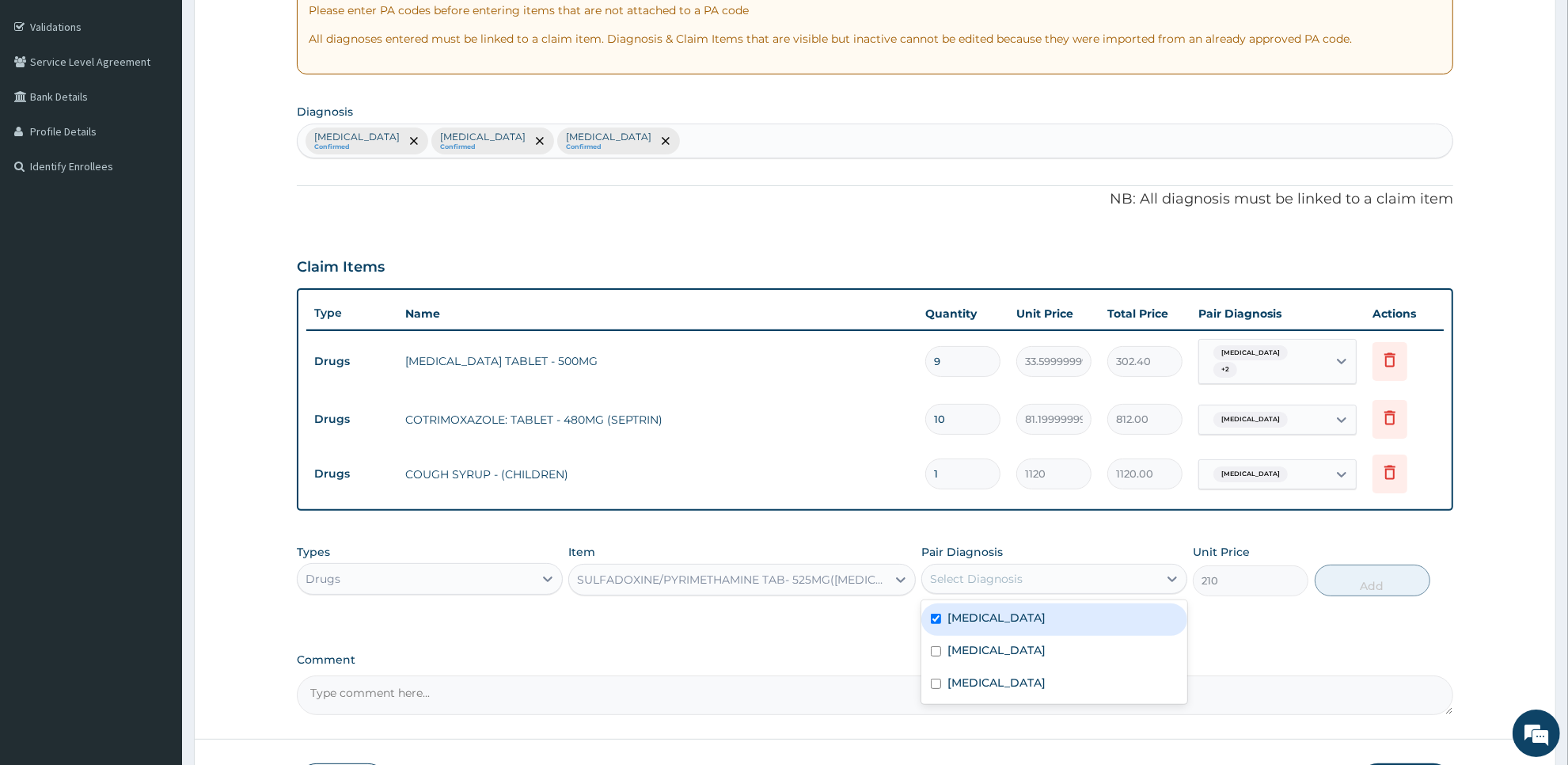
checkbox input "true"
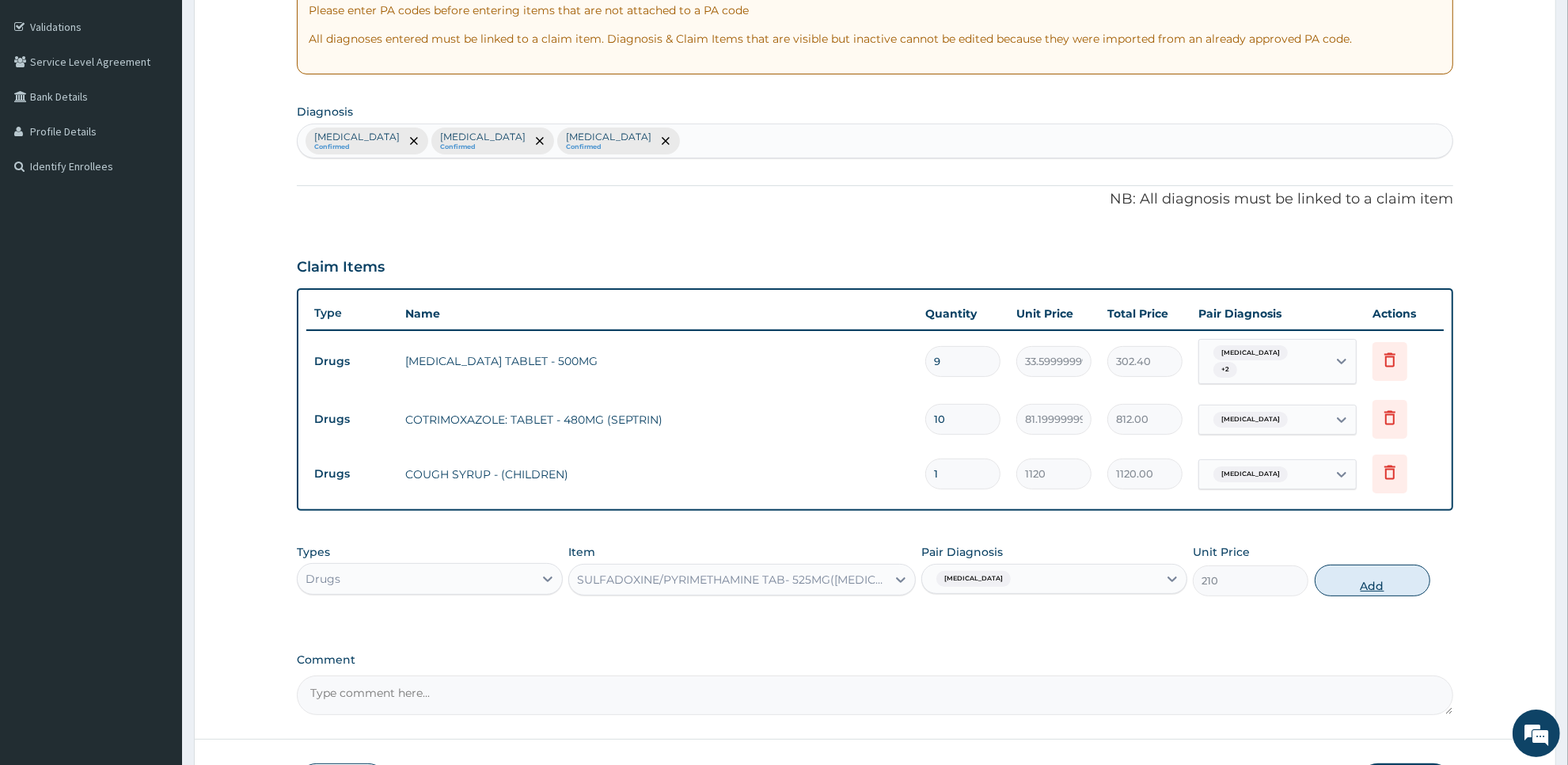
click at [1347, 583] on button "Add" at bounding box center [1372, 581] width 116 height 32
type input "0"
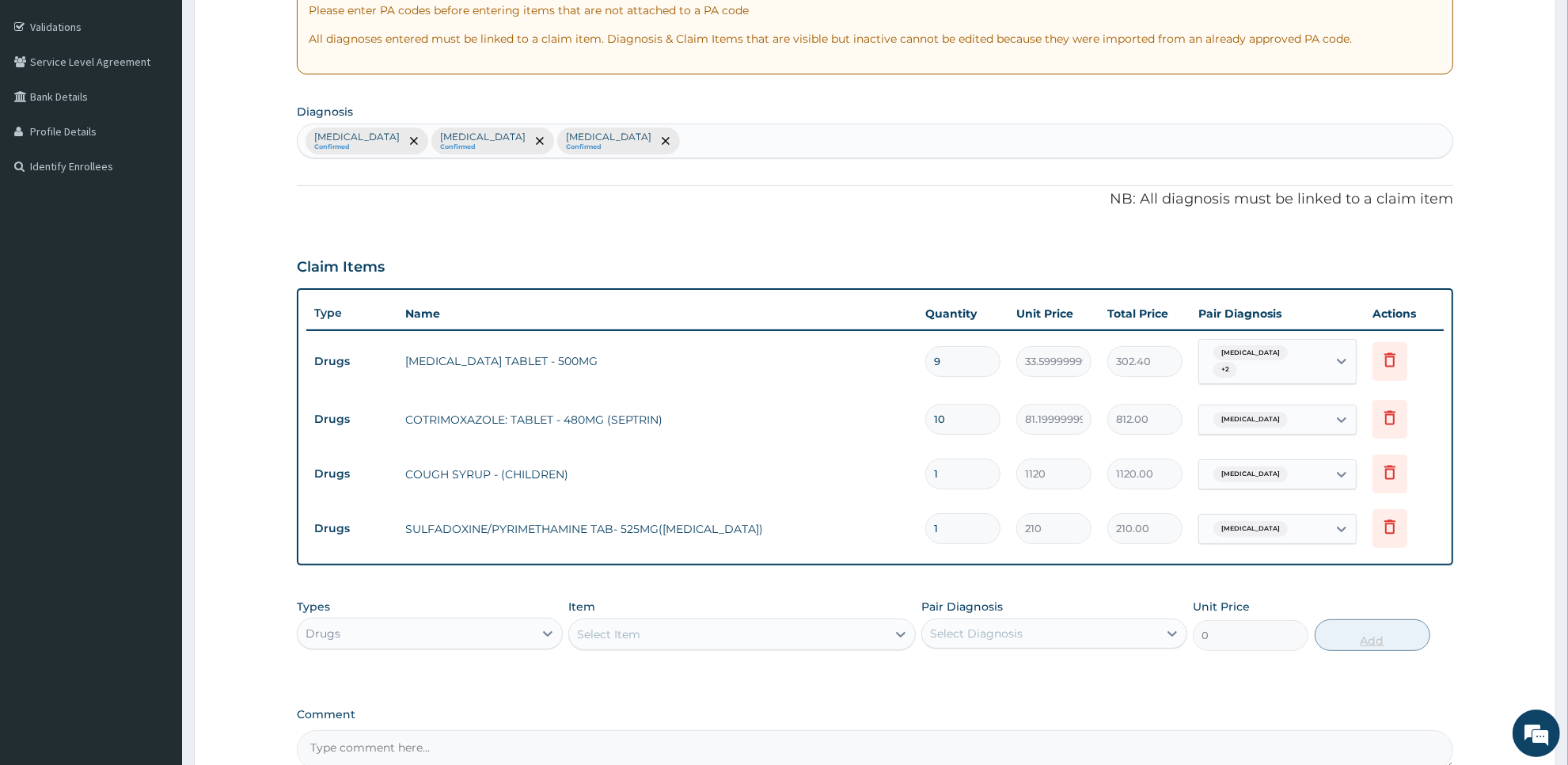
type input "0.00"
type input "3"
type input "630.00"
type input "3"
click at [796, 631] on div "Select Item" at bounding box center [727, 634] width 317 height 25
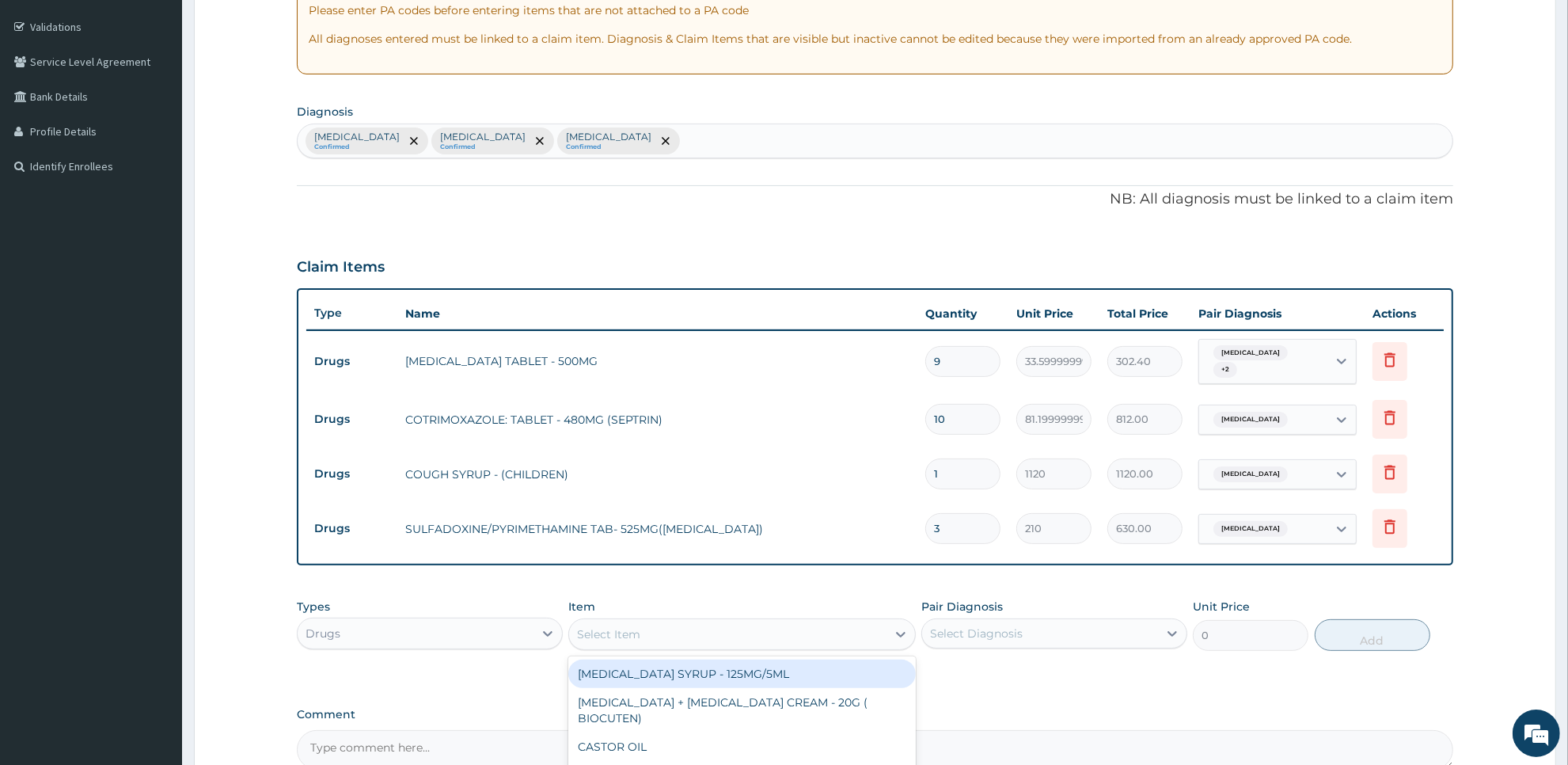
click at [528, 626] on div "Drugs" at bounding box center [415, 633] width 236 height 25
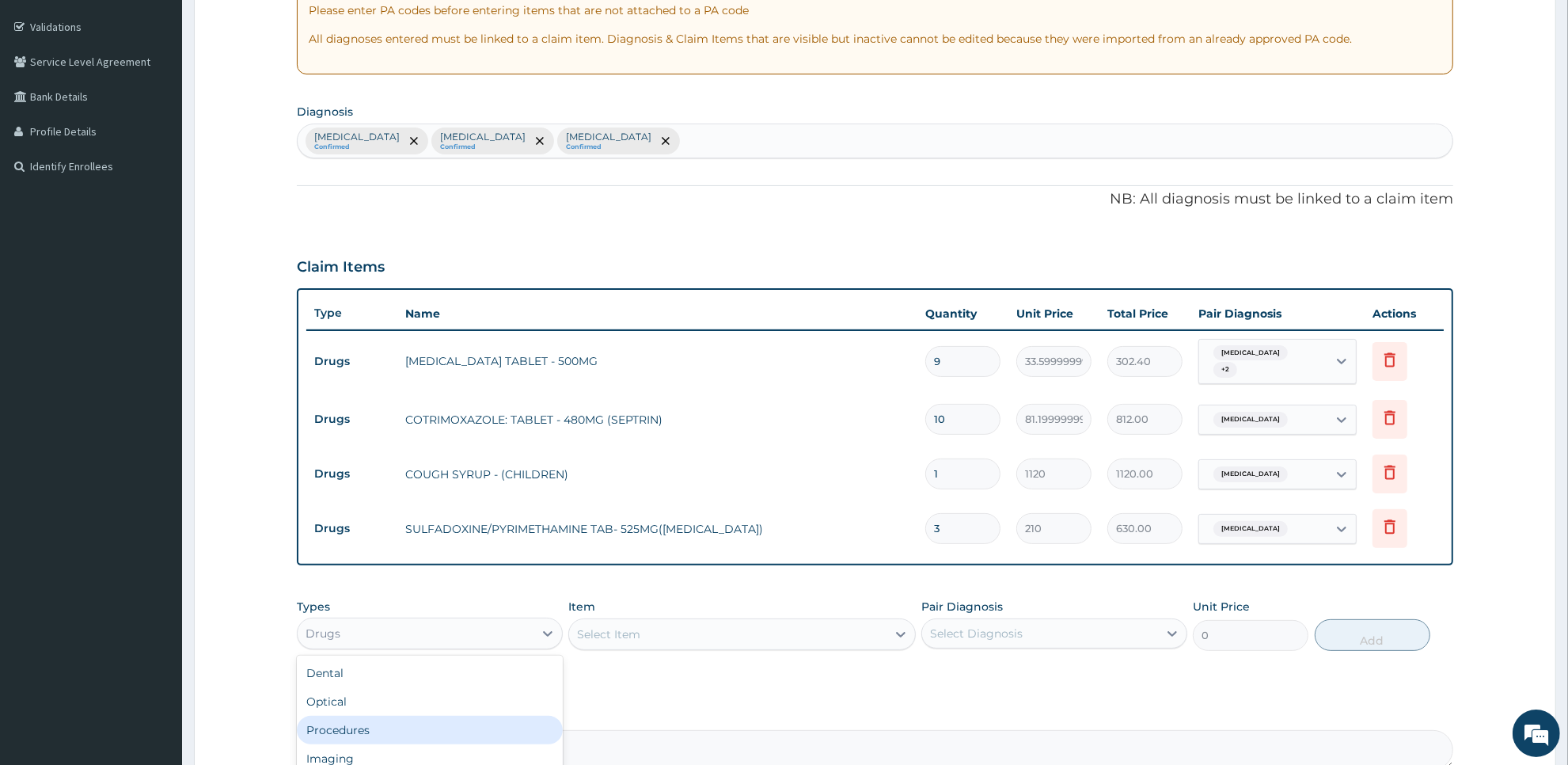
click at [496, 729] on div "Procedures" at bounding box center [430, 730] width 266 height 28
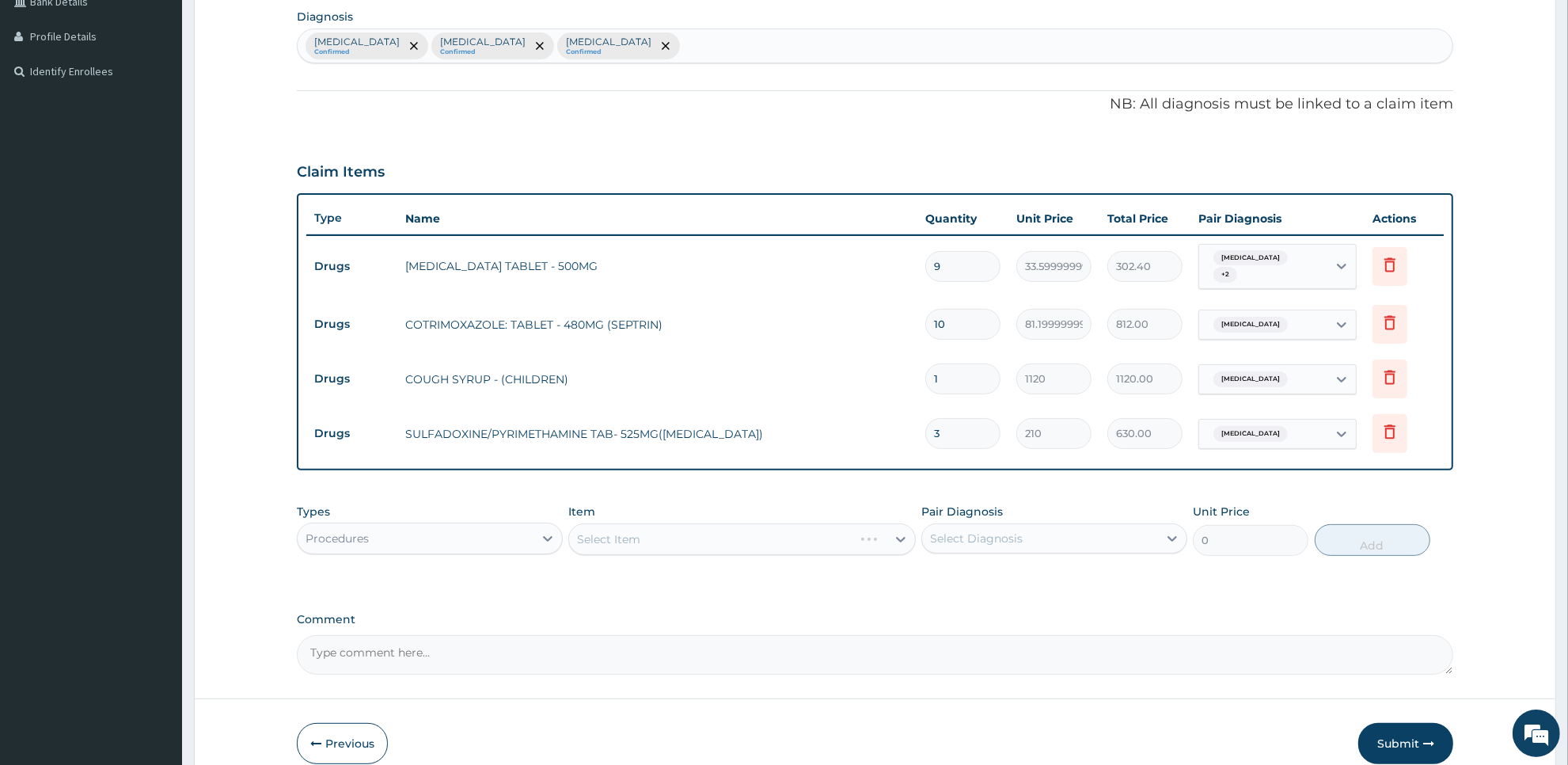
scroll to position [449, 0]
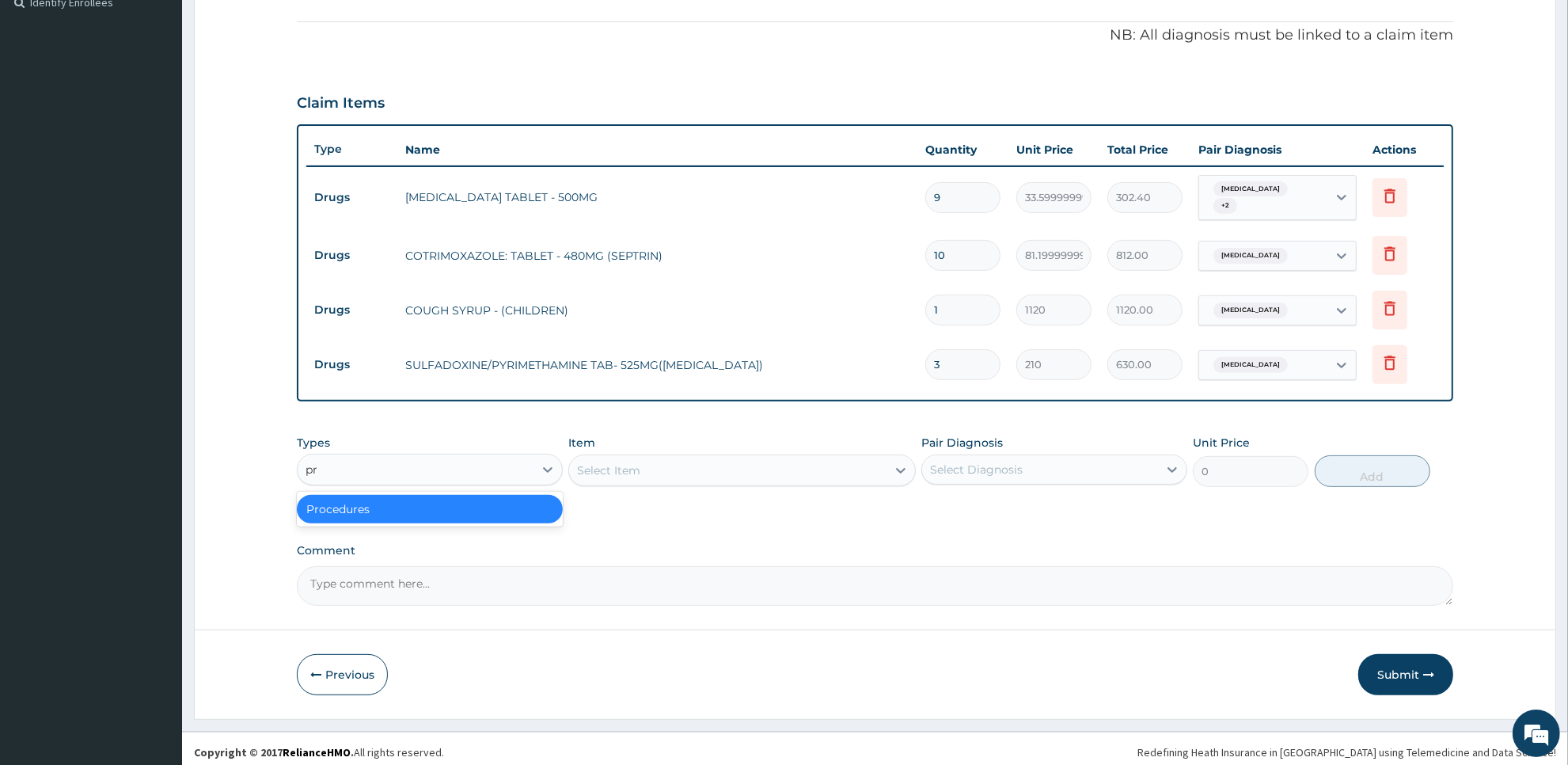
type input "p"
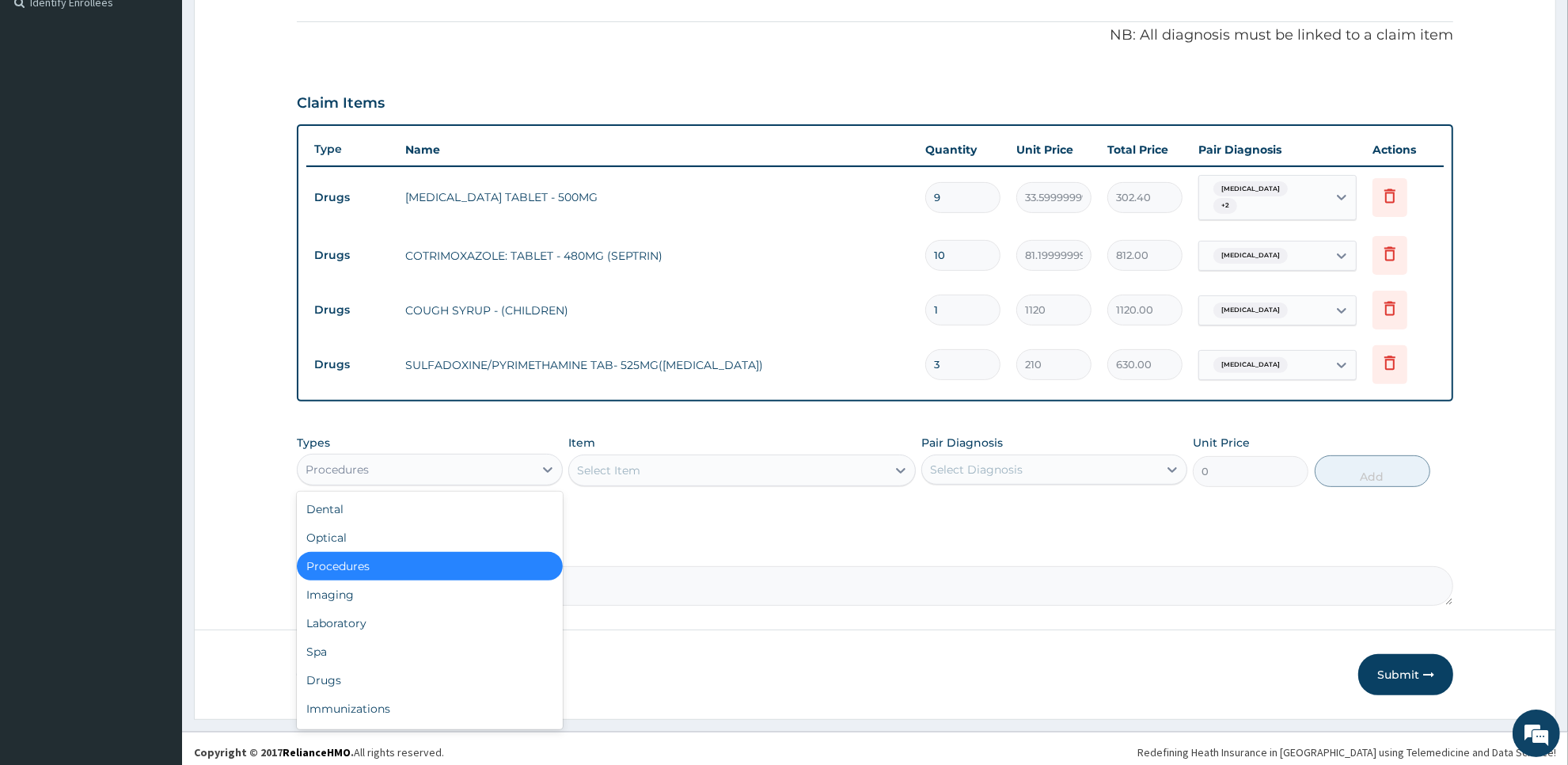
click at [859, 460] on div "Select Item" at bounding box center [727, 470] width 317 height 25
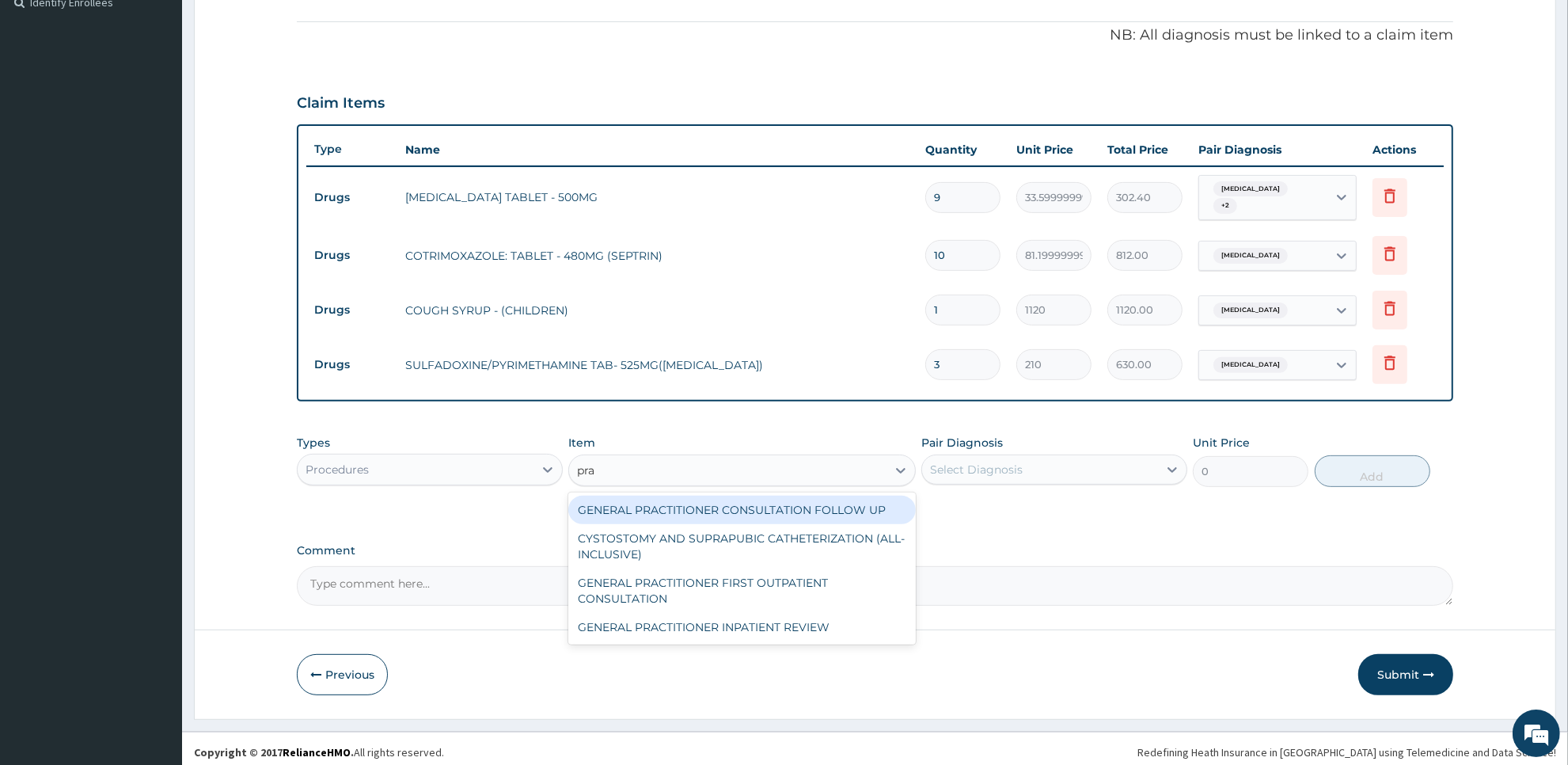
type input "prac"
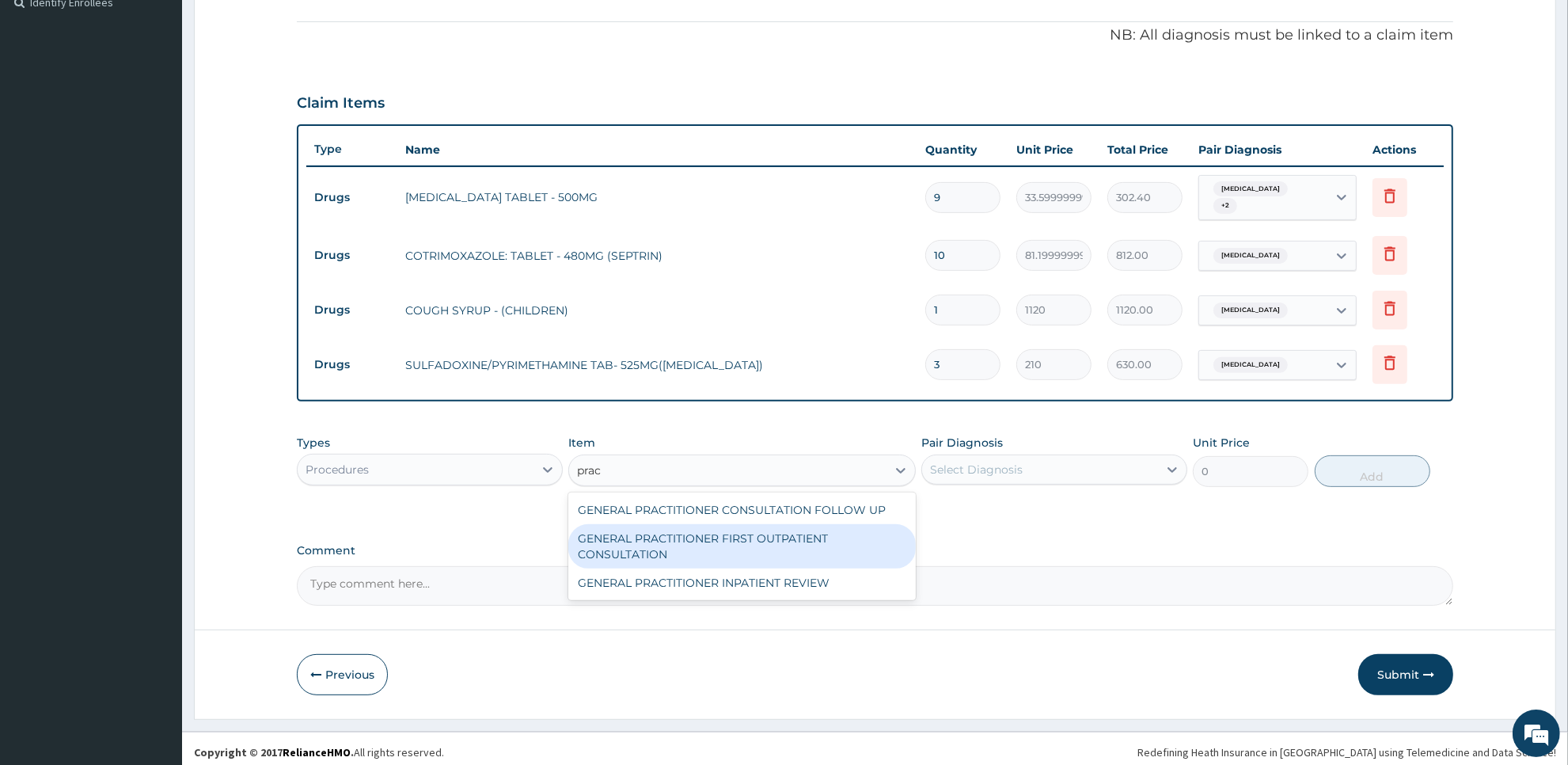
click at [834, 542] on div "GENERAL PRACTITIONER FIRST OUTPATIENT CONSULTATION" at bounding box center [741, 547] width 346 height 45
type input "3750"
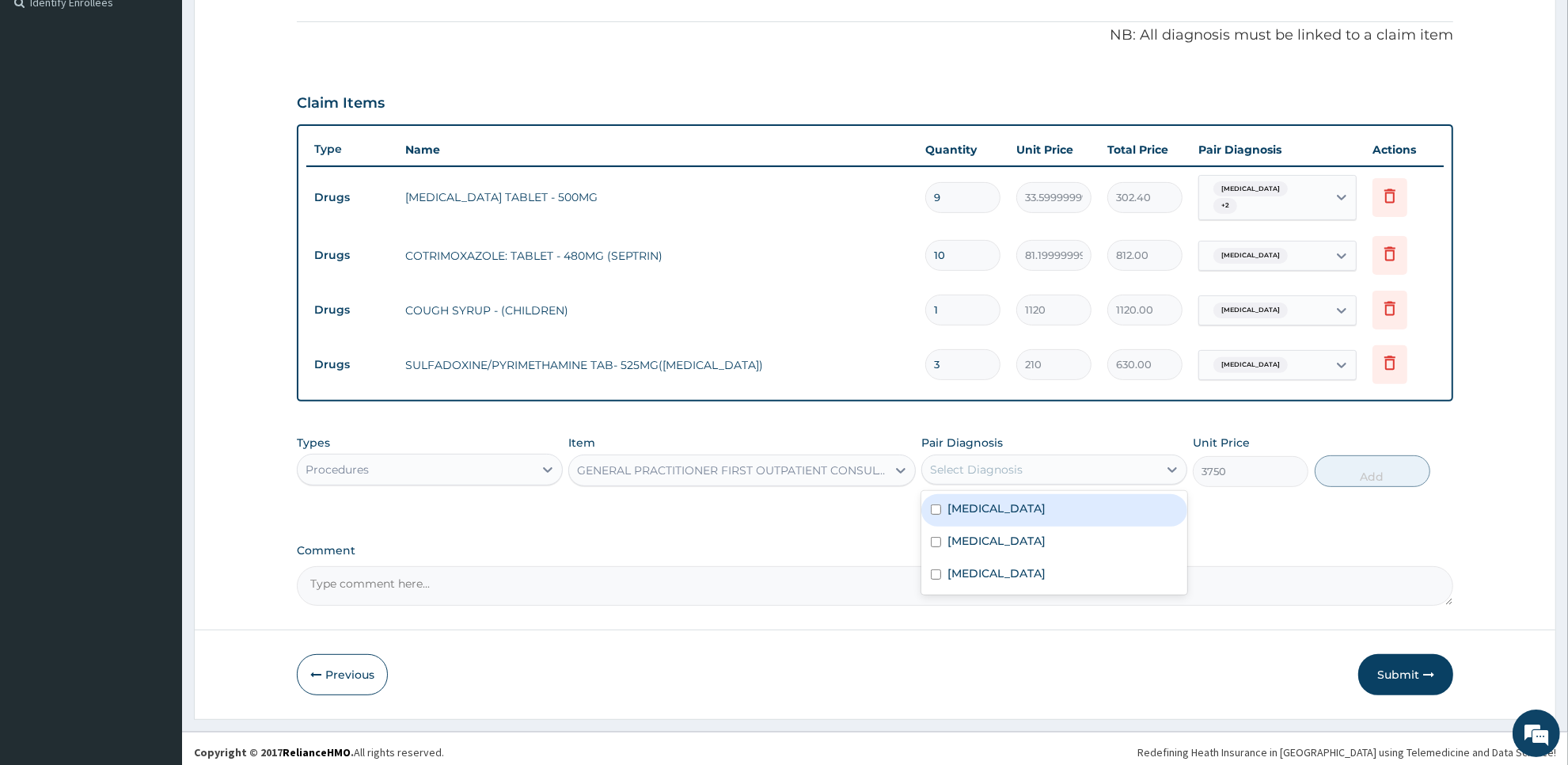
click at [1045, 457] on div "Select Diagnosis" at bounding box center [1040, 469] width 236 height 25
click at [1045, 494] on div "Malaria" at bounding box center [1054, 510] width 266 height 32
checkbox input "true"
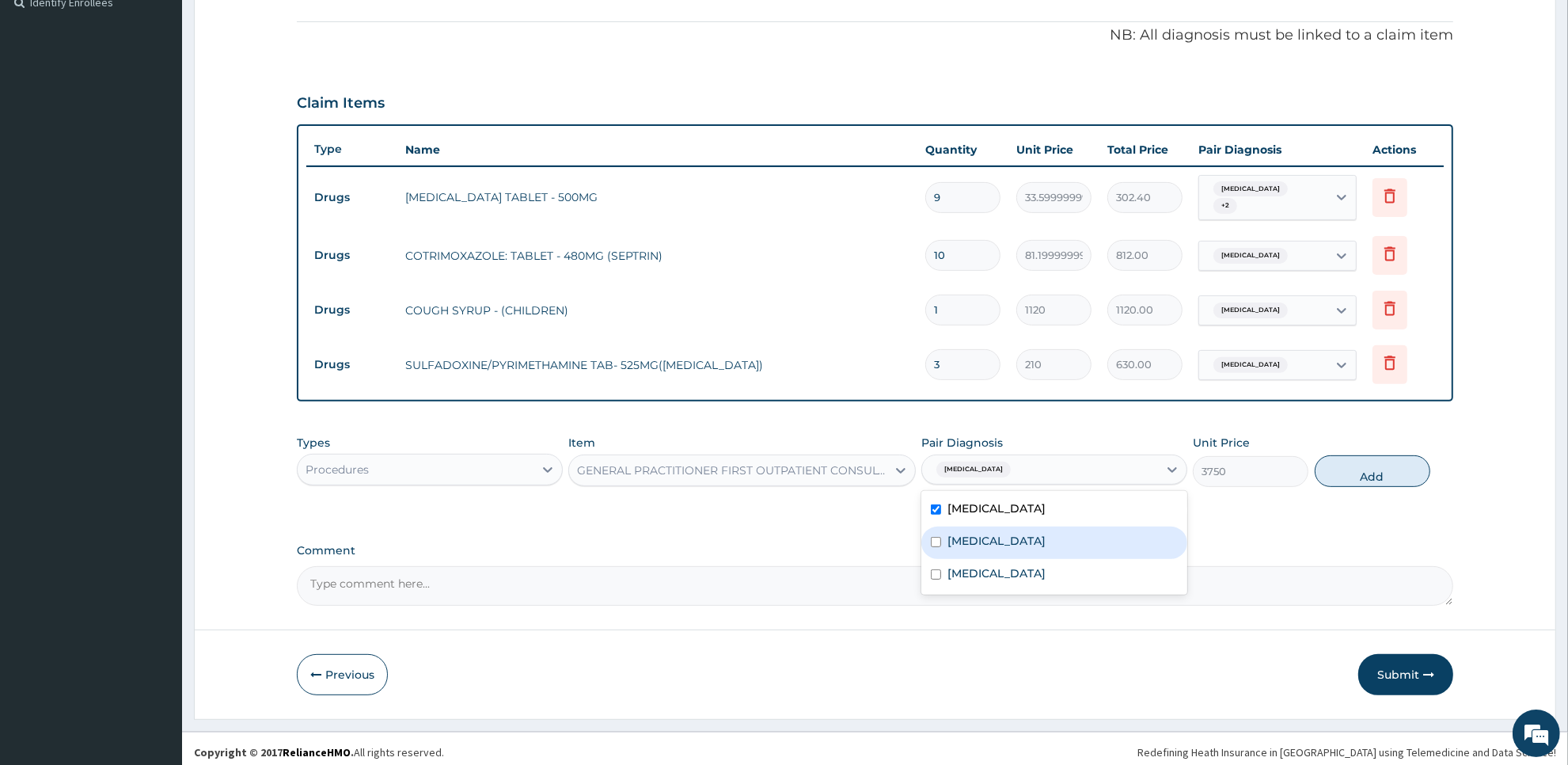
click at [1044, 533] on label "Upper respiratory infection" at bounding box center [997, 541] width 98 height 16
checkbox input "true"
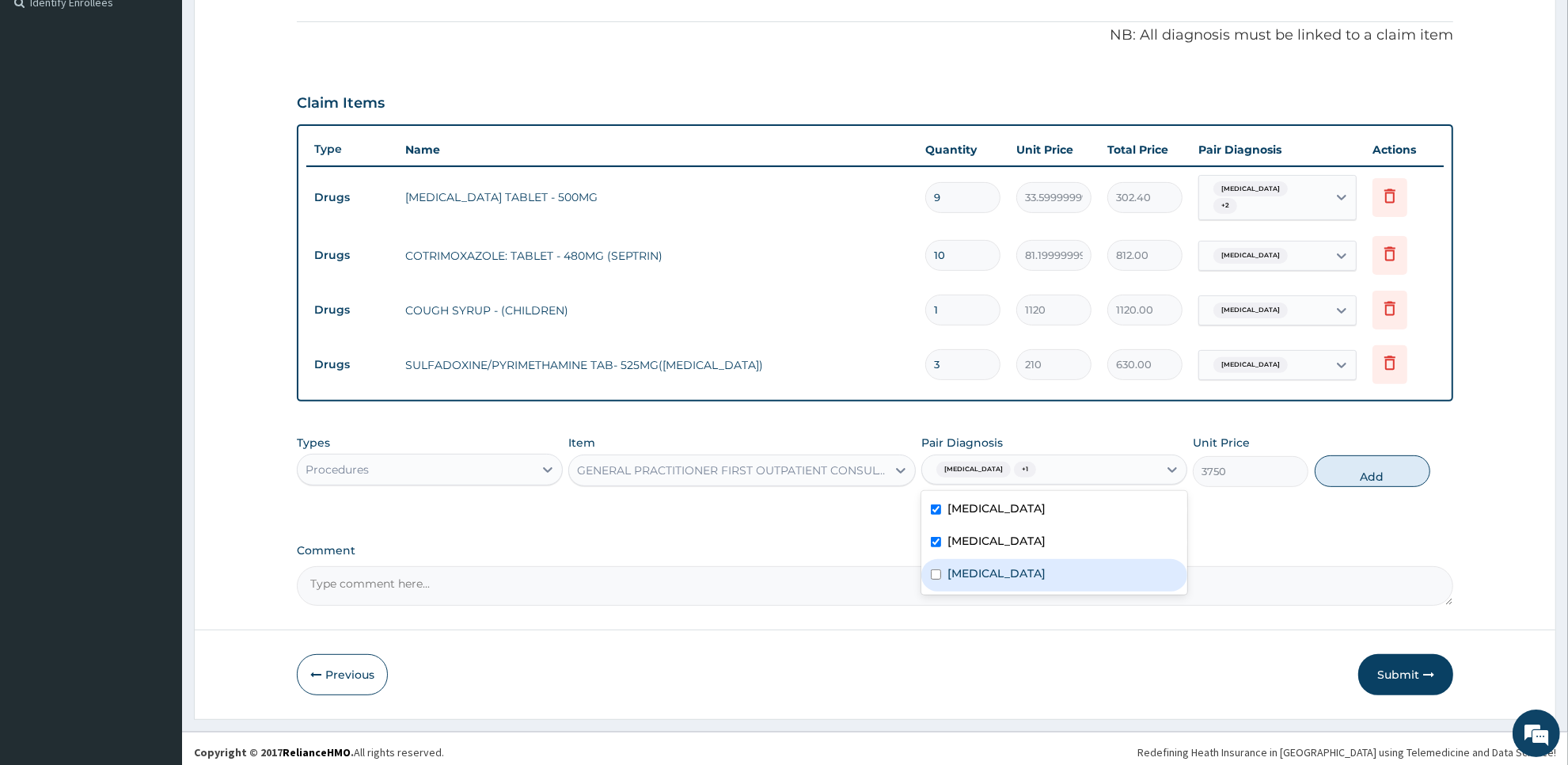
click at [1039, 559] on div "Rhinitis" at bounding box center [1054, 575] width 266 height 32
checkbox input "true"
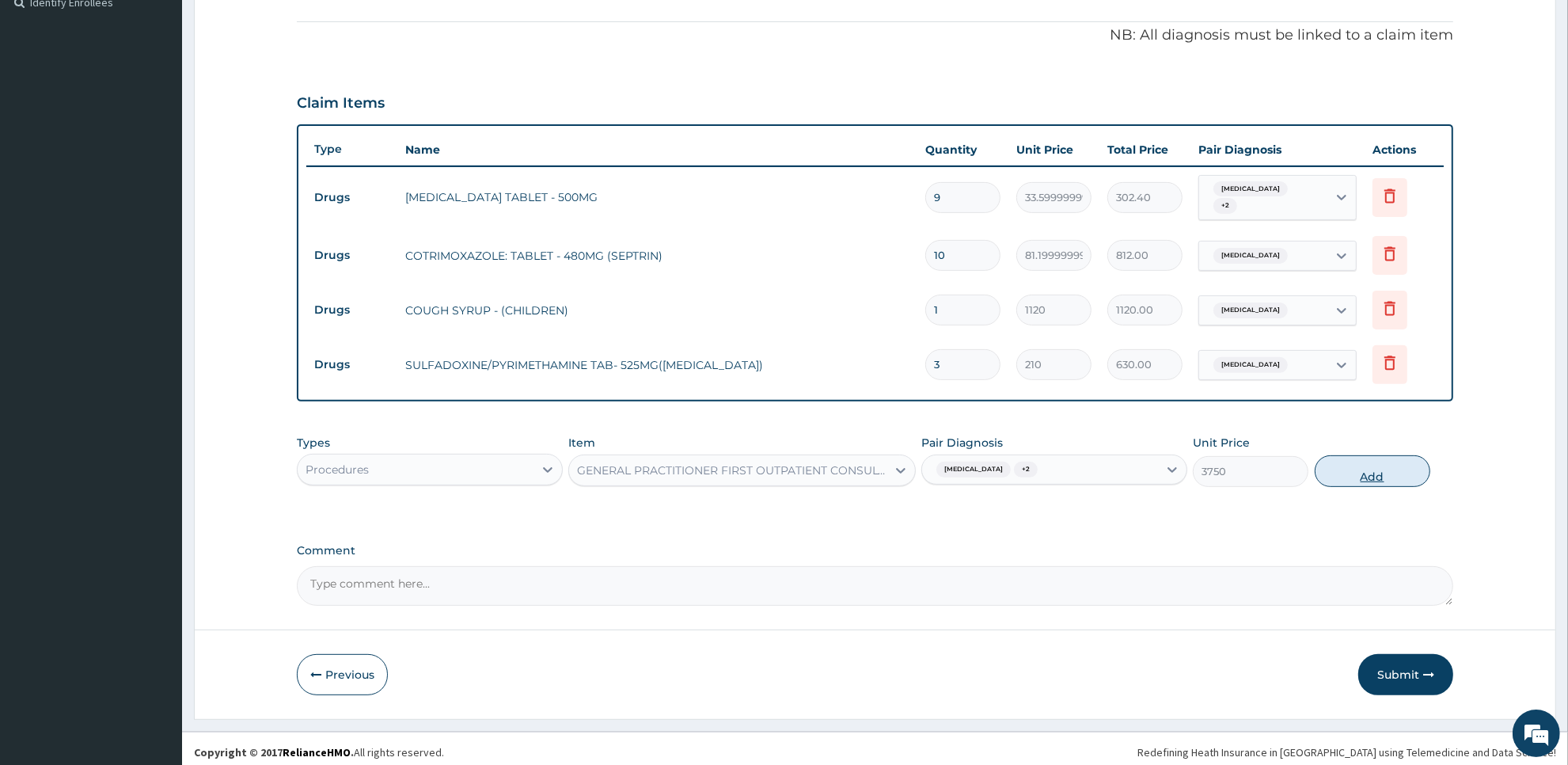
click at [1374, 455] on button "Add" at bounding box center [1372, 471] width 116 height 32
type input "0"
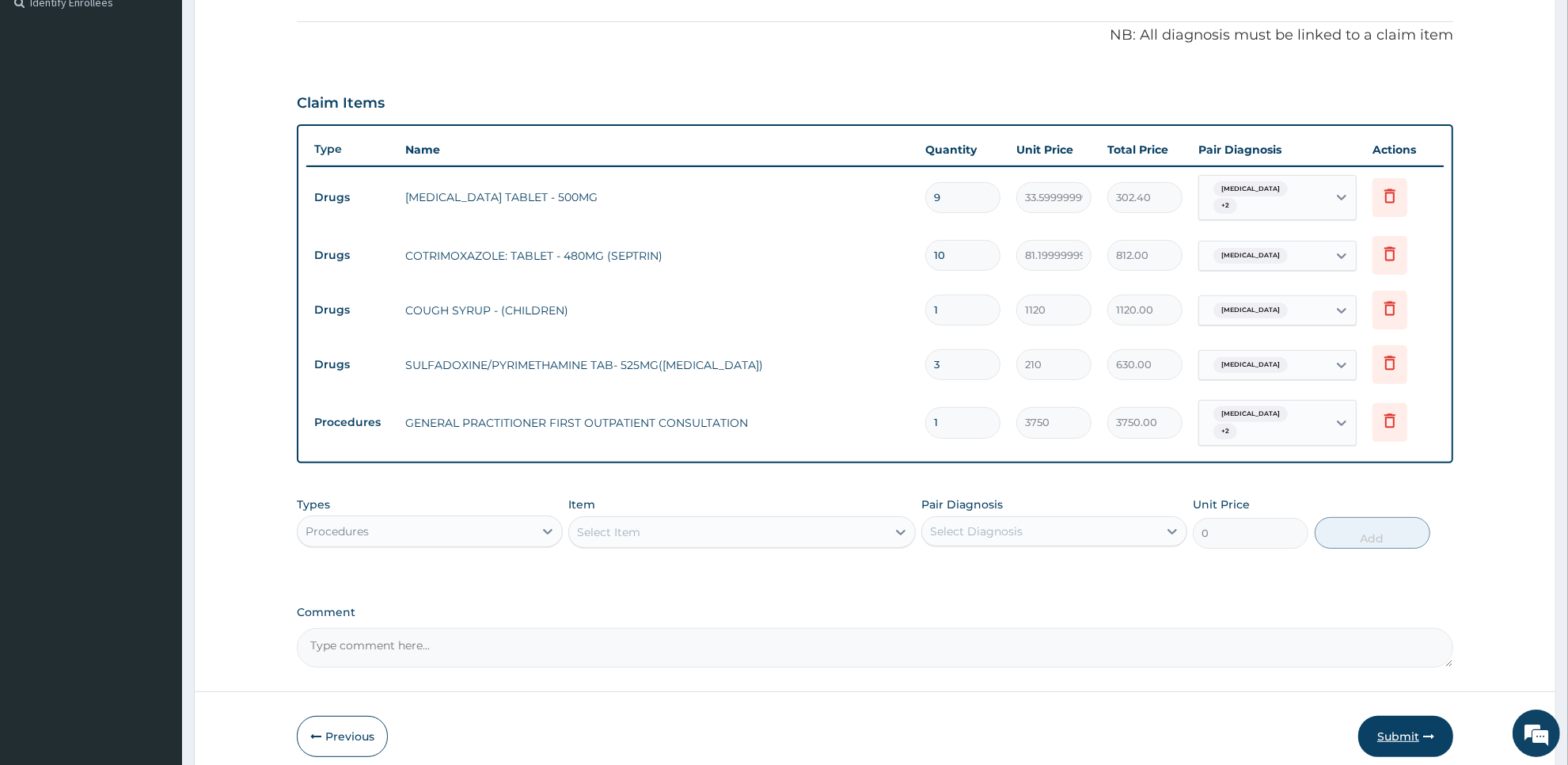
click at [1383, 716] on button "Submit" at bounding box center [1406, 736] width 95 height 41
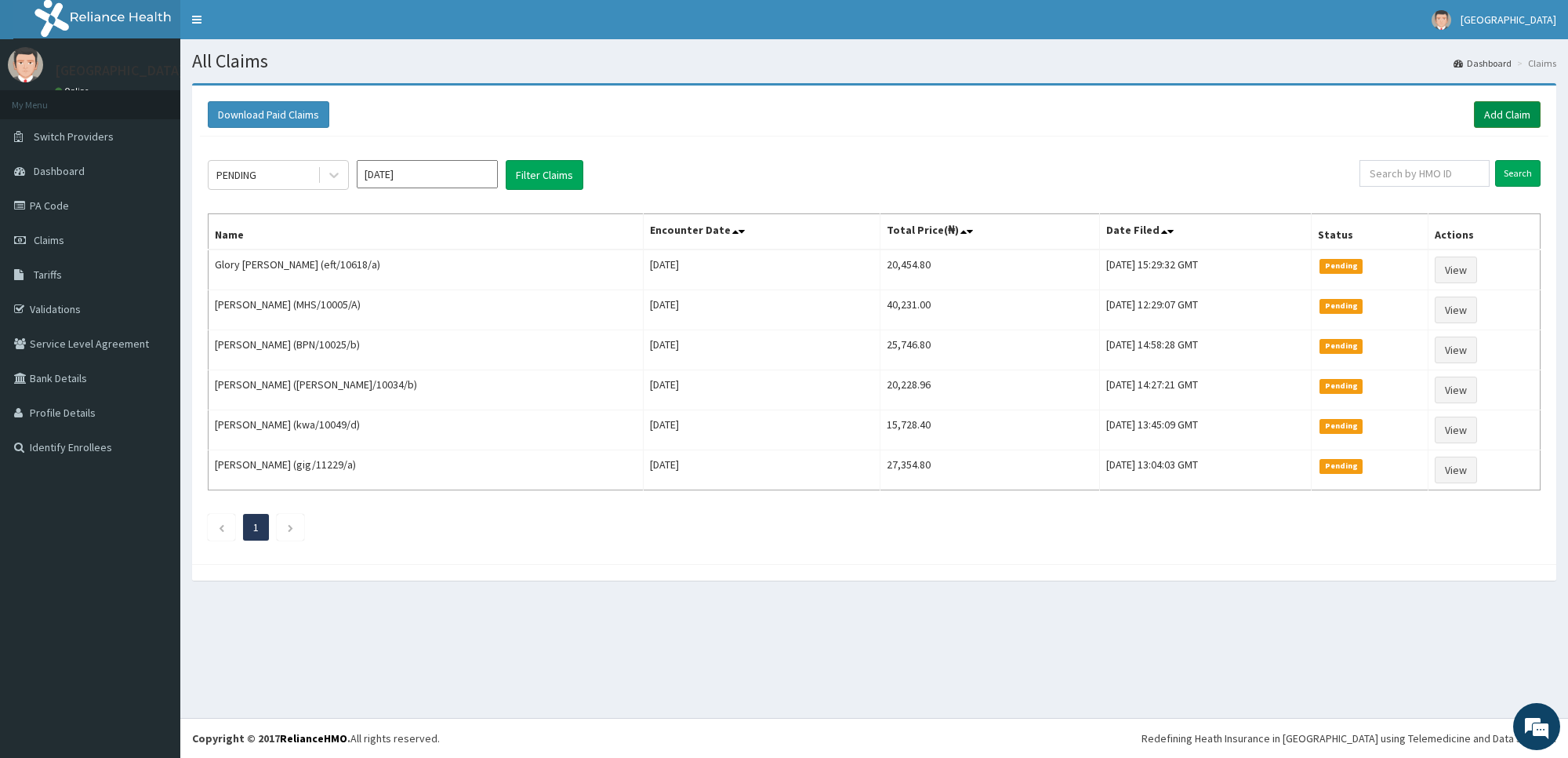
click at [1500, 127] on link "Add Claim" at bounding box center [1507, 114] width 67 height 27
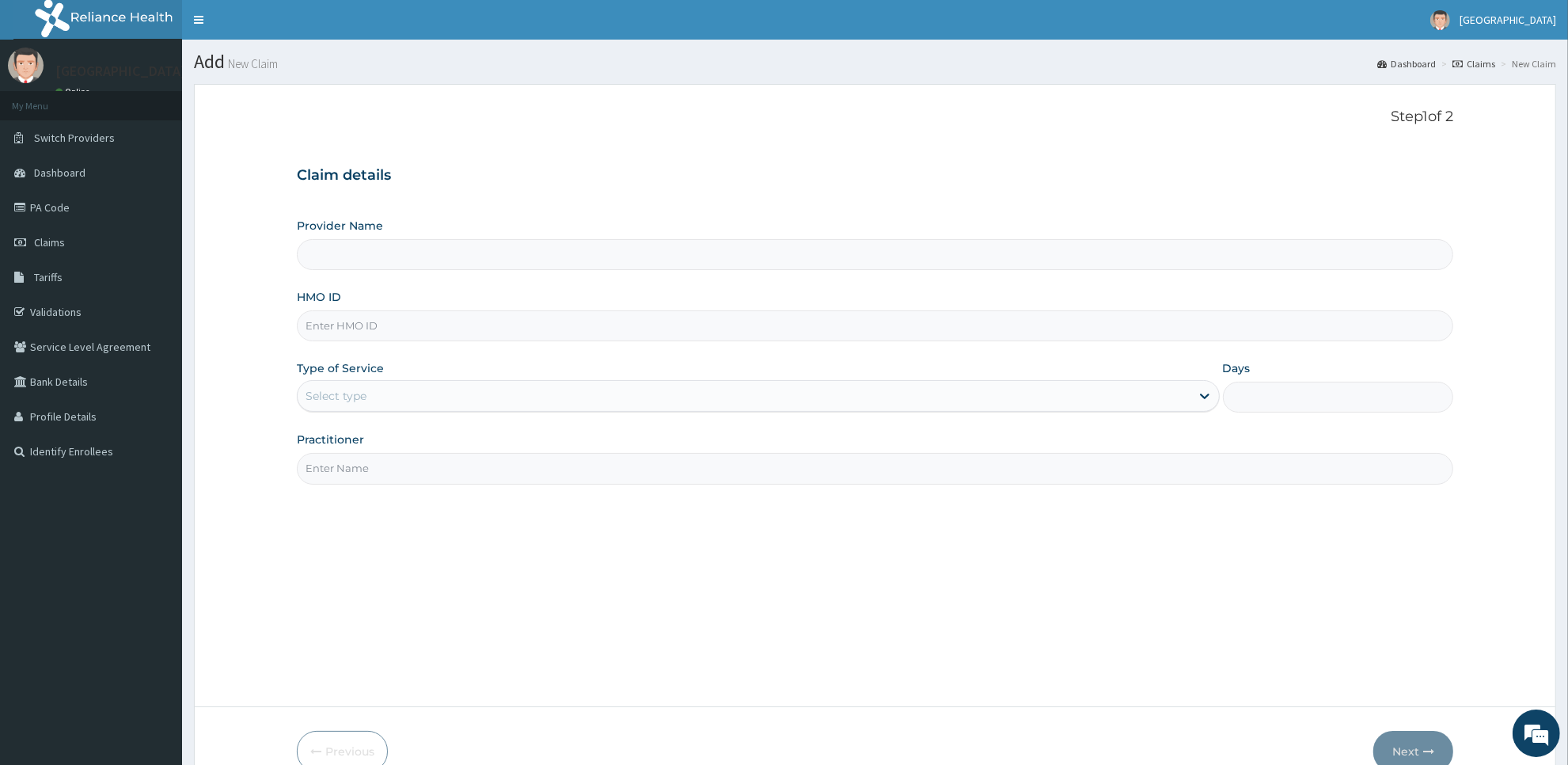
type input "[GEOGRAPHIC_DATA]"
click at [781, 337] on input "HMO ID" at bounding box center [875, 325] width 1157 height 31
type input "sbg/11103/e"
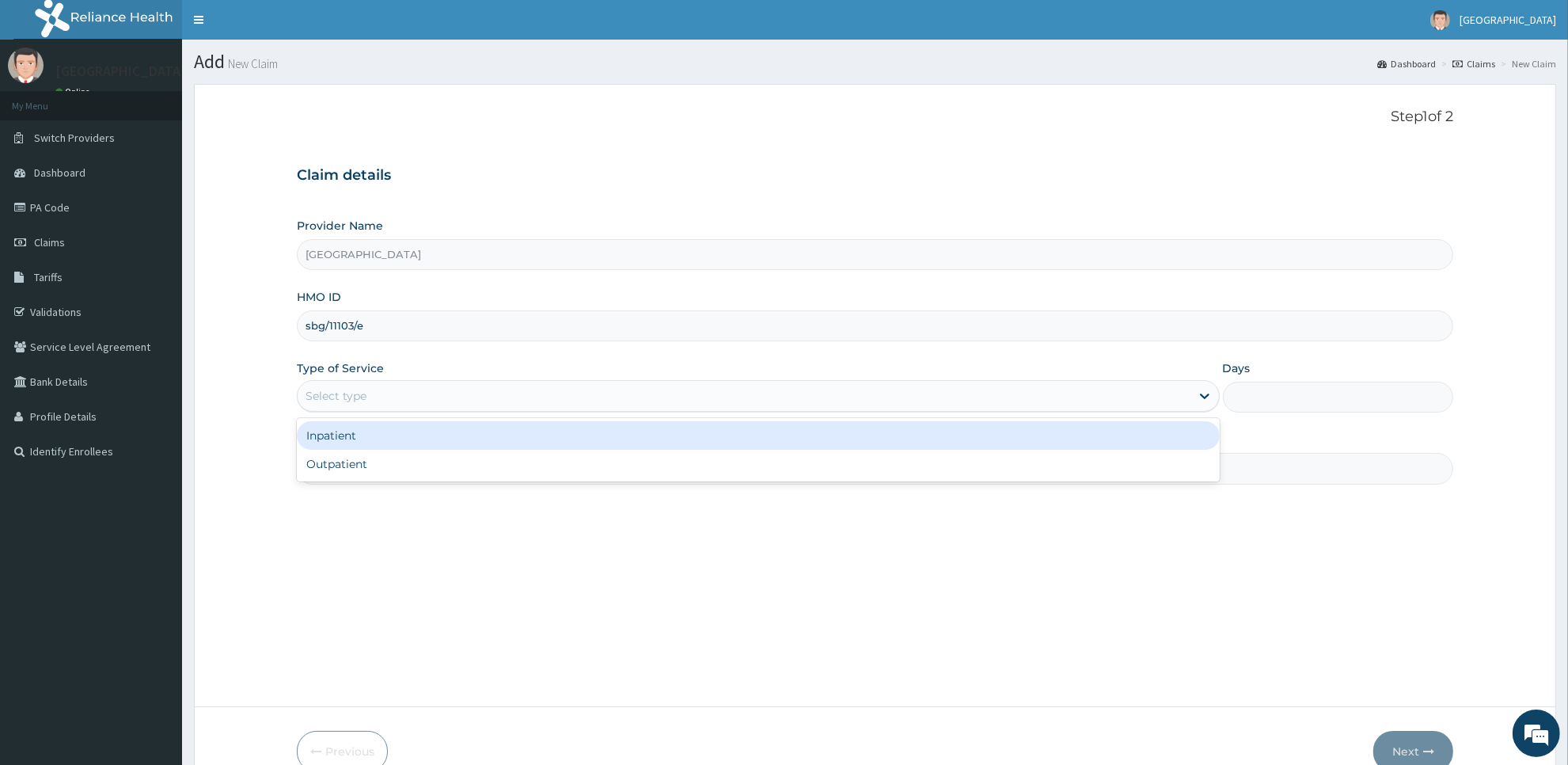
click at [465, 401] on div "Select type" at bounding box center [744, 396] width 893 height 25
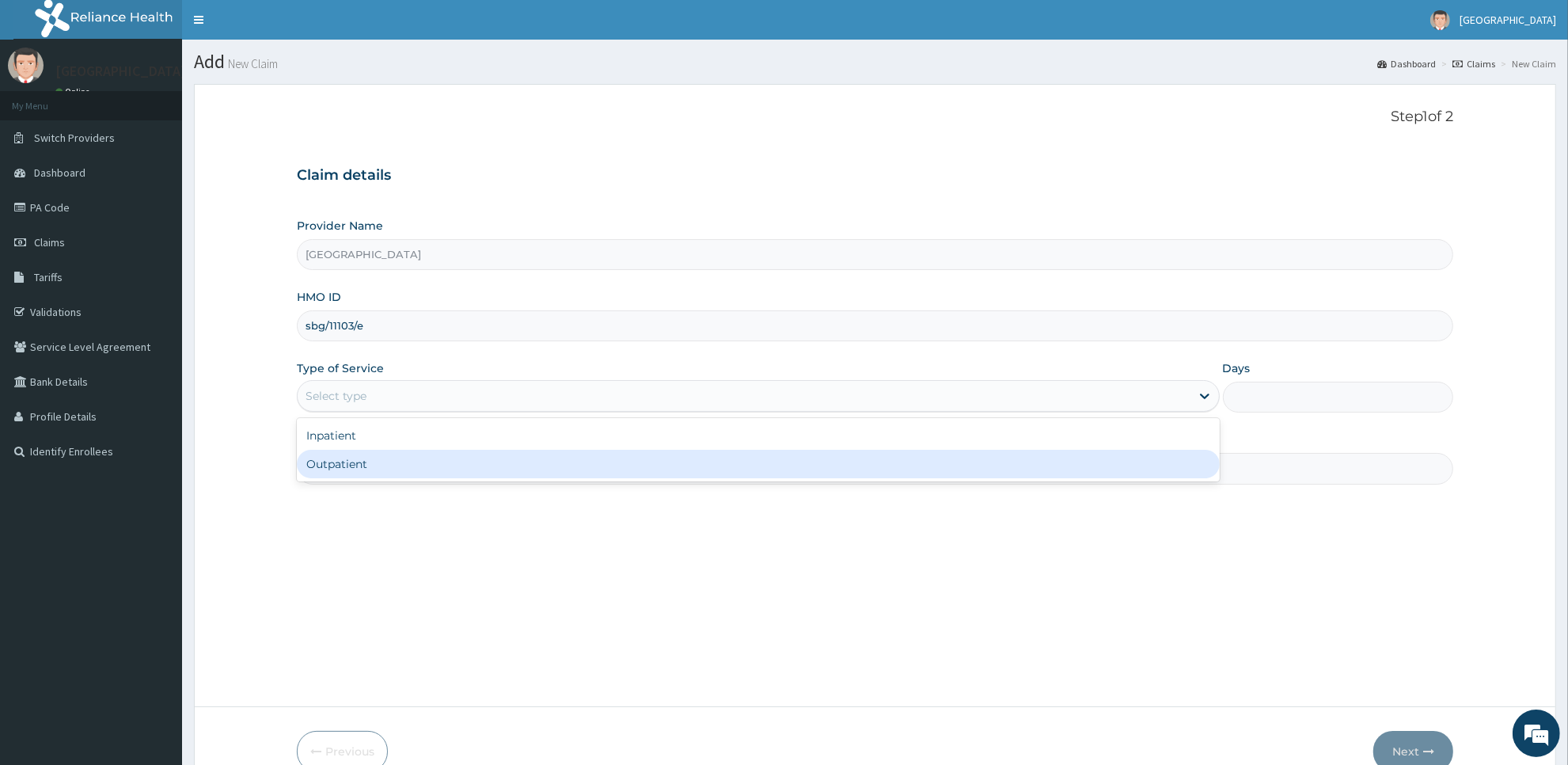
click at [460, 460] on div "Outpatient" at bounding box center [759, 464] width 923 height 28
type input "1"
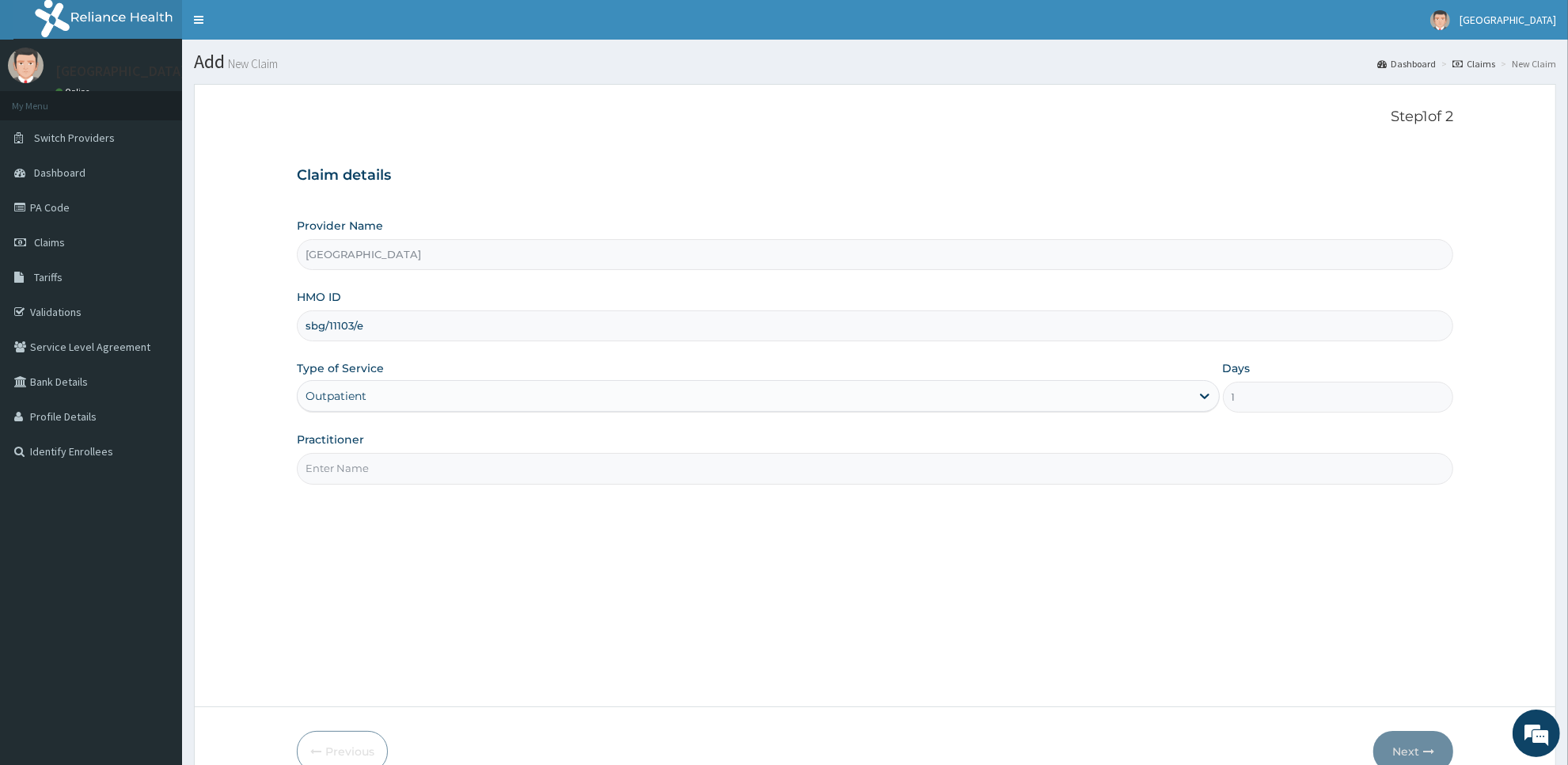
click at [460, 460] on input "Practitioner" at bounding box center [875, 468] width 1157 height 31
type input "[PERSON_NAME]"
click at [1415, 741] on button "Next" at bounding box center [1413, 751] width 80 height 41
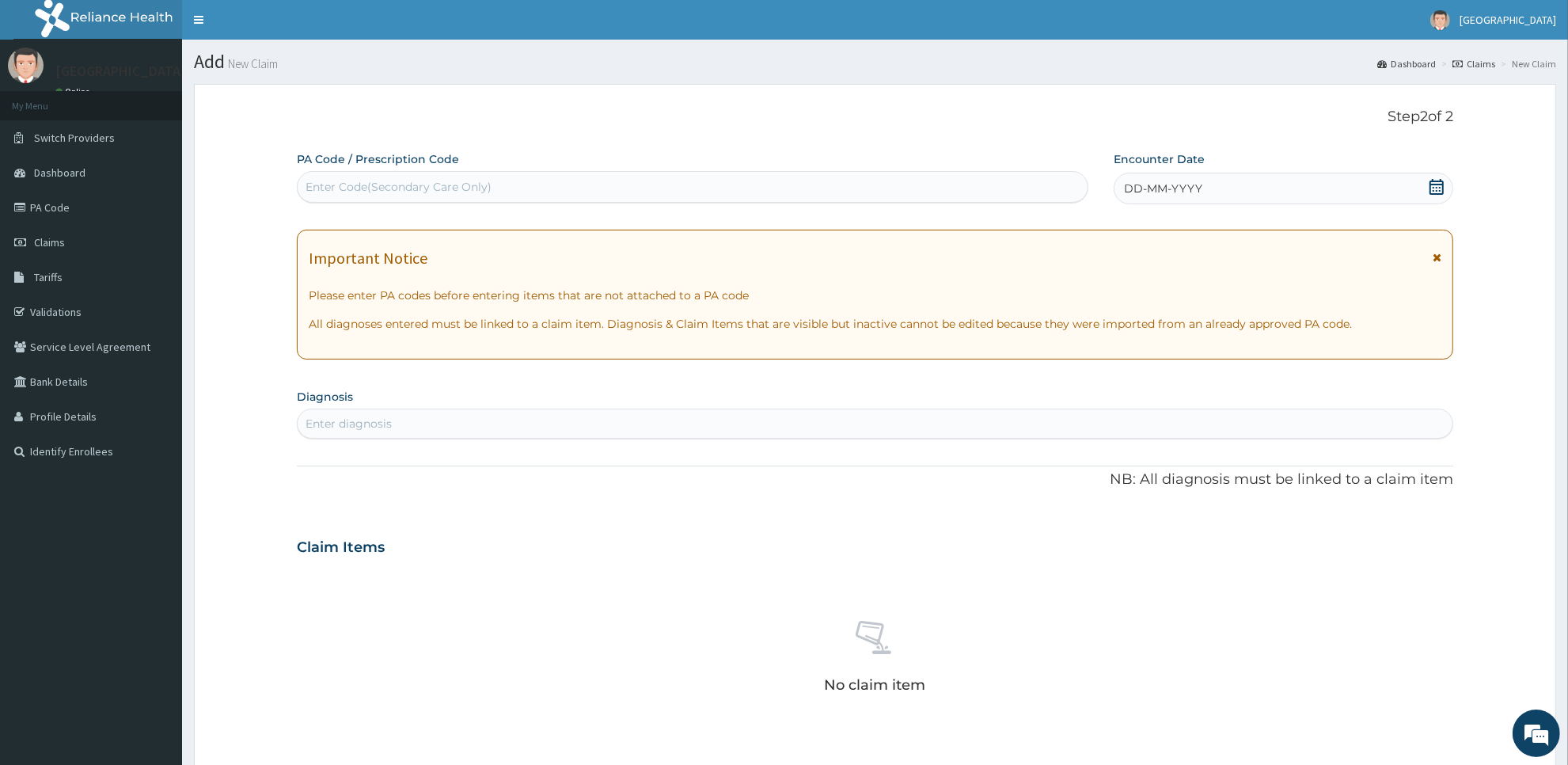
click at [1434, 184] on icon at bounding box center [1436, 187] width 14 height 16
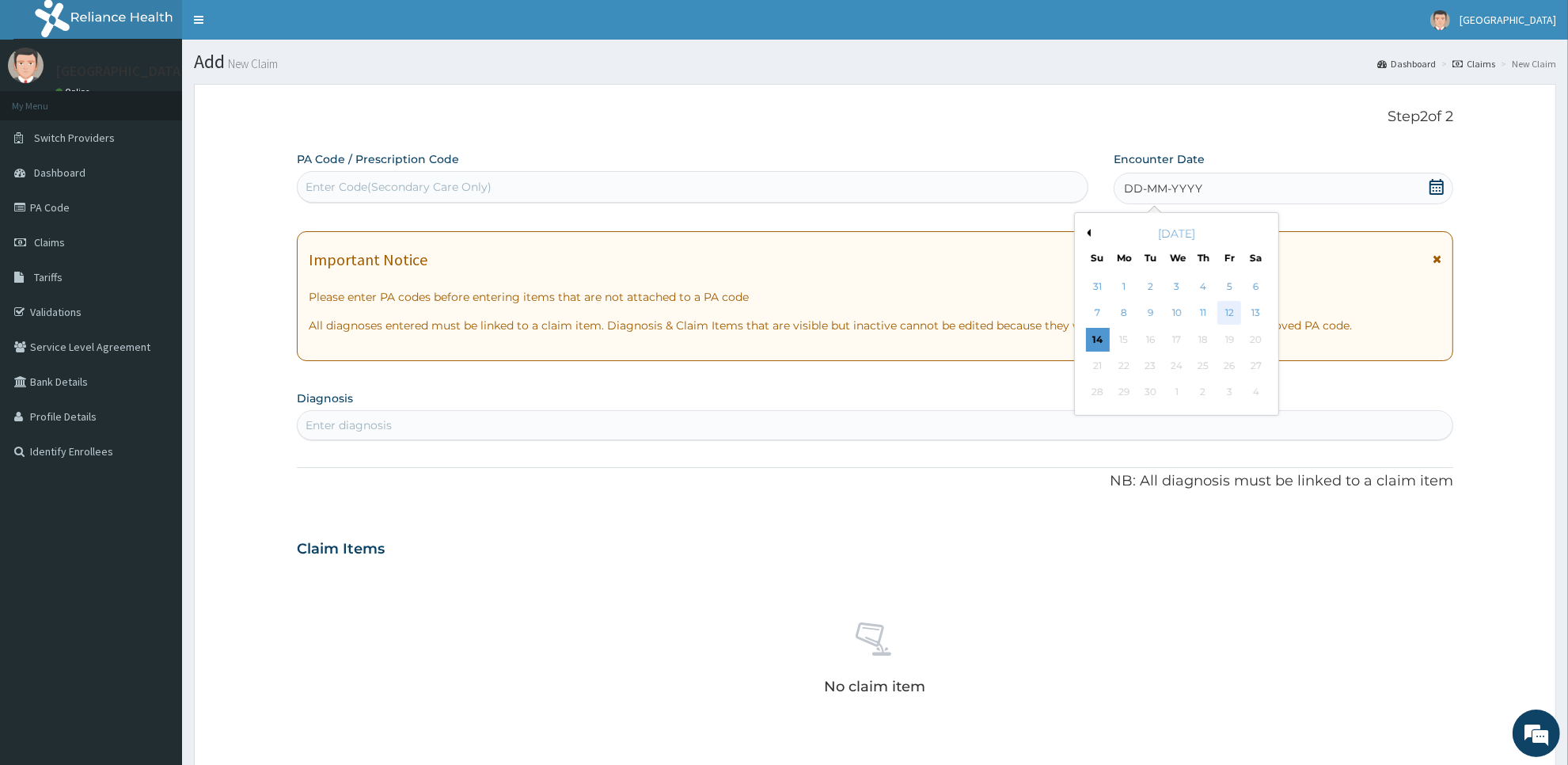
click at [1224, 310] on div "12" at bounding box center [1229, 313] width 24 height 24
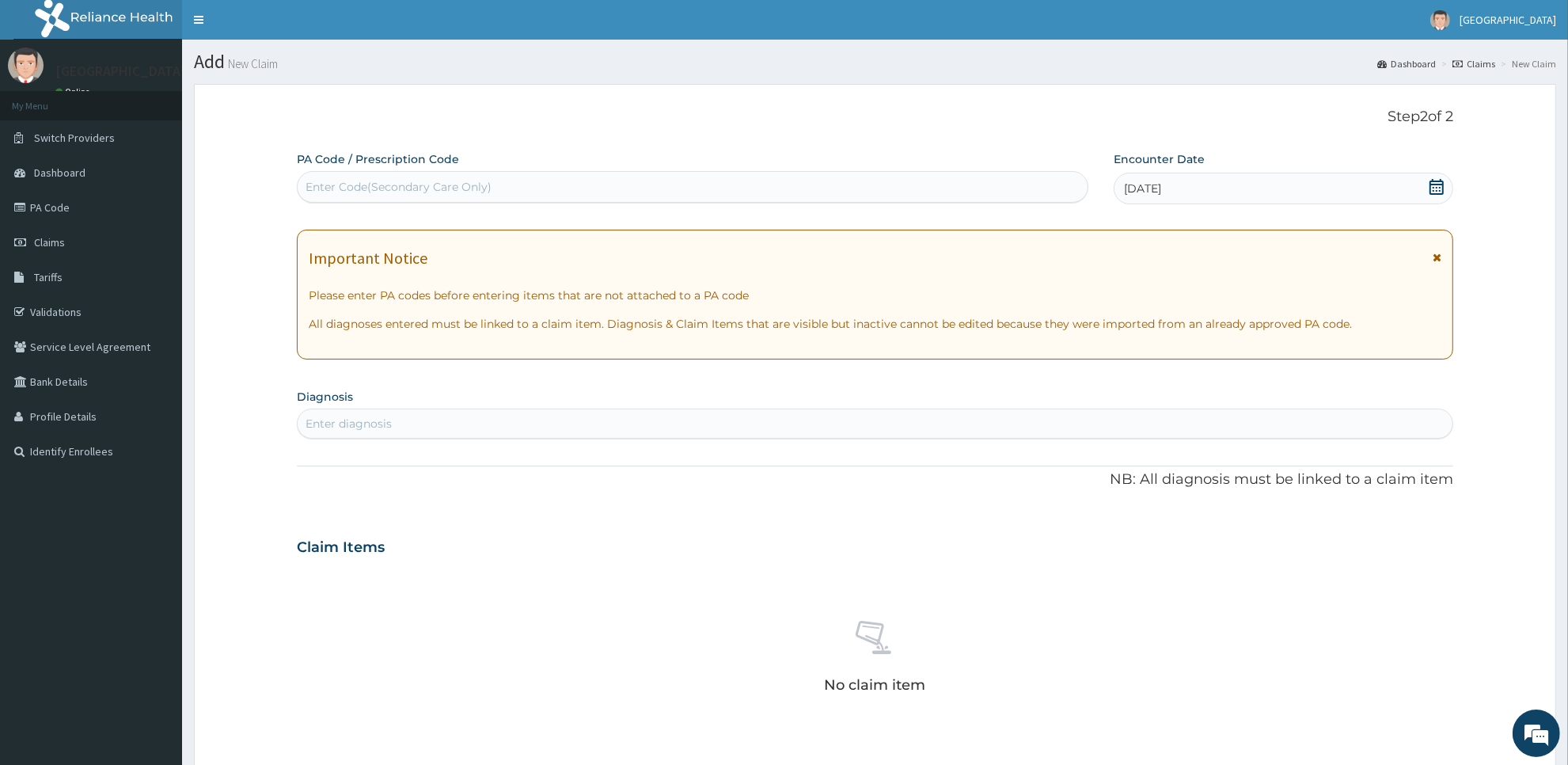
click at [1058, 426] on div "Enter diagnosis" at bounding box center [874, 424] width 1155 height 25
type input "plasm"
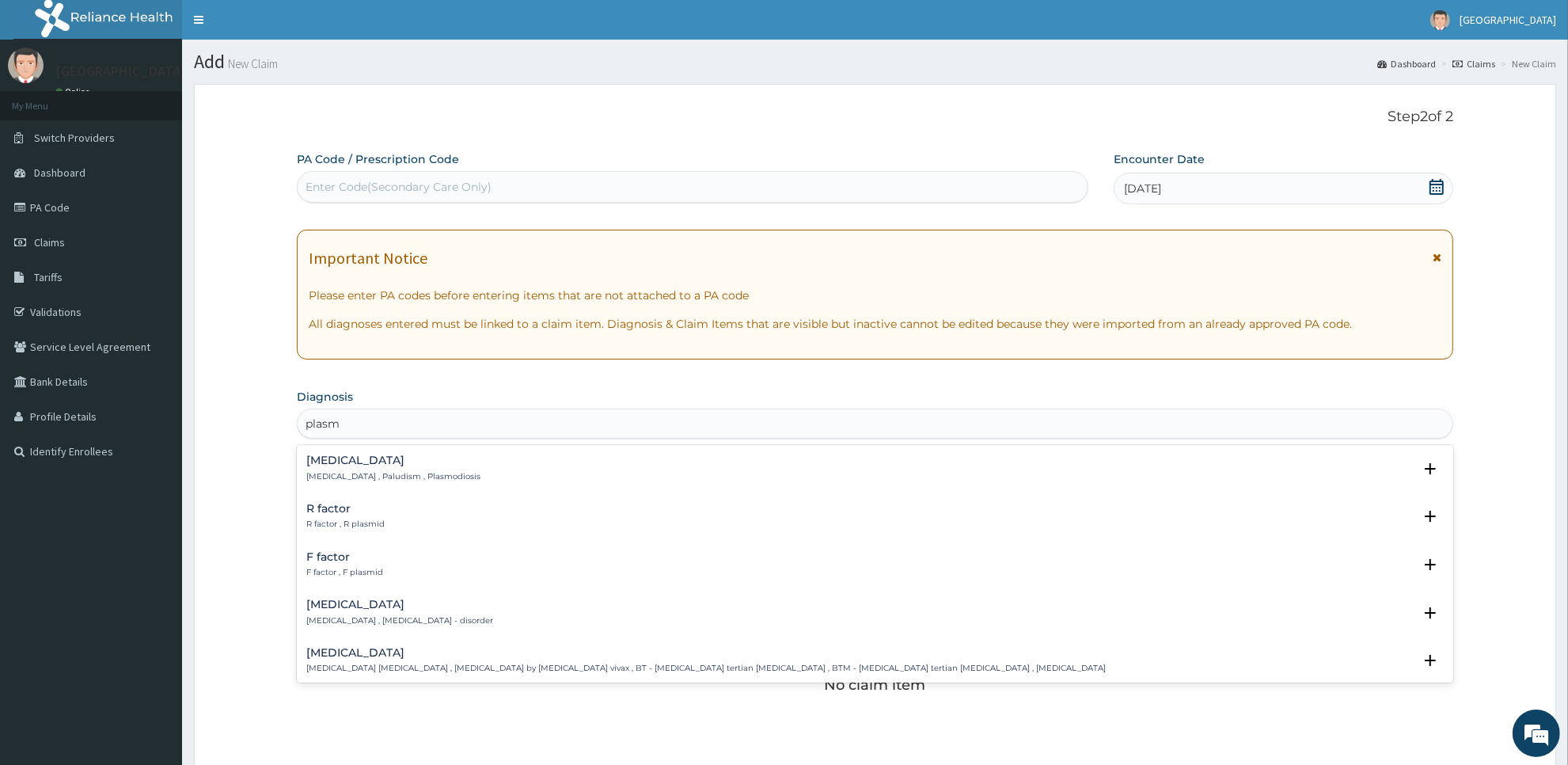
click at [466, 466] on div "Malaria Malaria , Paludism , Plasmodiosis" at bounding box center [874, 468] width 1137 height 28
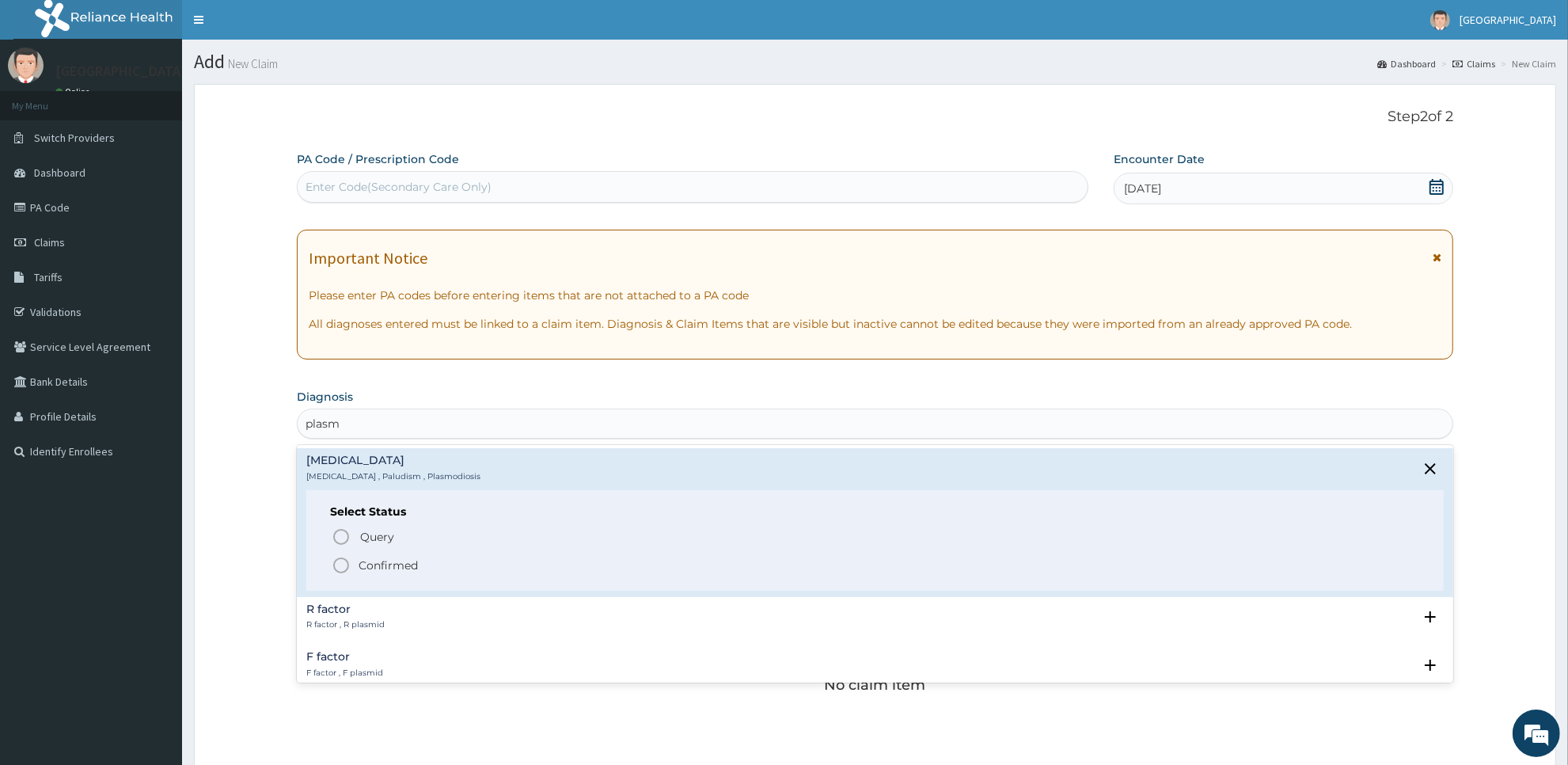
click at [453, 563] on span "Confirmed" at bounding box center [875, 566] width 1088 height 19
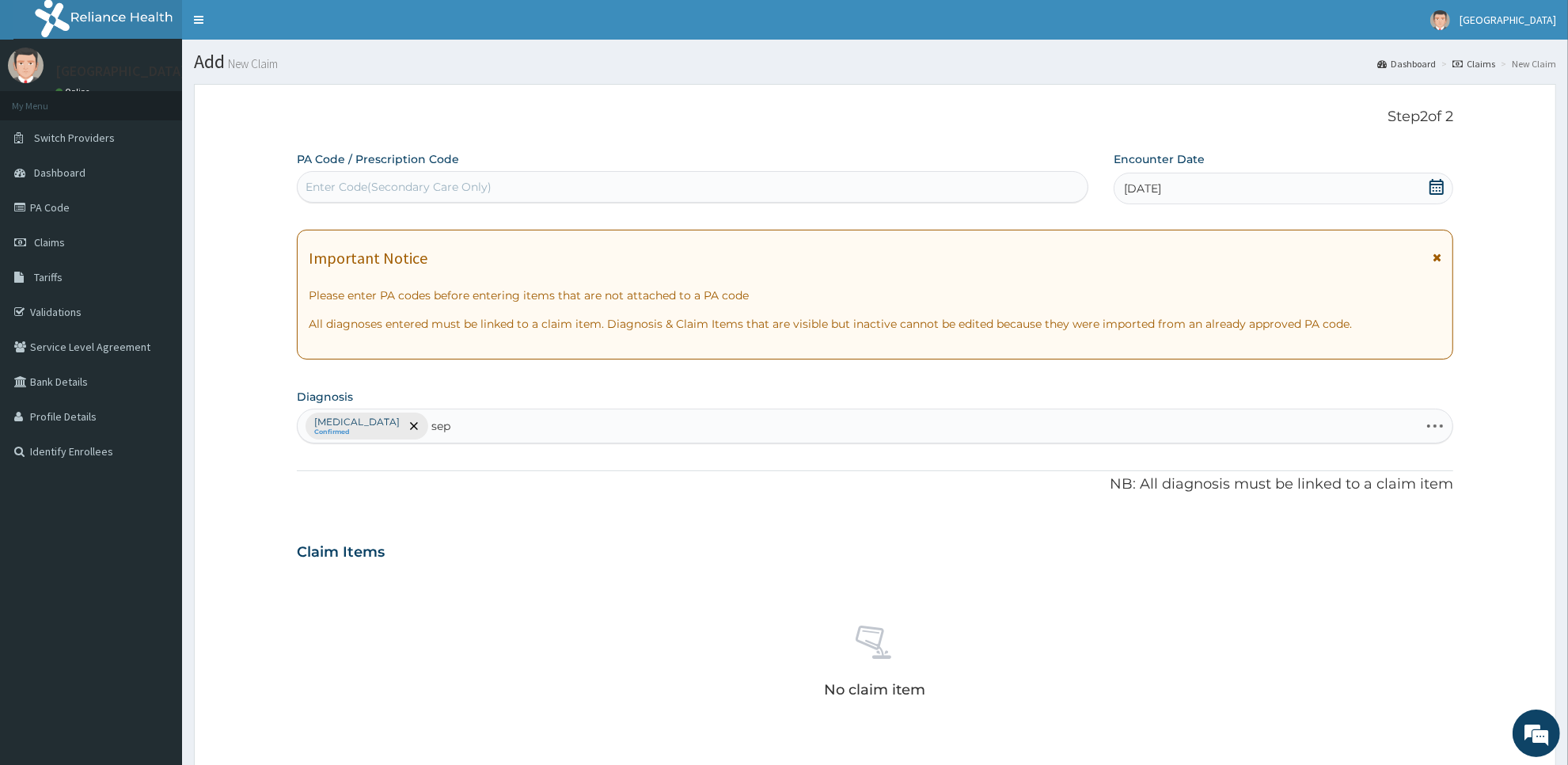
type input "seps"
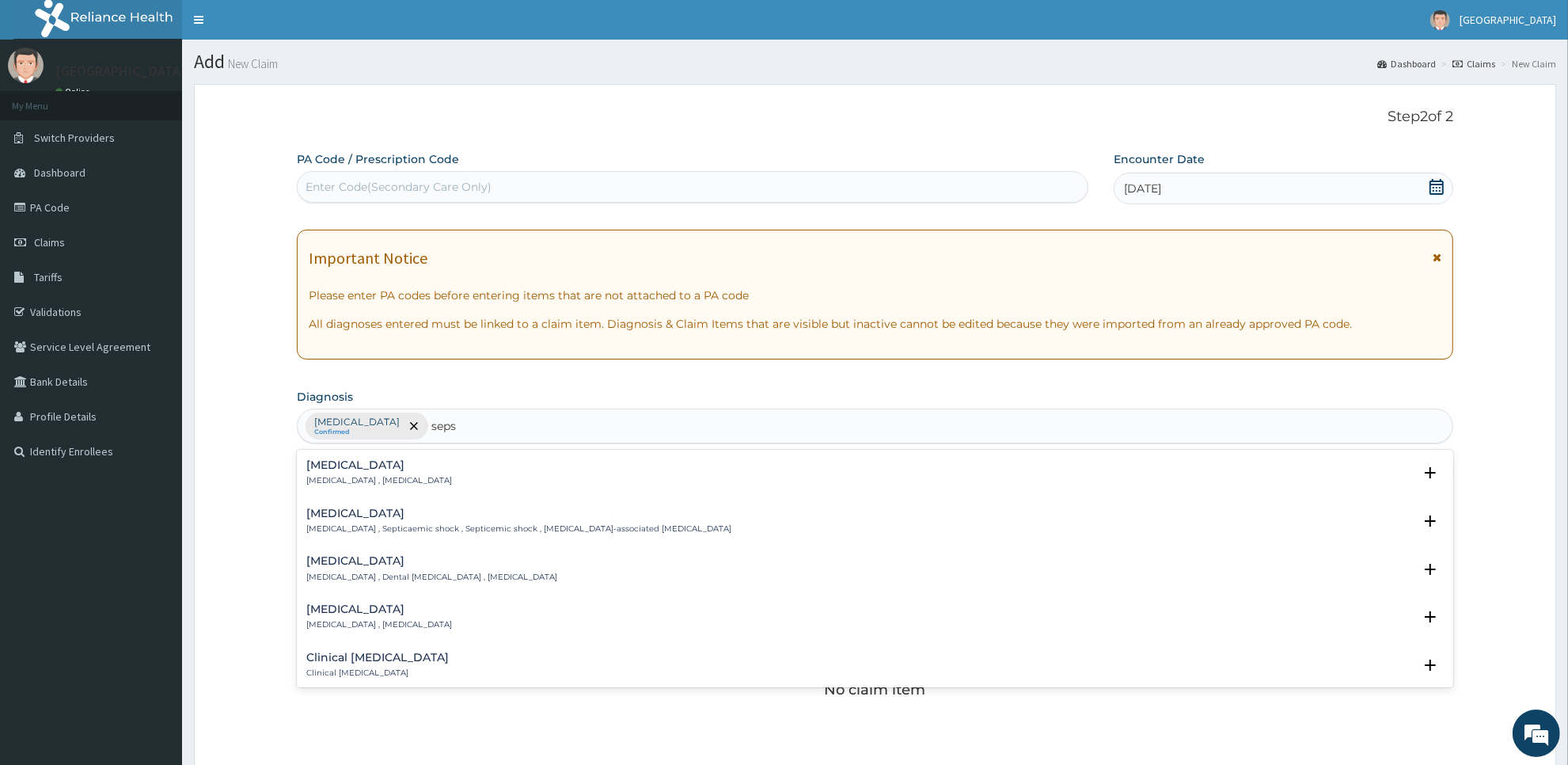
click at [376, 476] on p "Systemic infection , Sepsis" at bounding box center [379, 481] width 146 height 11
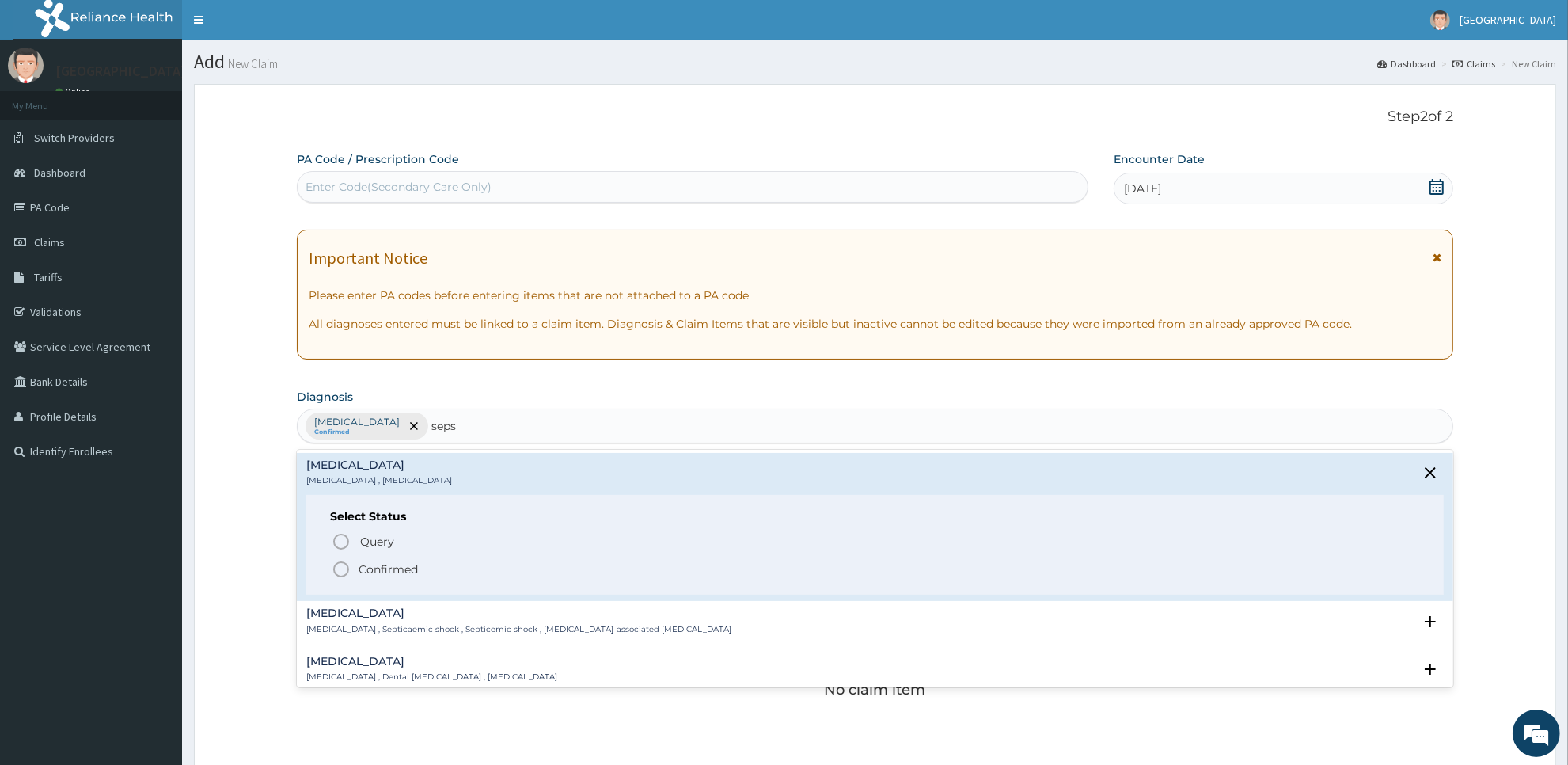
click at [372, 567] on p "Confirmed" at bounding box center [388, 569] width 60 height 16
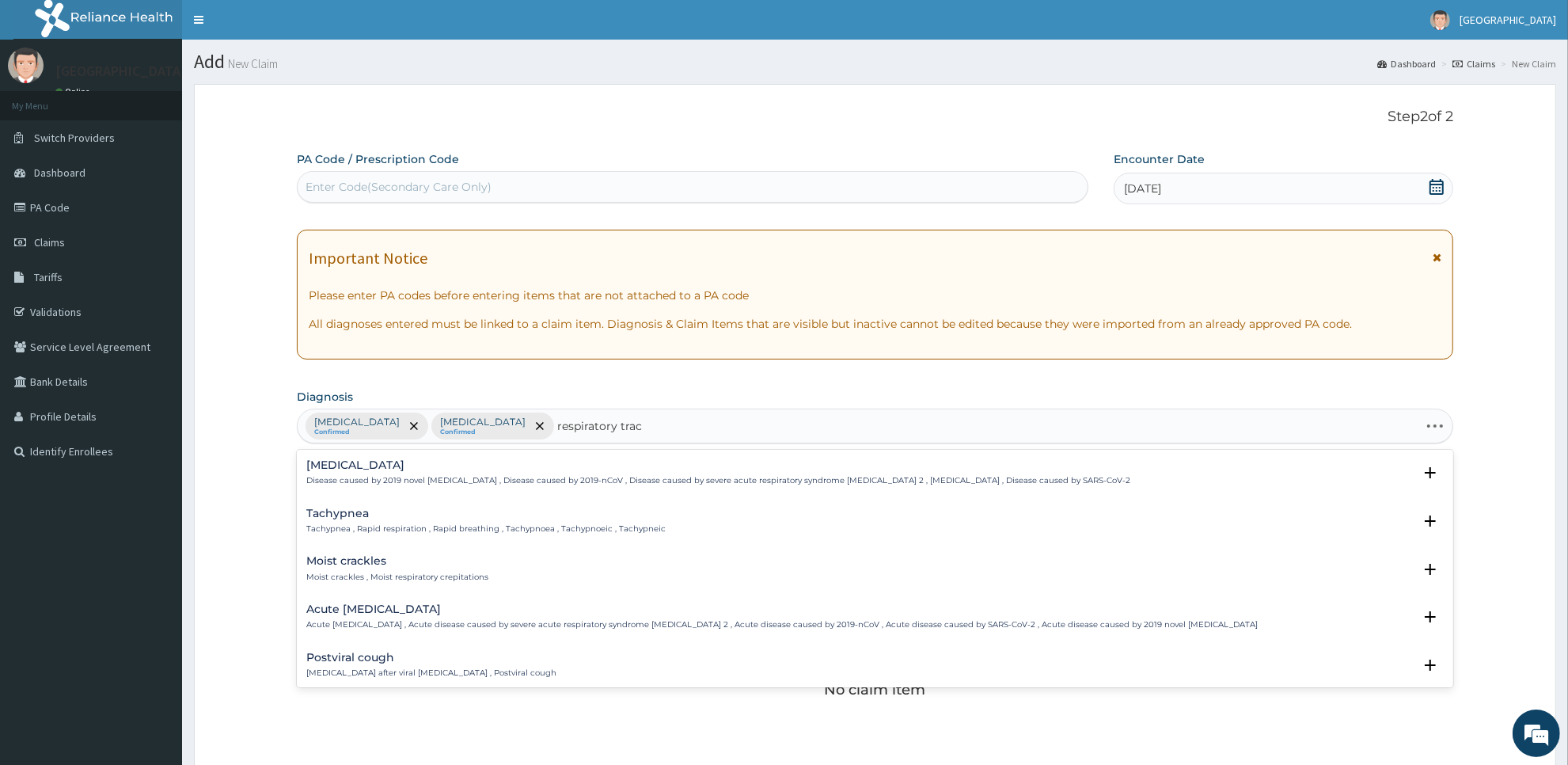
type input "respiratory tract"
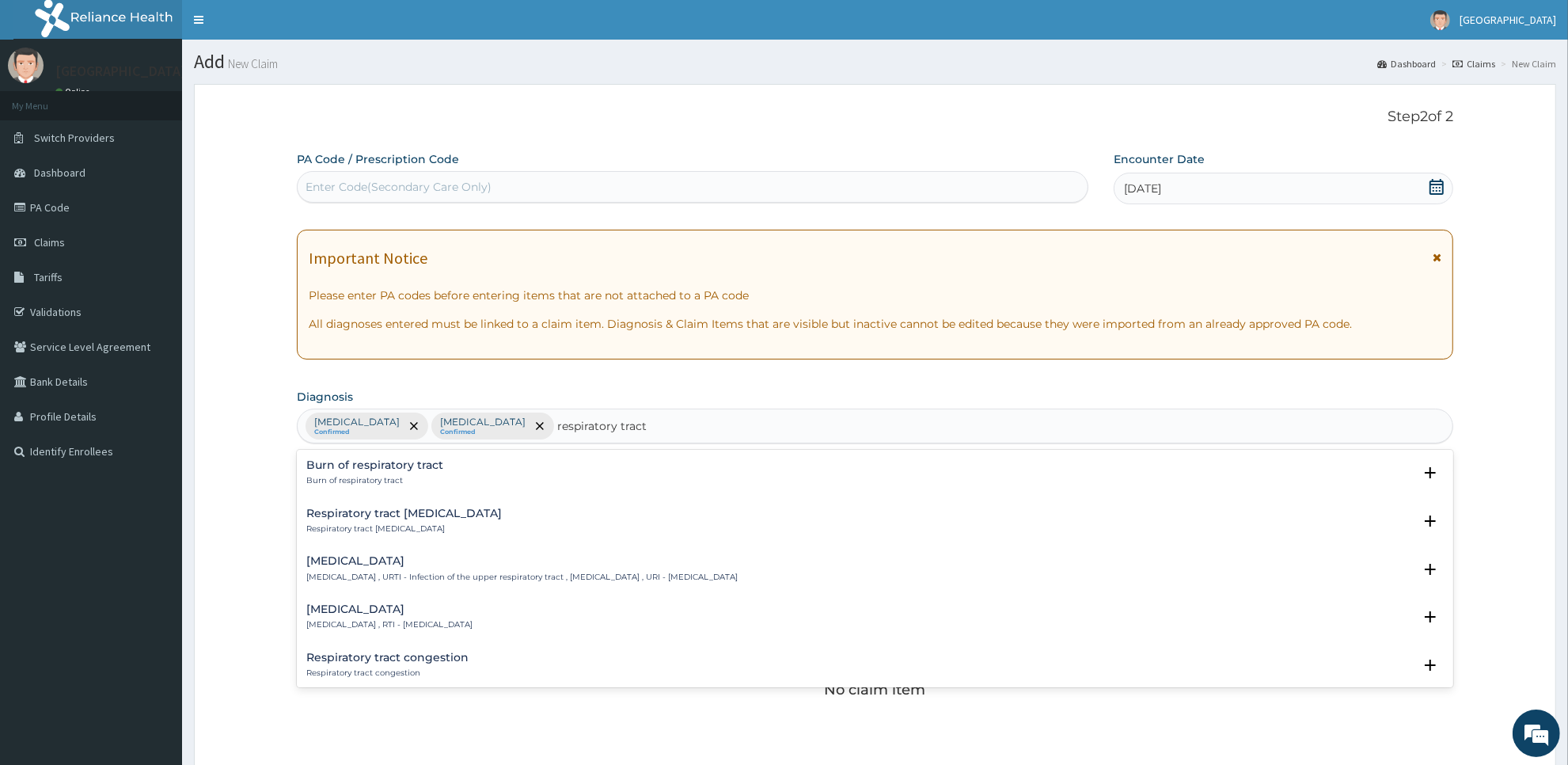
click at [372, 567] on h4 "Upper respiratory infection" at bounding box center [522, 561] width 431 height 12
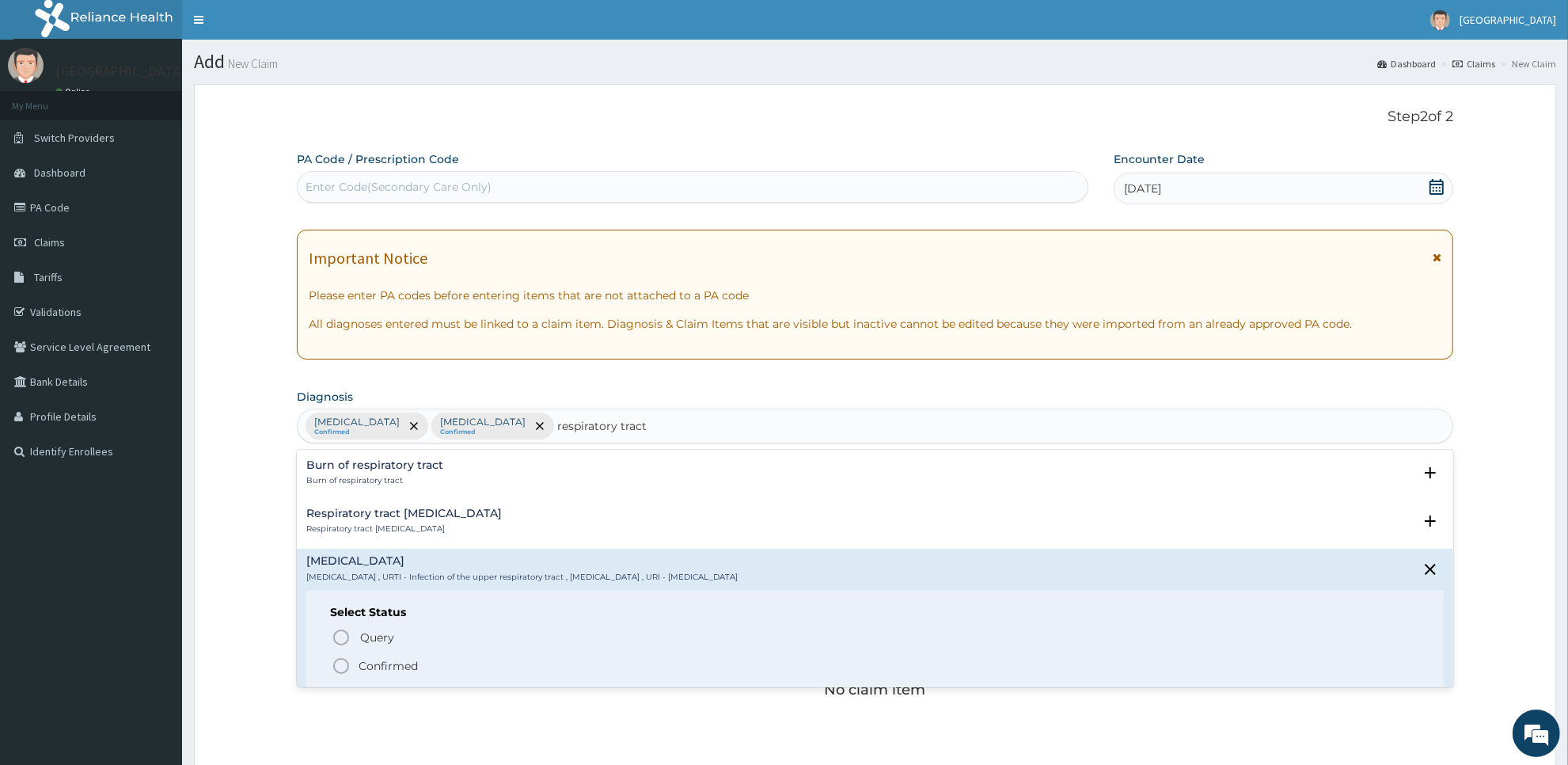
click at [372, 672] on p "Confirmed" at bounding box center [388, 666] width 60 height 16
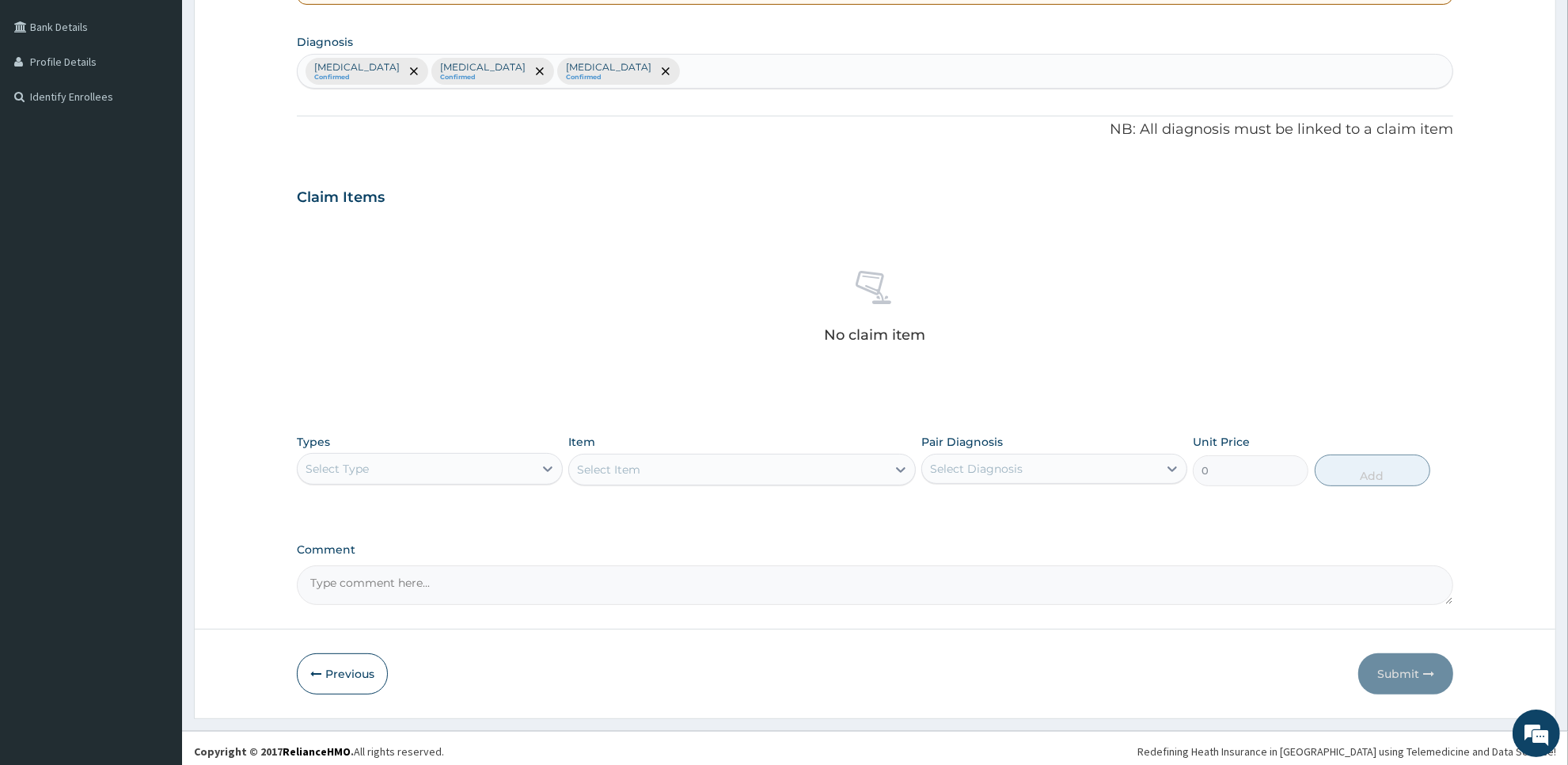
scroll to position [362, 0]
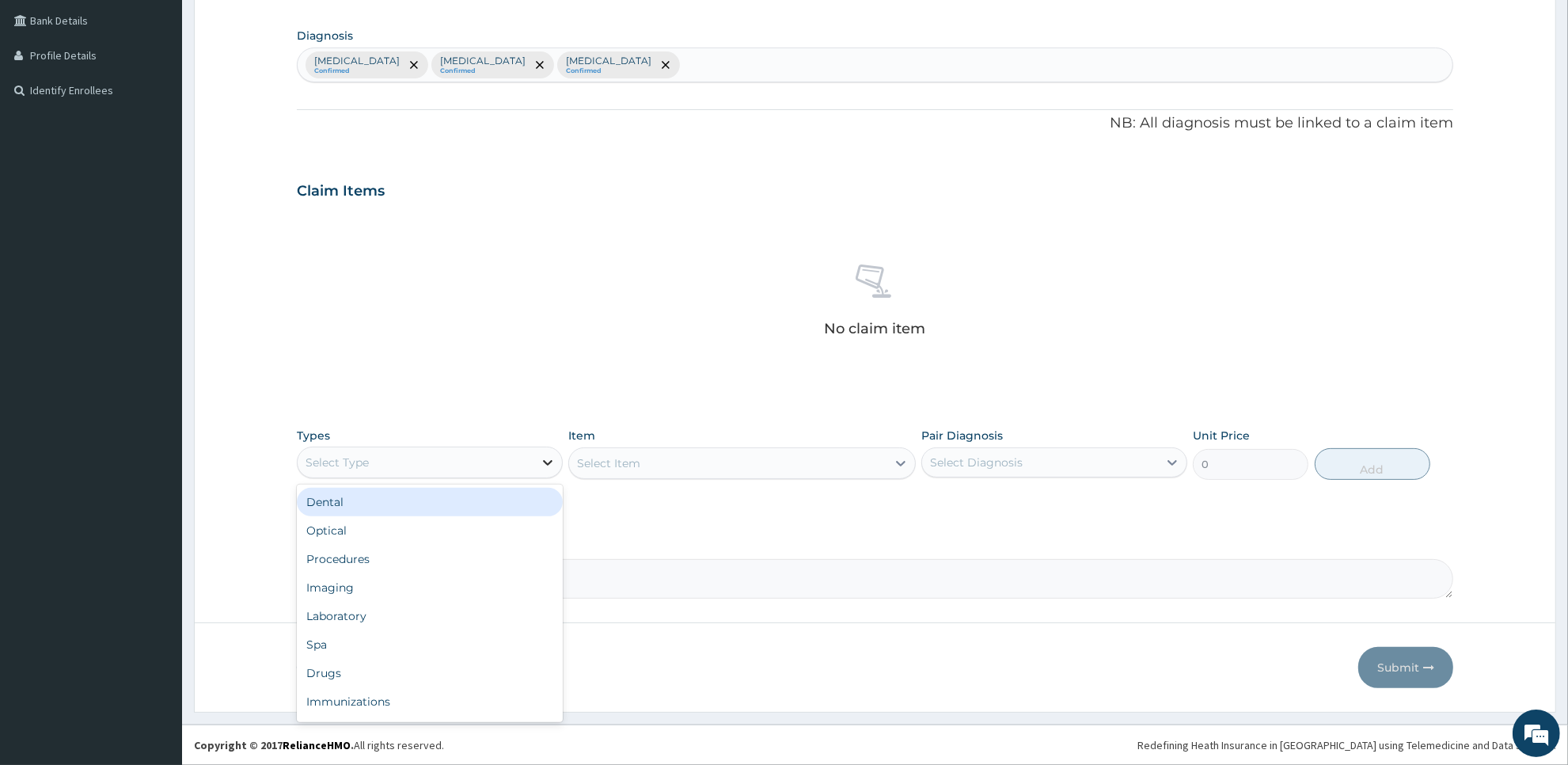
click at [534, 461] on div at bounding box center [547, 462] width 28 height 28
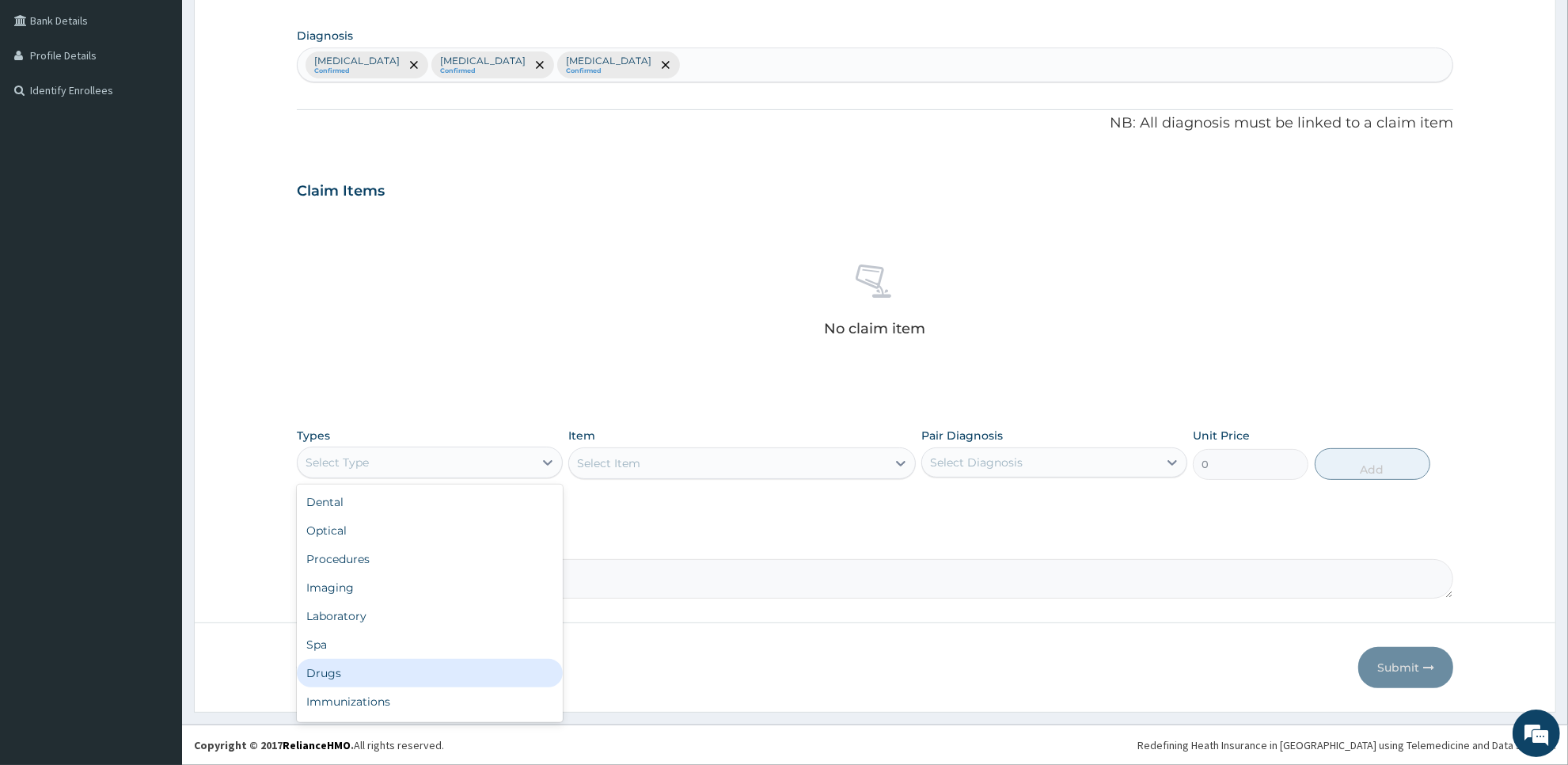
click at [500, 661] on div "Drugs" at bounding box center [430, 673] width 266 height 28
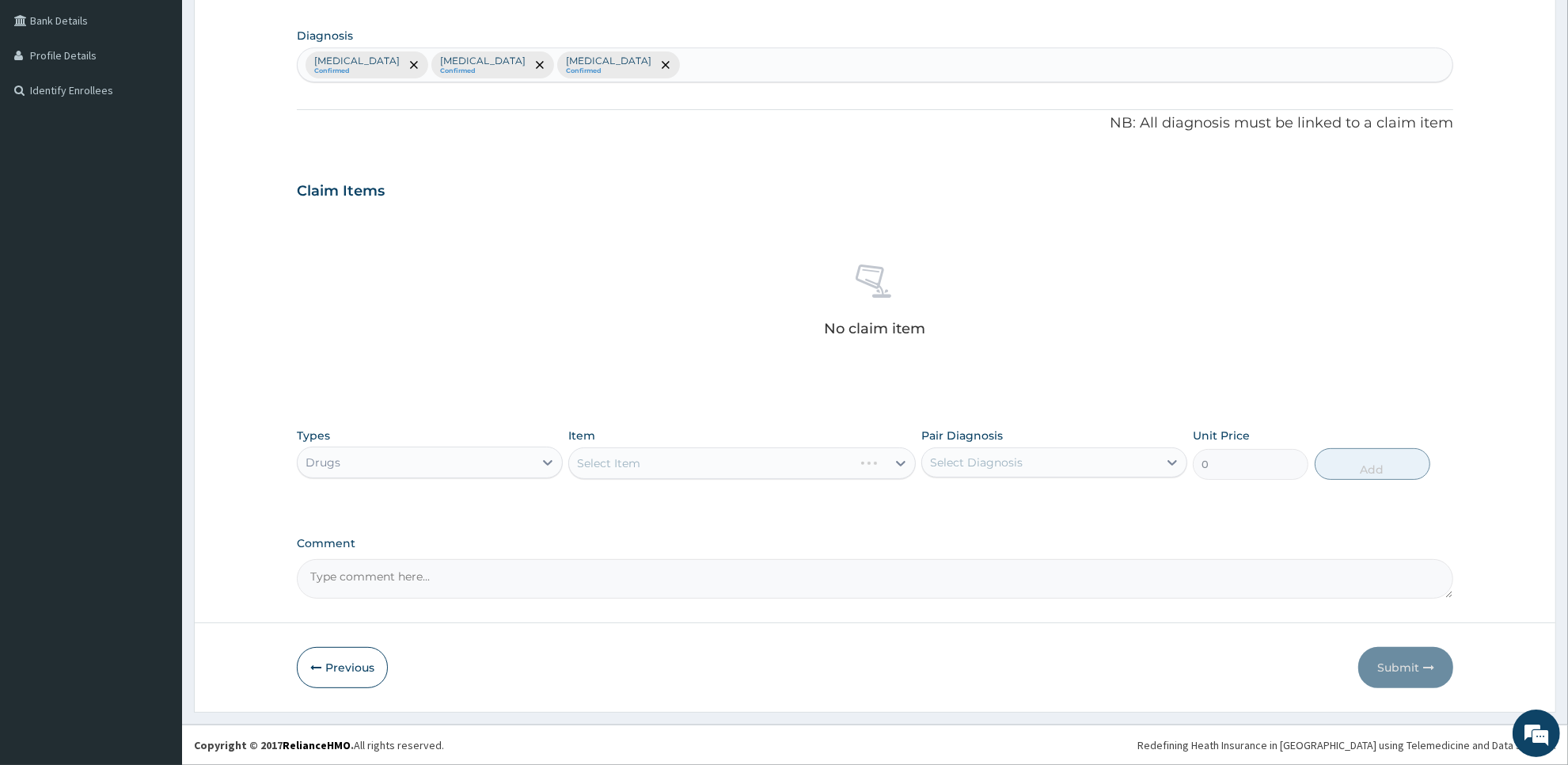
click at [802, 469] on div "Select Item" at bounding box center [741, 463] width 346 height 32
click at [823, 480] on div "Types Drugs Item Select Item Pair Diagnosis Select Diagnosis Unit Price 0 Add" at bounding box center [875, 454] width 1157 height 68
click at [812, 468] on div "Select Item" at bounding box center [727, 463] width 317 height 25
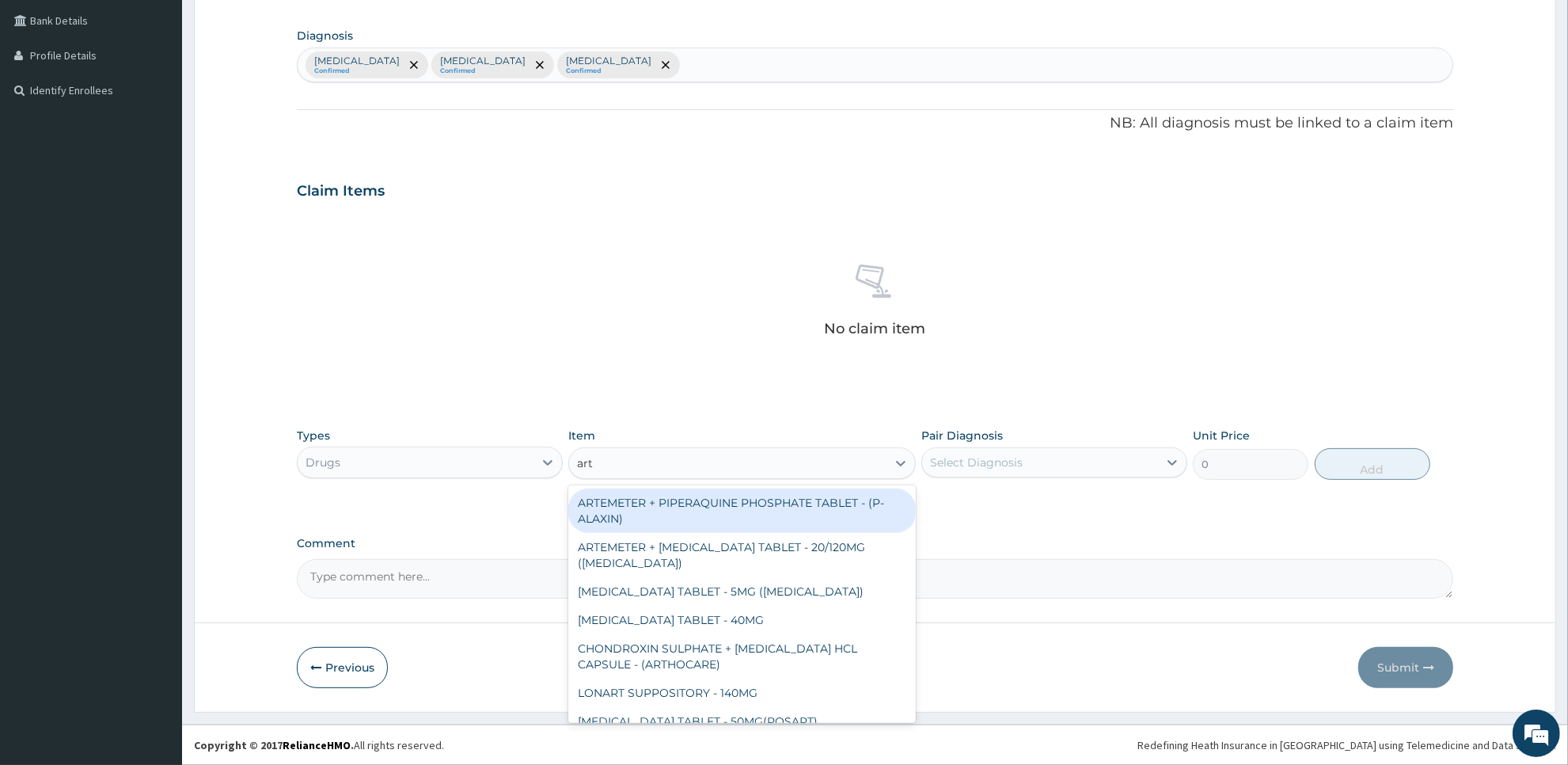
type input "arte"
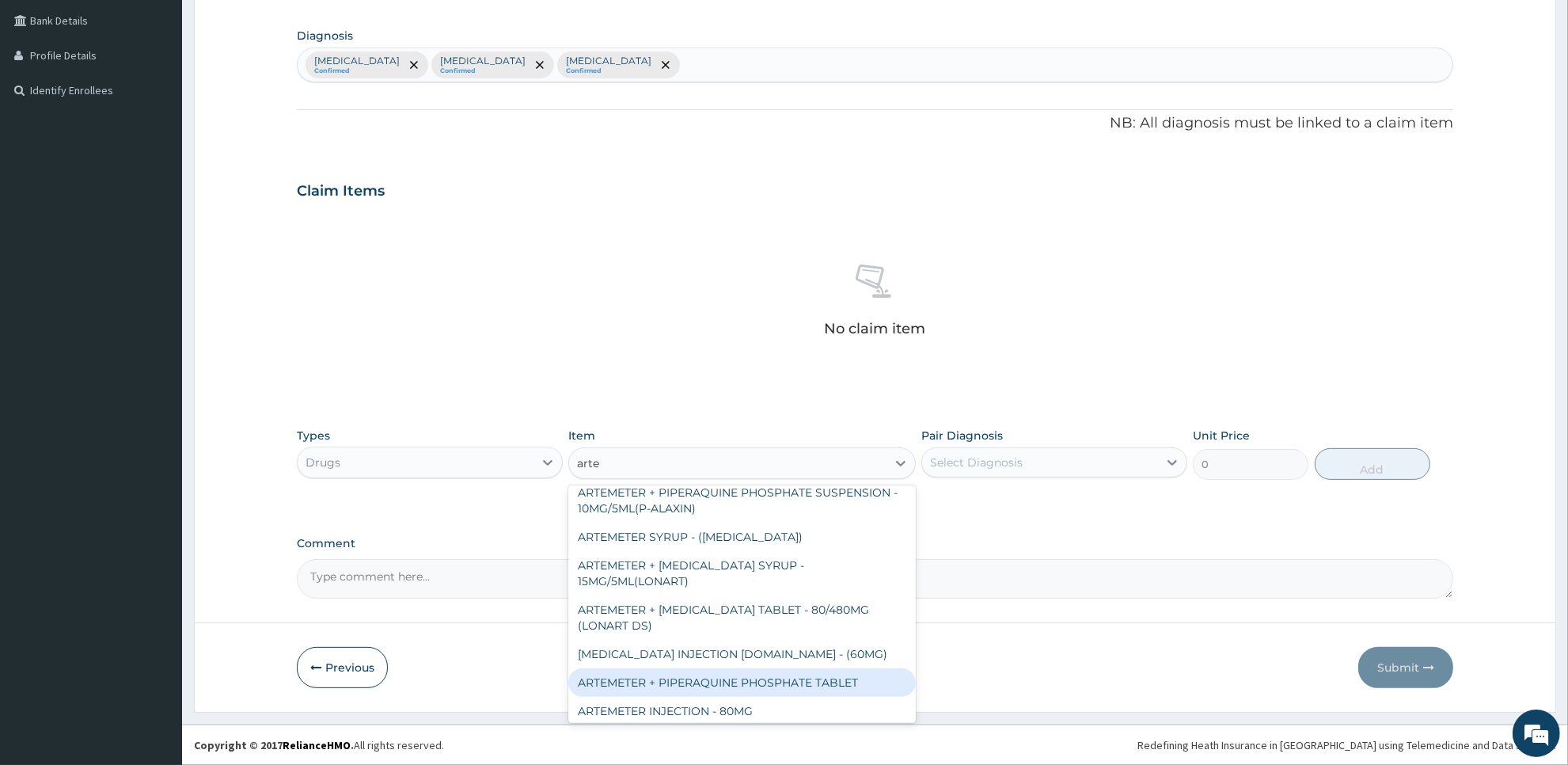
scroll to position [557, 0]
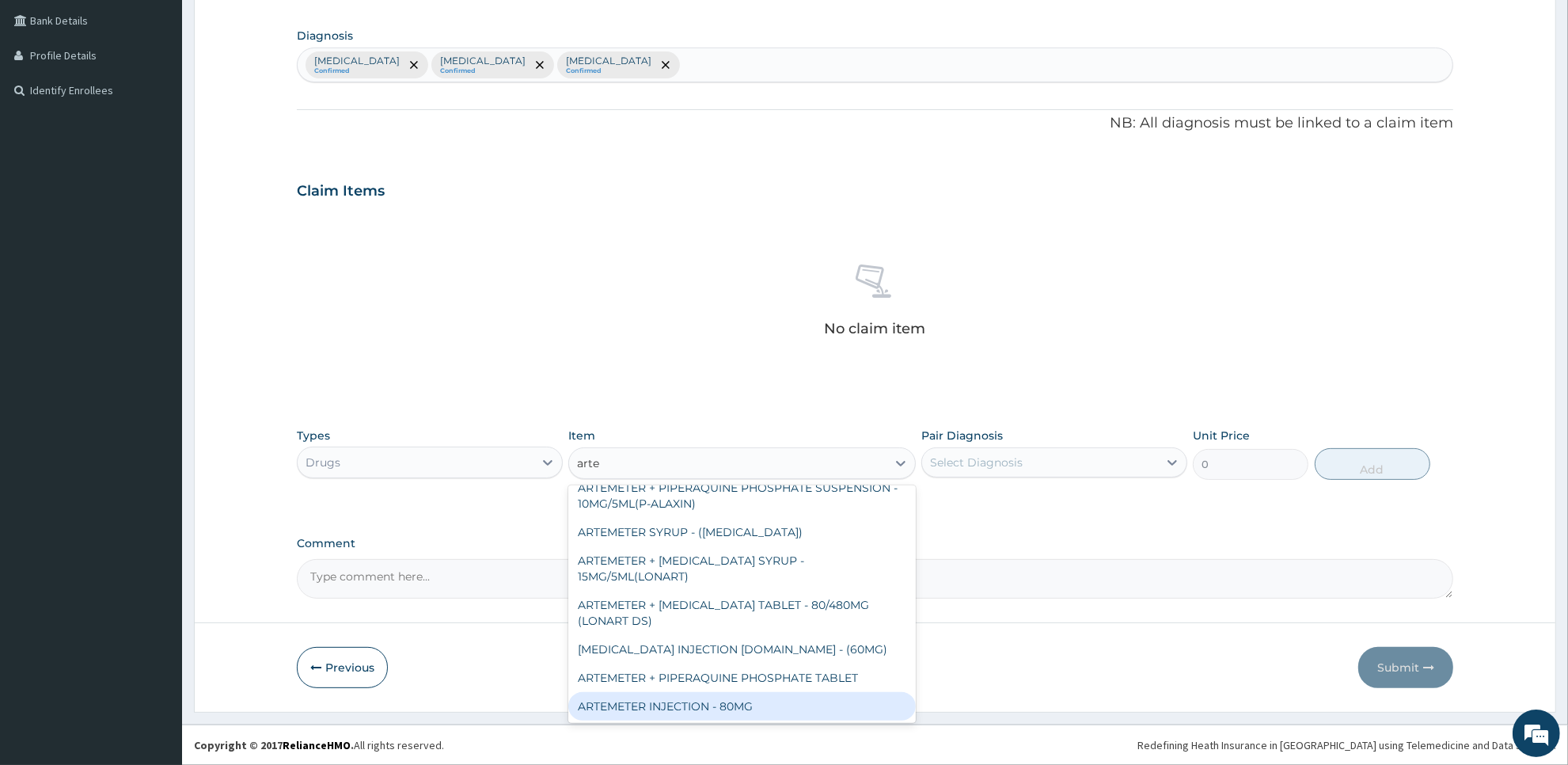
click at [851, 712] on div "ARTEMETER INJECTION - 80MG" at bounding box center [741, 706] width 346 height 28
type input "475.99999999999994"
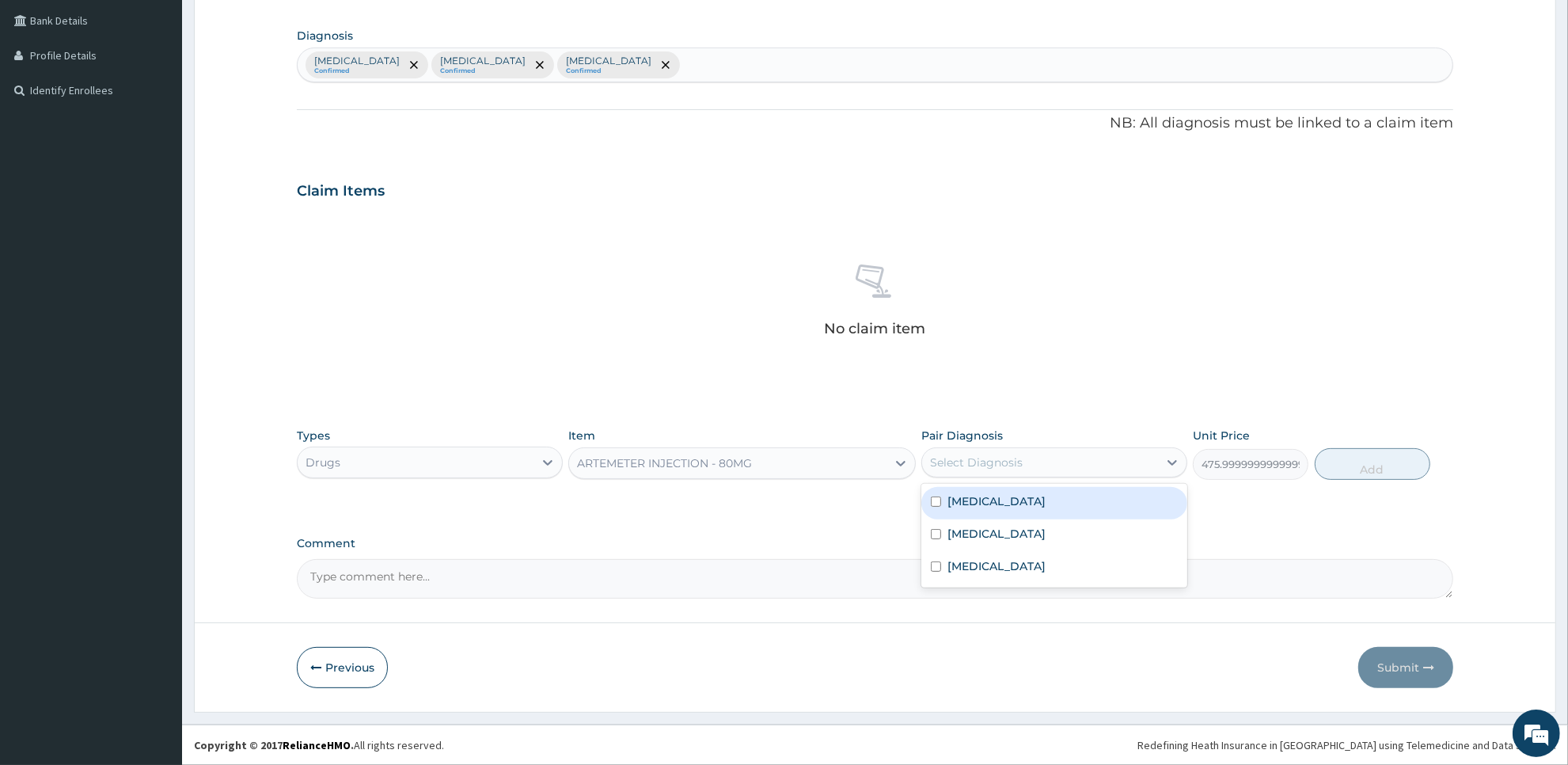
click at [1133, 465] on div "Select Diagnosis" at bounding box center [1040, 462] width 236 height 25
click at [1124, 500] on div "Malaria" at bounding box center [1054, 503] width 266 height 32
checkbox input "true"
click at [1326, 471] on button "Add" at bounding box center [1372, 464] width 116 height 32
type input "0"
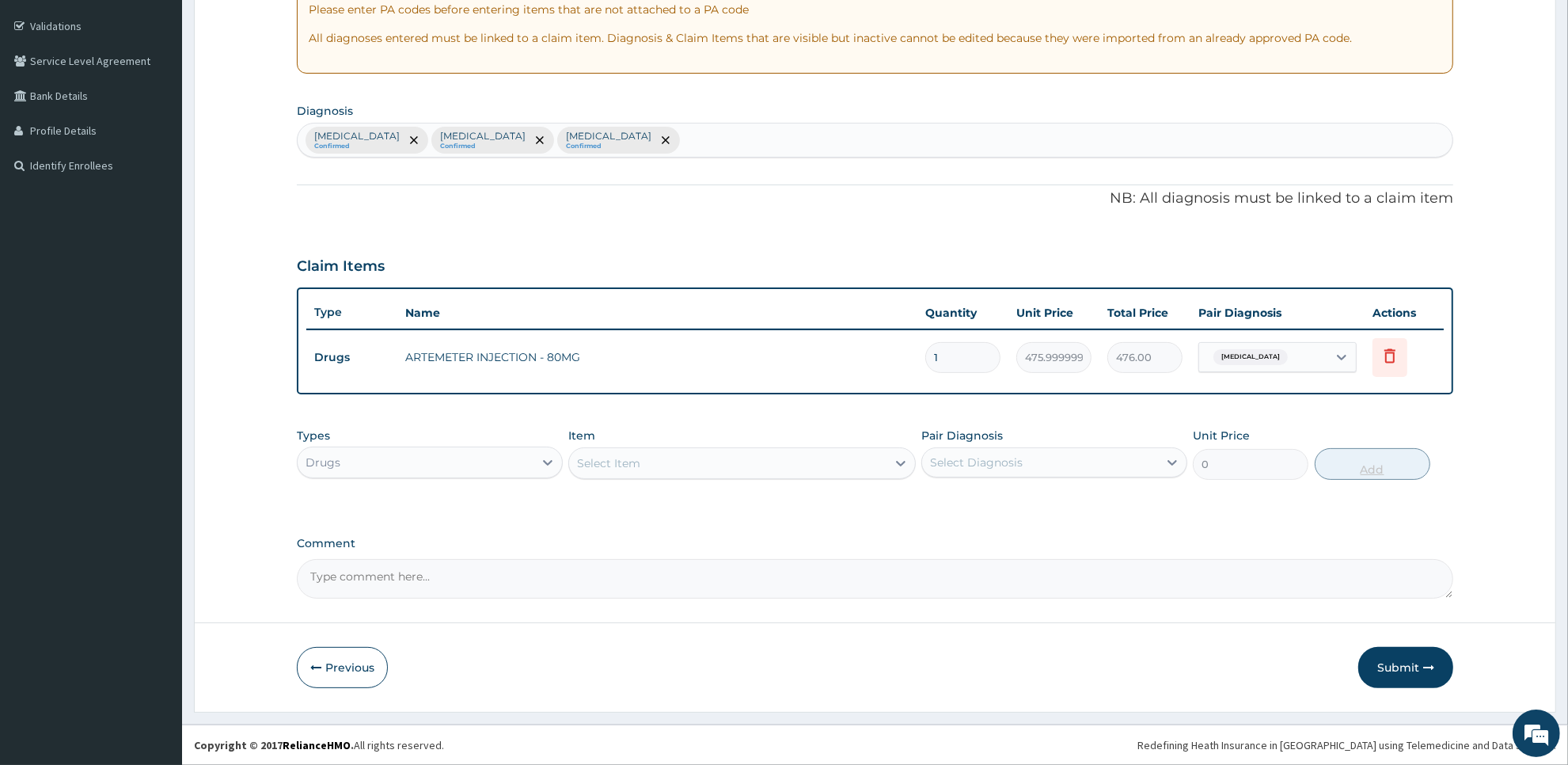
scroll to position [285, 0]
type input "0.00"
type input "3"
type input "1428.00"
type input "3"
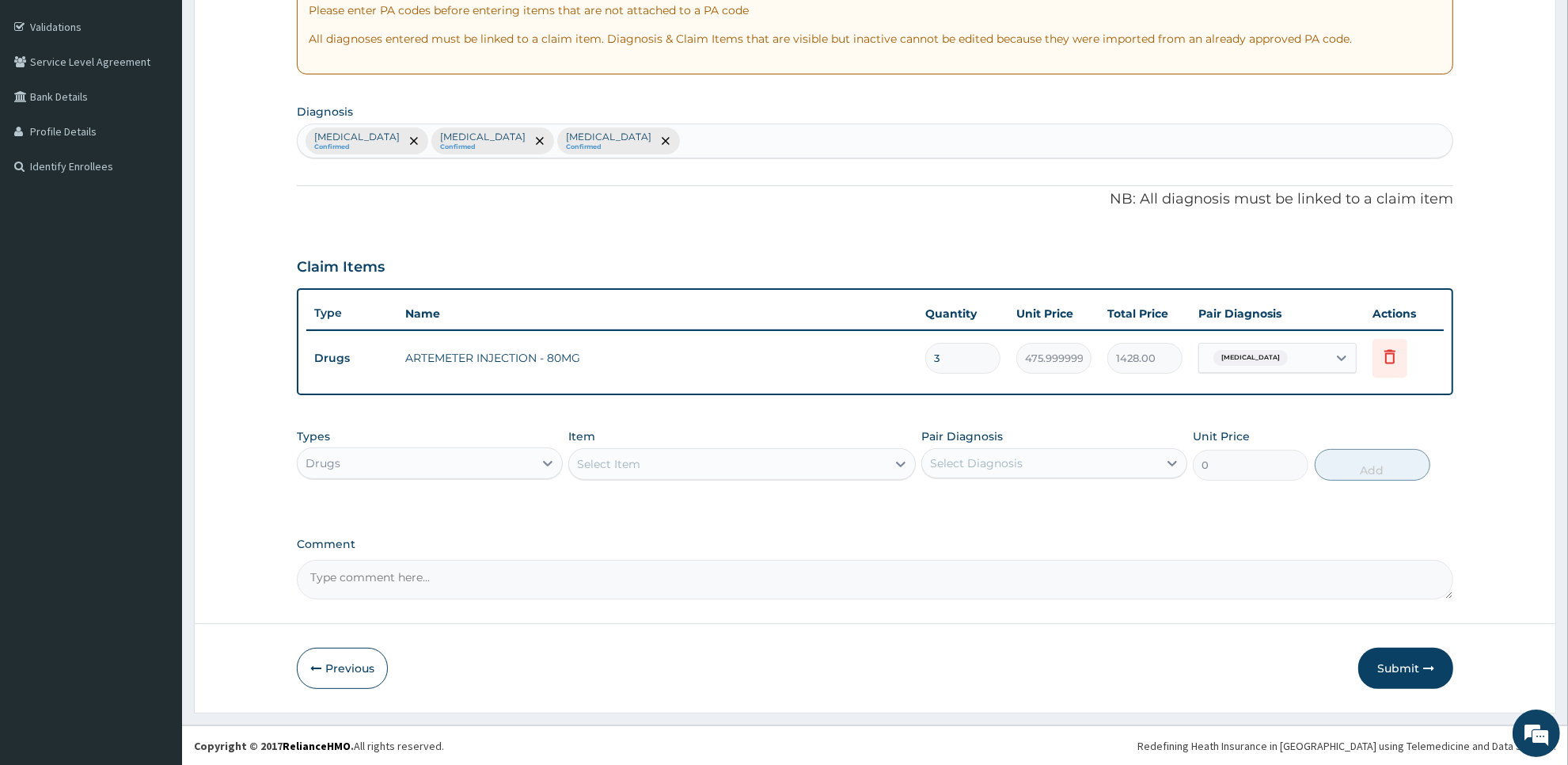
click at [760, 466] on div "Select Item" at bounding box center [727, 464] width 317 height 25
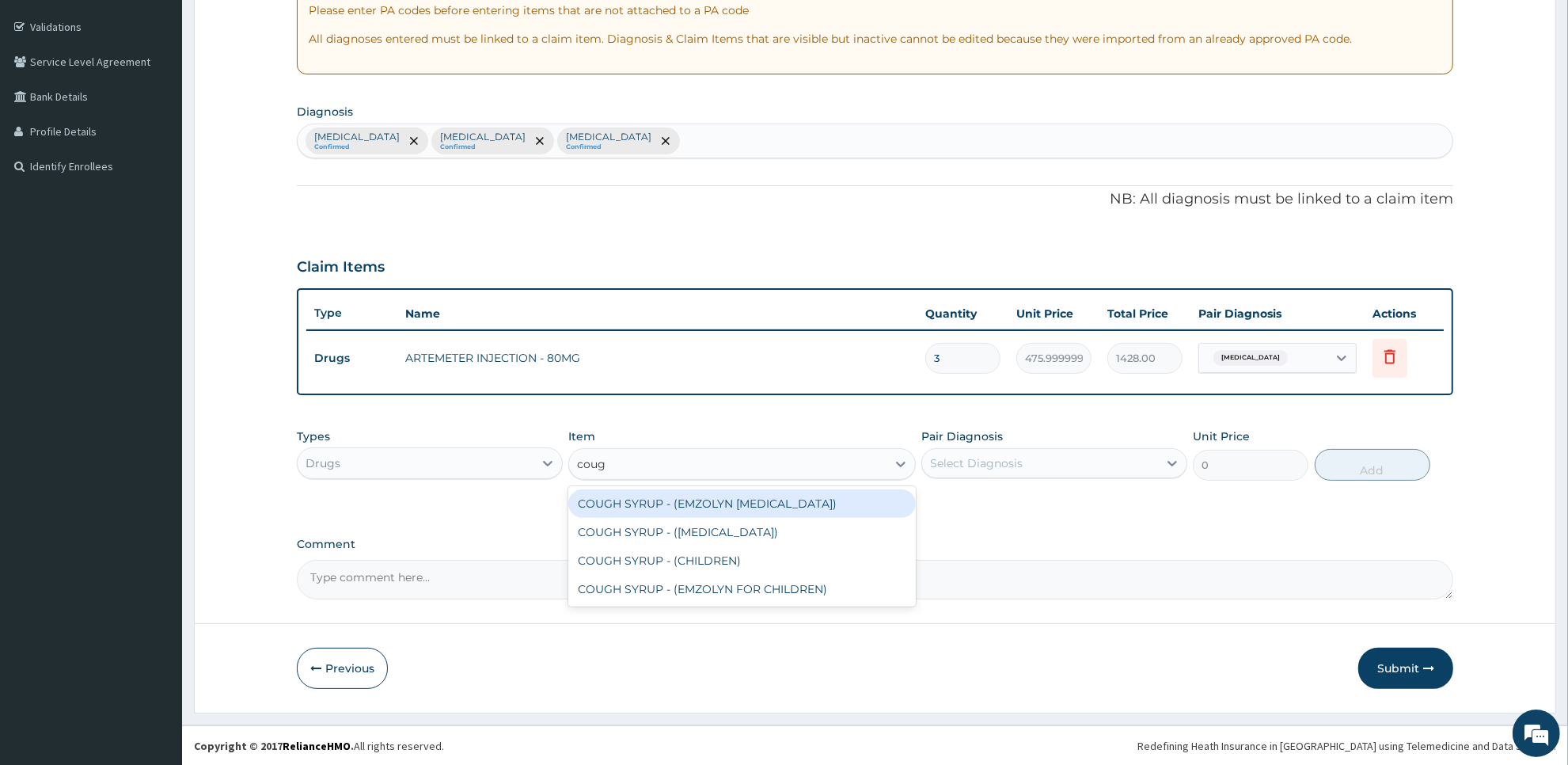
type input "cough"
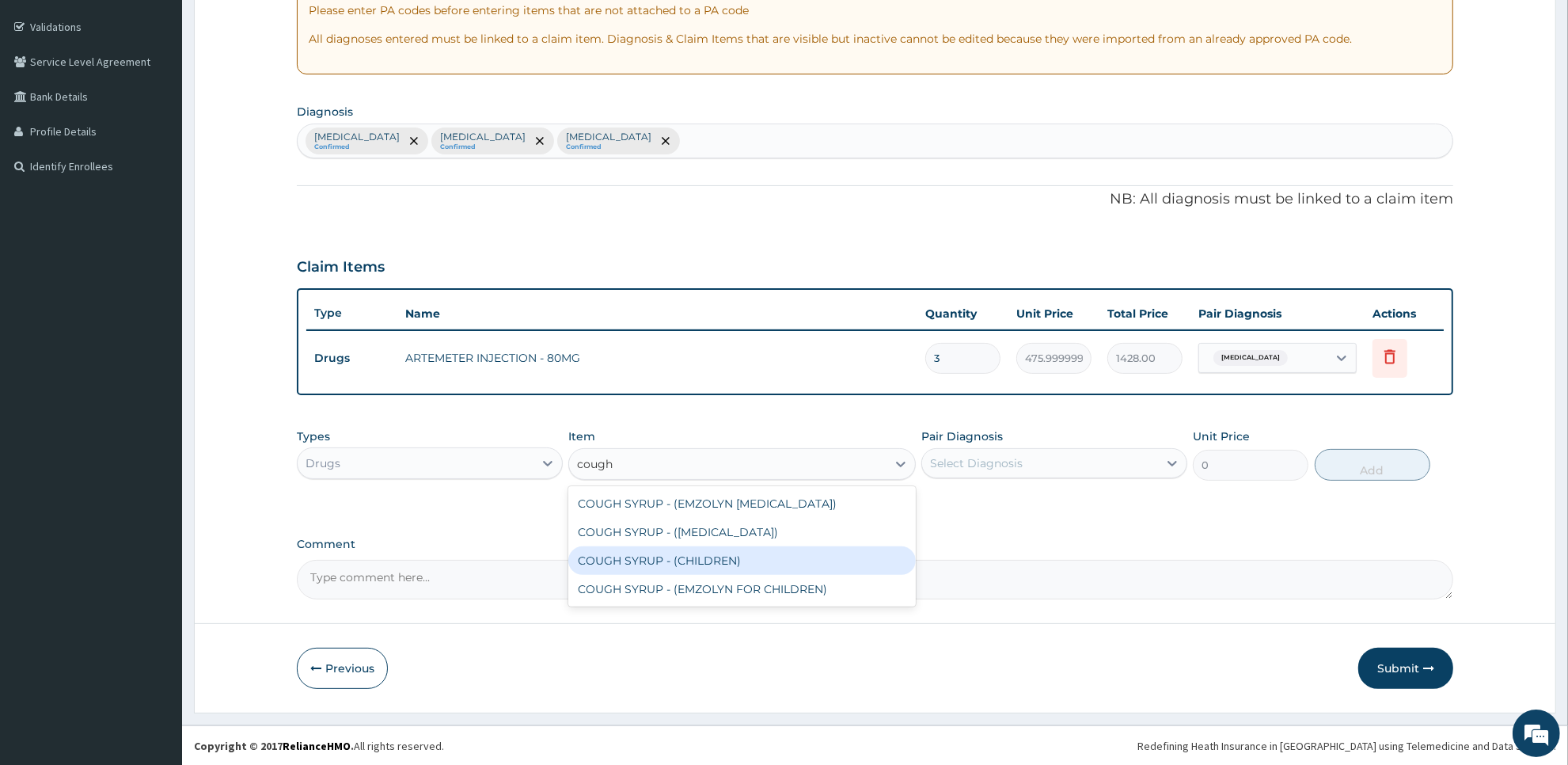
click at [764, 561] on div "COUGH SYRUP - (CHILDREN)" at bounding box center [741, 561] width 346 height 28
type input "1120"
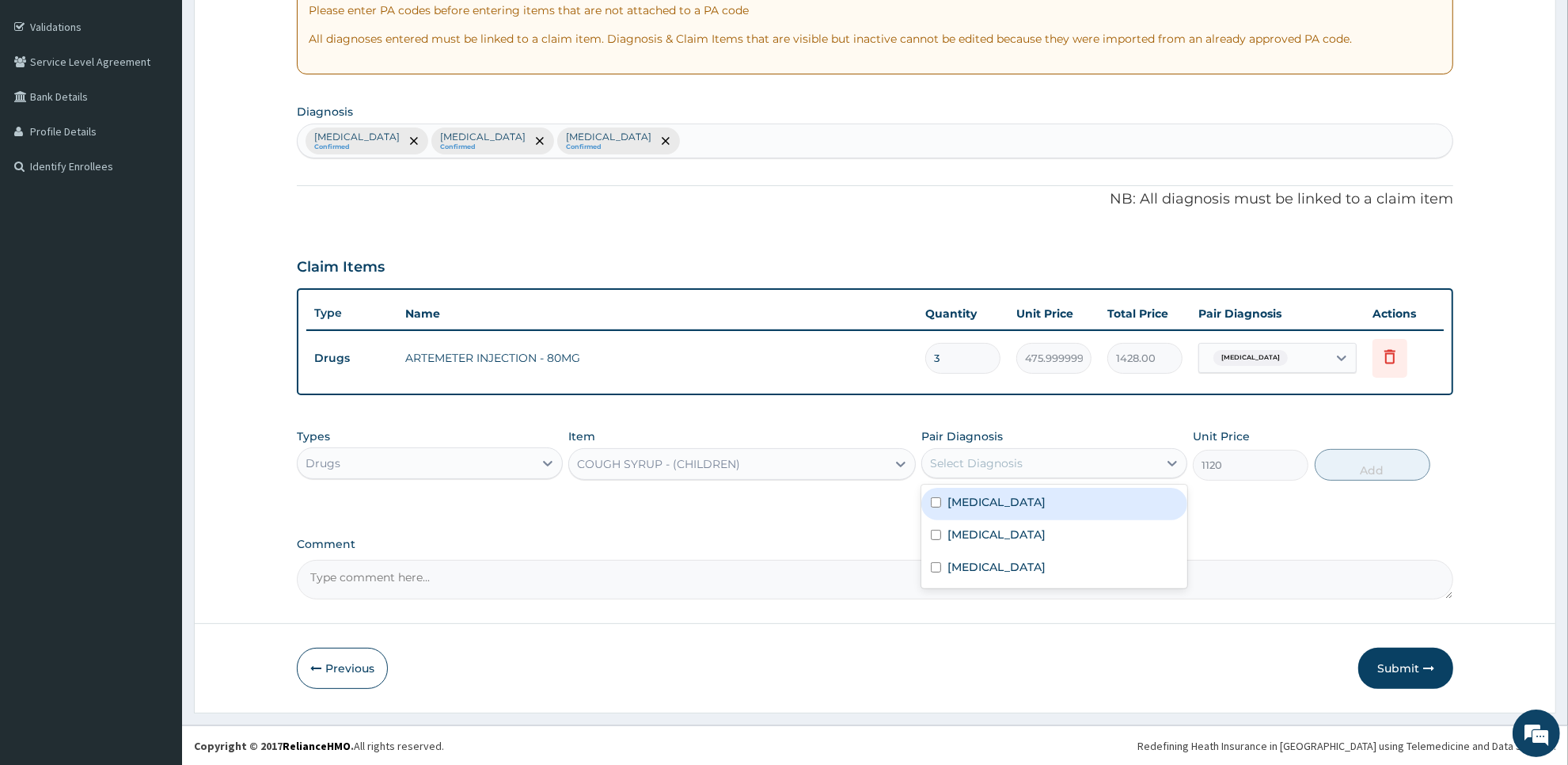
click at [1090, 464] on div "Select Diagnosis" at bounding box center [1040, 463] width 236 height 25
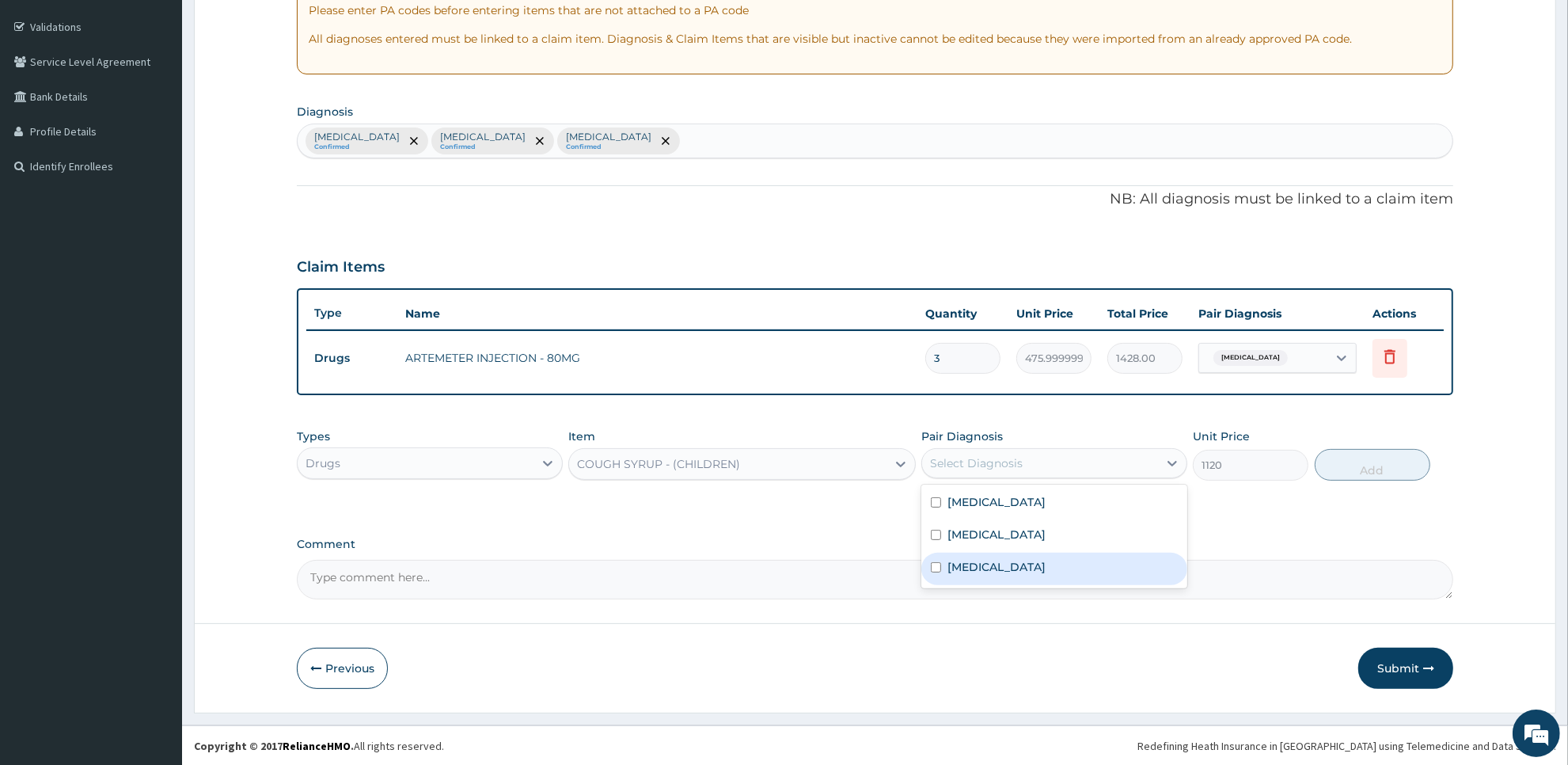
click at [1077, 583] on div "Upper respiratory infection" at bounding box center [1054, 568] width 266 height 32
checkbox input "true"
click at [1346, 471] on button "Add" at bounding box center [1372, 465] width 116 height 32
type input "0"
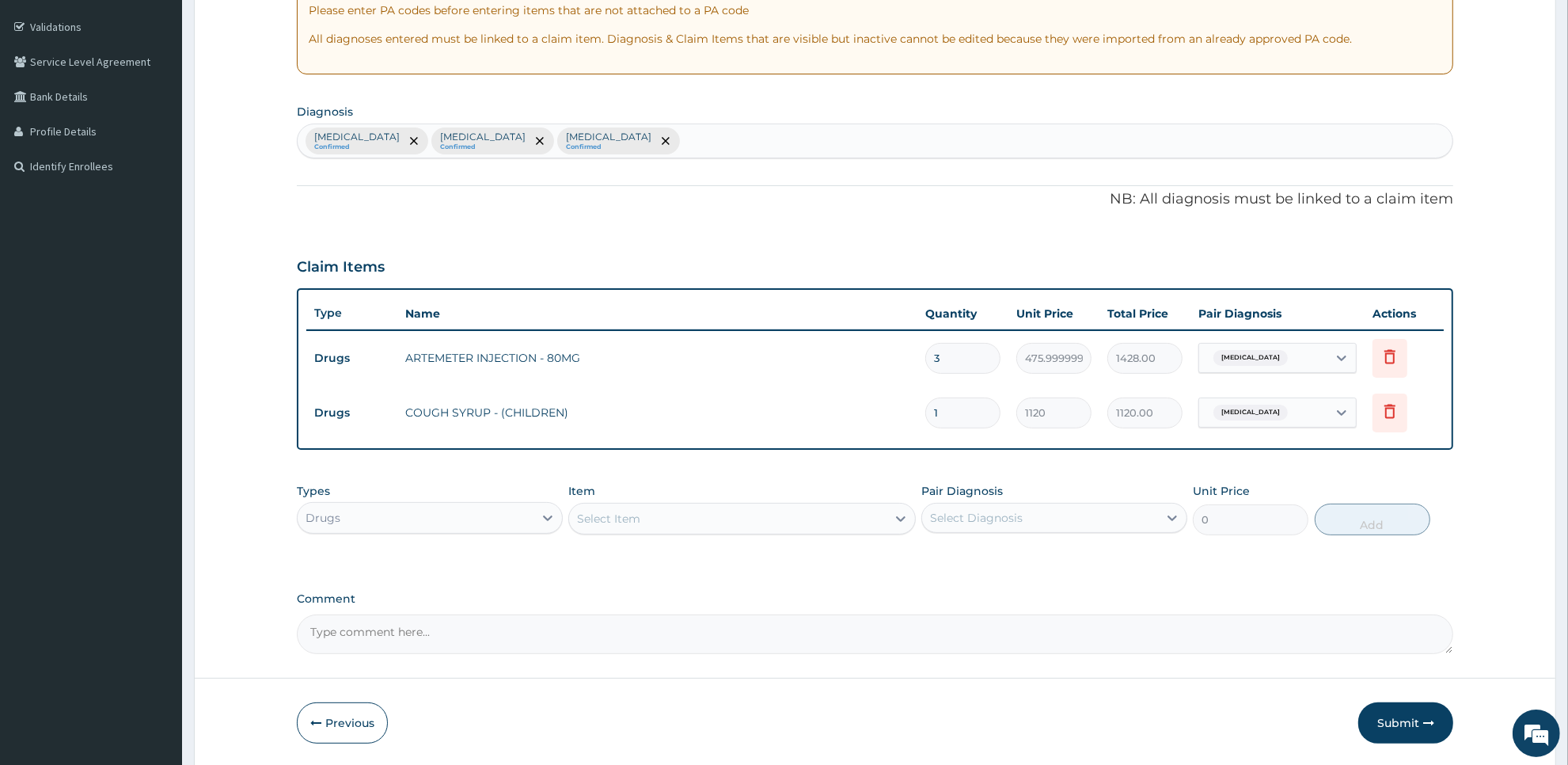
click at [840, 513] on div "Select Item" at bounding box center [727, 518] width 317 height 25
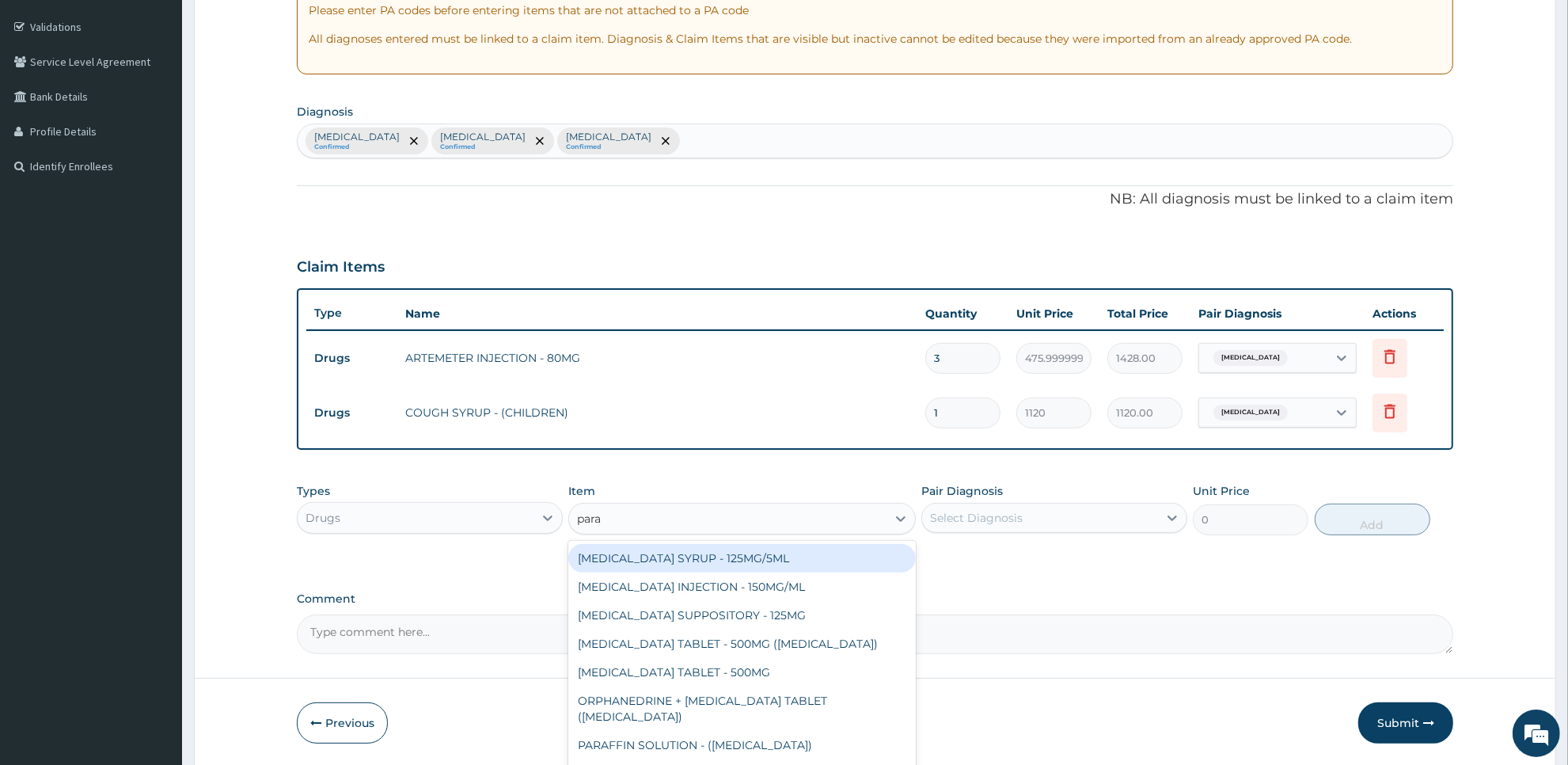
type input "parac"
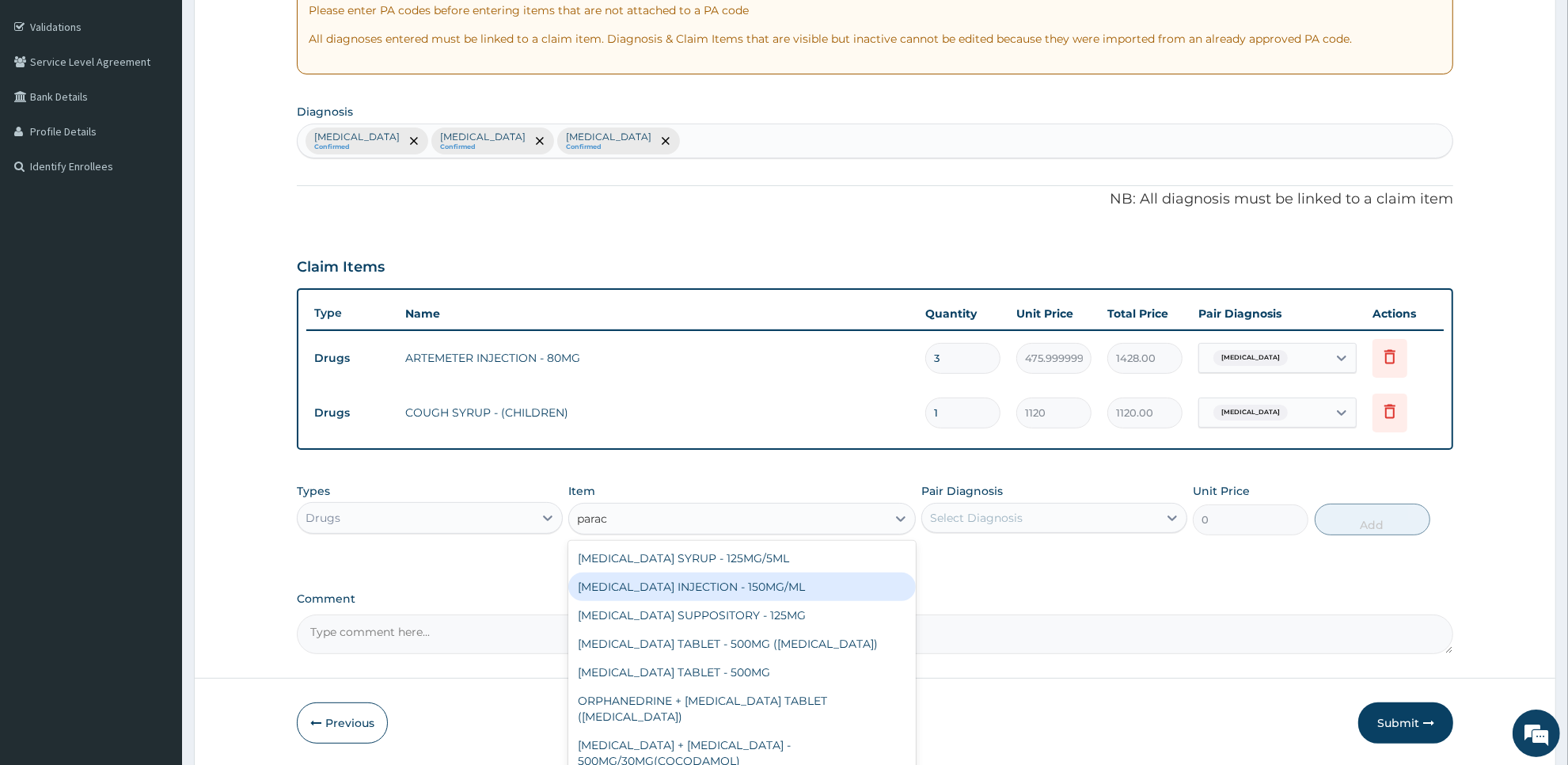
click at [827, 595] on div "PARACETAMOL INJECTION - 150MG/ML" at bounding box center [741, 587] width 346 height 28
type input "560"
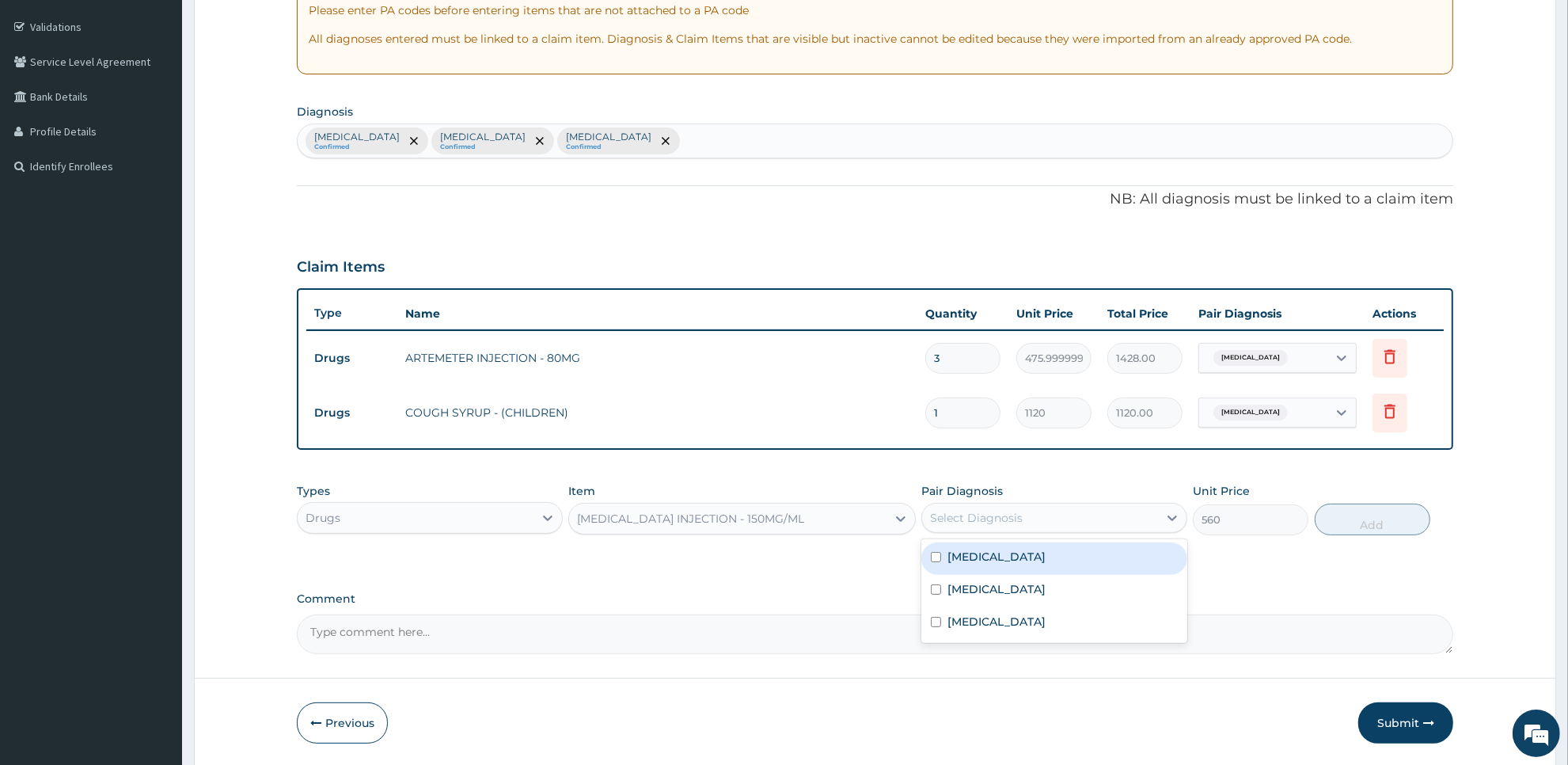
click at [1075, 511] on div "Select Diagnosis" at bounding box center [1040, 518] width 236 height 25
click at [1077, 568] on div "Malaria" at bounding box center [1054, 558] width 266 height 32
checkbox input "true"
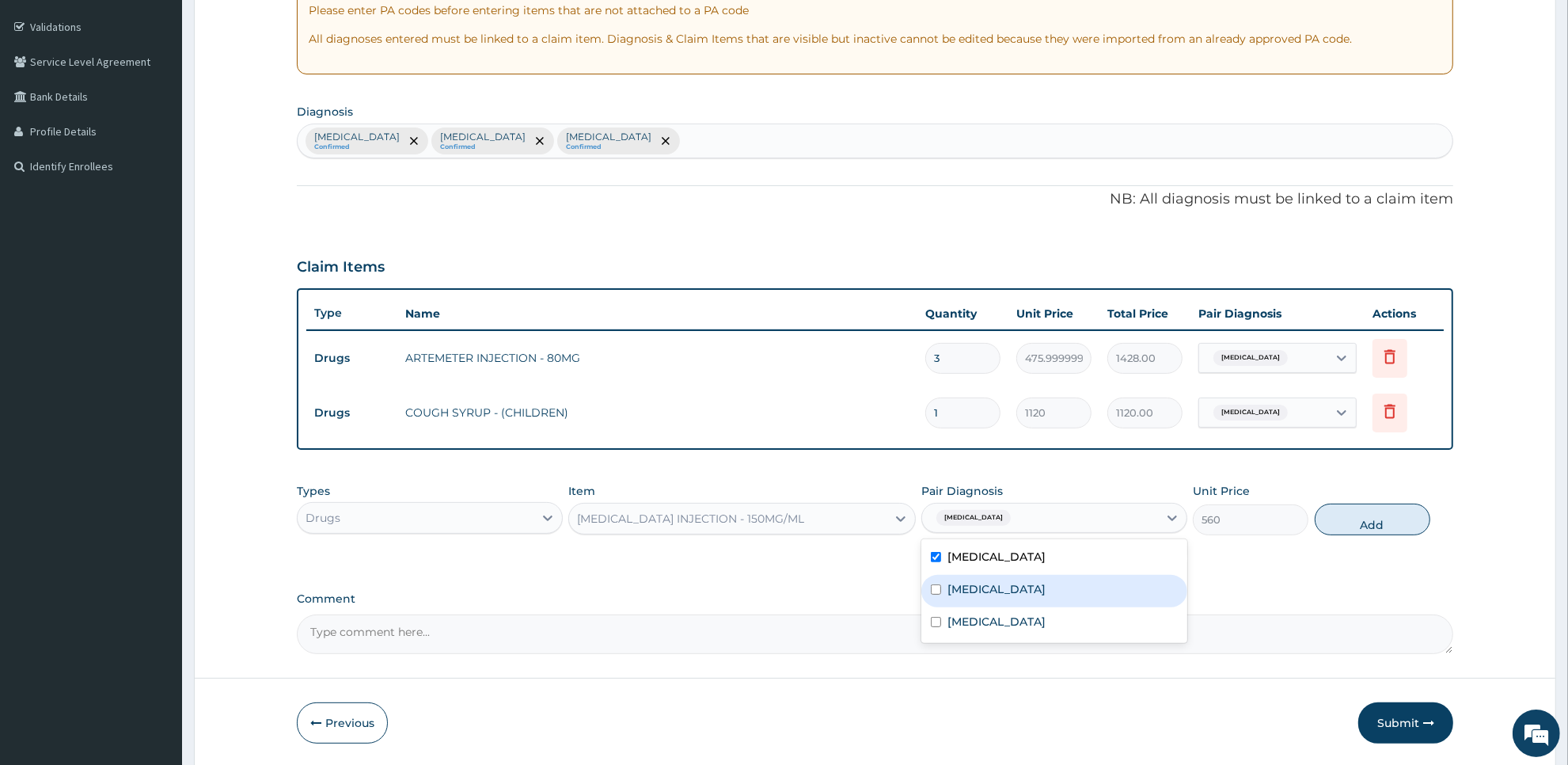
click at [1075, 586] on div "Sepsis" at bounding box center [1054, 590] width 266 height 32
checkbox input "true"
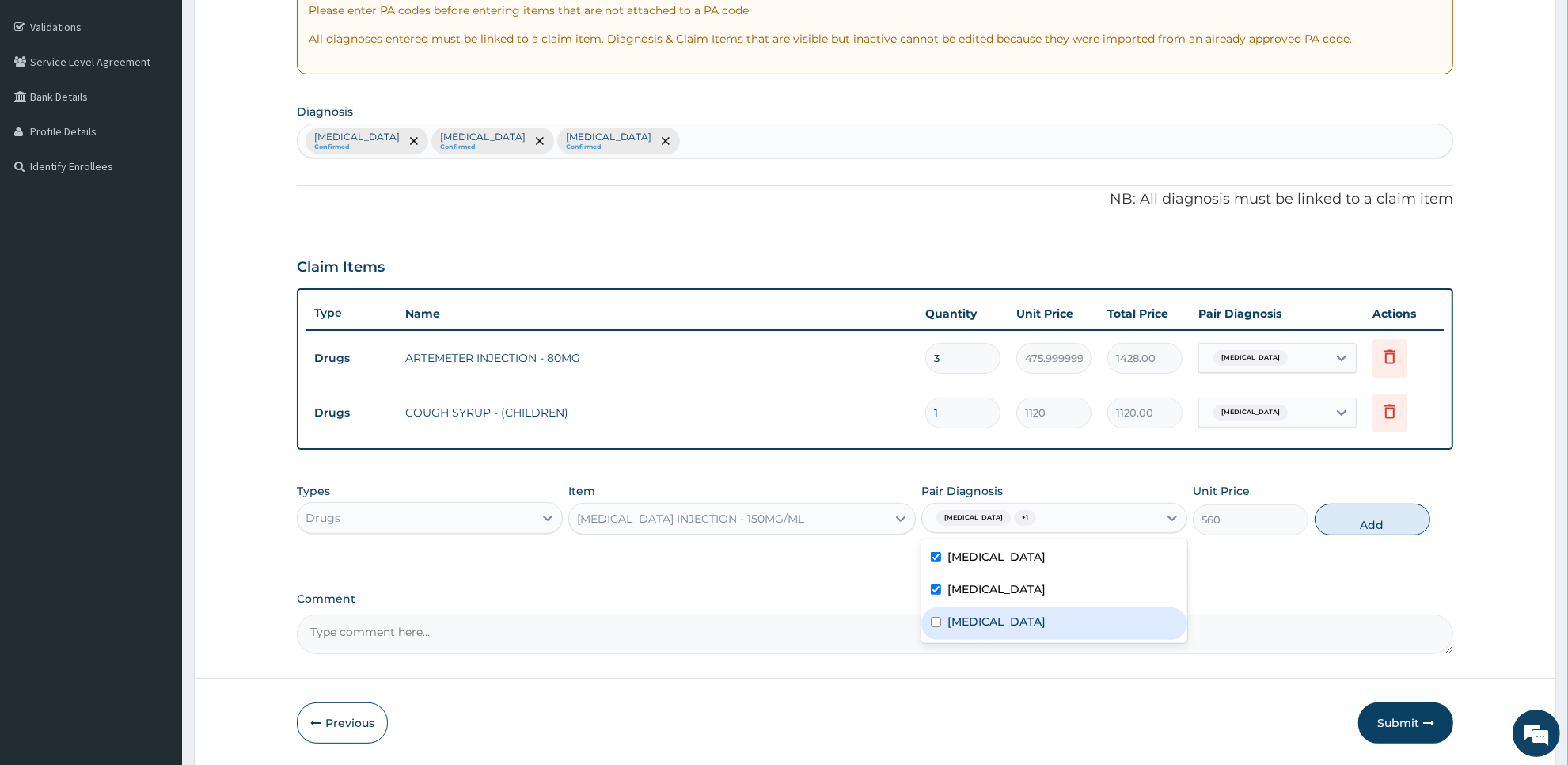
click at [1075, 611] on div "Upper respiratory infection" at bounding box center [1054, 623] width 266 height 32
checkbox input "true"
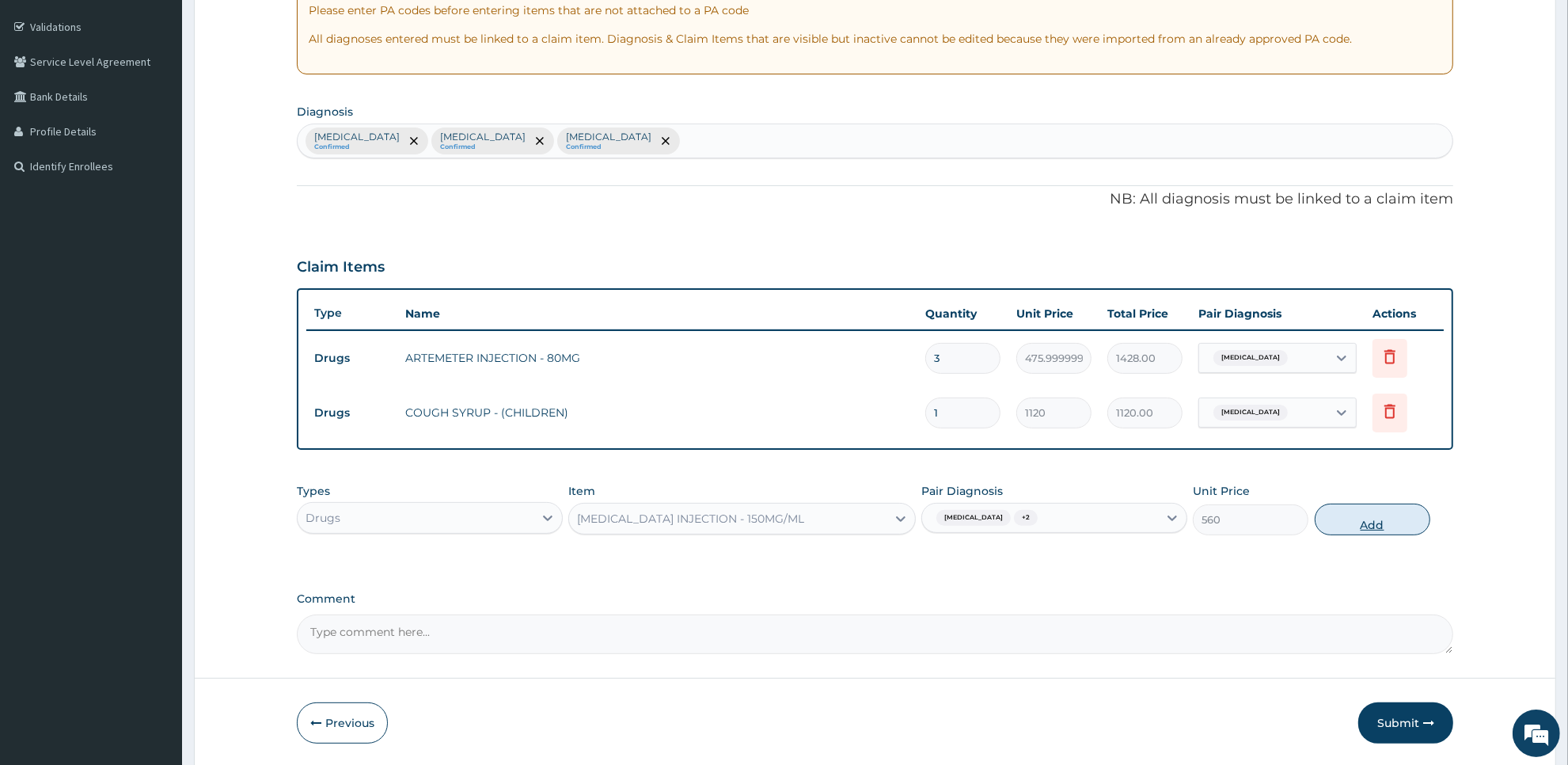
click at [1379, 509] on button "Add" at bounding box center [1372, 519] width 116 height 32
type input "0"
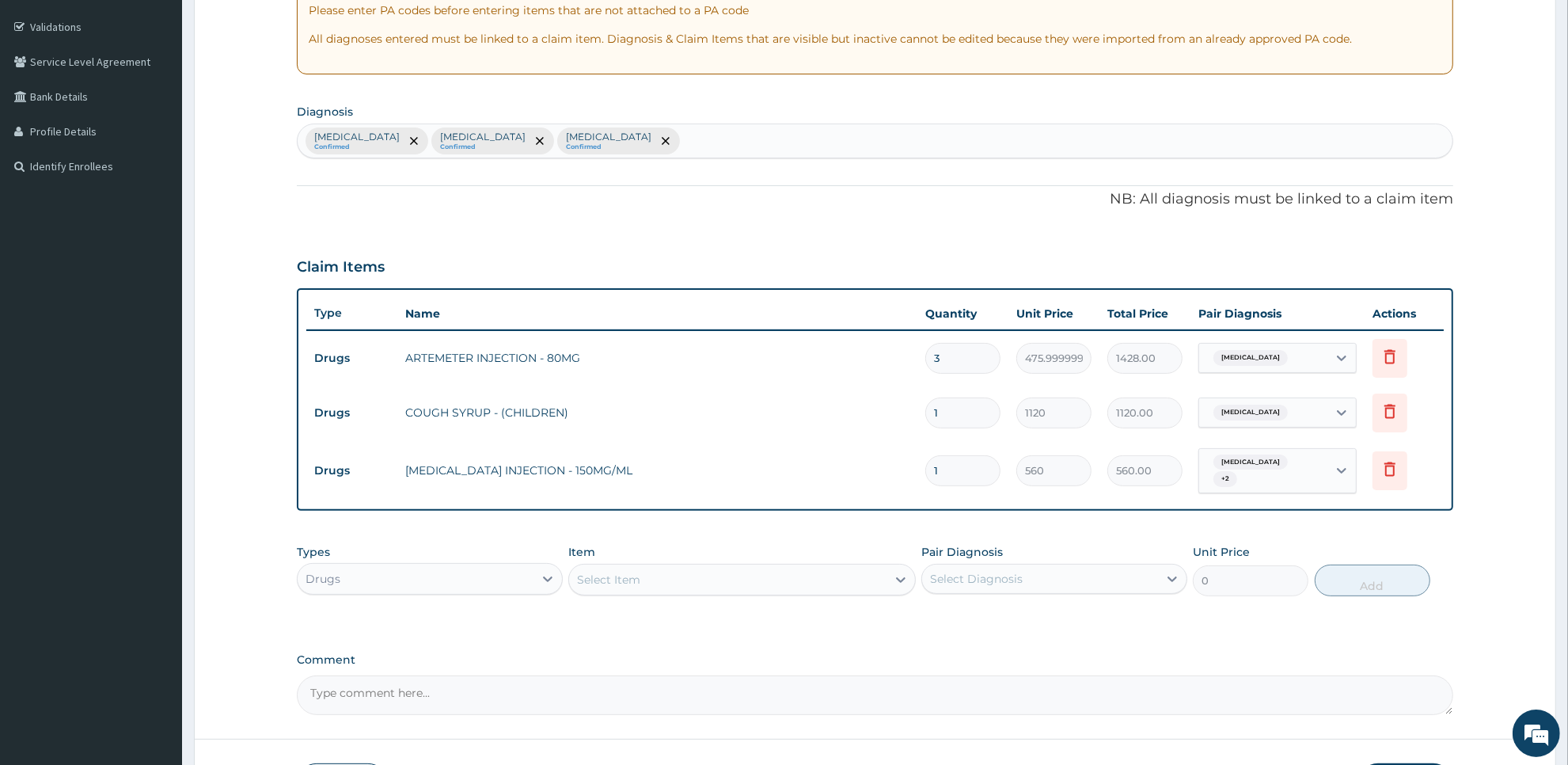
click at [861, 567] on div "Select Item" at bounding box center [727, 579] width 317 height 25
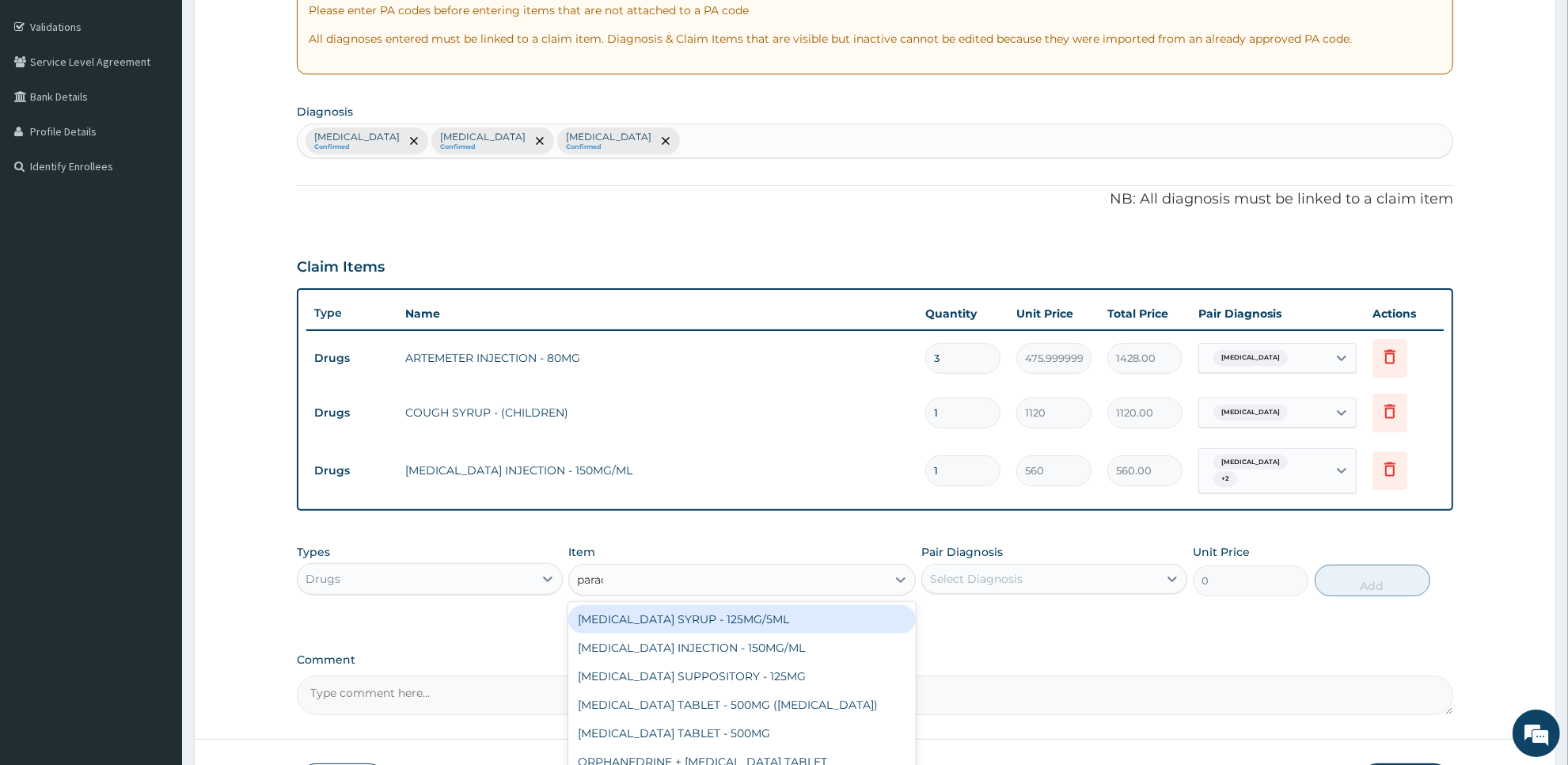
type input "parace"
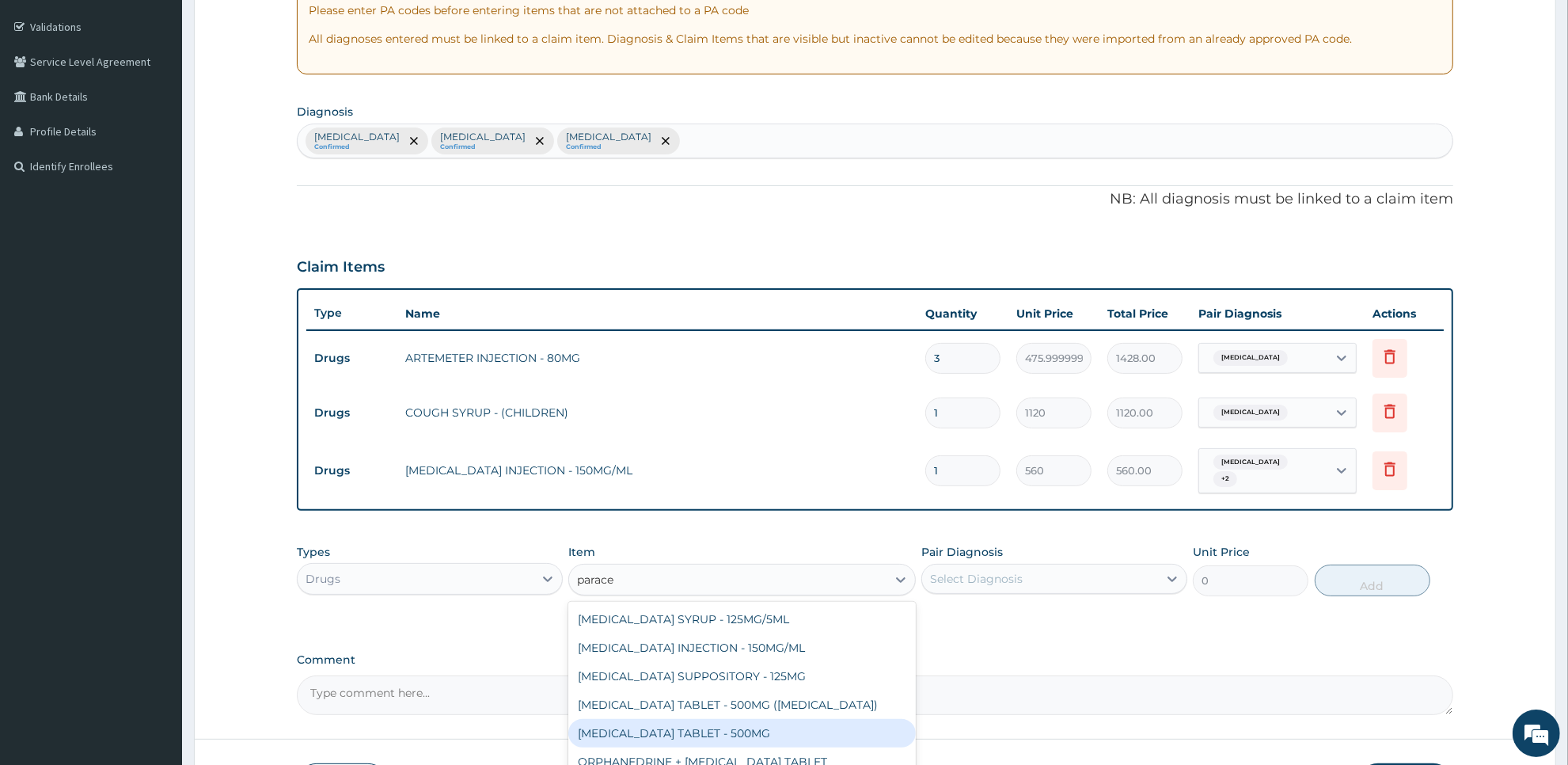
click at [845, 719] on div "PARACETAMOL TABLET - 500MG" at bounding box center [741, 733] width 346 height 28
type input "33.599999999999994"
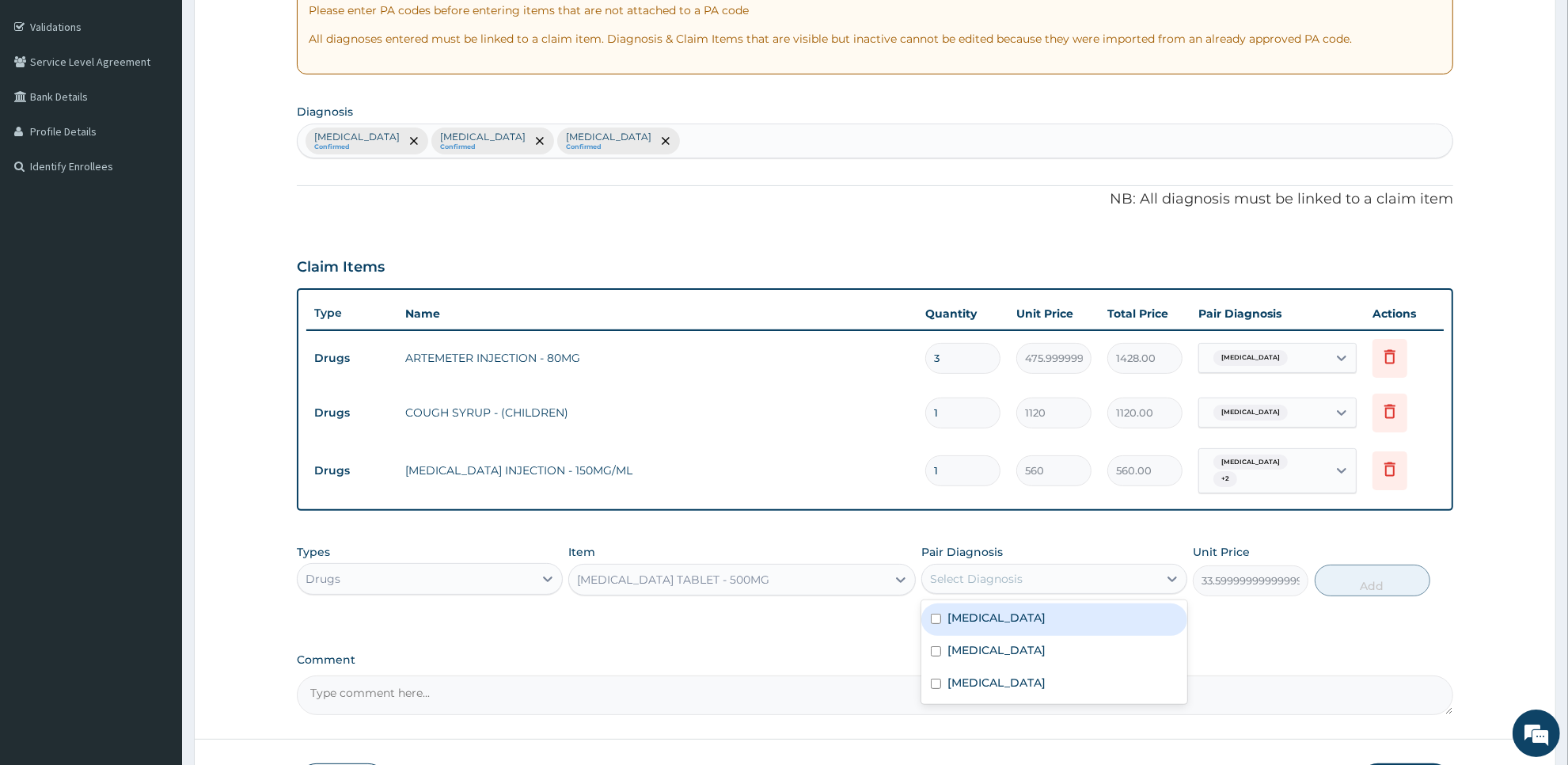
click at [1098, 573] on div "Select Diagnosis" at bounding box center [1040, 578] width 236 height 25
click at [1098, 619] on div "Malaria" at bounding box center [1054, 619] width 266 height 32
checkbox input "true"
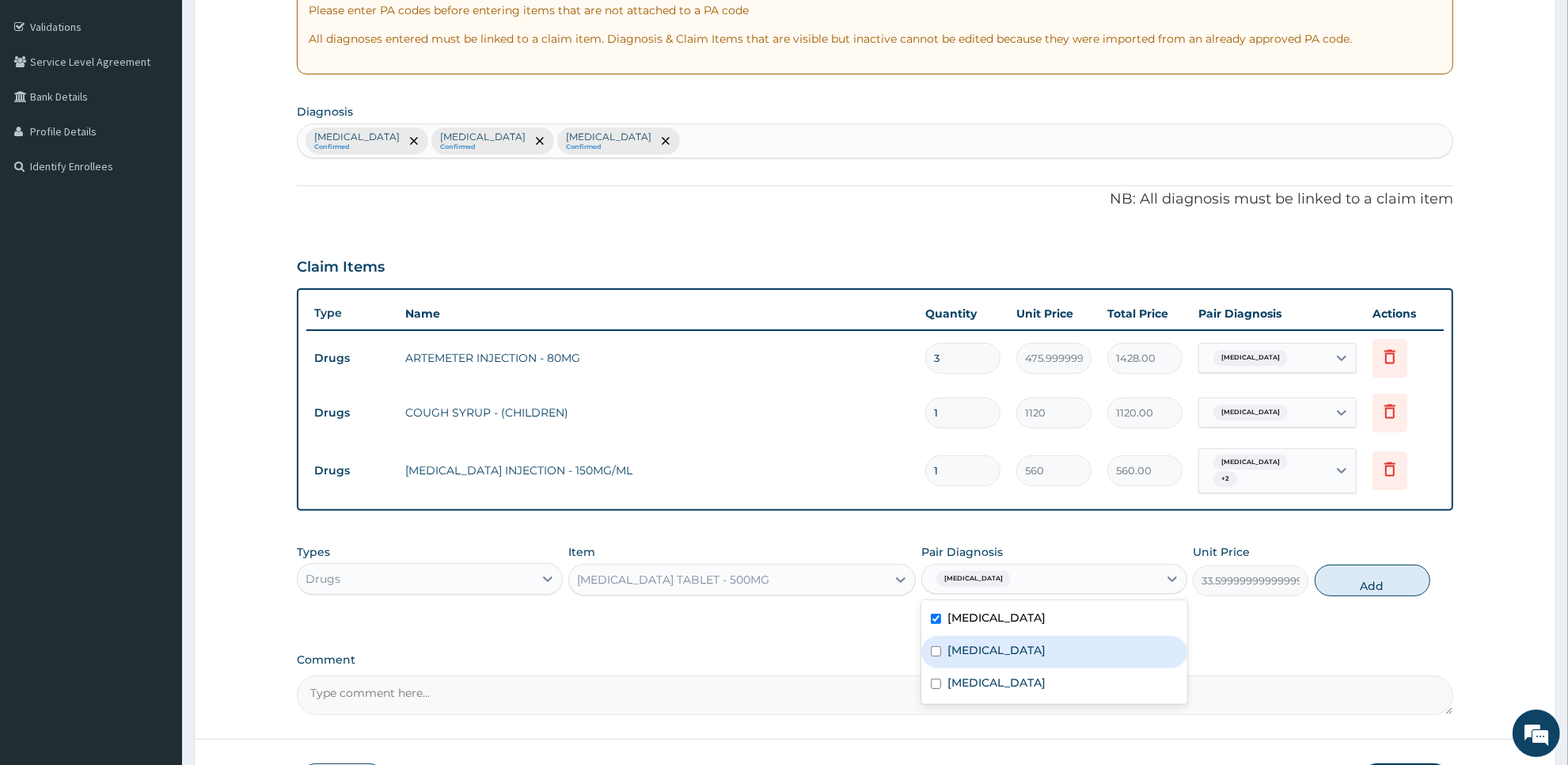
click at [1098, 639] on div "Sepsis" at bounding box center [1054, 652] width 266 height 32
checkbox input "true"
drag, startPoint x: 1094, startPoint y: 665, endPoint x: 1204, endPoint y: 654, distance: 110.5
click at [1204, 654] on div "PA Code / Prescription Code Enter Code(Secondary Care Only) Encounter Date 12-0…" at bounding box center [875, 290] width 1157 height 849
click at [1154, 674] on div "Upper respiratory infection" at bounding box center [1054, 684] width 266 height 32
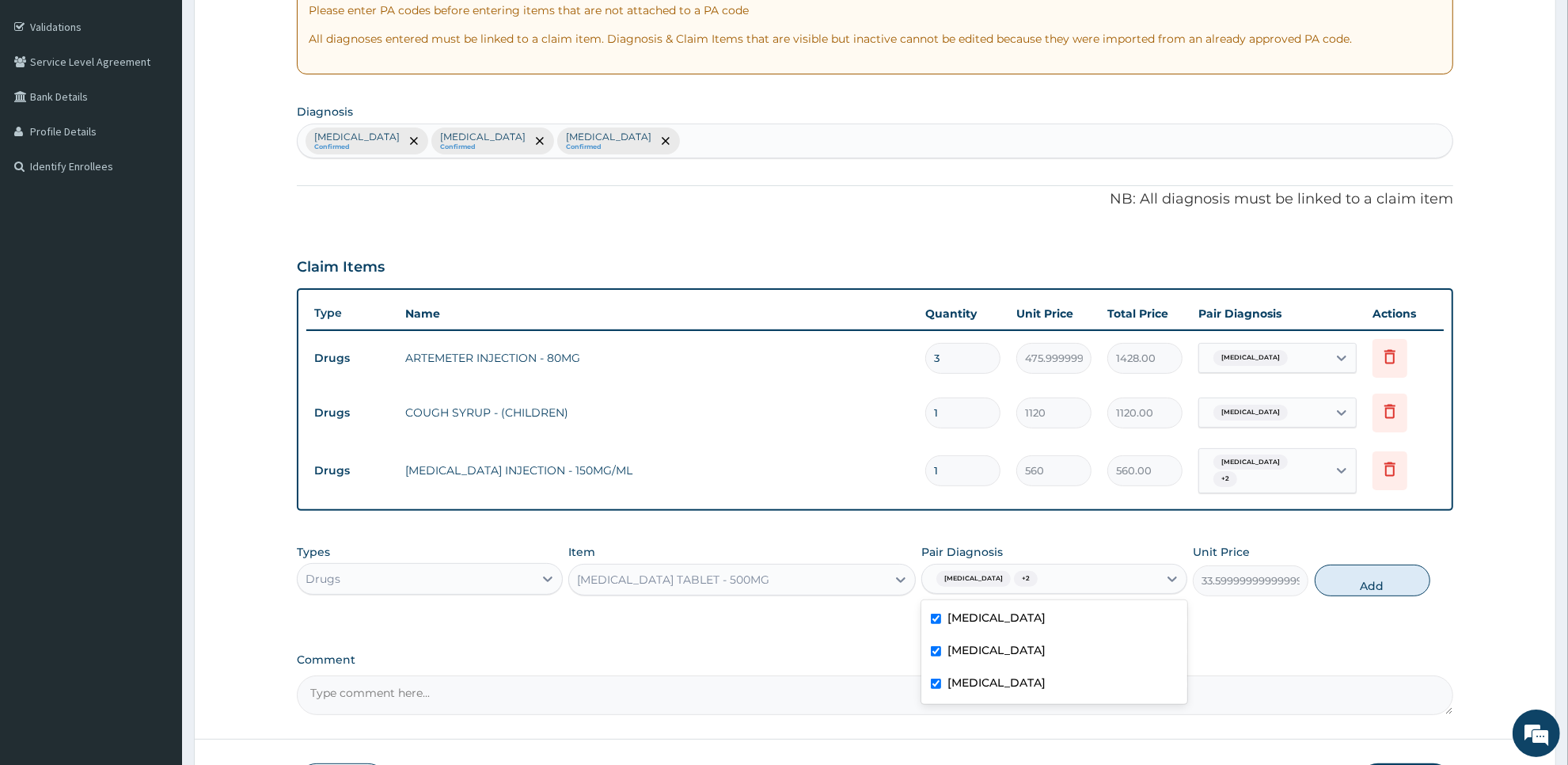
checkbox input "true"
click at [1363, 574] on button "Add" at bounding box center [1372, 581] width 116 height 32
type input "0"
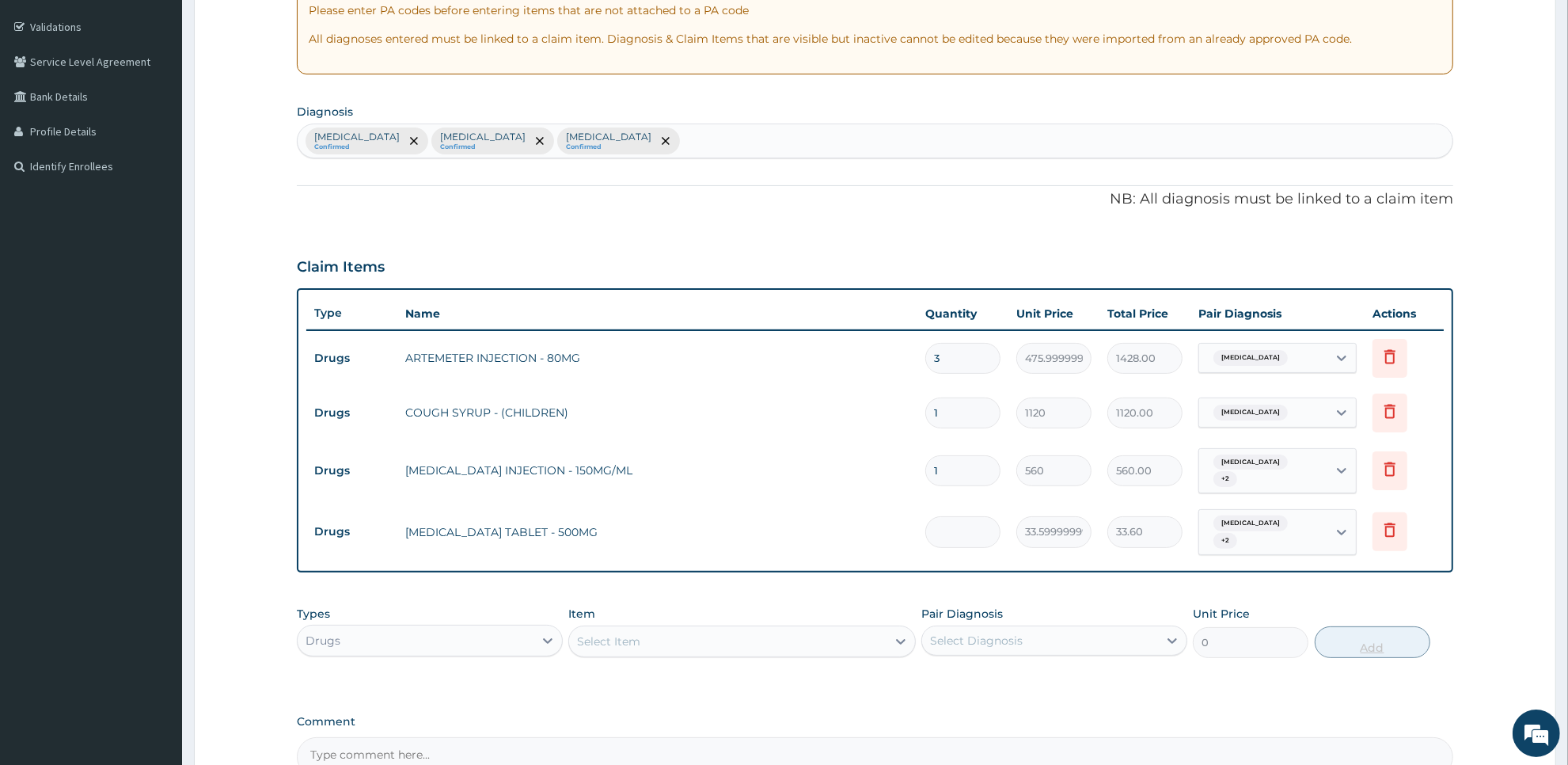
type input "0.00"
type input "6"
type input "201.60"
type input "6"
click at [742, 629] on div "Select Item" at bounding box center [727, 641] width 317 height 25
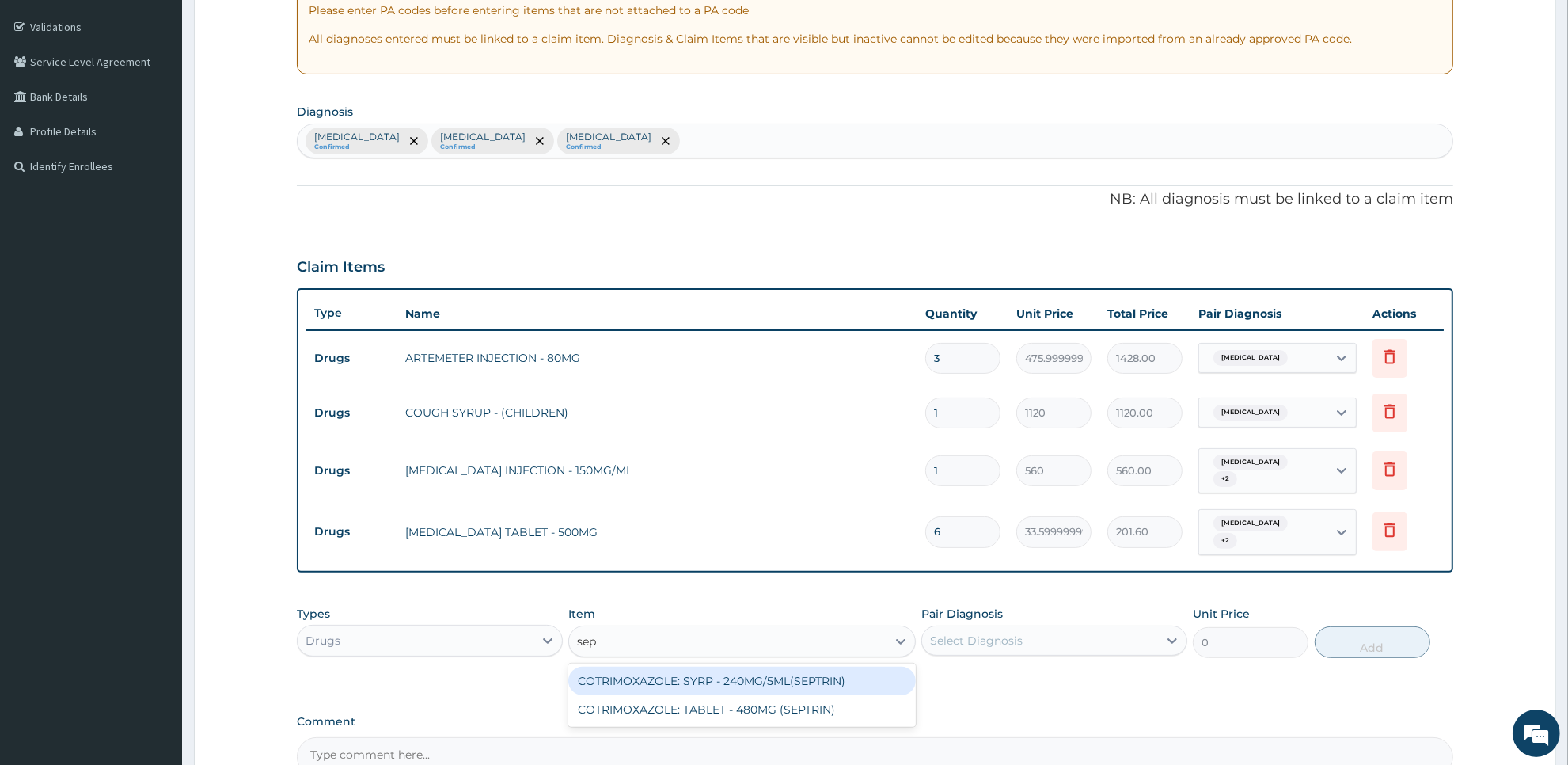
type input "sept"
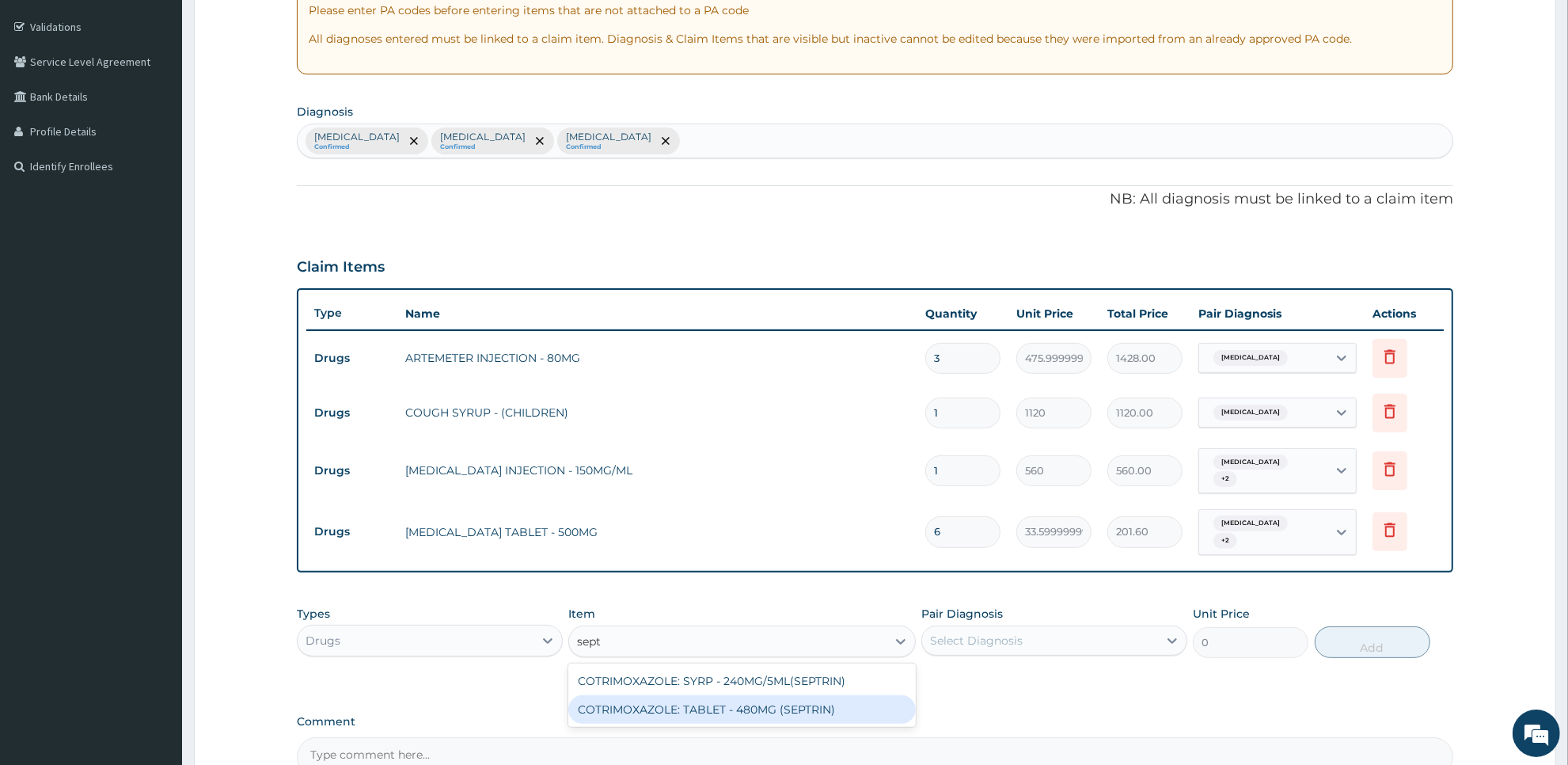
click at [773, 696] on div "COTRIMOXAZOLE: TABLET - 480MG (SEPTRIN)" at bounding box center [741, 710] width 346 height 28
type input "81.19999999999999"
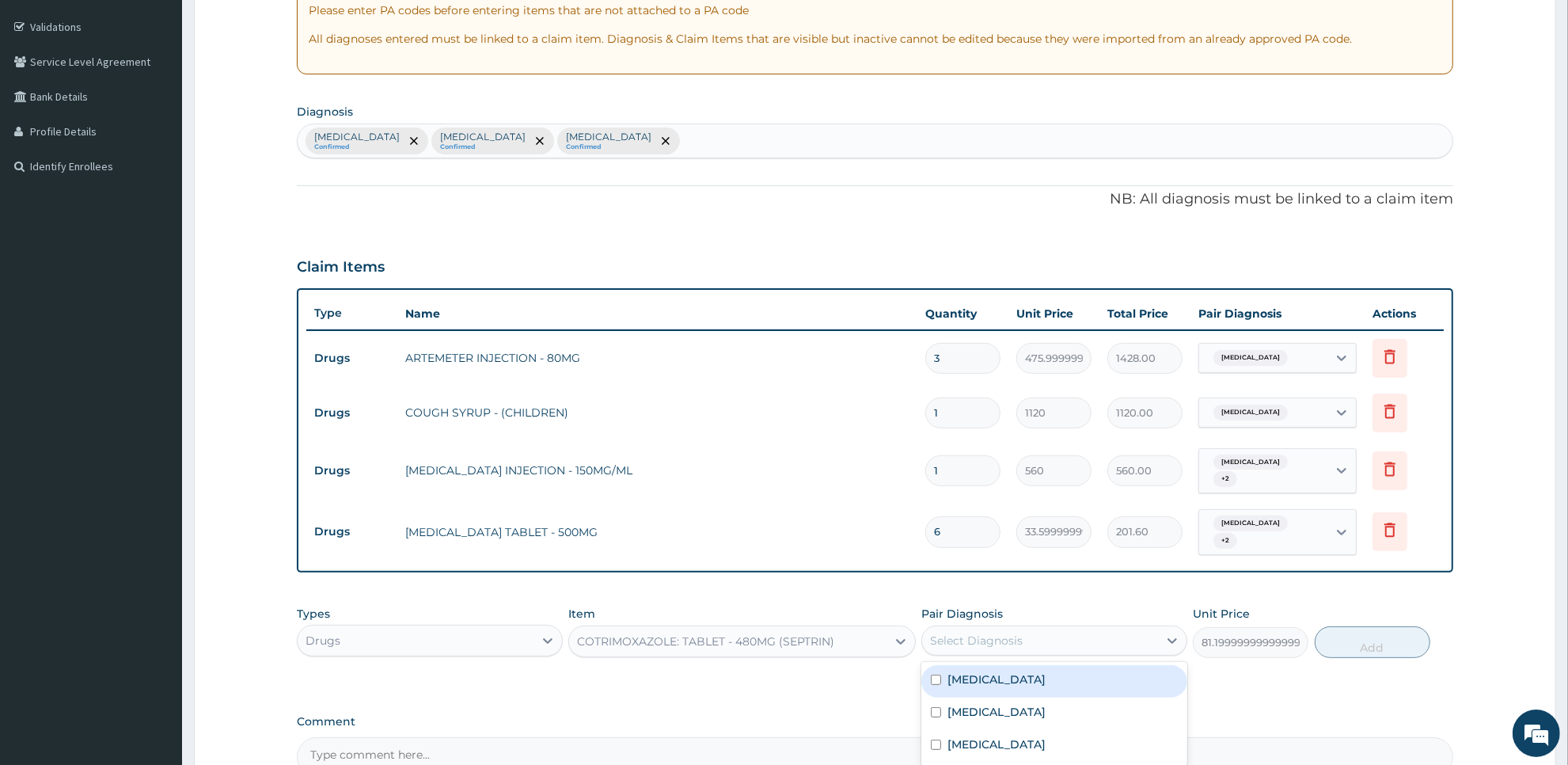
click at [1002, 633] on div "Select Diagnosis" at bounding box center [977, 640] width 93 height 16
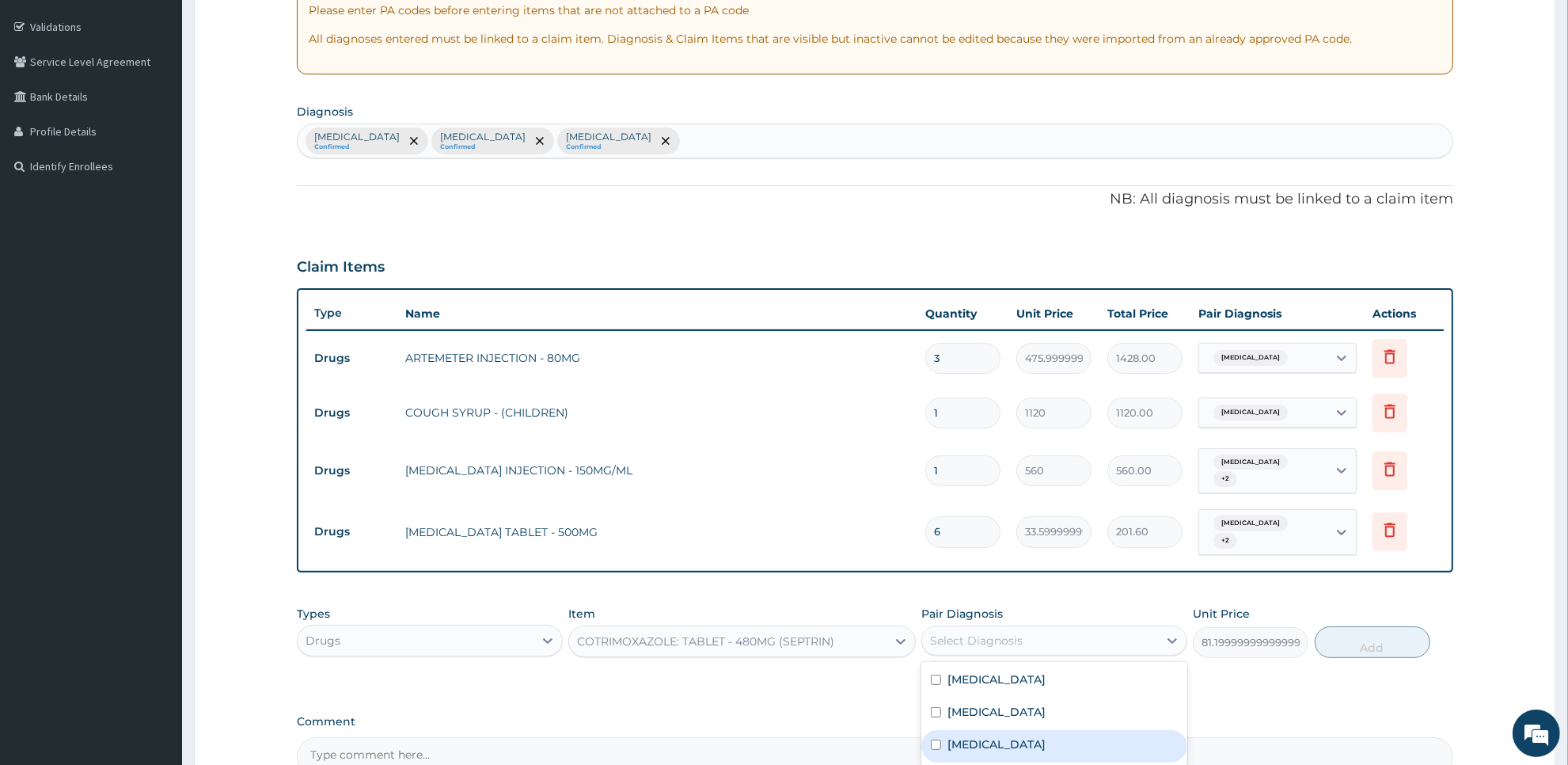
click at [997, 737] on label "Upper respiratory infection" at bounding box center [997, 745] width 98 height 16
checkbox input "true"
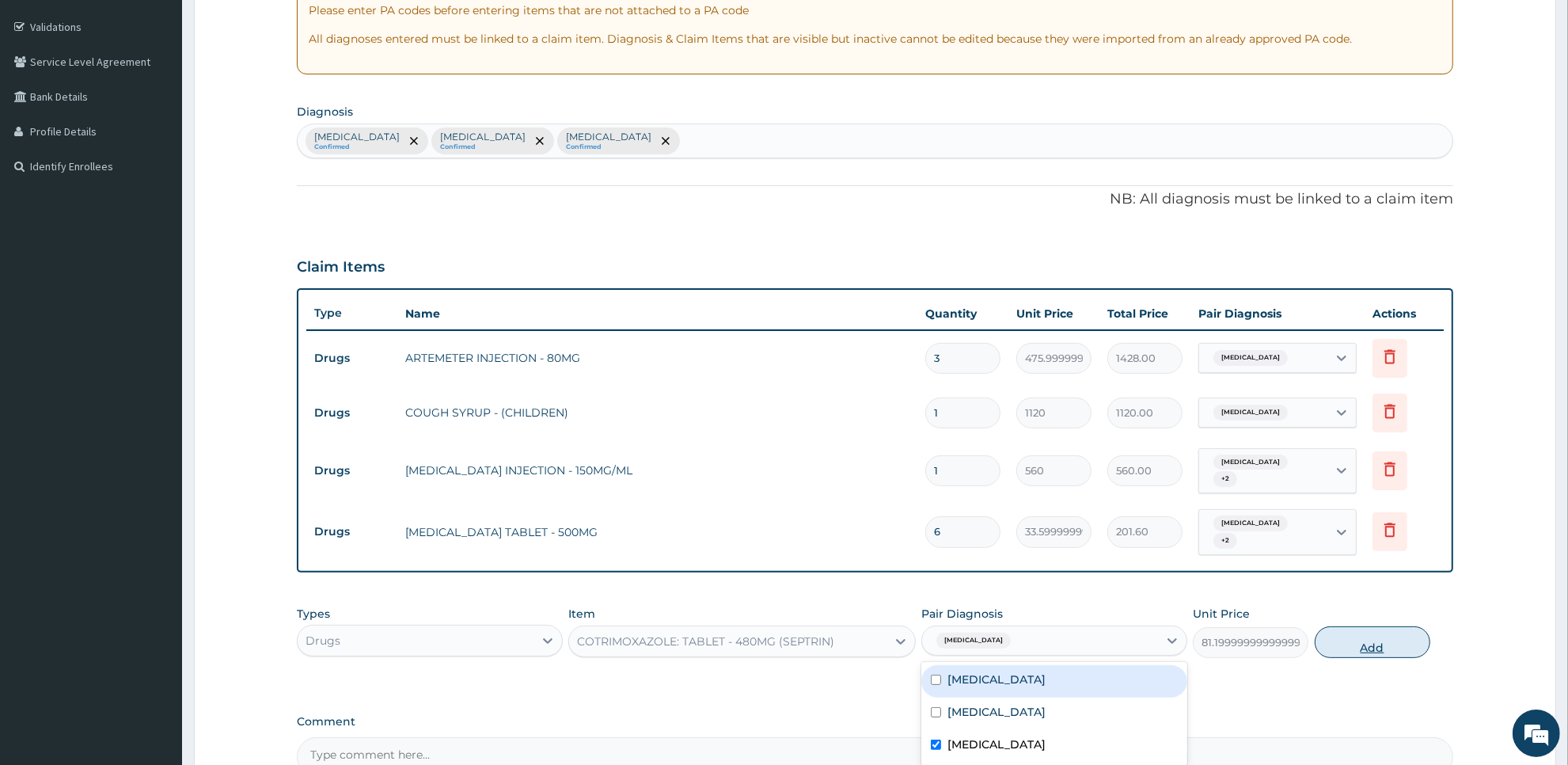
click at [1372, 636] on button "Add" at bounding box center [1372, 642] width 116 height 32
type input "0"
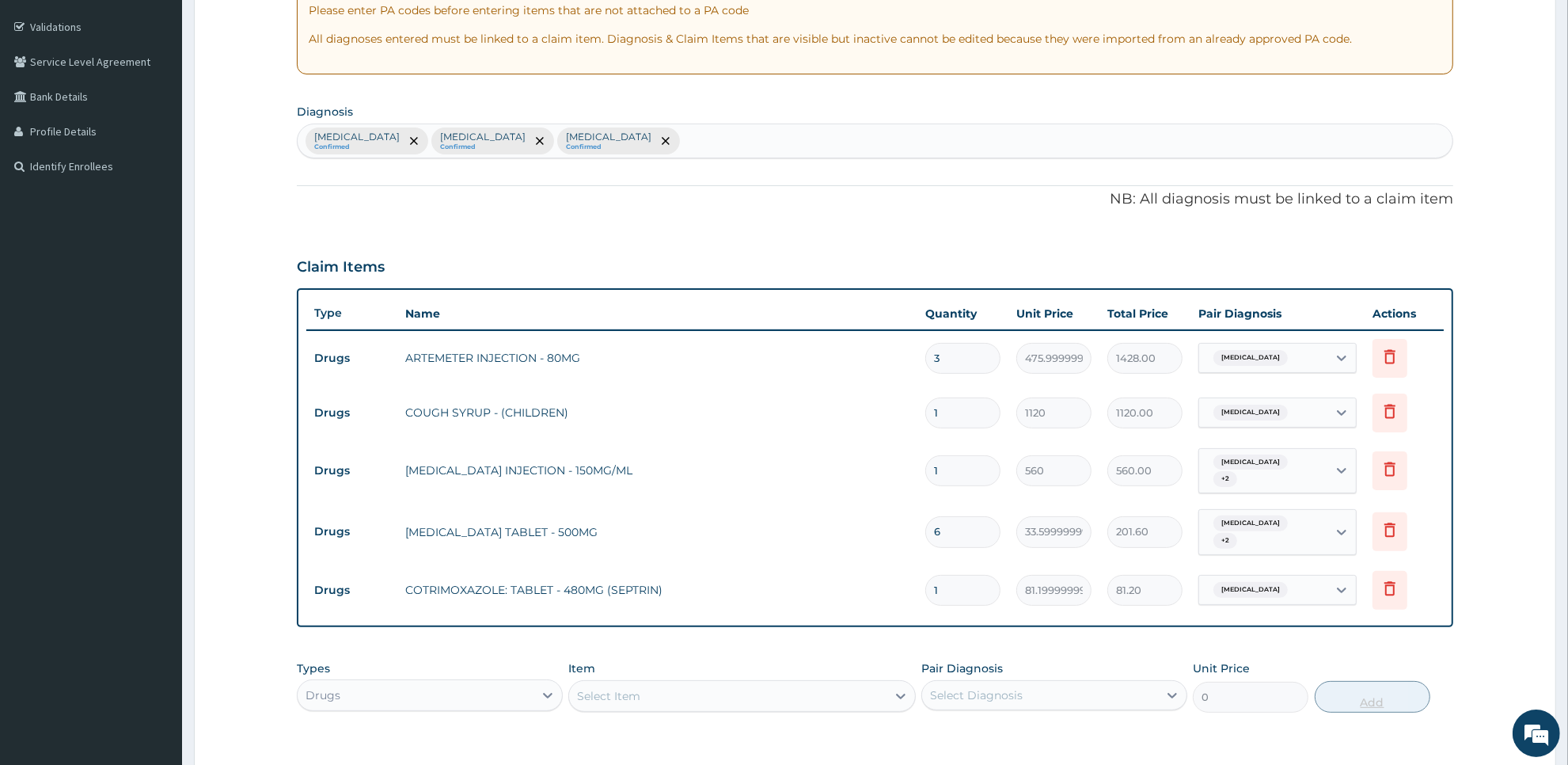
type input "10"
type input "812.00"
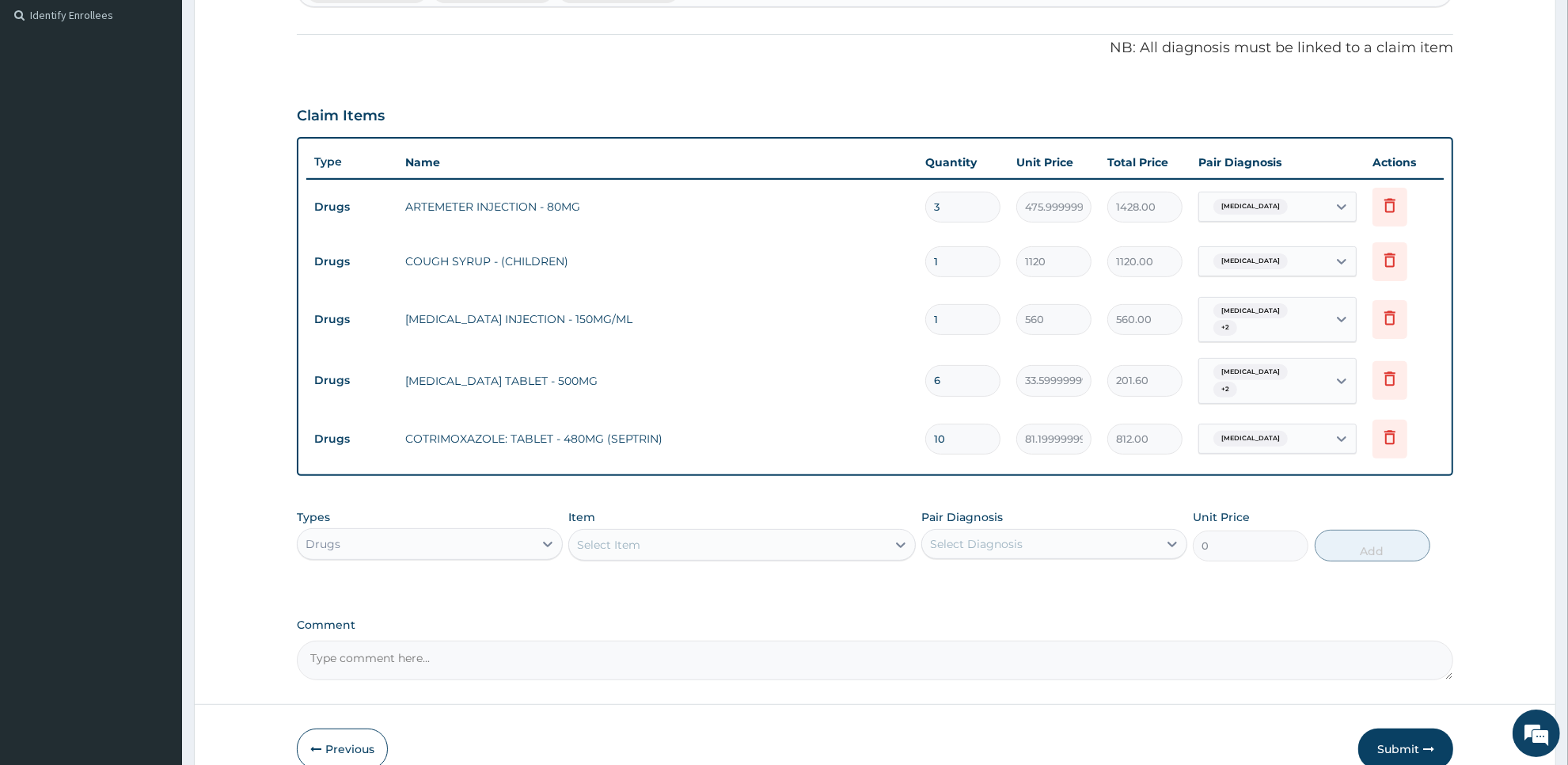
scroll to position [504, 0]
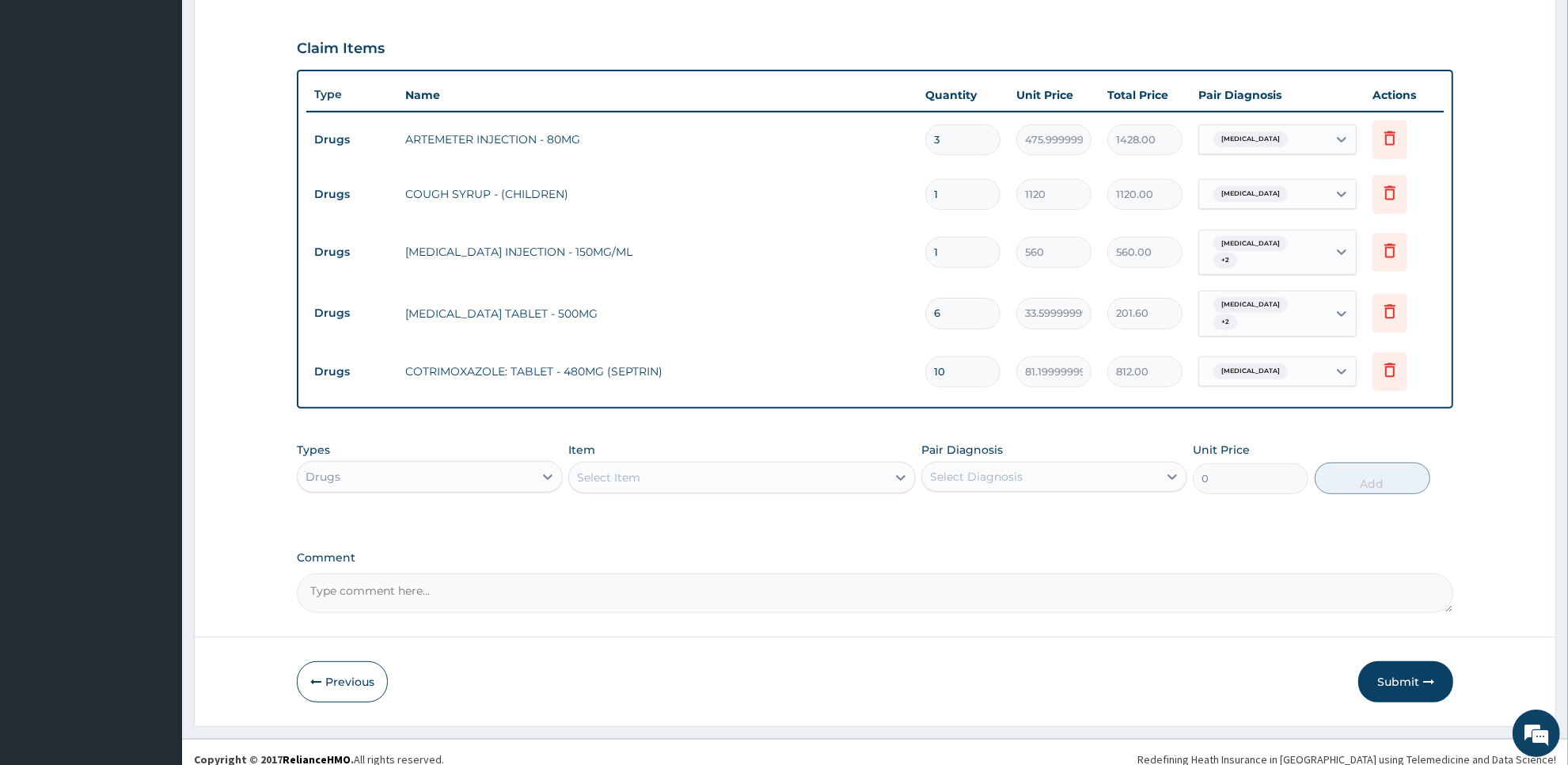
type input "10"
click at [809, 465] on div "Select Item" at bounding box center [727, 477] width 317 height 25
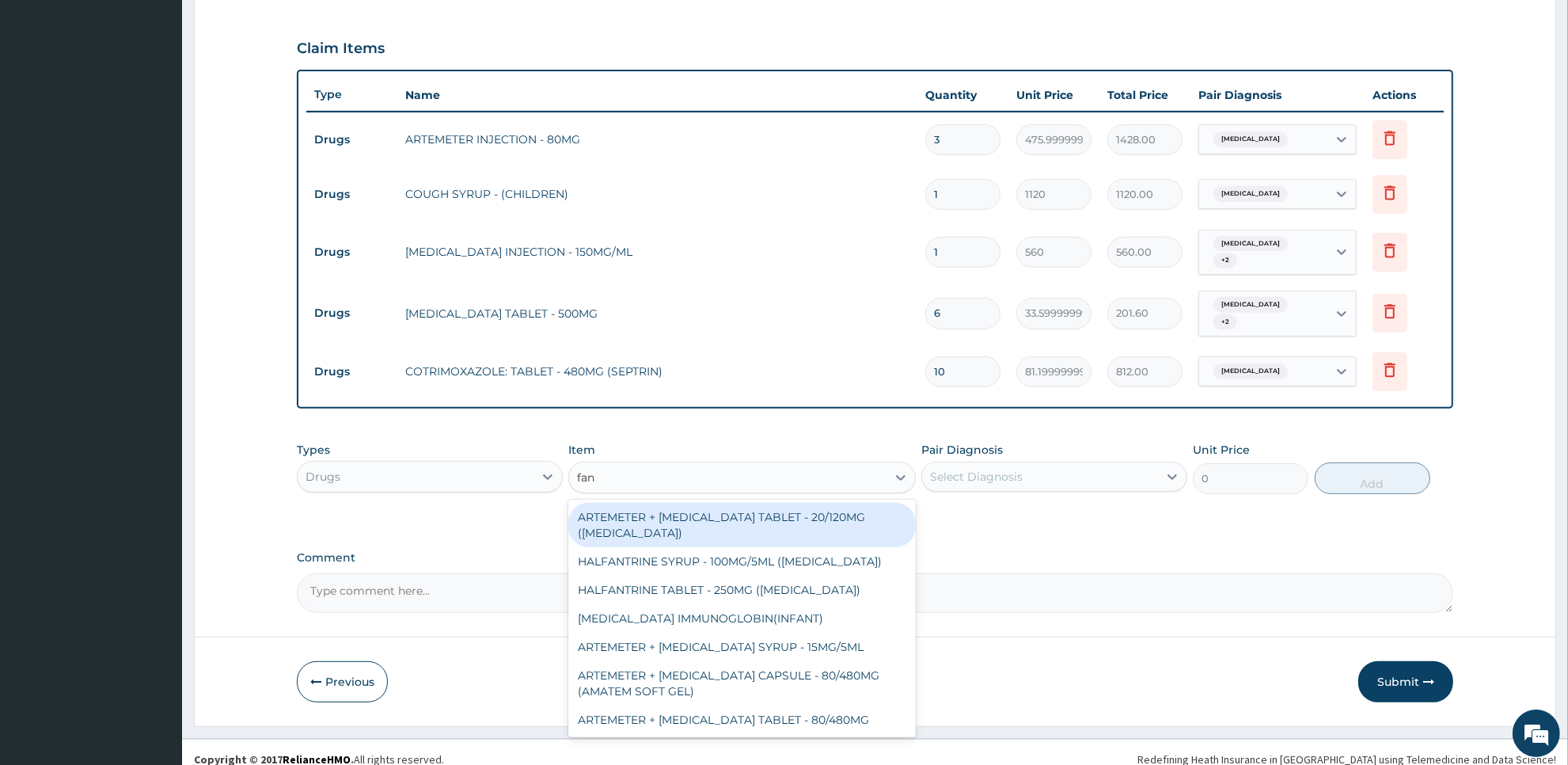
type input "fans"
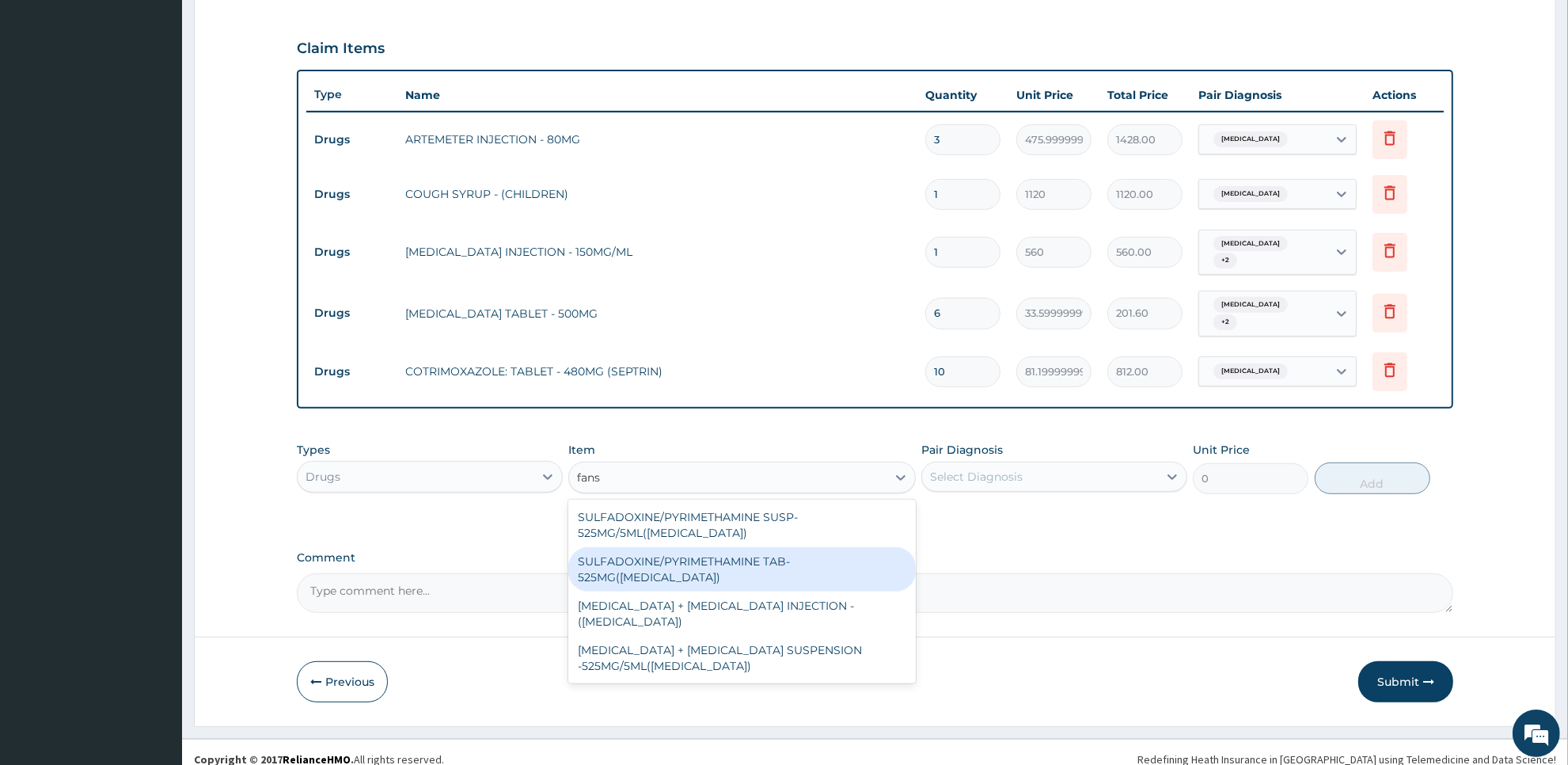
click at [842, 548] on div "SULFADOXINE/PYRIMETHAMINE TAB- 525MG(FANSIDAR)" at bounding box center [741, 569] width 346 height 45
type input "210"
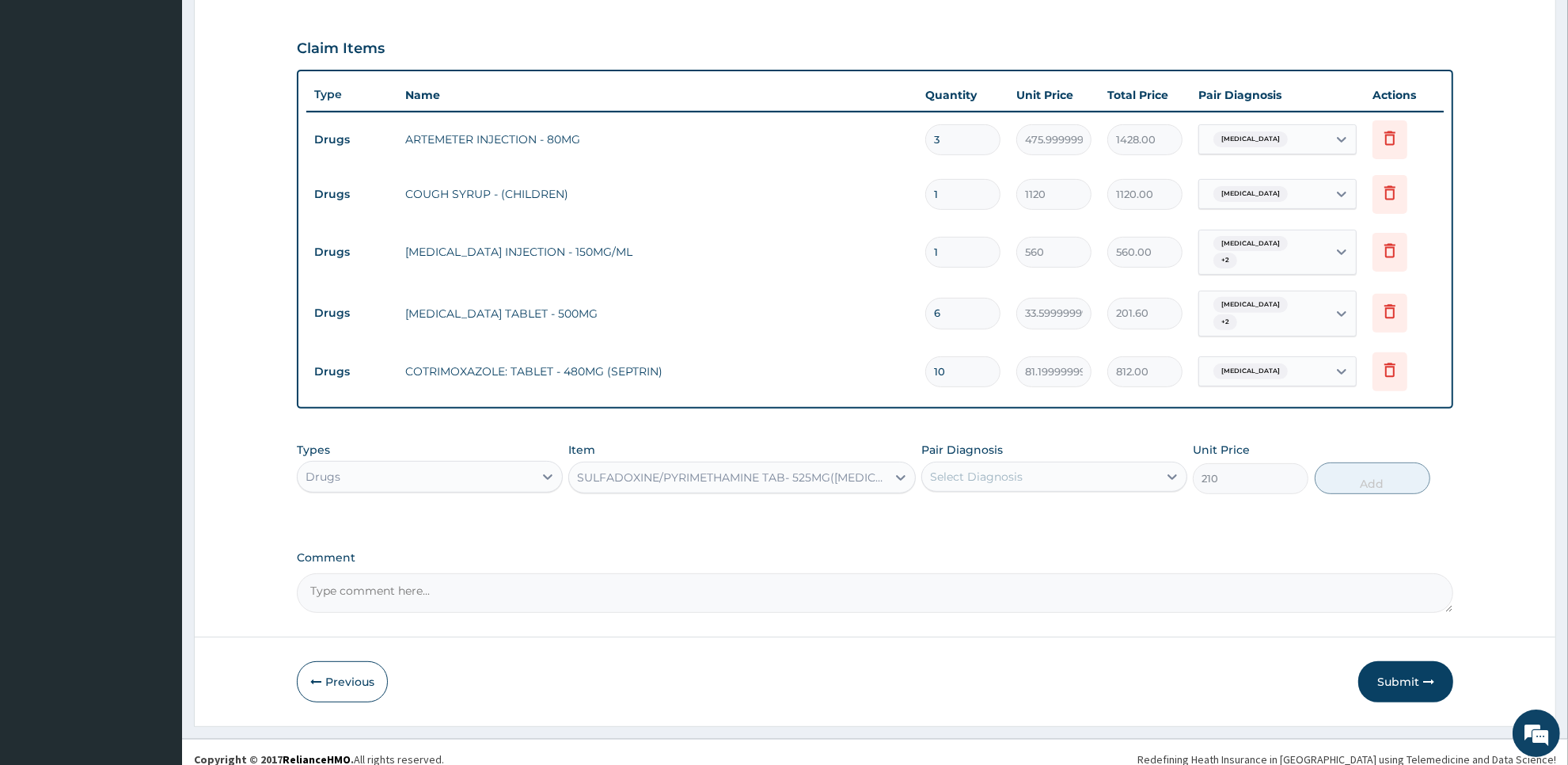
click at [1051, 464] on div "Select Diagnosis" at bounding box center [1040, 476] width 236 height 25
click at [1054, 516] on div "Malaria" at bounding box center [1054, 517] width 266 height 32
checkbox input "false"
type input "3"
type input "2"
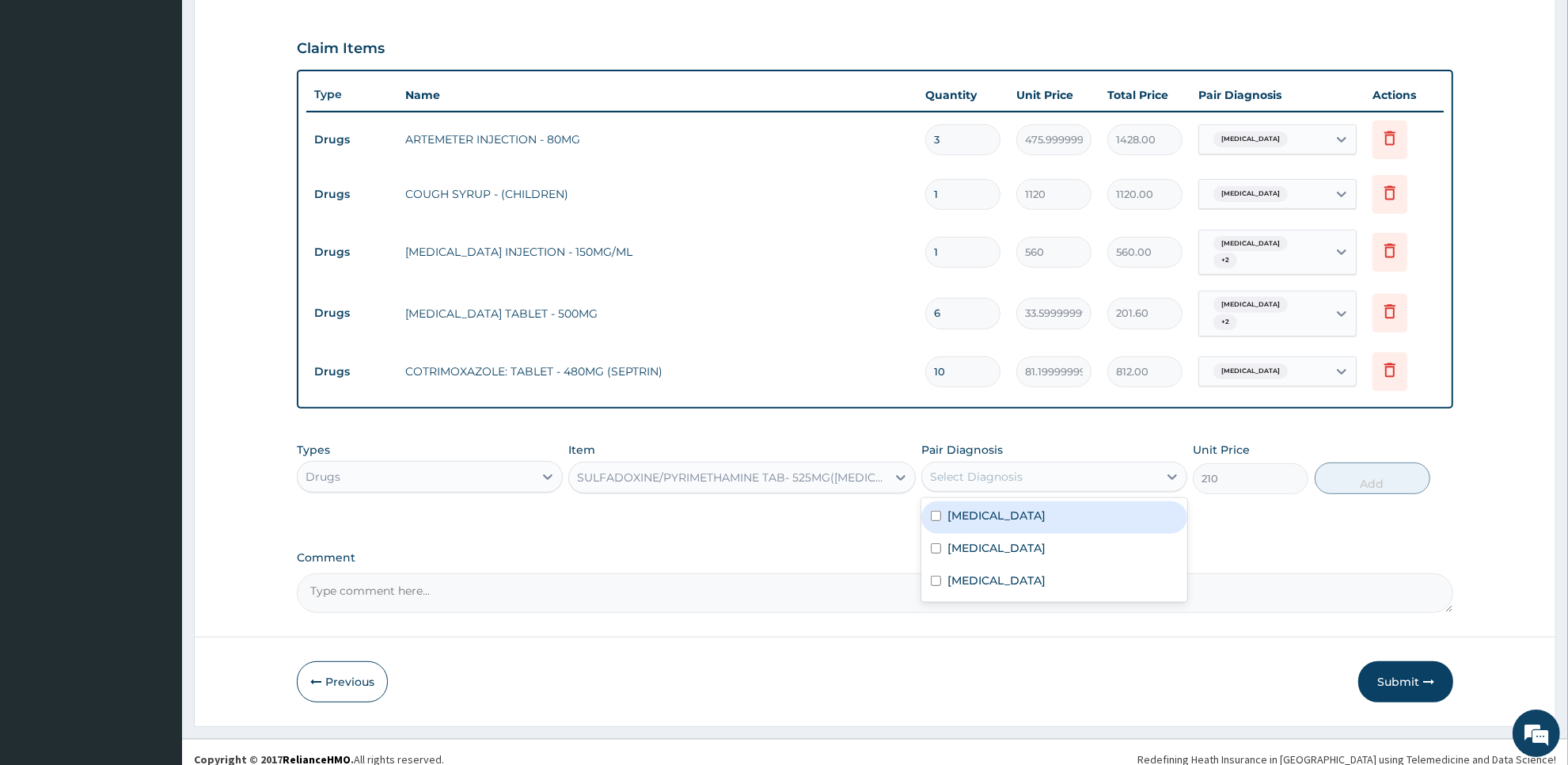
click at [1111, 516] on div "Malaria" at bounding box center [1054, 517] width 266 height 32
checkbox input "true"
click at [1362, 462] on button "Add" at bounding box center [1372, 478] width 116 height 32
type input "0"
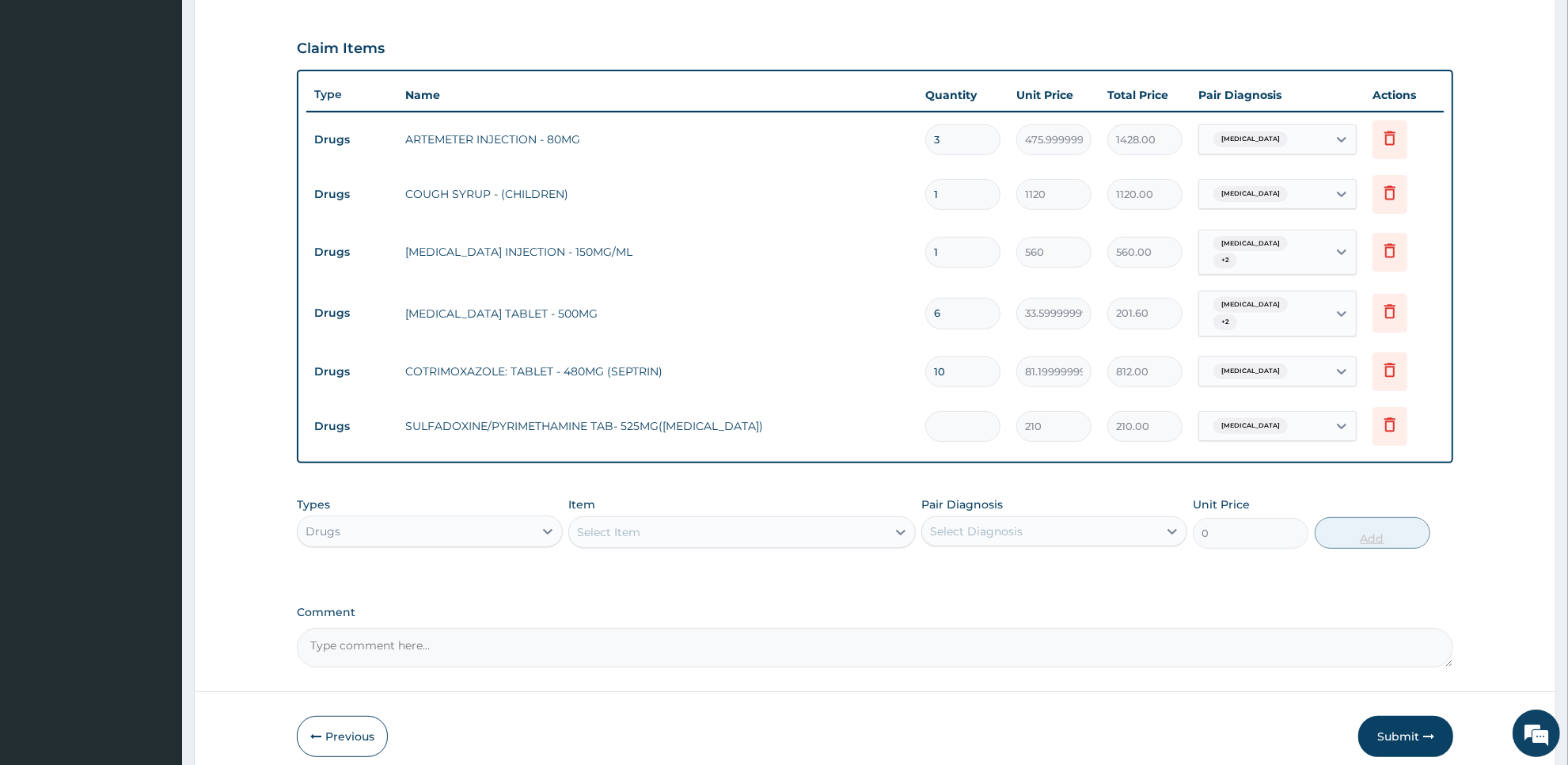
type input "0.00"
type input "2"
type input "420.00"
type input "2"
click at [547, 524] on icon at bounding box center [548, 532] width 16 height 16
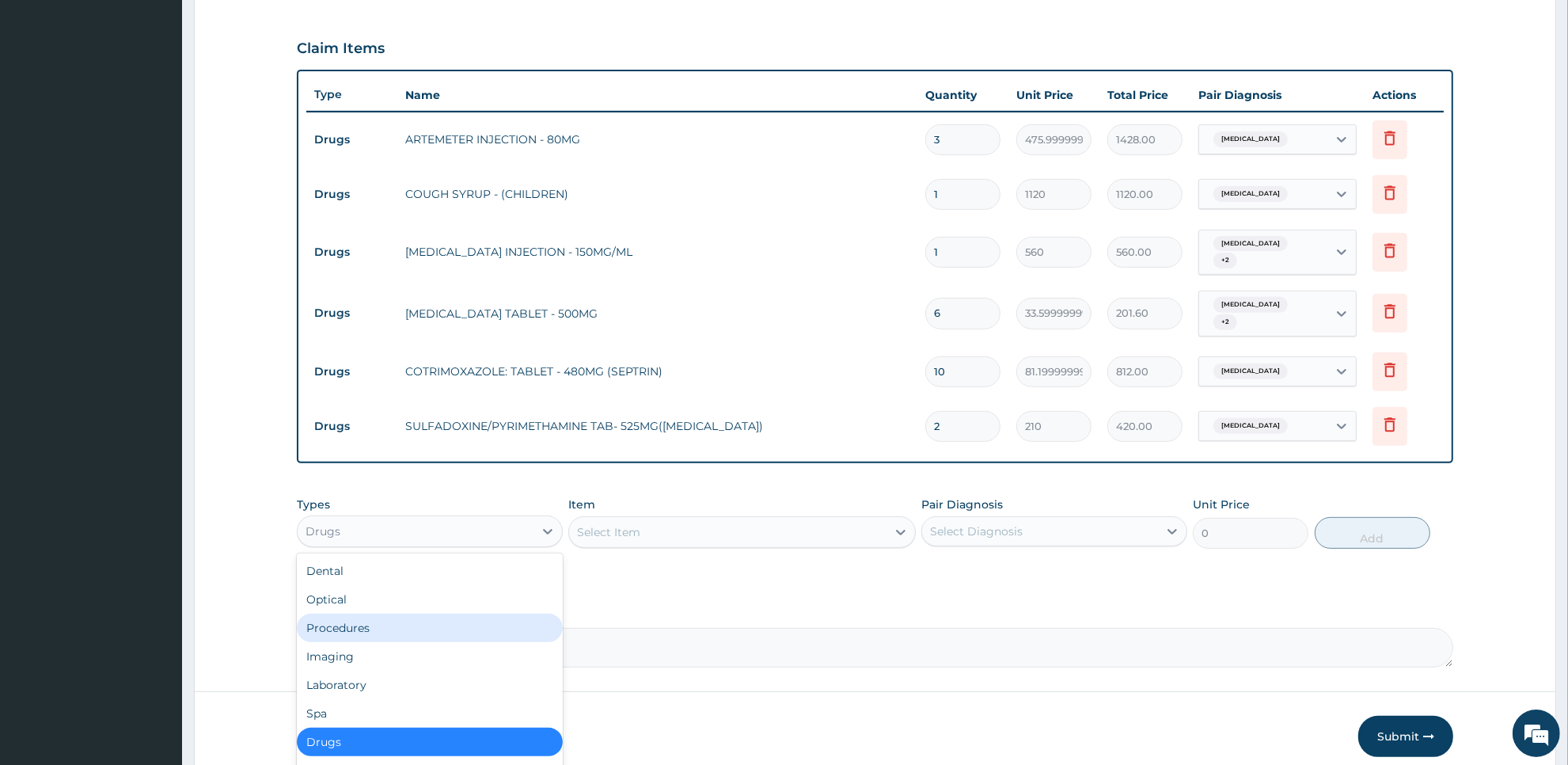
click at [496, 622] on div "Procedures" at bounding box center [430, 628] width 266 height 28
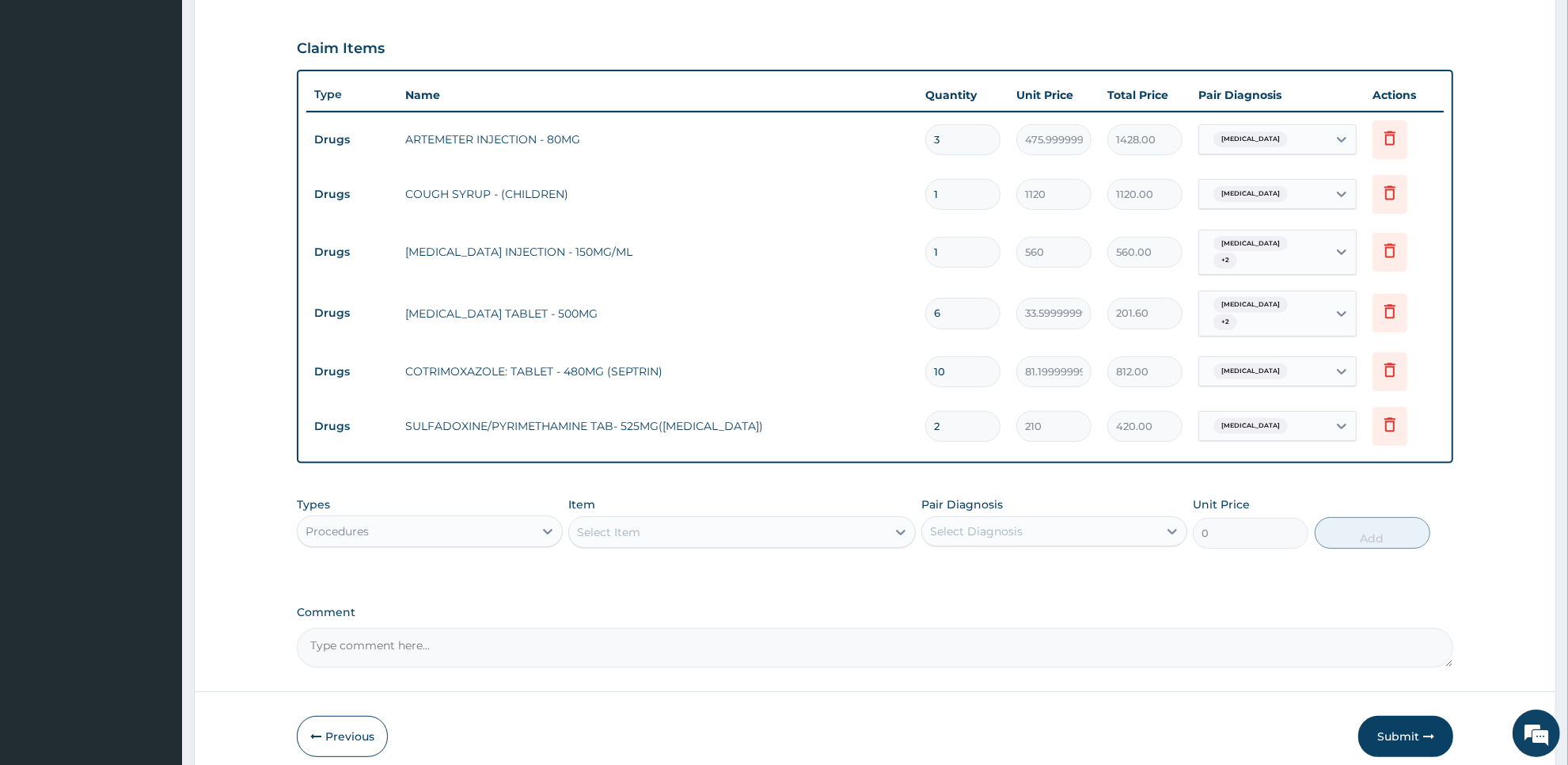
click at [780, 519] on div "Select Item" at bounding box center [727, 532] width 317 height 25
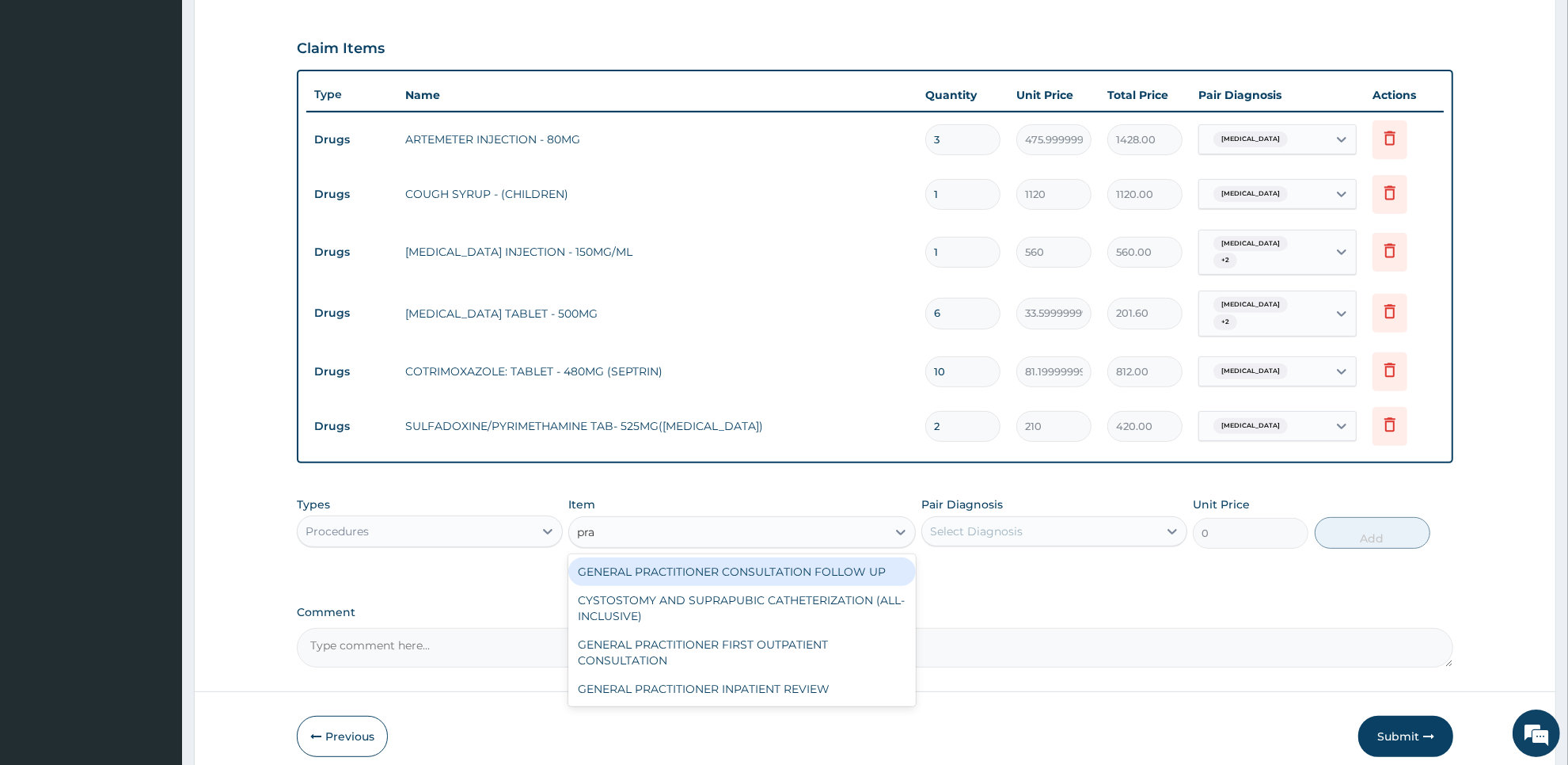
type input "prac"
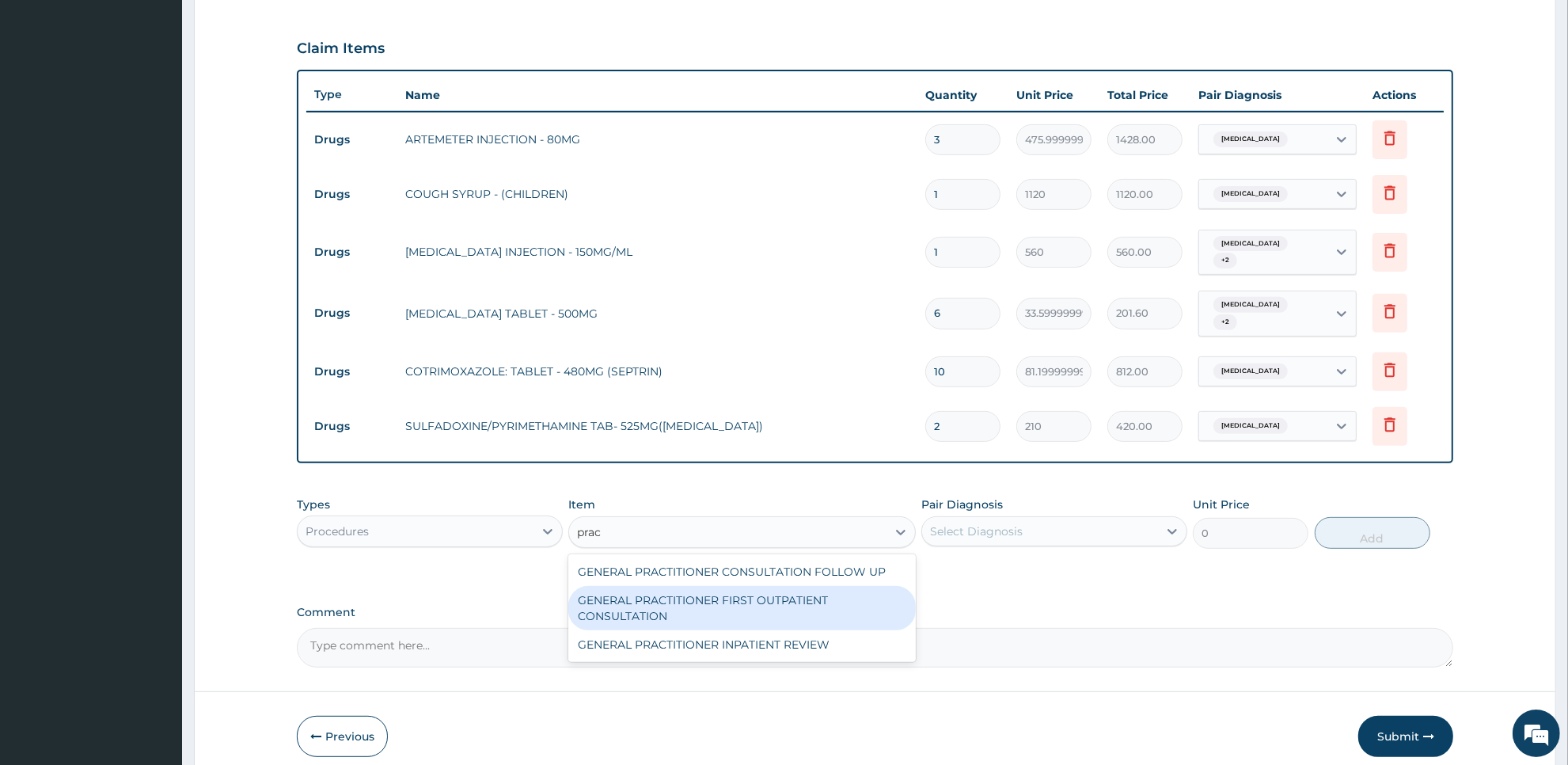
click at [785, 588] on div "GENERAL PRACTITIONER FIRST OUTPATIENT CONSULTATION" at bounding box center [741, 608] width 346 height 45
type input "3750"
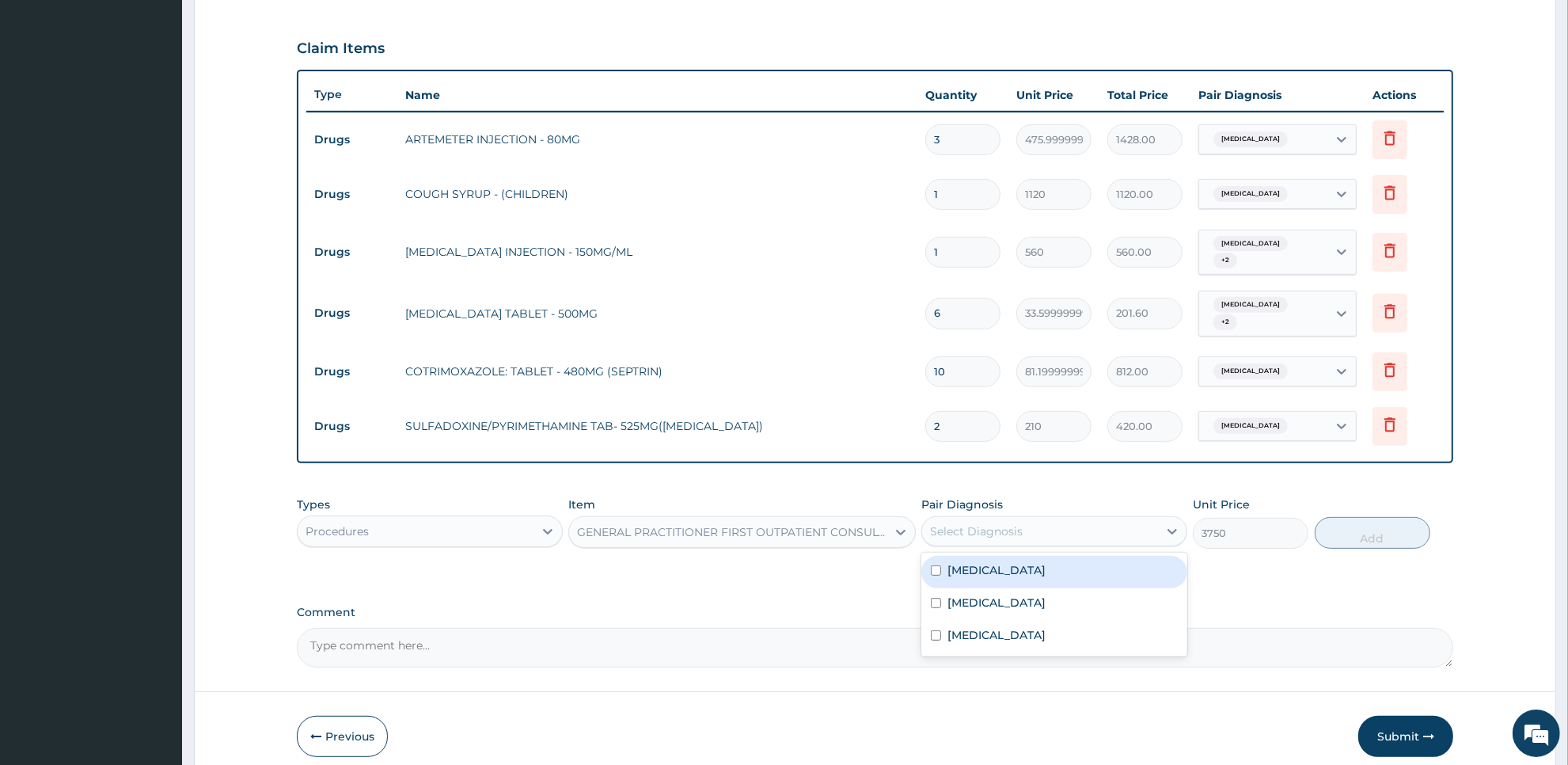
click at [1015, 524] on div "Select Diagnosis" at bounding box center [977, 532] width 93 height 16
click at [1016, 556] on div "Malaria" at bounding box center [1054, 572] width 266 height 32
checkbox input "true"
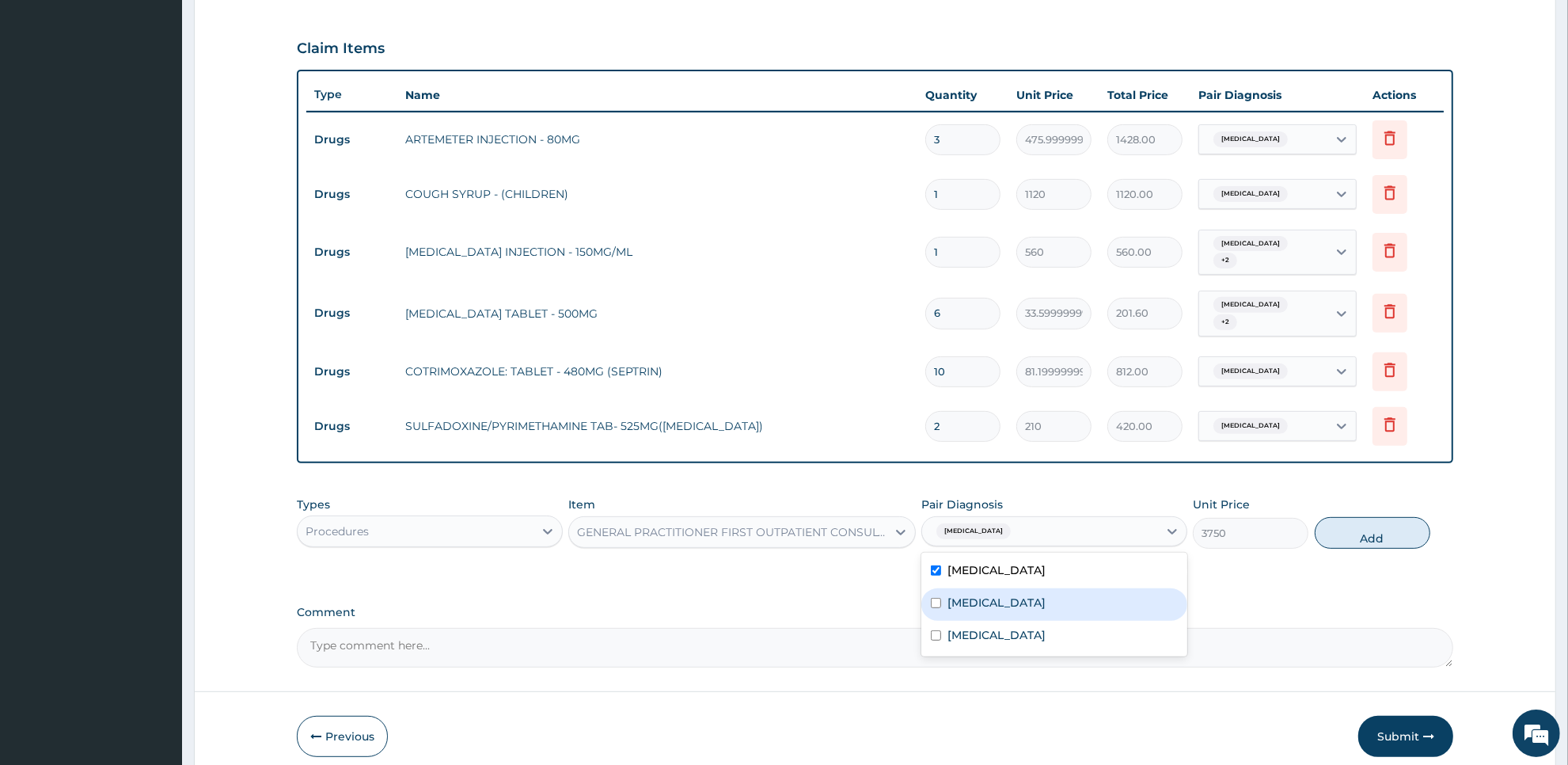
click at [1016, 589] on div "Sepsis" at bounding box center [1054, 604] width 266 height 32
checkbox input "true"
click at [1016, 627] on label "Upper respiratory infection" at bounding box center [997, 635] width 98 height 16
checkbox input "true"
click at [1382, 517] on button "Add" at bounding box center [1372, 533] width 116 height 32
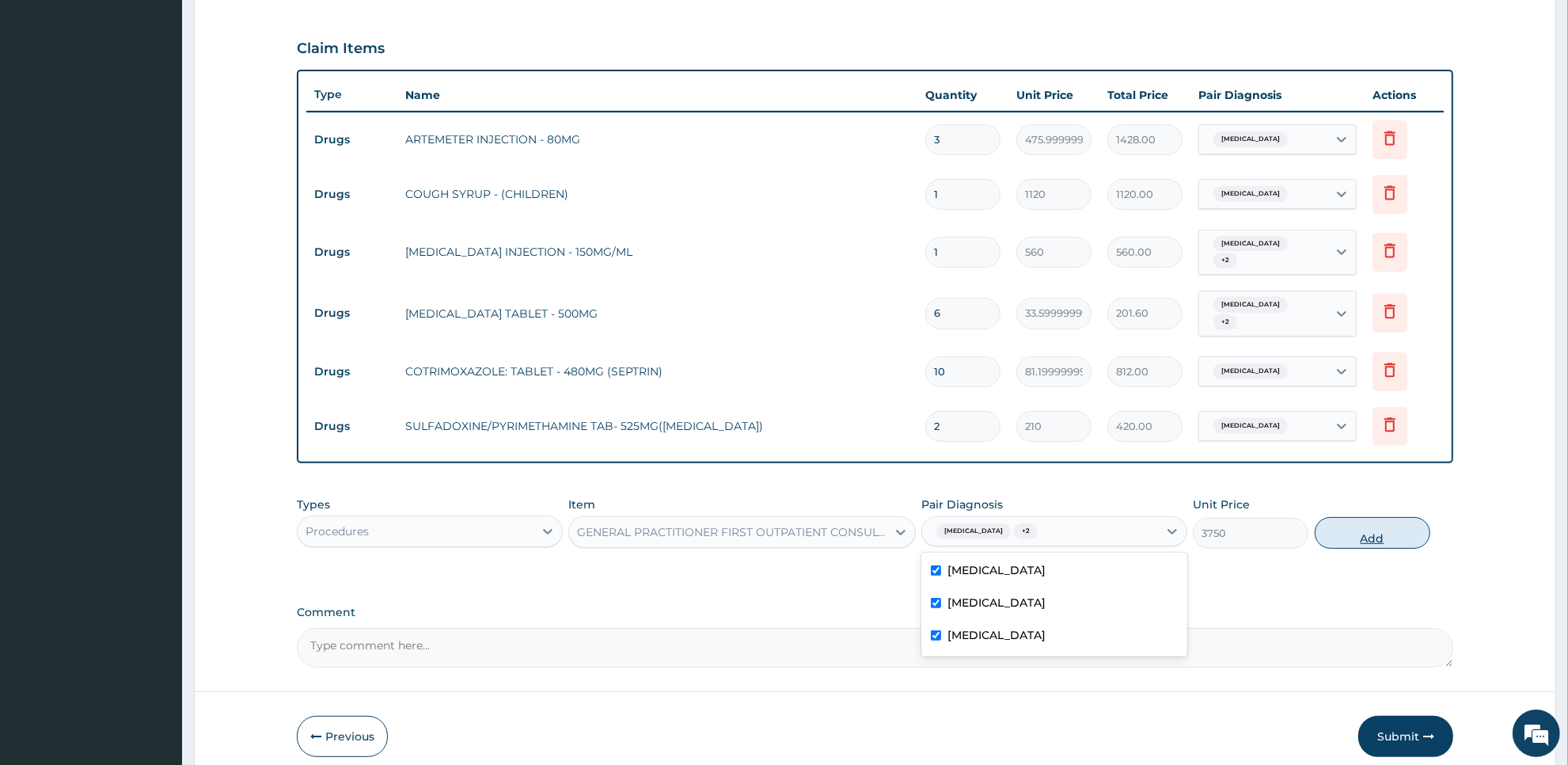
type input "0"
